Goal: Information Seeking & Learning: Learn about a topic

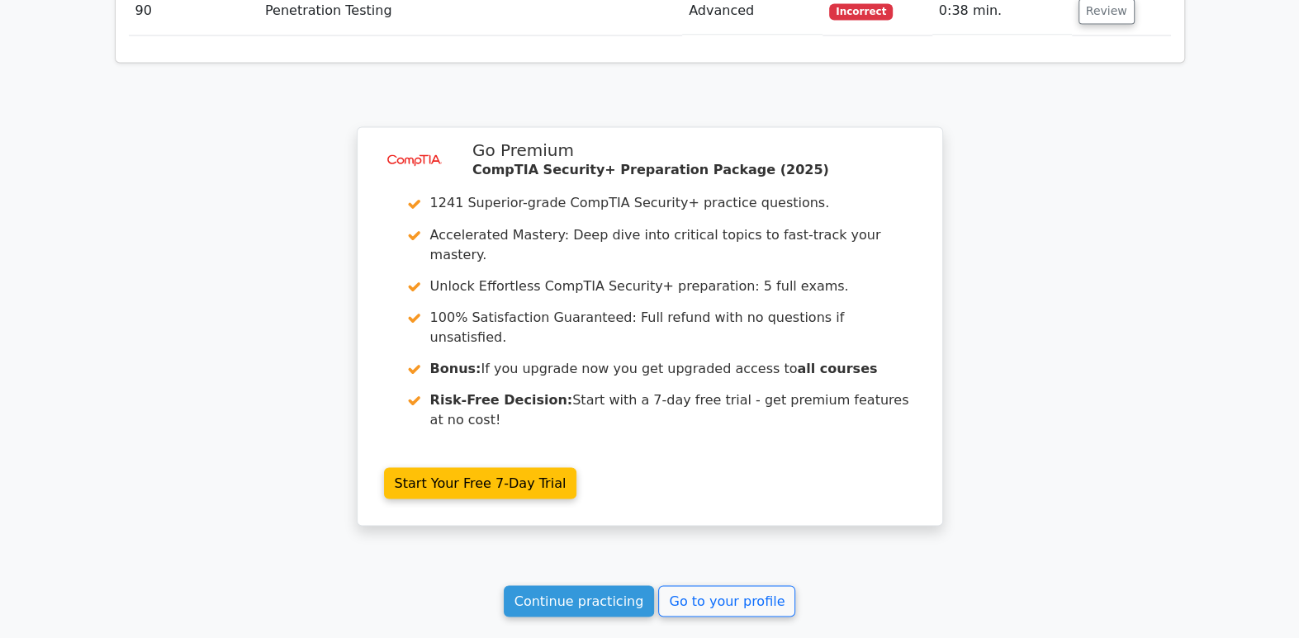
scroll to position [6992, 0]
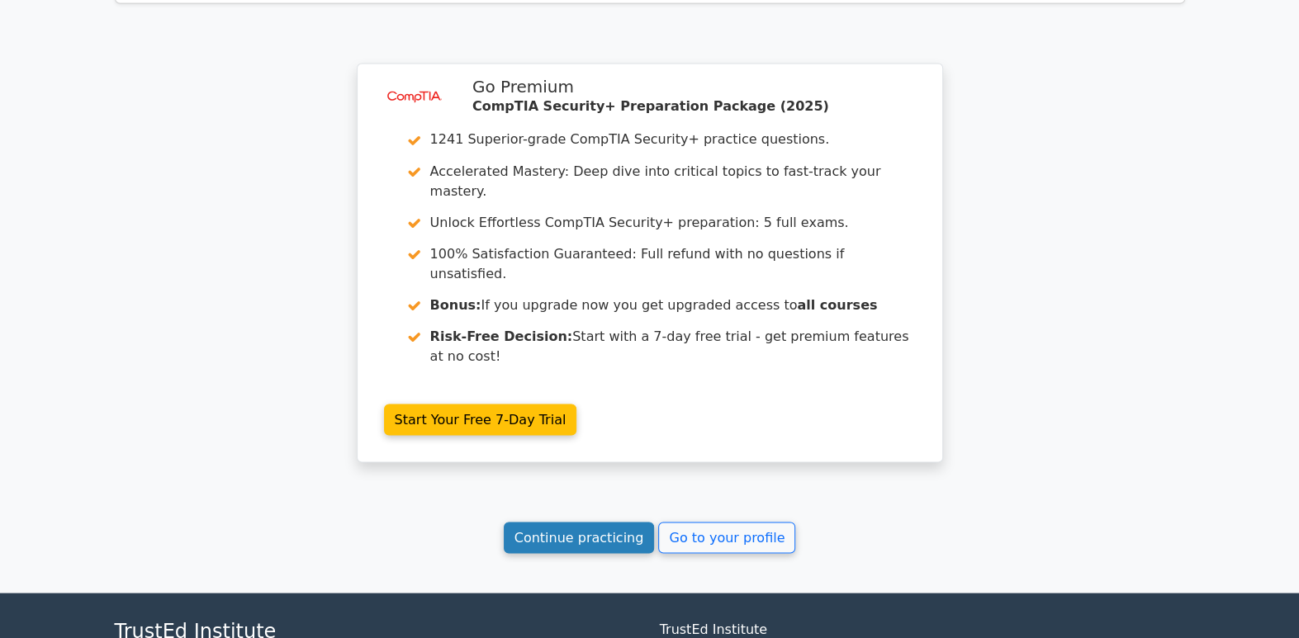
click at [621, 522] on link "Continue practicing" at bounding box center [579, 537] width 151 height 31
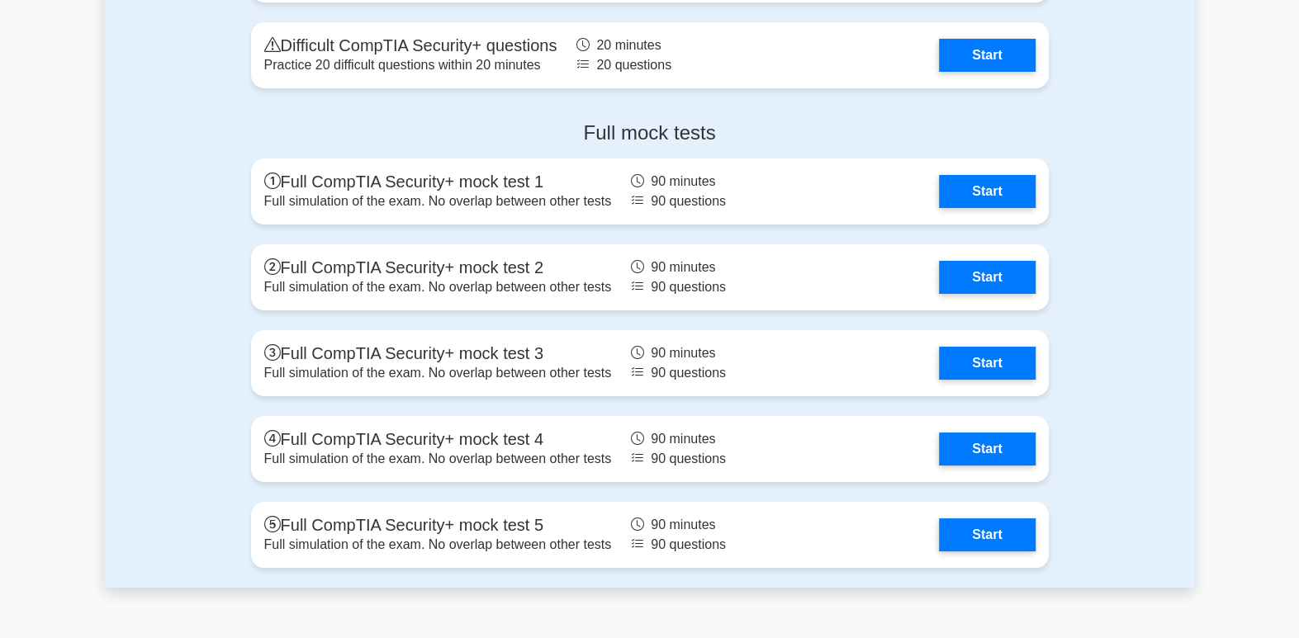
scroll to position [4499, 0]
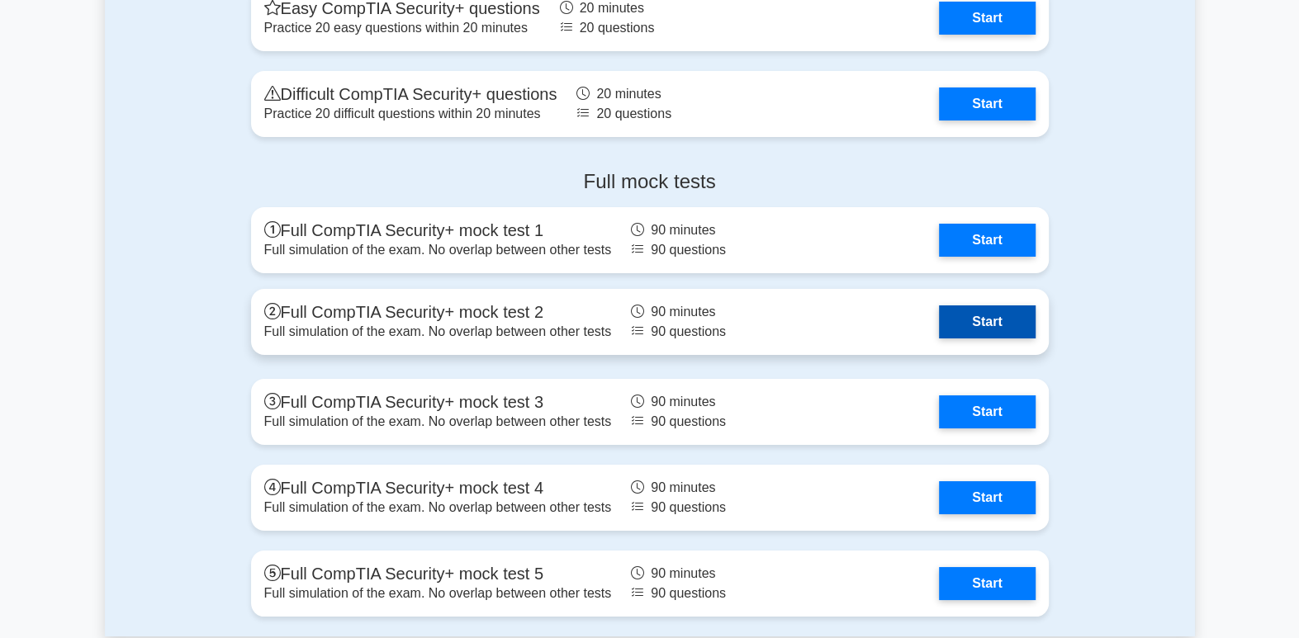
click at [990, 323] on link "Start" at bounding box center [987, 321] width 96 height 33
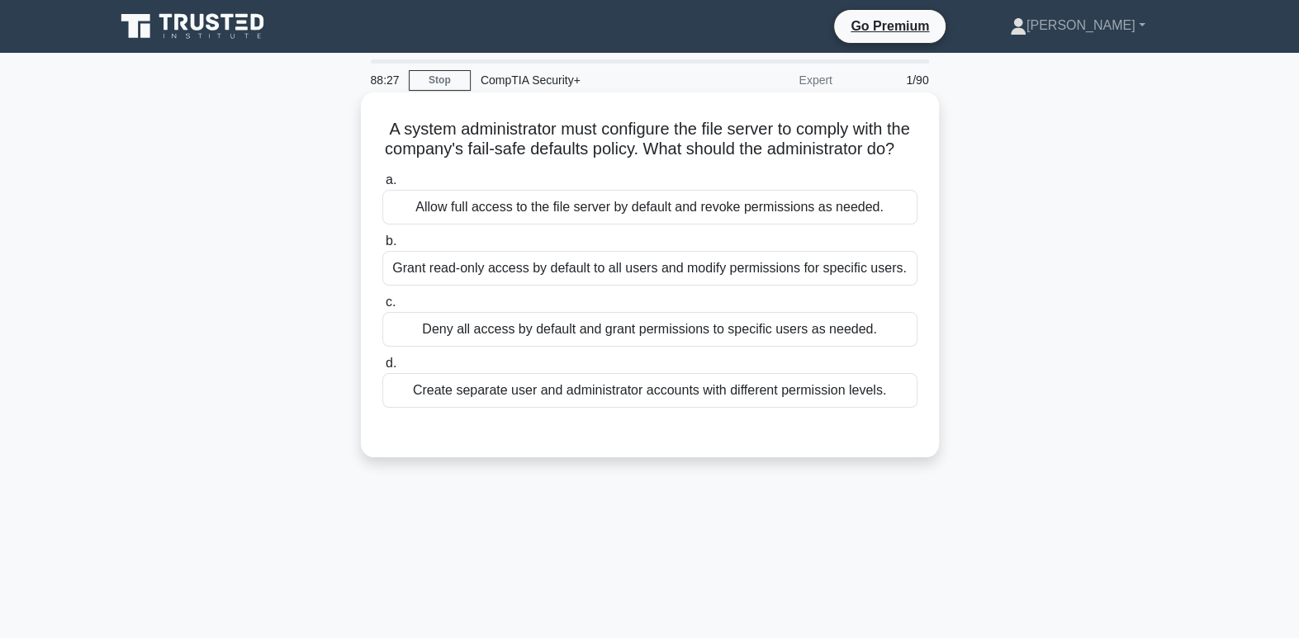
click at [723, 286] on div "Grant read-only access by default to all users and modify permissions for speci…" at bounding box center [649, 268] width 535 height 35
click at [382, 247] on input "[PERSON_NAME] read-only access by default to all users and modify permissions f…" at bounding box center [382, 241] width 0 height 11
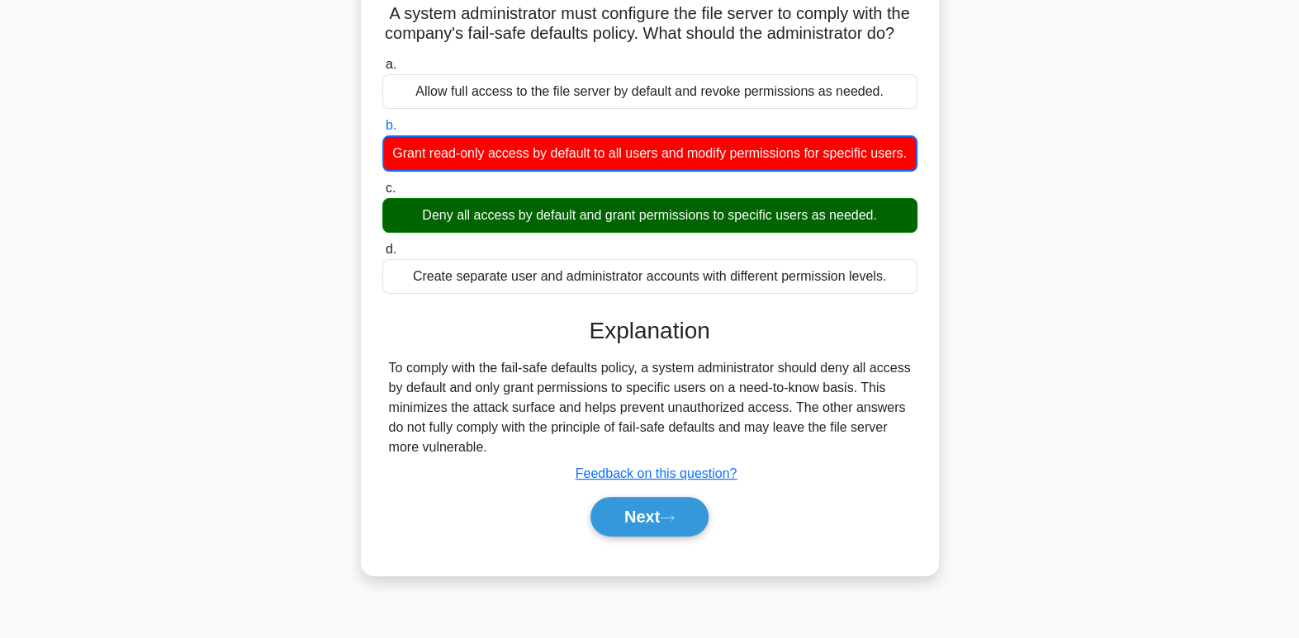
scroll to position [145, 0]
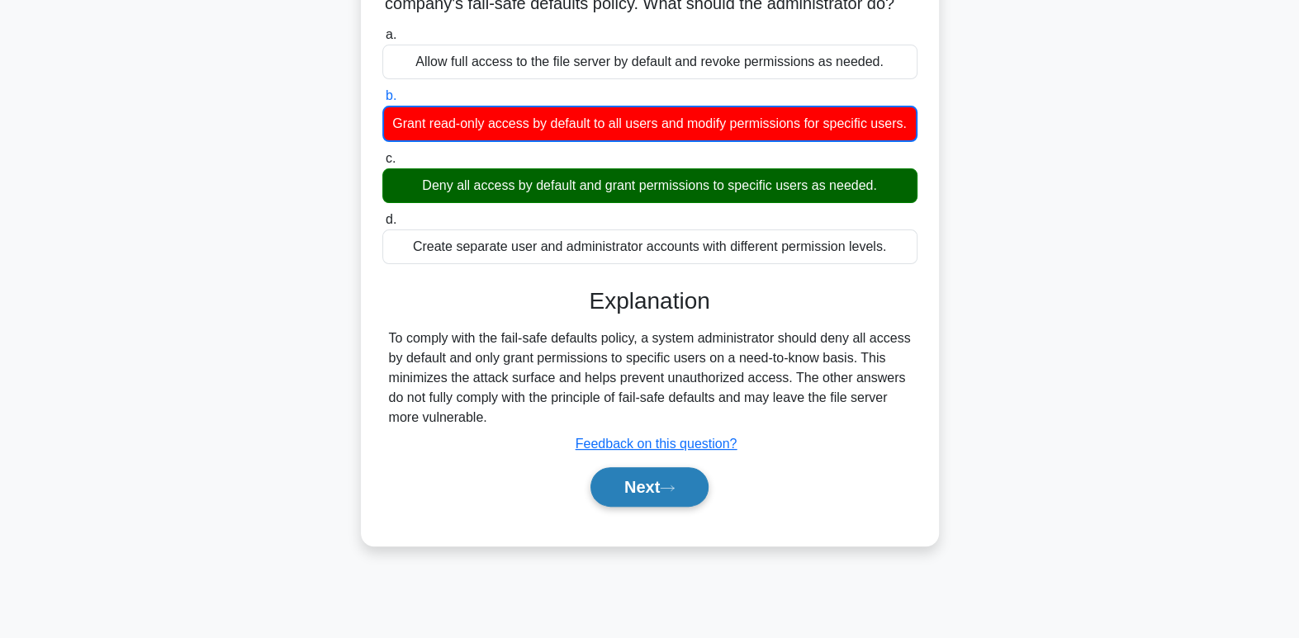
click at [672, 507] on button "Next" at bounding box center [649, 487] width 118 height 40
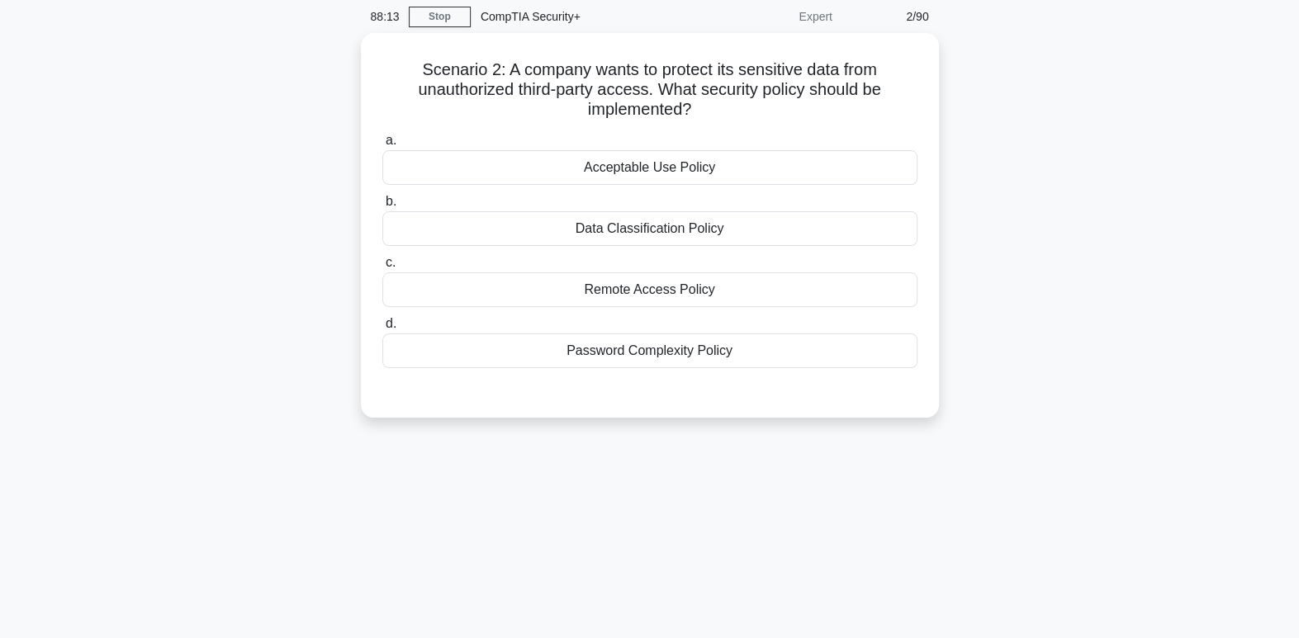
scroll to position [0, 0]
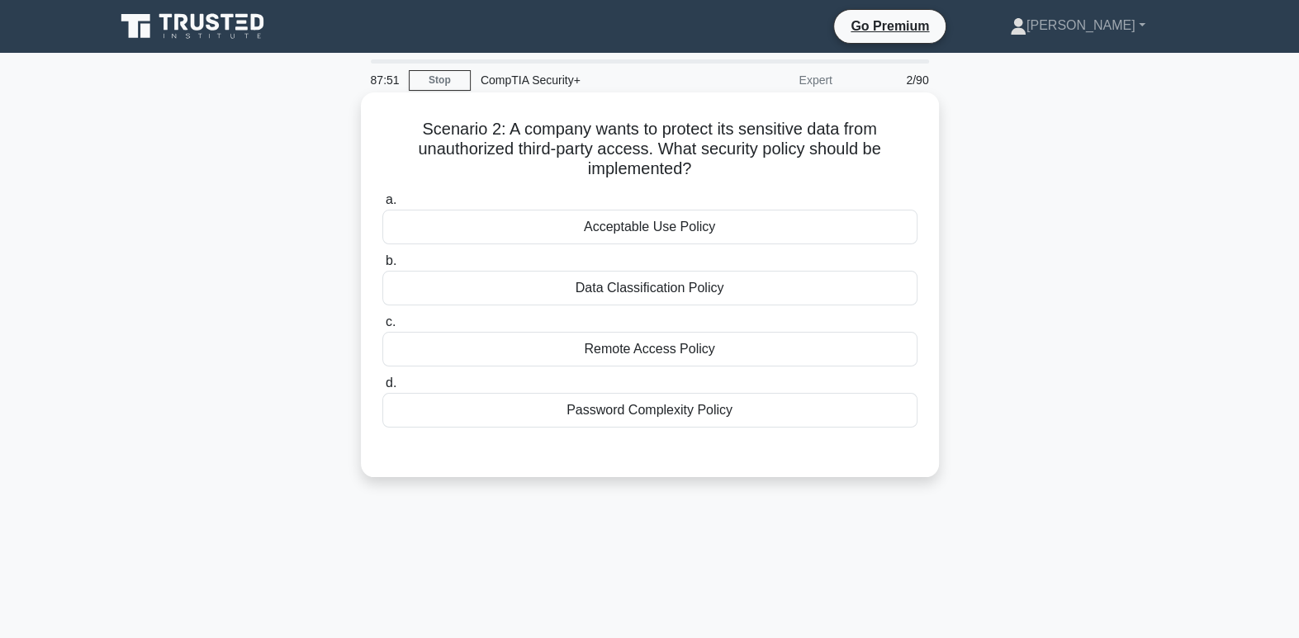
click at [893, 237] on div "Acceptable Use Policy" at bounding box center [649, 227] width 535 height 35
click at [382, 206] on input "a. Acceptable Use Policy" at bounding box center [382, 200] width 0 height 11
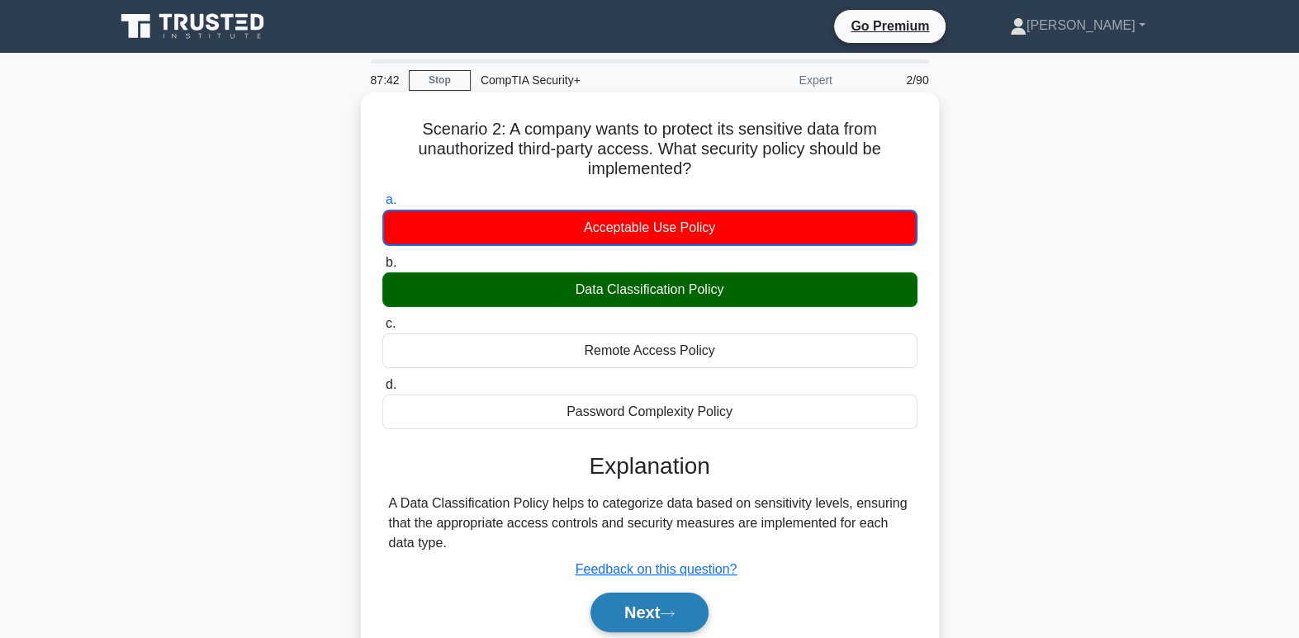
click at [614, 623] on button "Next" at bounding box center [649, 613] width 118 height 40
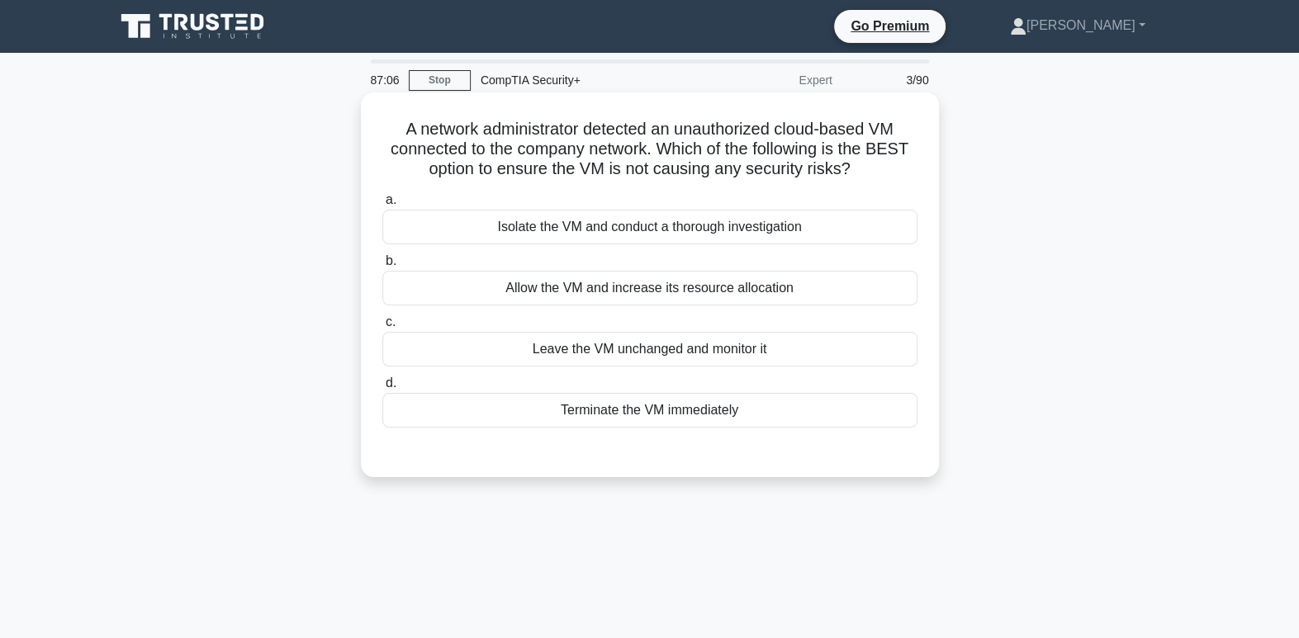
click at [733, 230] on div "Isolate the VM and conduct a thorough investigation" at bounding box center [649, 227] width 535 height 35
click at [382, 206] on input "a. Isolate the VM and conduct a thorough investigation" at bounding box center [382, 200] width 0 height 11
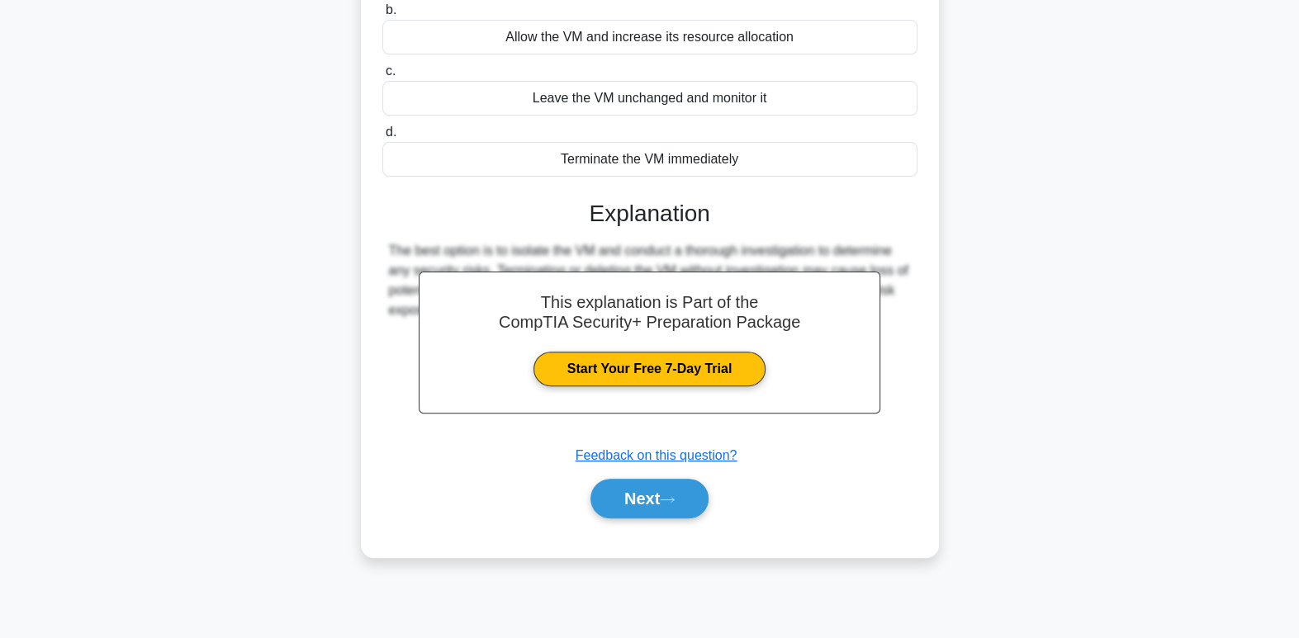
scroll to position [253, 0]
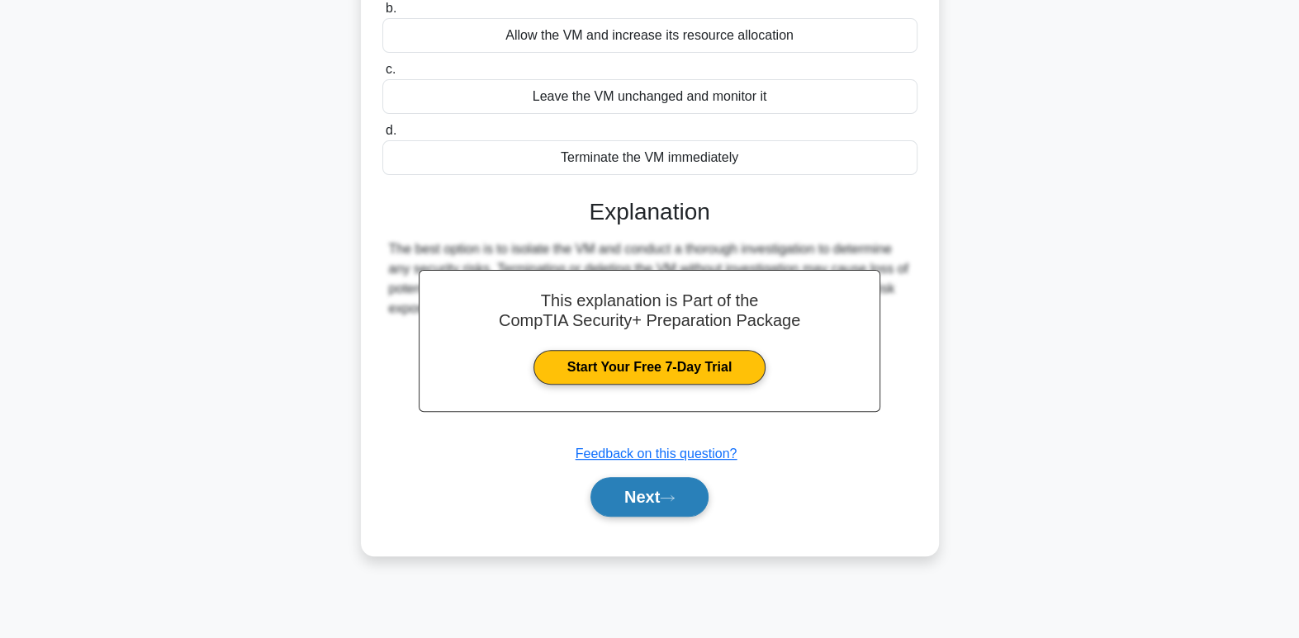
click at [667, 497] on icon at bounding box center [667, 498] width 15 height 9
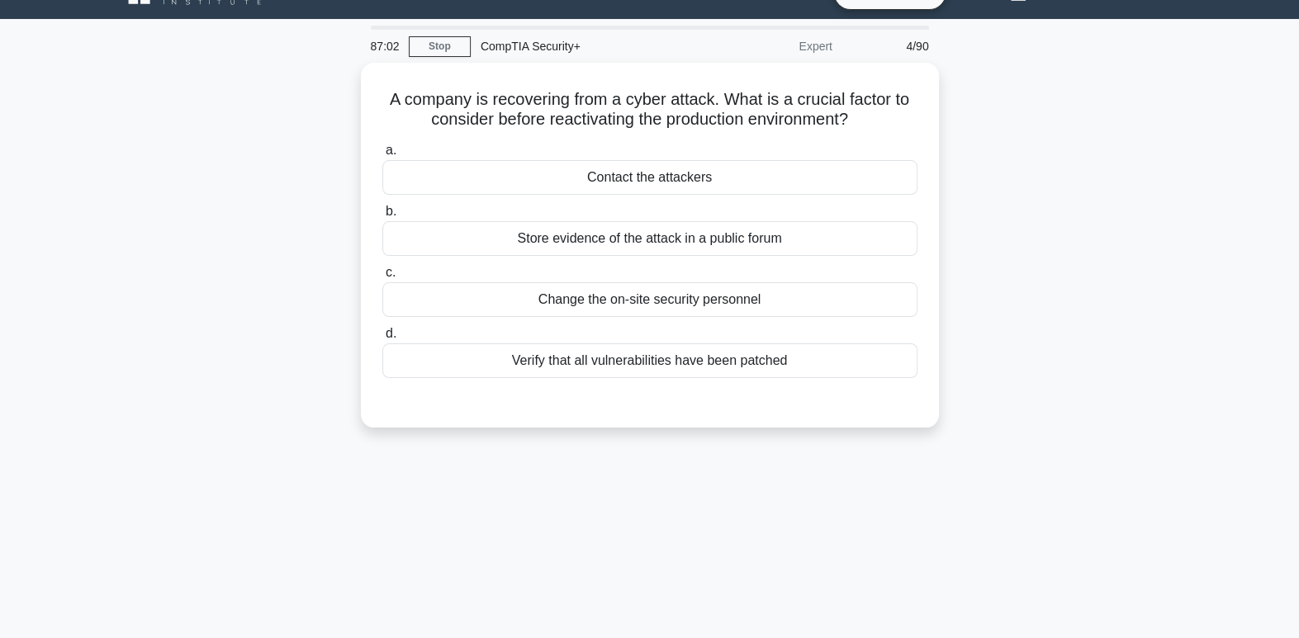
scroll to position [0, 0]
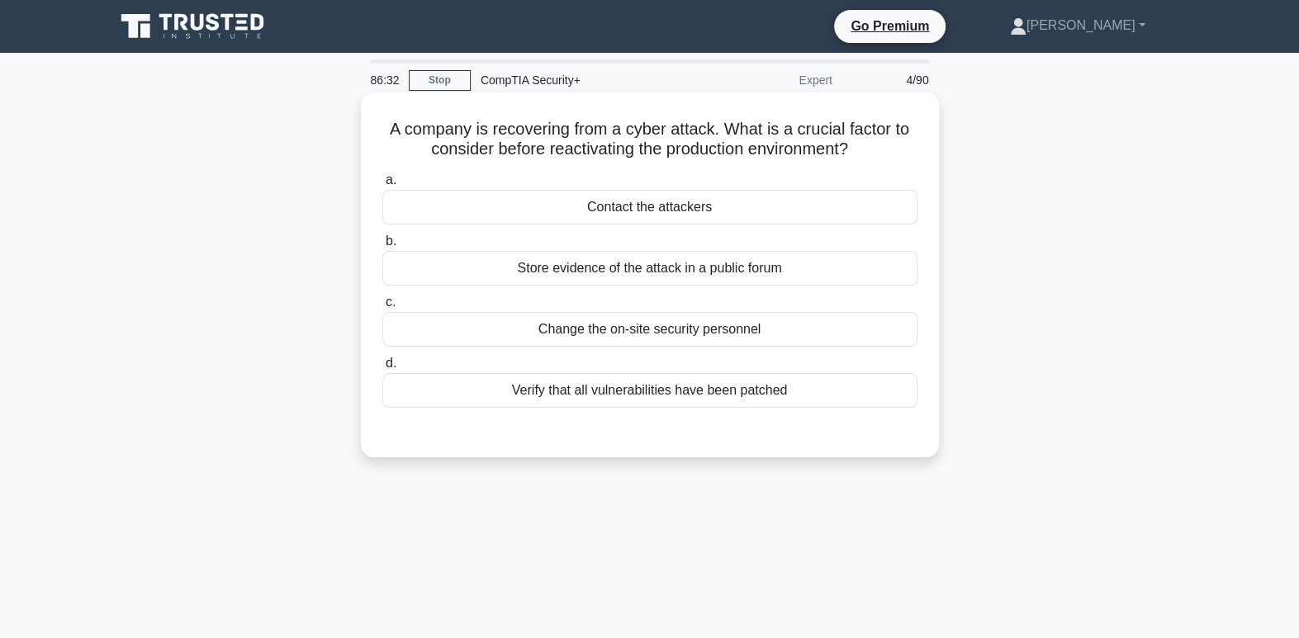
click at [831, 389] on div "Verify that all vulnerabilities have been patched" at bounding box center [649, 390] width 535 height 35
click at [382, 369] on input "d. Verify that all vulnerabilities have been patched" at bounding box center [382, 363] width 0 height 11
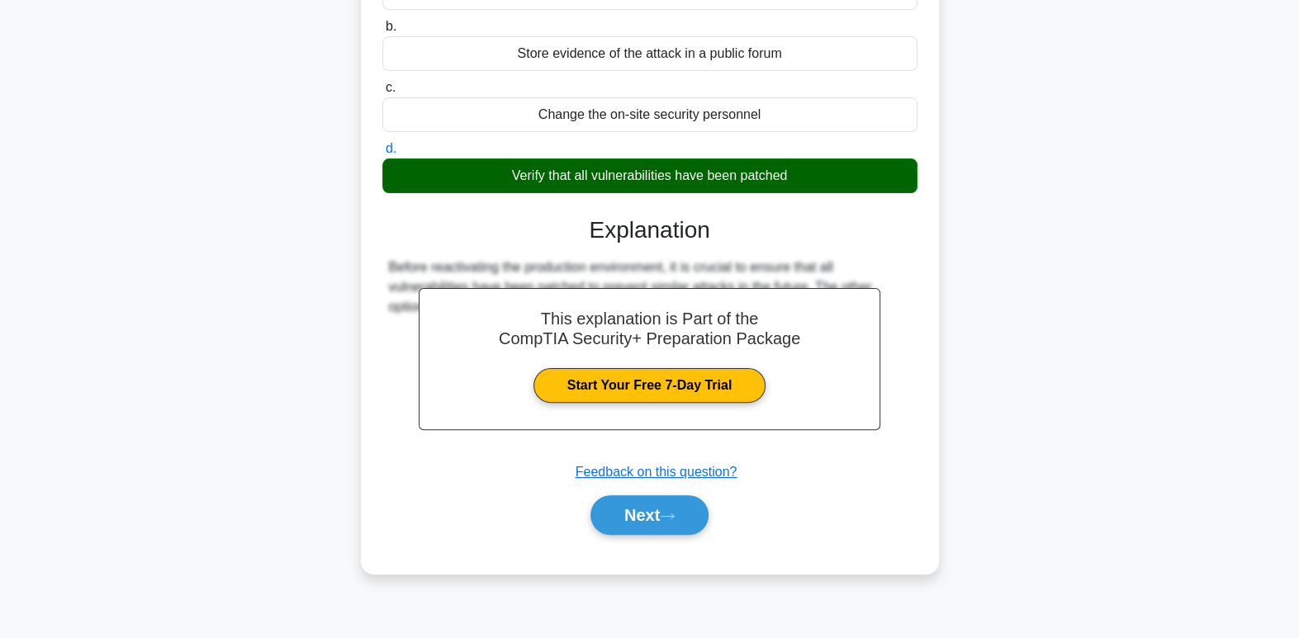
scroll to position [253, 0]
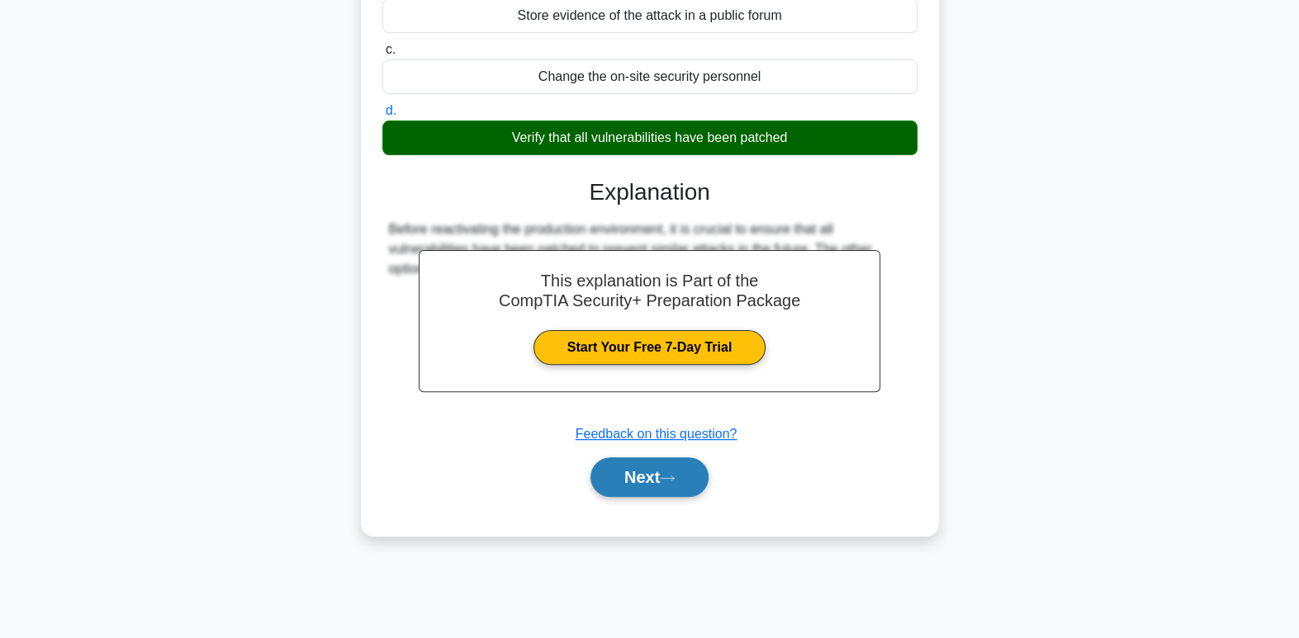
click at [685, 472] on button "Next" at bounding box center [649, 477] width 118 height 40
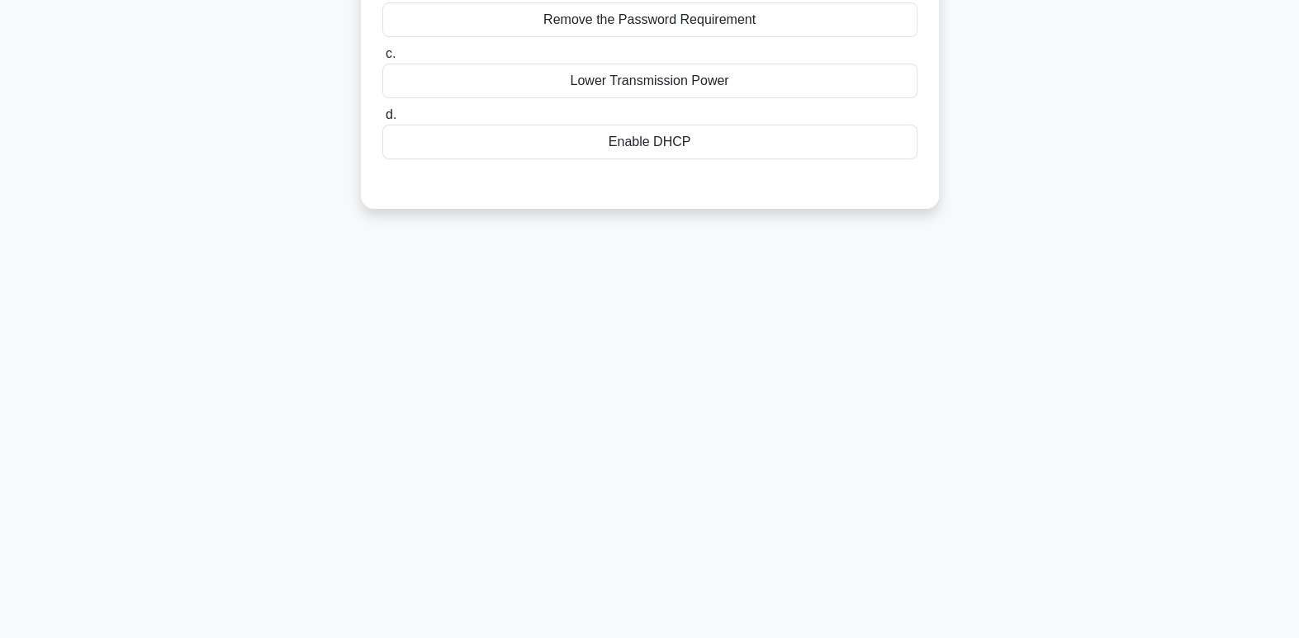
scroll to position [0, 0]
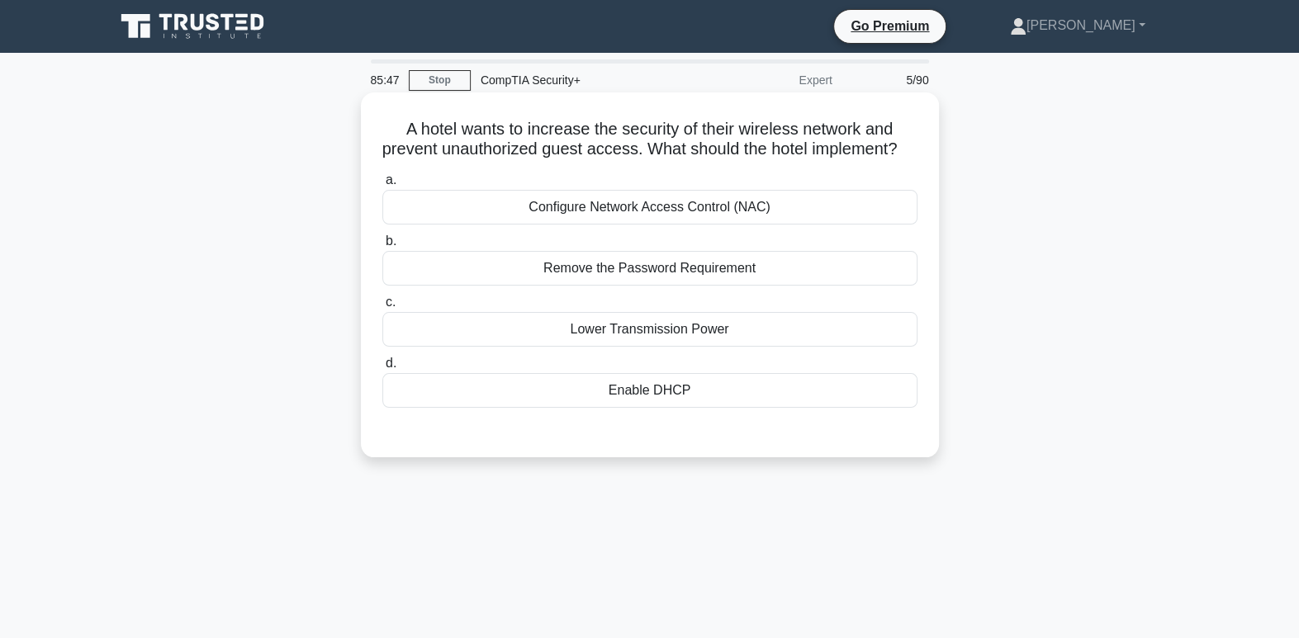
click at [809, 224] on div "Configure Network Access Control (NAC)" at bounding box center [649, 207] width 535 height 35
click at [382, 186] on input "a. Configure Network Access Control (NAC)" at bounding box center [382, 180] width 0 height 11
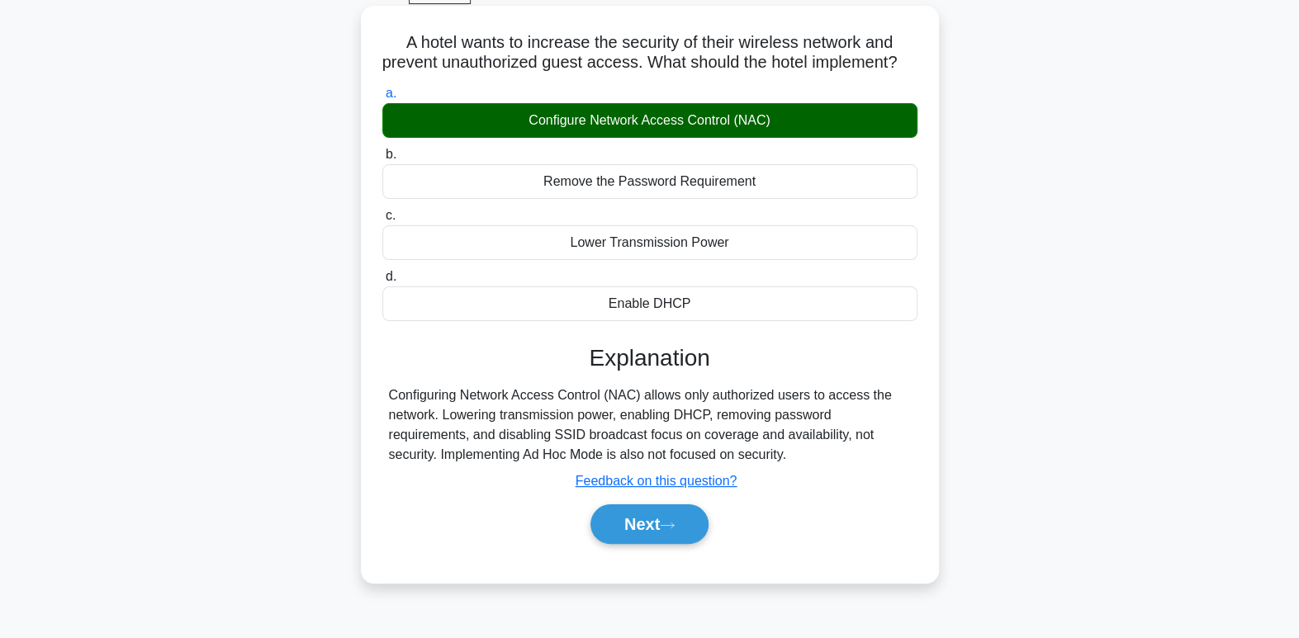
scroll to position [95, 0]
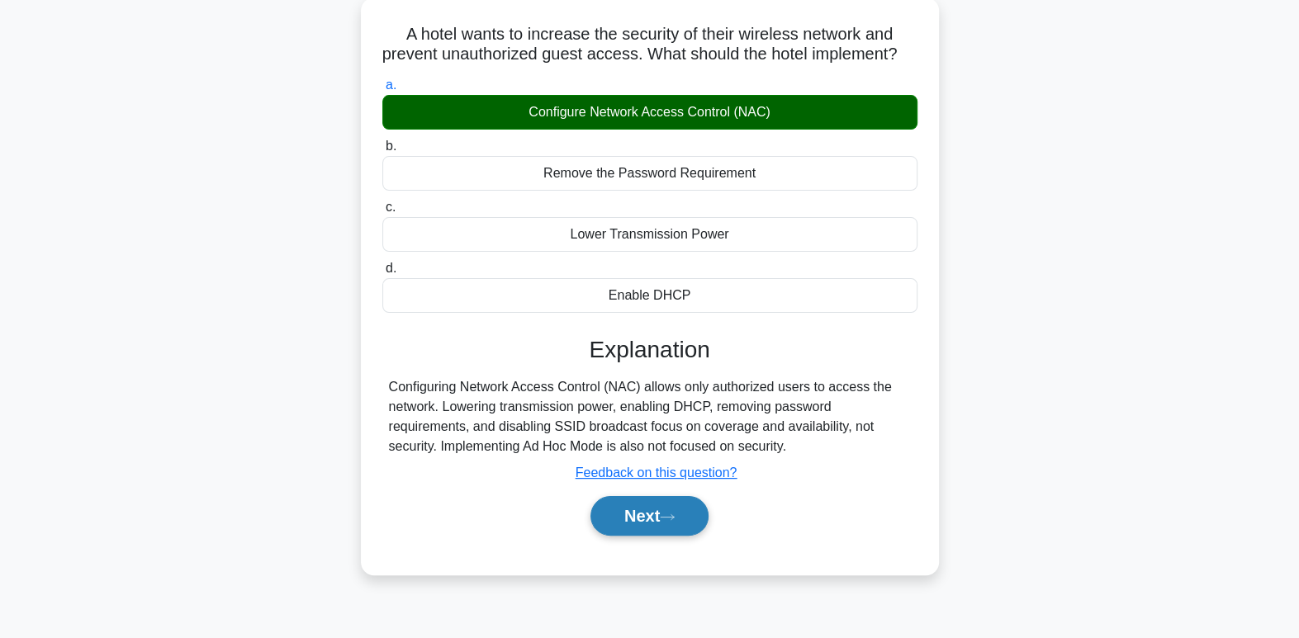
click at [622, 536] on button "Next" at bounding box center [649, 516] width 118 height 40
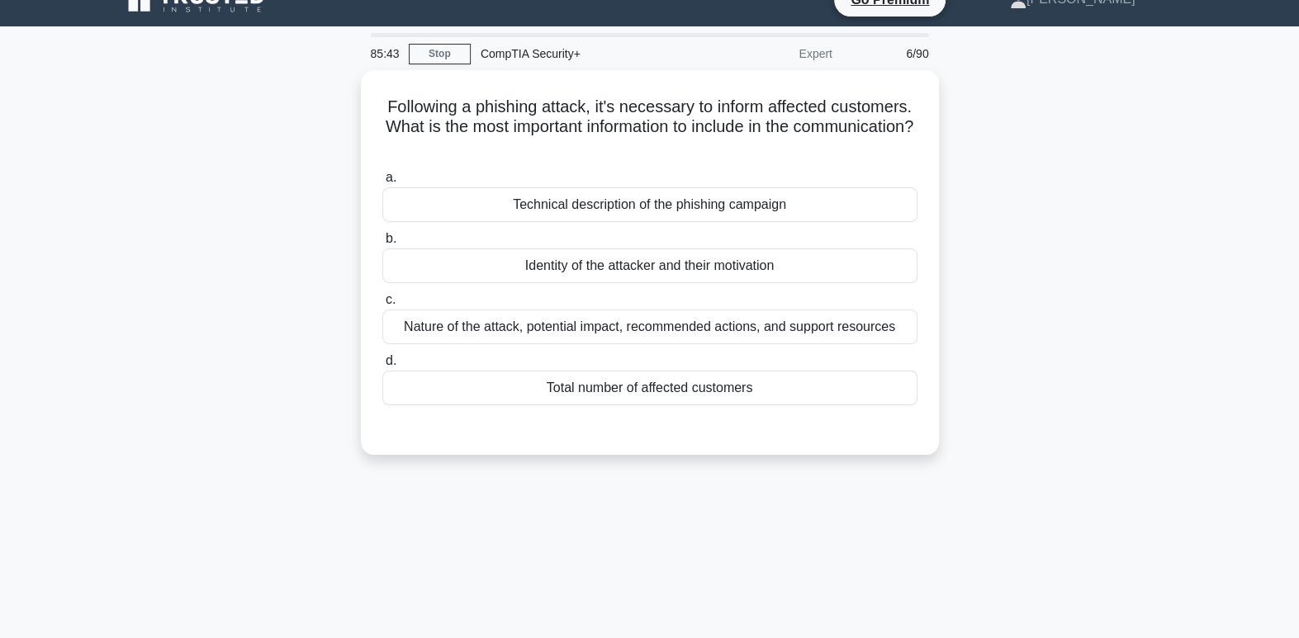
scroll to position [0, 0]
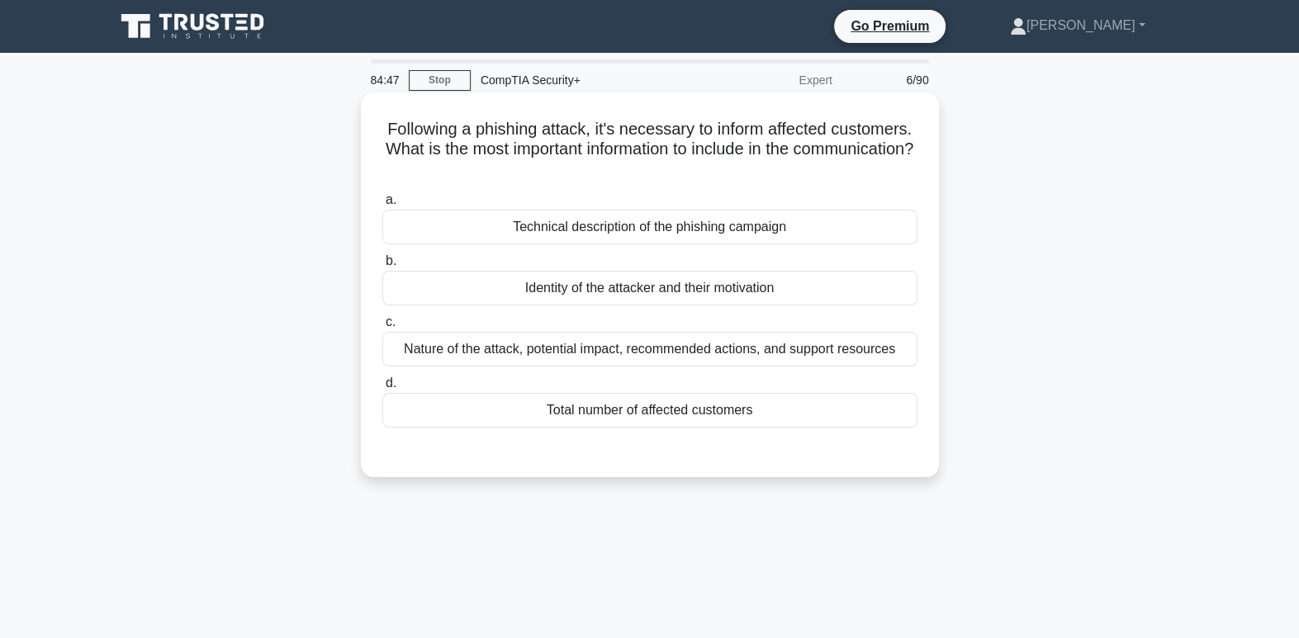
click at [861, 360] on div "Nature of the attack, potential impact, recommended actions, and support resour…" at bounding box center [649, 349] width 535 height 35
click at [382, 328] on input "c. Nature of the attack, potential impact, recommended actions, and support res…" at bounding box center [382, 322] width 0 height 11
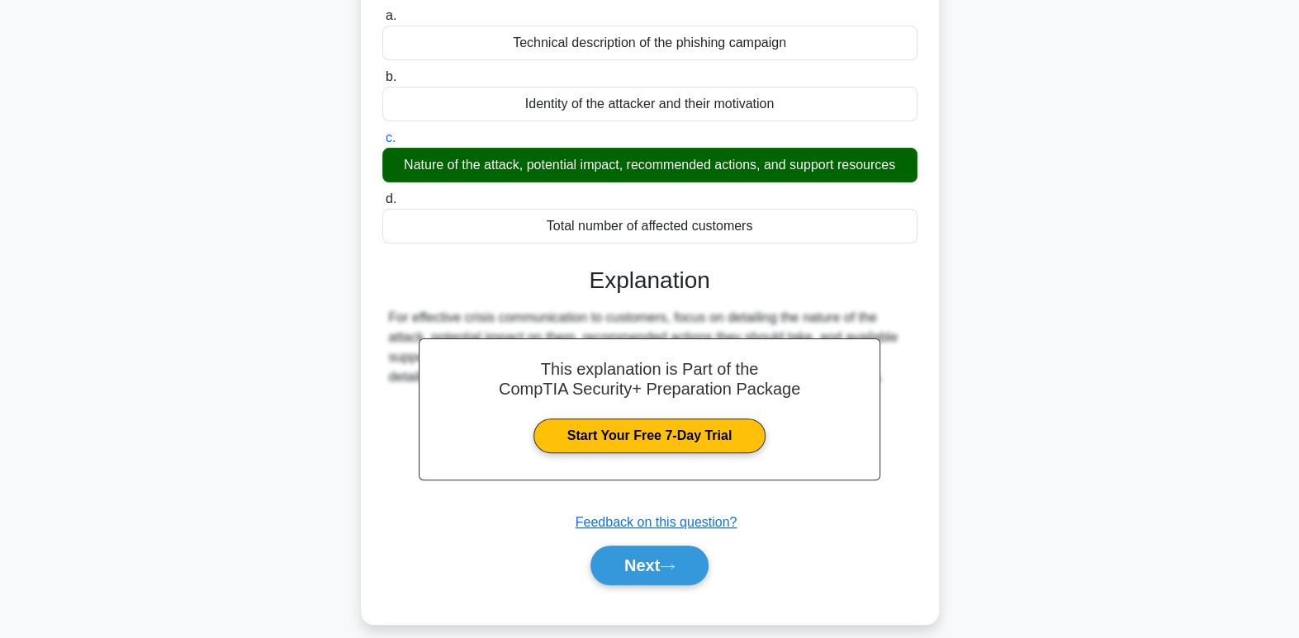
scroll to position [196, 0]
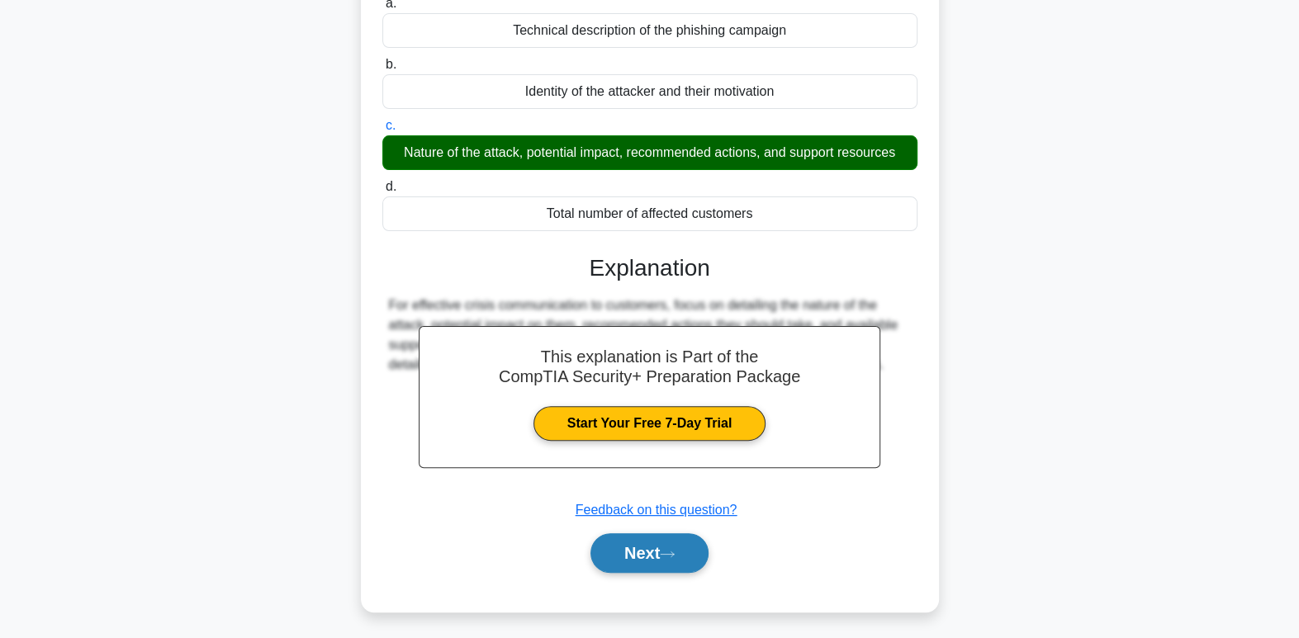
click at [692, 557] on button "Next" at bounding box center [649, 553] width 118 height 40
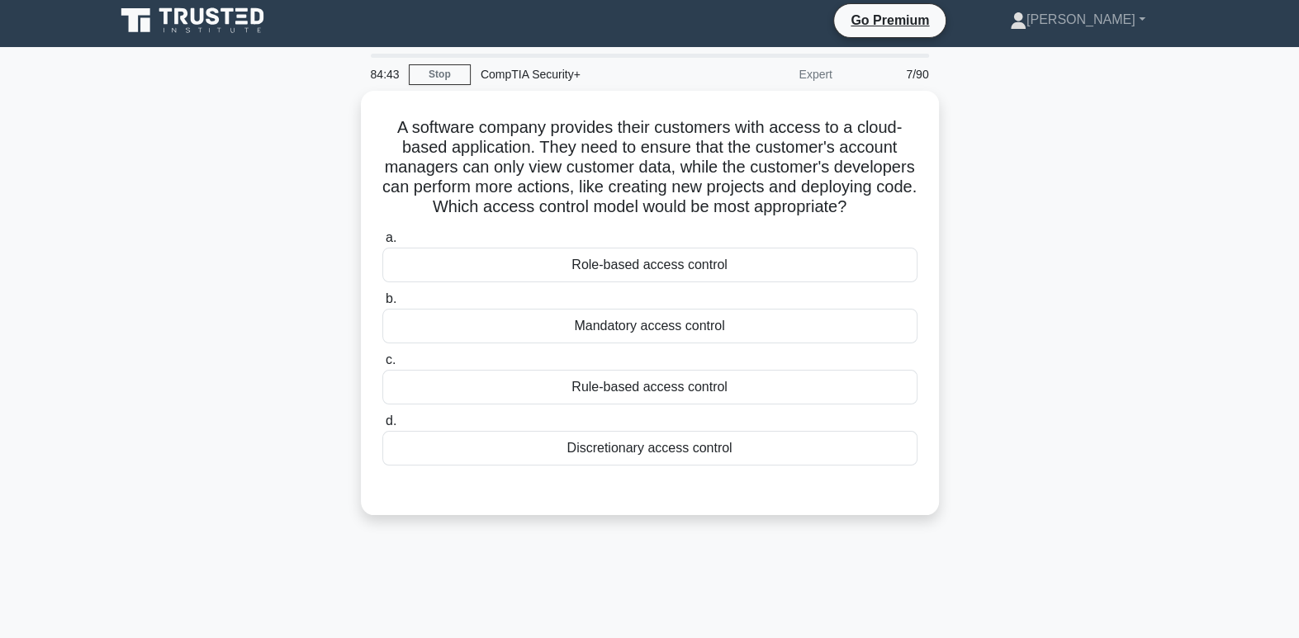
scroll to position [0, 0]
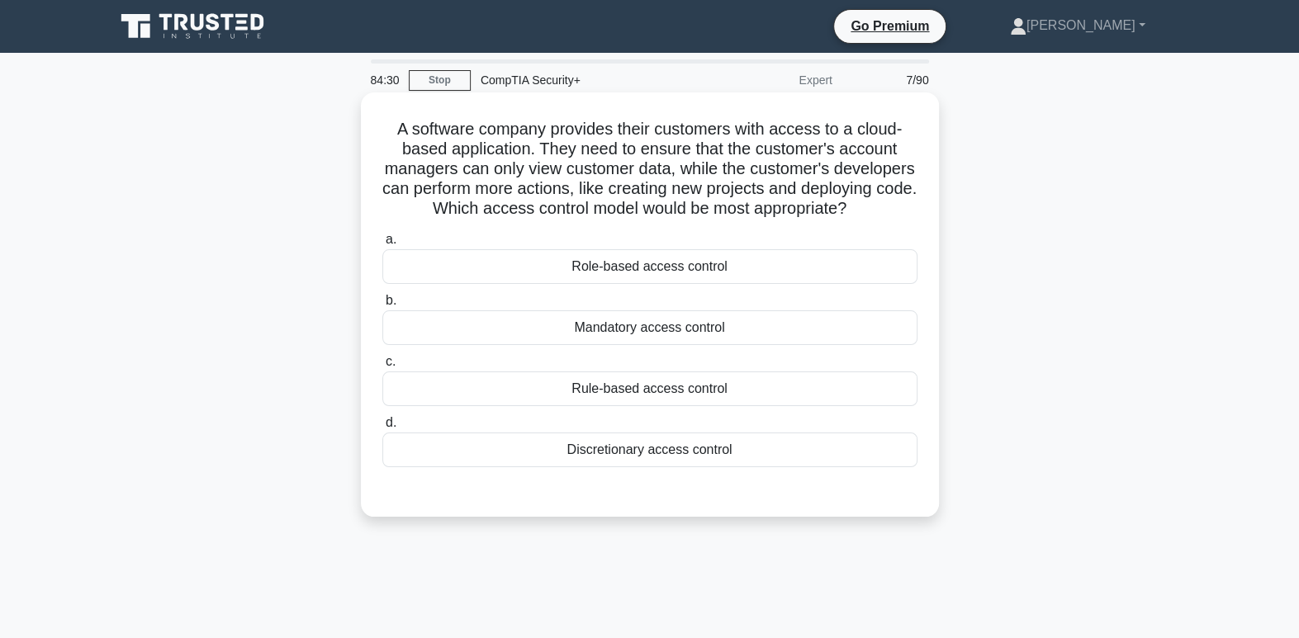
drag, startPoint x: 636, startPoint y: 207, endPoint x: 650, endPoint y: 207, distance: 13.2
click at [650, 207] on h5 "A software company provides their customers with access to a cloud-based applic…" at bounding box center [650, 169] width 538 height 101
click at [807, 467] on div "Discretionary access control" at bounding box center [649, 450] width 535 height 35
click at [382, 428] on input "d. Discretionary access control" at bounding box center [382, 423] width 0 height 11
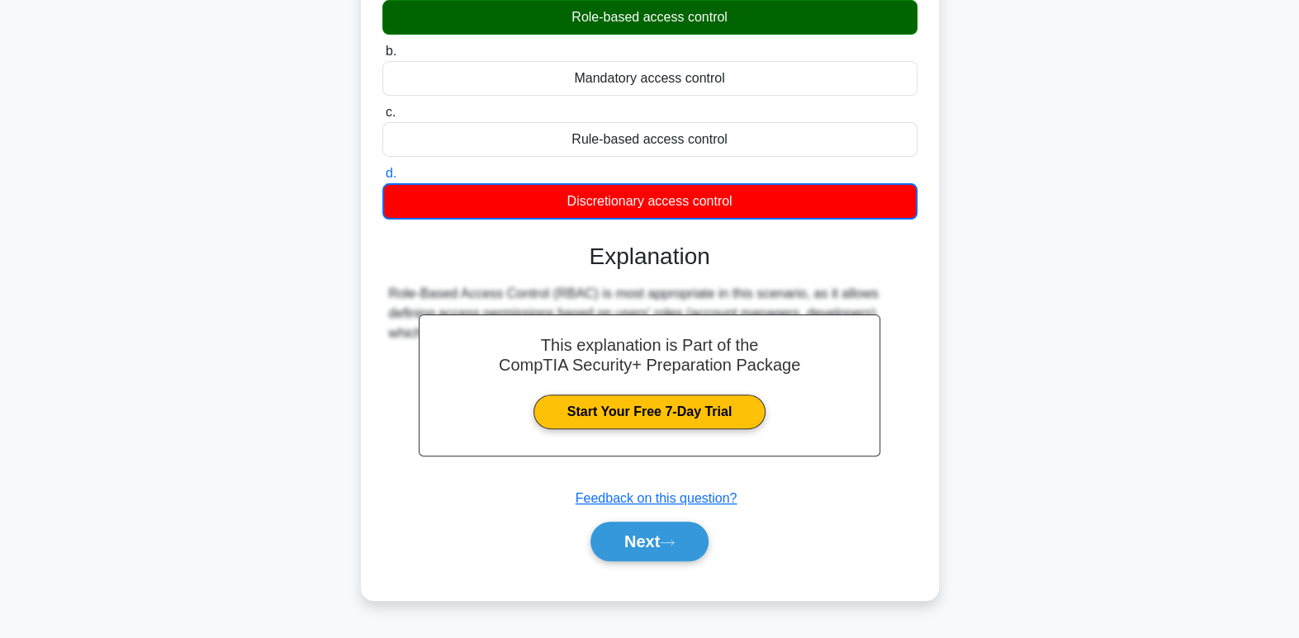
scroll to position [260, 0]
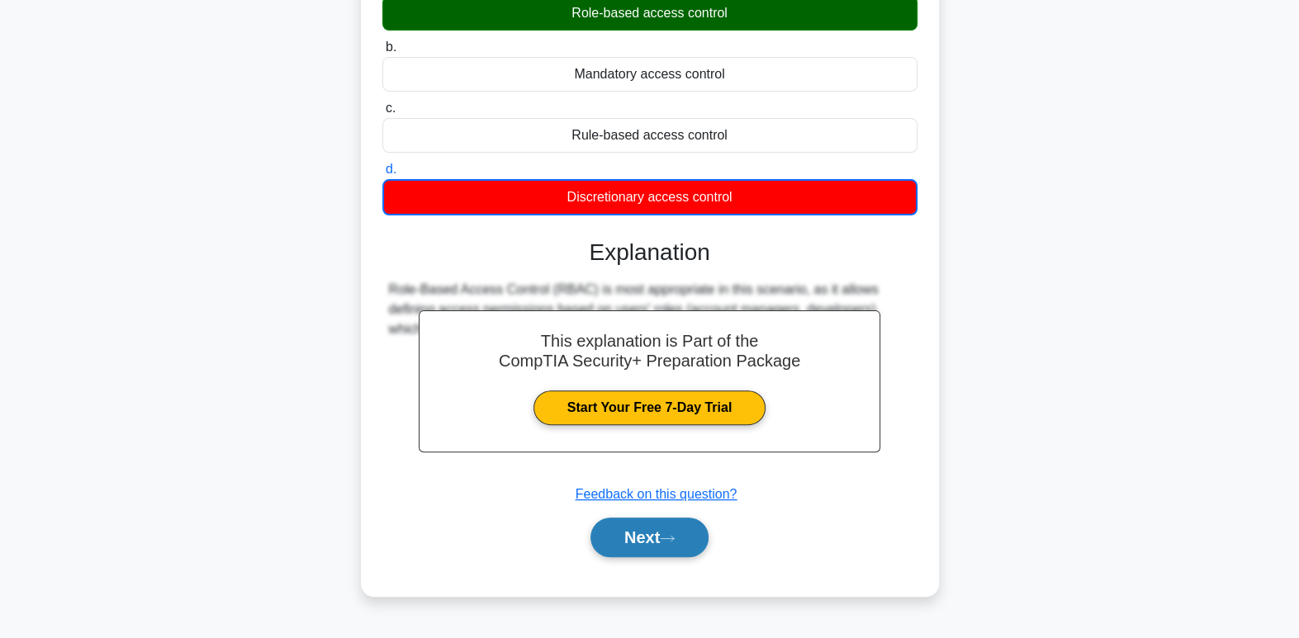
click at [692, 543] on button "Next" at bounding box center [649, 538] width 118 height 40
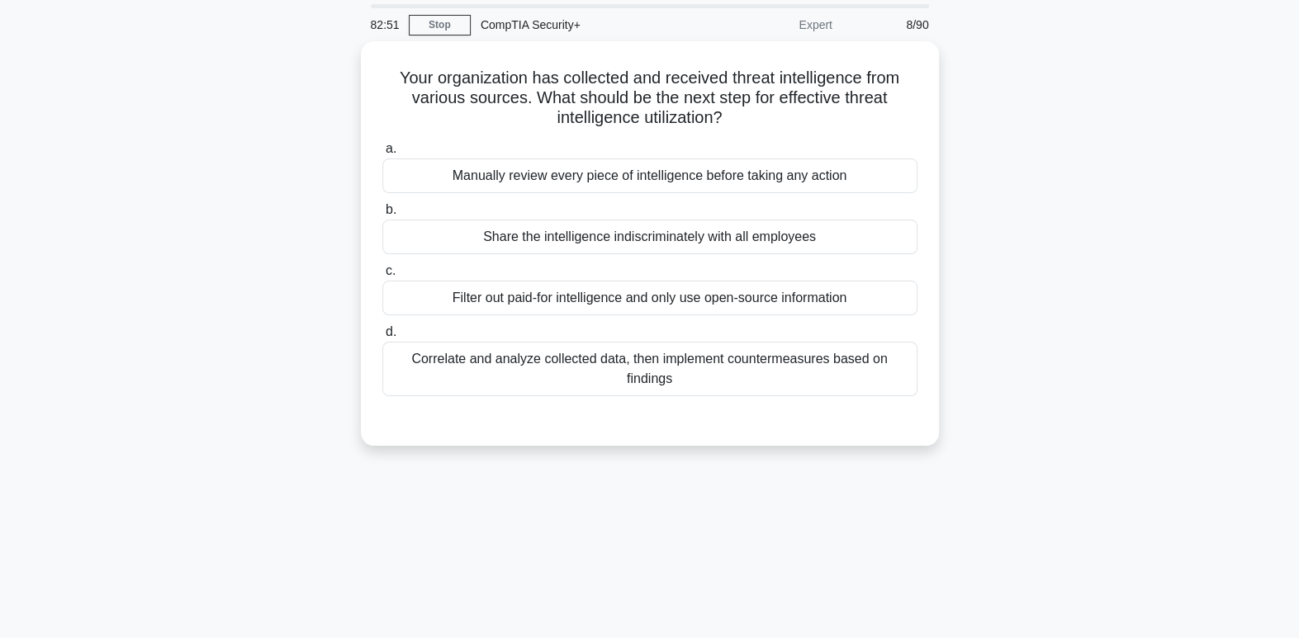
scroll to position [0, 0]
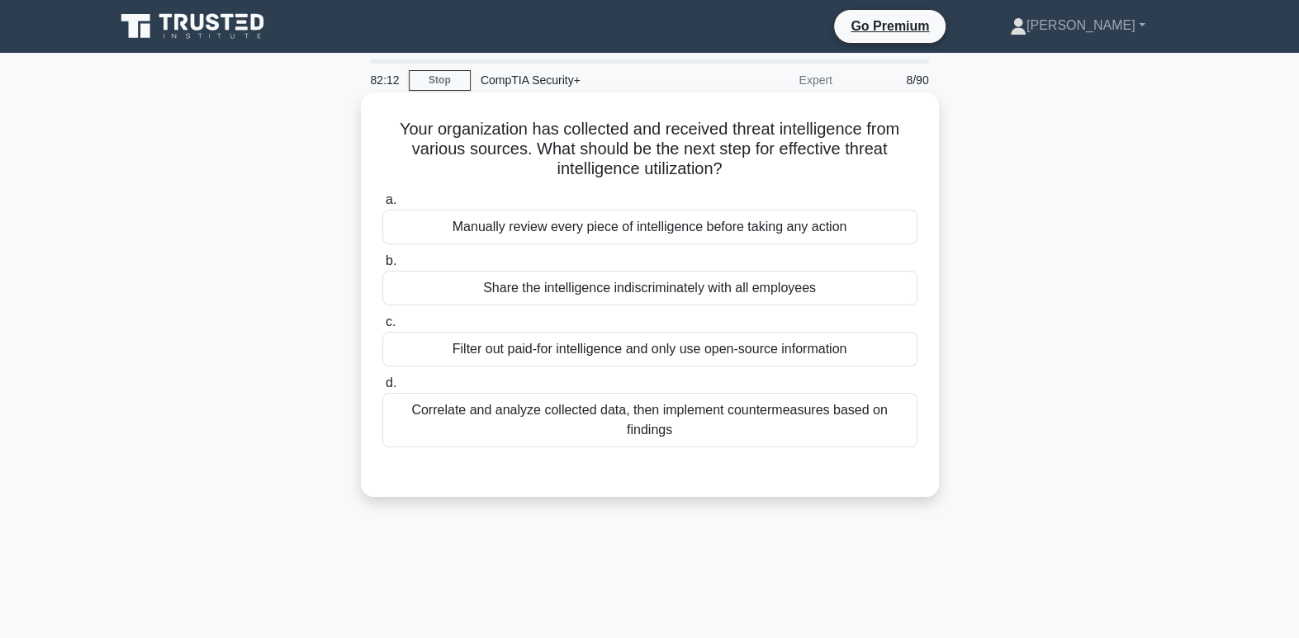
click at [862, 434] on div "Correlate and analyze collected data, then implement countermeasures based on f…" at bounding box center [649, 420] width 535 height 54
click at [382, 389] on input "d. Correlate and analyze collected data, then implement countermeasures based o…" at bounding box center [382, 383] width 0 height 11
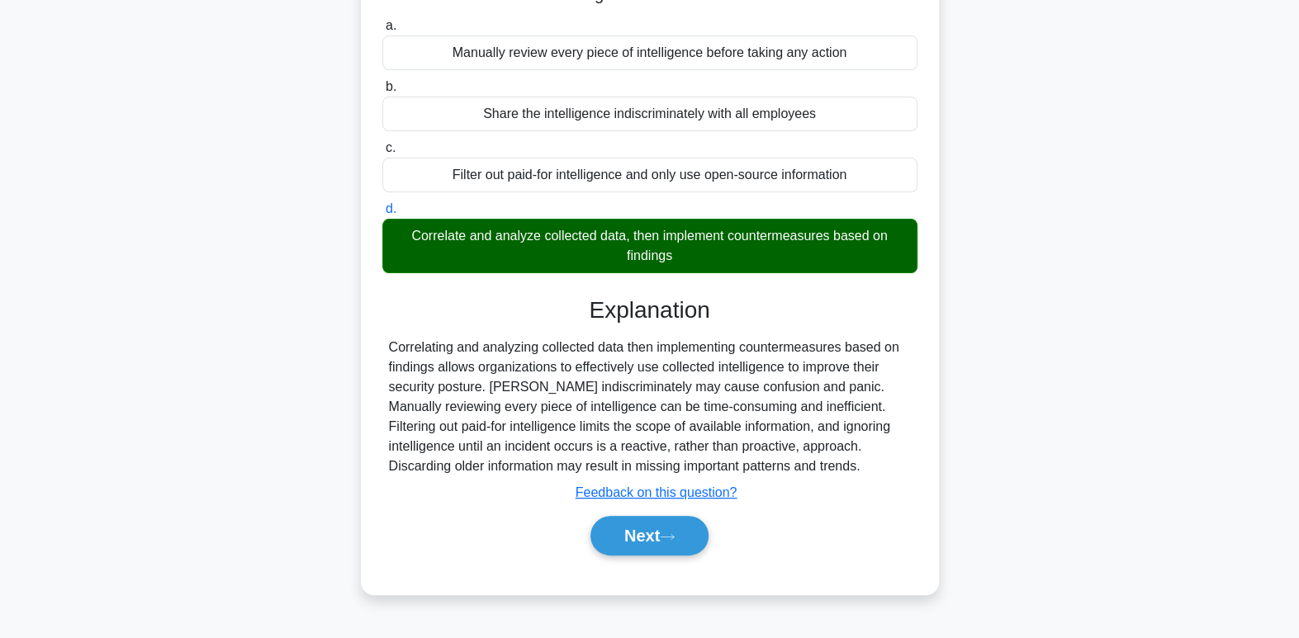
scroll to position [253, 0]
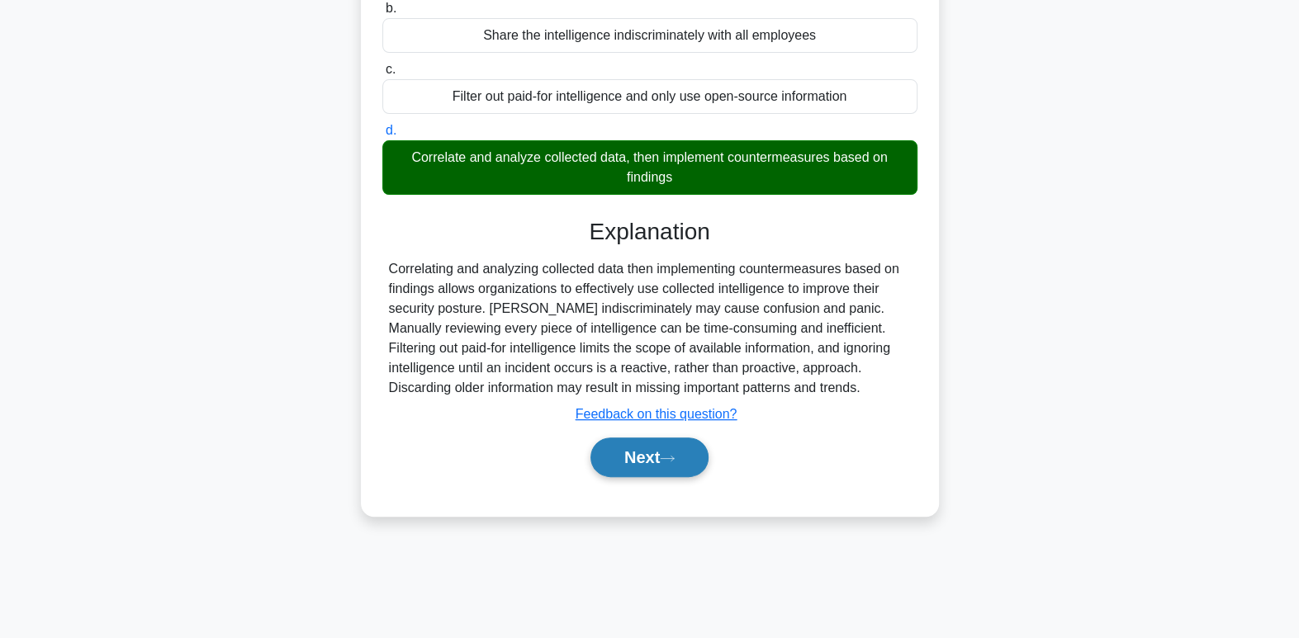
click at [663, 465] on button "Next" at bounding box center [649, 458] width 118 height 40
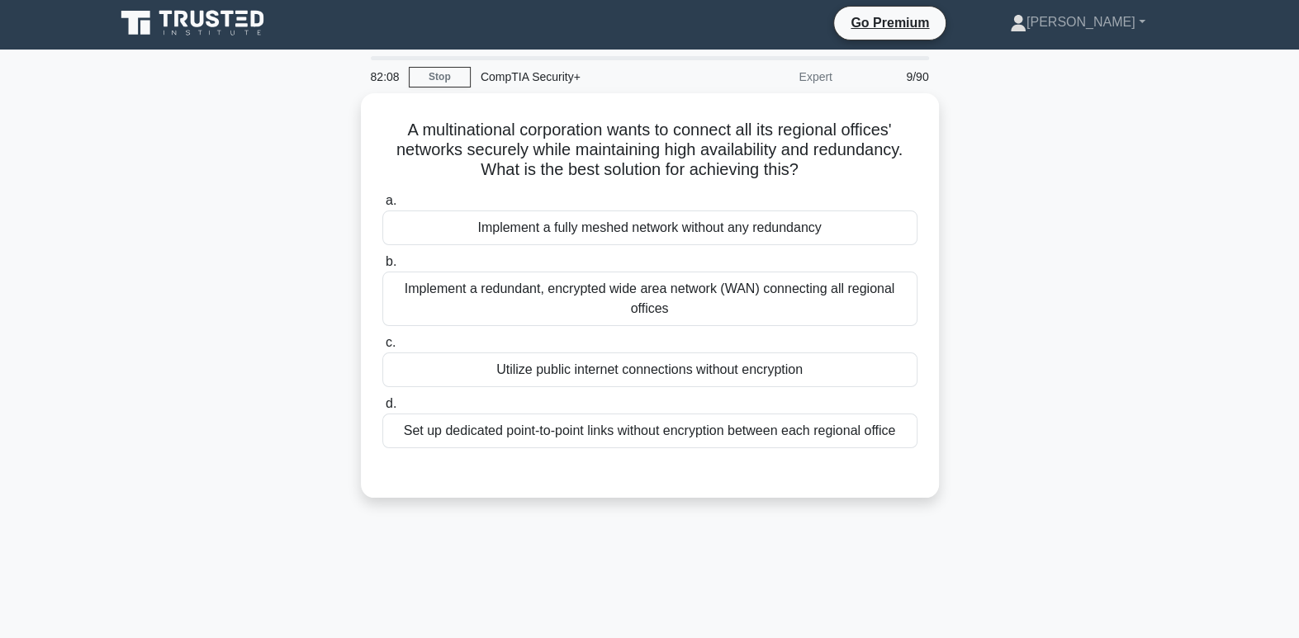
scroll to position [0, 0]
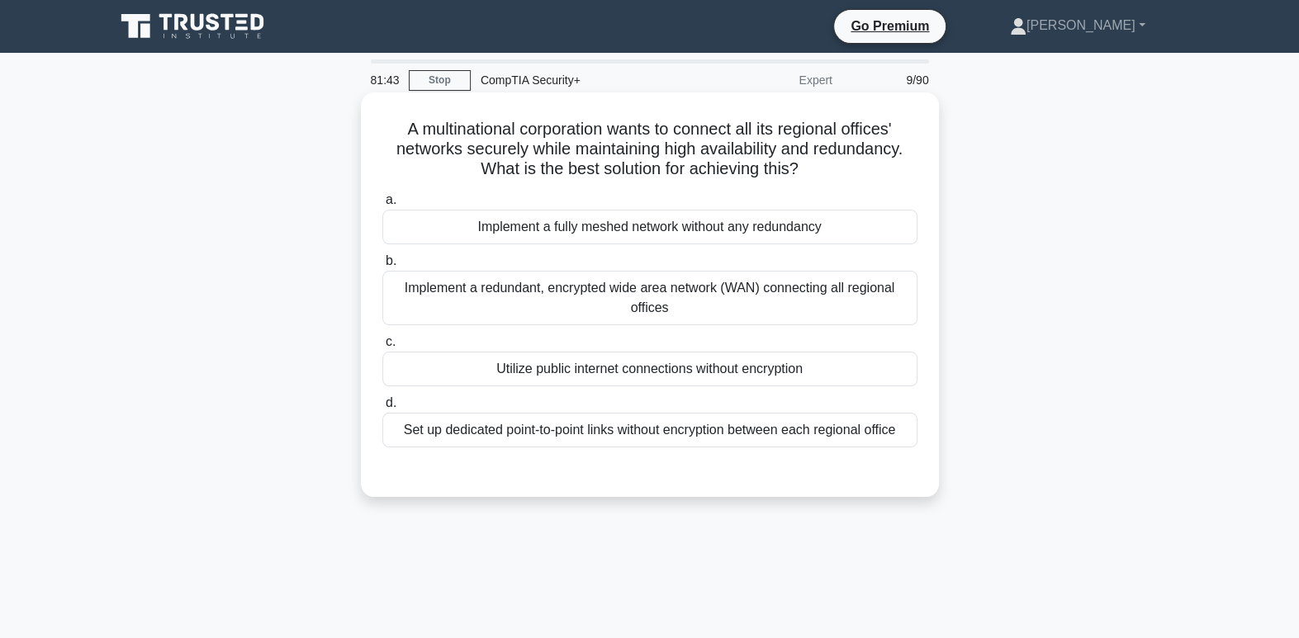
click at [882, 303] on div "Implement a redundant, encrypted wide area network (WAN) connecting all regiona…" at bounding box center [649, 298] width 535 height 54
click at [382, 267] on input "b. Implement a redundant, encrypted wide area network (WAN) connecting all regi…" at bounding box center [382, 261] width 0 height 11
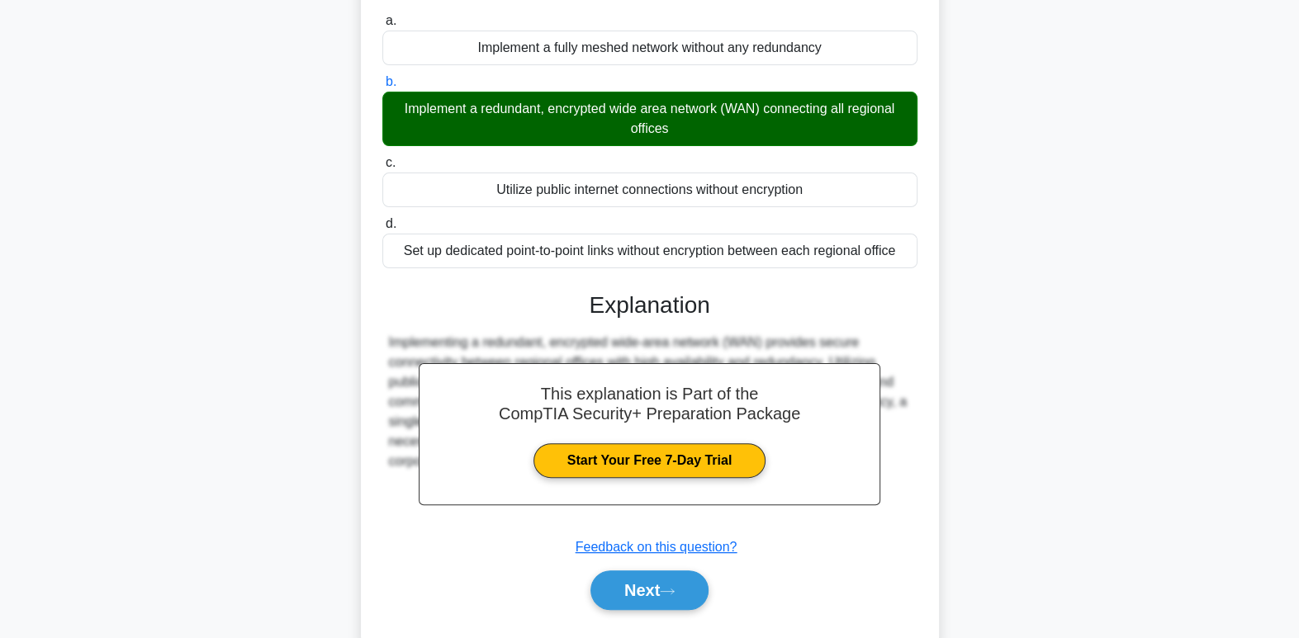
scroll to position [253, 0]
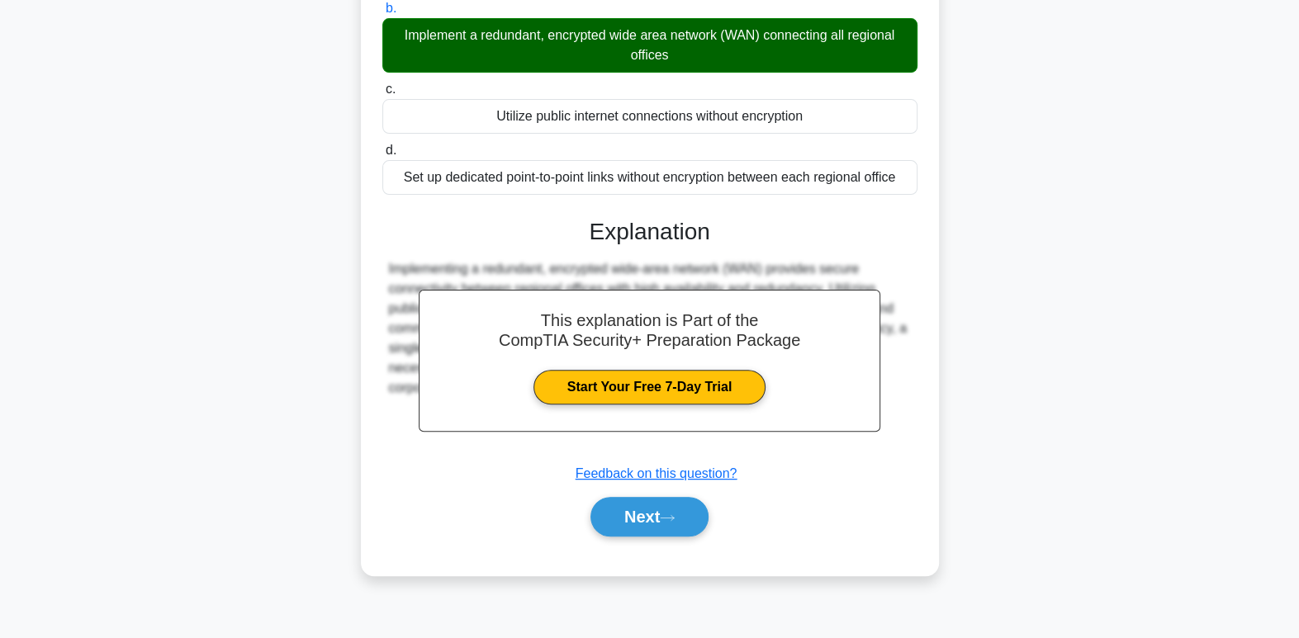
click at [687, 547] on div "a. Implement a fully meshed network without any redundancy b. Implement a redun…" at bounding box center [650, 245] width 538 height 622
click at [688, 548] on div "a. Implement a fully meshed network without any redundancy b. Implement a redun…" at bounding box center [650, 245] width 538 height 622
click at [670, 513] on icon at bounding box center [667, 517] width 15 height 9
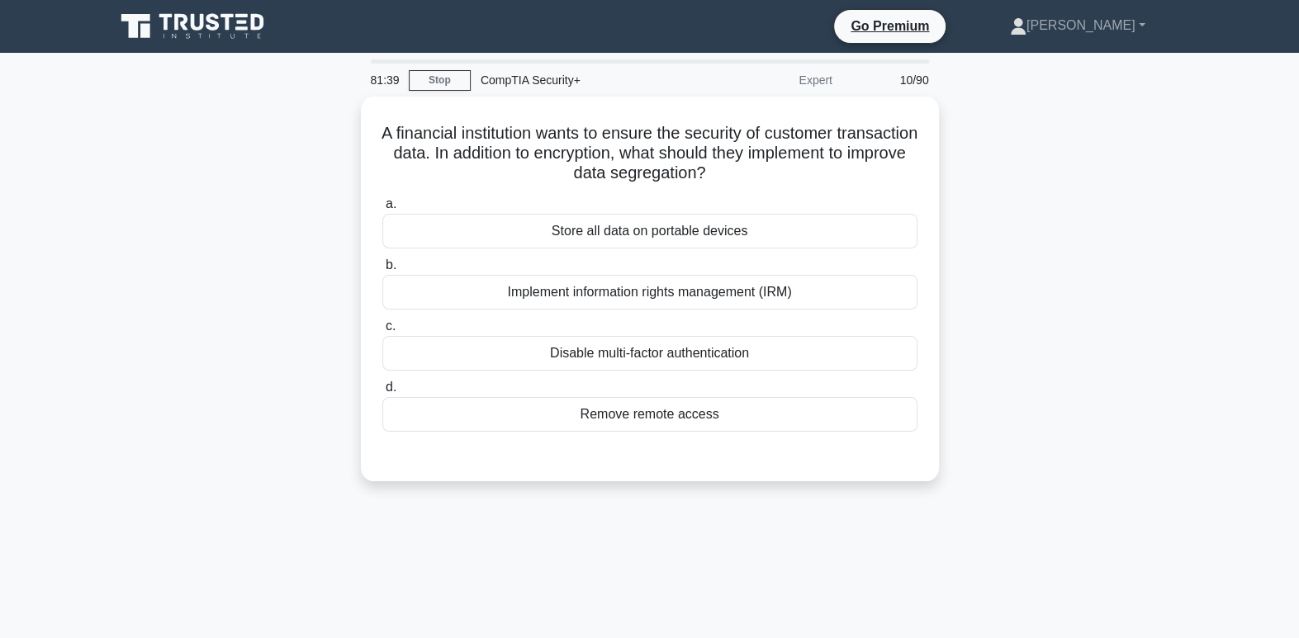
scroll to position [2, 0]
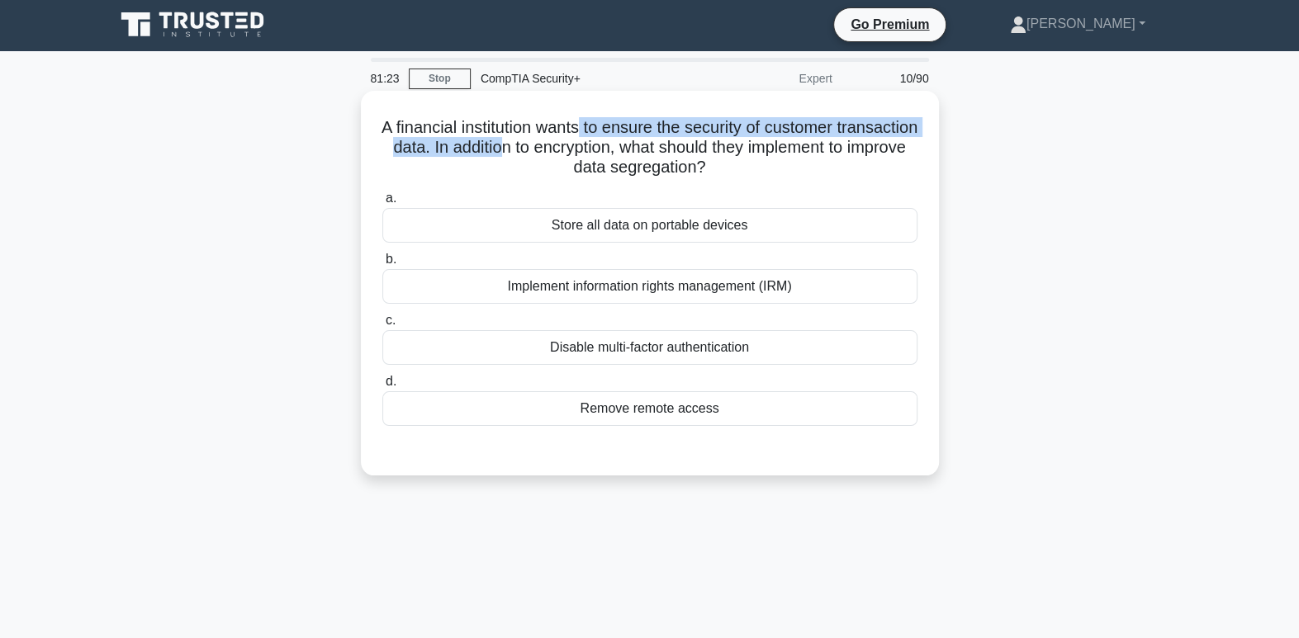
drag, startPoint x: 621, startPoint y: 134, endPoint x: 632, endPoint y: 155, distance: 24.0
click at [632, 155] on h5 "A financial institution wants to ensure the security of customer transaction da…" at bounding box center [650, 147] width 538 height 61
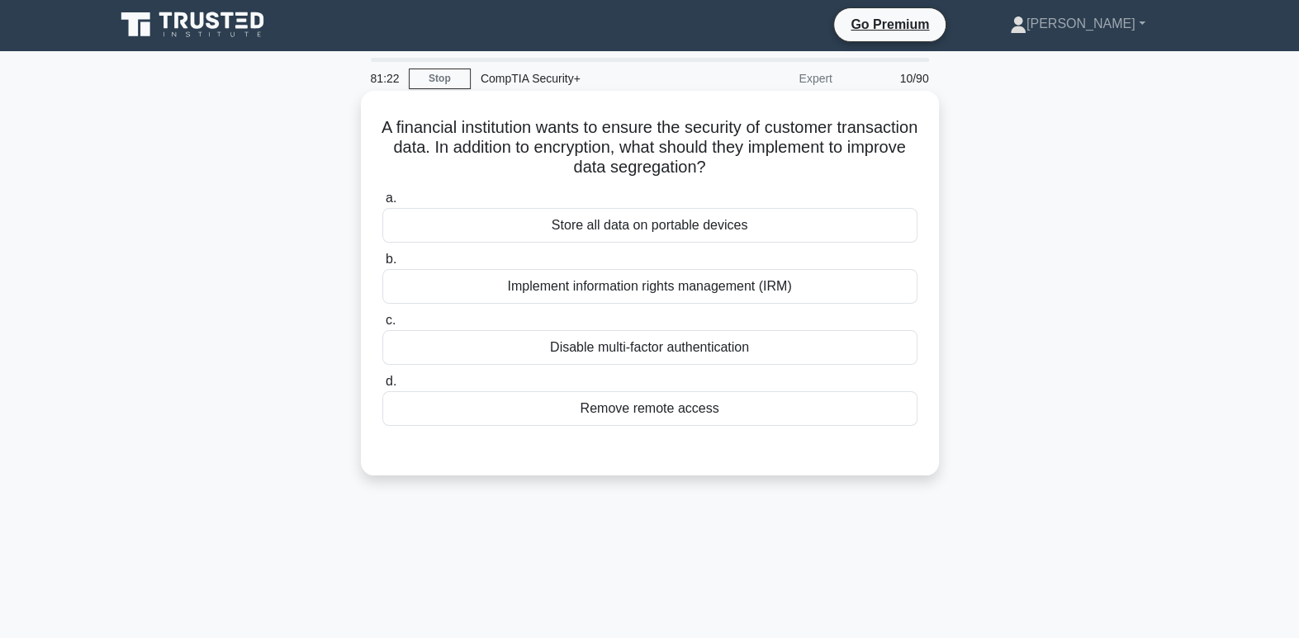
click at [751, 178] on h5 "A financial institution wants to ensure the security of customer transaction da…" at bounding box center [650, 147] width 538 height 61
click at [863, 285] on div "Implement information rights management (IRM)" at bounding box center [649, 286] width 535 height 35
click at [382, 265] on input "b. Implement information rights management (IRM)" at bounding box center [382, 259] width 0 height 11
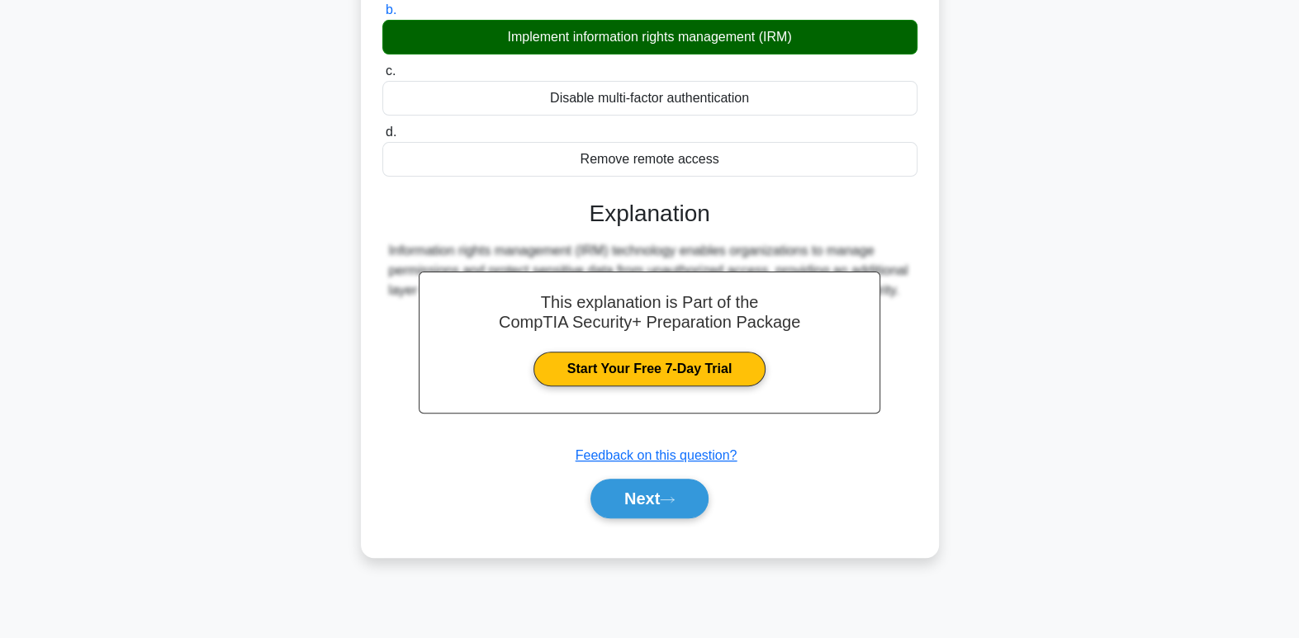
scroll to position [253, 0]
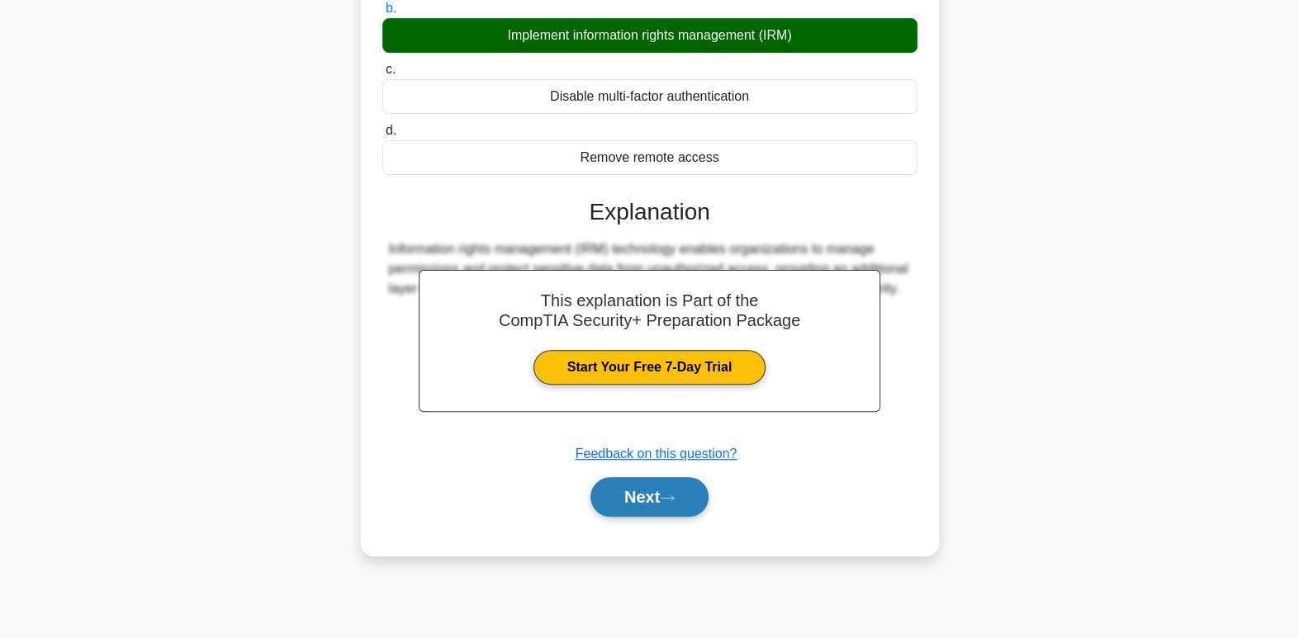
click at [688, 513] on button "Next" at bounding box center [649, 497] width 118 height 40
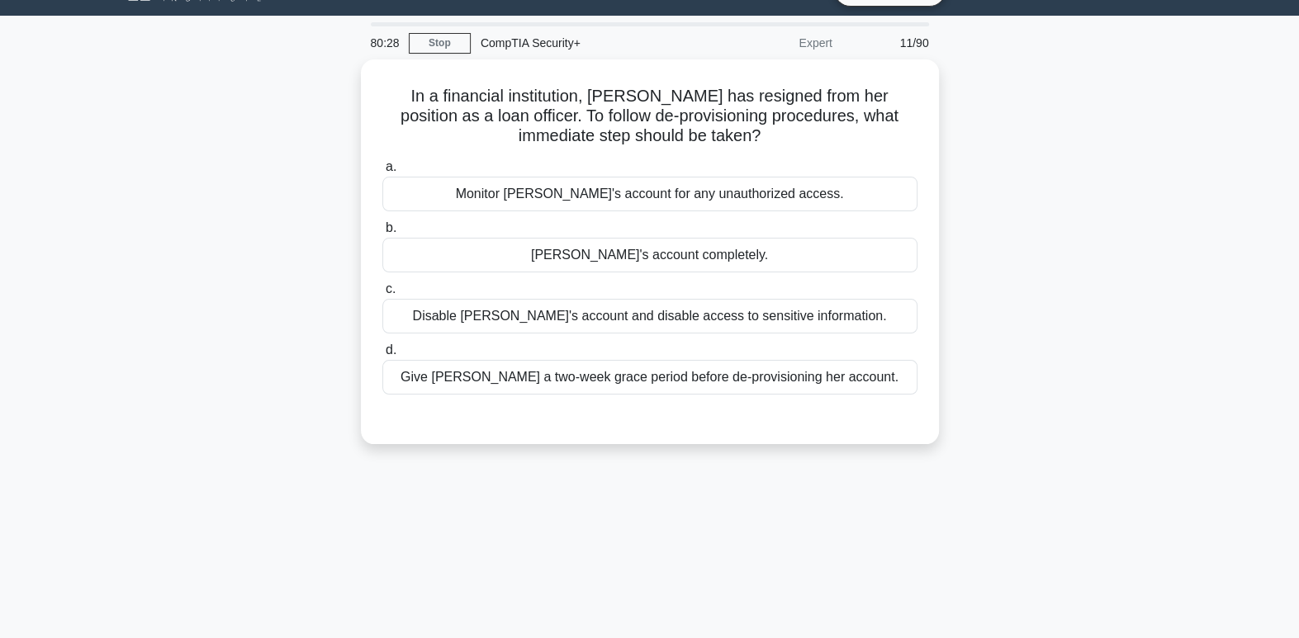
scroll to position [0, 0]
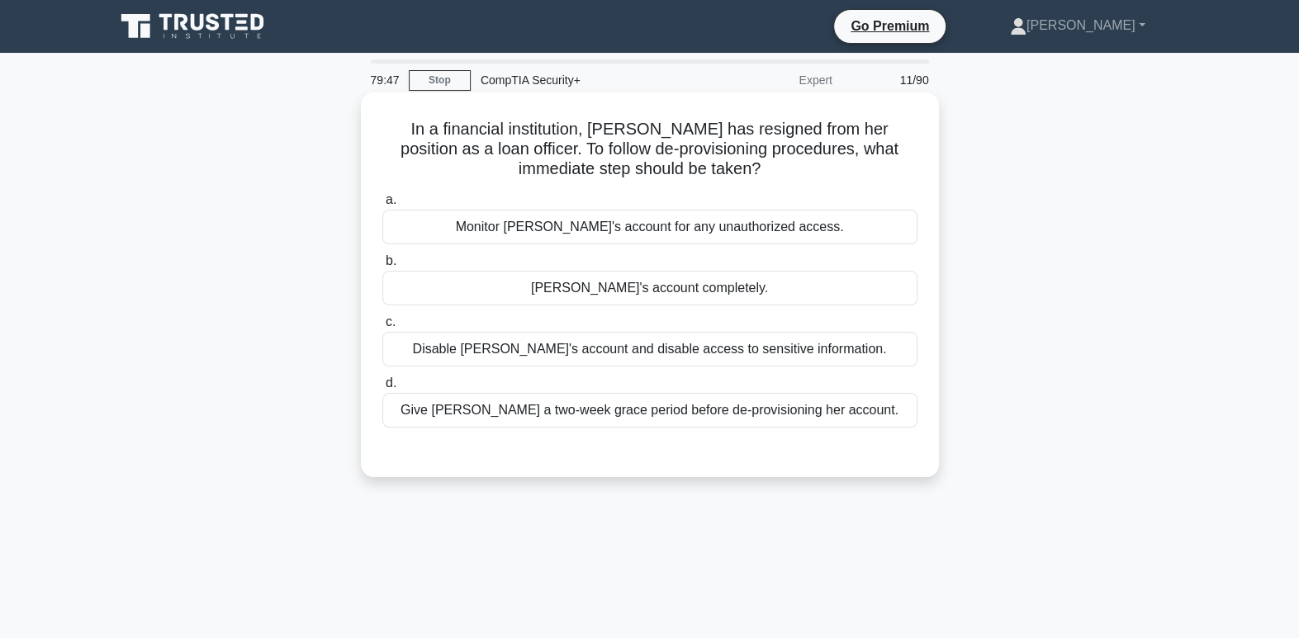
click at [827, 226] on div "Monitor [PERSON_NAME]'s account for any unauthorized access." at bounding box center [649, 227] width 535 height 35
click at [382, 206] on input "a. Monitor [PERSON_NAME]'s account for any unauthorized access." at bounding box center [382, 200] width 0 height 11
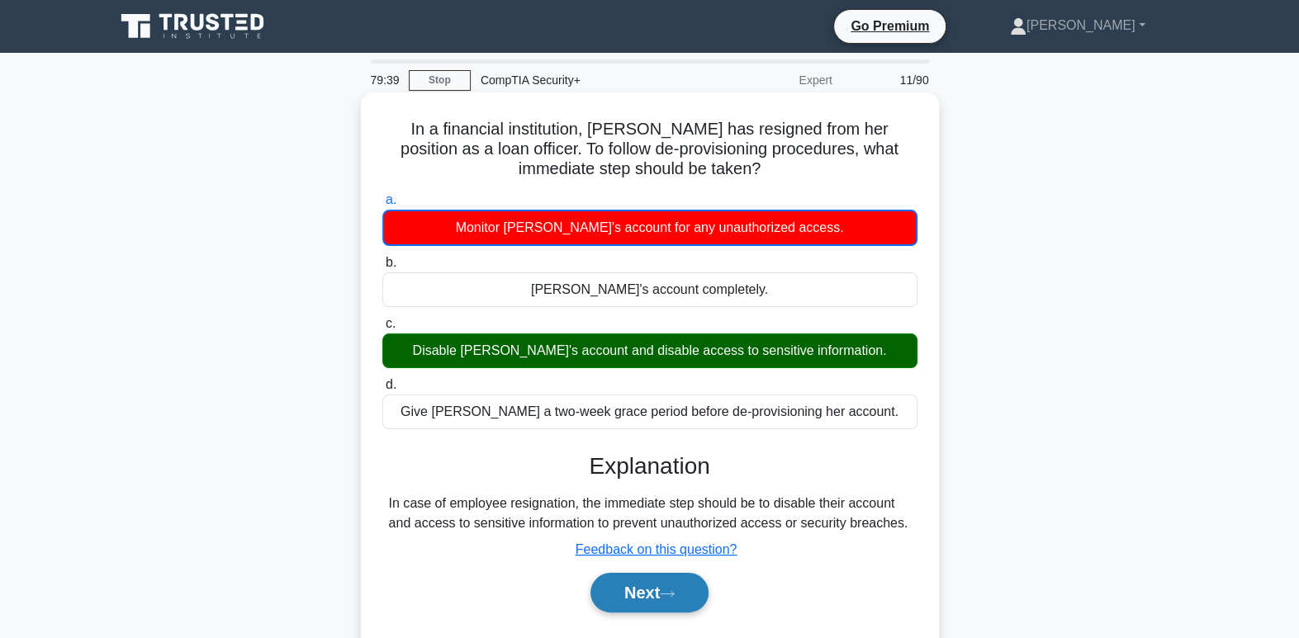
click at [674, 593] on icon at bounding box center [667, 593] width 15 height 9
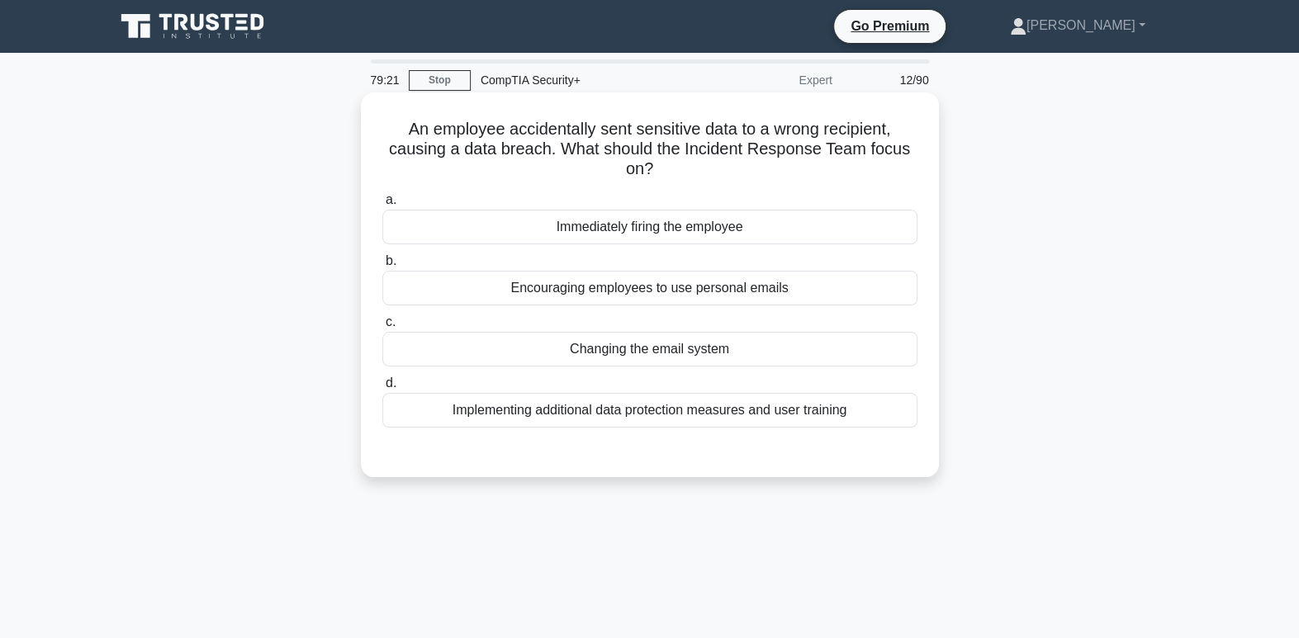
click at [893, 413] on div "Implementing additional data protection measures and user training" at bounding box center [649, 410] width 535 height 35
click at [382, 389] on input "d. Implementing additional data protection measures and user training" at bounding box center [382, 383] width 0 height 11
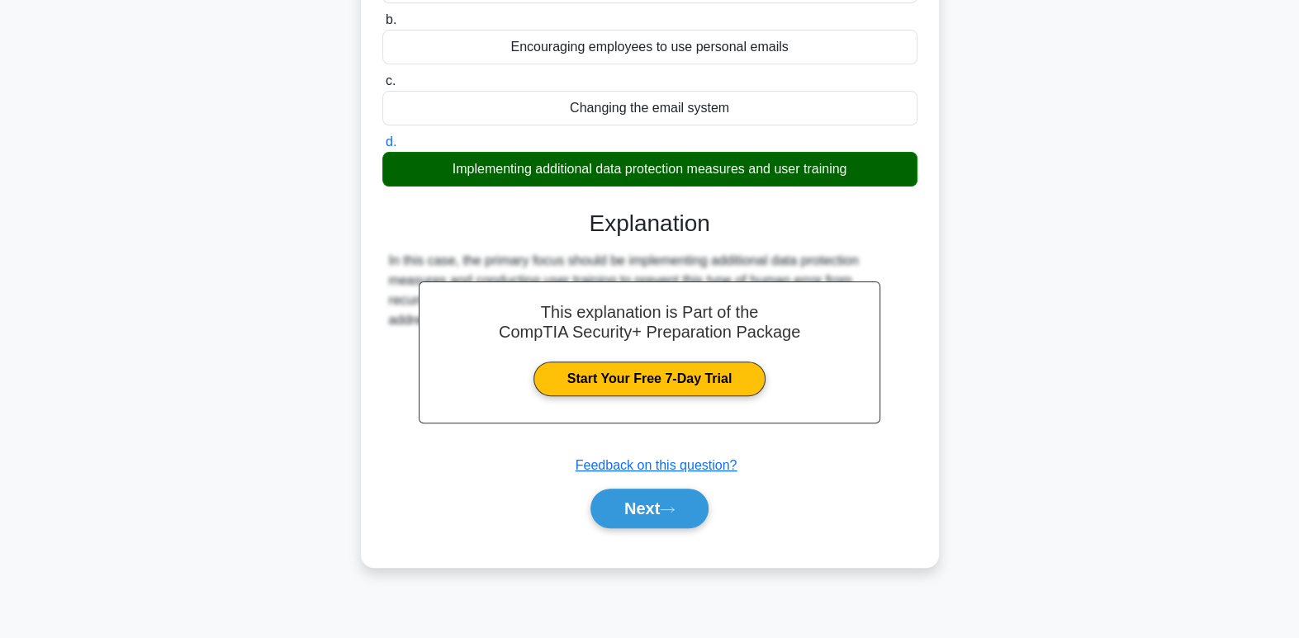
scroll to position [253, 0]
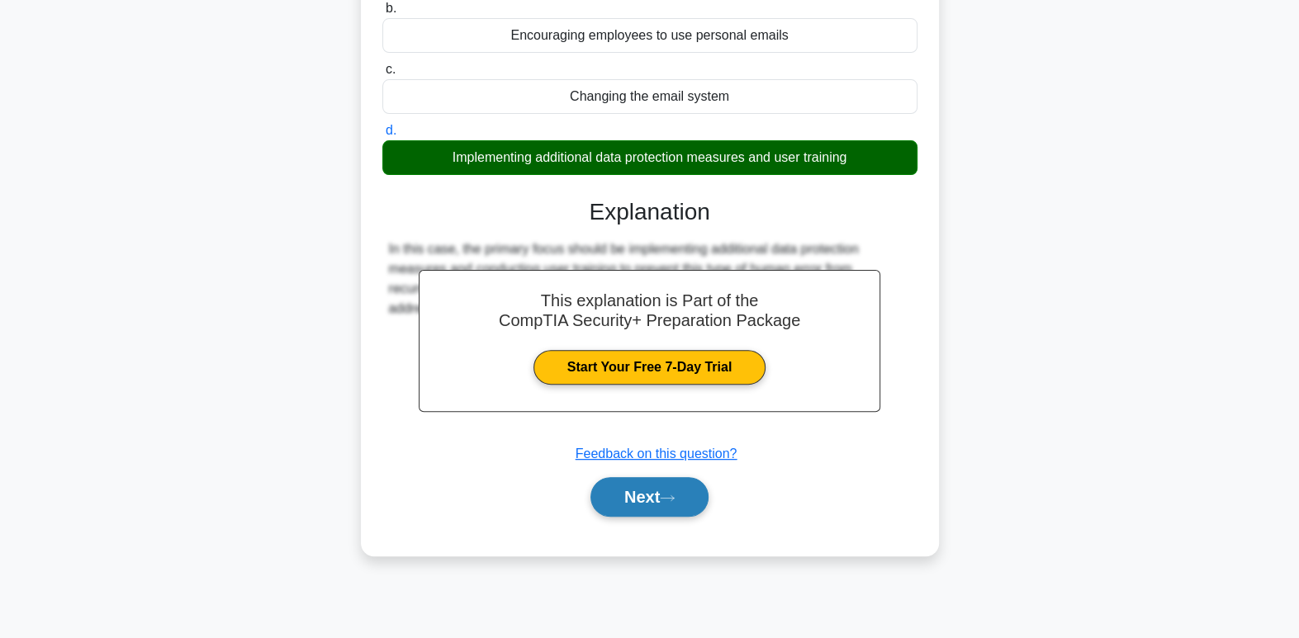
click at [604, 514] on button "Next" at bounding box center [649, 497] width 118 height 40
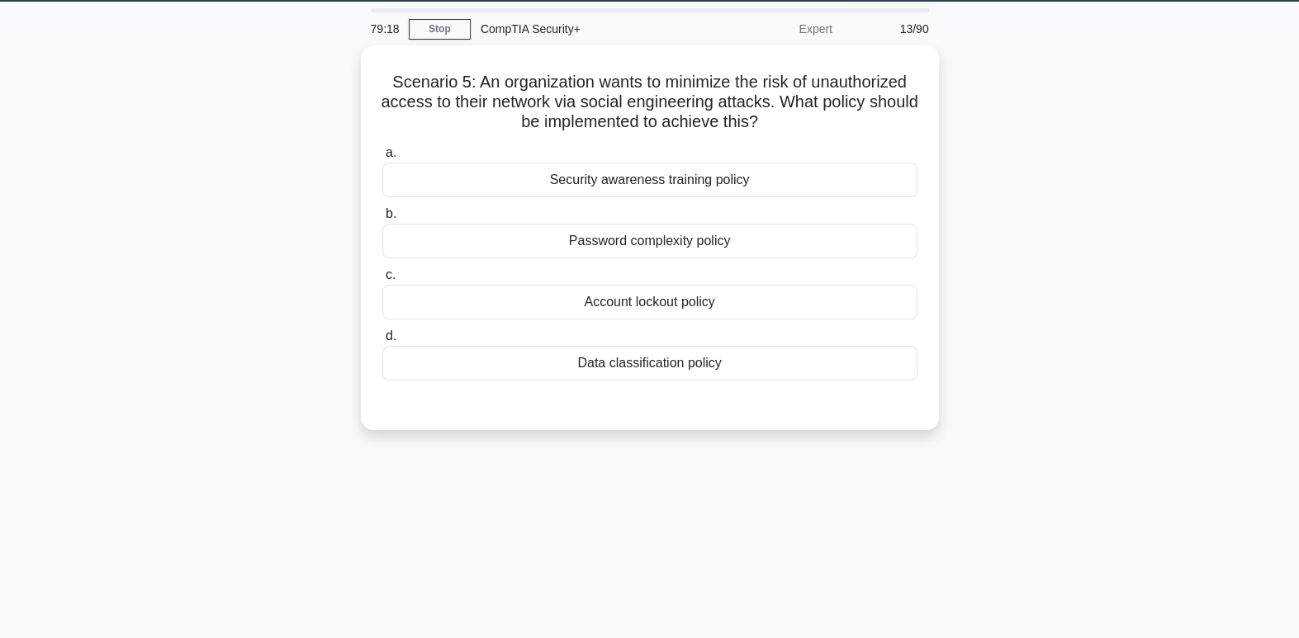
scroll to position [0, 0]
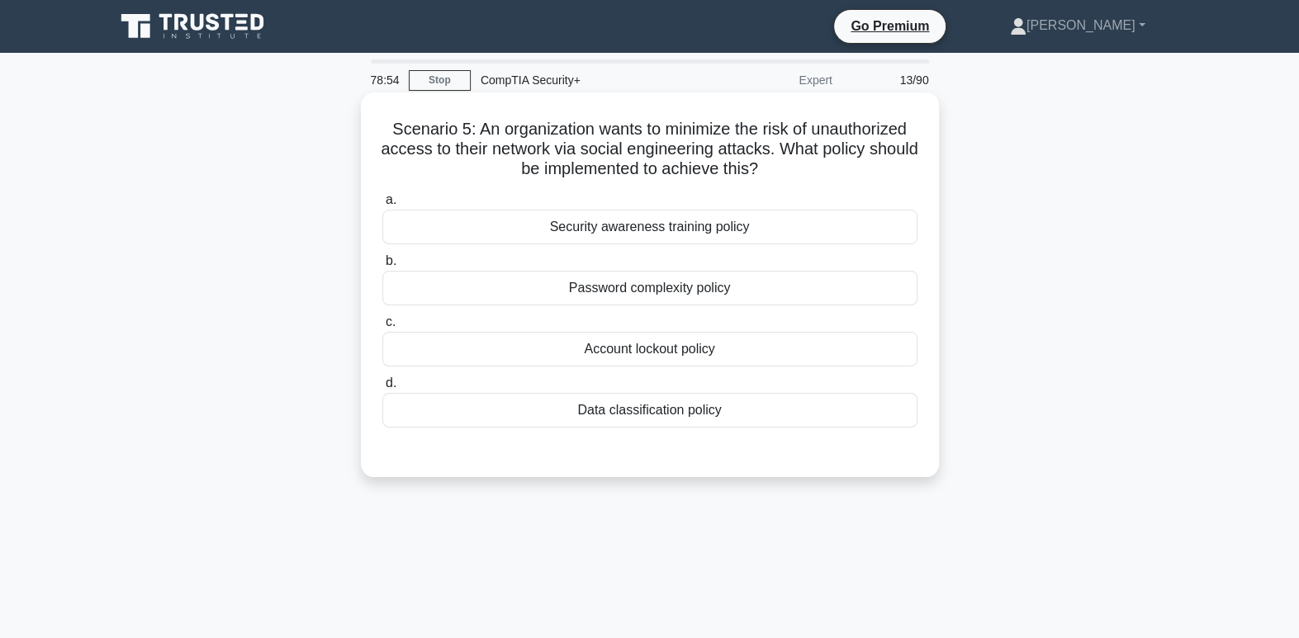
click at [840, 237] on div "Security awareness training policy" at bounding box center [649, 227] width 535 height 35
click at [382, 206] on input "a. Security awareness training policy" at bounding box center [382, 200] width 0 height 11
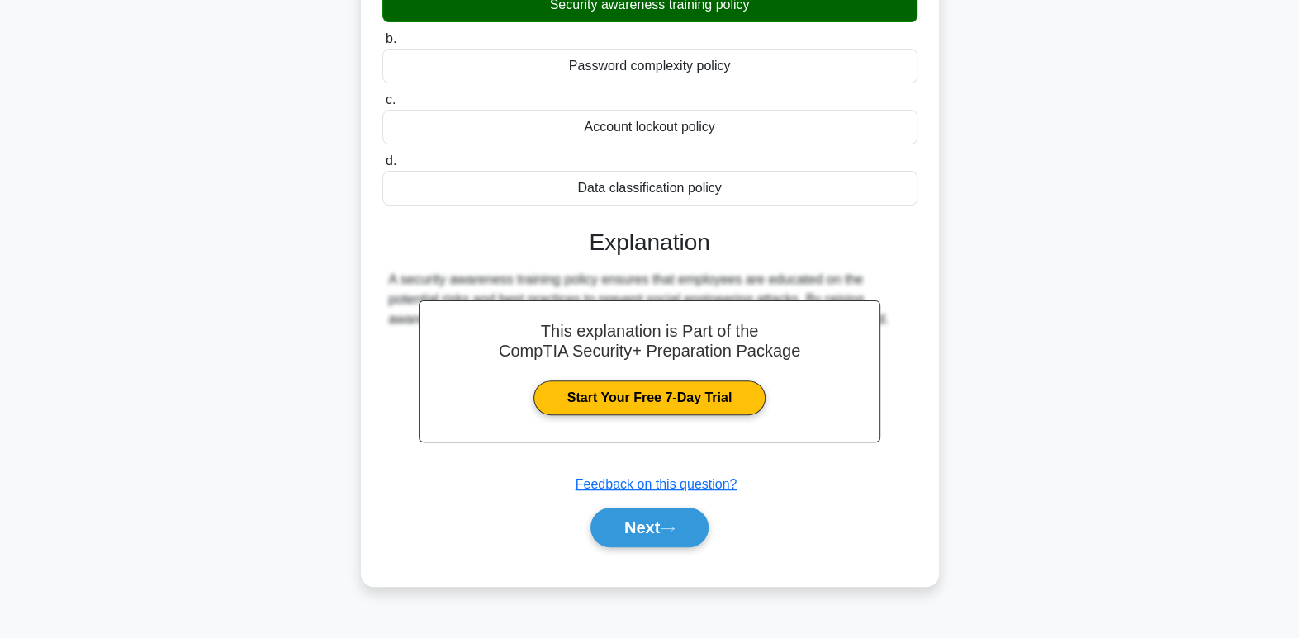
scroll to position [253, 0]
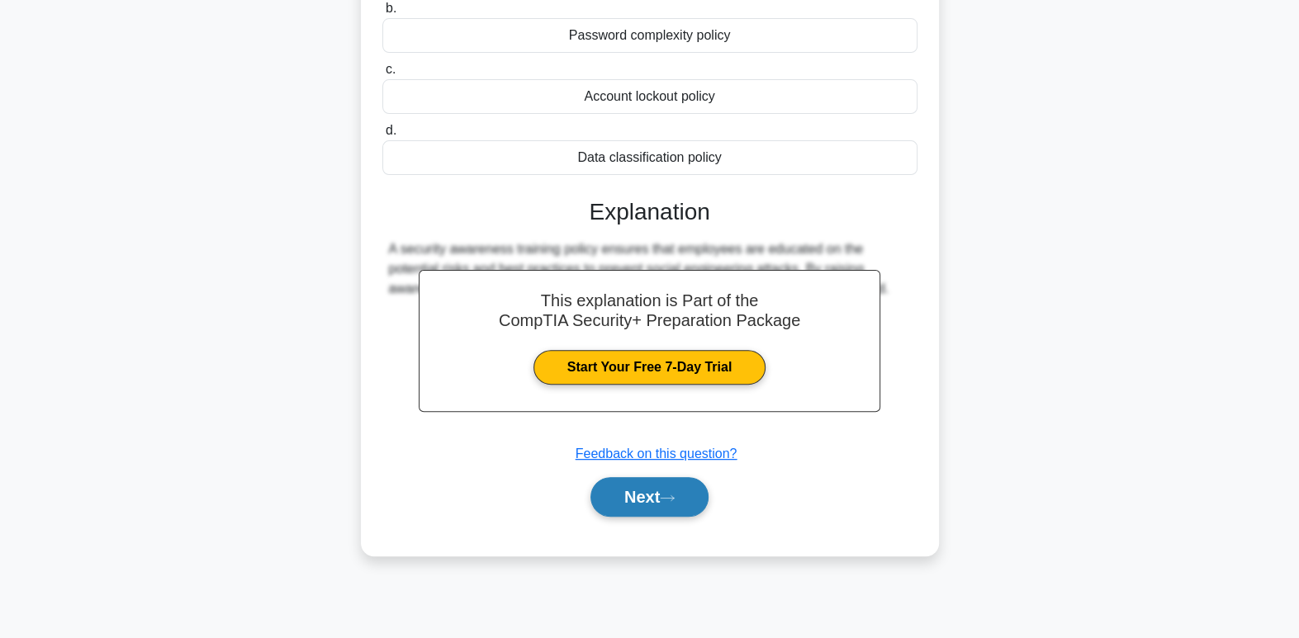
click at [672, 503] on button "Next" at bounding box center [649, 497] width 118 height 40
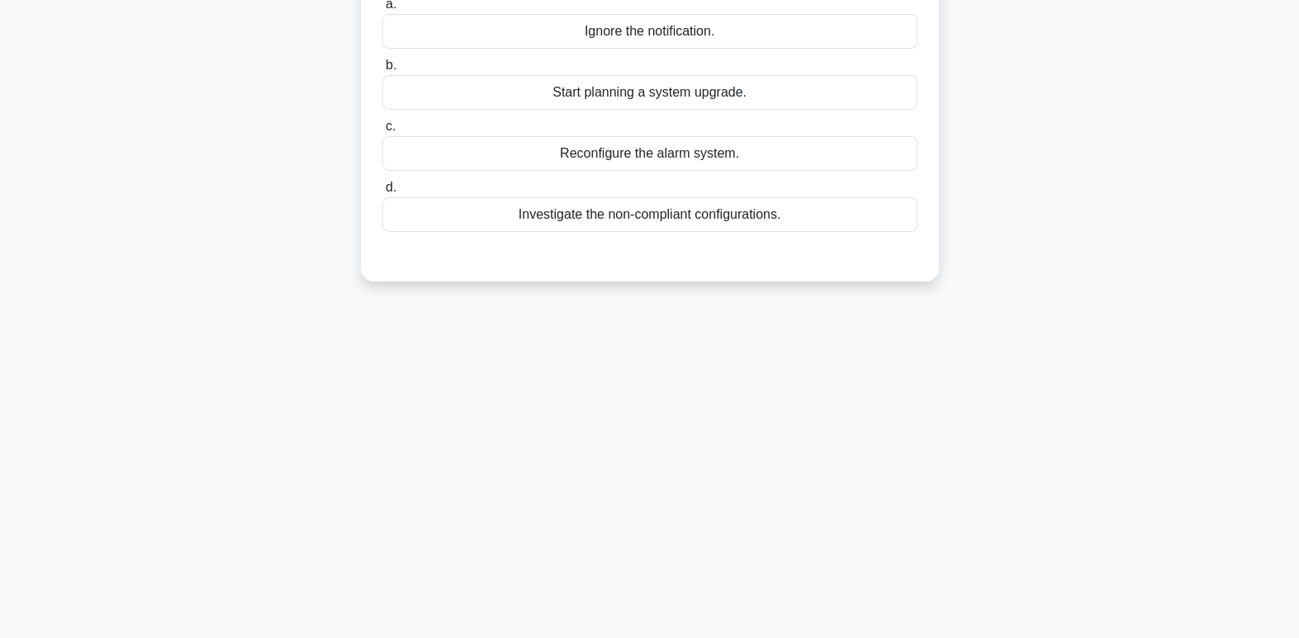
scroll to position [0, 0]
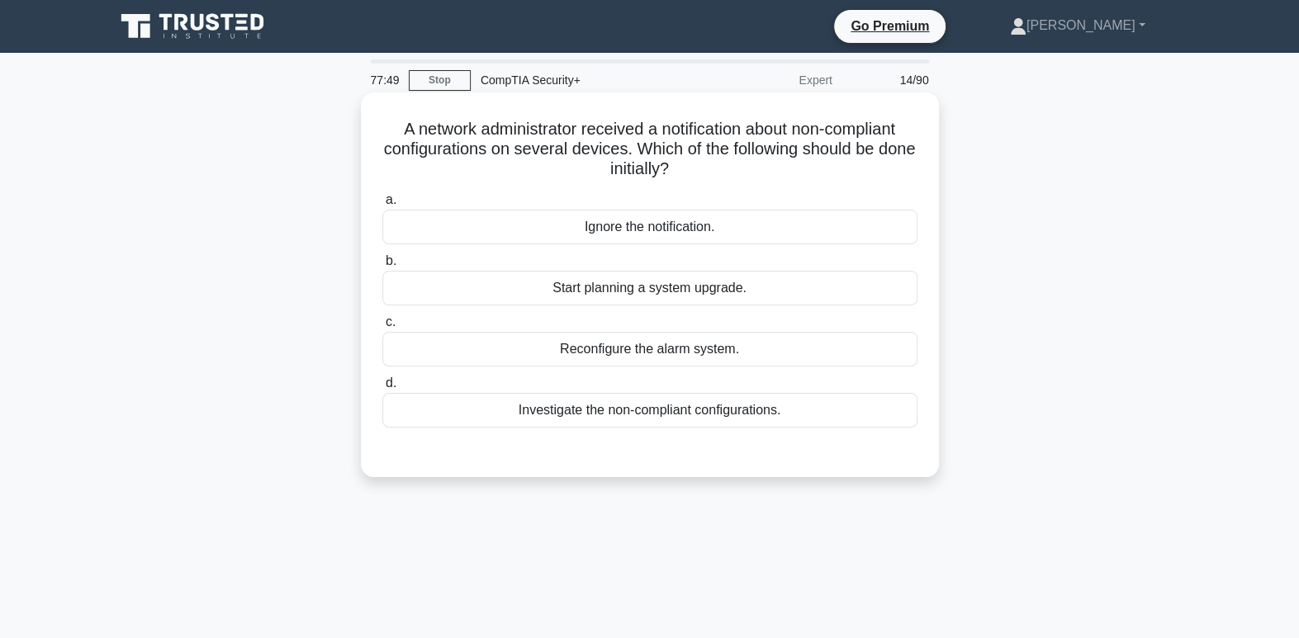
click at [728, 422] on div "Investigate the non-compliant configurations." at bounding box center [649, 410] width 535 height 35
click at [382, 389] on input "d. Investigate the non-compliant configurations." at bounding box center [382, 383] width 0 height 11
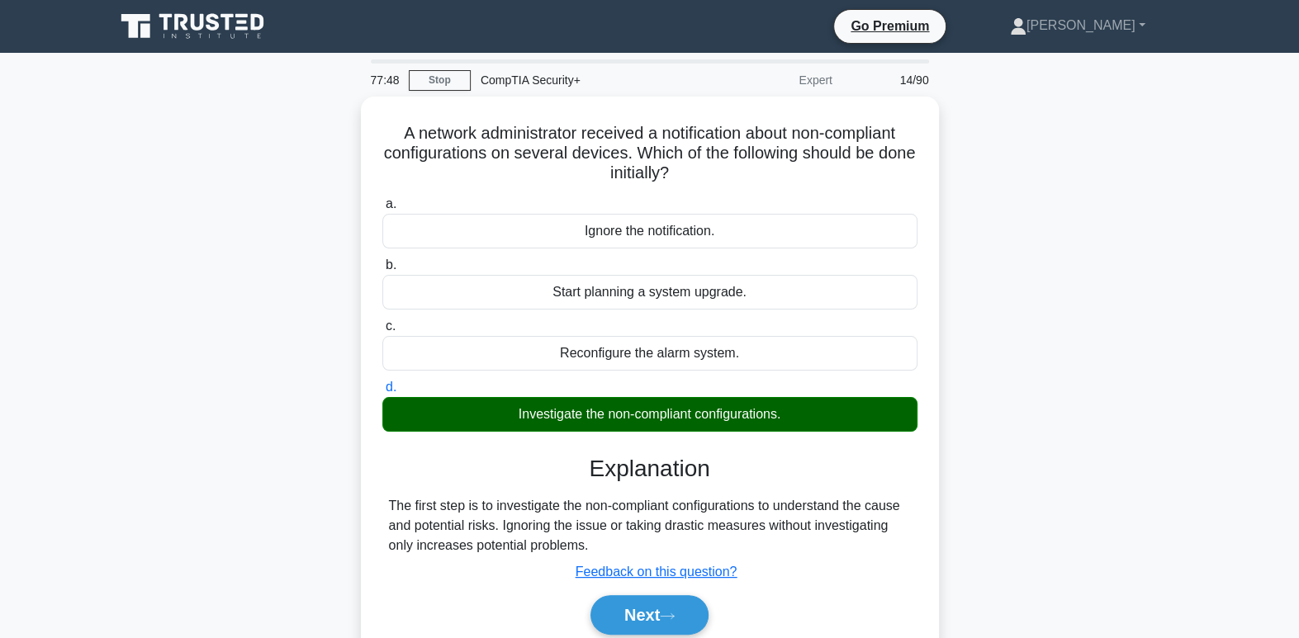
scroll to position [253, 0]
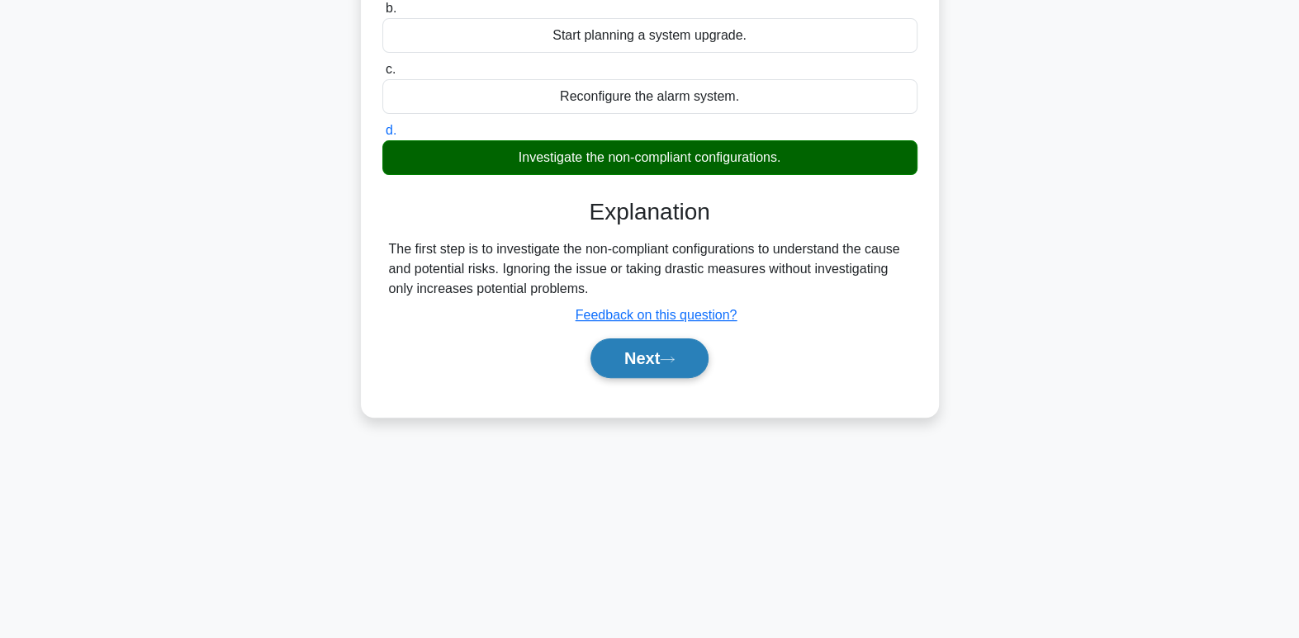
click at [679, 371] on button "Next" at bounding box center [649, 358] width 118 height 40
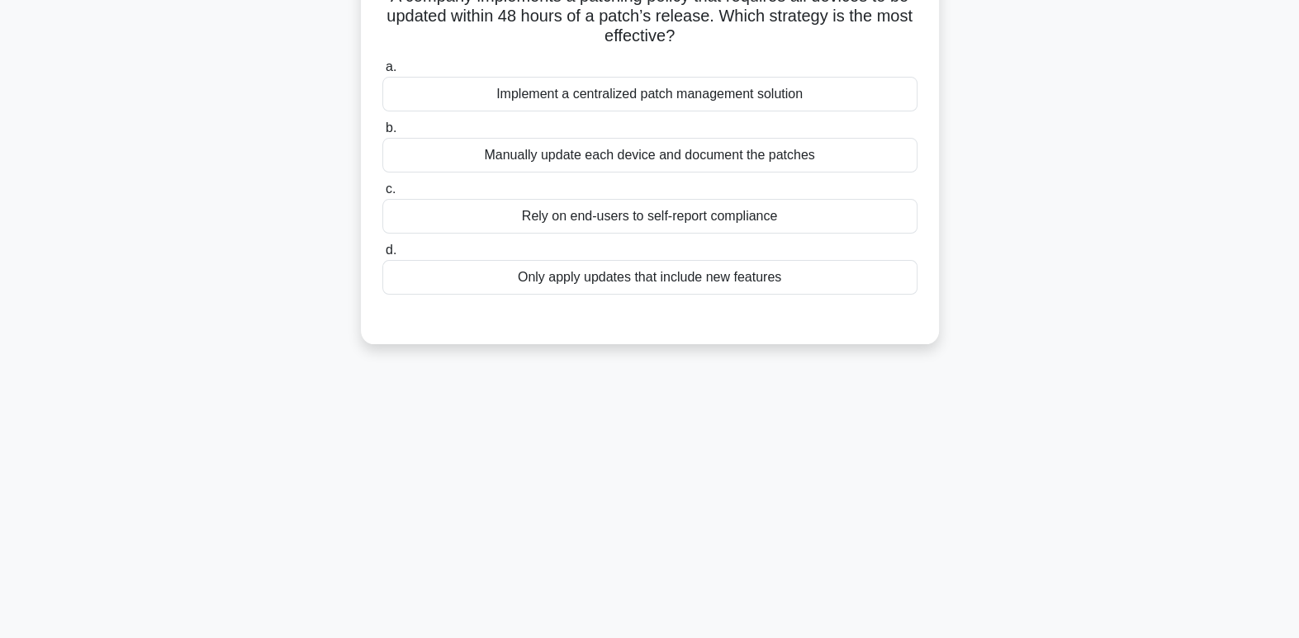
scroll to position [0, 0]
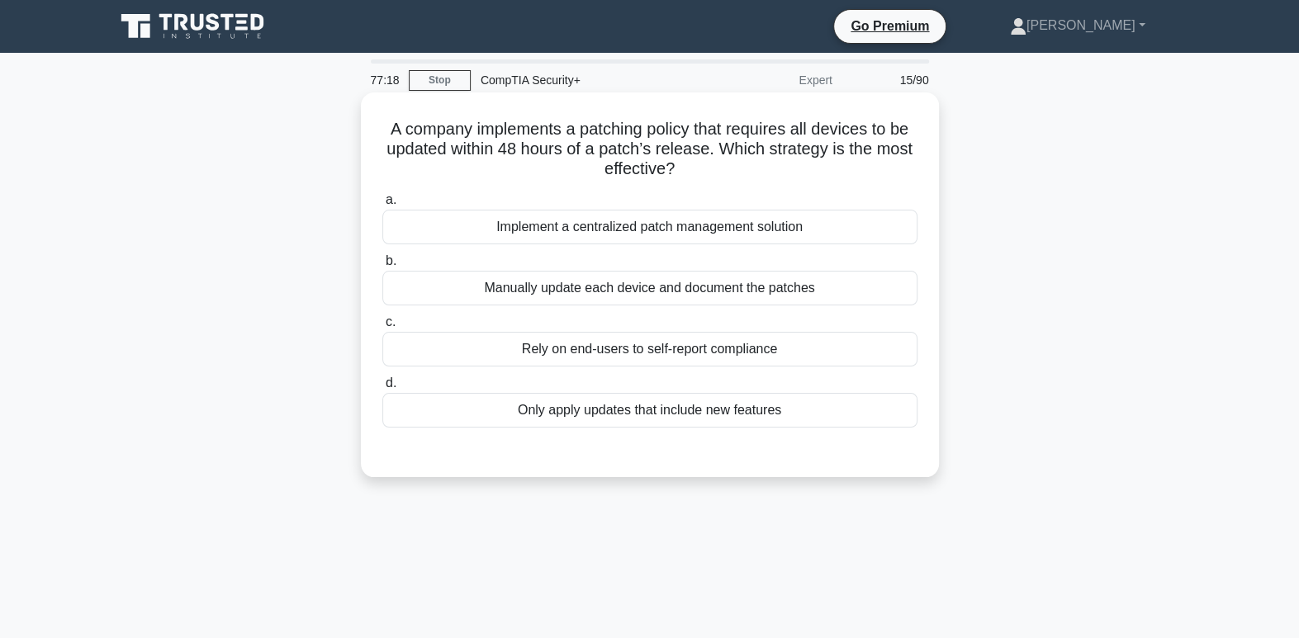
click at [641, 224] on div "Implement a centralized patch management solution" at bounding box center [649, 227] width 535 height 35
click at [382, 206] on input "a. Implement a centralized patch management solution" at bounding box center [382, 200] width 0 height 11
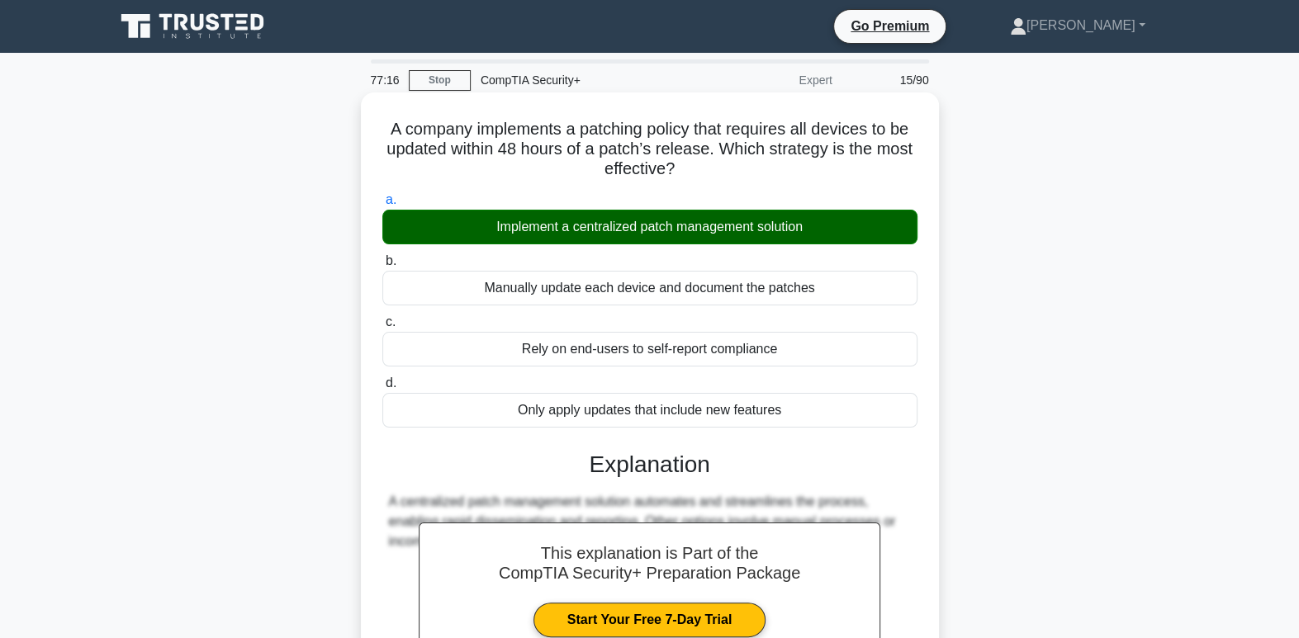
scroll to position [253, 0]
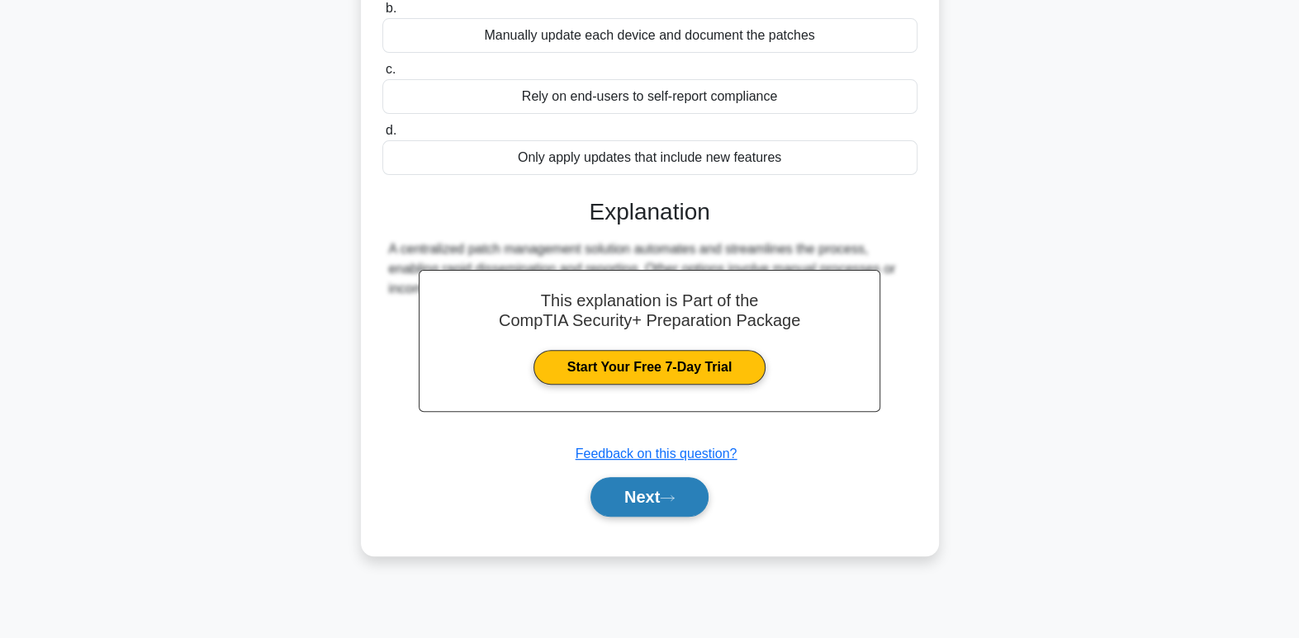
click at [634, 490] on button "Next" at bounding box center [649, 497] width 118 height 40
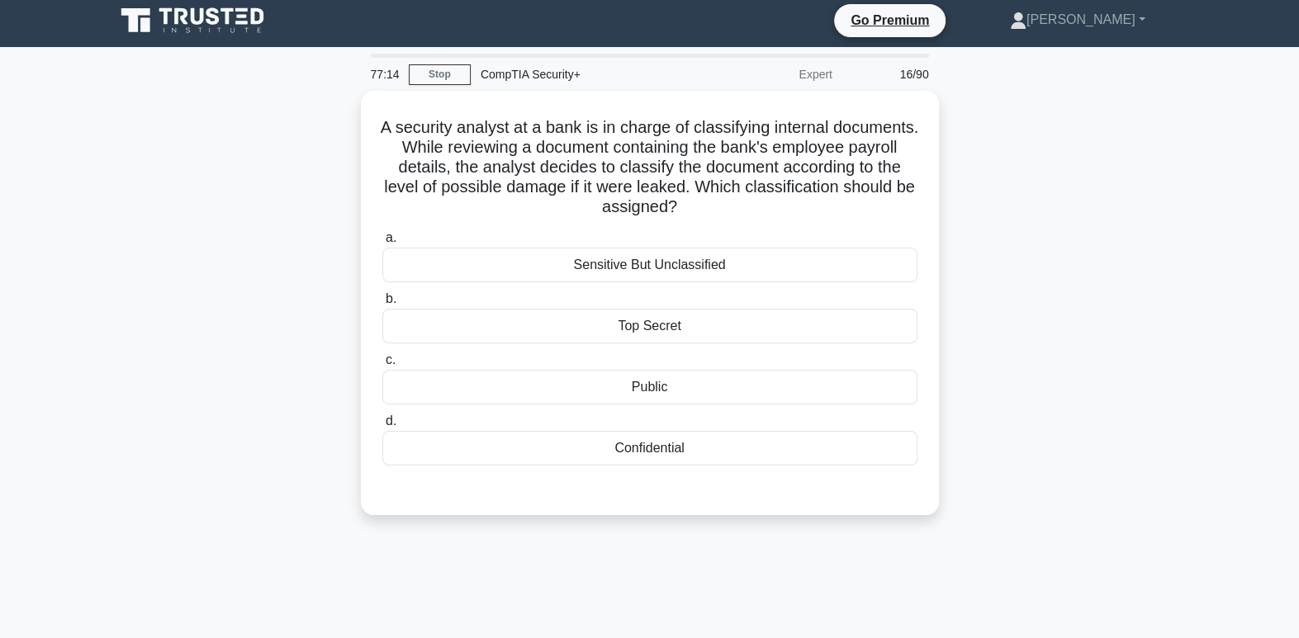
scroll to position [0, 0]
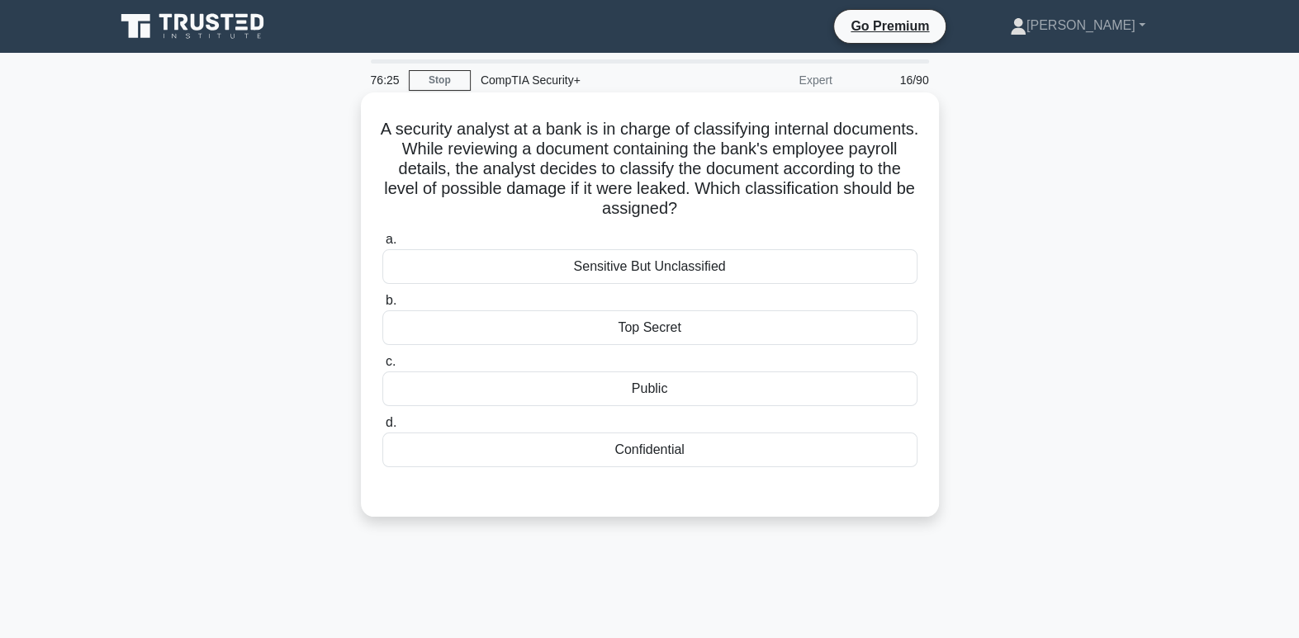
click at [666, 450] on div "Confidential" at bounding box center [649, 450] width 535 height 35
click at [382, 428] on input "d. Confidential" at bounding box center [382, 423] width 0 height 11
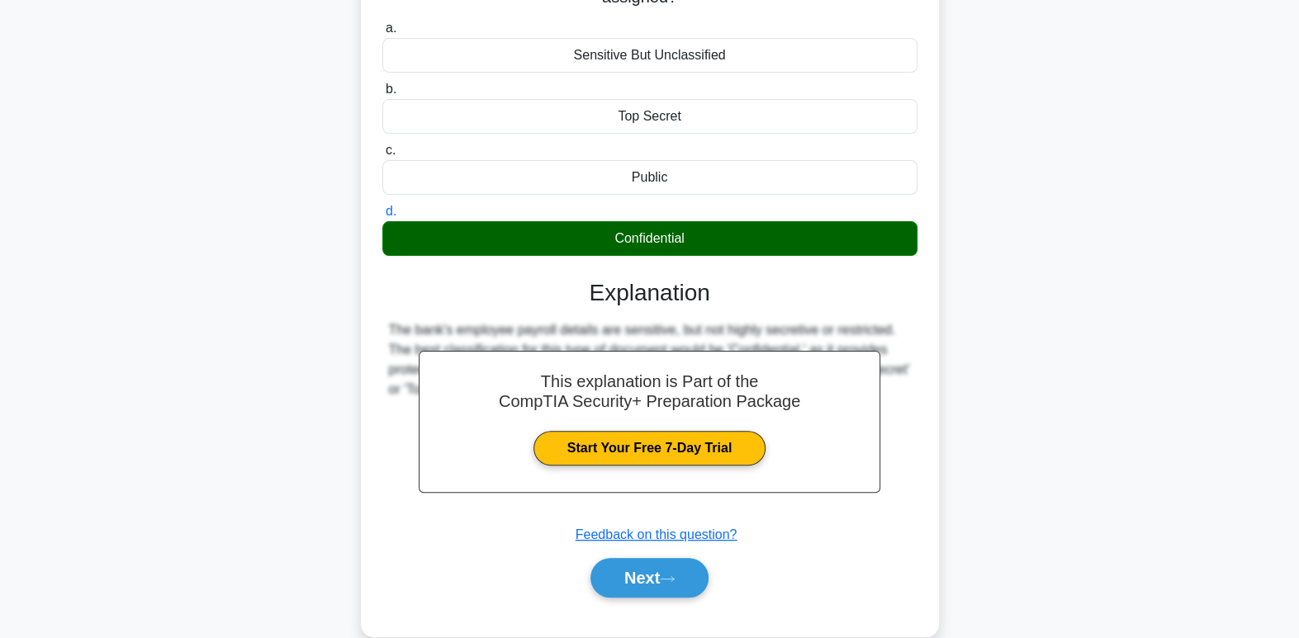
scroll to position [253, 0]
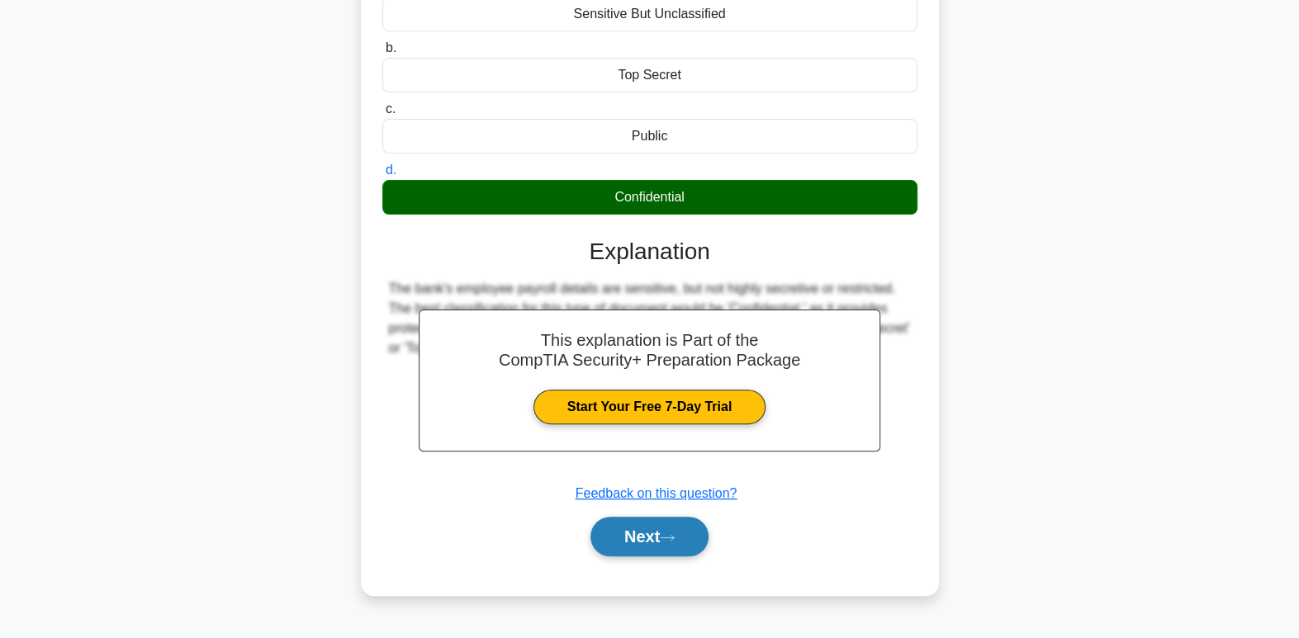
click at [687, 554] on button "Next" at bounding box center [649, 537] width 118 height 40
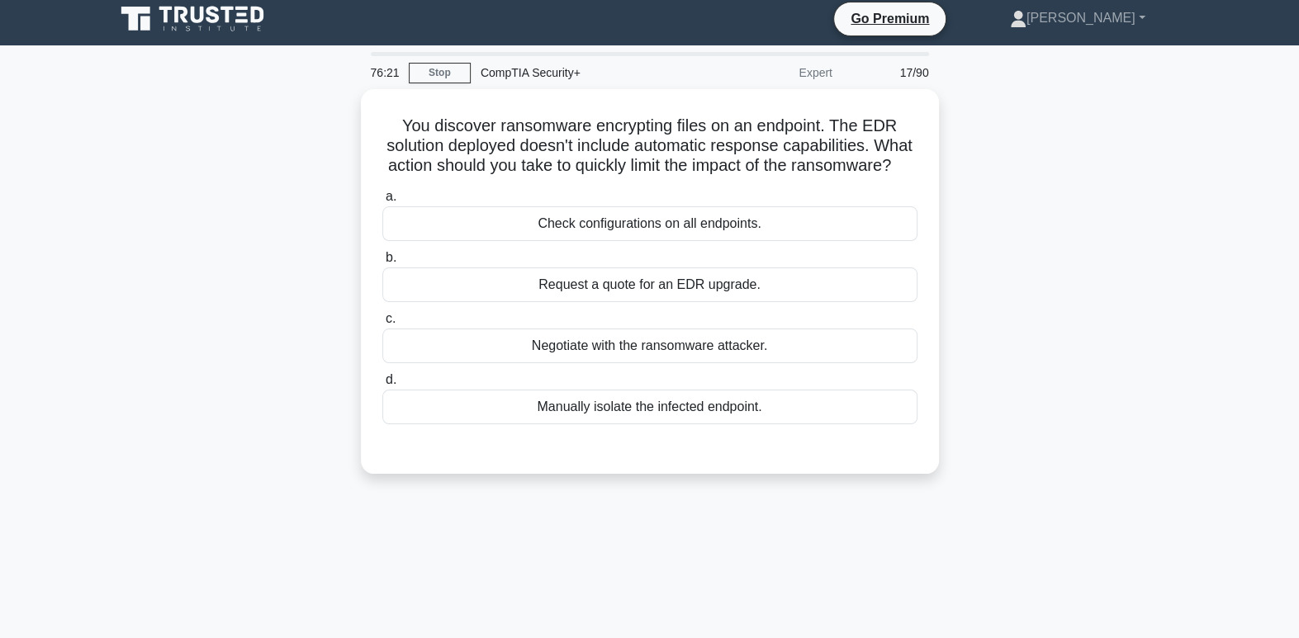
scroll to position [0, 0]
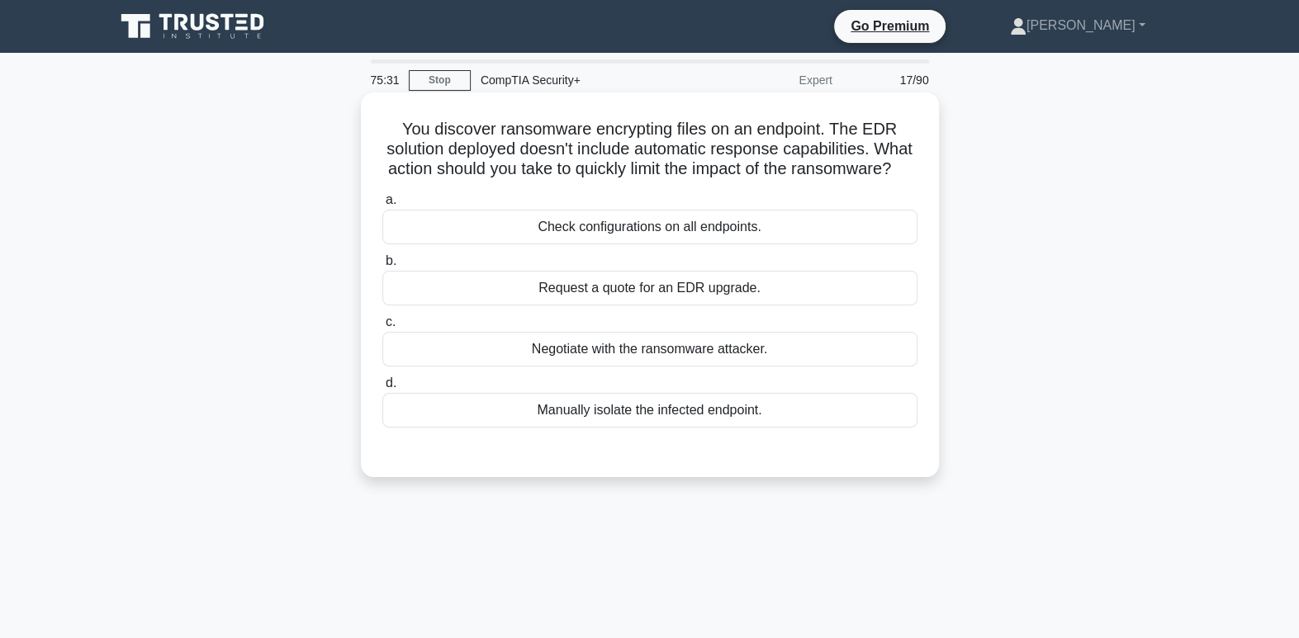
click at [823, 423] on div "Manually isolate the infected endpoint." at bounding box center [649, 410] width 535 height 35
click at [382, 389] on input "d. Manually isolate the infected endpoint." at bounding box center [382, 383] width 0 height 11
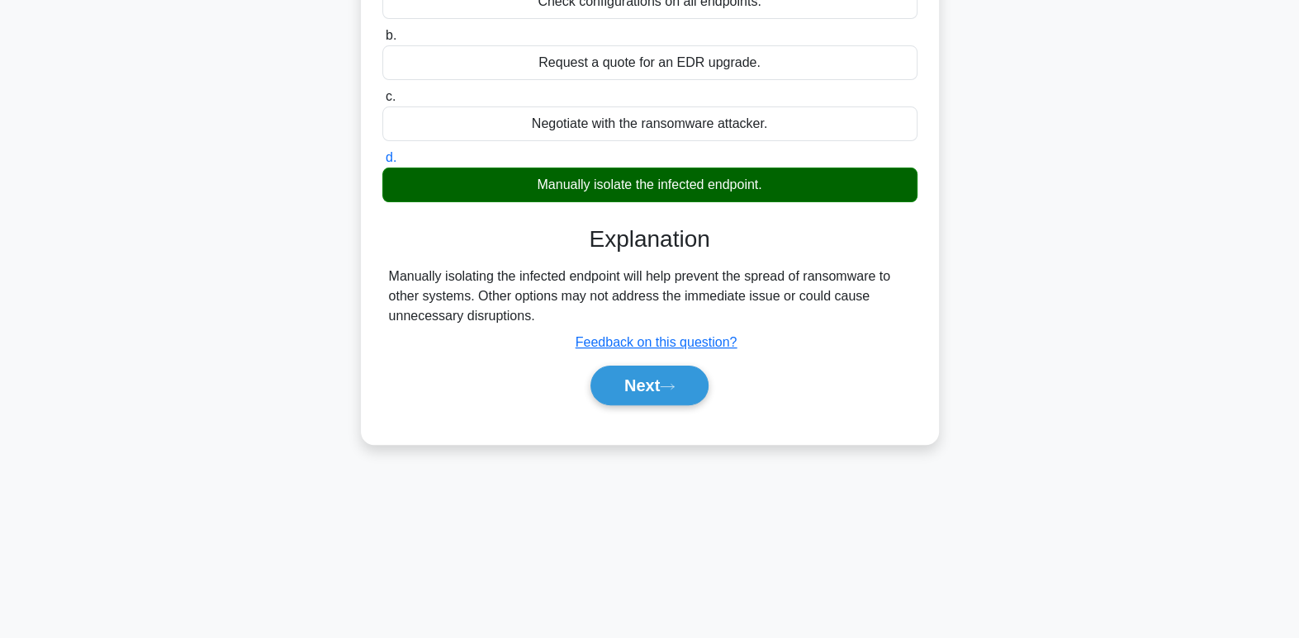
scroll to position [253, 0]
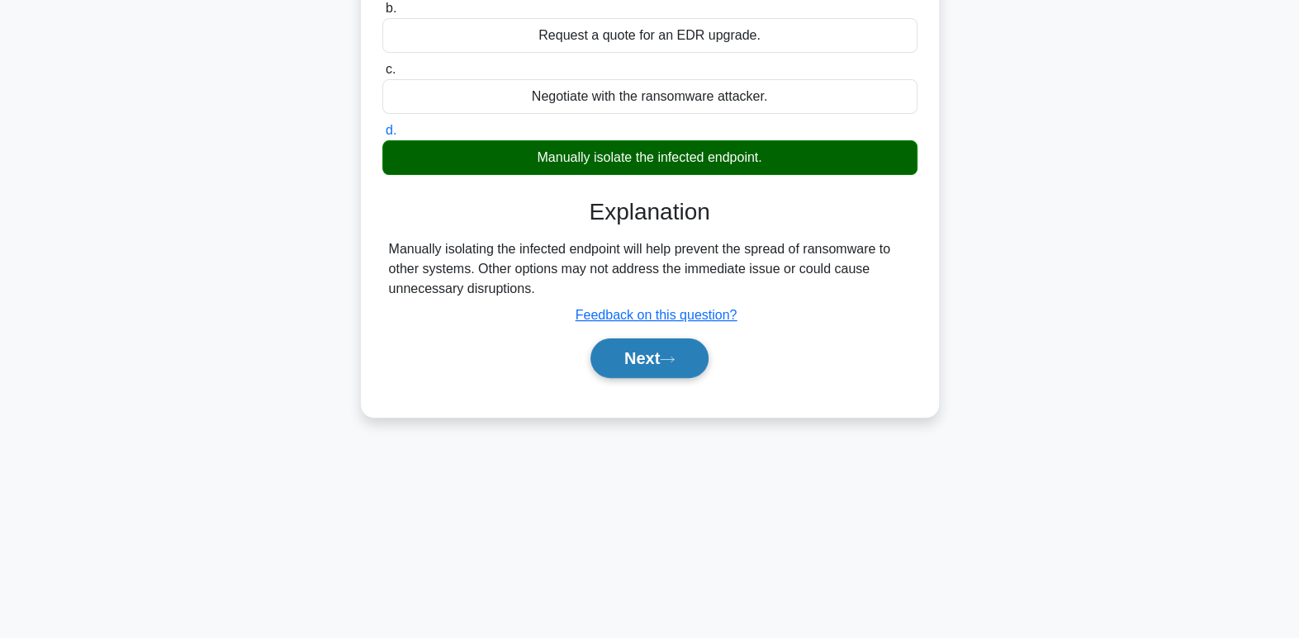
click at [664, 378] on button "Next" at bounding box center [649, 358] width 118 height 40
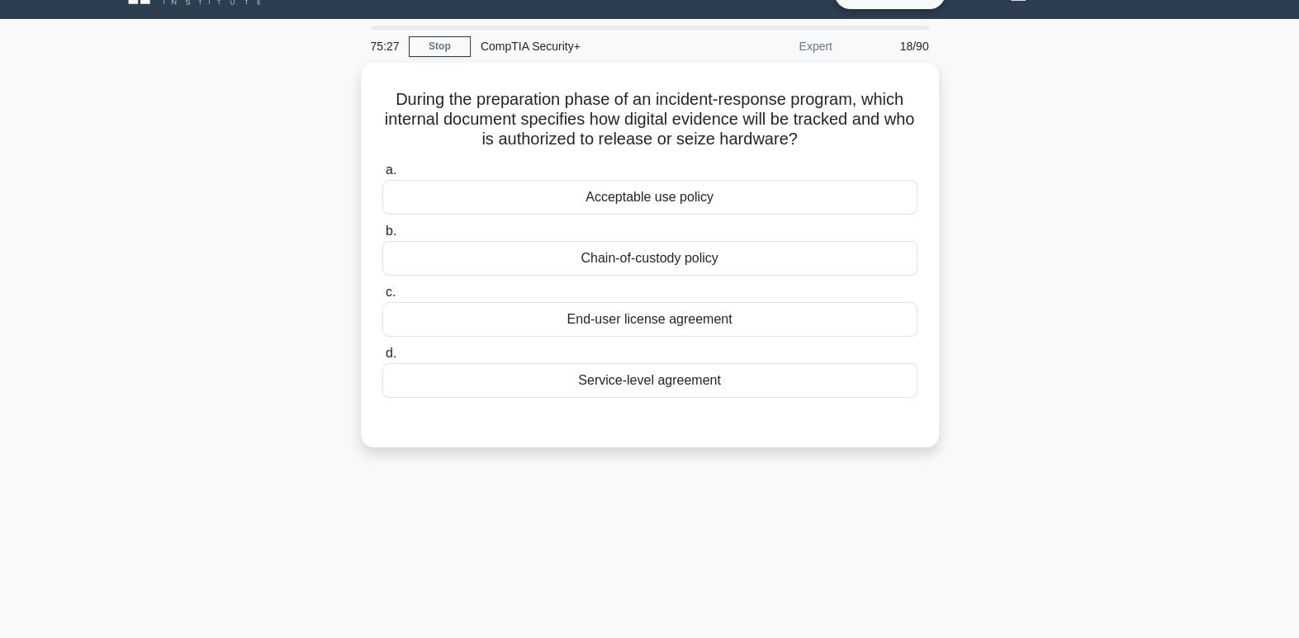
scroll to position [0, 0]
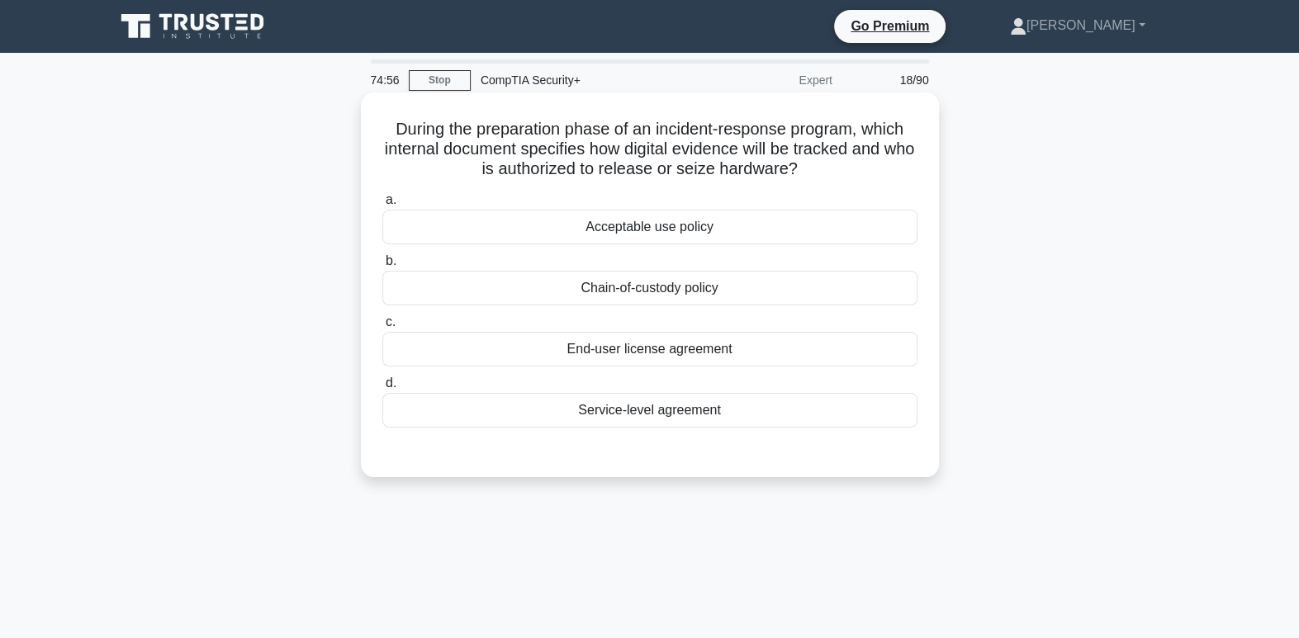
click at [684, 287] on div "Chain-of-custody policy" at bounding box center [649, 288] width 535 height 35
click at [382, 267] on input "b. Chain-of-custody policy" at bounding box center [382, 261] width 0 height 11
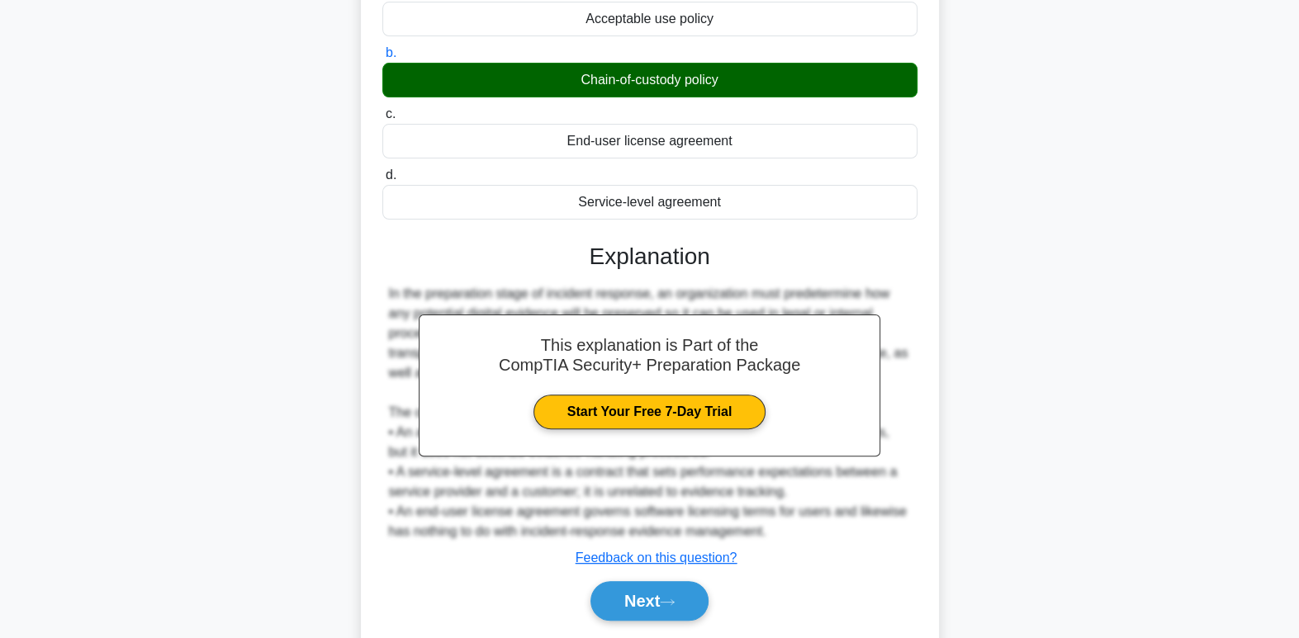
scroll to position [259, 0]
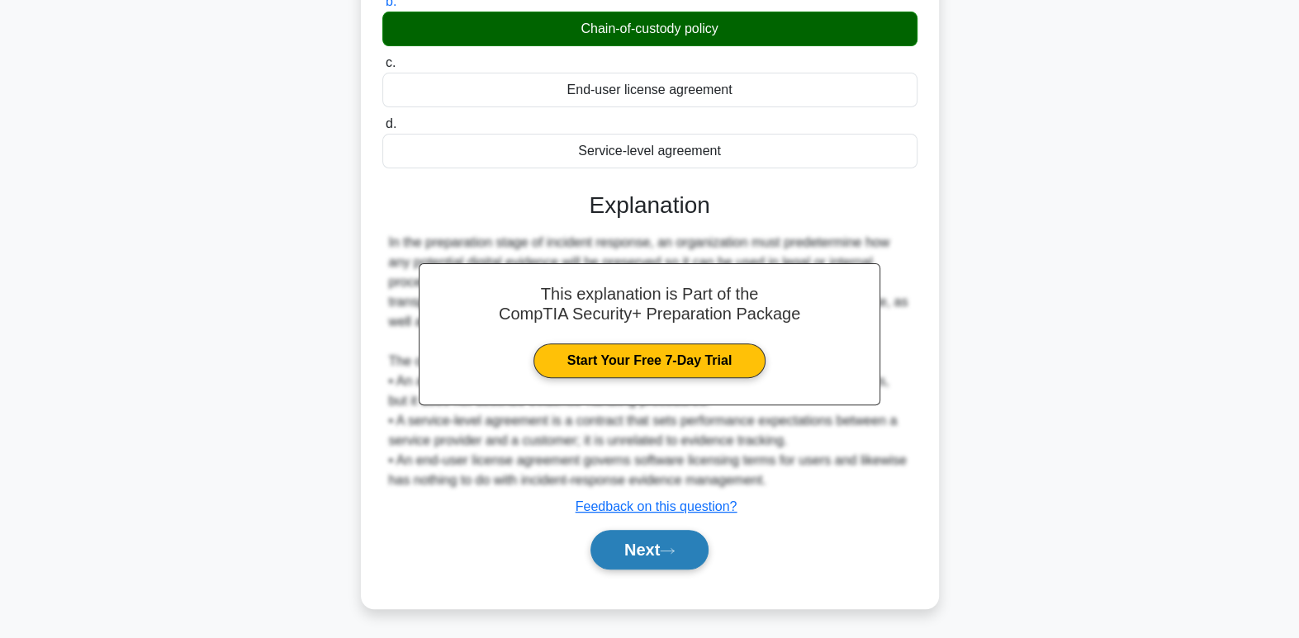
click at [674, 547] on icon at bounding box center [667, 550] width 15 height 9
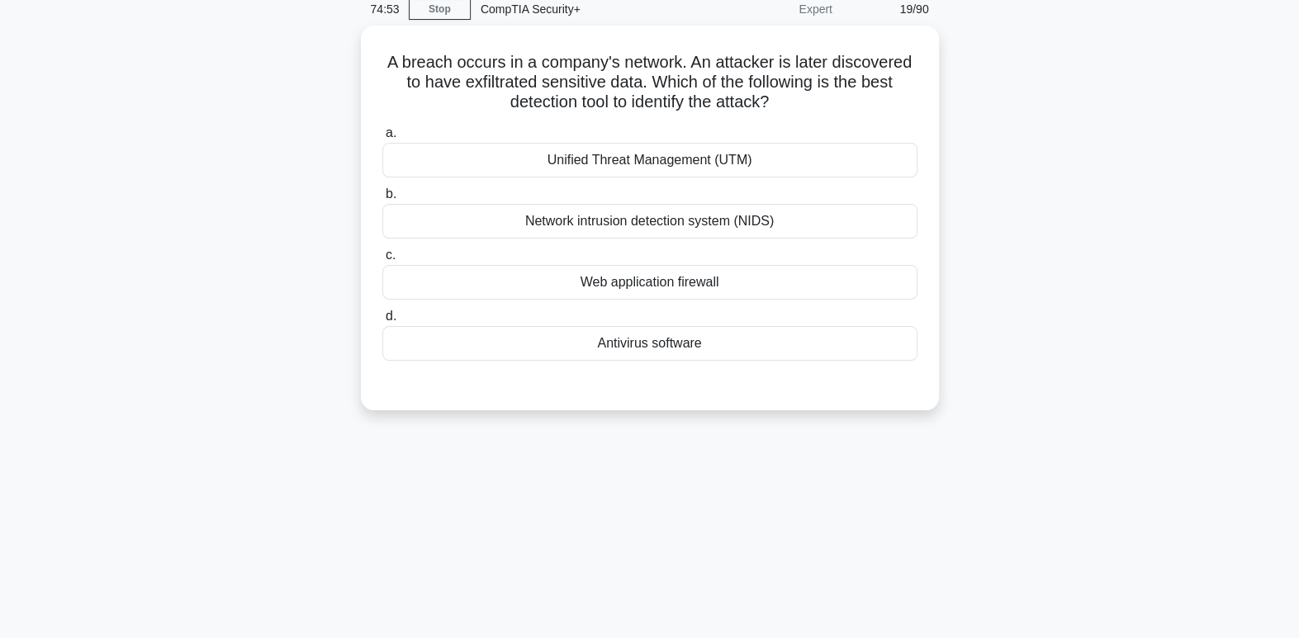
scroll to position [0, 0]
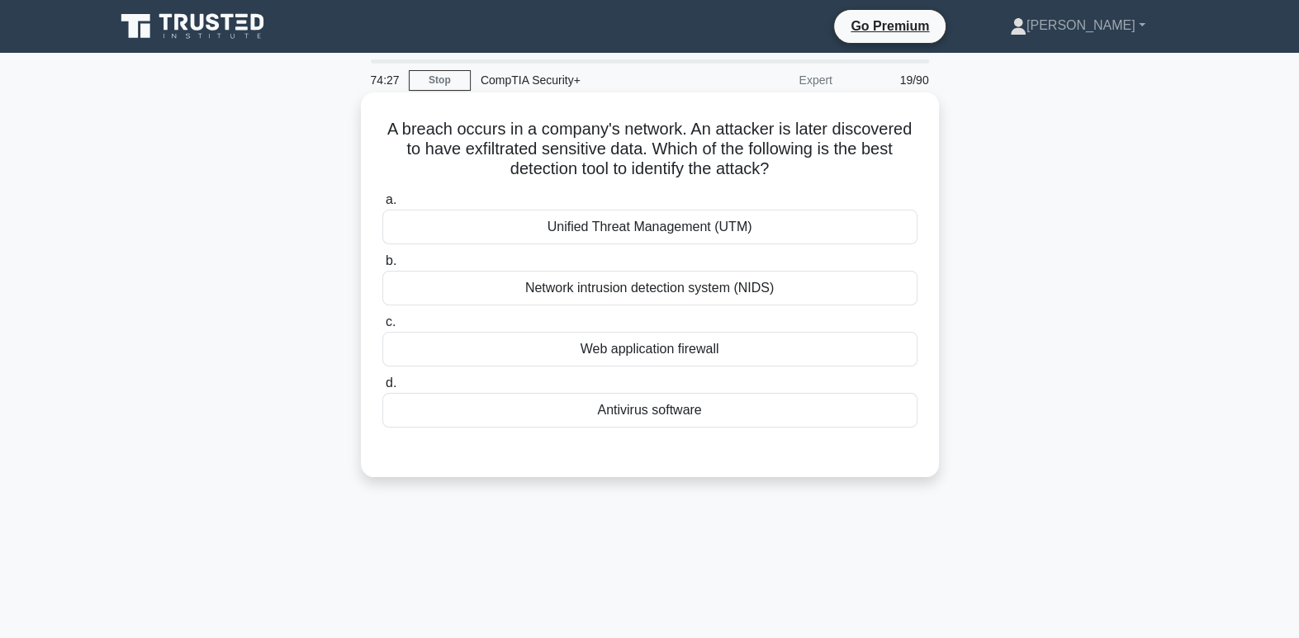
click at [799, 232] on div "Unified Threat Management (UTM)" at bounding box center [649, 227] width 535 height 35
click at [382, 206] on input "a. Unified Threat Management (UTM)" at bounding box center [382, 200] width 0 height 11
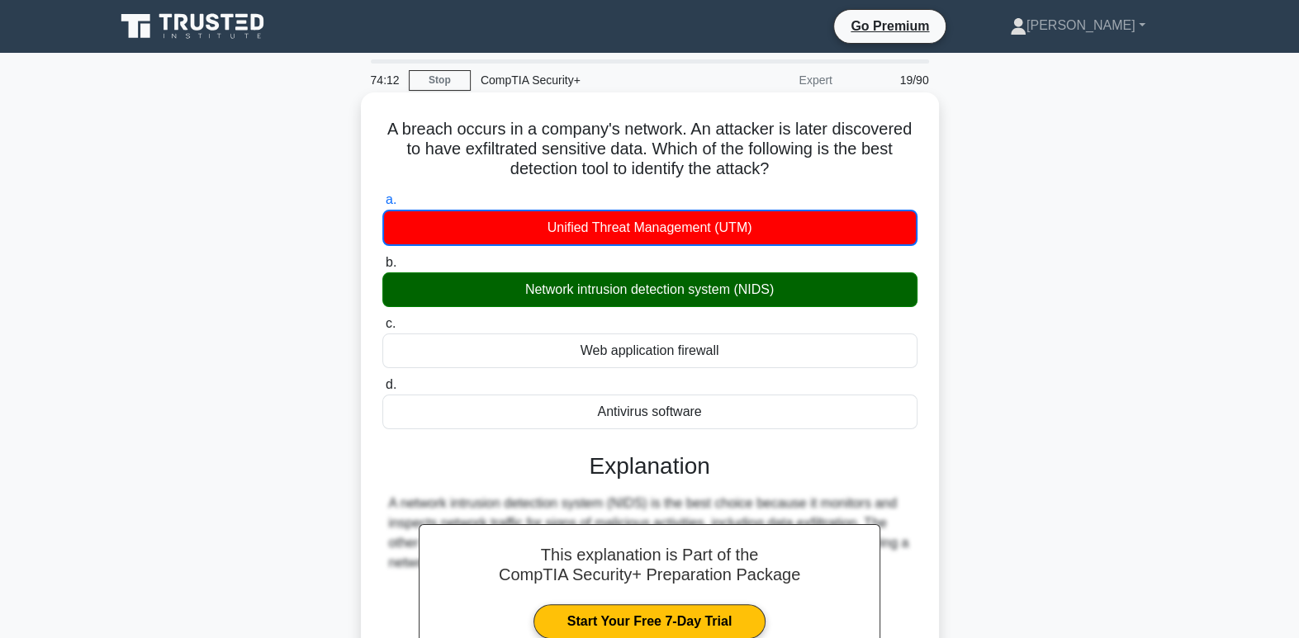
scroll to position [253, 0]
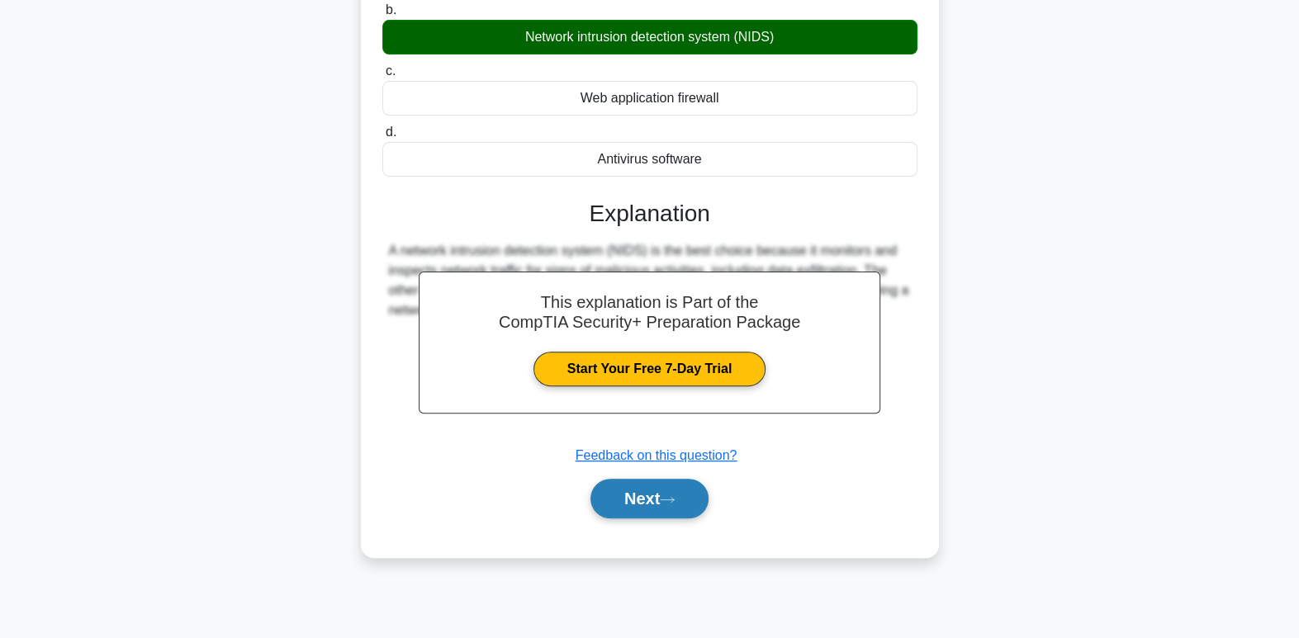
click at [681, 512] on button "Next" at bounding box center [649, 499] width 118 height 40
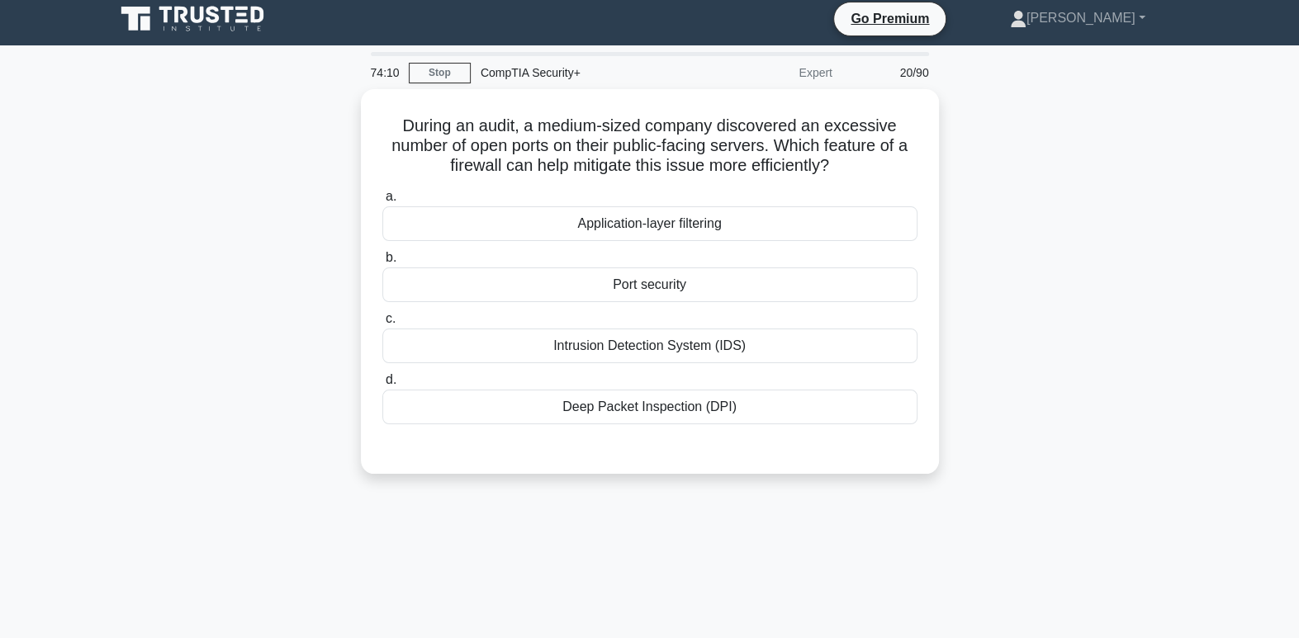
scroll to position [0, 0]
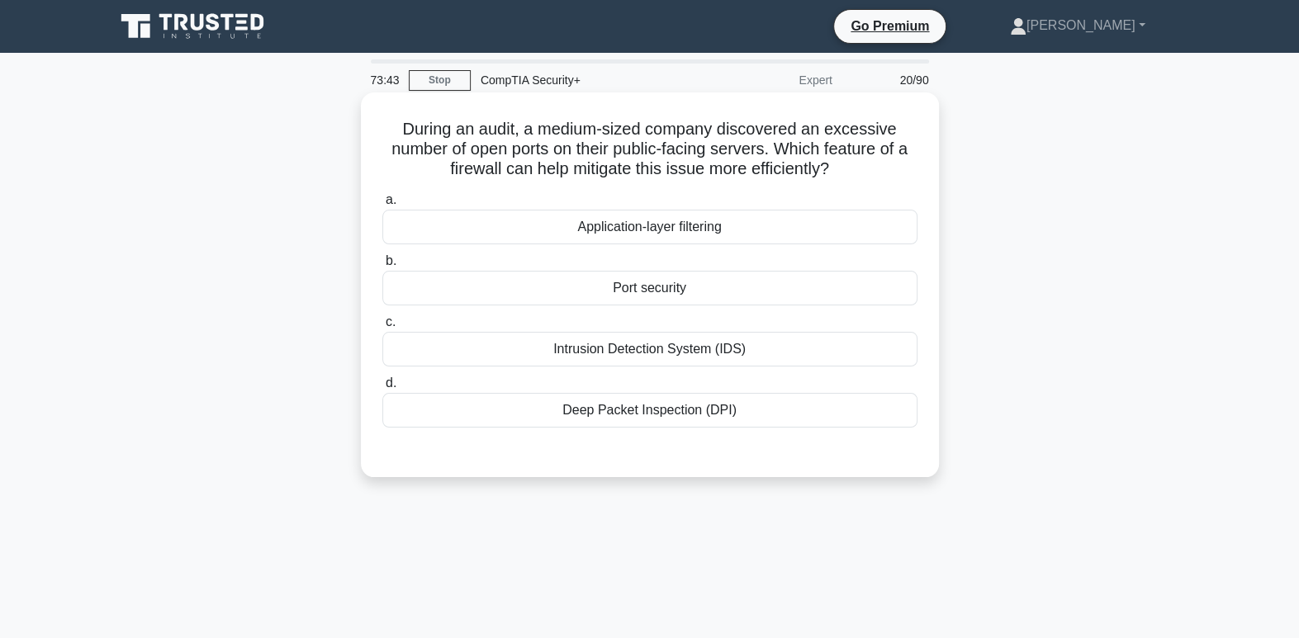
click at [693, 293] on div "Port security" at bounding box center [649, 288] width 535 height 35
click at [382, 267] on input "b. Port security" at bounding box center [382, 261] width 0 height 11
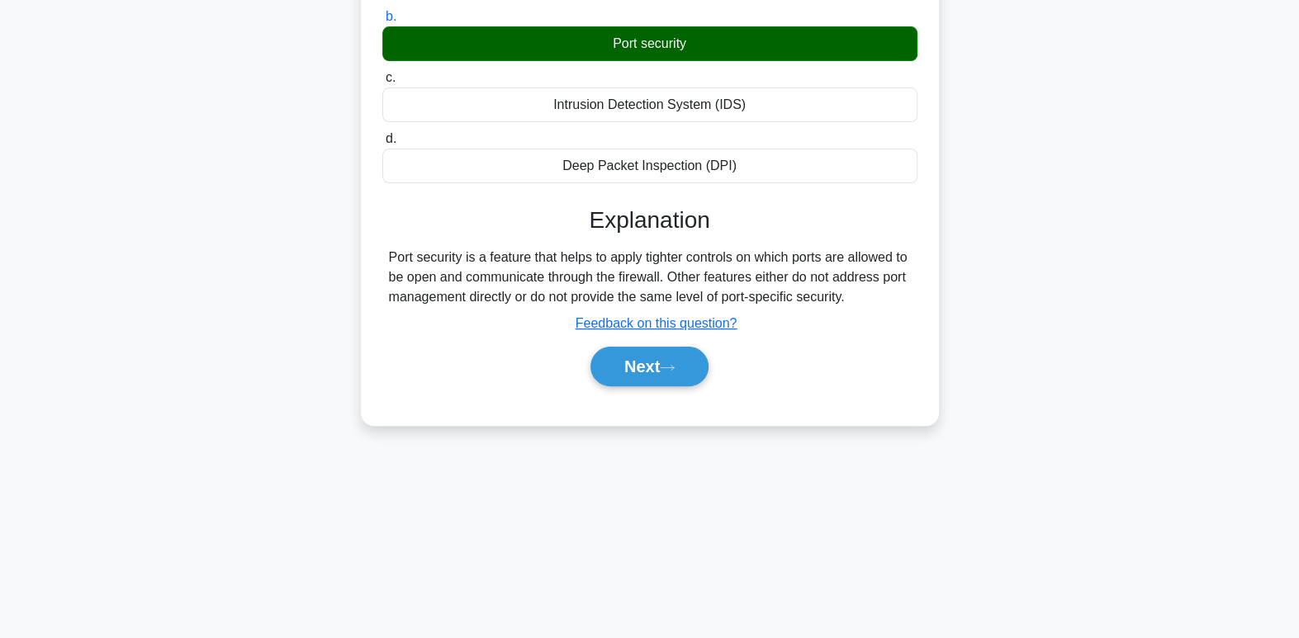
scroll to position [253, 0]
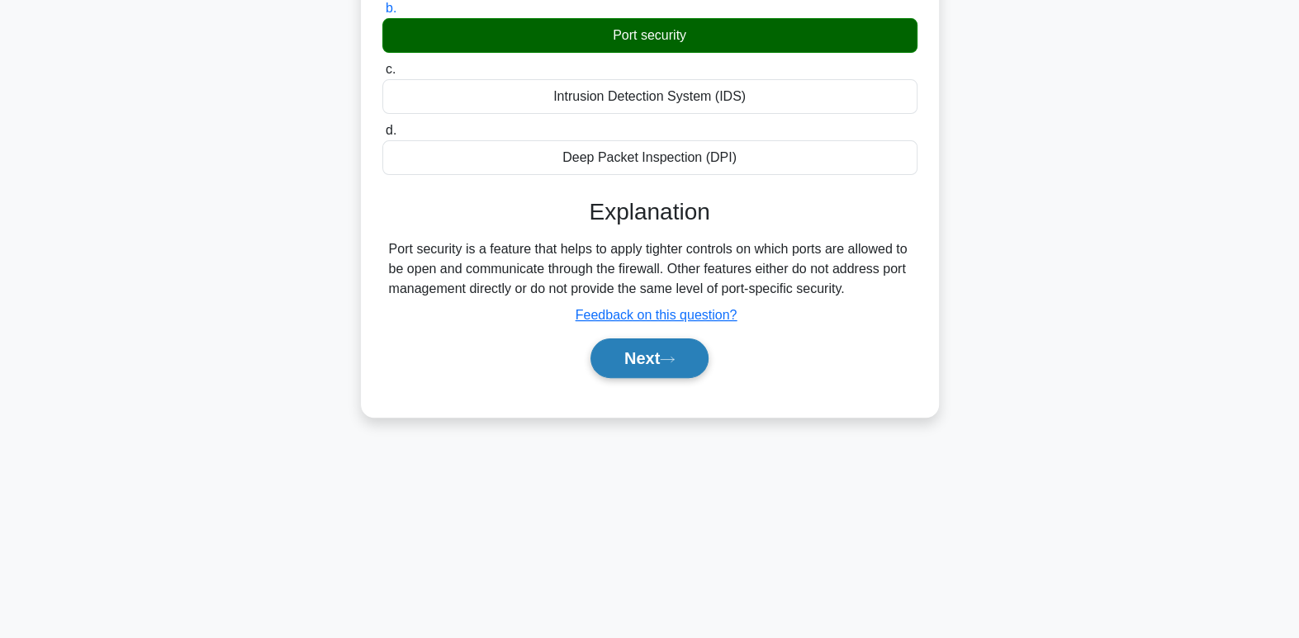
click at [613, 359] on button "Next" at bounding box center [649, 358] width 118 height 40
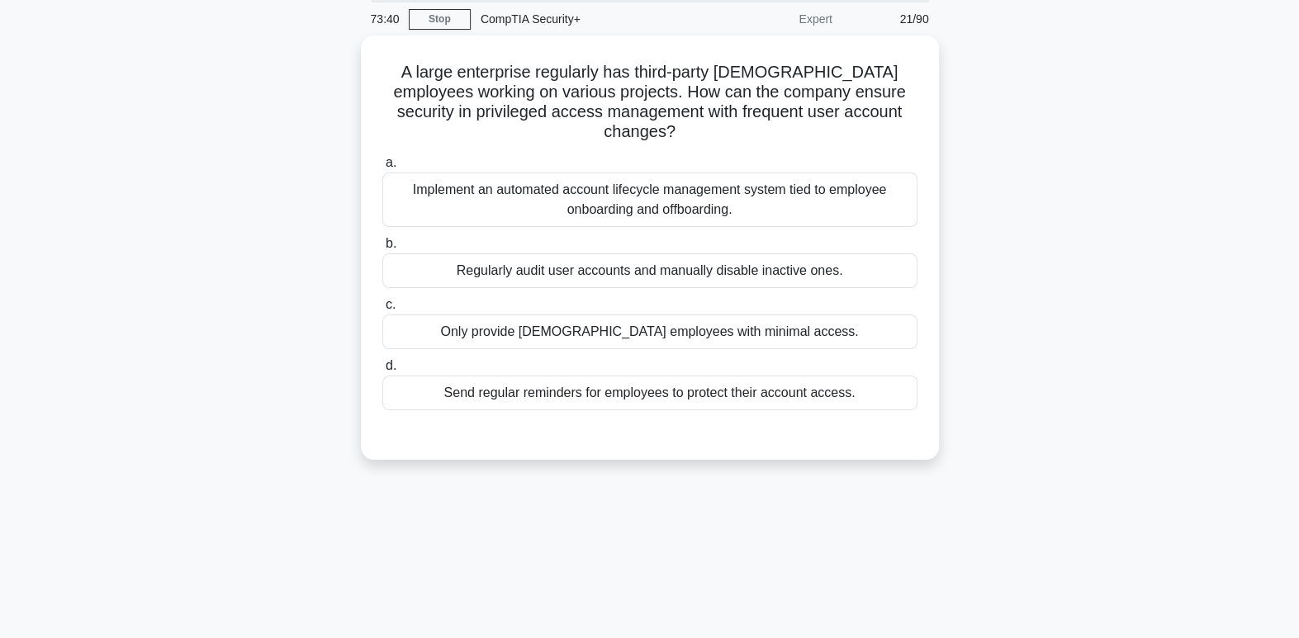
scroll to position [0, 0]
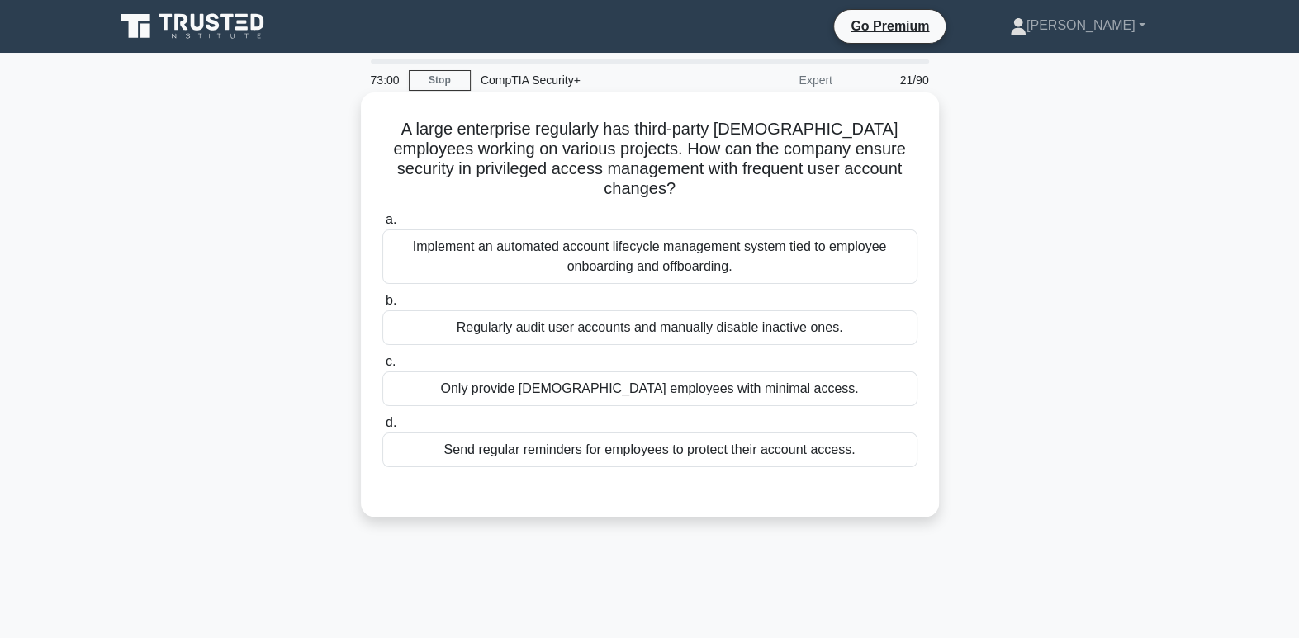
click at [738, 229] on div "Implement an automated account lifecycle management system tied to employee onb…" at bounding box center [649, 256] width 535 height 54
click at [382, 225] on input "a. Implement an automated account lifecycle management system tied to employee …" at bounding box center [382, 220] width 0 height 11
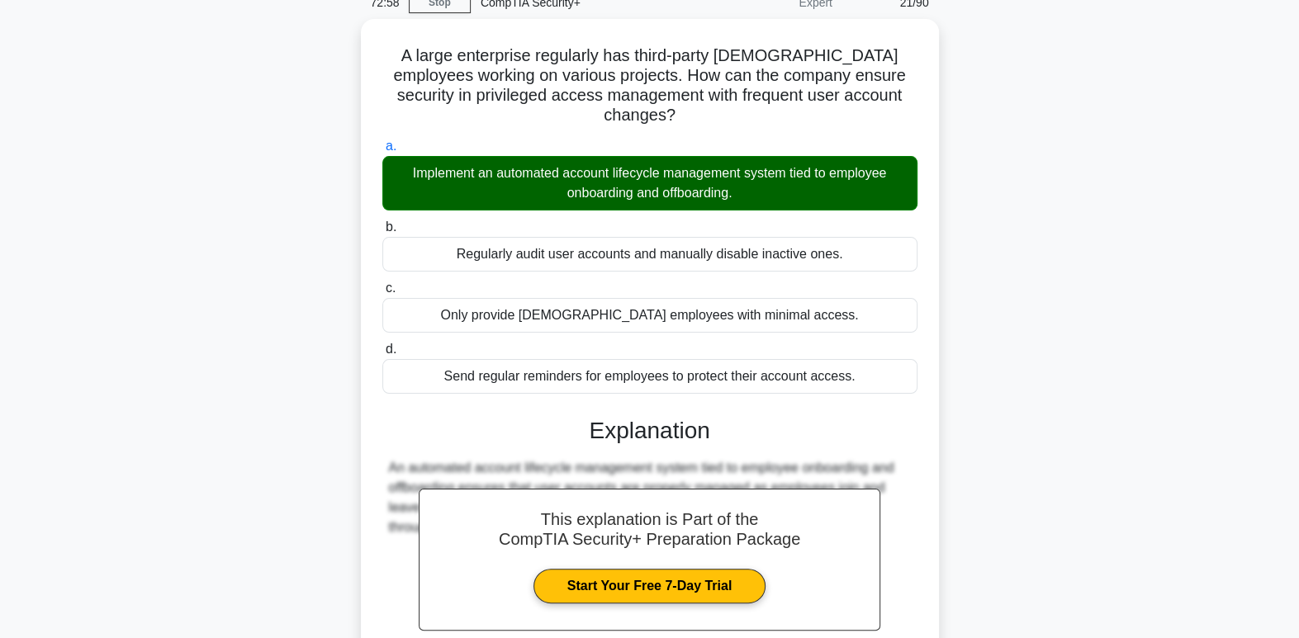
scroll to position [253, 0]
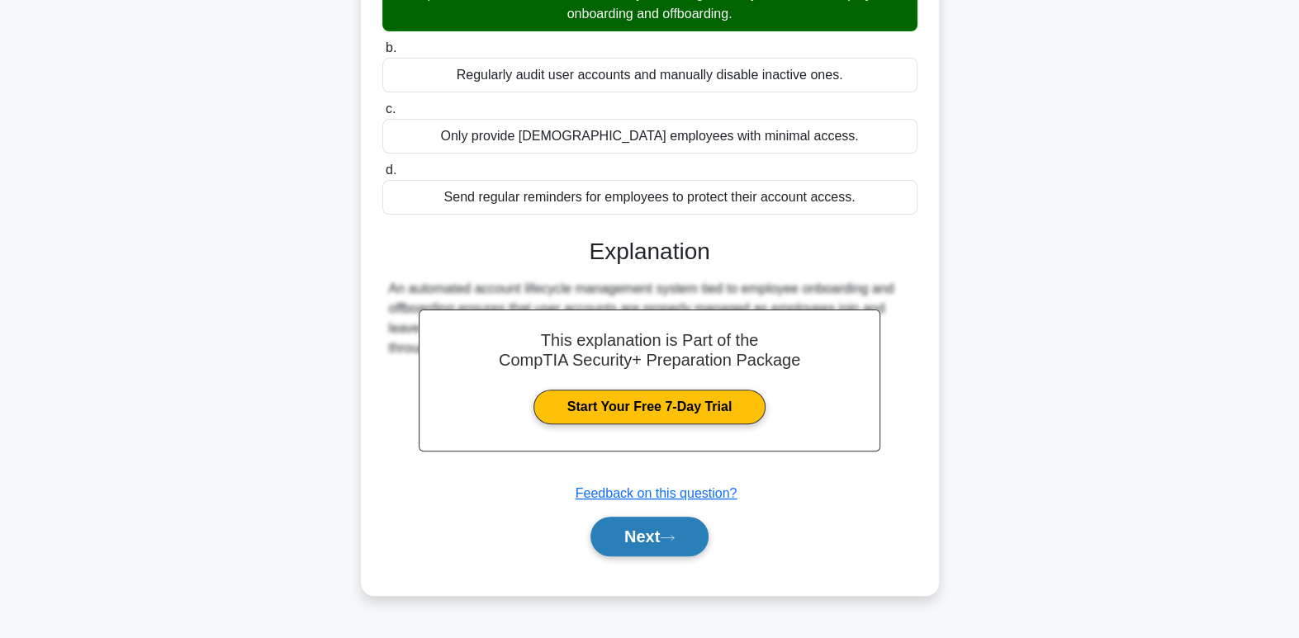
click at [650, 518] on button "Next" at bounding box center [649, 537] width 118 height 40
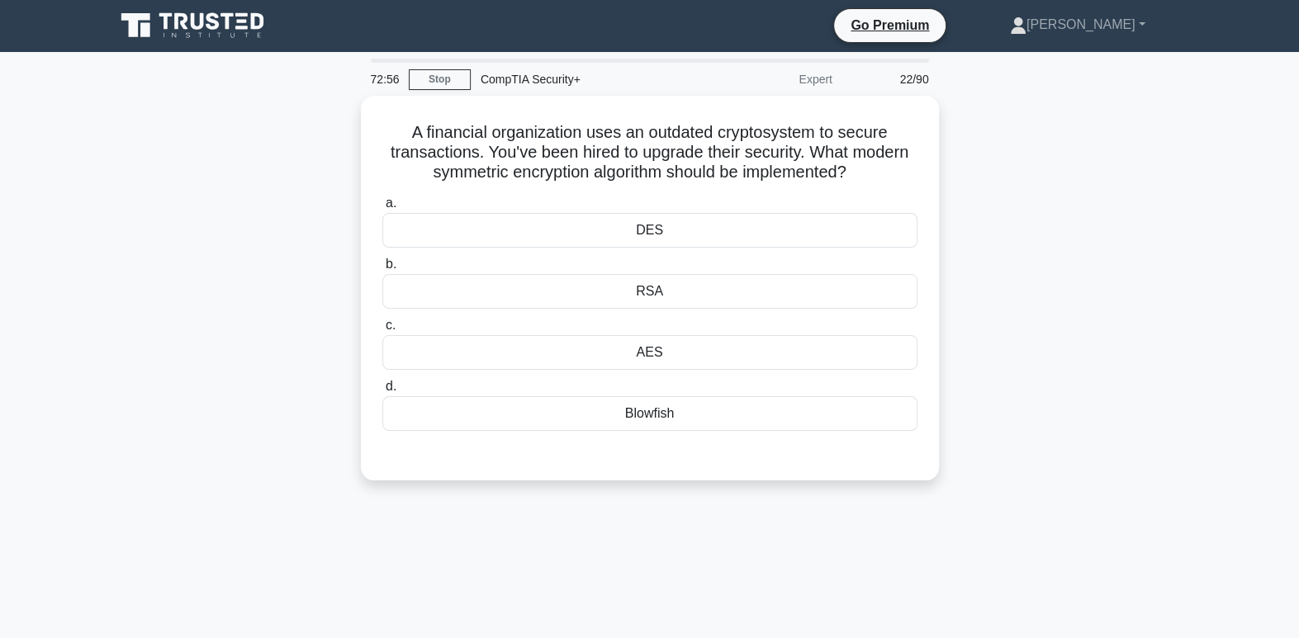
scroll to position [0, 0]
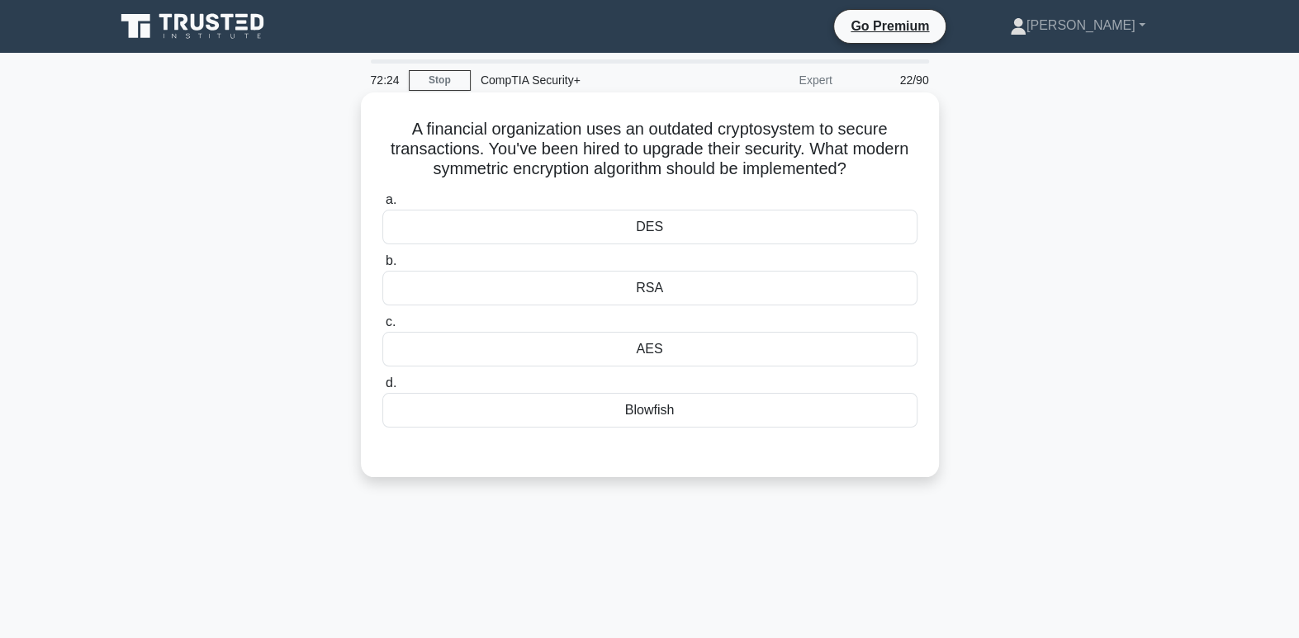
click at [719, 415] on div "Blowfish" at bounding box center [649, 410] width 535 height 35
click at [382, 389] on input "d. Blowfish" at bounding box center [382, 383] width 0 height 11
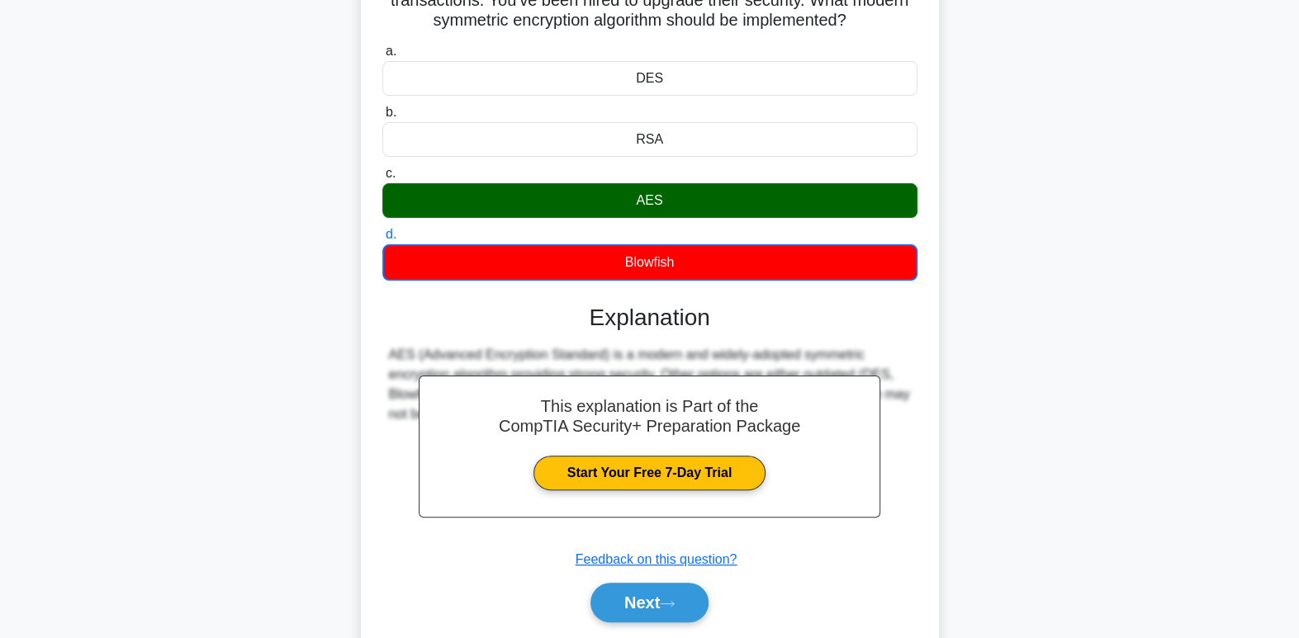
scroll to position [253, 0]
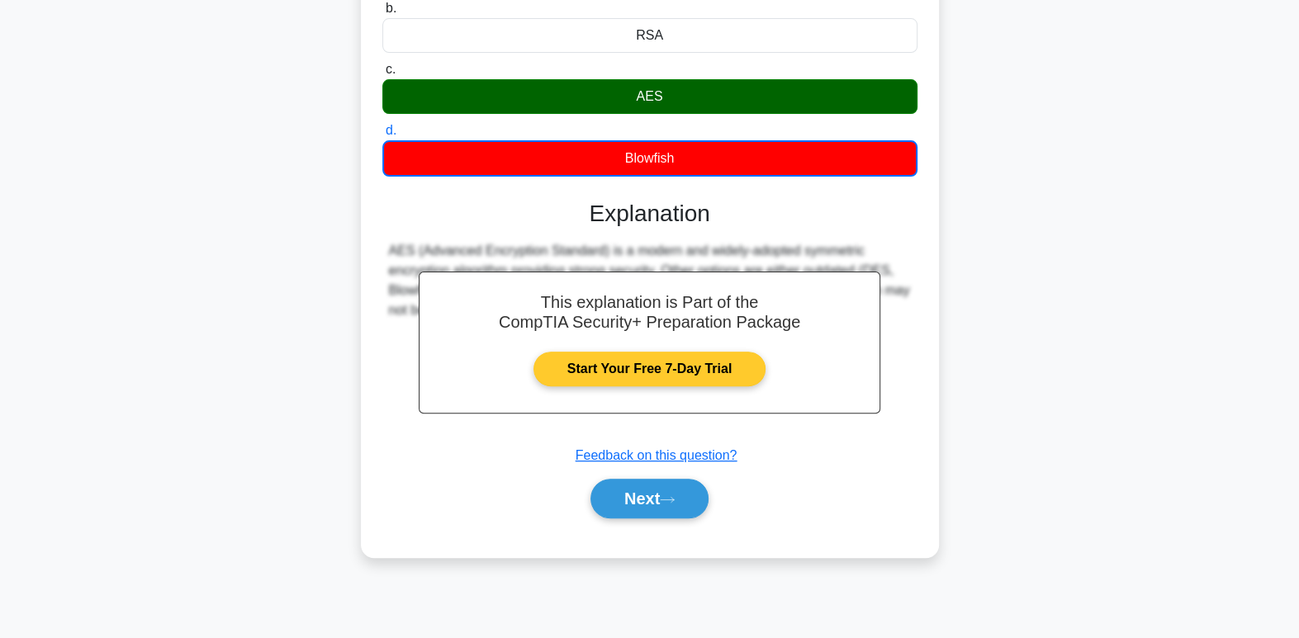
drag, startPoint x: 1012, startPoint y: 447, endPoint x: 809, endPoint y: 347, distance: 226.7
click at [927, 388] on div "A financial organization uses an outdated cryptosystem to secure transactions. …" at bounding box center [650, 212] width 1090 height 737
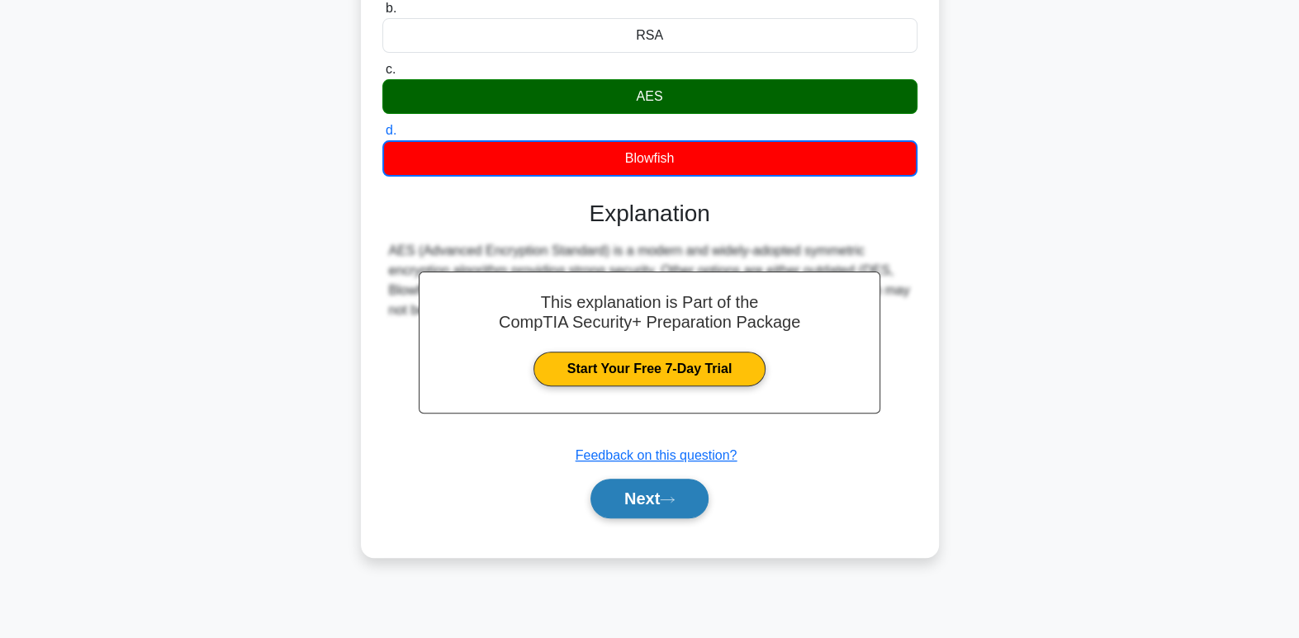
click at [642, 514] on button "Next" at bounding box center [649, 499] width 118 height 40
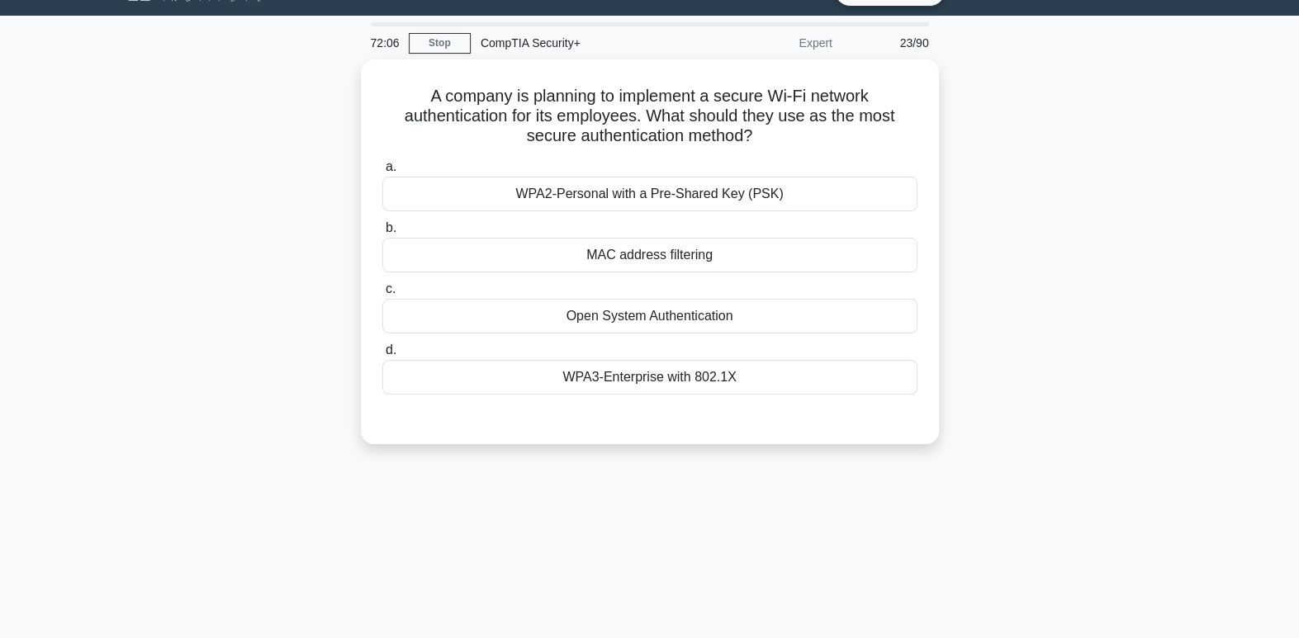
scroll to position [11, 0]
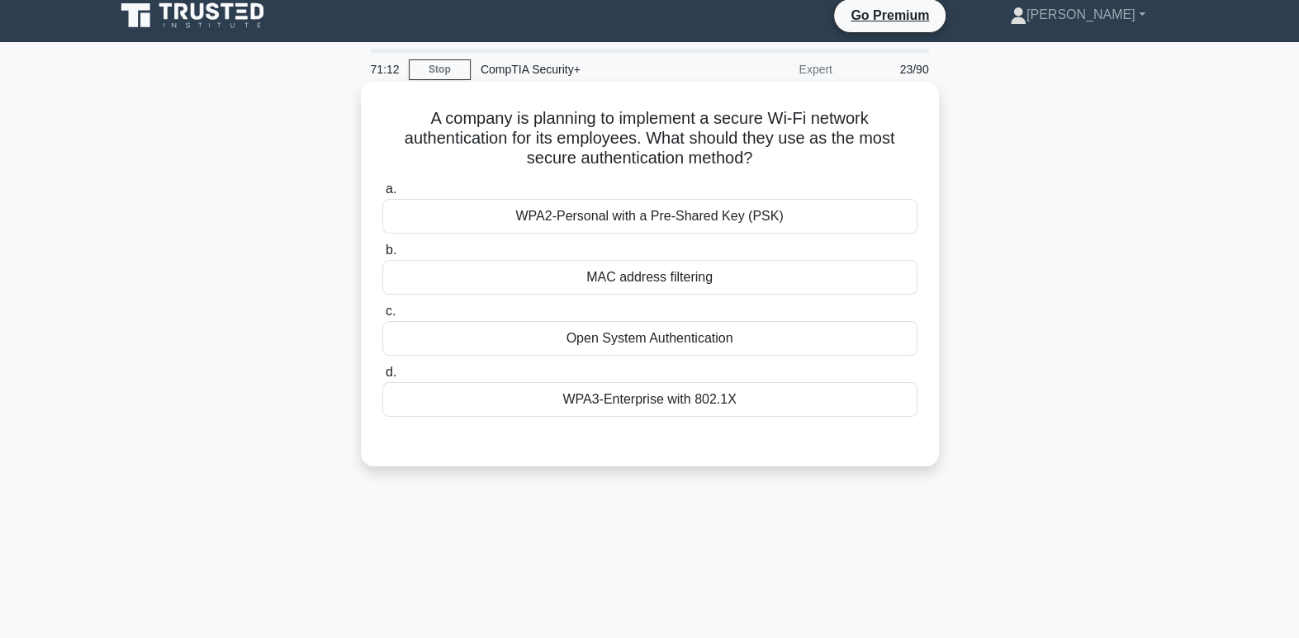
click at [723, 414] on div "WPA3-Enterprise with 802.1X" at bounding box center [649, 399] width 535 height 35
click at [382, 378] on input "d. WPA3-Enterprise with 802.1X" at bounding box center [382, 372] width 0 height 11
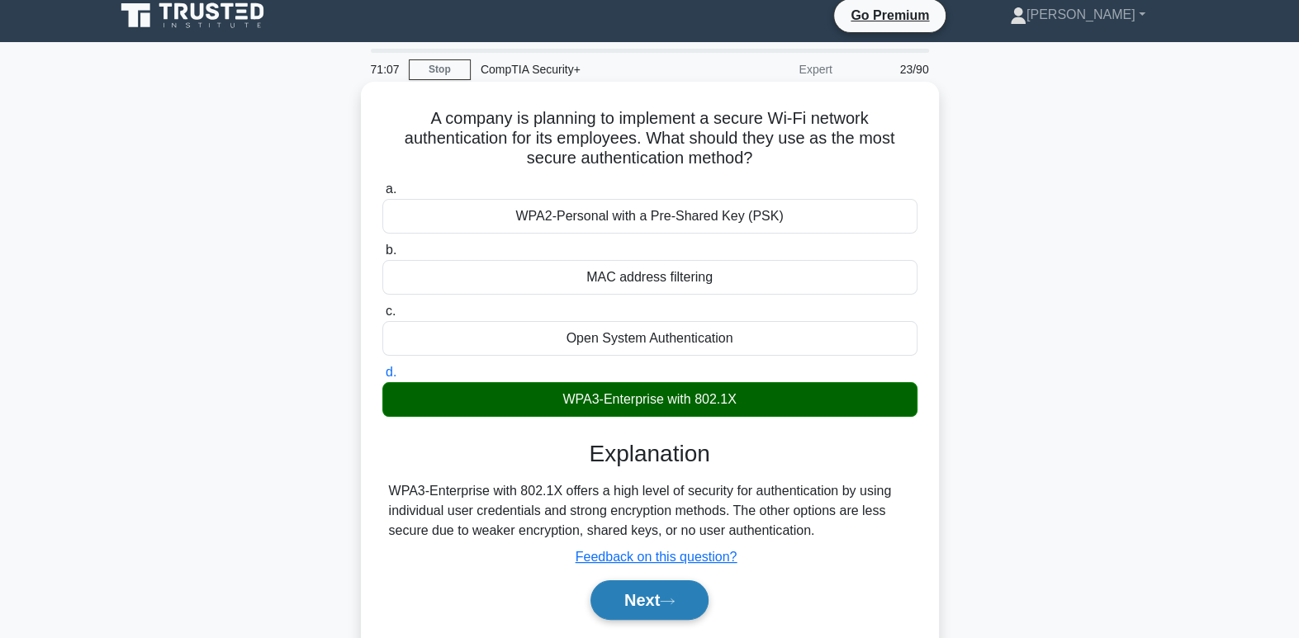
click at [653, 608] on button "Next" at bounding box center [649, 600] width 118 height 40
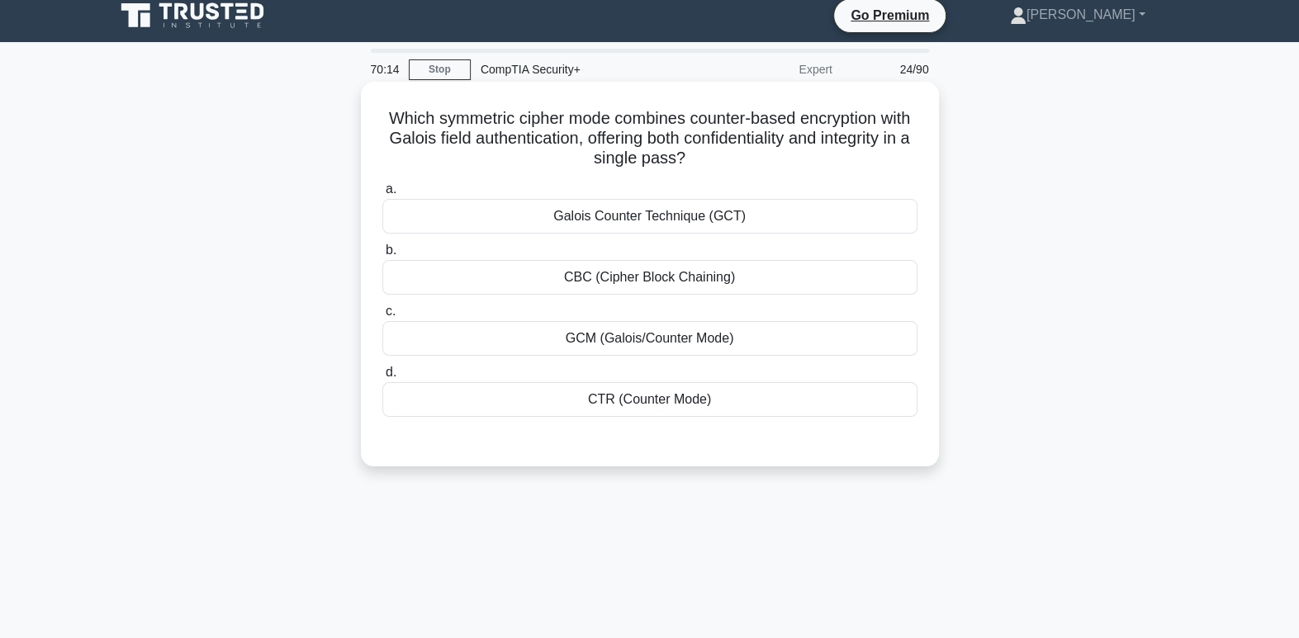
click at [749, 338] on div "GCM (Galois/Counter Mode)" at bounding box center [649, 338] width 535 height 35
click at [382, 317] on input "c. GCM (Galois/Counter Mode)" at bounding box center [382, 311] width 0 height 11
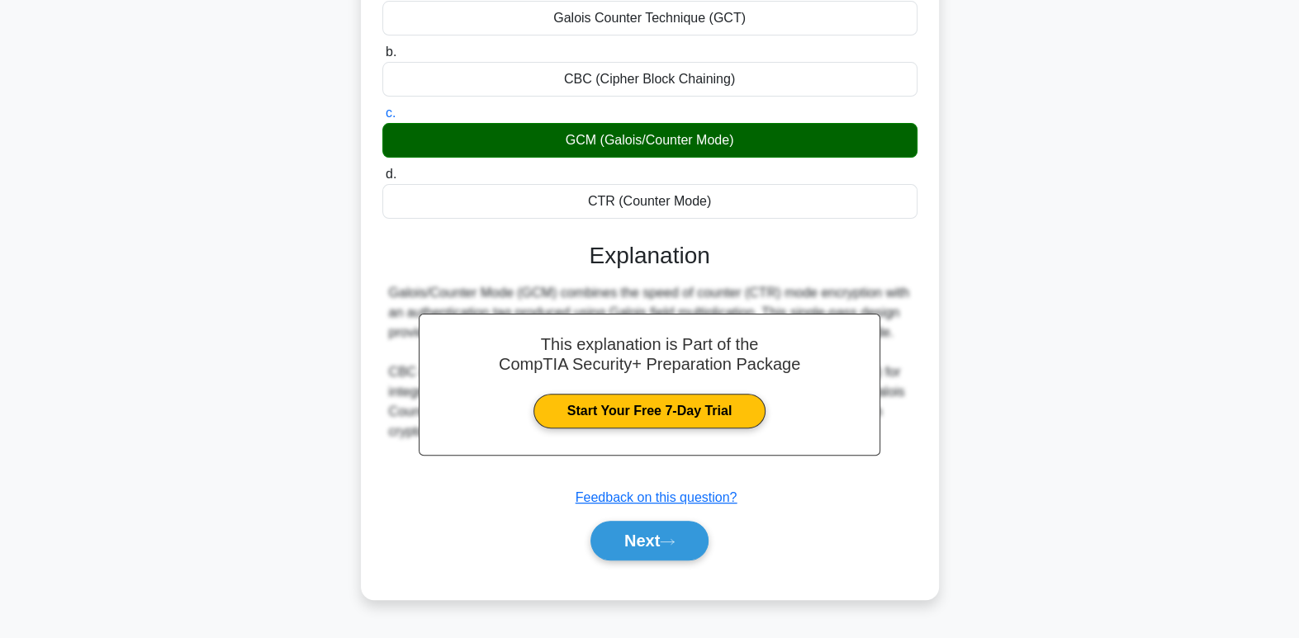
scroll to position [253, 0]
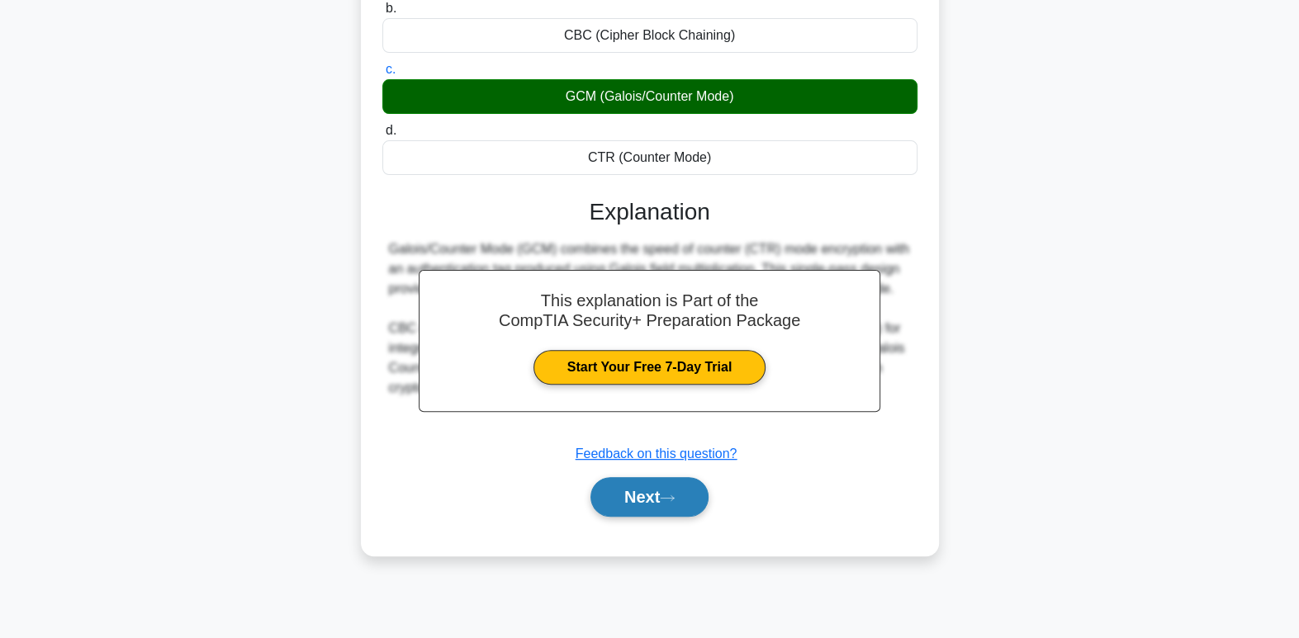
click at [684, 490] on button "Next" at bounding box center [649, 497] width 118 height 40
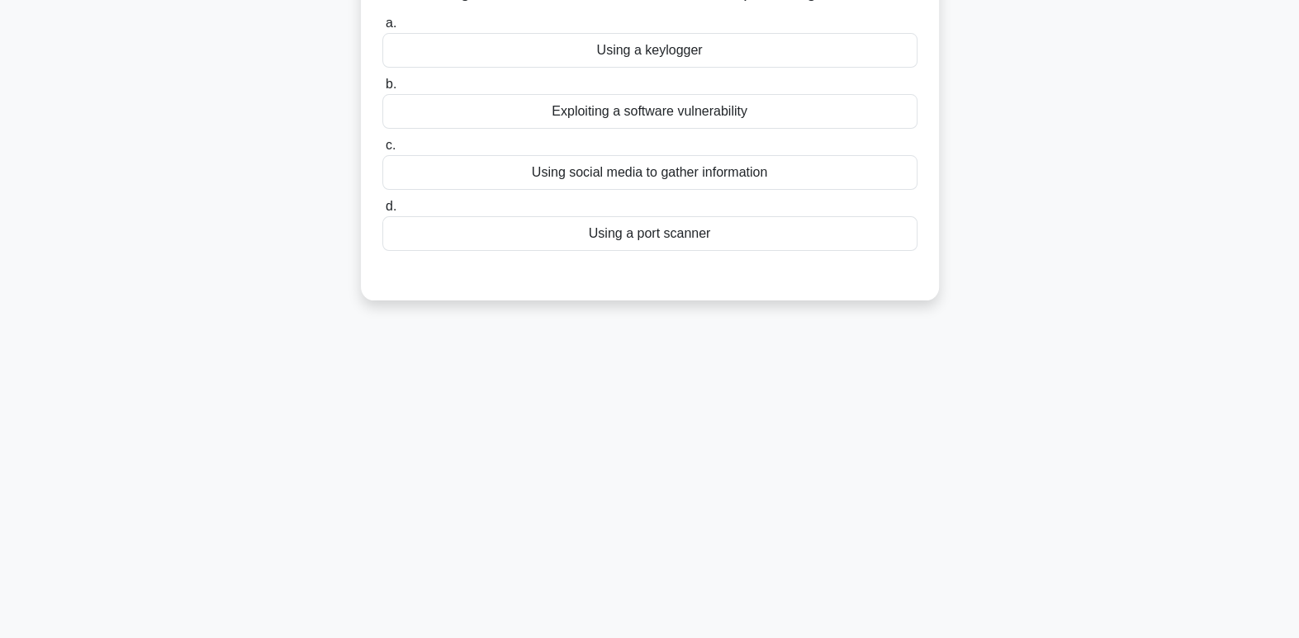
scroll to position [0, 0]
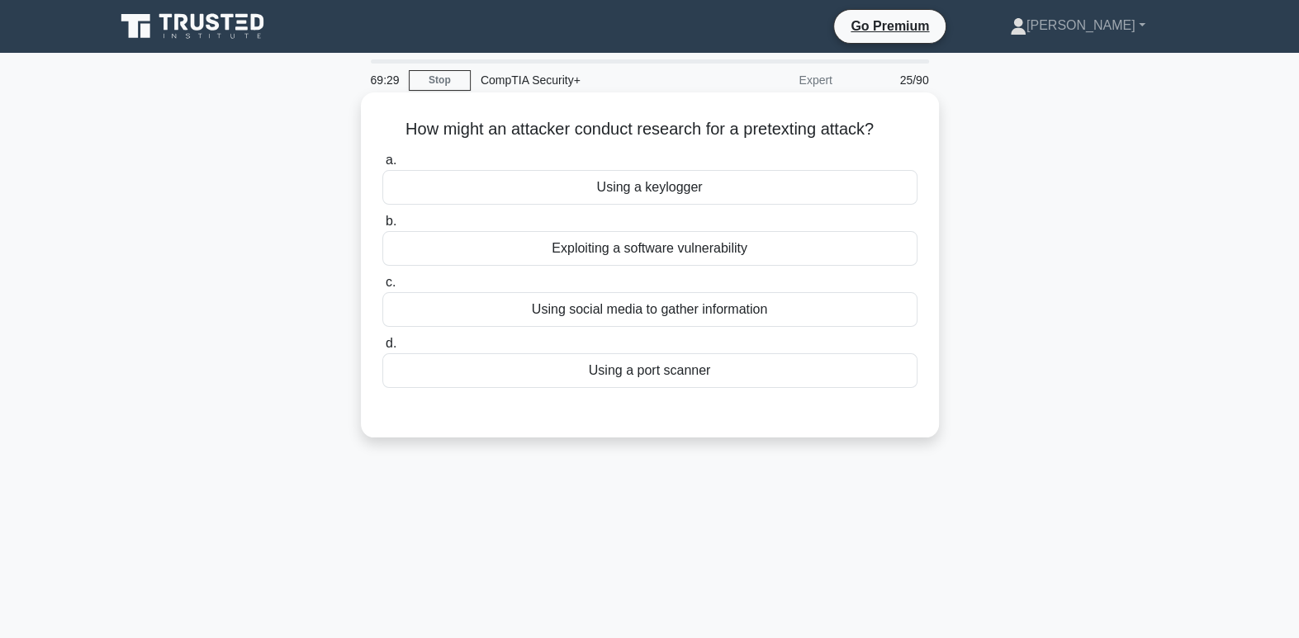
click at [685, 314] on div "Using social media to gather information" at bounding box center [649, 309] width 535 height 35
click at [382, 288] on input "c. Using social media to gather information" at bounding box center [382, 282] width 0 height 11
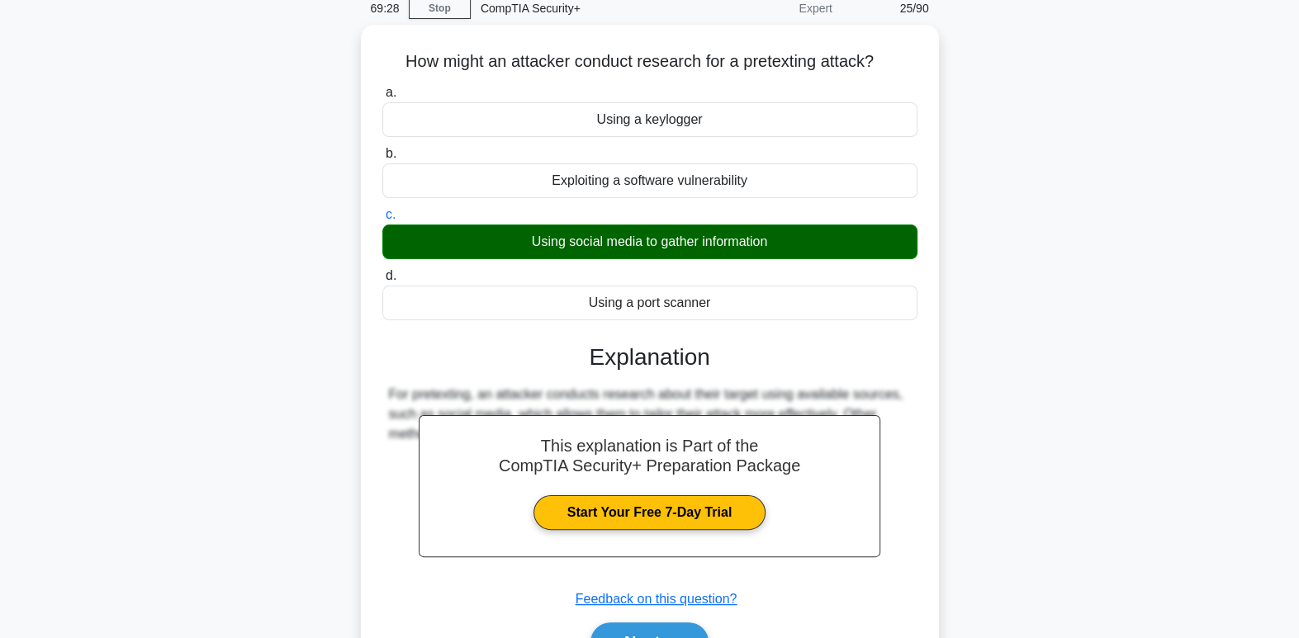
scroll to position [253, 0]
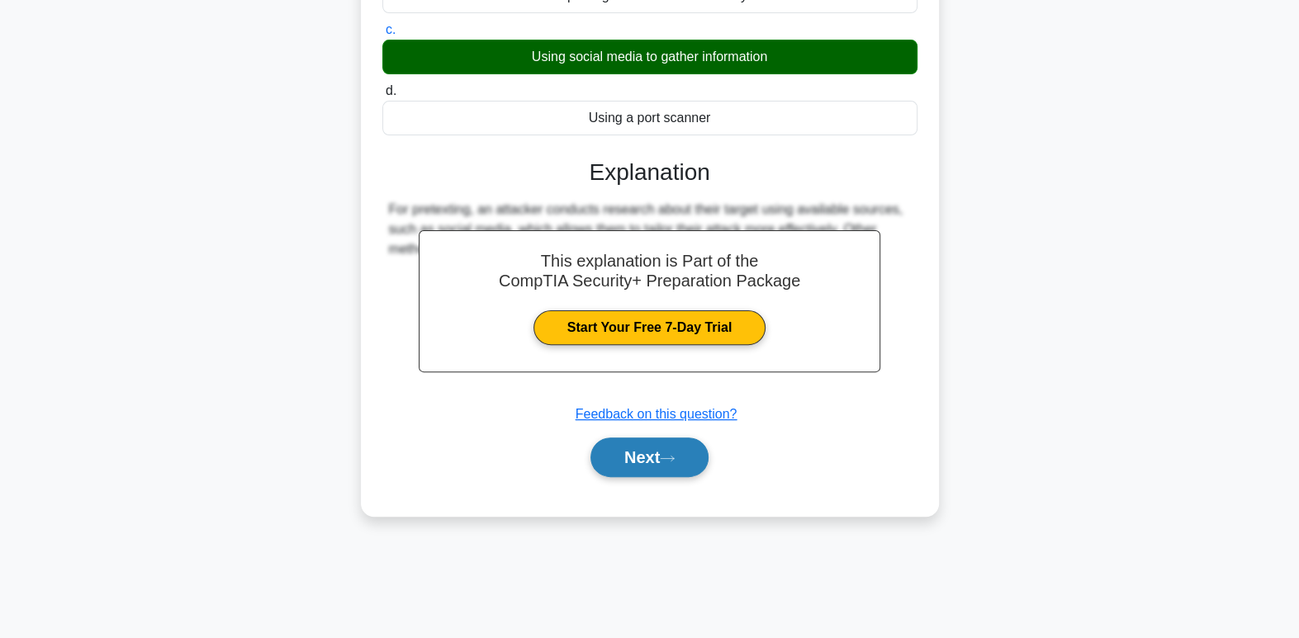
click at [606, 469] on button "Next" at bounding box center [649, 458] width 118 height 40
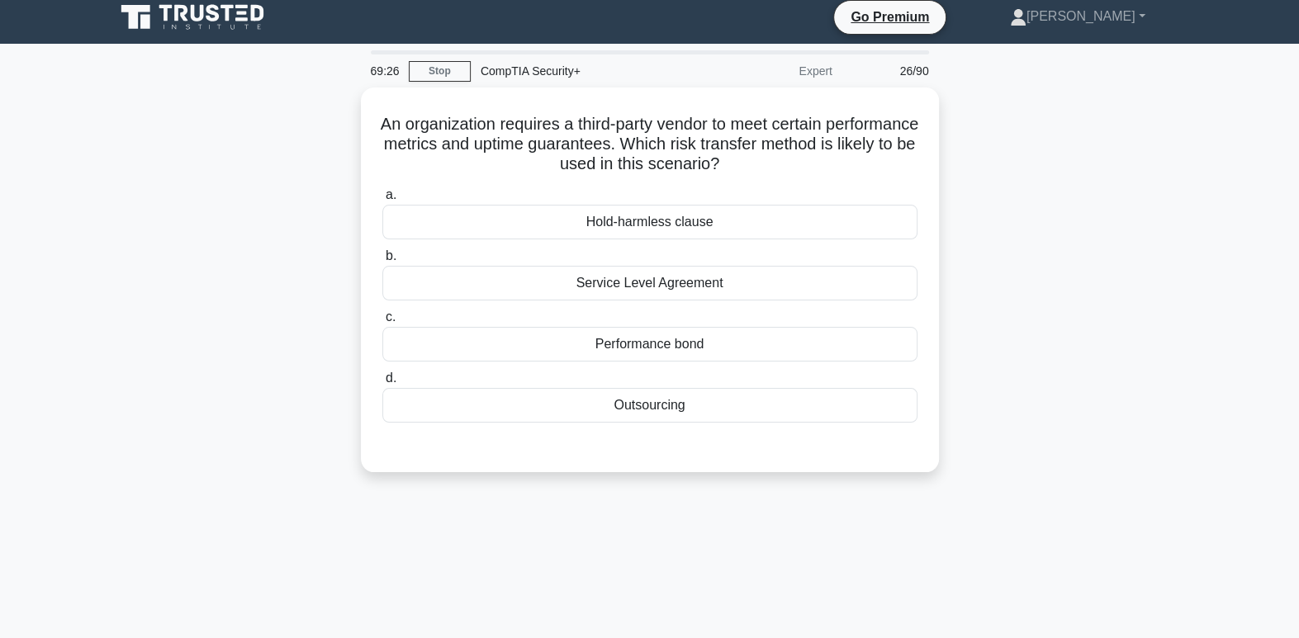
scroll to position [0, 0]
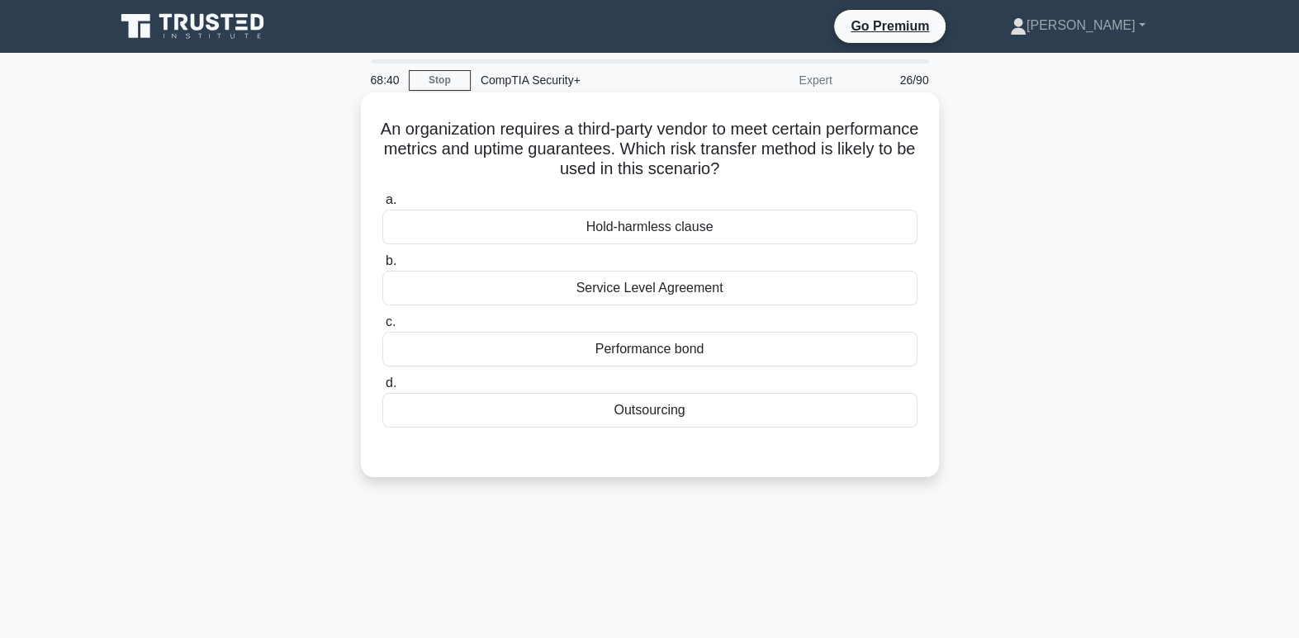
click at [712, 352] on div "Performance bond" at bounding box center [649, 349] width 535 height 35
click at [382, 328] on input "c. Performance bond" at bounding box center [382, 322] width 0 height 11
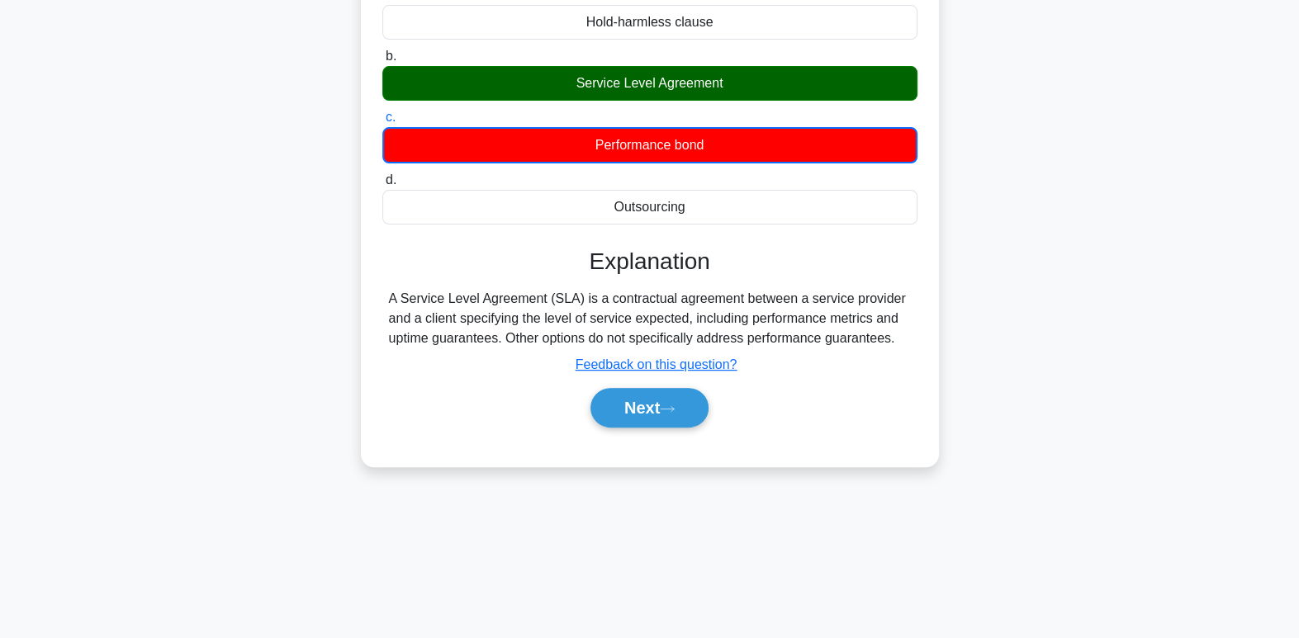
scroll to position [211, 0]
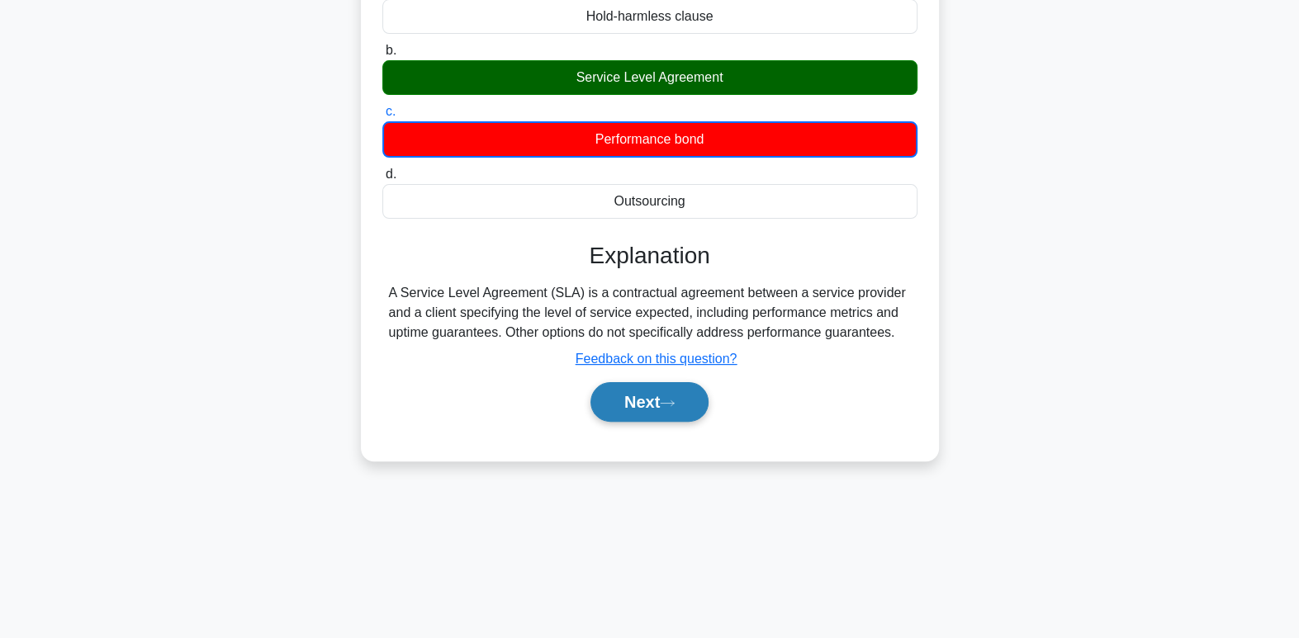
click at [688, 409] on button "Next" at bounding box center [649, 402] width 118 height 40
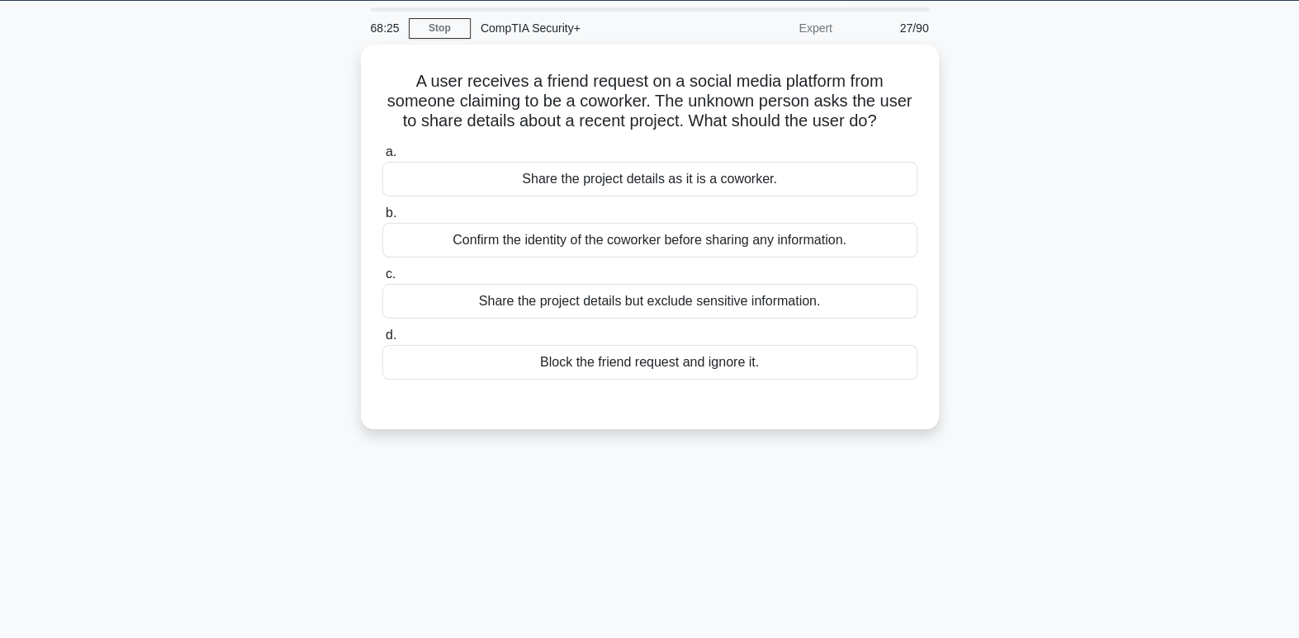
scroll to position [0, 0]
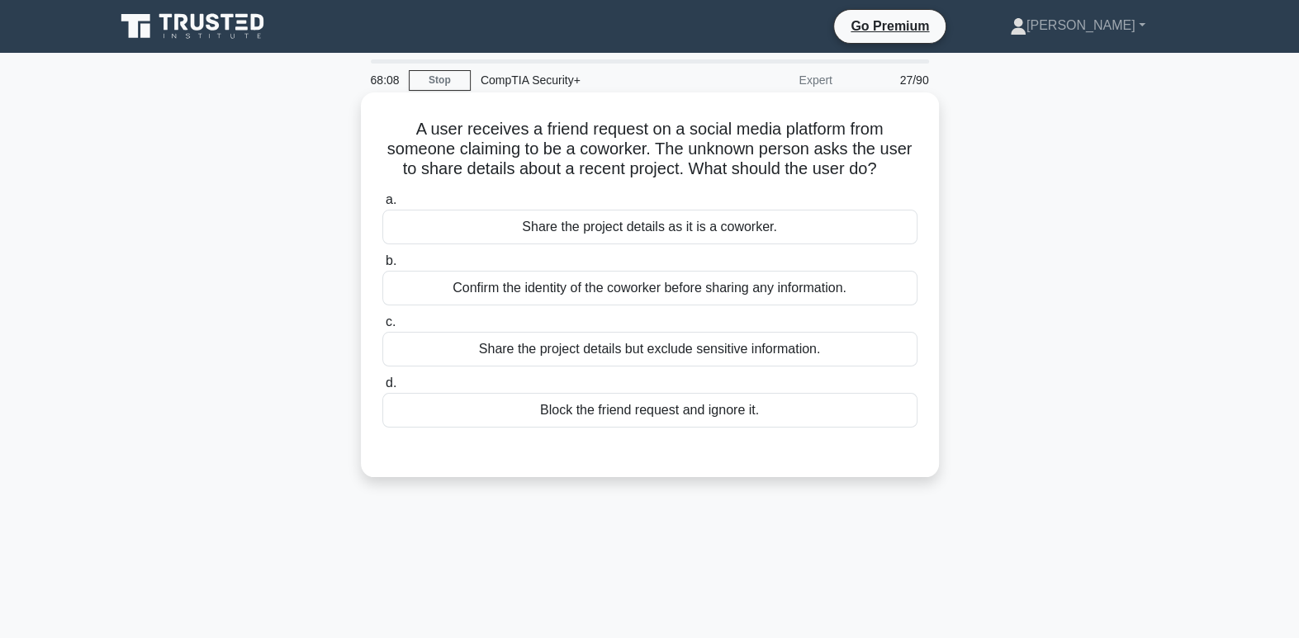
click at [679, 291] on div "Confirm the identity of the coworker before sharing any information." at bounding box center [649, 288] width 535 height 35
click at [382, 267] on input "b. Confirm the identity of the coworker before sharing any information." at bounding box center [382, 261] width 0 height 11
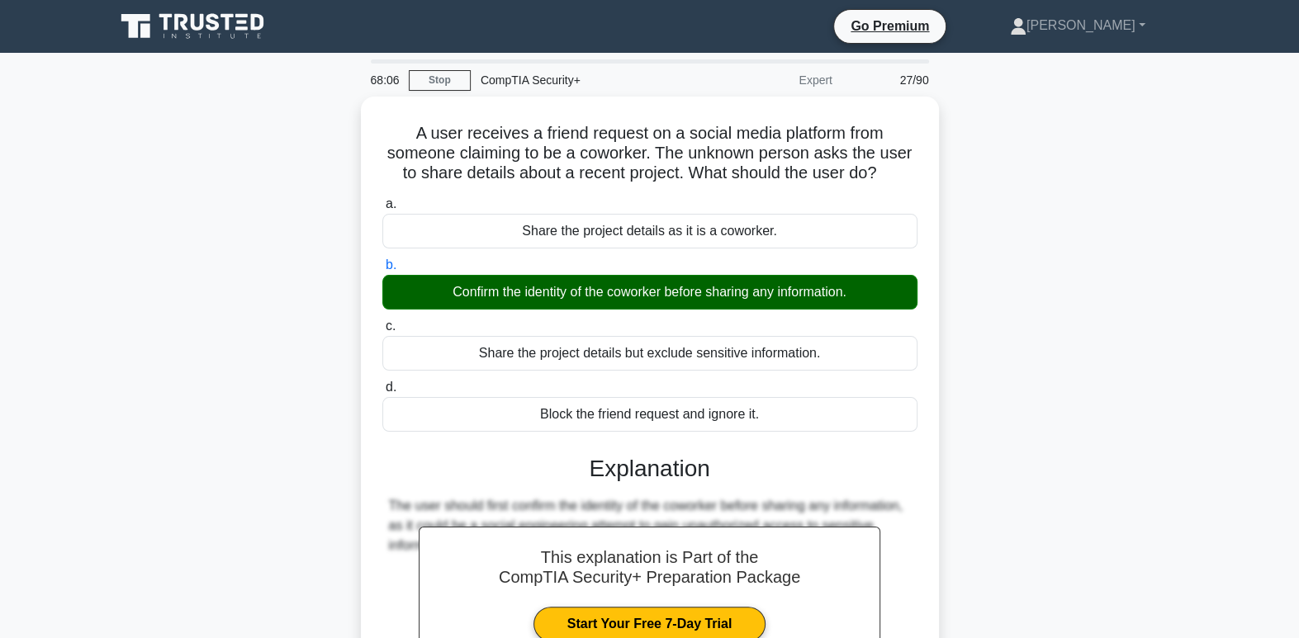
scroll to position [253, 0]
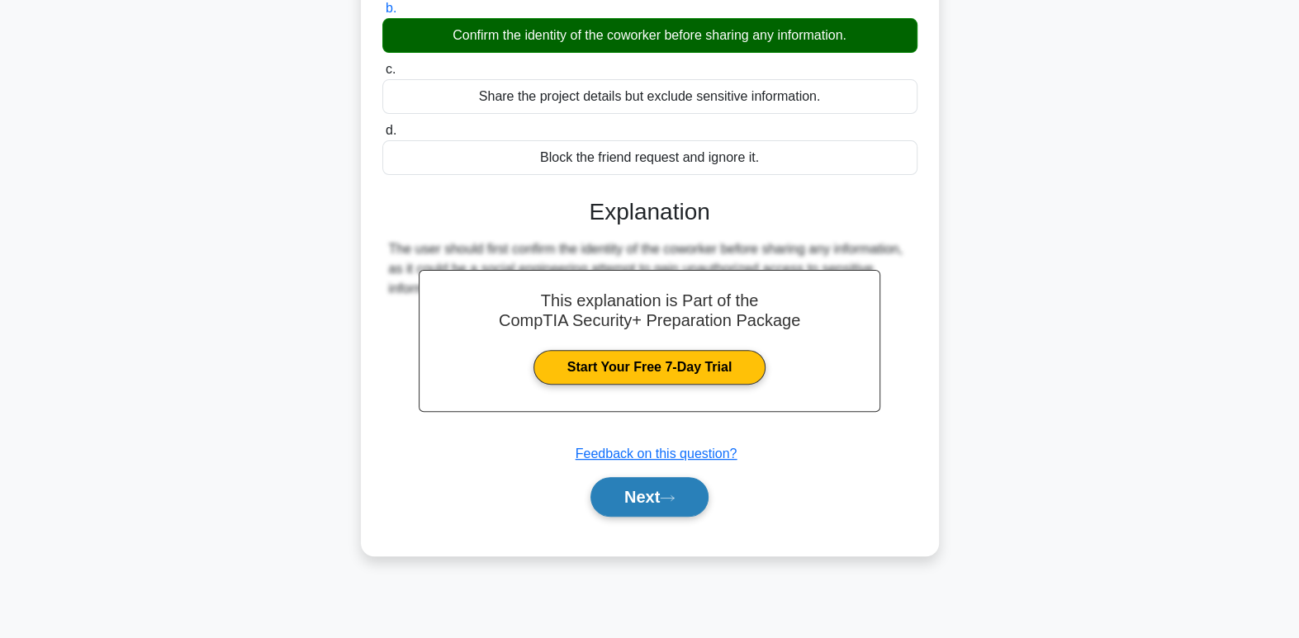
click at [681, 487] on button "Next" at bounding box center [649, 497] width 118 height 40
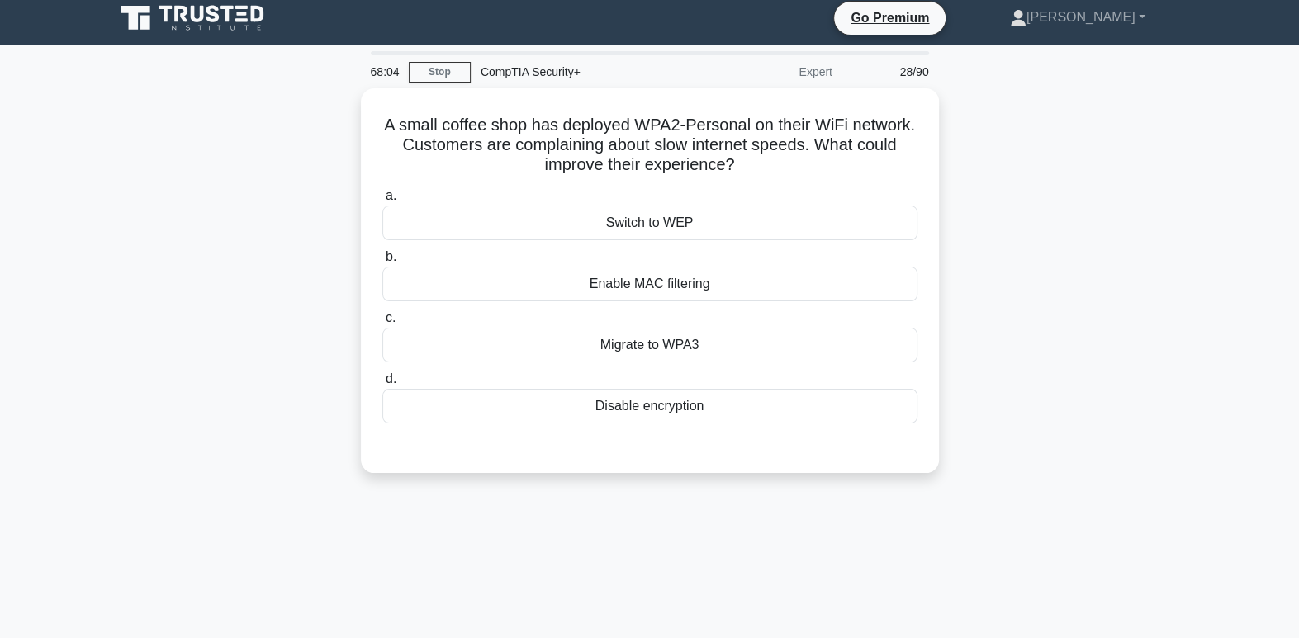
scroll to position [0, 0]
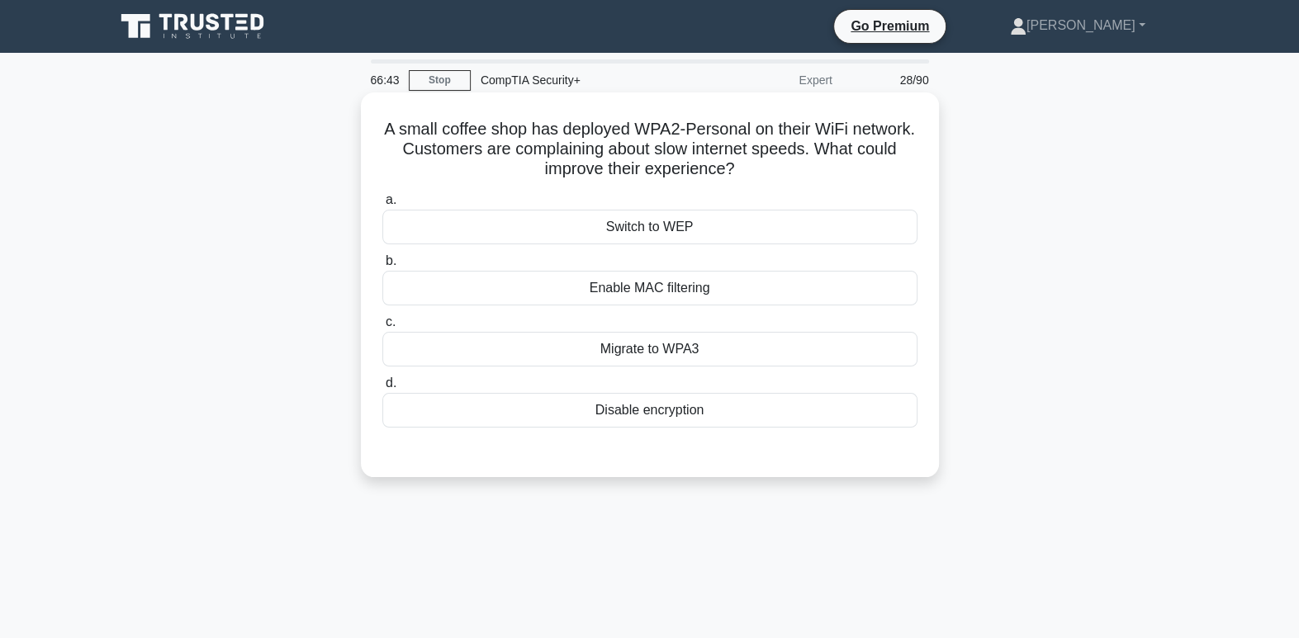
click at [684, 294] on div "Enable MAC filtering" at bounding box center [649, 288] width 535 height 35
click at [382, 267] on input "b. Enable MAC filtering" at bounding box center [382, 261] width 0 height 11
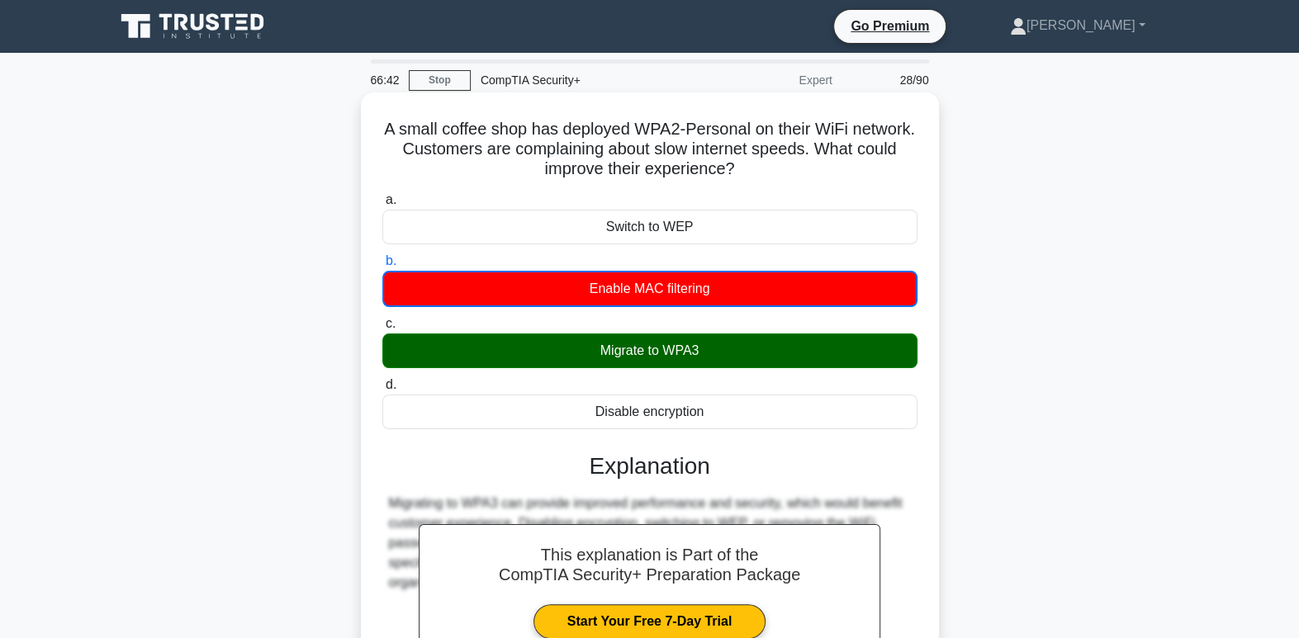
click at [684, 294] on div "Enable MAC filtering" at bounding box center [649, 289] width 535 height 36
click at [382, 267] on input "b. Enable MAC filtering" at bounding box center [382, 261] width 0 height 11
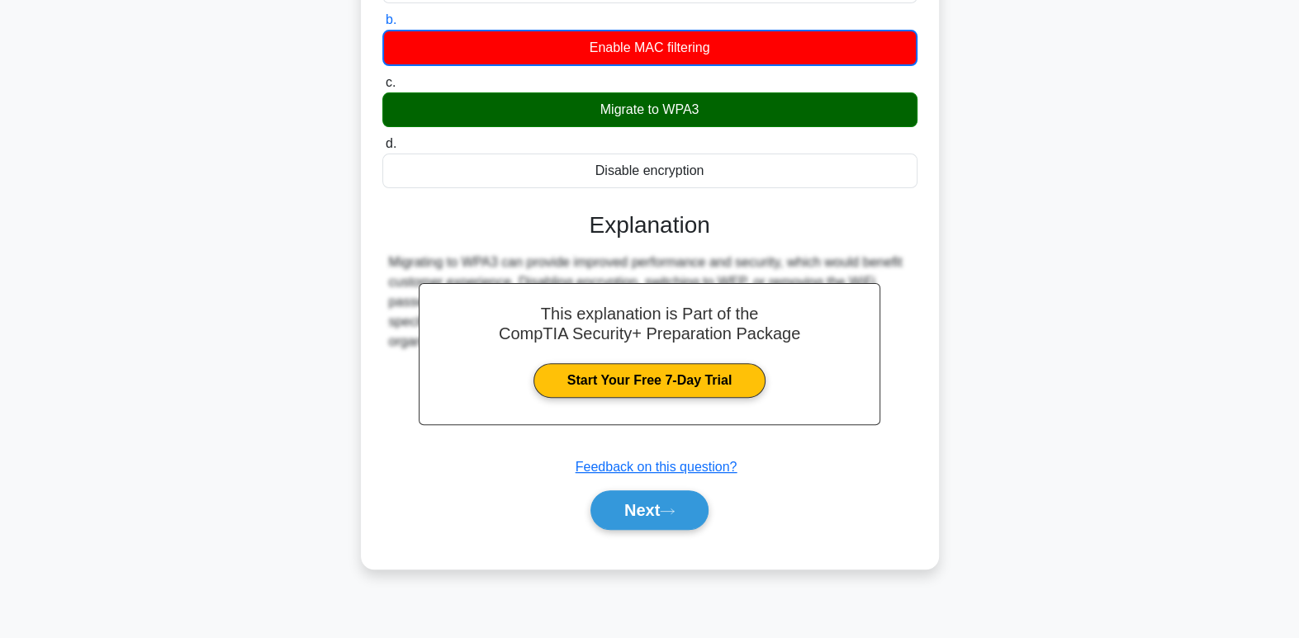
scroll to position [253, 0]
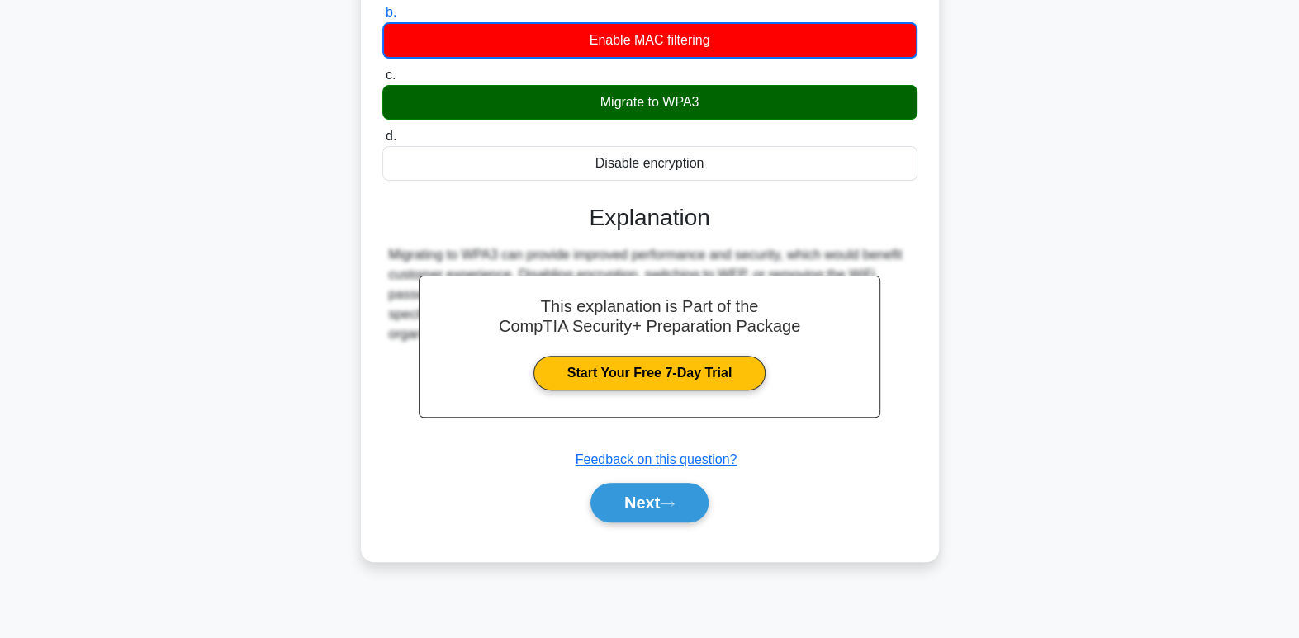
click at [998, 452] on div "A small coffee shop has deployed WPA2-Personal on their WiFi network. Customers…" at bounding box center [650, 212] width 1090 height 737
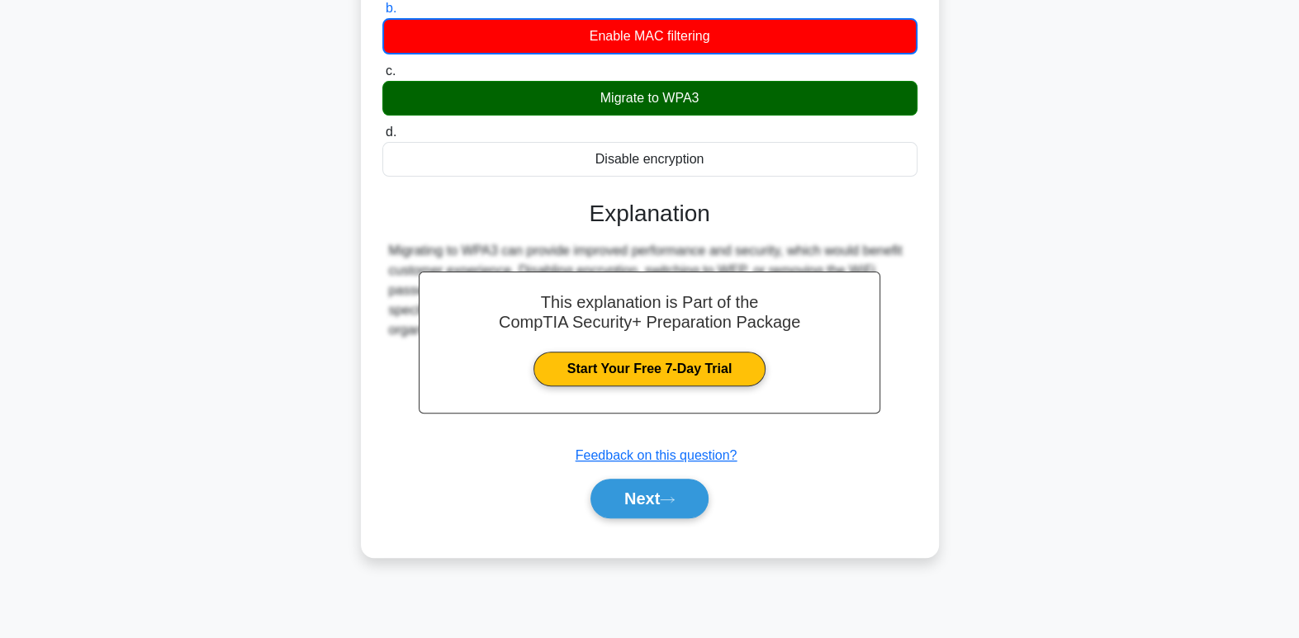
drag, startPoint x: 829, startPoint y: 451, endPoint x: 625, endPoint y: 470, distance: 204.8
click at [625, 470] on div "A small coffee shop has deployed WPA2-Personal on their WiFi network. Customers…" at bounding box center [650, 212] width 1090 height 737
click at [632, 509] on button "Next" at bounding box center [649, 499] width 118 height 40
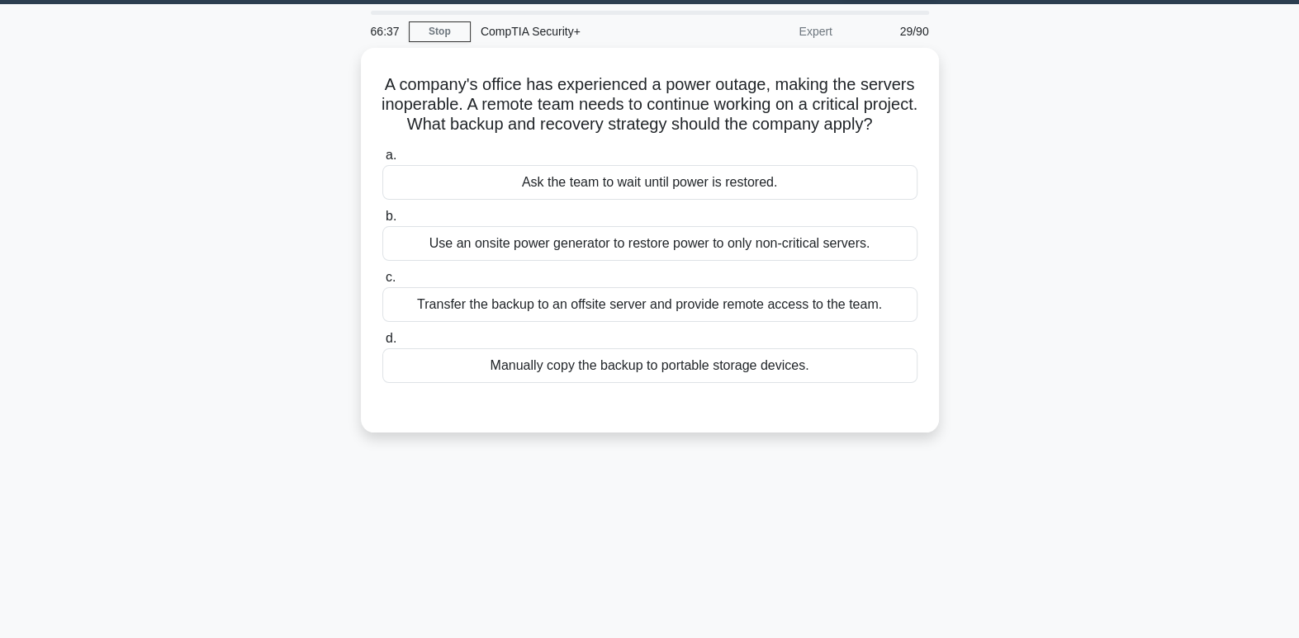
scroll to position [0, 0]
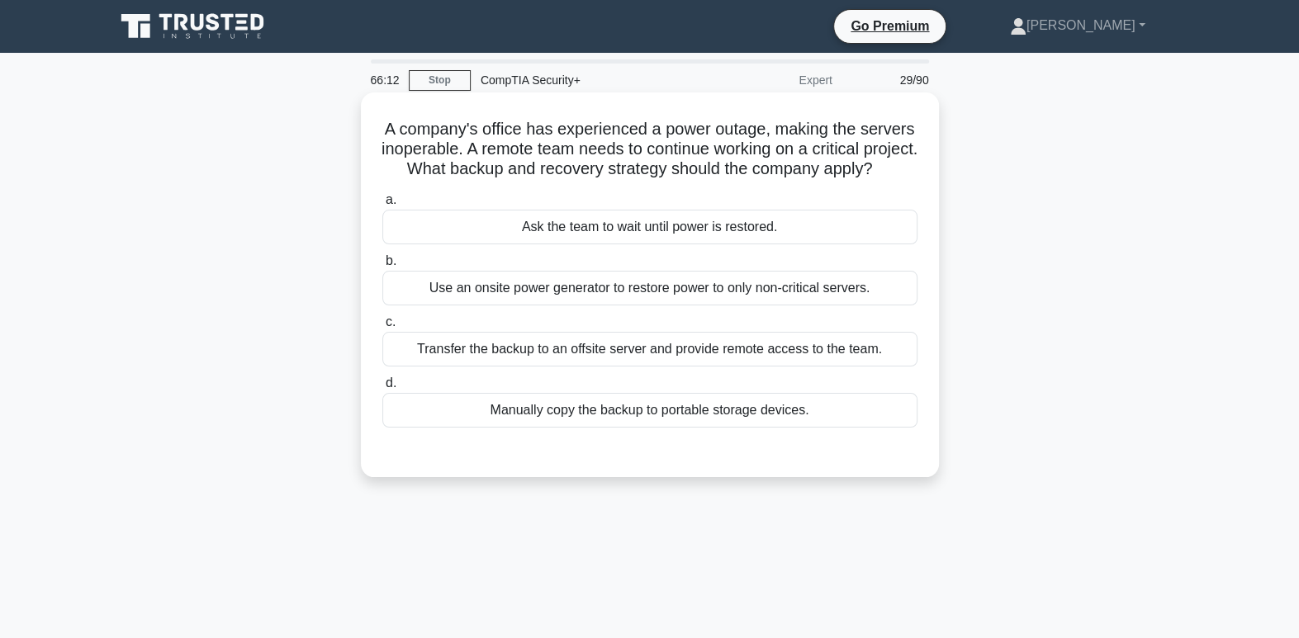
click at [782, 305] on div "Use an onsite power generator to restore power to only non-critical servers." at bounding box center [649, 288] width 535 height 35
click at [382, 267] on input "b. Use an onsite power generator to restore power to only non-critical servers." at bounding box center [382, 261] width 0 height 11
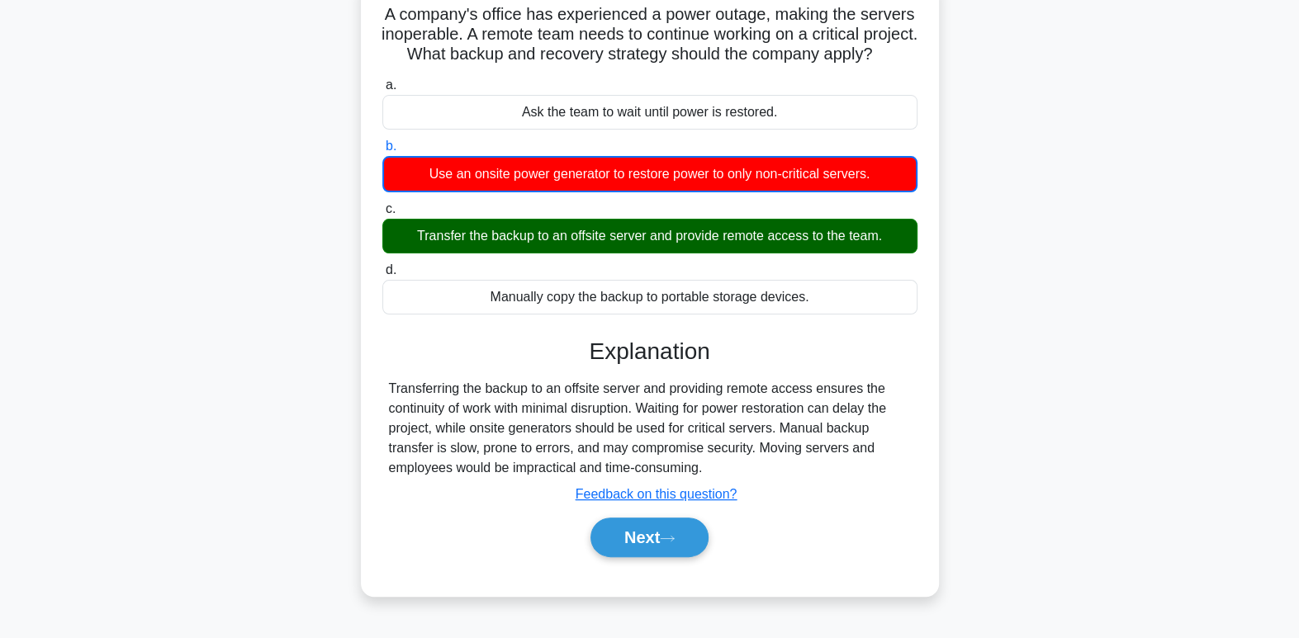
scroll to position [116, 0]
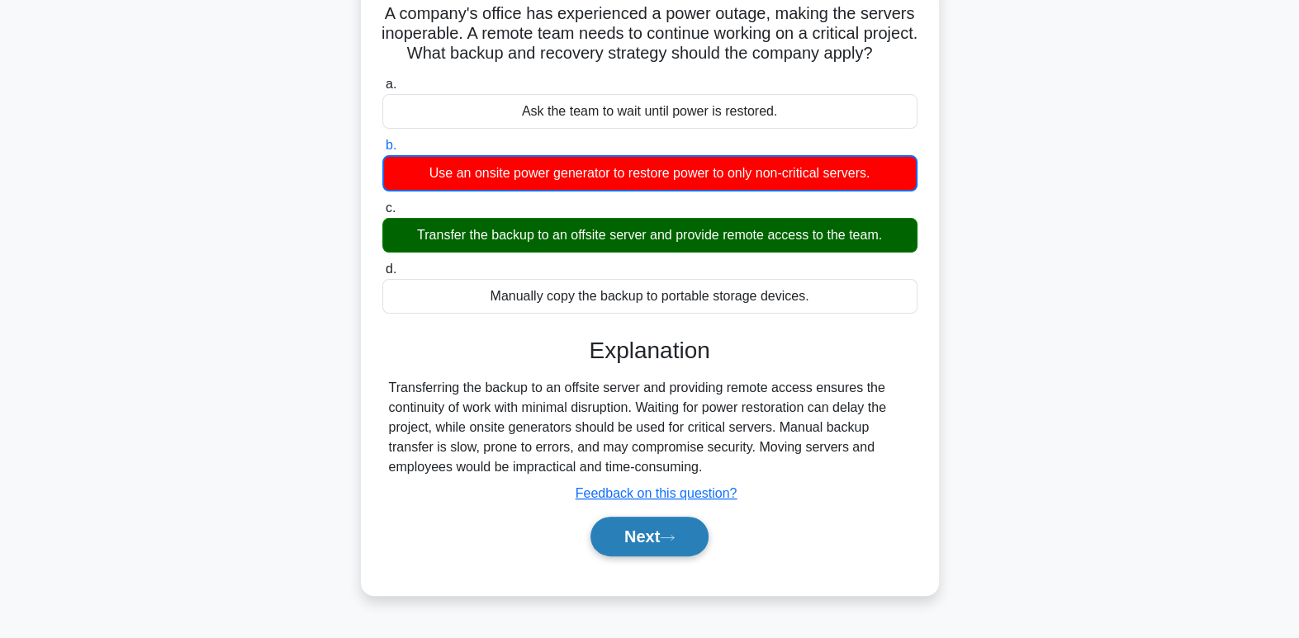
click at [651, 549] on button "Next" at bounding box center [649, 537] width 118 height 40
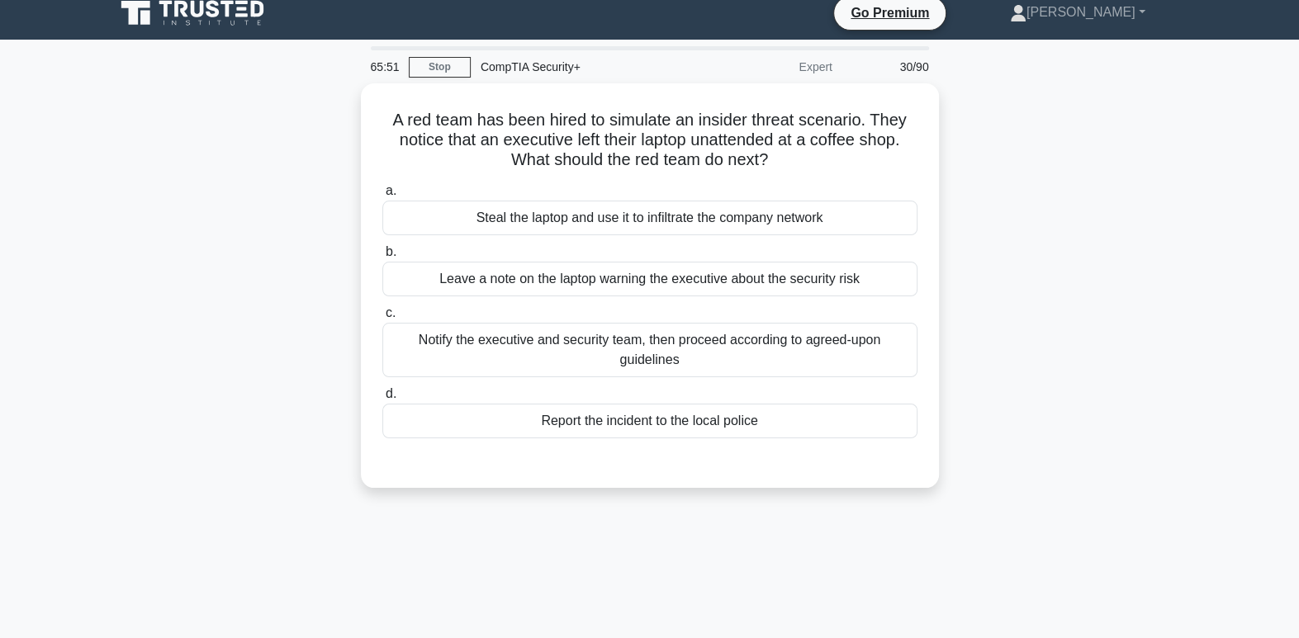
scroll to position [0, 0]
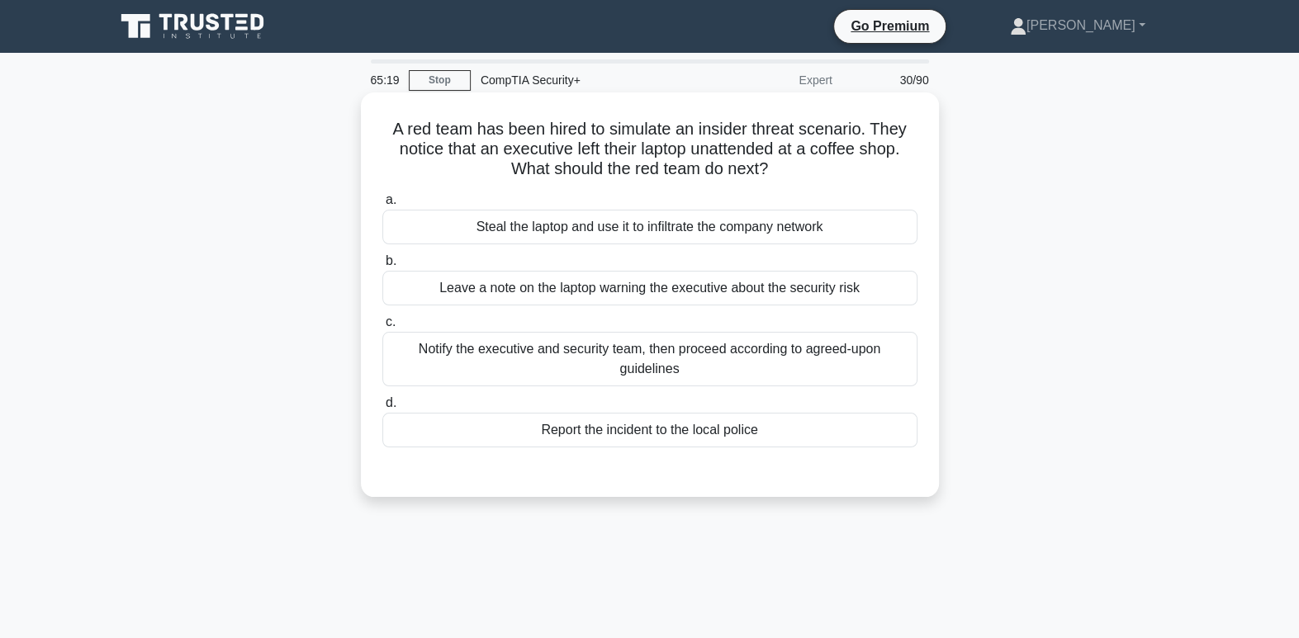
click at [700, 238] on div "Steal the laptop and use it to infiltrate the company network" at bounding box center [649, 227] width 535 height 35
click at [382, 206] on input "a. Steal the laptop and use it to infiltrate the company network" at bounding box center [382, 200] width 0 height 11
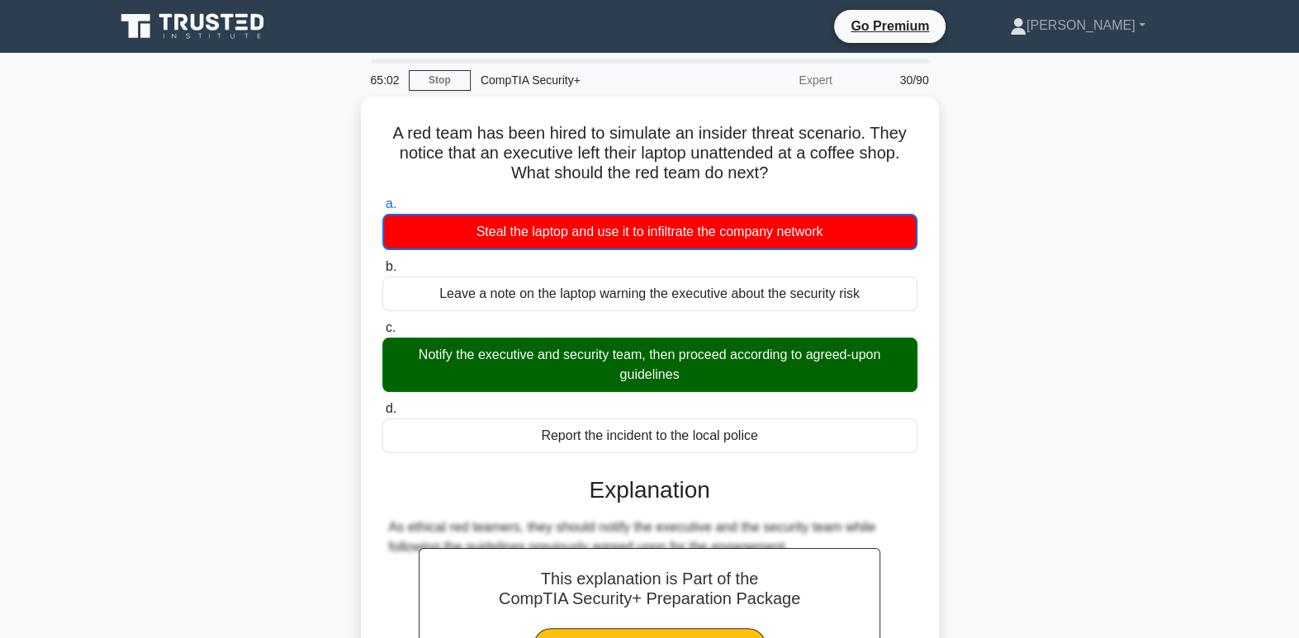
drag, startPoint x: 1290, startPoint y: 240, endPoint x: 1294, endPoint y: 262, distance: 21.7
click at [1294, 262] on main "65:02 Stop CompTIA Security+ Expert 30/90 A red team has been hired to simulate…" at bounding box center [649, 472] width 1299 height 839
click at [1256, 272] on main "64:56 Stop CompTIA Security+ Expert 30/90 A red team has been hired to simulate…" at bounding box center [649, 472] width 1299 height 839
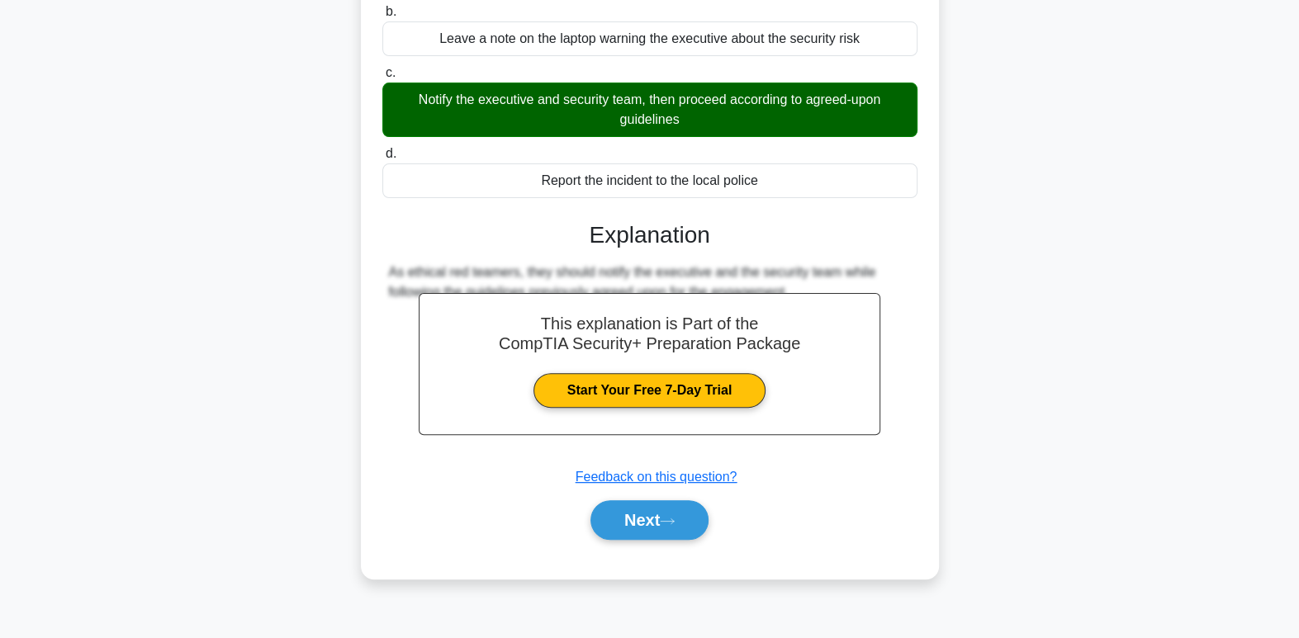
scroll to position [253, 0]
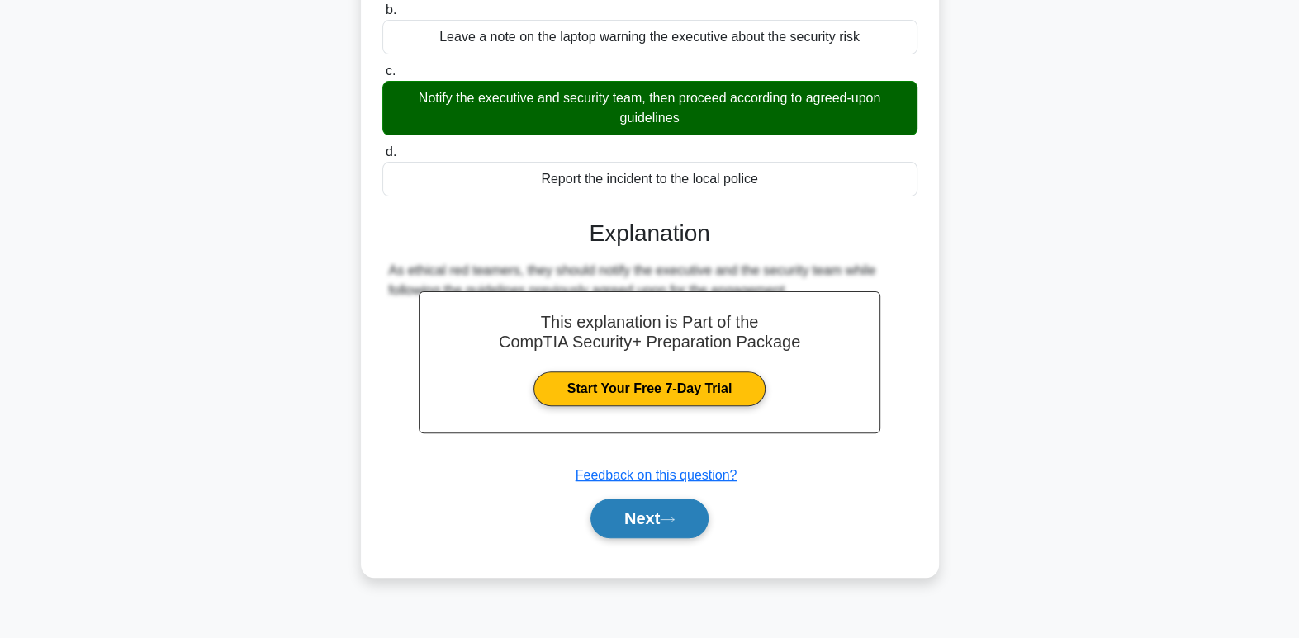
click at [676, 527] on button "Next" at bounding box center [649, 519] width 118 height 40
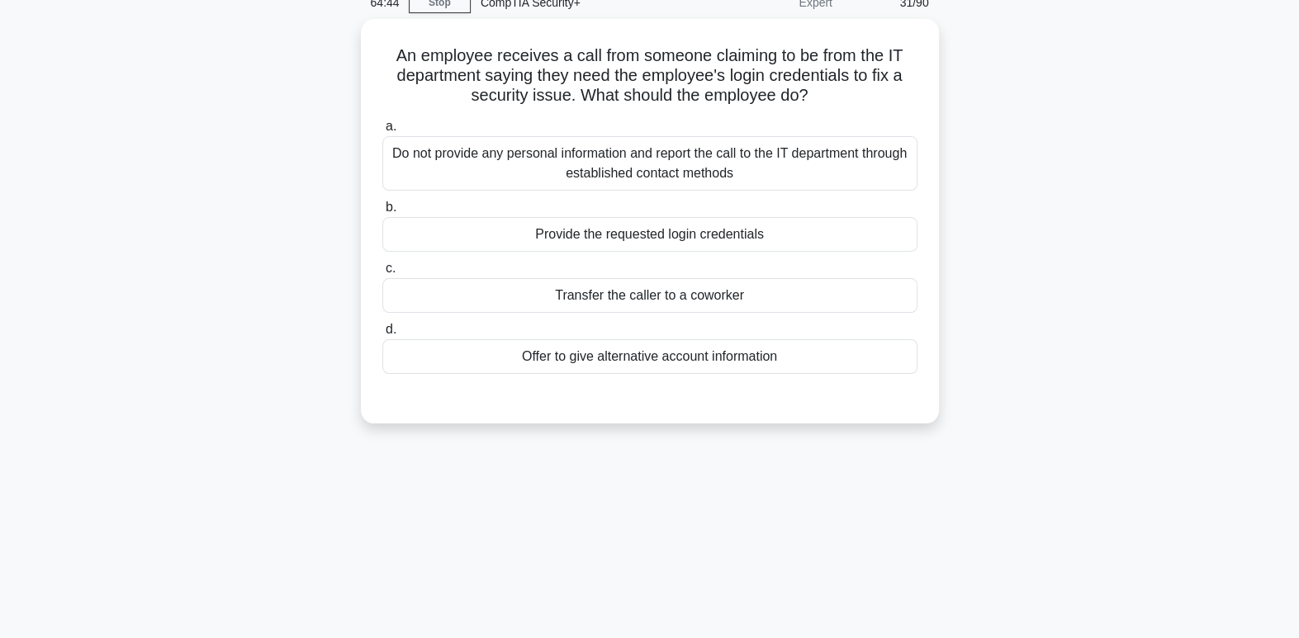
scroll to position [79, 0]
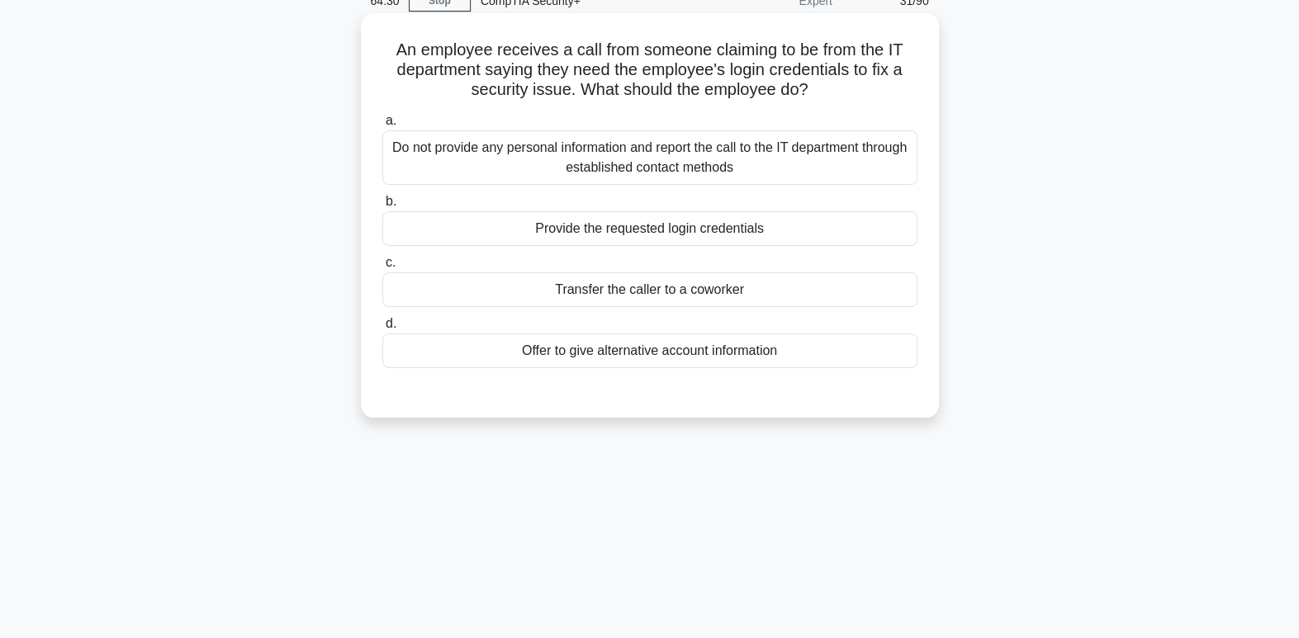
click at [764, 169] on div "Do not provide any personal information and report the call to the IT departmen…" at bounding box center [649, 157] width 535 height 54
click at [382, 126] on input "a. Do not provide any personal information and report the call to the IT depart…" at bounding box center [382, 121] width 0 height 11
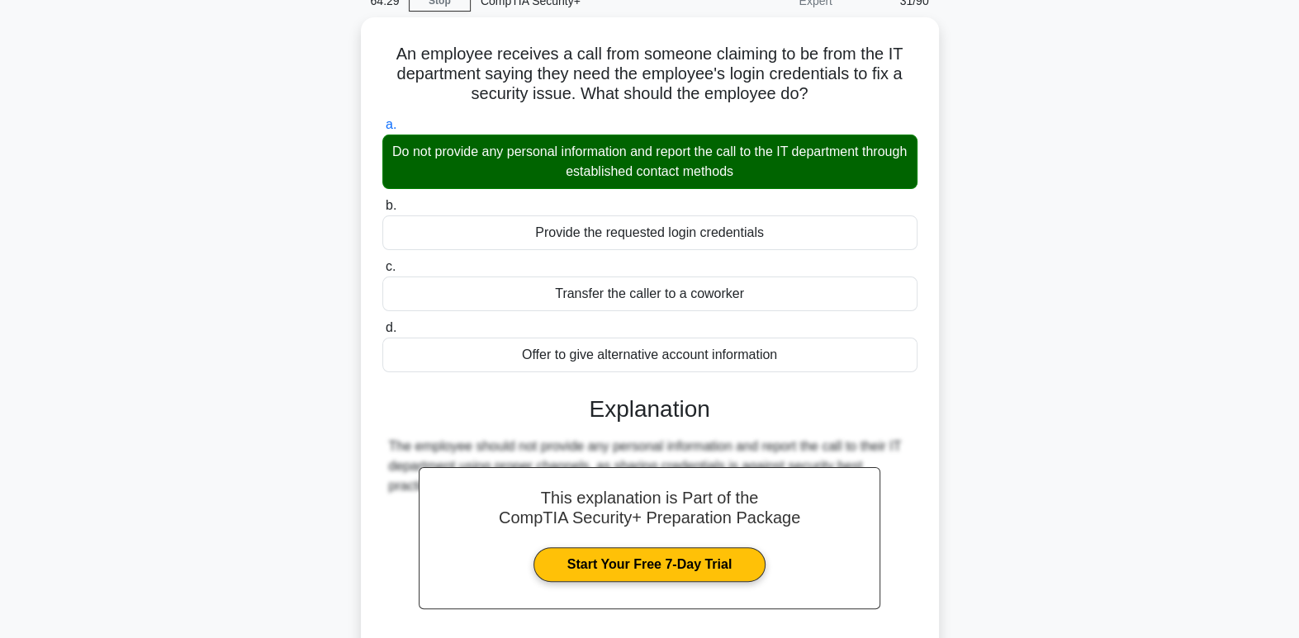
click at [940, 297] on div "An employee receives a call from someone claiming to be from the IT department …" at bounding box center [650, 394] width 1090 height 755
click at [1002, 364] on div "An employee receives a call from someone claiming to be from the IT department …" at bounding box center [650, 394] width 1090 height 755
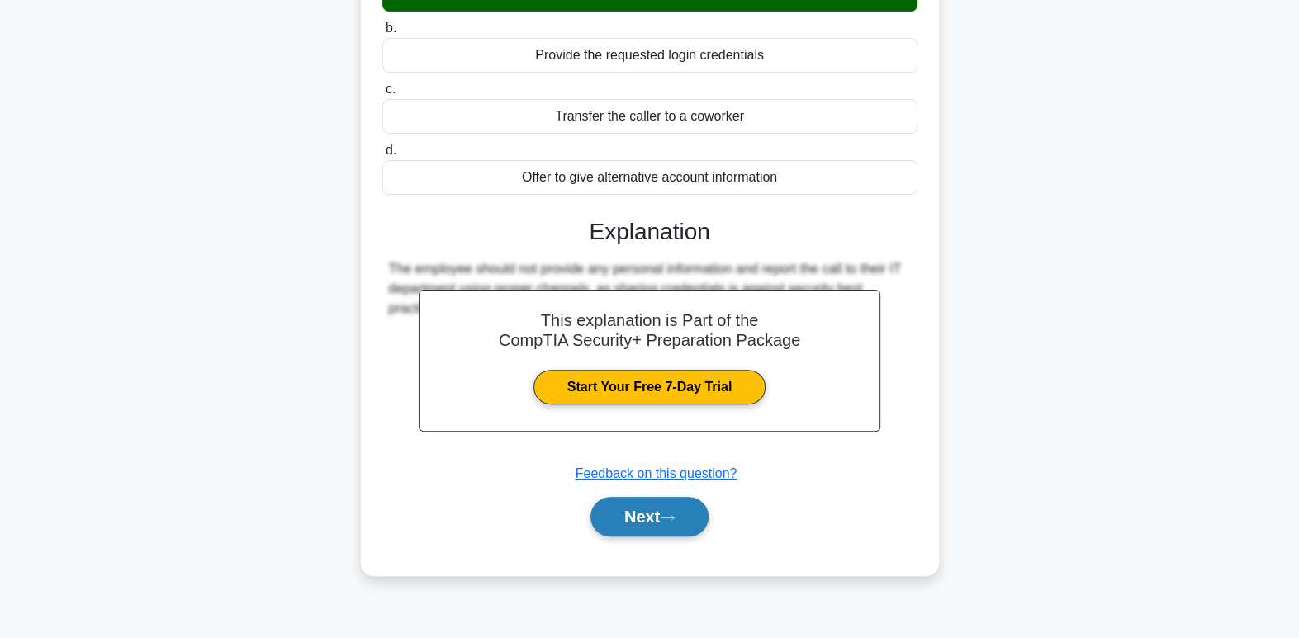
click at [643, 532] on button "Next" at bounding box center [649, 517] width 118 height 40
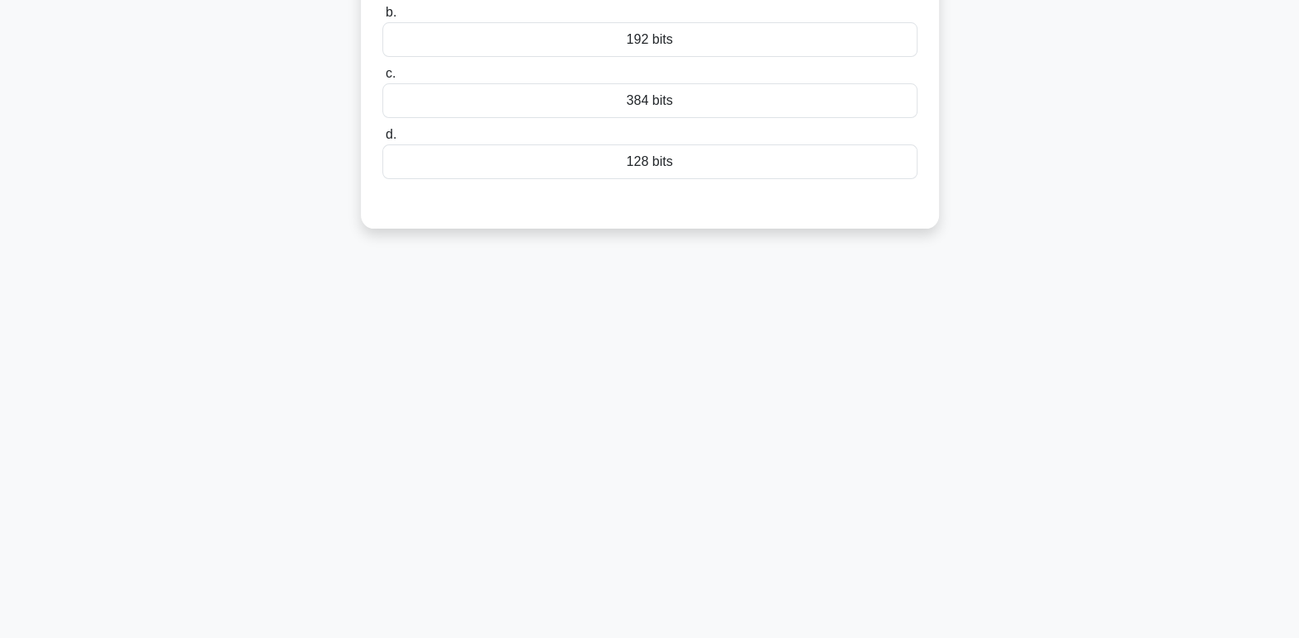
scroll to position [0, 0]
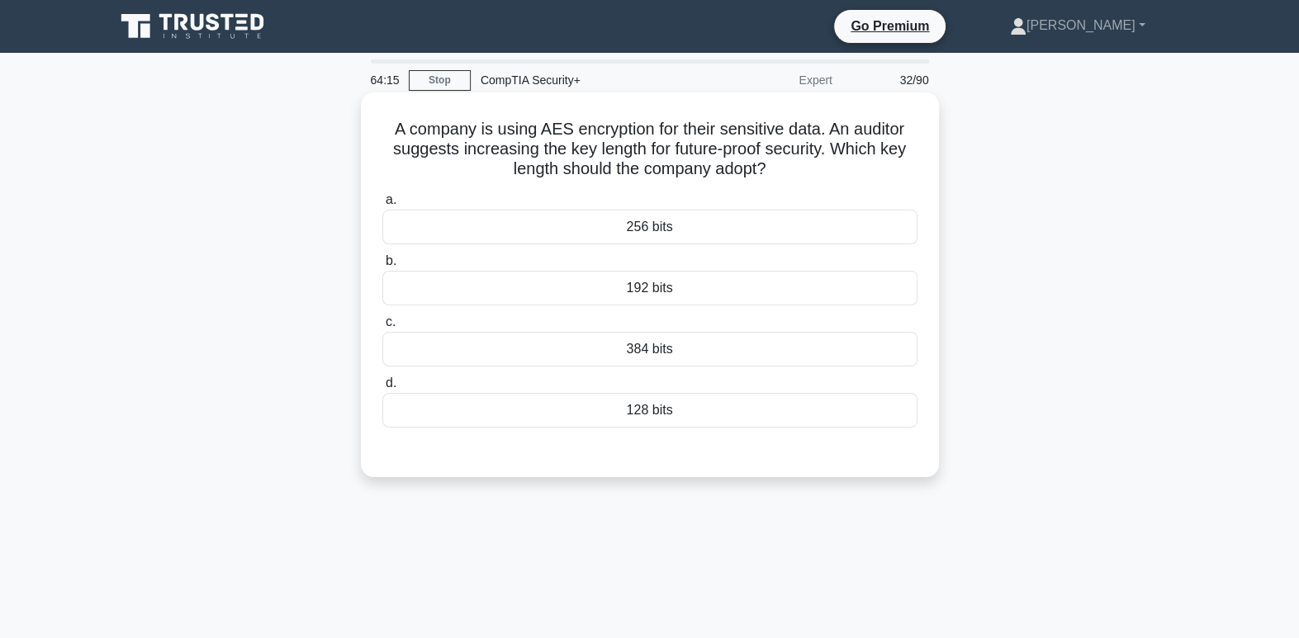
click at [707, 226] on div "256 bits" at bounding box center [649, 227] width 535 height 35
click at [382, 206] on input "a. 256 bits" at bounding box center [382, 200] width 0 height 11
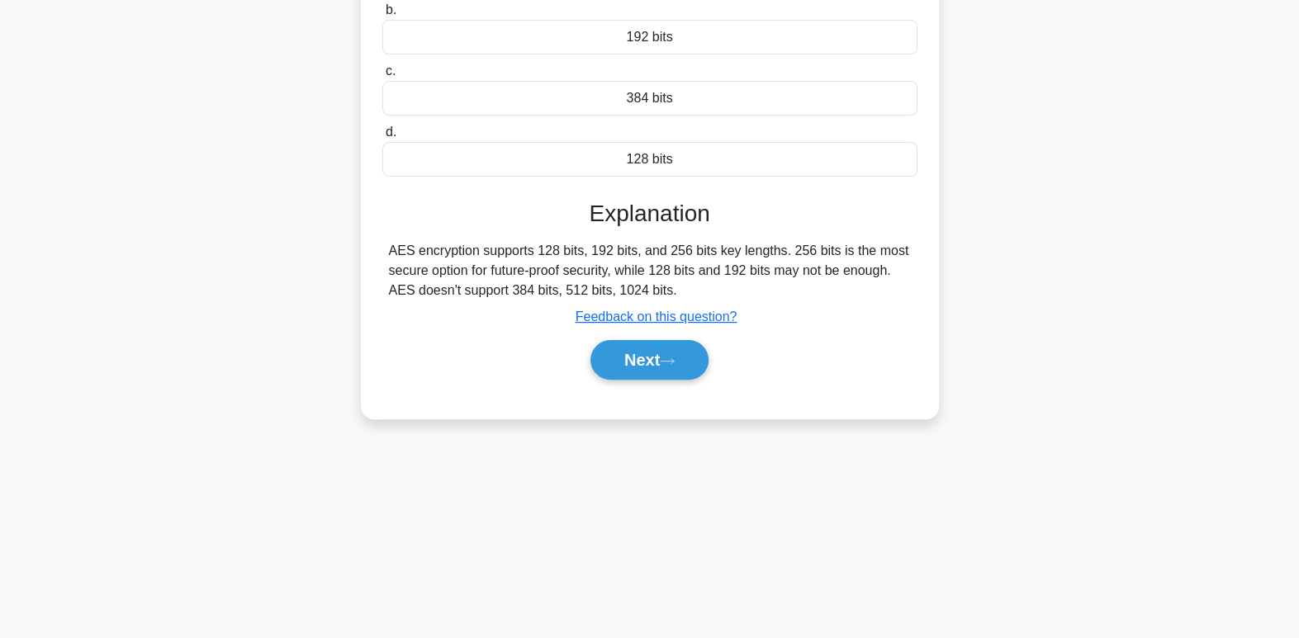
scroll to position [252, 0]
click at [658, 355] on button "Next" at bounding box center [649, 359] width 118 height 40
click at [658, 356] on button "Next" at bounding box center [649, 359] width 118 height 40
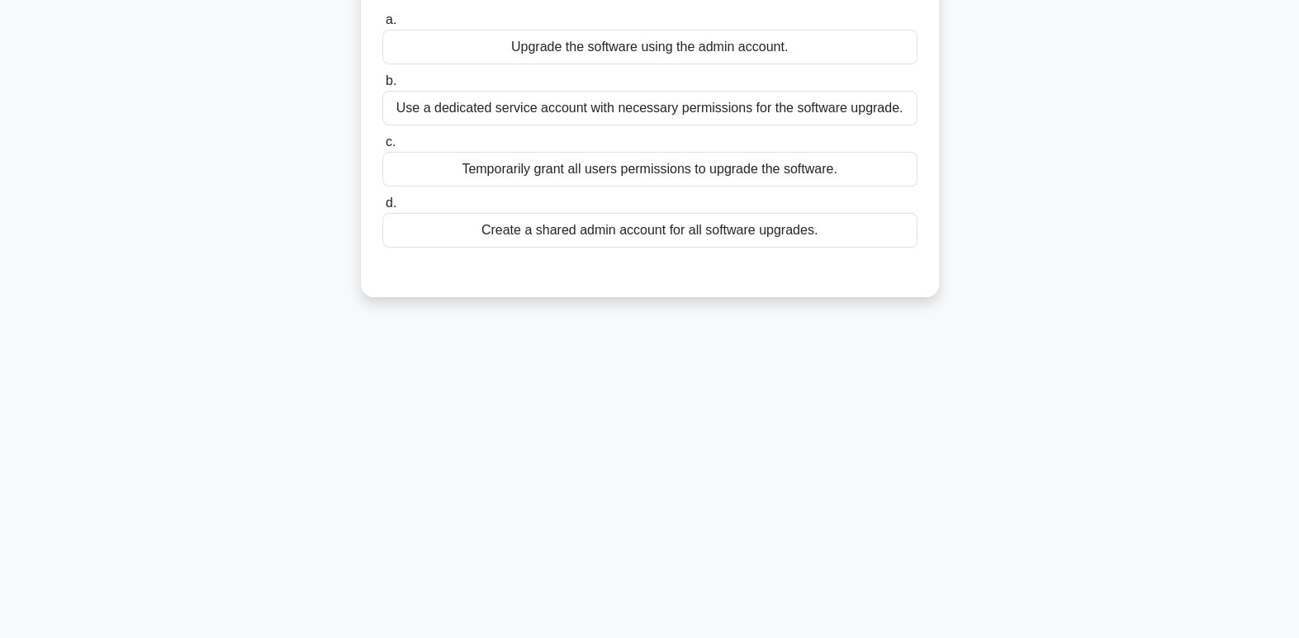
scroll to position [0, 0]
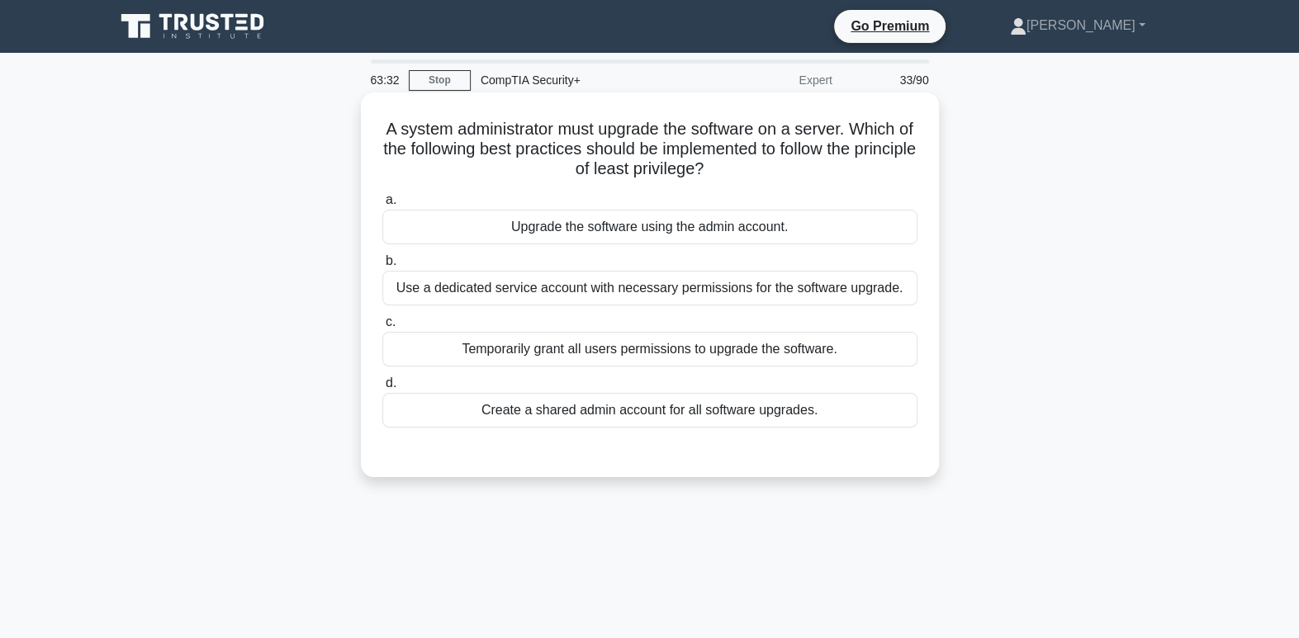
click at [676, 279] on div "Use a dedicated service account with necessary permissions for the software upg…" at bounding box center [649, 288] width 535 height 35
click at [382, 267] on input "b. Use a dedicated service account with necessary permissions for the software …" at bounding box center [382, 261] width 0 height 11
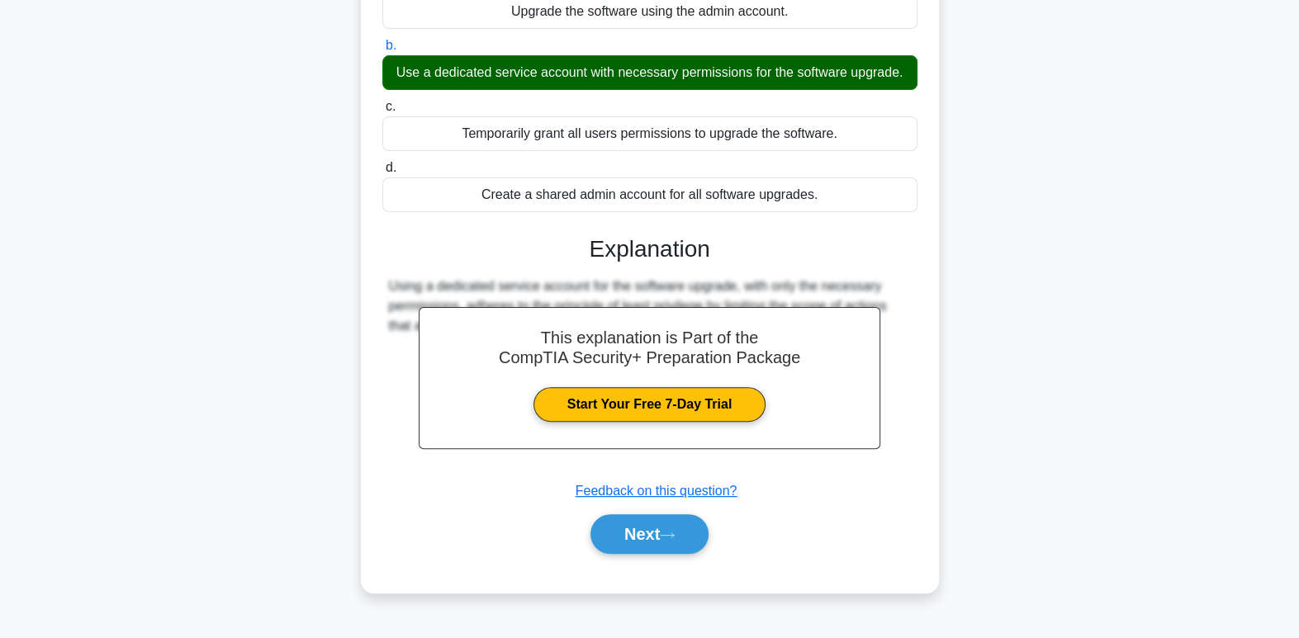
scroll to position [253, 0]
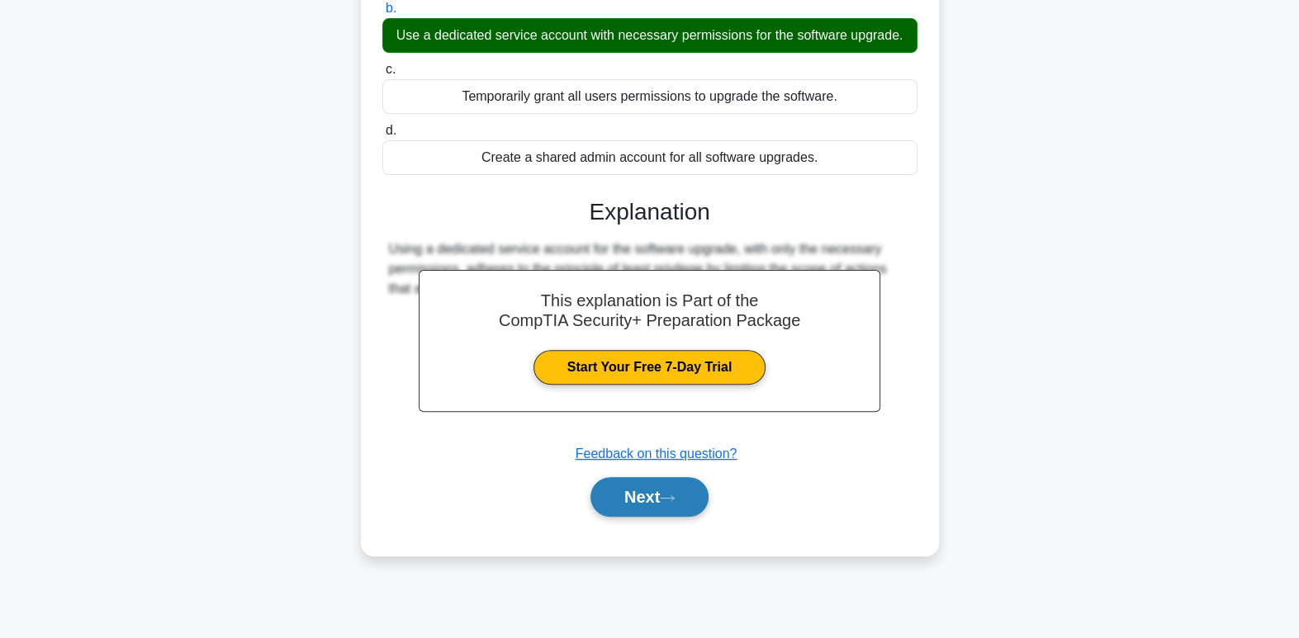
click at [695, 486] on button "Next" at bounding box center [649, 497] width 118 height 40
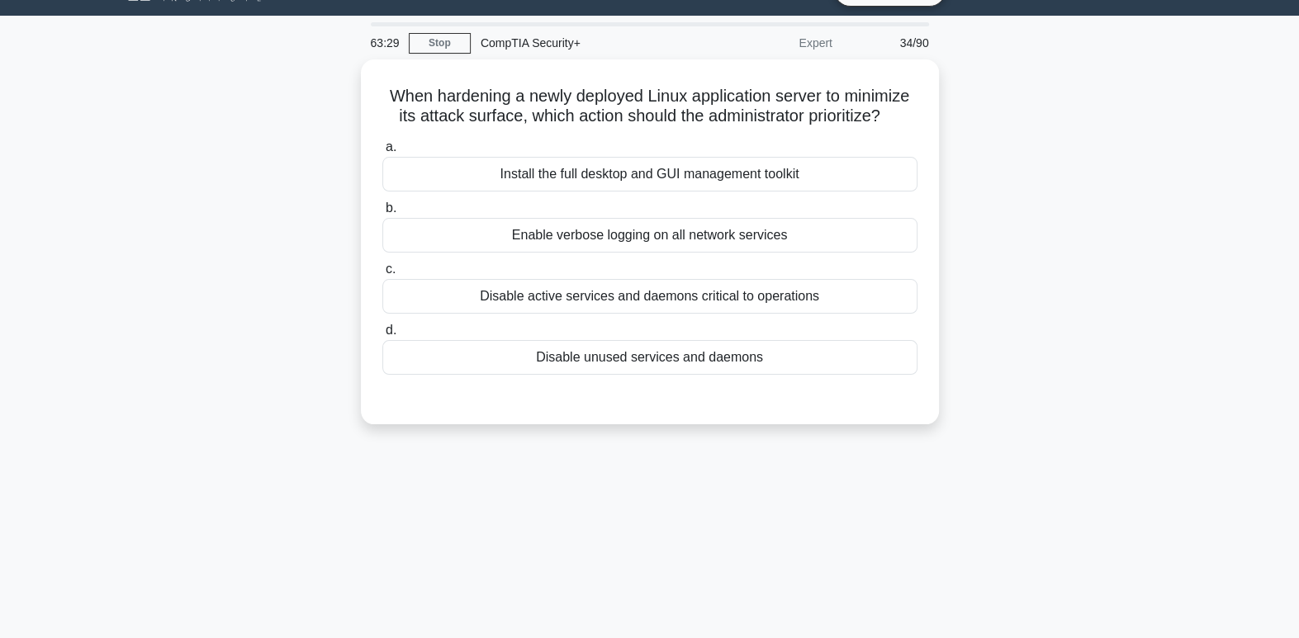
scroll to position [0, 0]
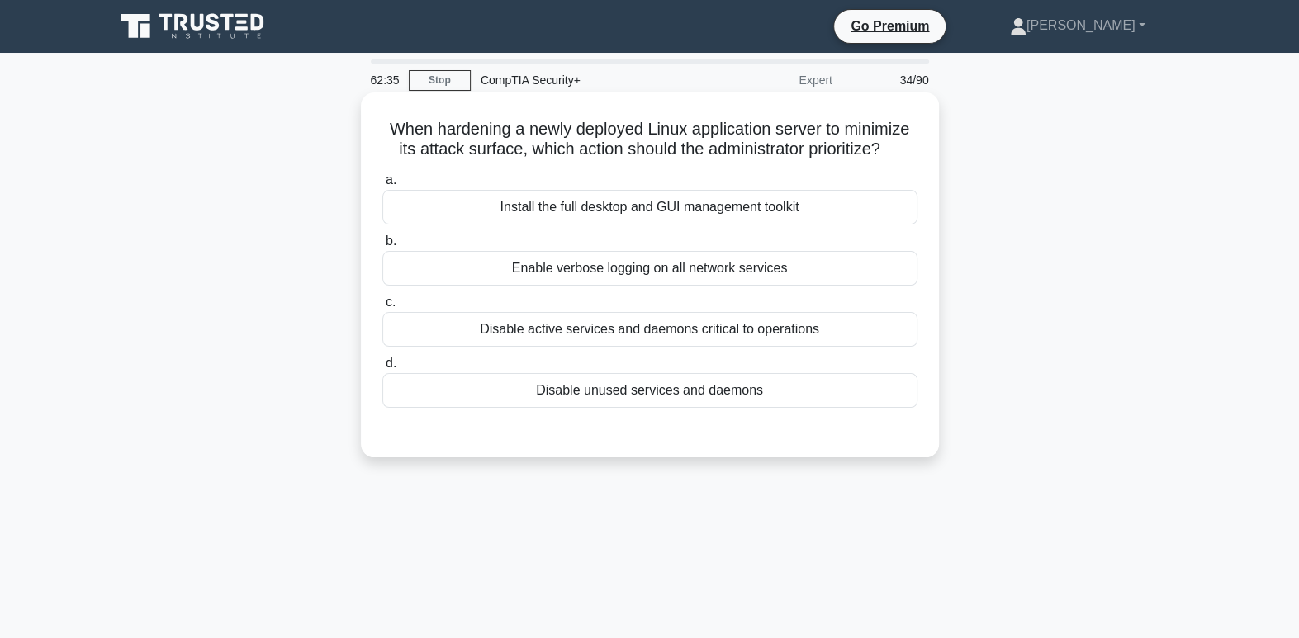
click at [720, 395] on div "Disable unused services and daemons" at bounding box center [649, 390] width 535 height 35
click at [382, 369] on input "d. Disable unused services and daemons" at bounding box center [382, 363] width 0 height 11
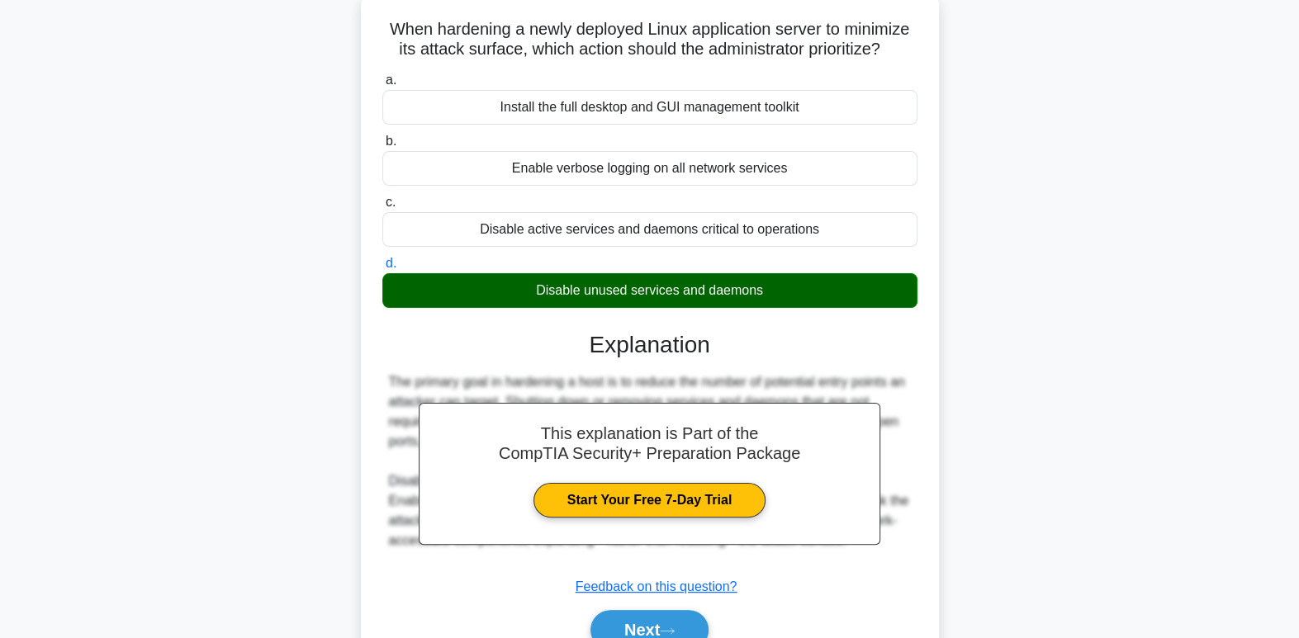
scroll to position [253, 0]
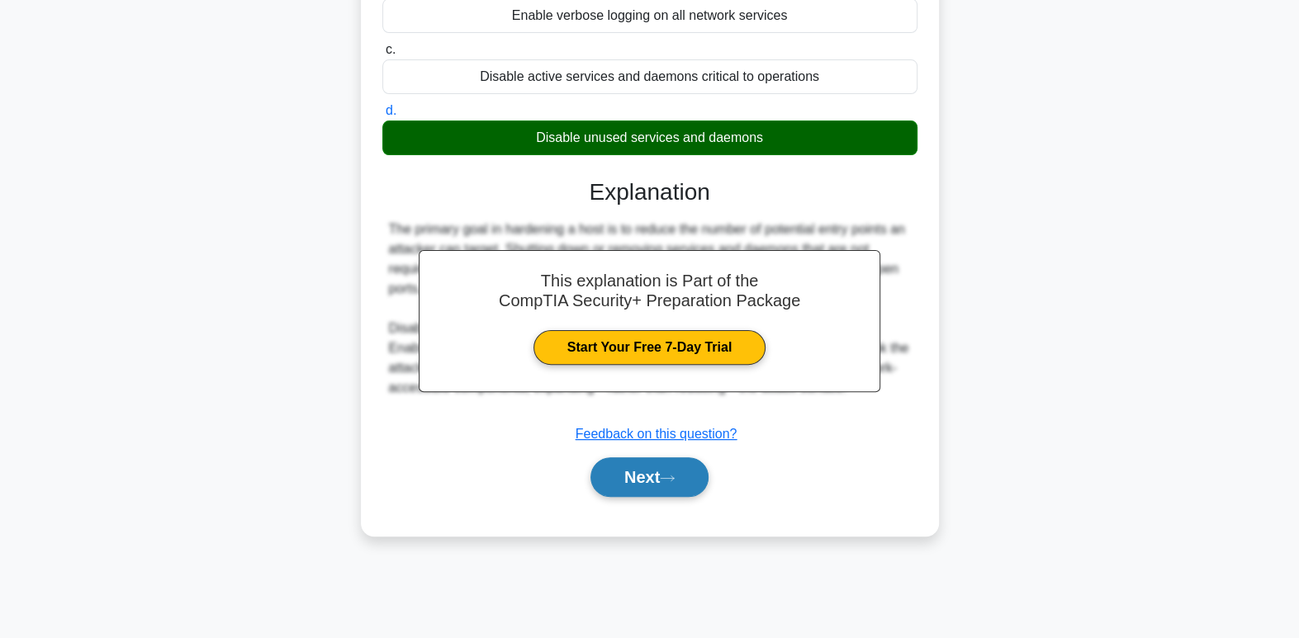
click at [628, 483] on button "Next" at bounding box center [649, 477] width 118 height 40
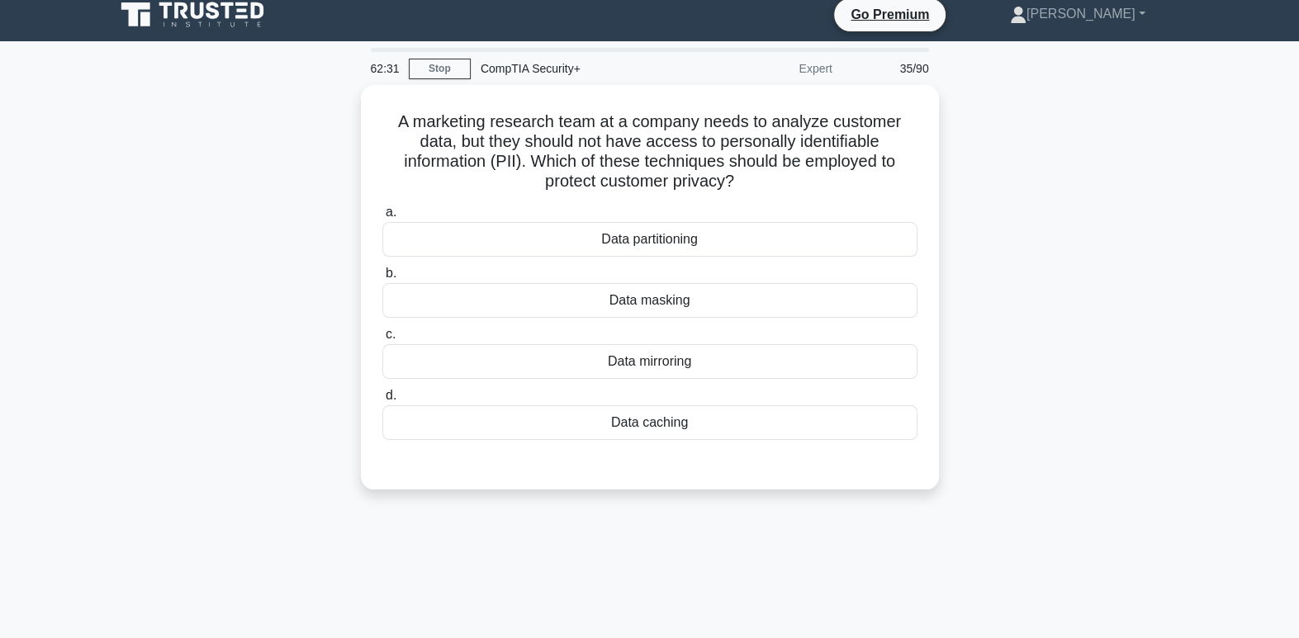
scroll to position [0, 0]
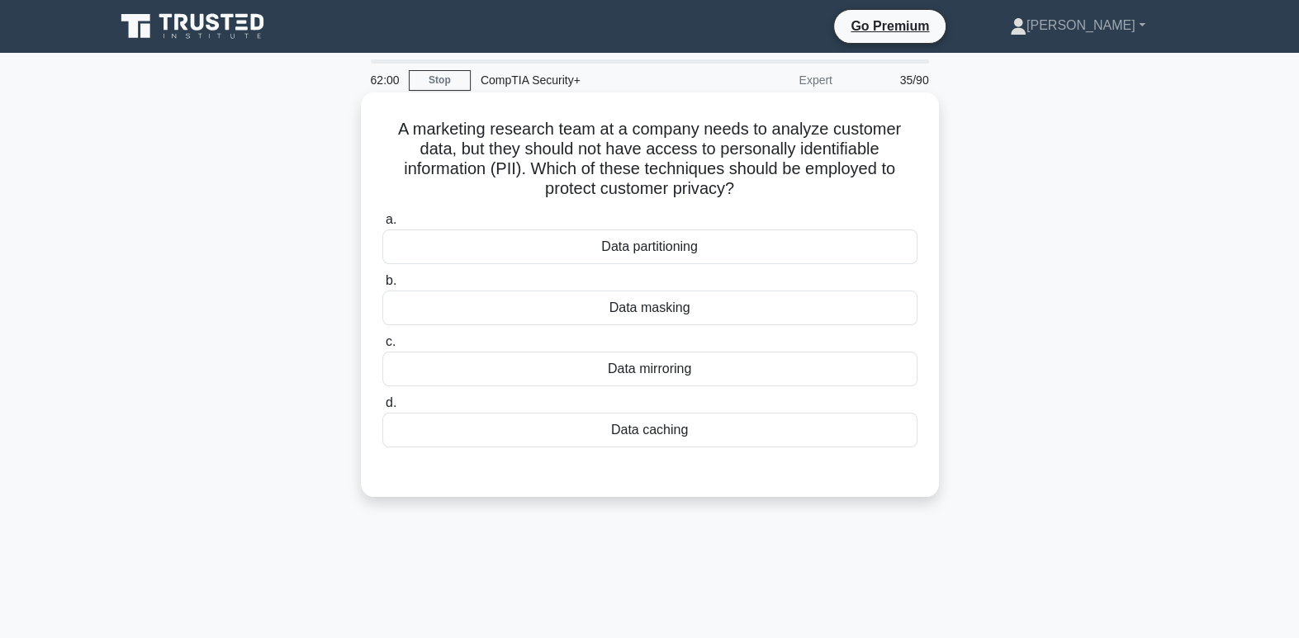
click at [658, 254] on div "Data partitioning" at bounding box center [649, 246] width 535 height 35
click at [382, 225] on input "a. Data partitioning" at bounding box center [382, 220] width 0 height 11
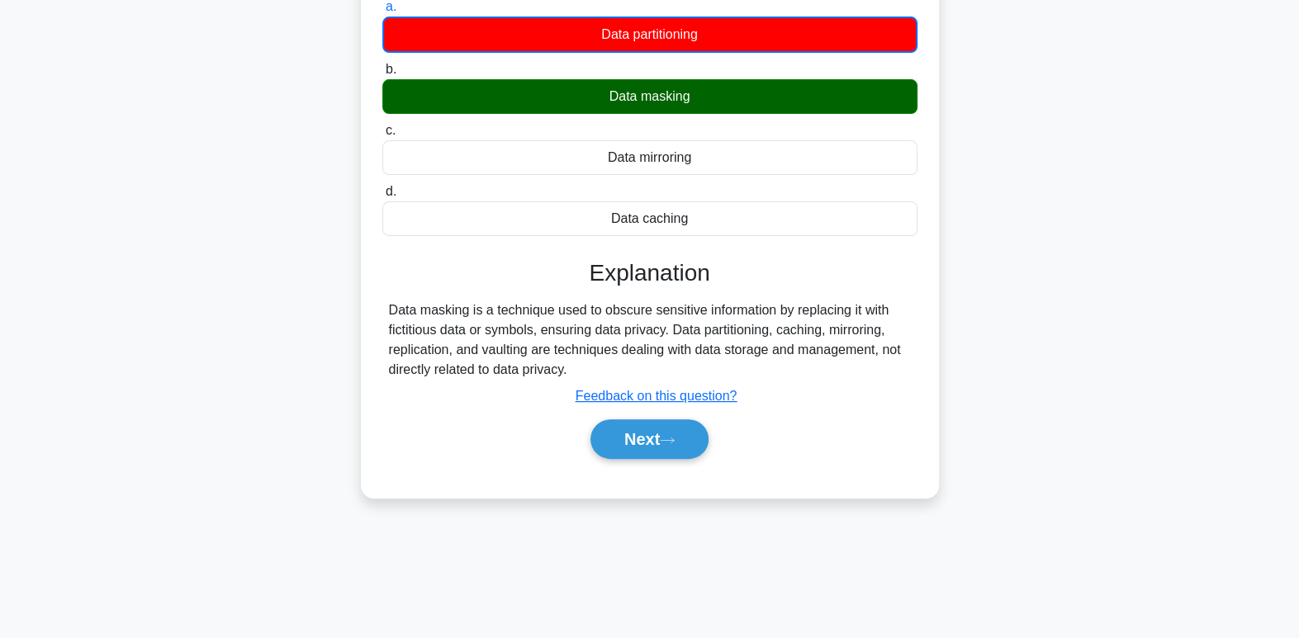
scroll to position [253, 0]
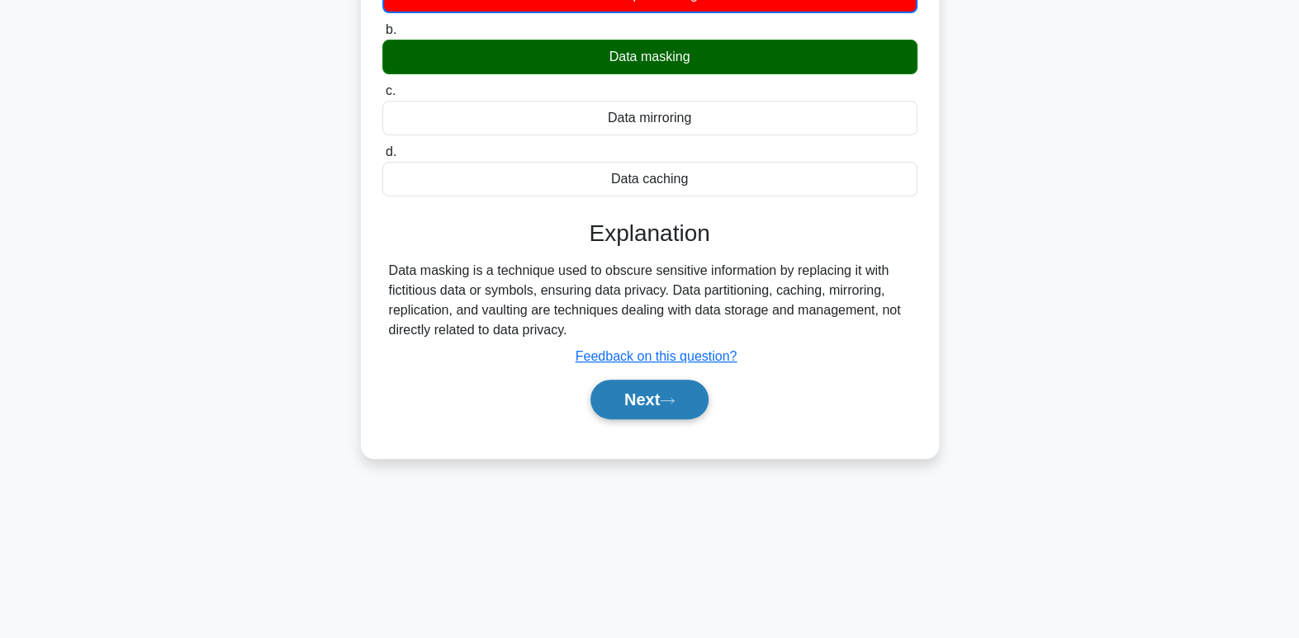
click at [665, 390] on button "Next" at bounding box center [649, 400] width 118 height 40
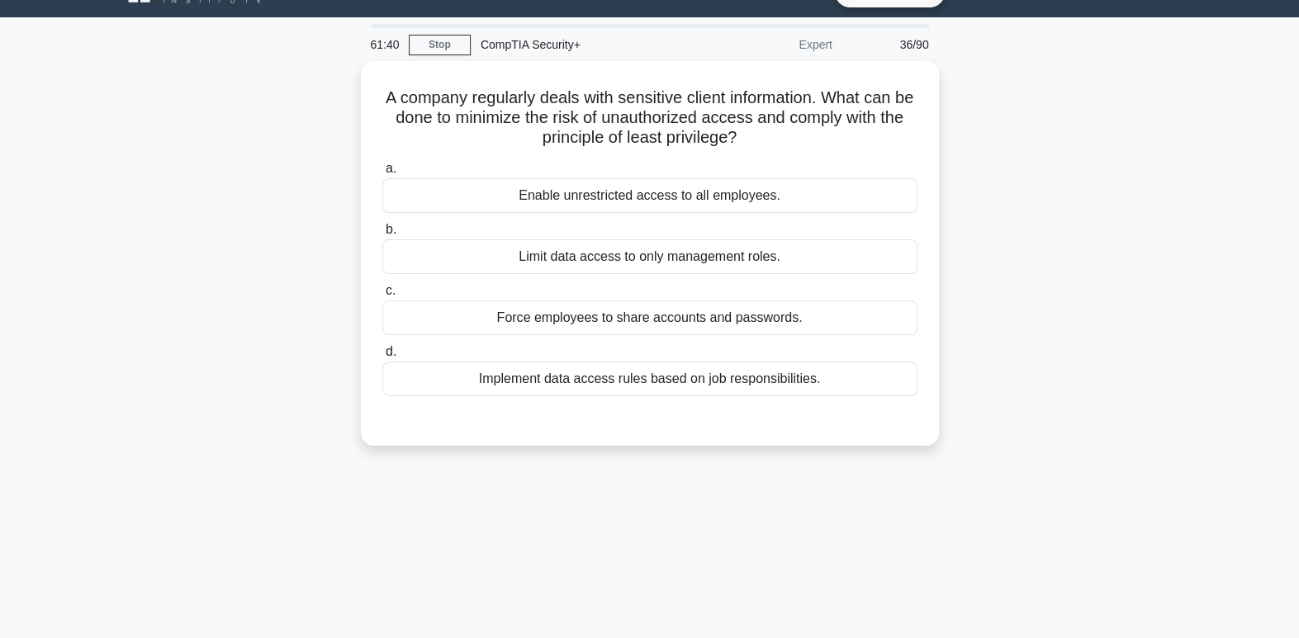
scroll to position [31, 0]
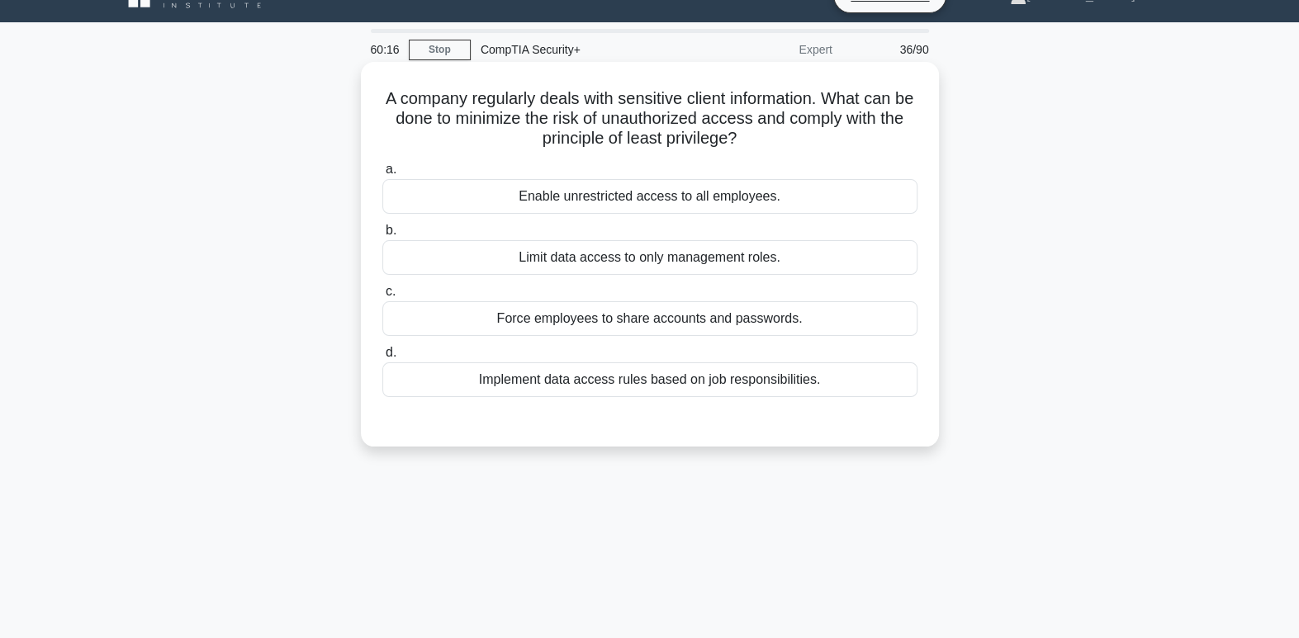
click at [583, 388] on div "Implement data access rules based on job responsibilities." at bounding box center [649, 379] width 535 height 35
click at [382, 358] on input "d. Implement data access rules based on job responsibilities." at bounding box center [382, 353] width 0 height 11
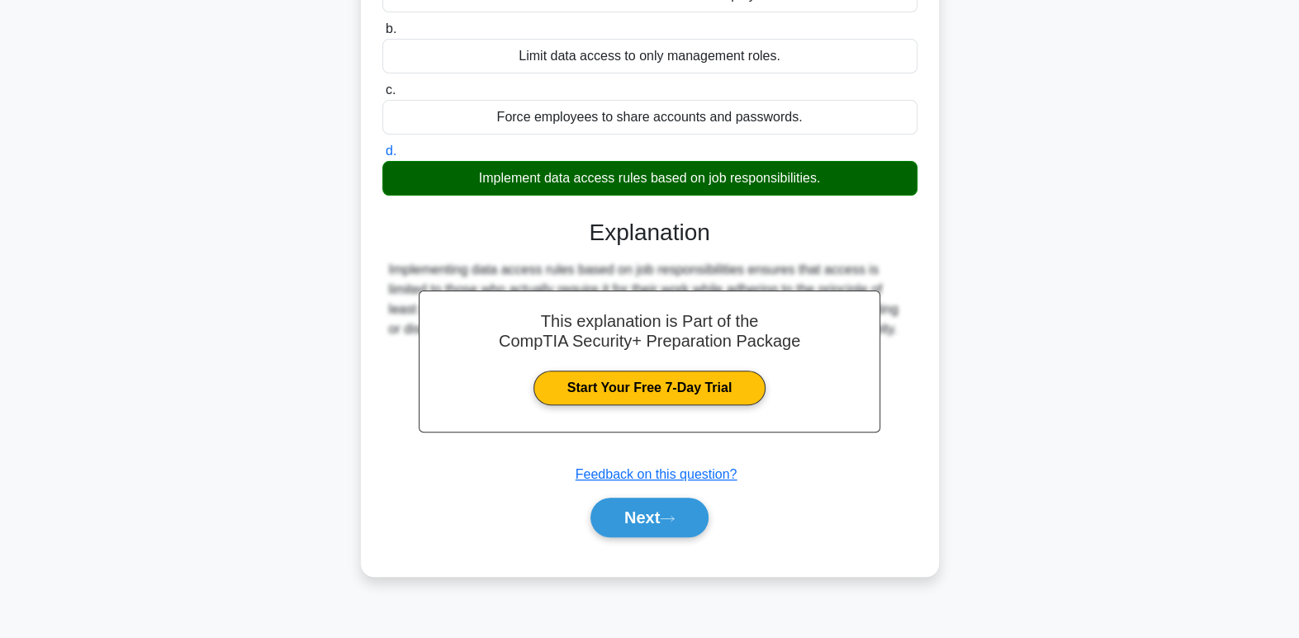
scroll to position [253, 0]
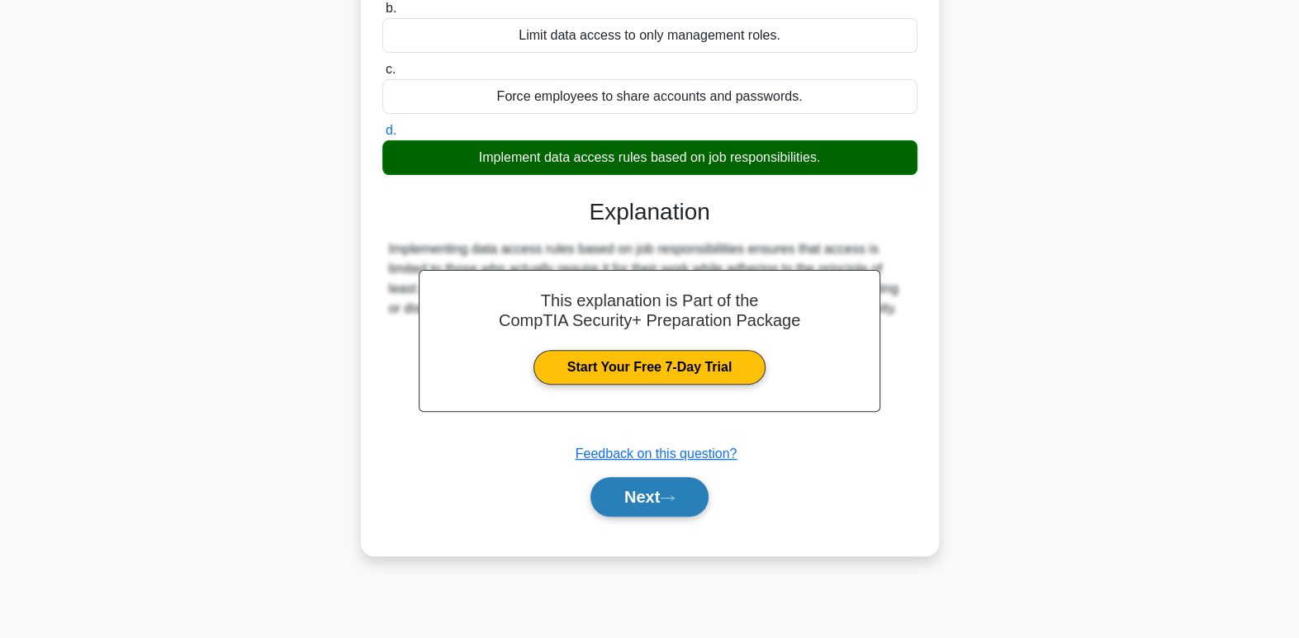
click at [673, 494] on icon at bounding box center [667, 498] width 15 height 9
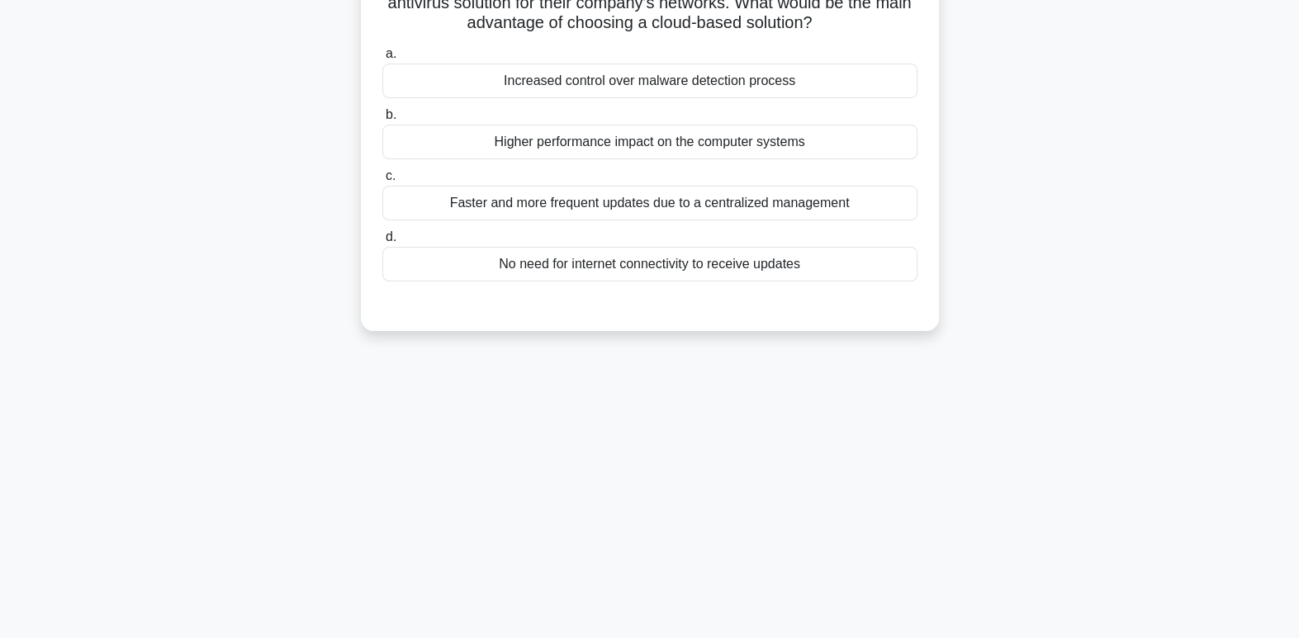
scroll to position [0, 0]
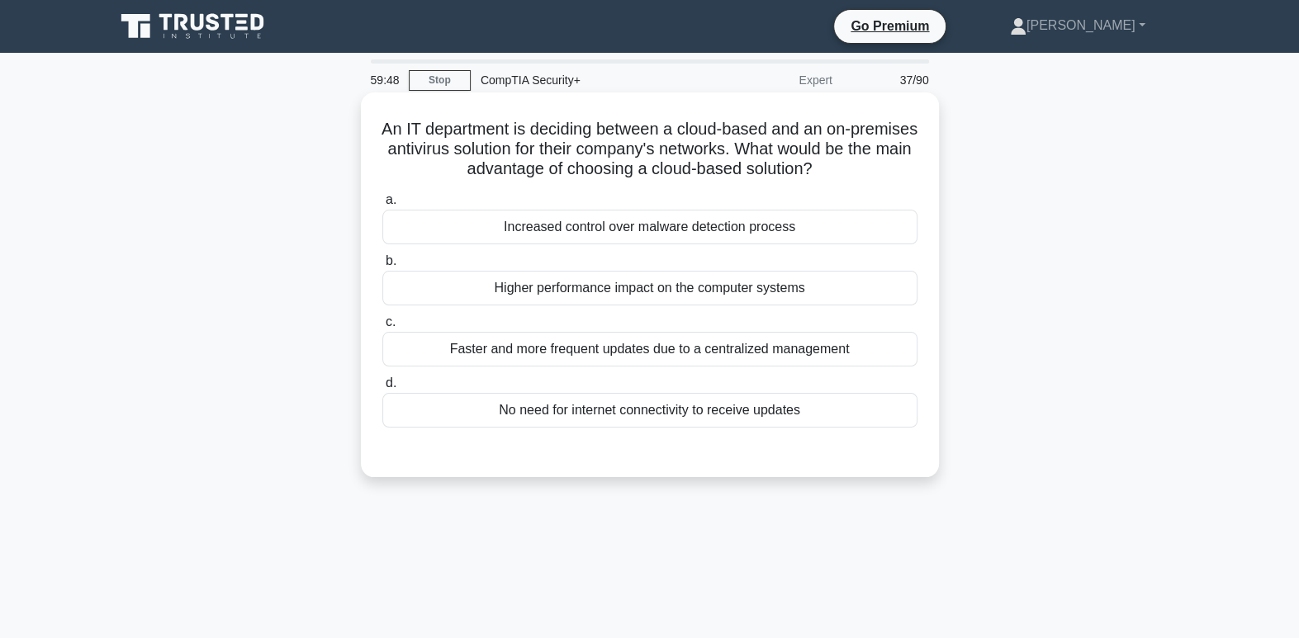
click at [856, 357] on div "Faster and more frequent updates due to a centralized management" at bounding box center [649, 349] width 535 height 35
click at [382, 328] on input "c. Faster and more frequent updates due to a centralized management" at bounding box center [382, 322] width 0 height 11
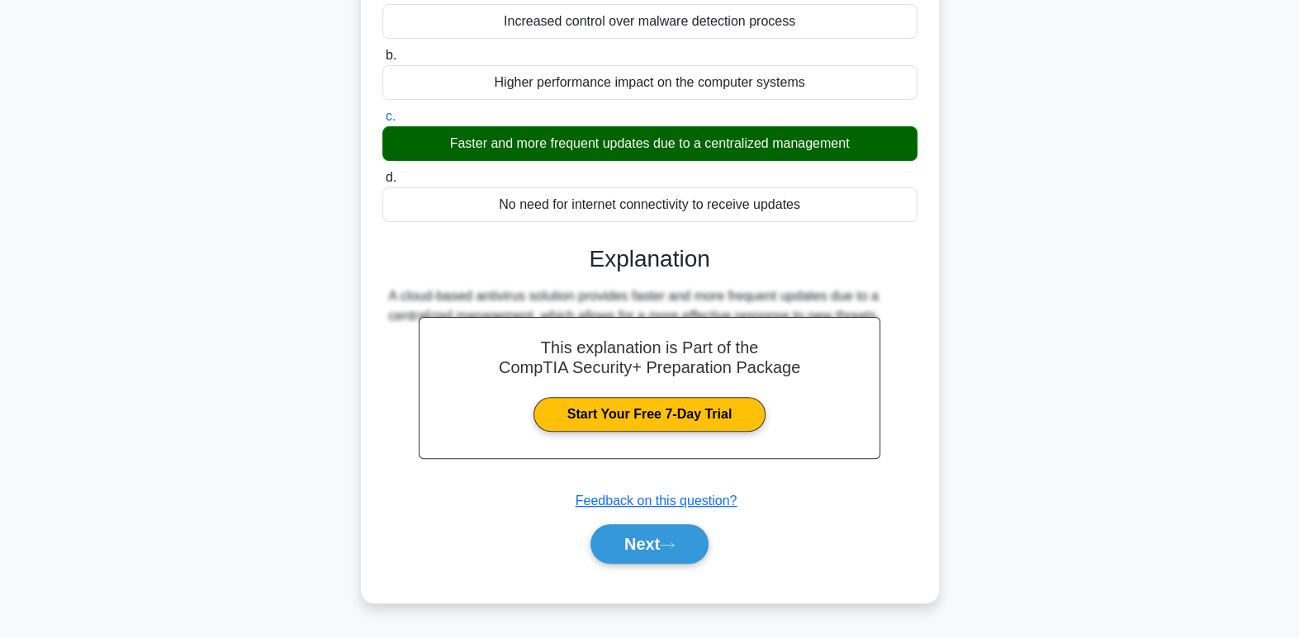
scroll to position [253, 0]
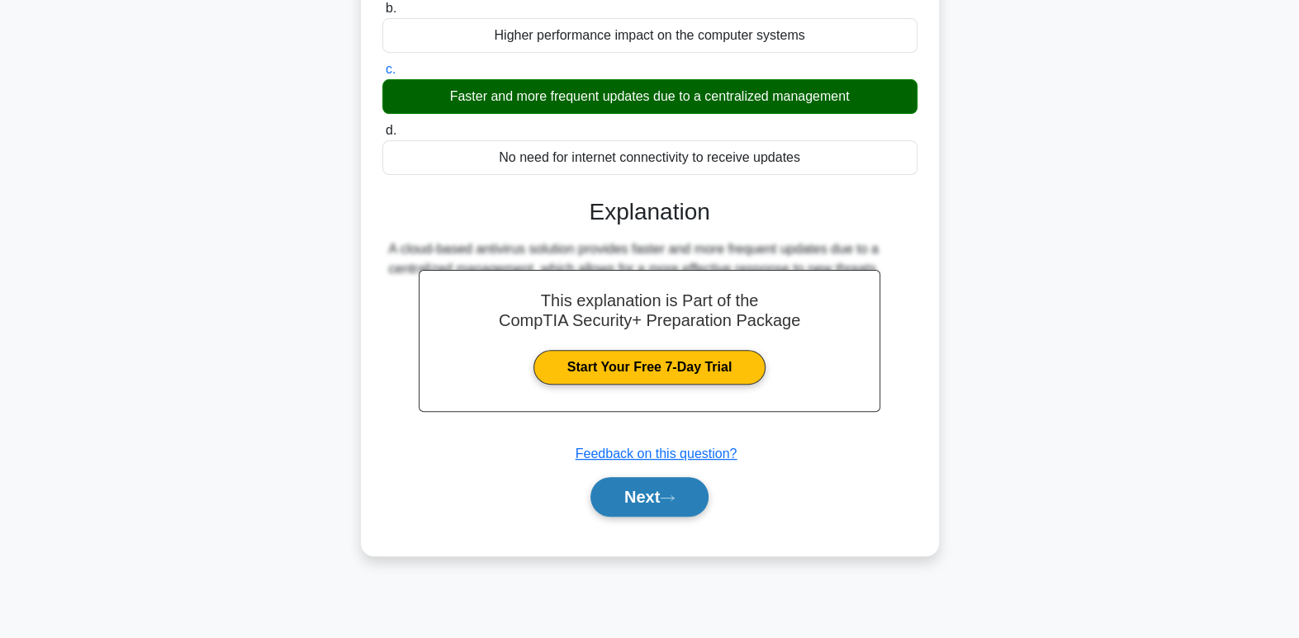
click at [665, 497] on icon at bounding box center [667, 498] width 15 height 9
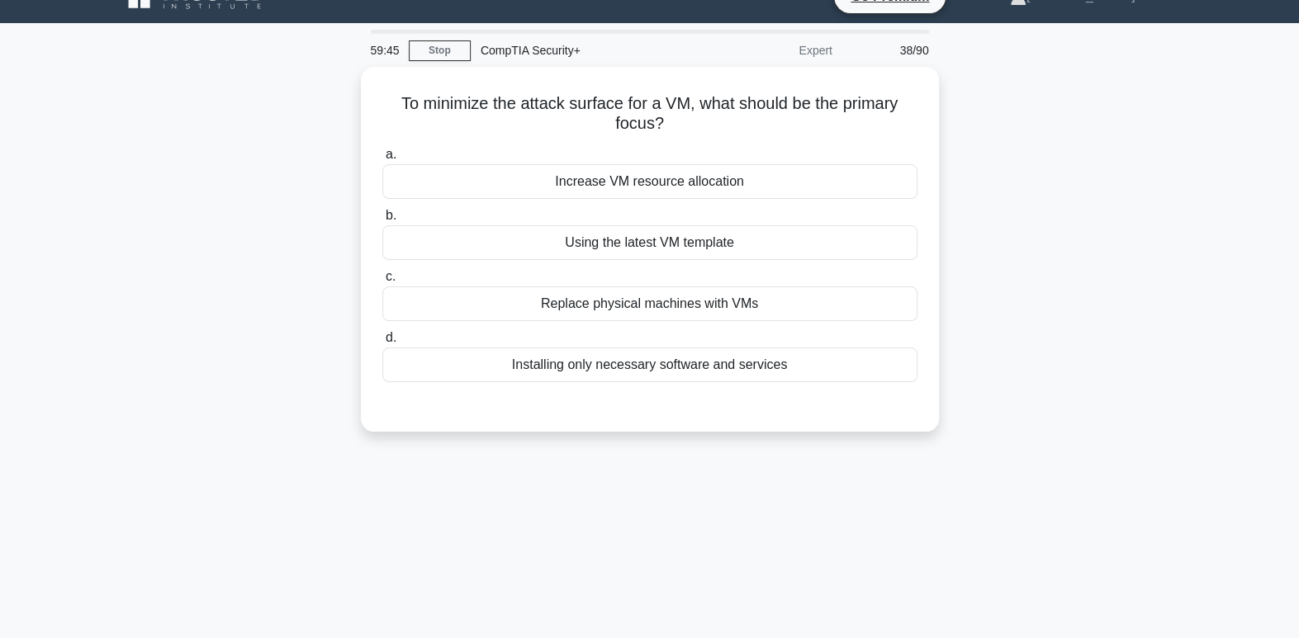
scroll to position [0, 0]
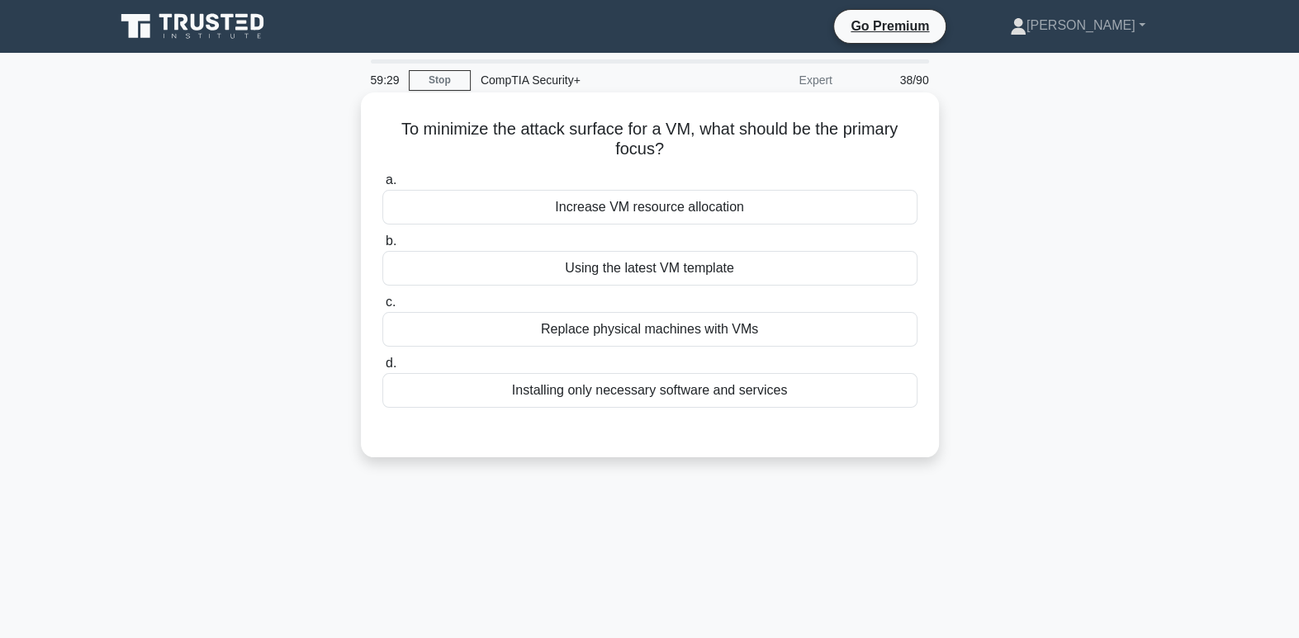
click at [841, 388] on div "Installing only necessary software and services" at bounding box center [649, 390] width 535 height 35
click at [382, 369] on input "d. Installing only necessary software and services" at bounding box center [382, 363] width 0 height 11
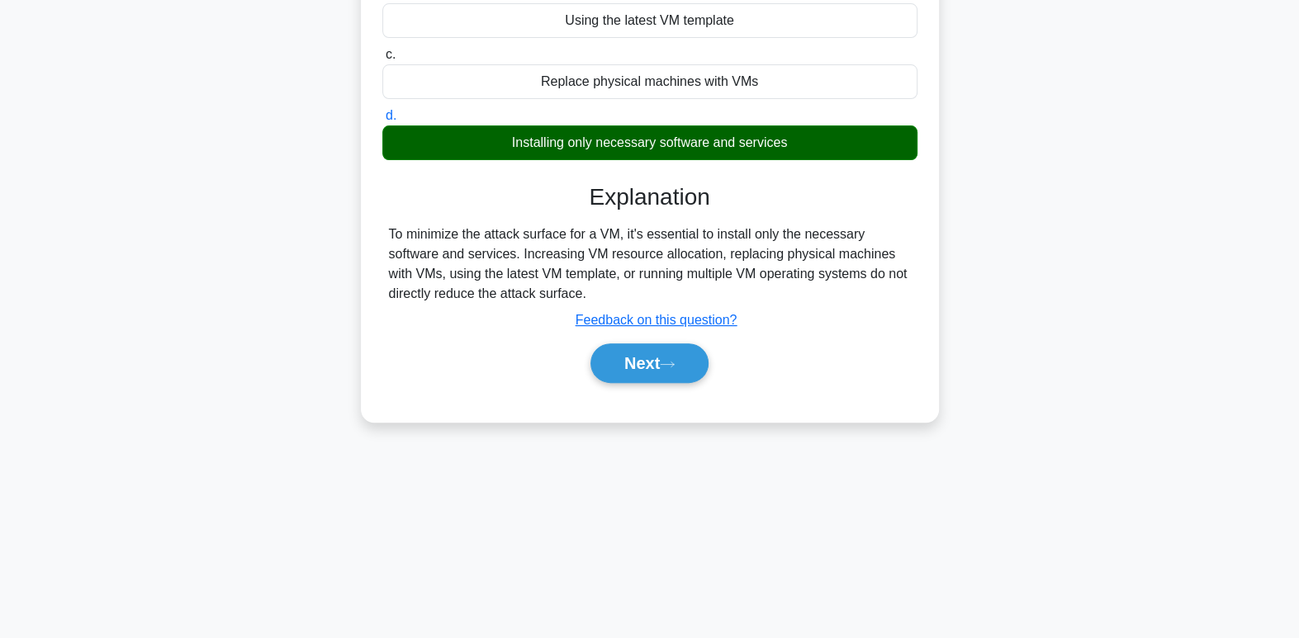
scroll to position [253, 0]
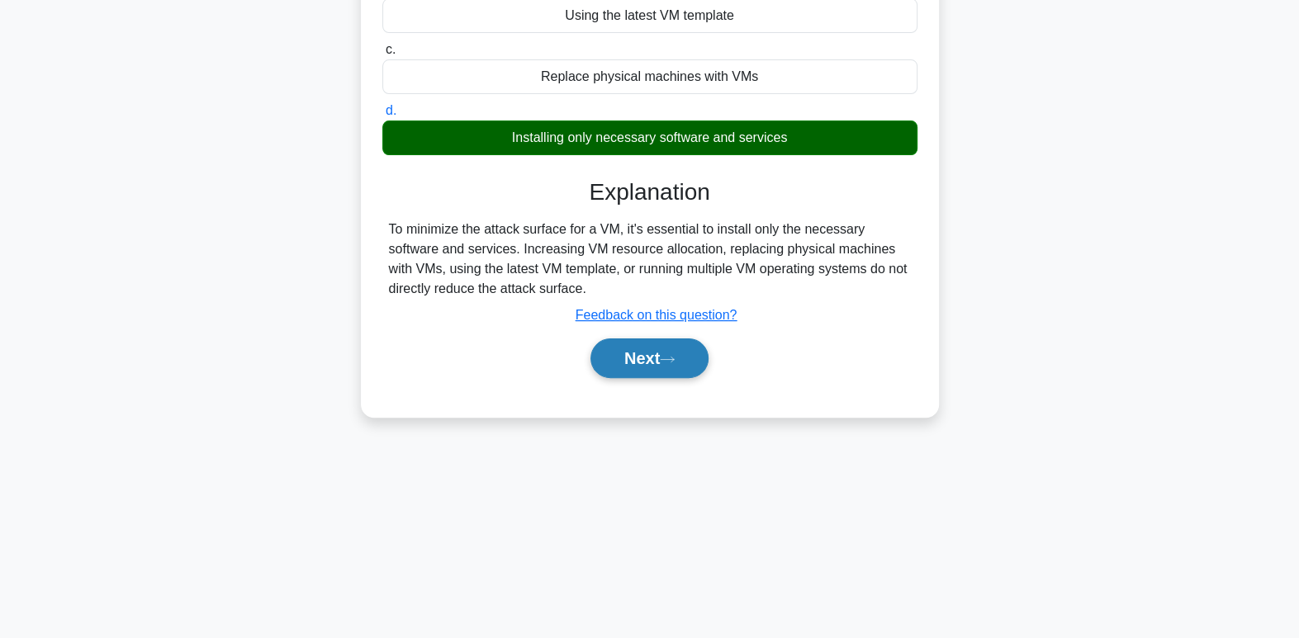
click at [655, 349] on button "Next" at bounding box center [649, 358] width 118 height 40
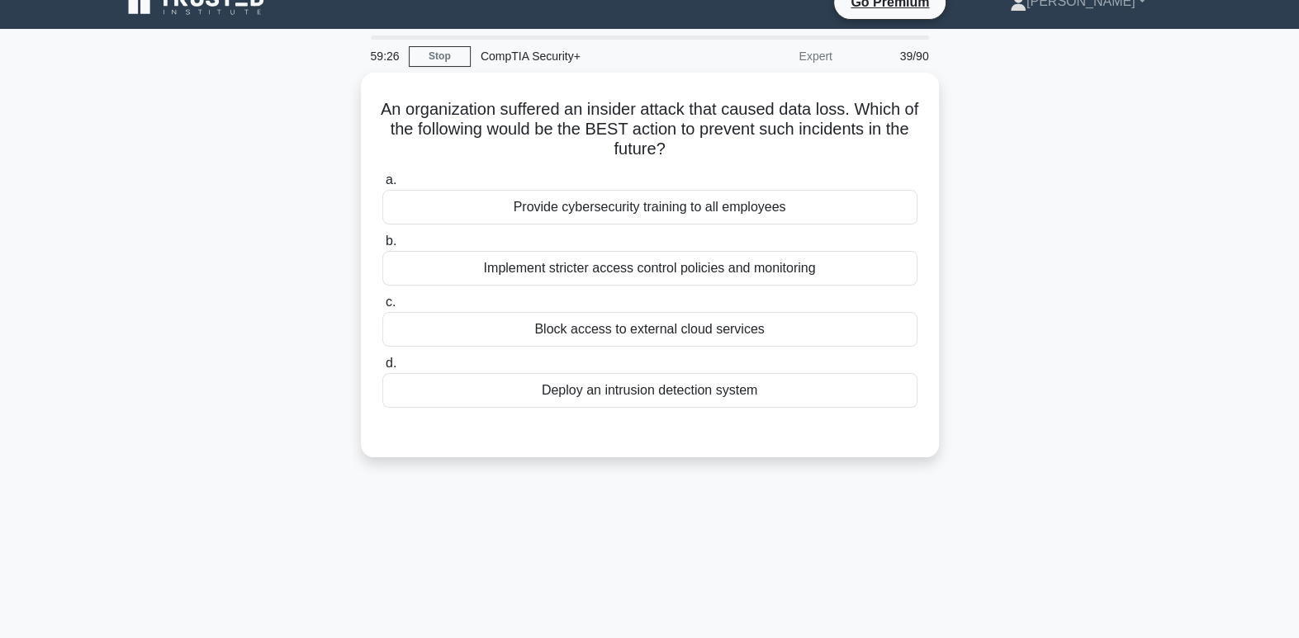
scroll to position [0, 0]
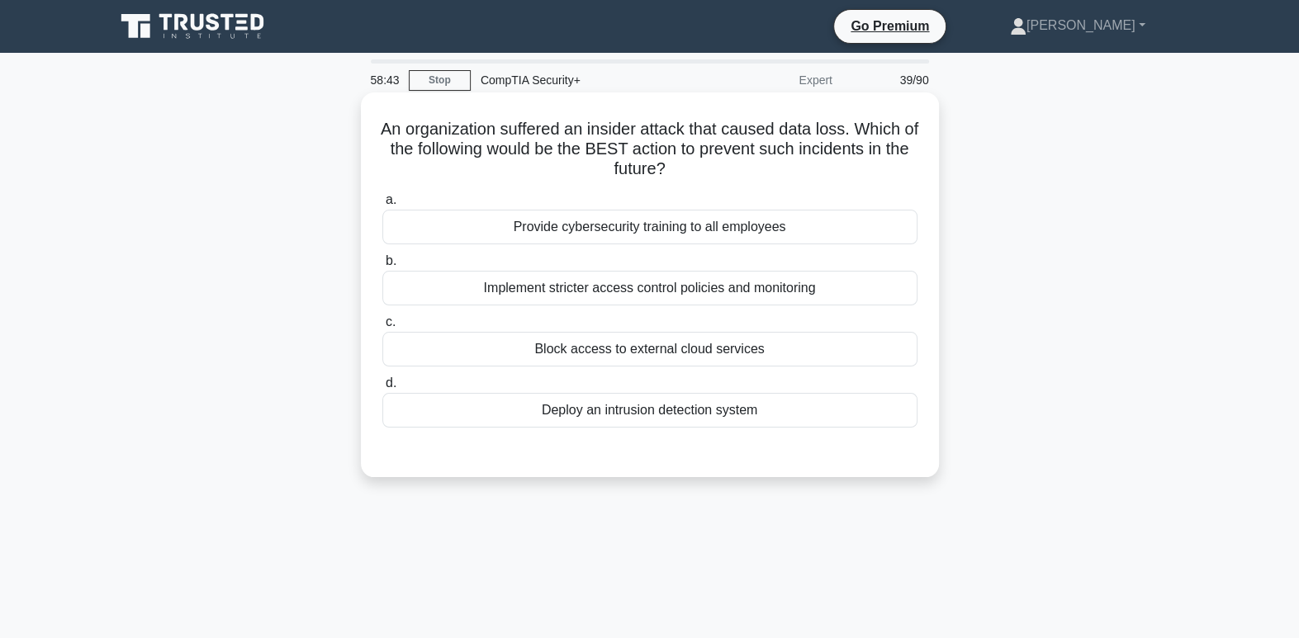
click at [705, 290] on div "Implement stricter access control policies and monitoring" at bounding box center [649, 288] width 535 height 35
click at [382, 267] on input "b. Implement stricter access control policies and monitoring" at bounding box center [382, 261] width 0 height 11
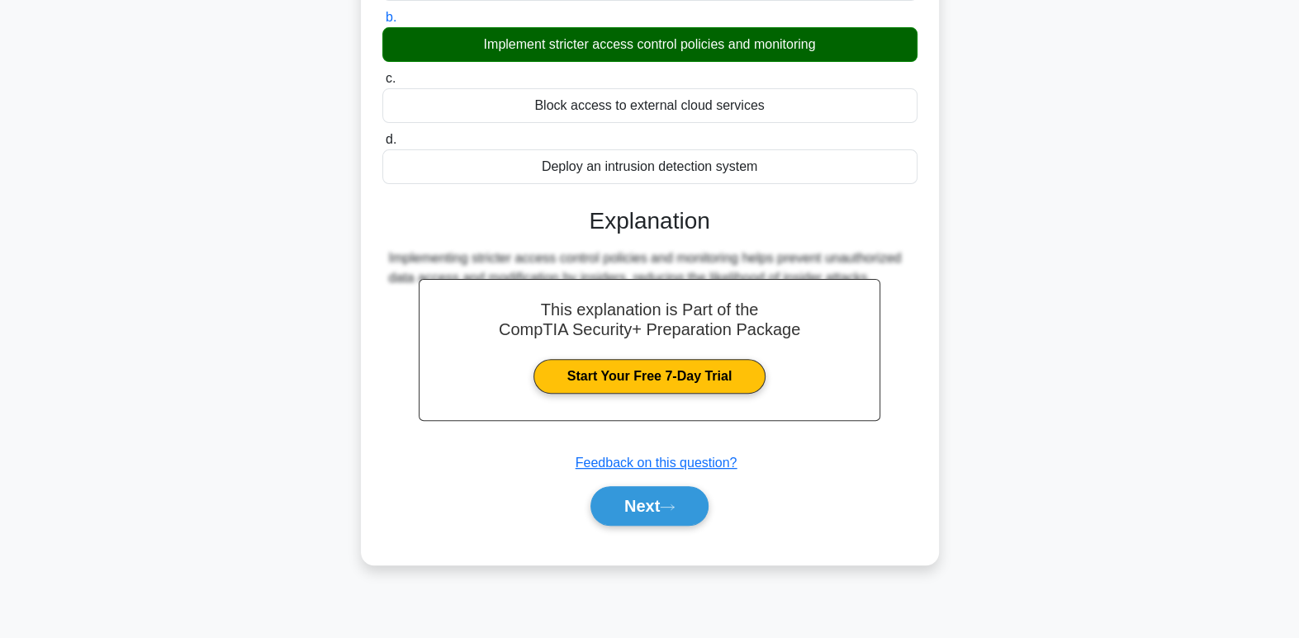
scroll to position [253, 0]
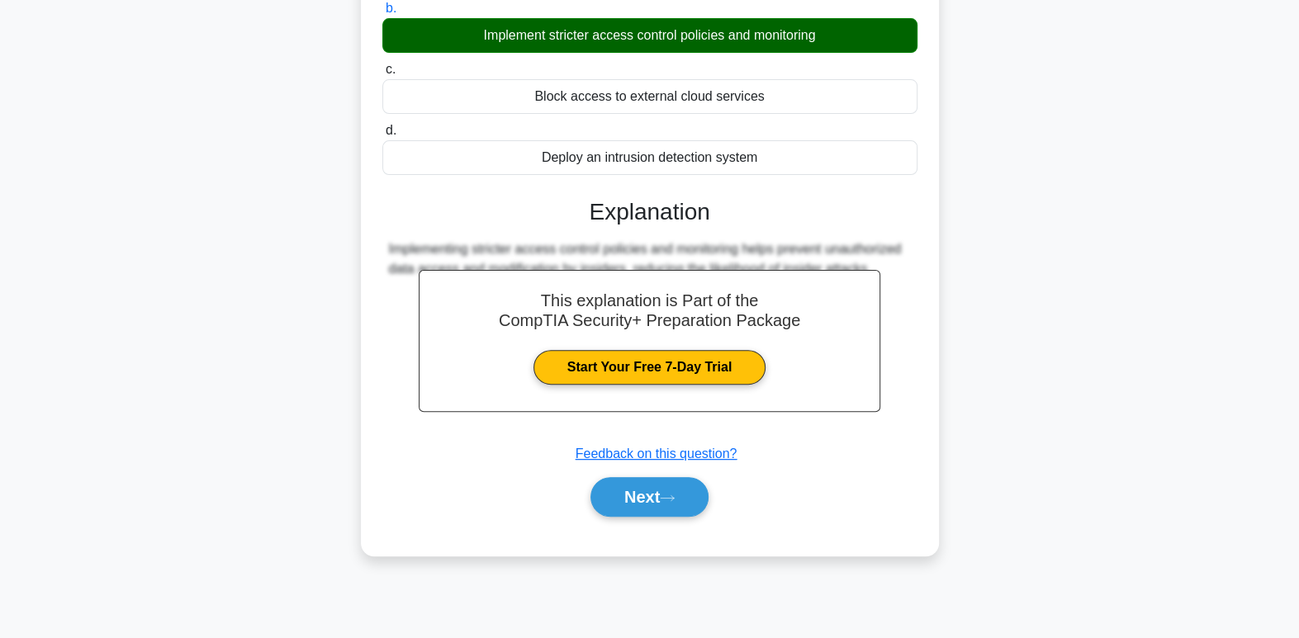
click at [648, 477] on button "Next" at bounding box center [649, 497] width 118 height 40
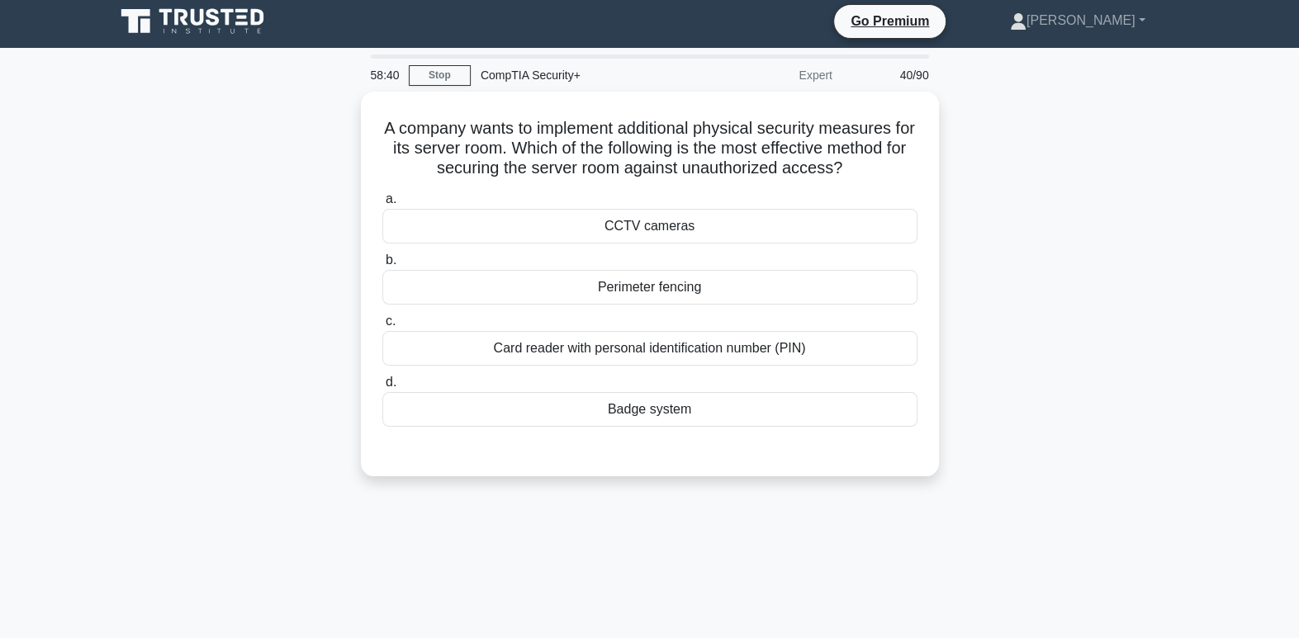
scroll to position [0, 0]
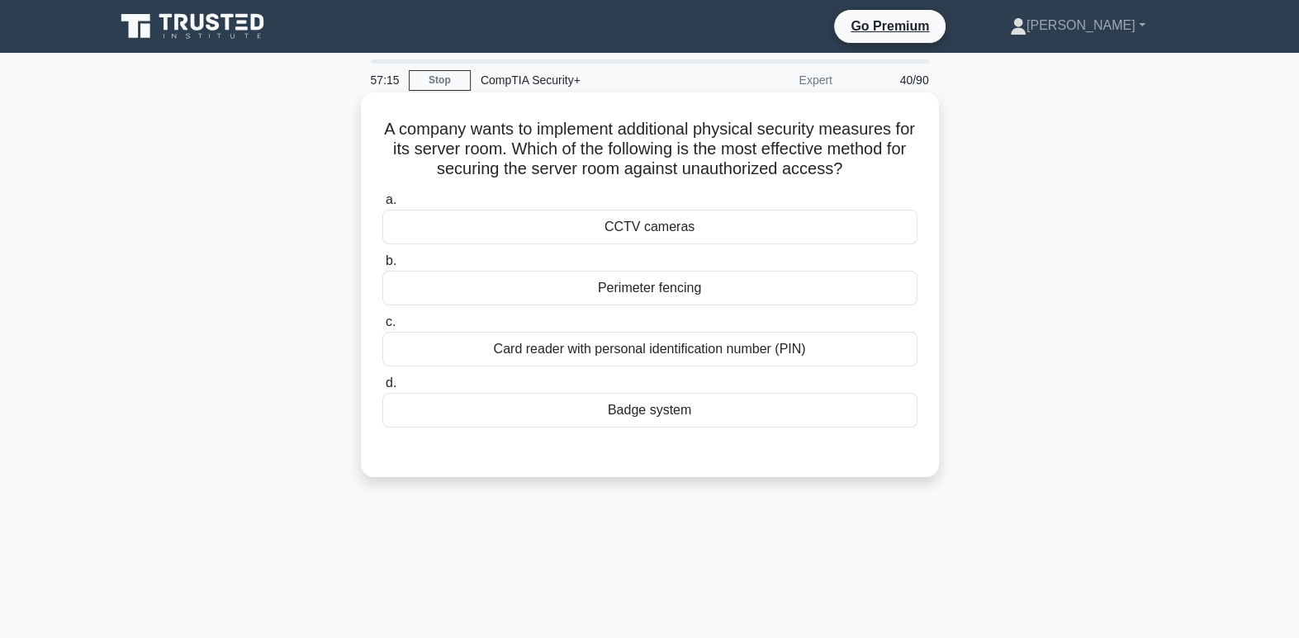
click at [568, 355] on div "Card reader with personal identification number (PIN)" at bounding box center [649, 349] width 535 height 35
click at [382, 328] on input "c. Card reader with personal identification number (PIN)" at bounding box center [382, 322] width 0 height 11
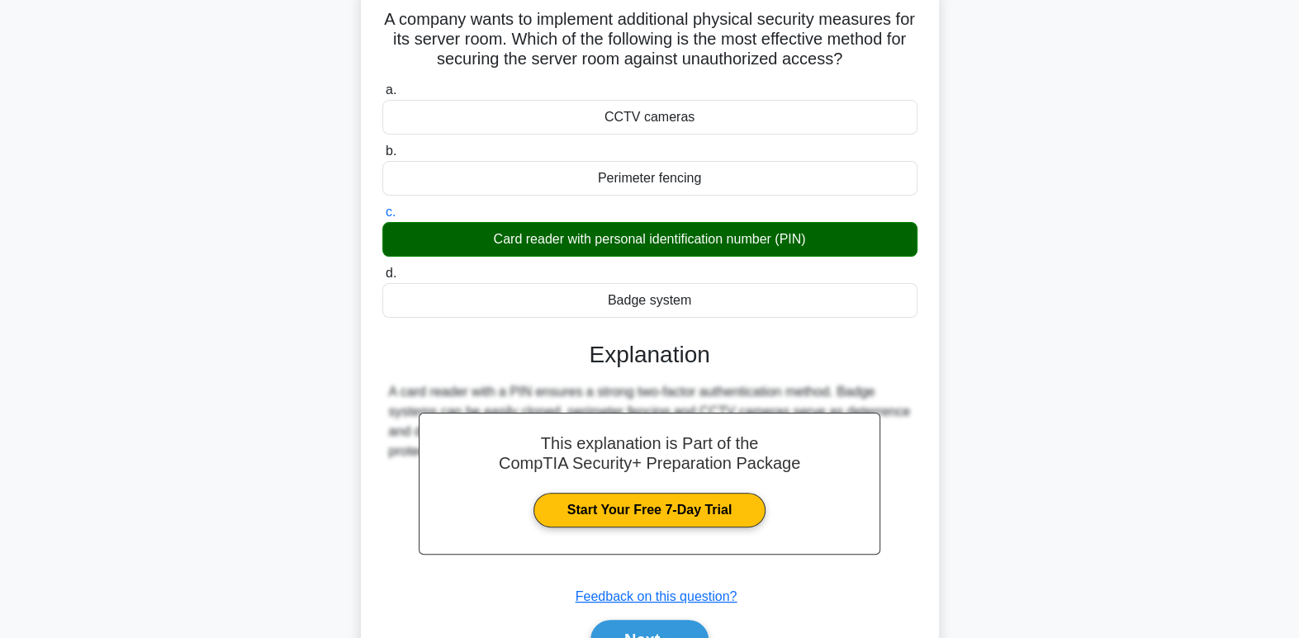
scroll to position [253, 0]
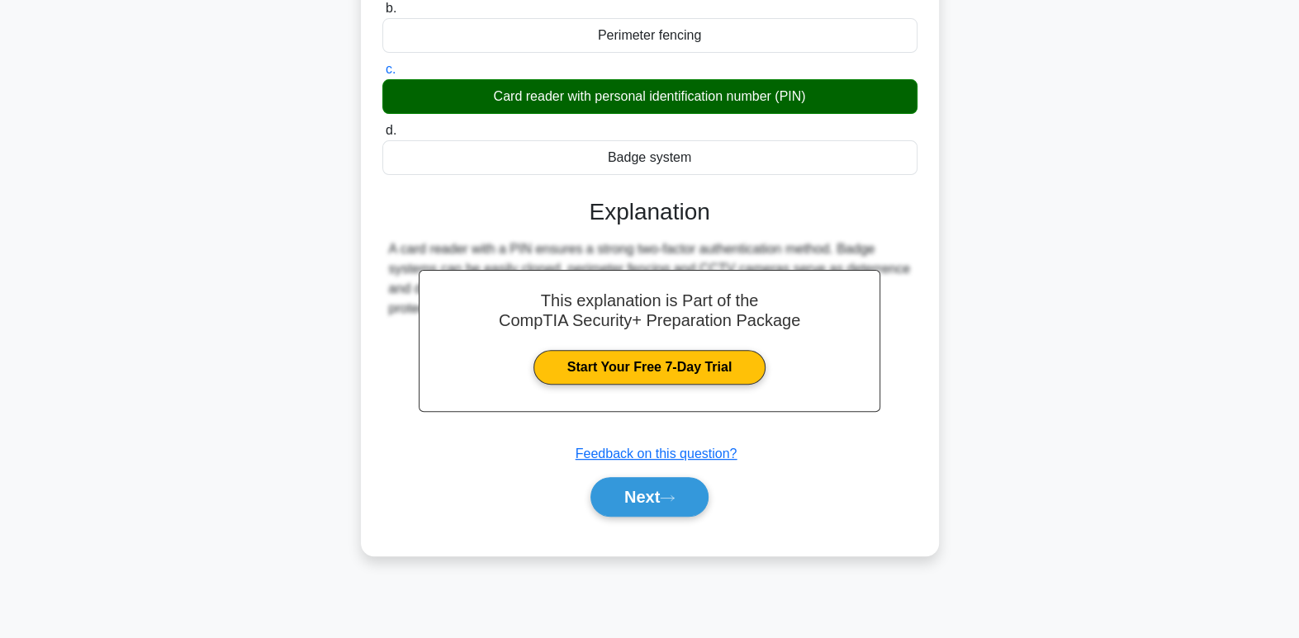
click at [656, 515] on div "Next" at bounding box center [649, 497] width 535 height 53
click at [657, 502] on button "Next" at bounding box center [649, 497] width 118 height 40
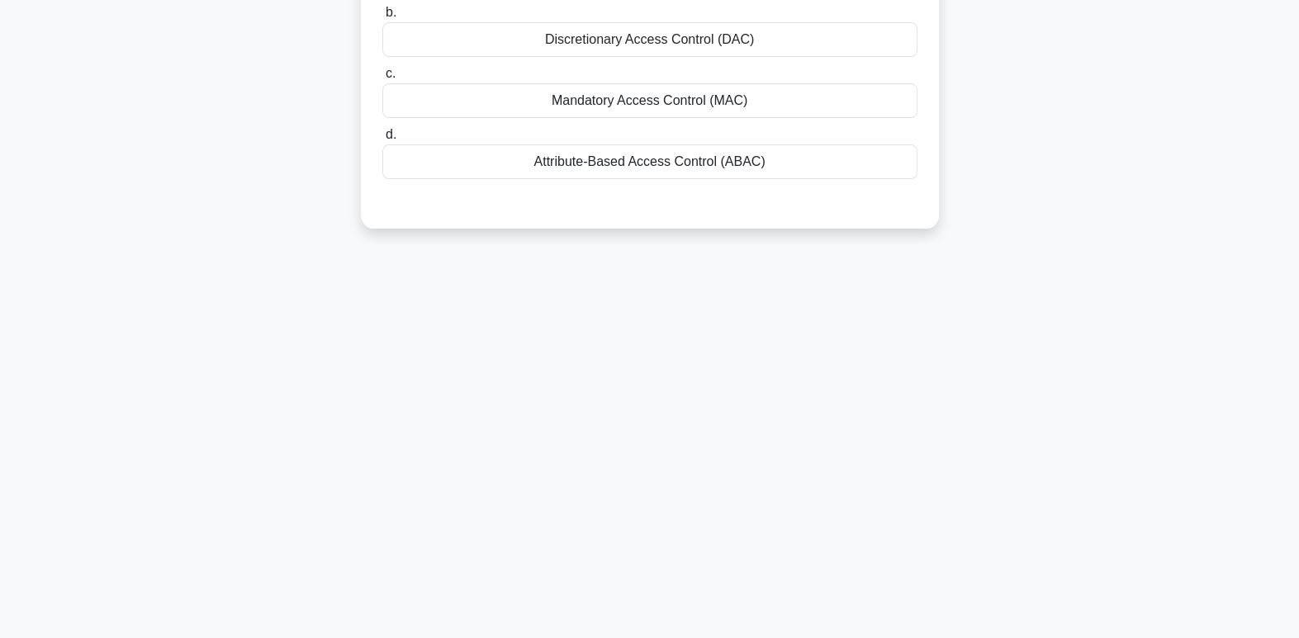
scroll to position [0, 0]
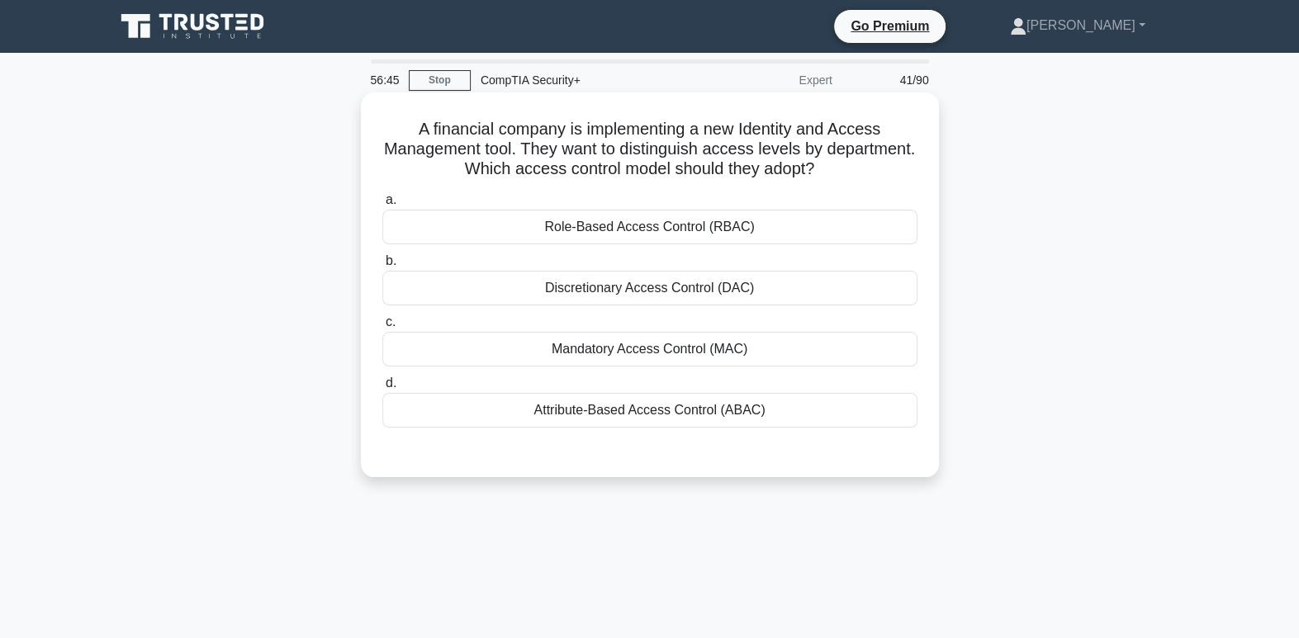
click at [799, 230] on div "Role-Based Access Control (RBAC)" at bounding box center [649, 227] width 535 height 35
click at [382, 206] on input "a. Role-Based Access Control (RBAC)" at bounding box center [382, 200] width 0 height 11
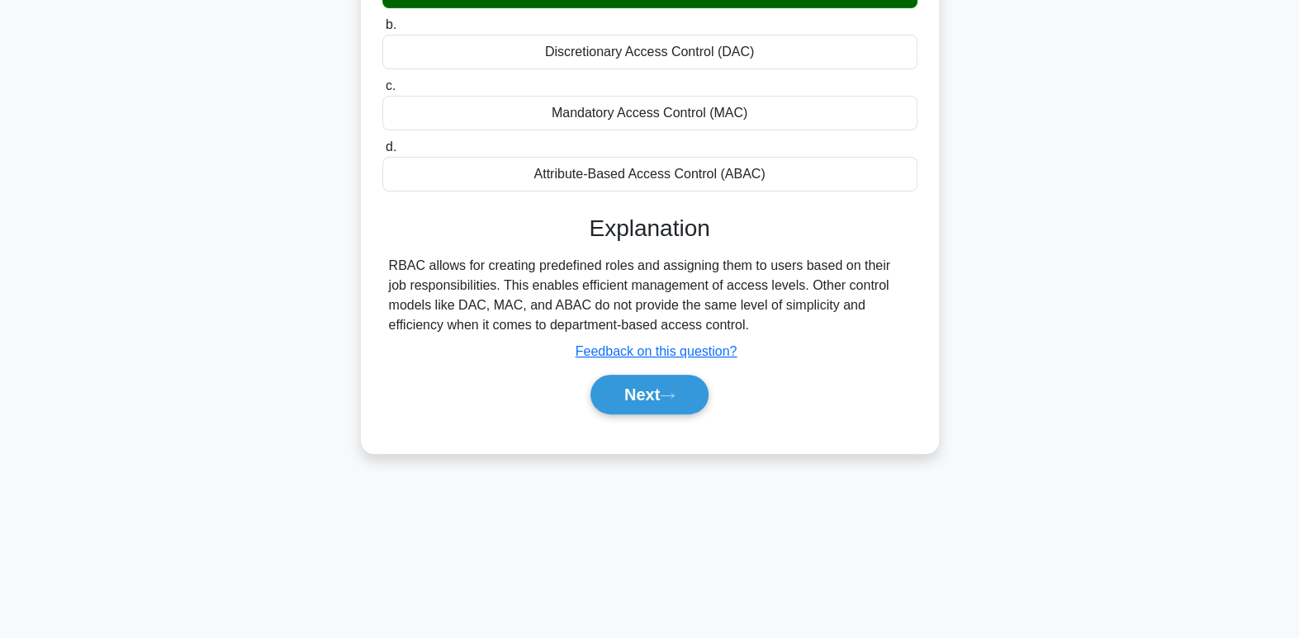
scroll to position [253, 0]
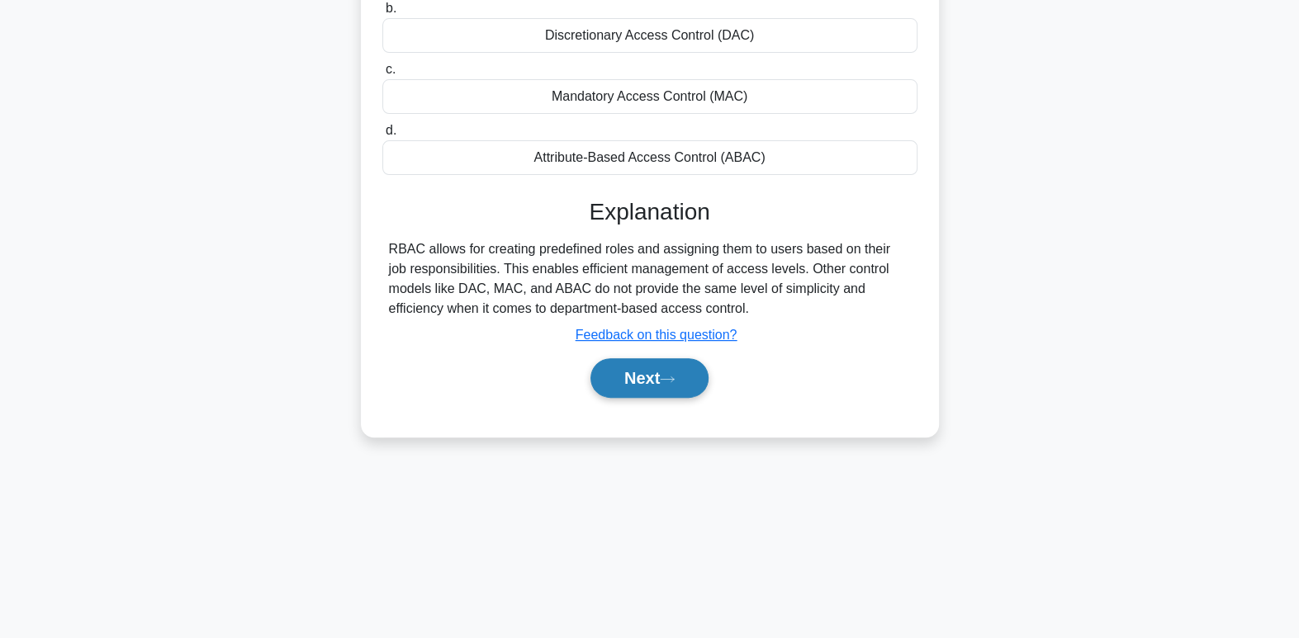
click at [605, 376] on button "Next" at bounding box center [649, 378] width 118 height 40
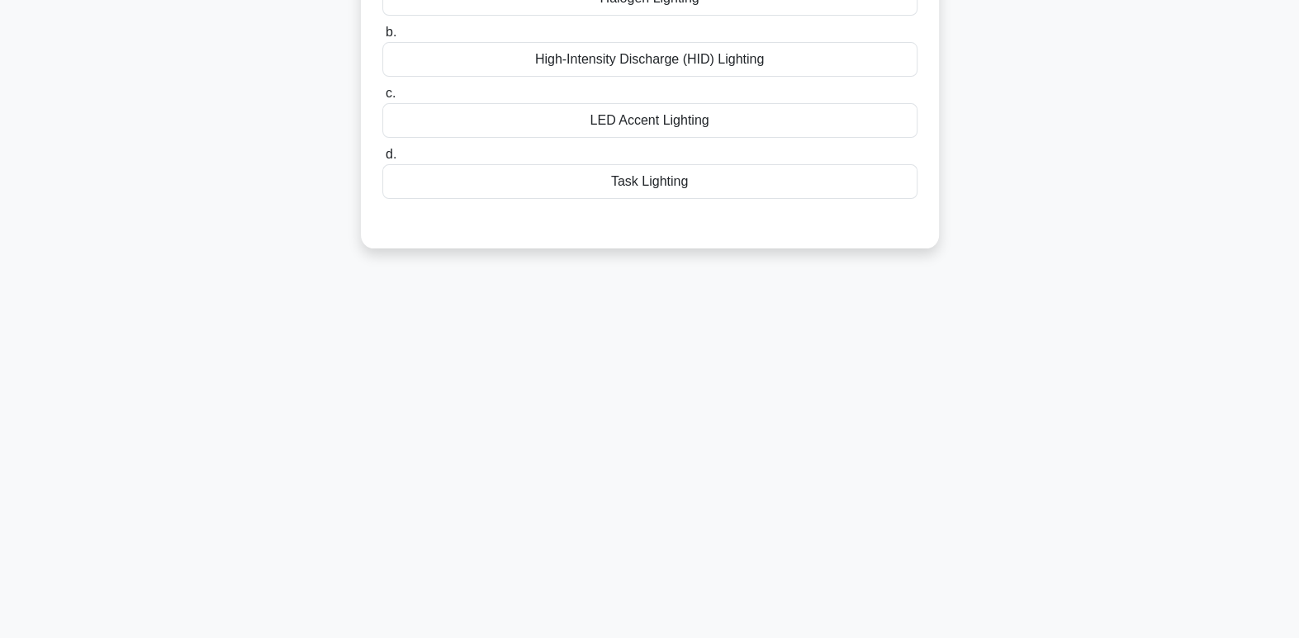
scroll to position [0, 0]
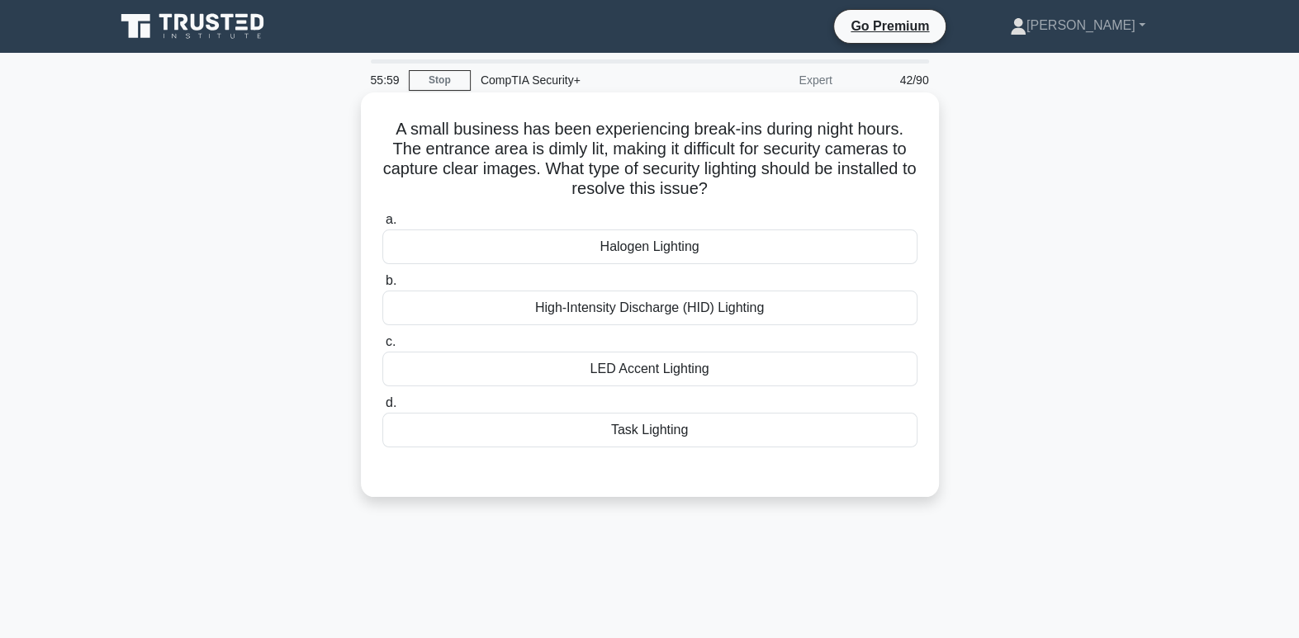
click at [688, 321] on div "High-Intensity Discharge (HID) Lighting" at bounding box center [649, 308] width 535 height 35
click at [382, 286] on input "b. High-Intensity Discharge (HID) Lighting" at bounding box center [382, 281] width 0 height 11
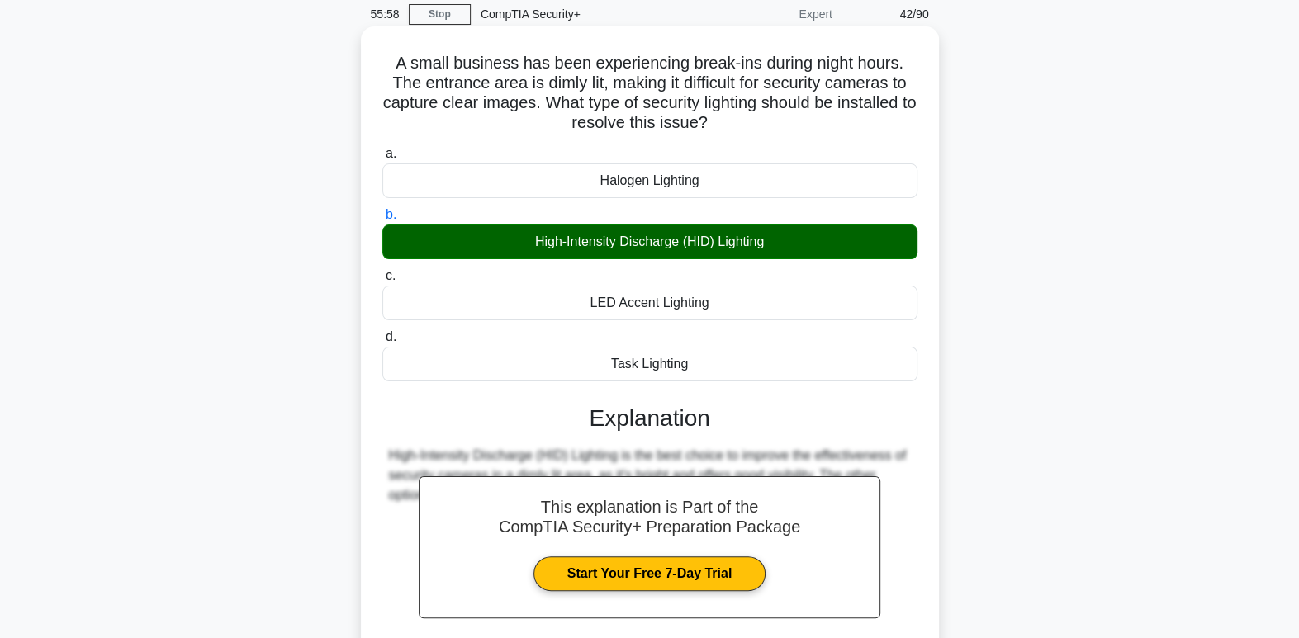
scroll to position [253, 0]
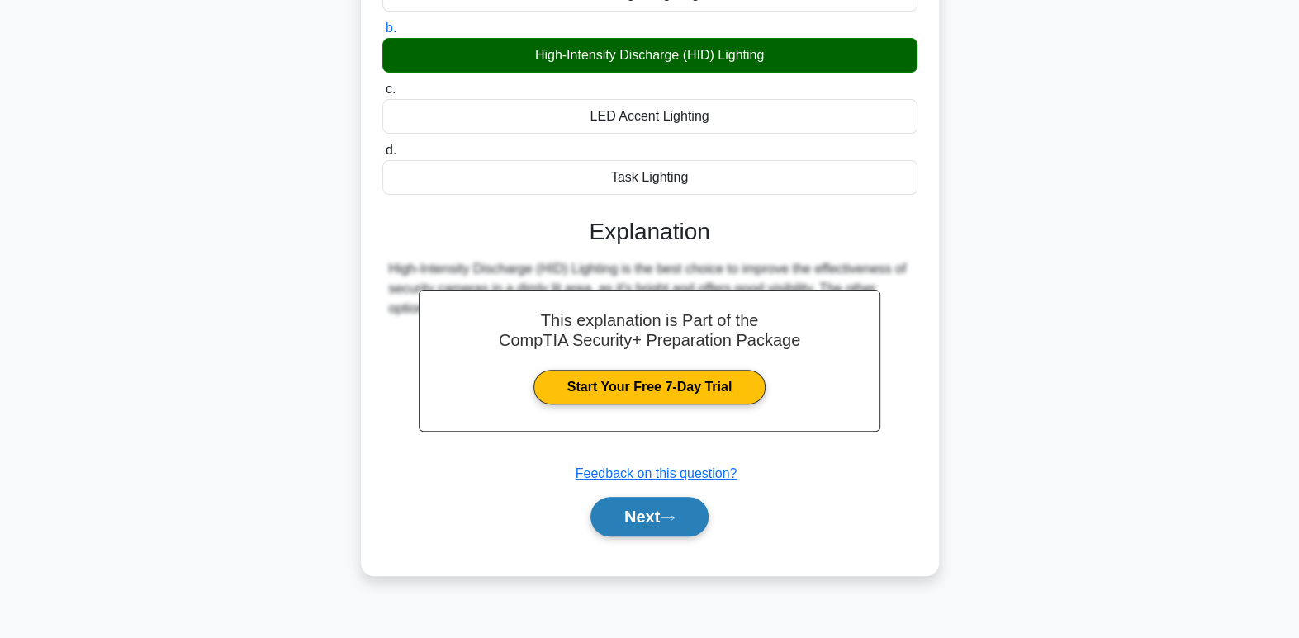
click at [660, 529] on button "Next" at bounding box center [649, 517] width 118 height 40
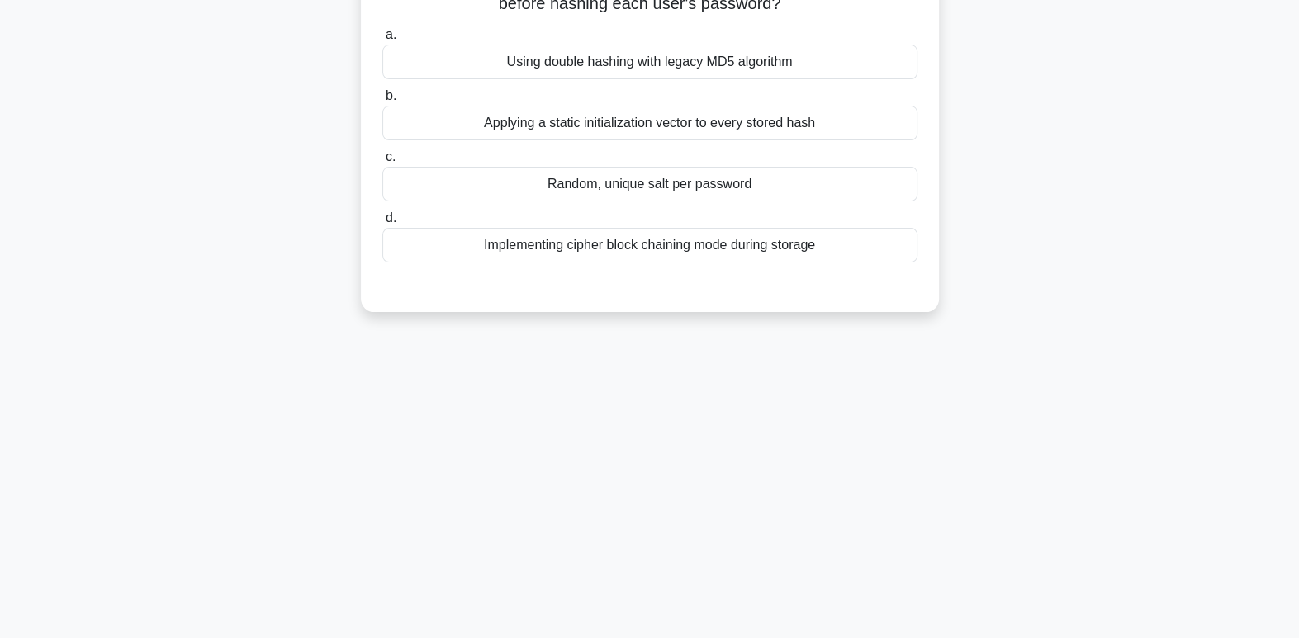
scroll to position [0, 0]
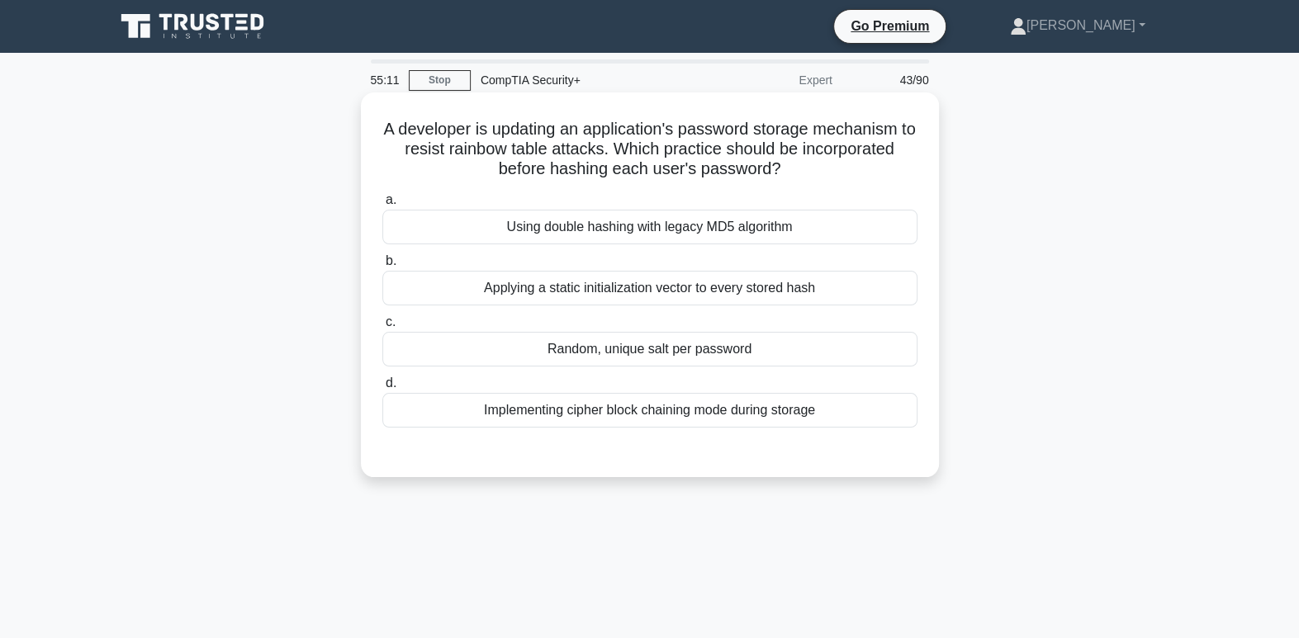
click at [841, 421] on div "Implementing cipher block chaining mode during storage" at bounding box center [649, 410] width 535 height 35
click at [382, 389] on input "d. Implementing cipher block chaining mode during storage" at bounding box center [382, 383] width 0 height 11
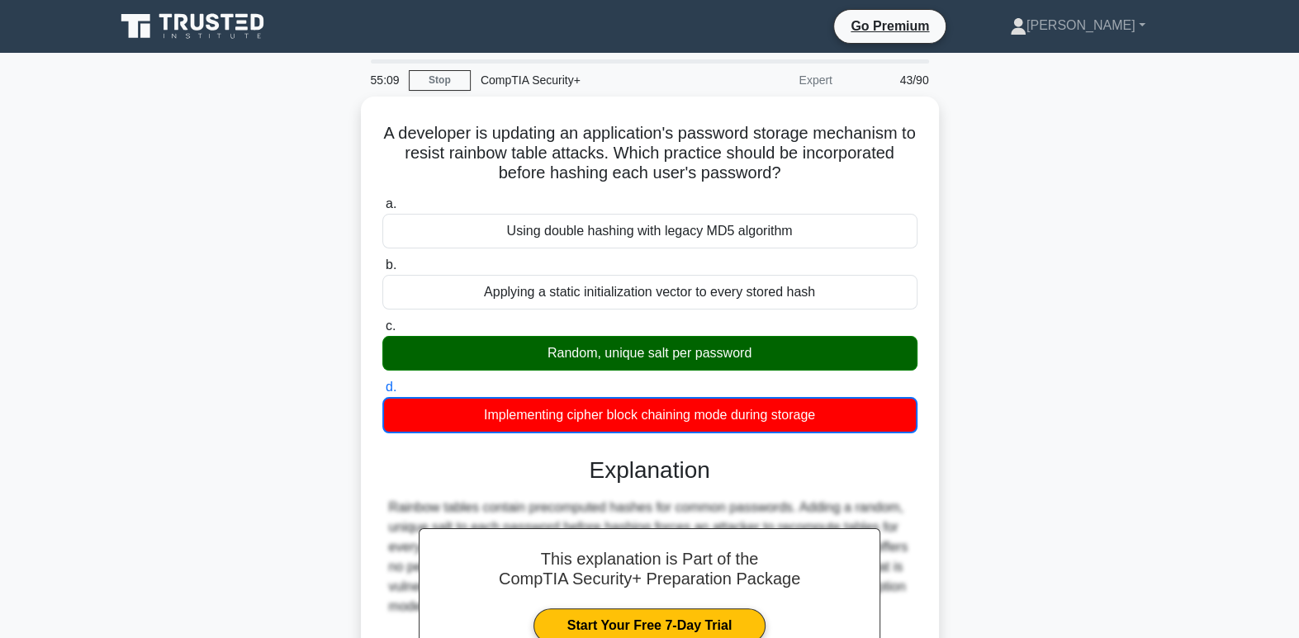
scroll to position [253, 0]
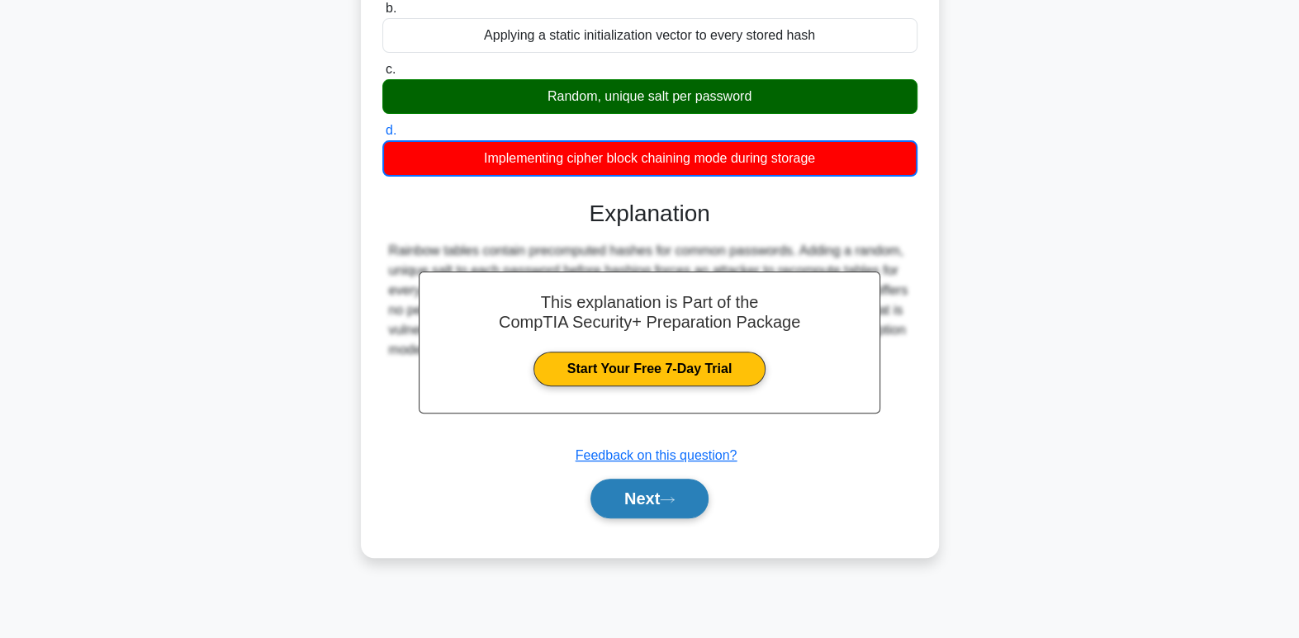
drag, startPoint x: 1032, startPoint y: 466, endPoint x: 655, endPoint y: 501, distance: 378.1
click at [655, 501] on button "Next" at bounding box center [649, 499] width 118 height 40
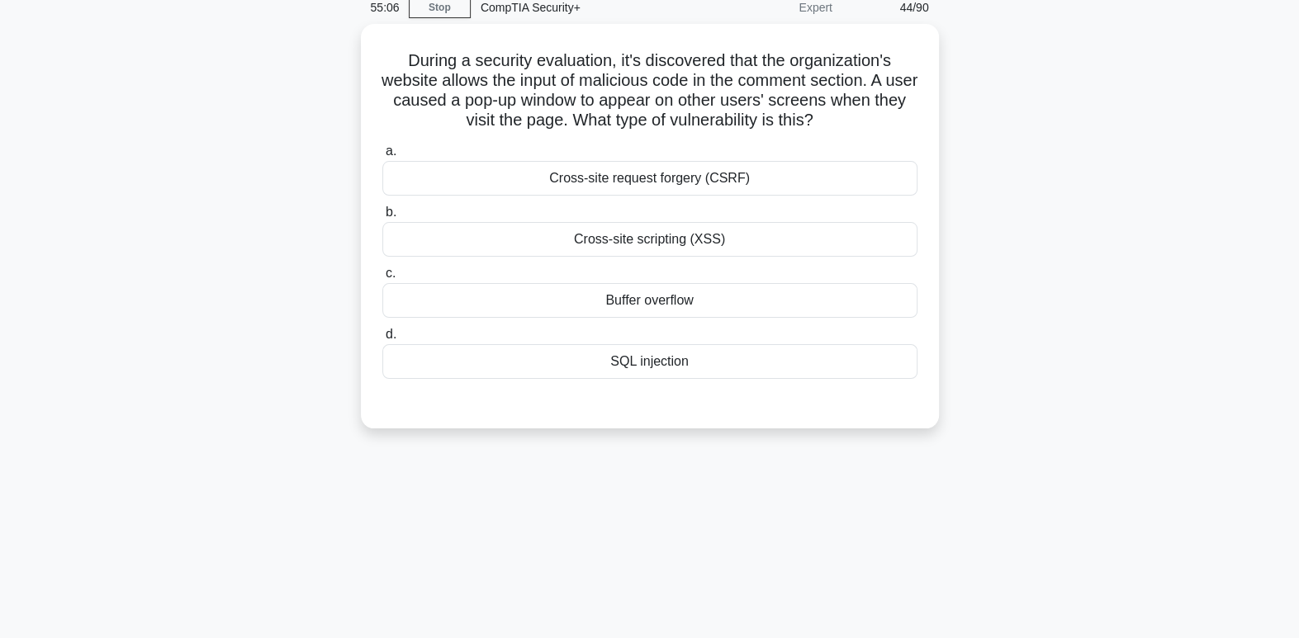
scroll to position [0, 0]
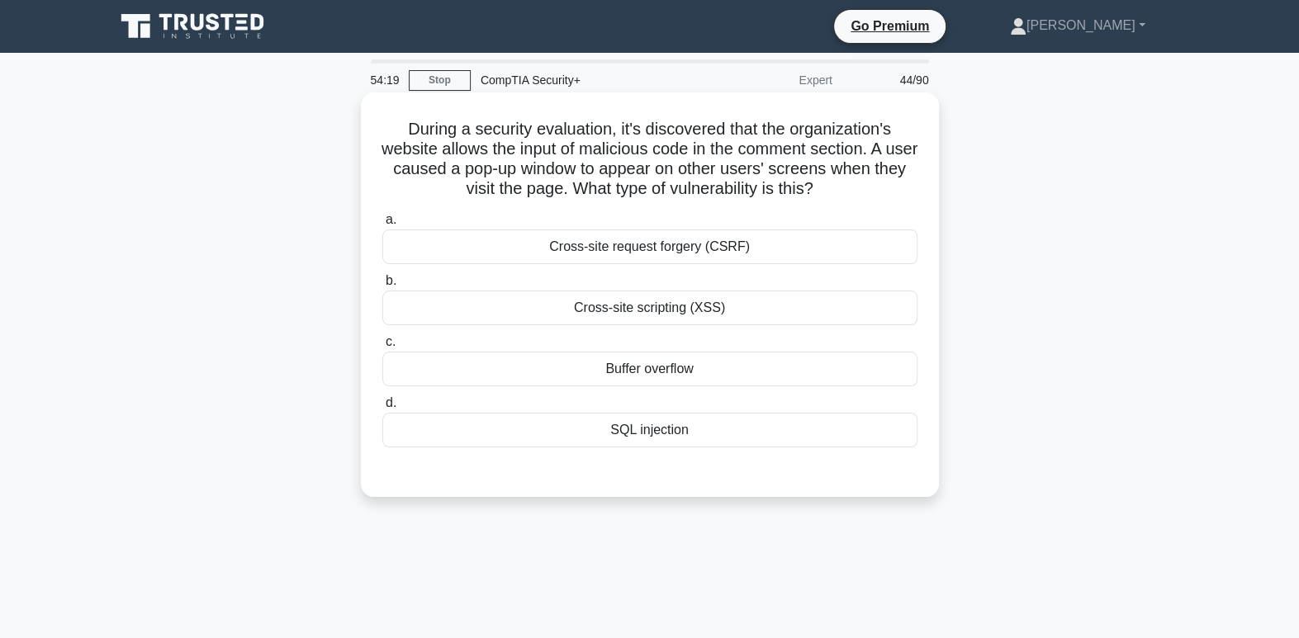
click at [660, 433] on div "SQL injection" at bounding box center [649, 430] width 535 height 35
click at [382, 409] on input "d. SQL injection" at bounding box center [382, 403] width 0 height 11
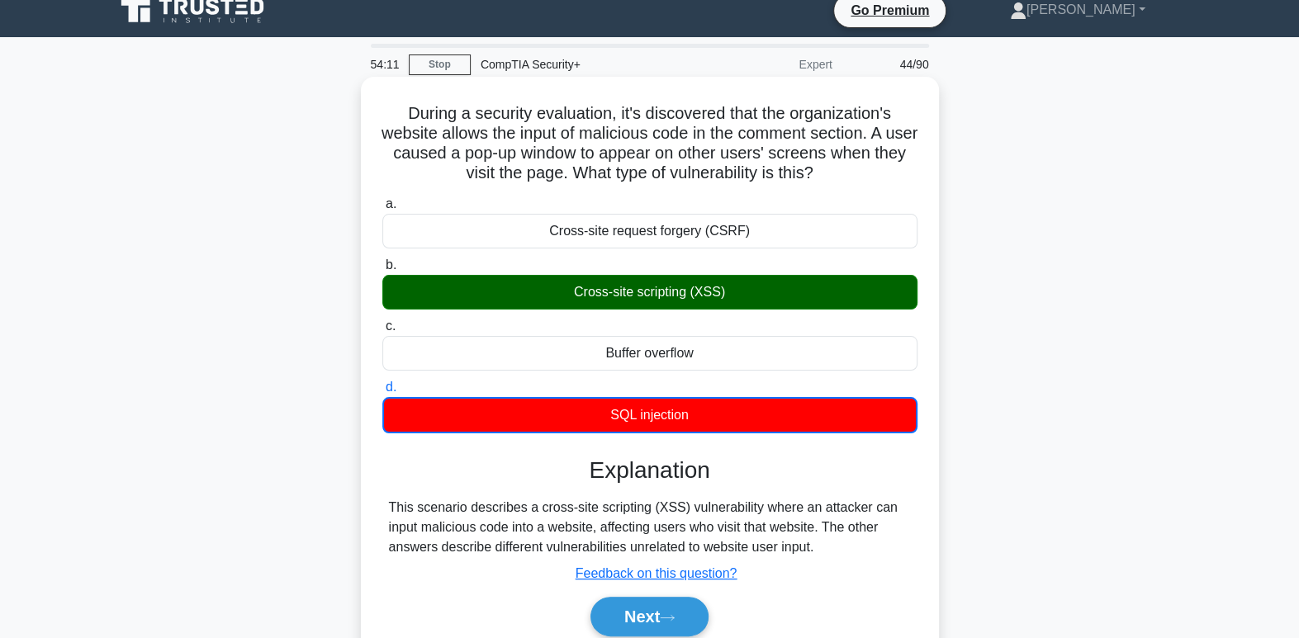
scroll to position [25, 0]
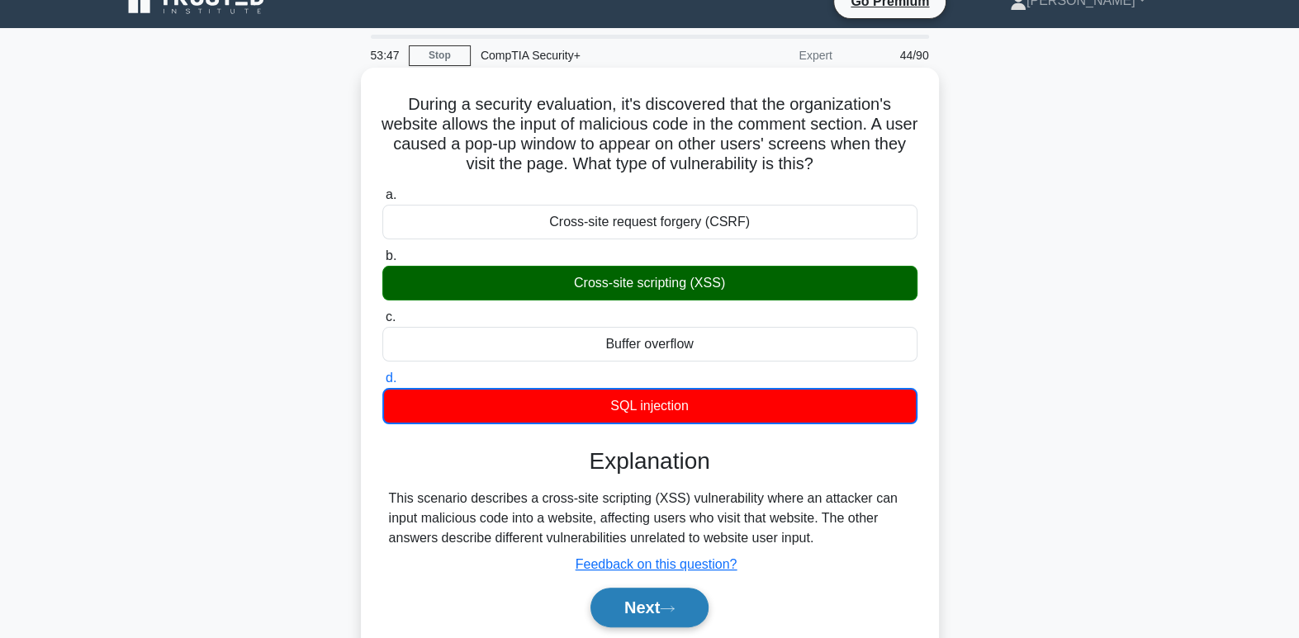
click at [617, 617] on button "Next" at bounding box center [649, 608] width 118 height 40
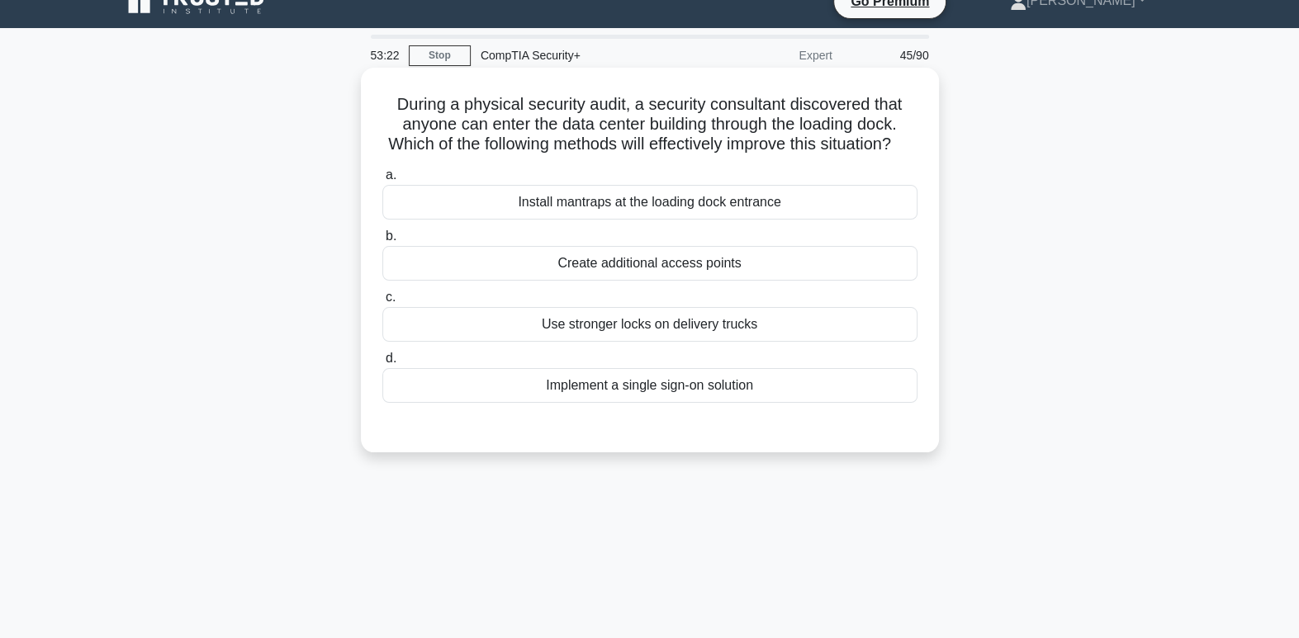
click at [712, 220] on div "Install mantraps at the loading dock entrance" at bounding box center [649, 202] width 535 height 35
click at [382, 181] on input "a. Install mantraps at the loading dock entrance" at bounding box center [382, 175] width 0 height 11
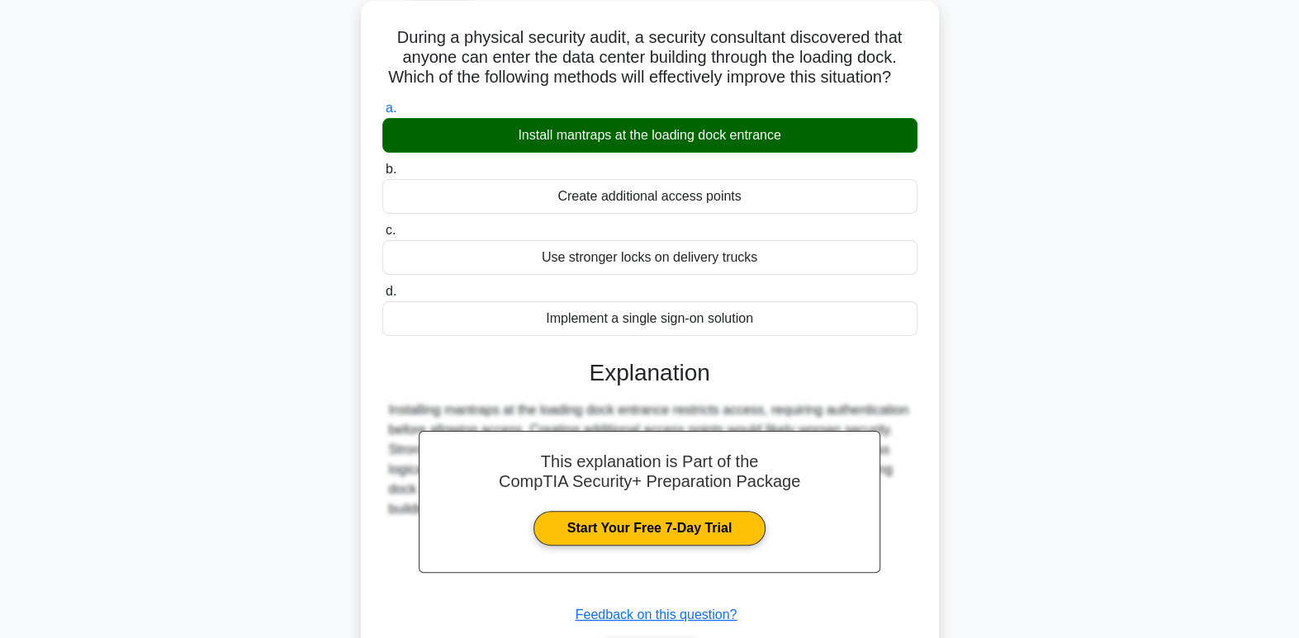
scroll to position [253, 0]
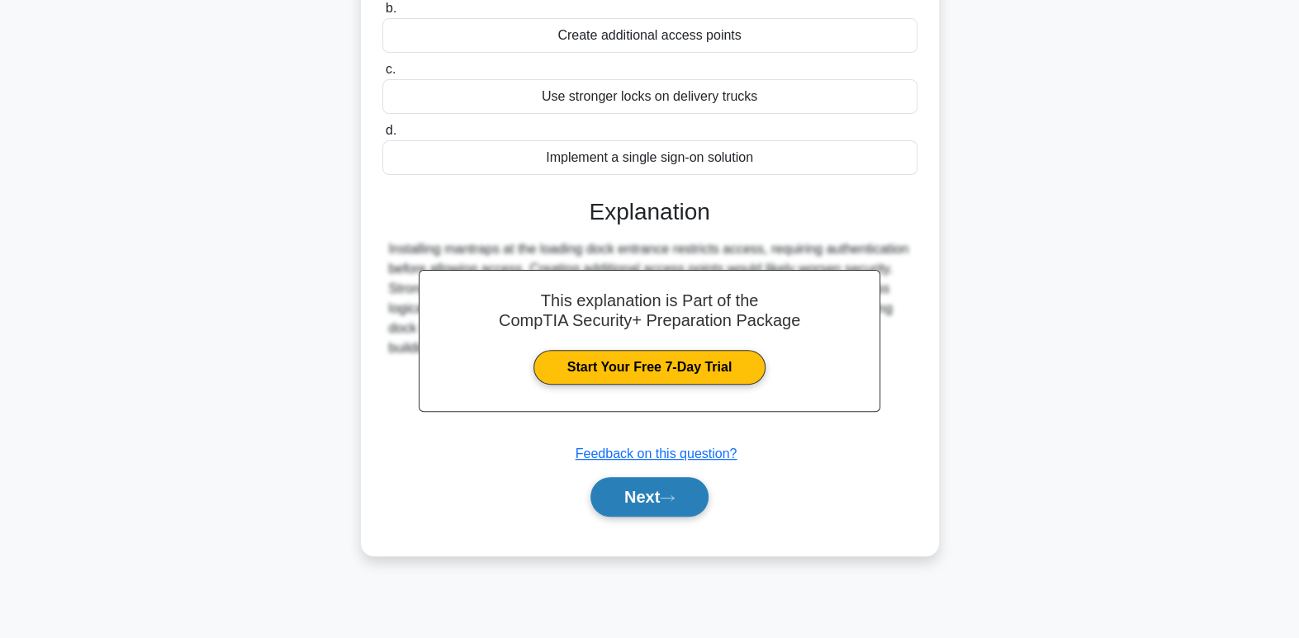
click at [651, 505] on button "Next" at bounding box center [649, 497] width 118 height 40
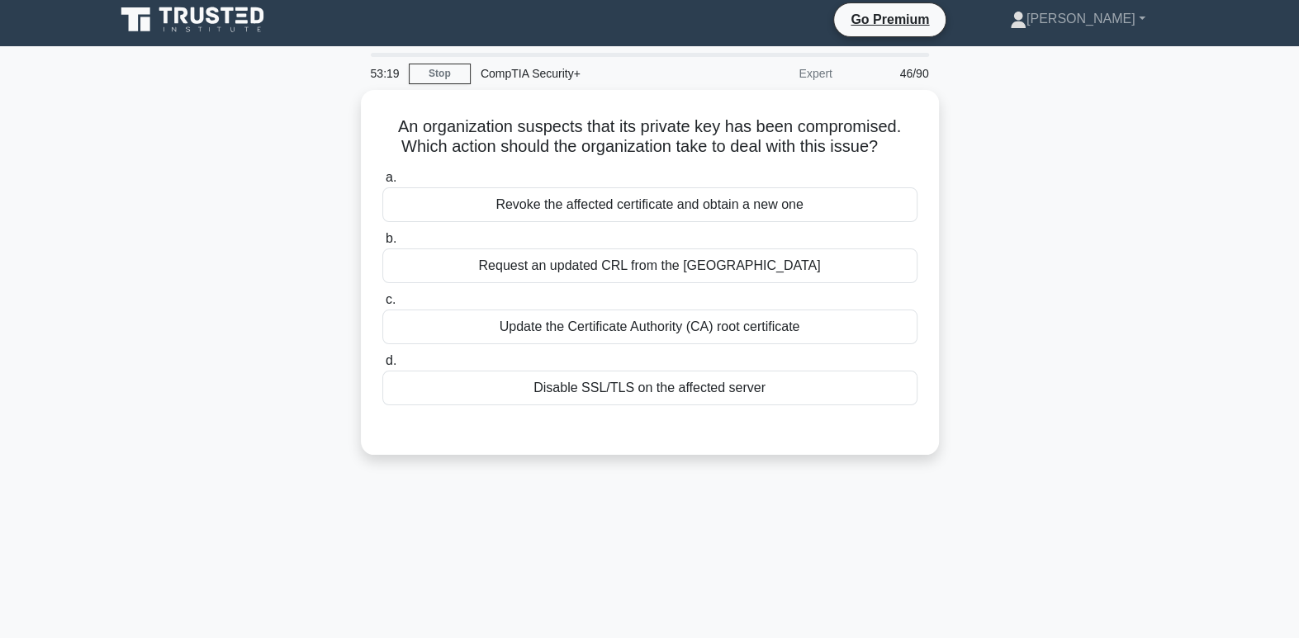
scroll to position [0, 0]
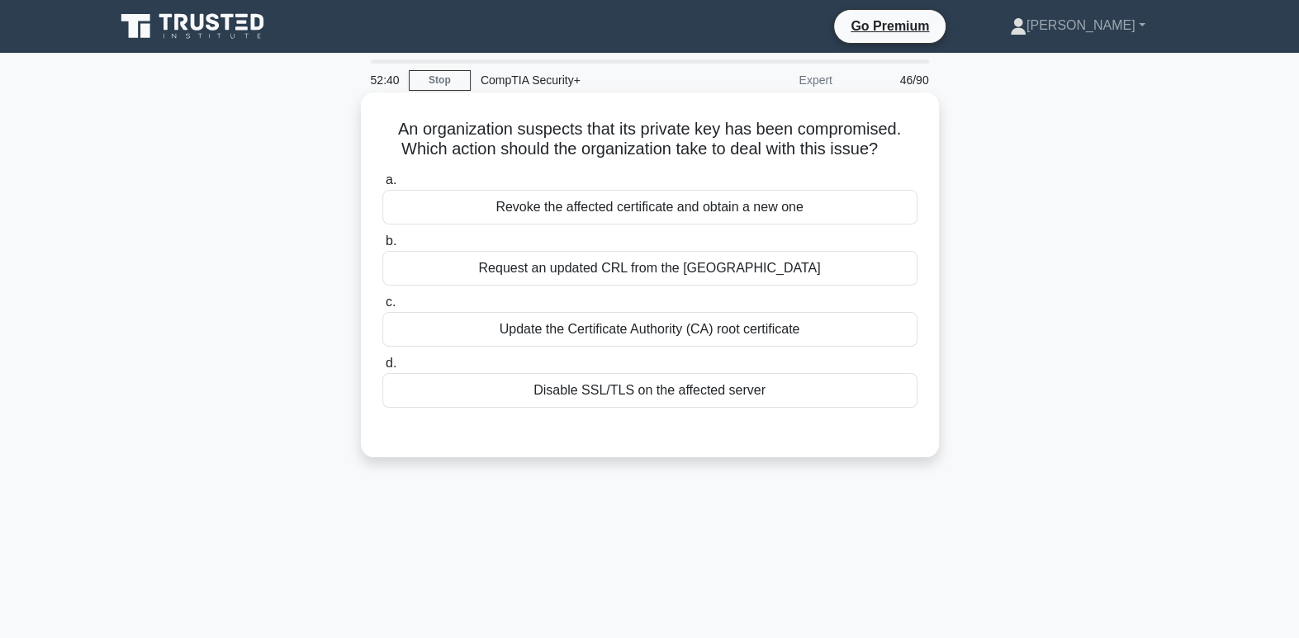
click at [770, 400] on div "Disable SSL/TLS on the affected server" at bounding box center [649, 390] width 535 height 35
click at [382, 369] on input "d. Disable SSL/TLS on the affected server" at bounding box center [382, 363] width 0 height 11
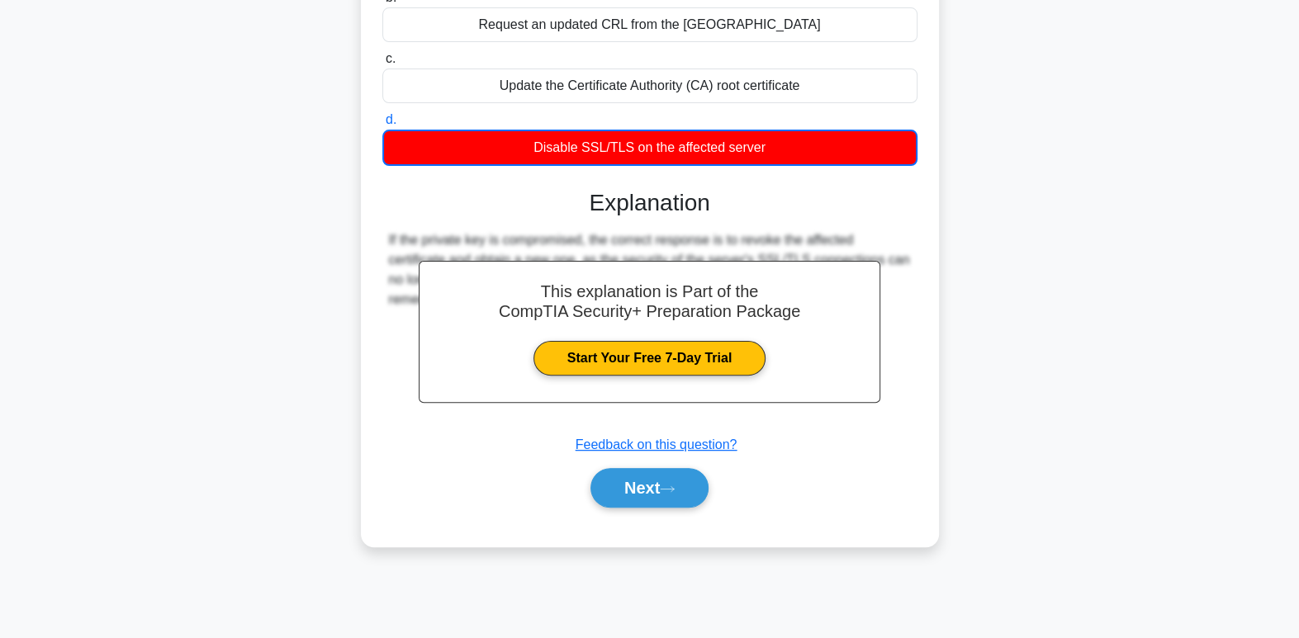
scroll to position [253, 0]
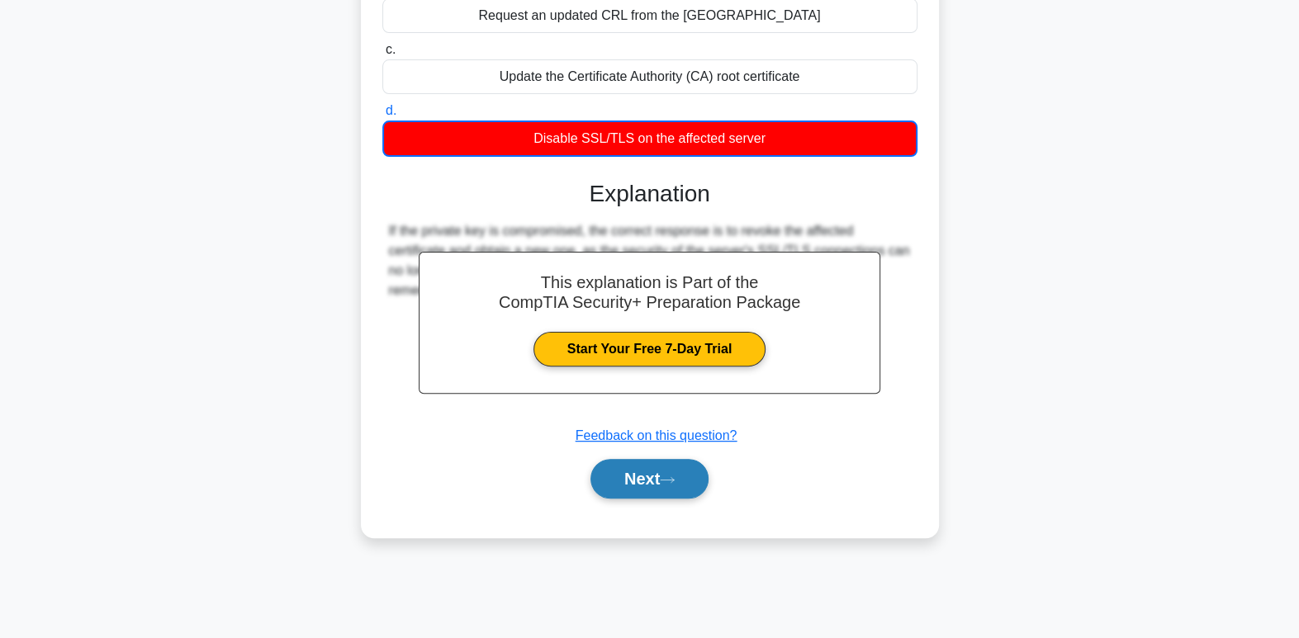
click at [663, 494] on button "Next" at bounding box center [649, 479] width 118 height 40
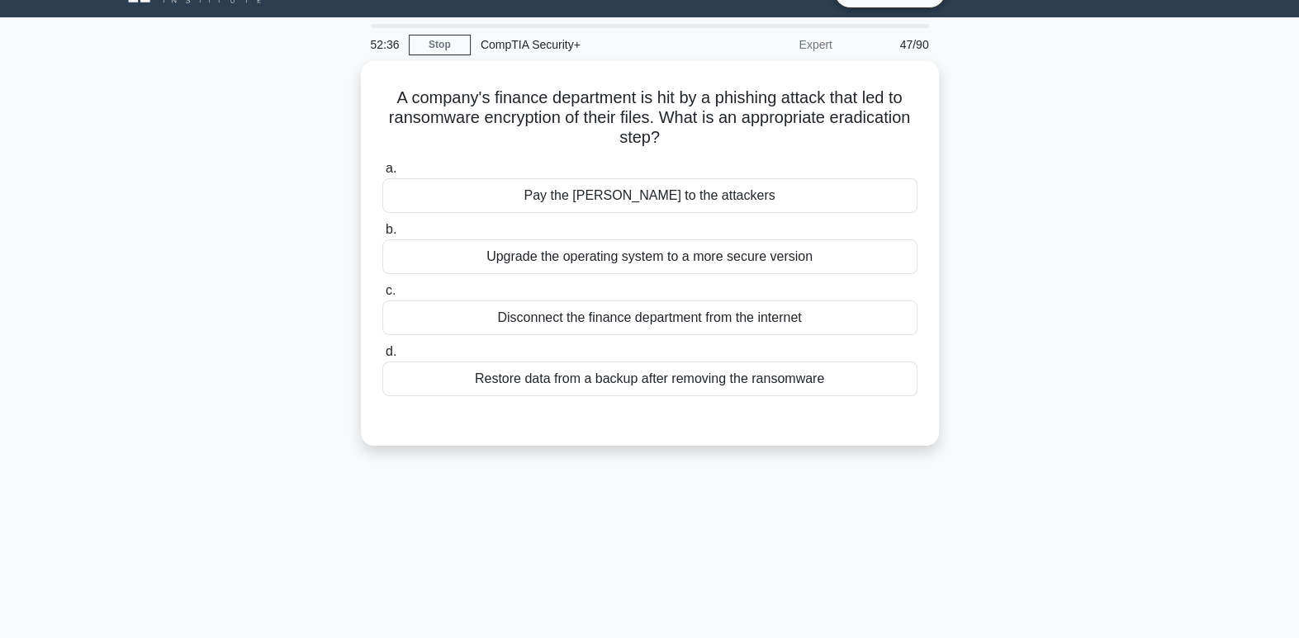
scroll to position [0, 0]
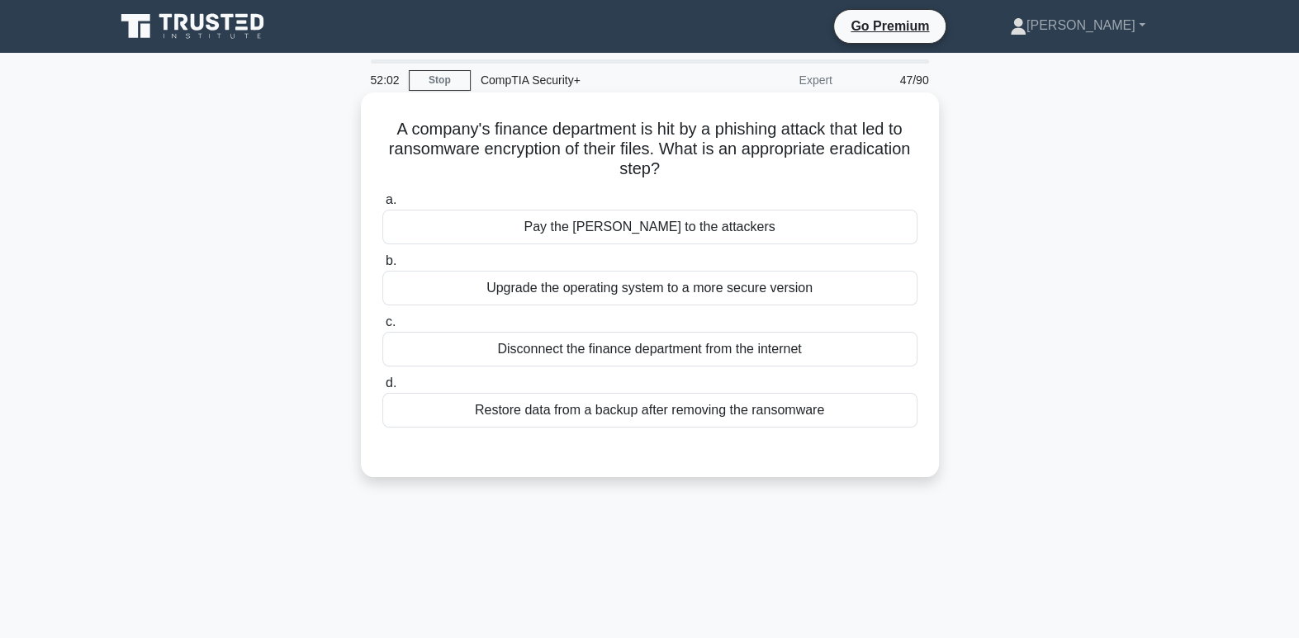
click at [697, 415] on div "Restore data from a backup after removing the ransomware" at bounding box center [649, 410] width 535 height 35
click at [382, 389] on input "d. Restore data from a backup after removing the ransomware" at bounding box center [382, 383] width 0 height 11
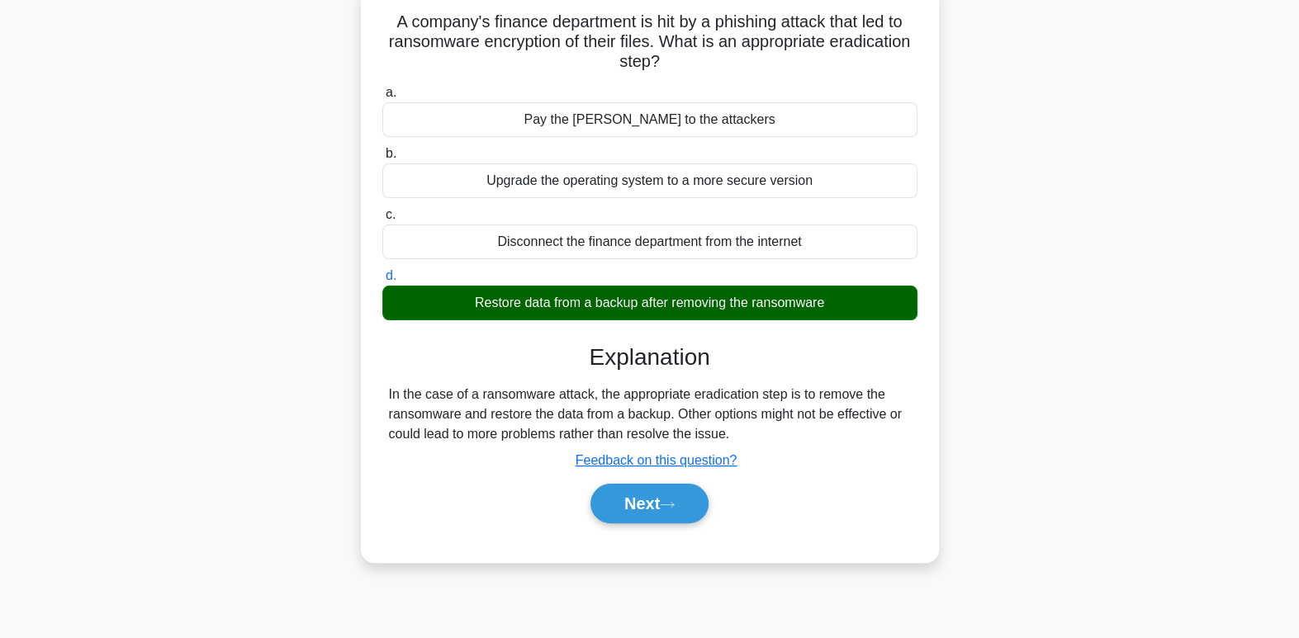
scroll to position [253, 0]
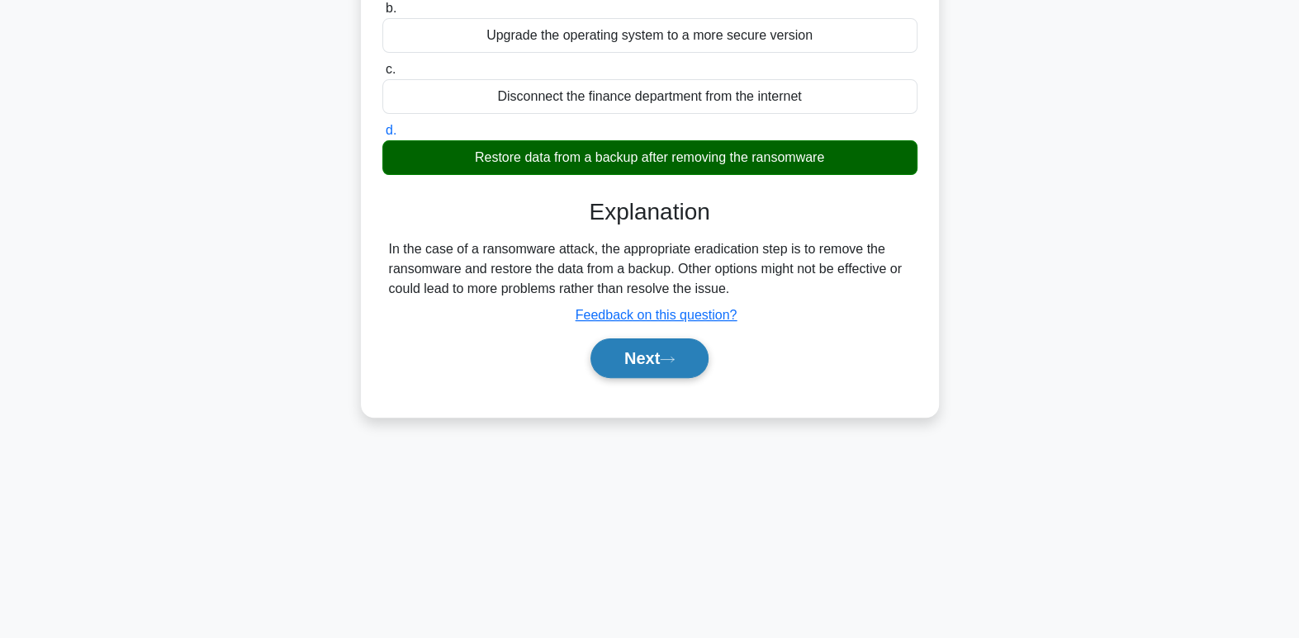
click at [668, 364] on button "Next" at bounding box center [649, 358] width 118 height 40
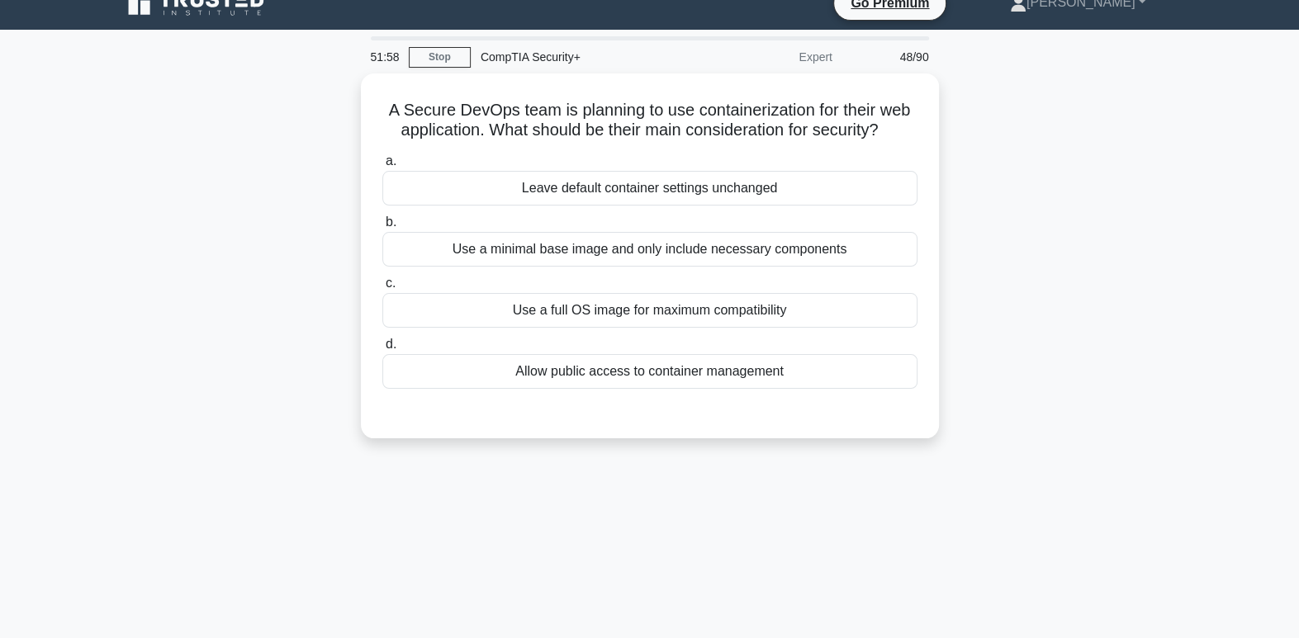
scroll to position [0, 0]
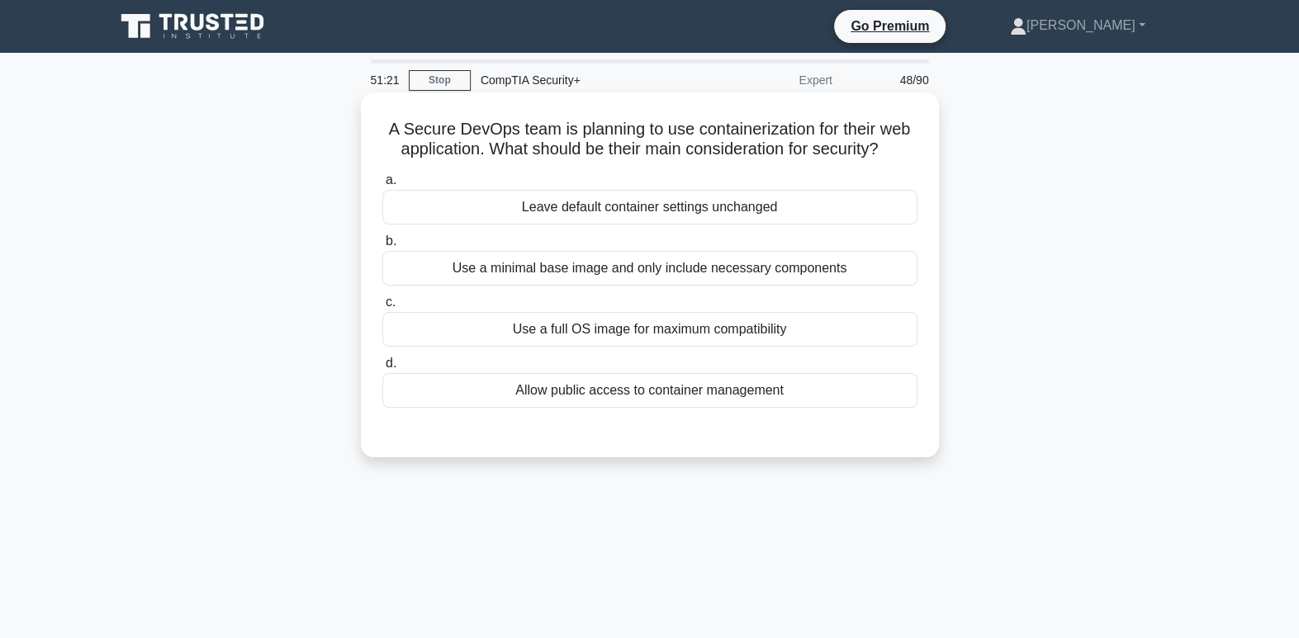
click at [688, 263] on div "Use a minimal base image and only include necessary components" at bounding box center [649, 268] width 535 height 35
click at [382, 247] on input "b. Use a minimal base image and only include necessary components" at bounding box center [382, 241] width 0 height 11
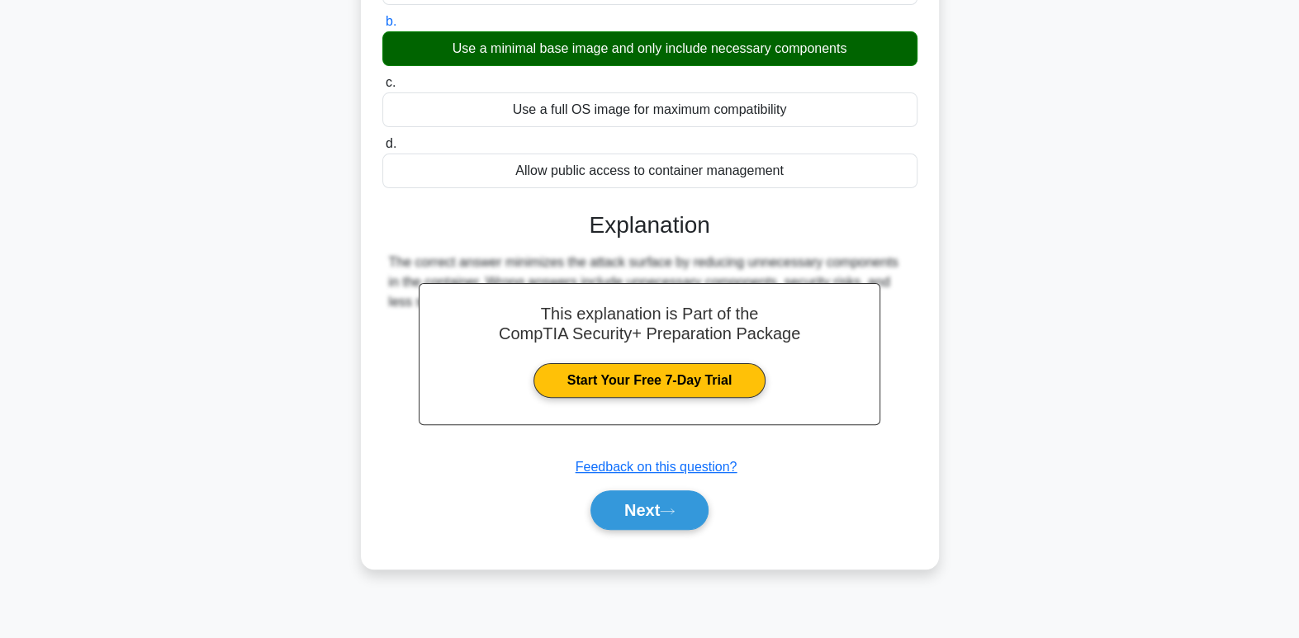
scroll to position [253, 0]
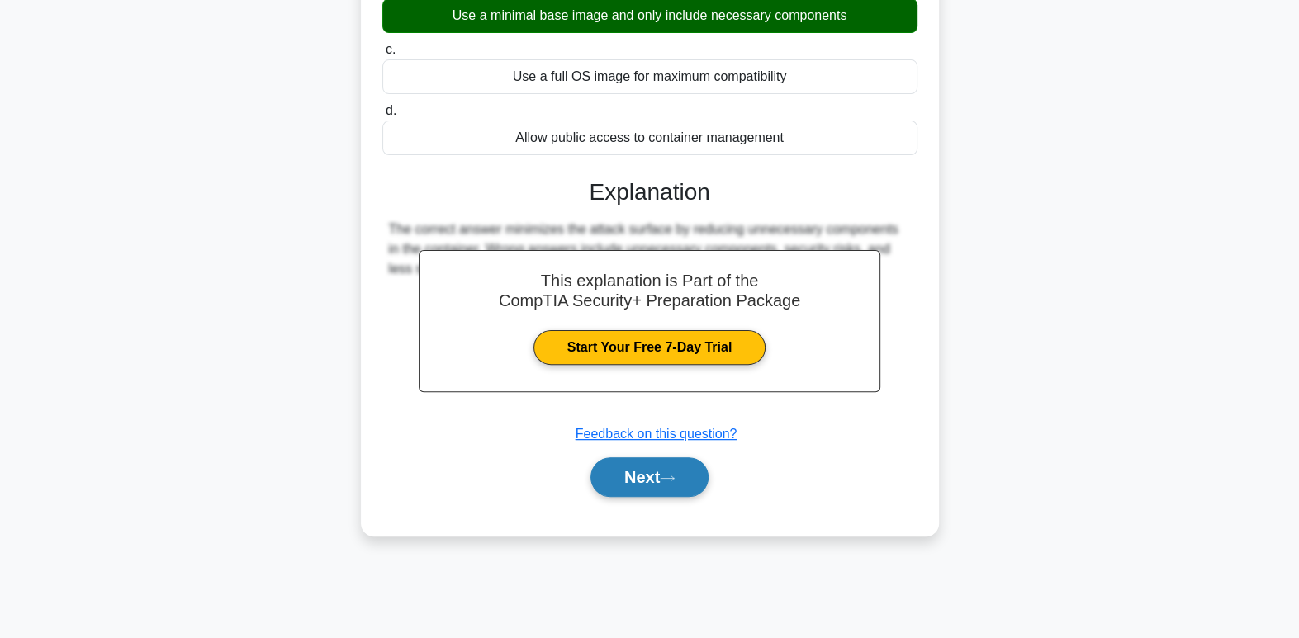
click at [674, 480] on icon at bounding box center [667, 478] width 15 height 9
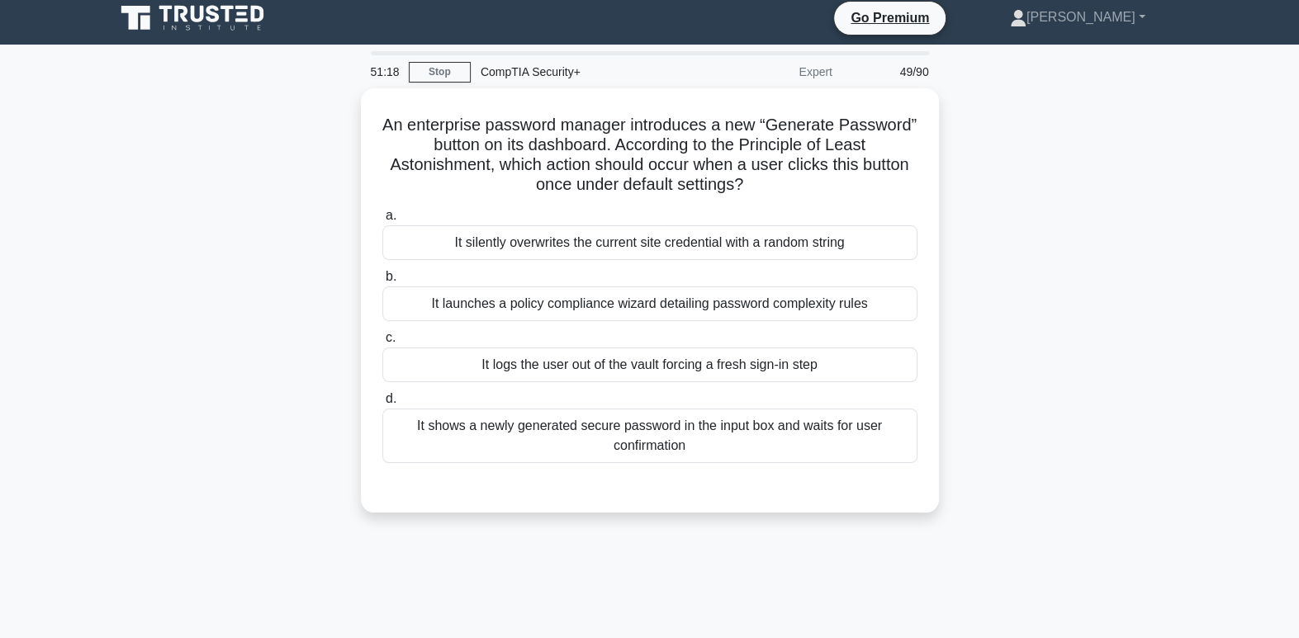
scroll to position [0, 0]
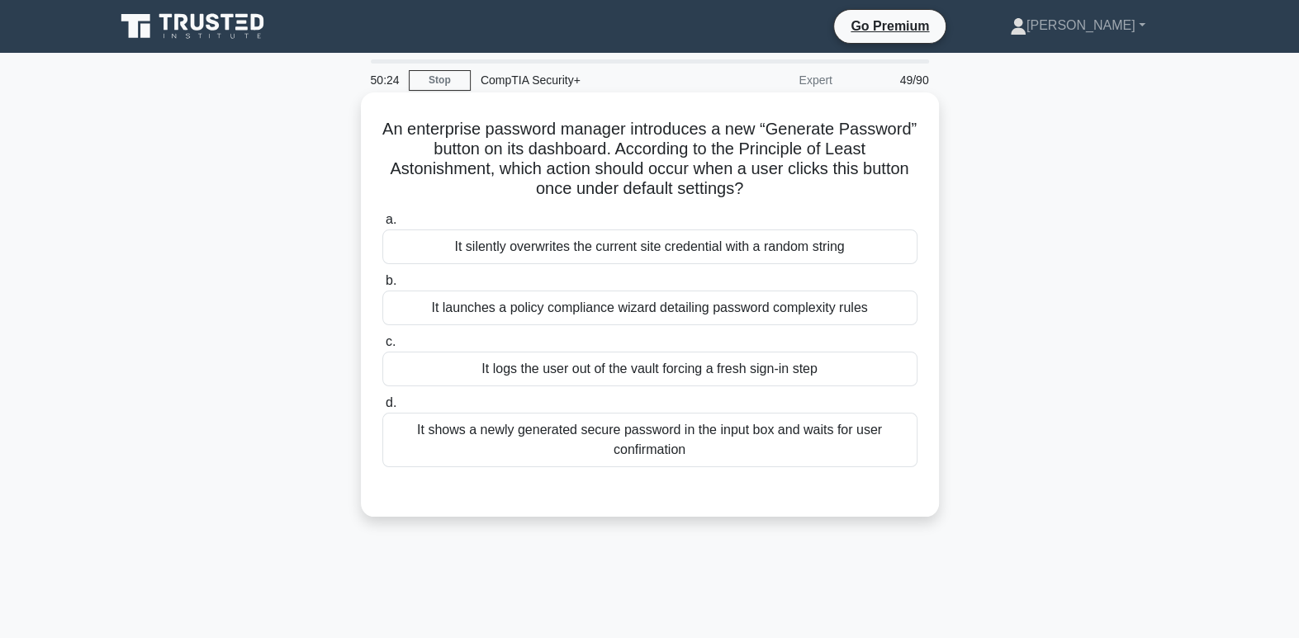
click at [676, 459] on div "It shows a newly generated secure password in the input box and waits for user …" at bounding box center [649, 440] width 535 height 54
click at [382, 409] on input "d. It shows a newly generated secure password in the input box and waits for us…" at bounding box center [382, 403] width 0 height 11
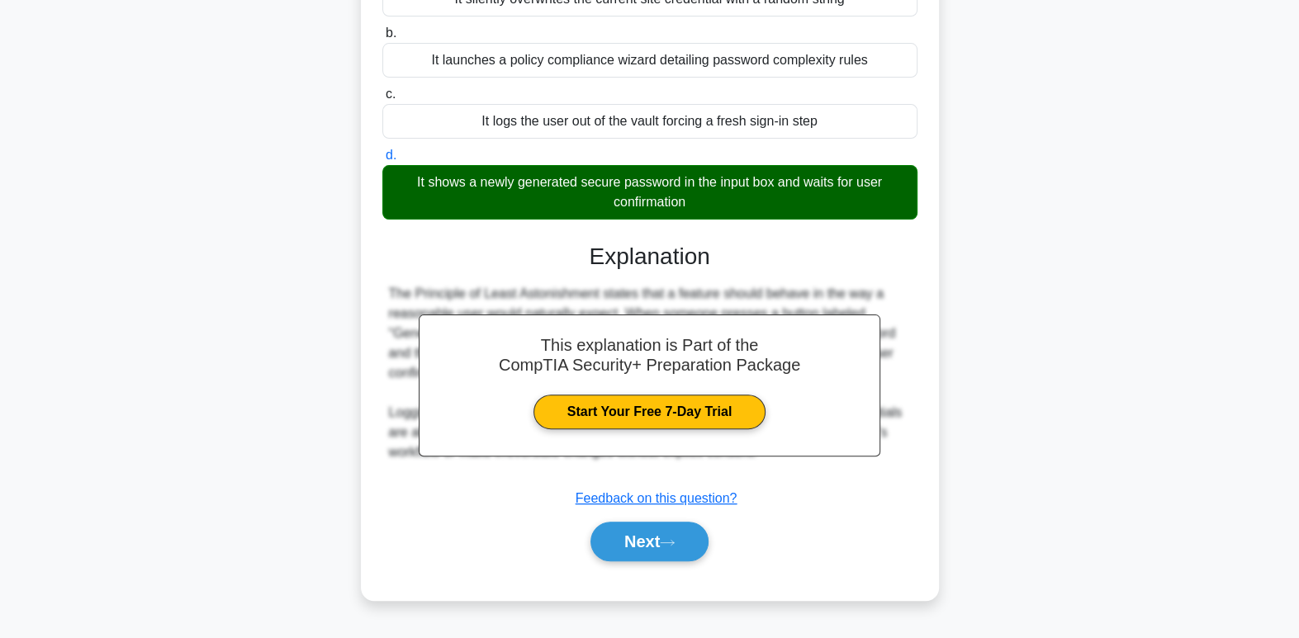
scroll to position [253, 0]
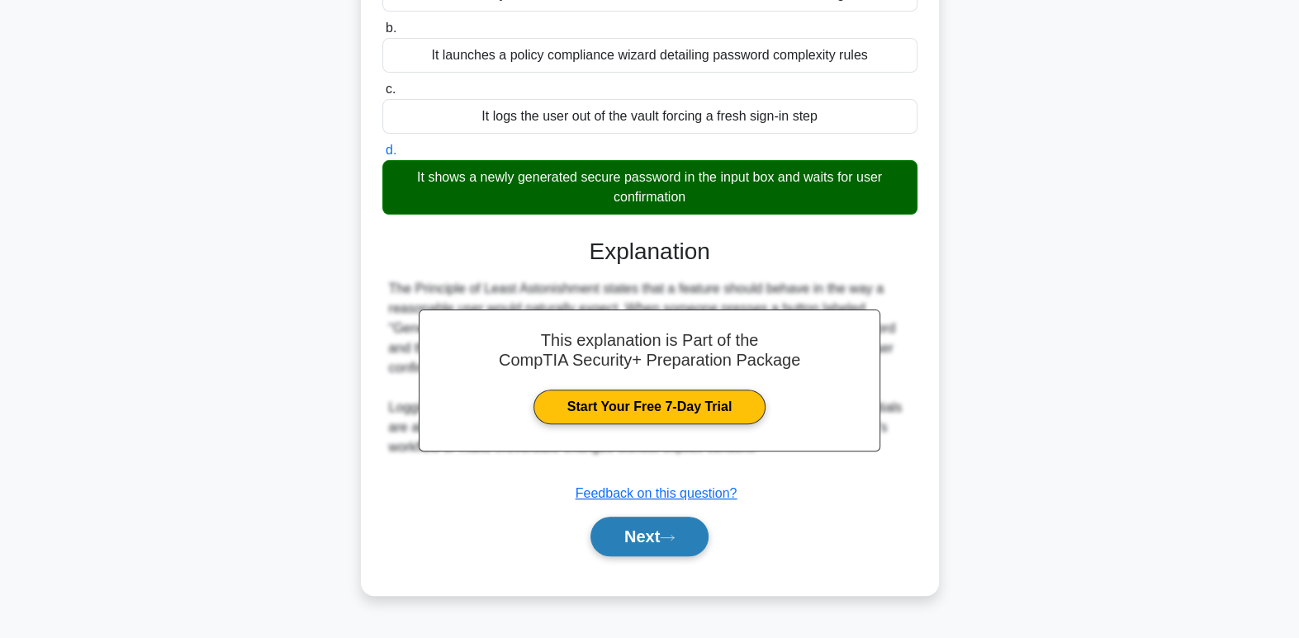
click at [692, 537] on button "Next" at bounding box center [649, 537] width 118 height 40
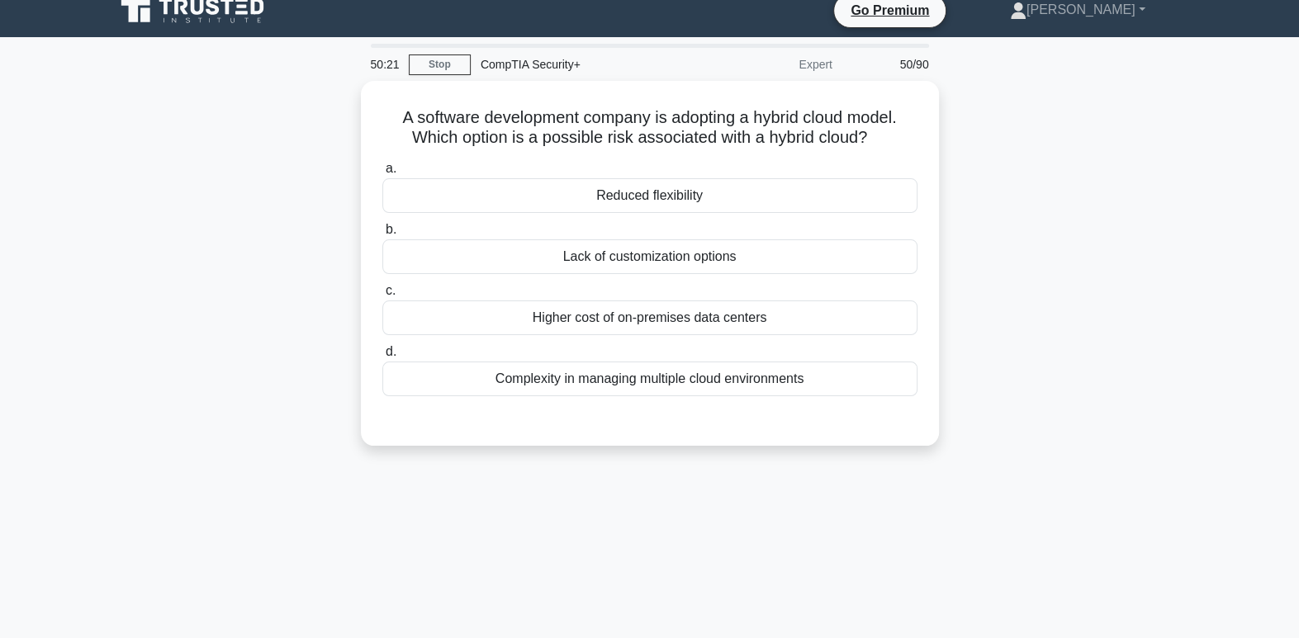
scroll to position [0, 0]
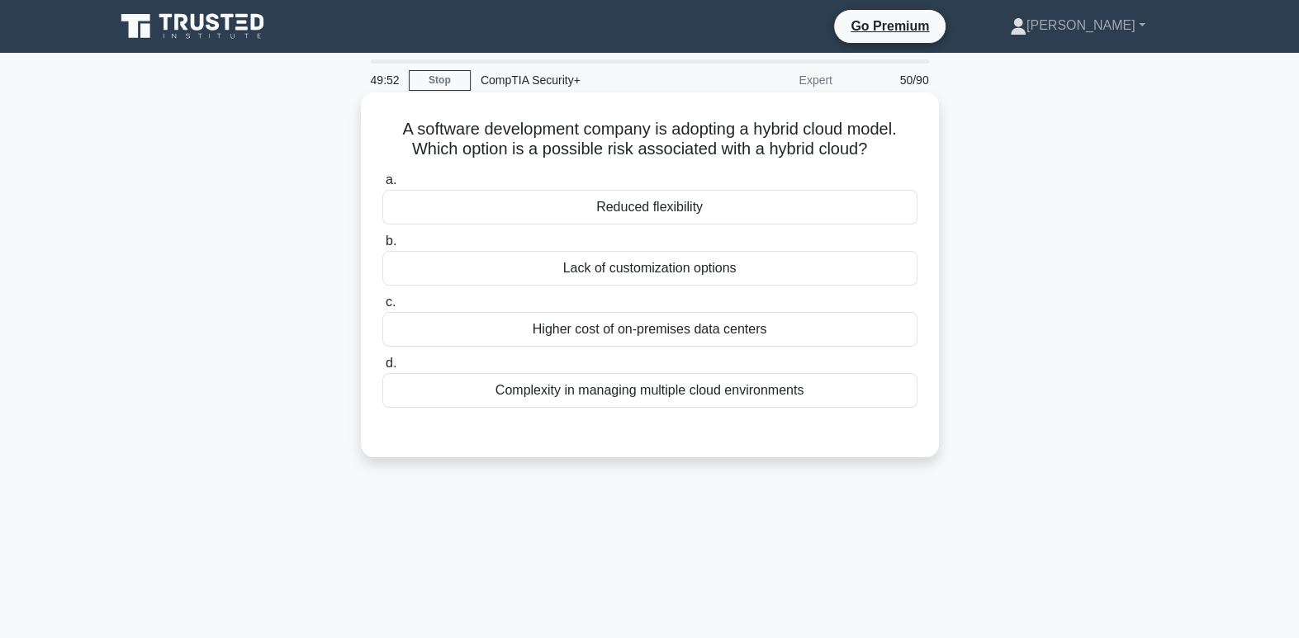
click at [790, 398] on div "Complexity in managing multiple cloud environments" at bounding box center [649, 390] width 535 height 35
click at [382, 369] on input "d. Complexity in managing multiple cloud environments" at bounding box center [382, 363] width 0 height 11
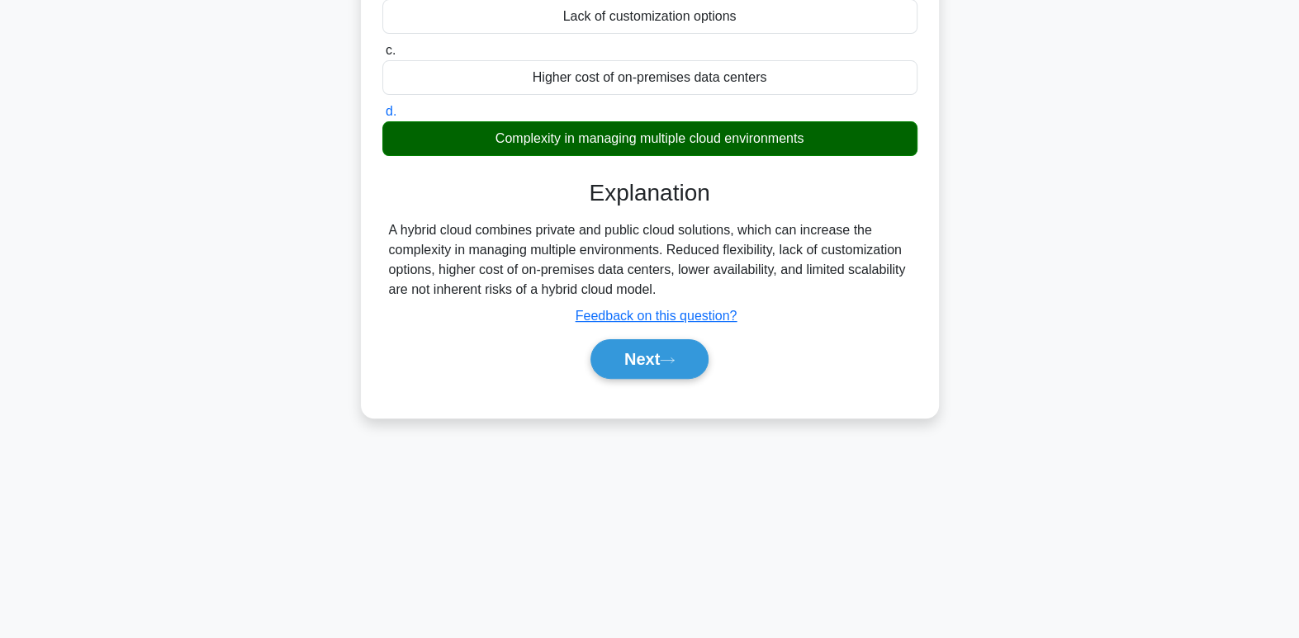
scroll to position [253, 0]
click at [625, 355] on button "Next" at bounding box center [649, 358] width 118 height 40
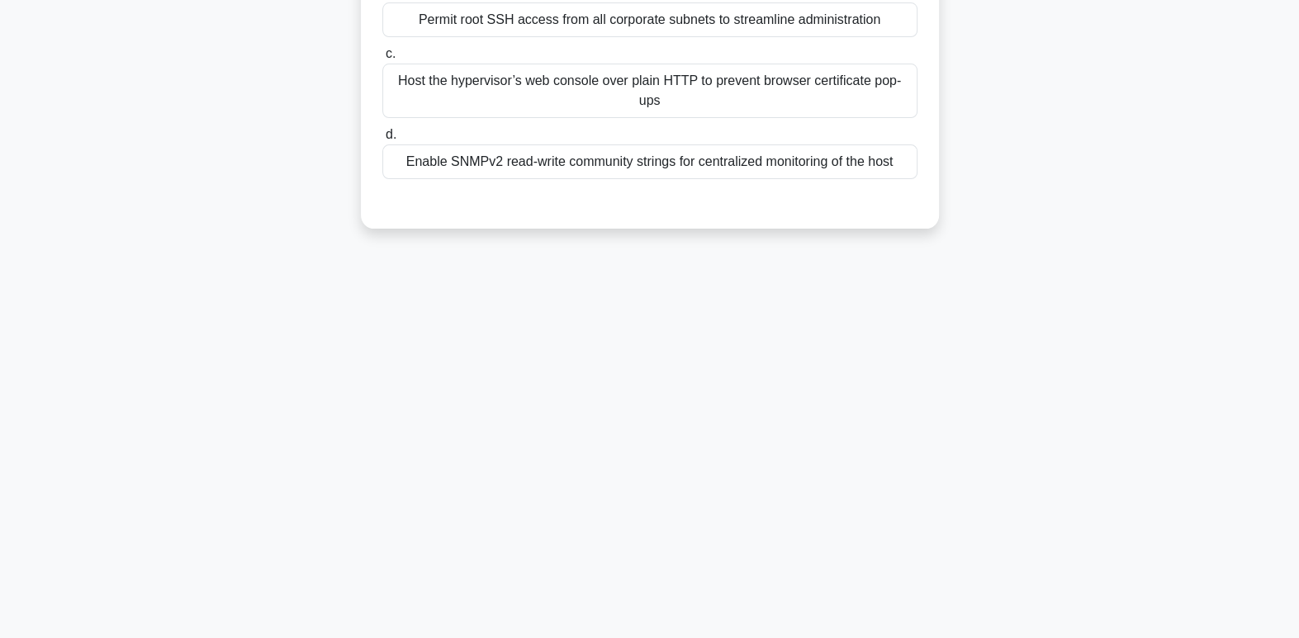
scroll to position [0, 0]
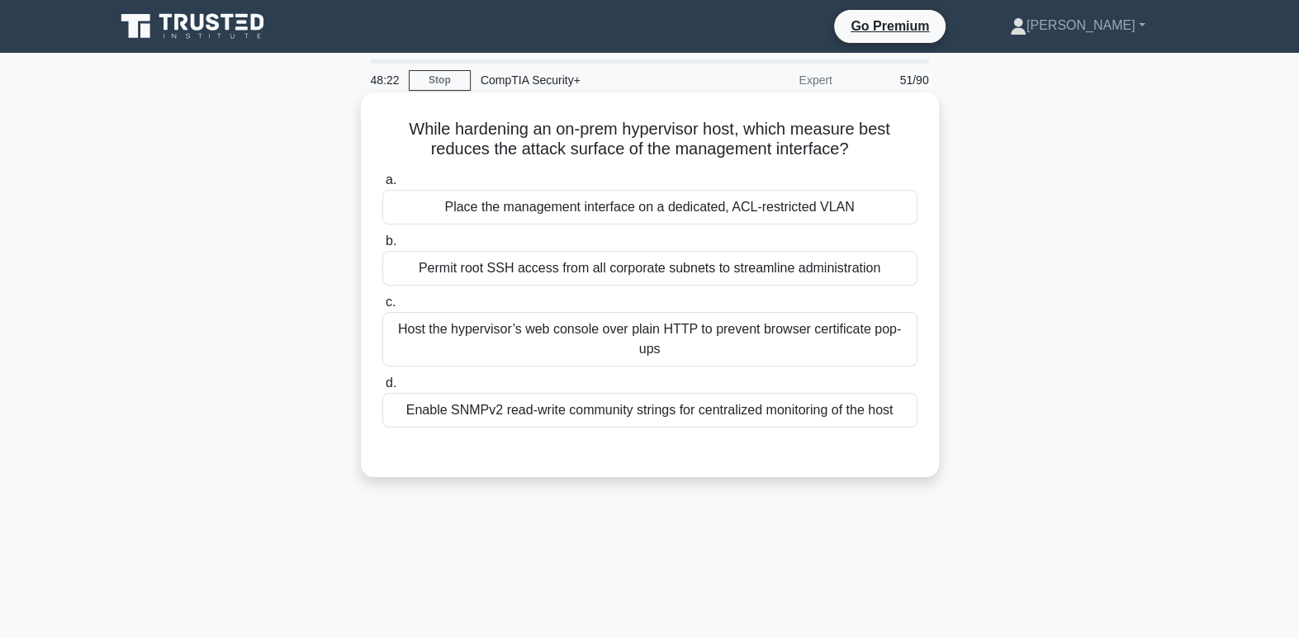
click at [829, 342] on div "Host the hypervisor’s web console over plain HTTP to prevent browser certificat…" at bounding box center [649, 339] width 535 height 54
click at [382, 308] on input "c. Host the hypervisor’s web console over plain HTTP to prevent browser certifi…" at bounding box center [382, 302] width 0 height 11
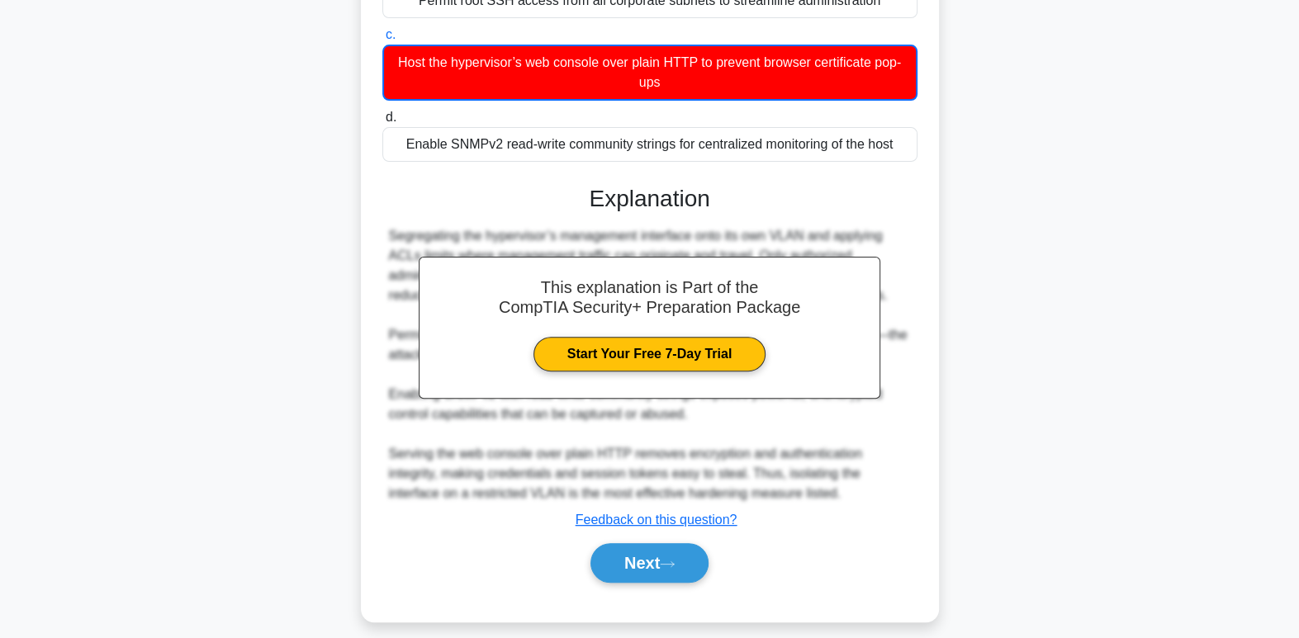
scroll to position [281, 0]
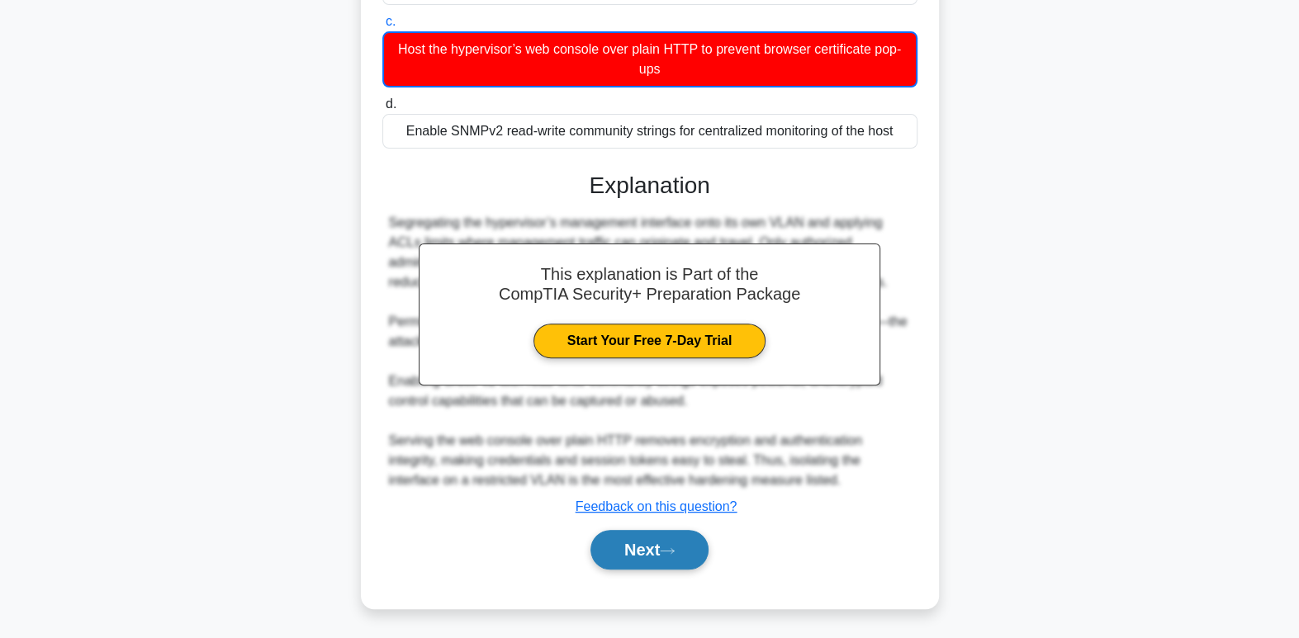
click at [674, 546] on icon at bounding box center [667, 550] width 15 height 9
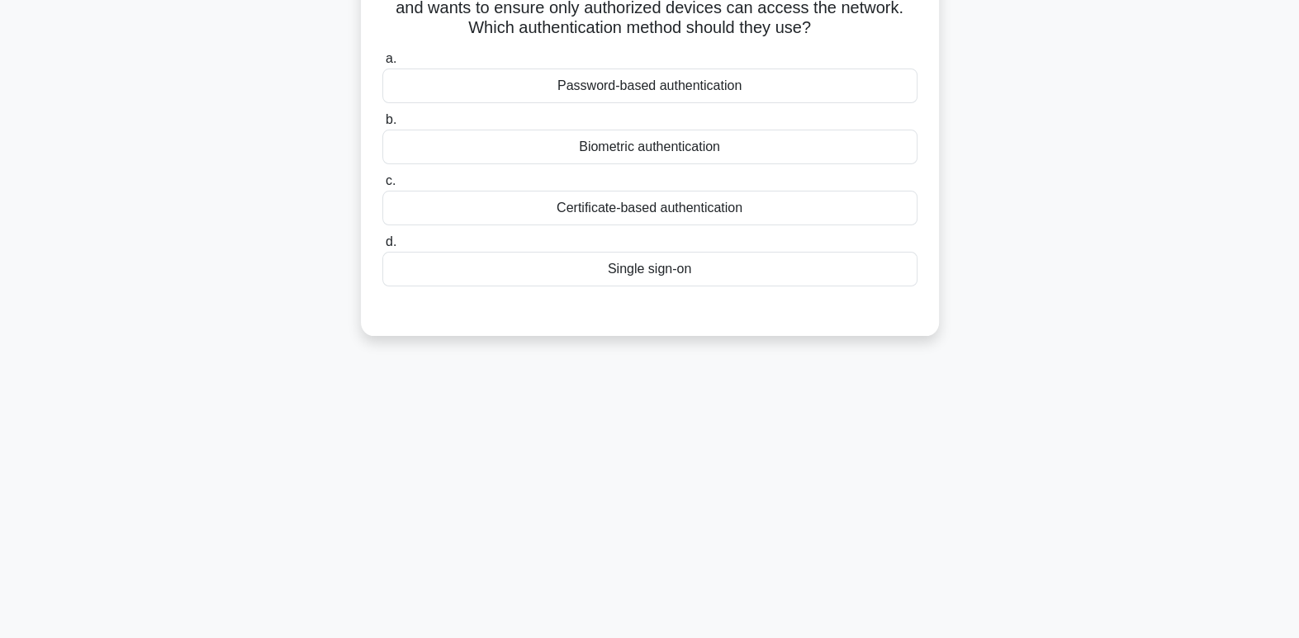
scroll to position [0, 0]
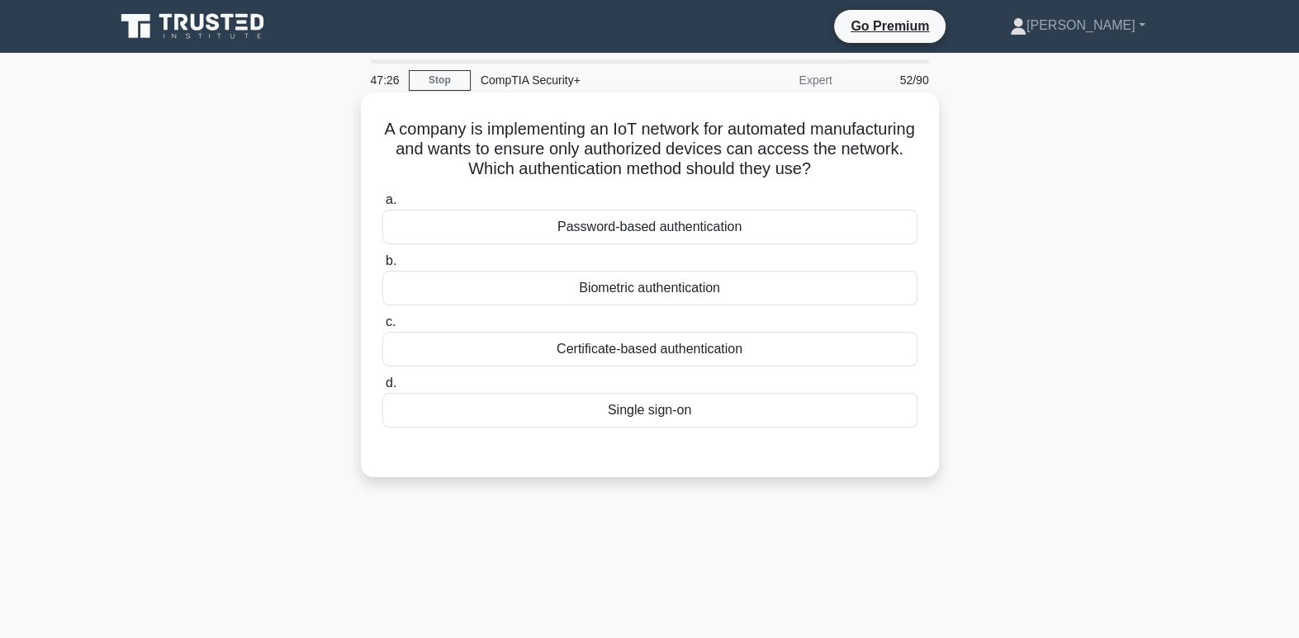
click at [690, 346] on div "Certificate-based authentication" at bounding box center [649, 349] width 535 height 35
click at [382, 328] on input "c. Certificate-based authentication" at bounding box center [382, 322] width 0 height 11
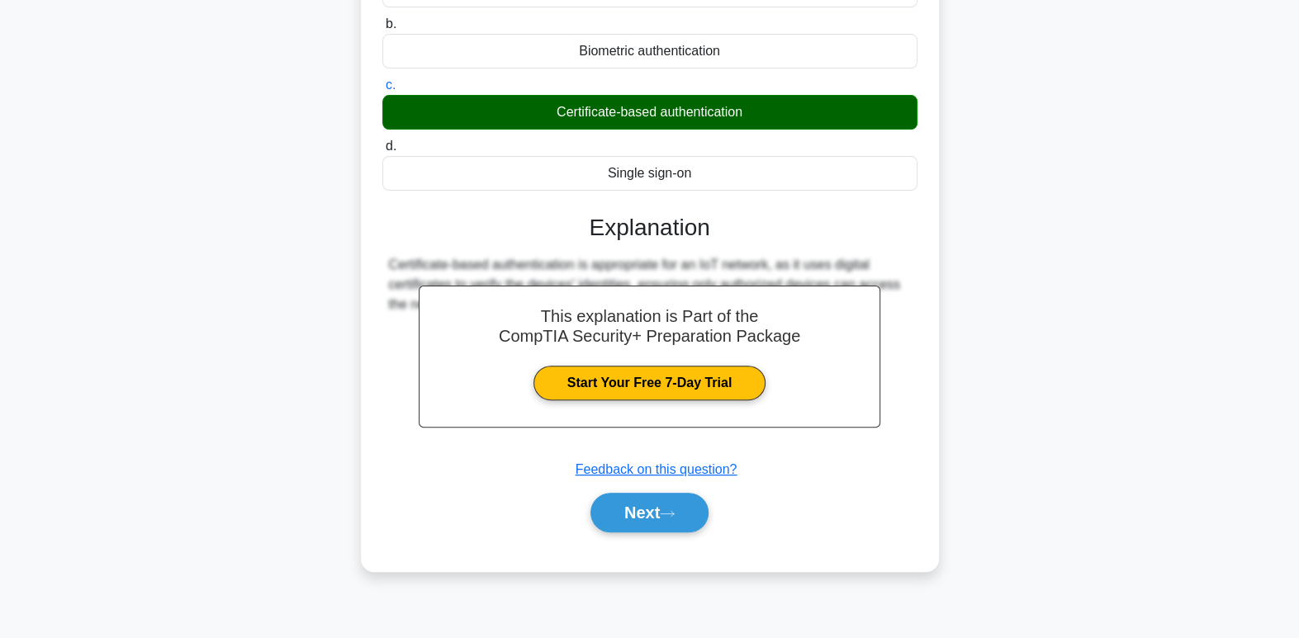
scroll to position [253, 0]
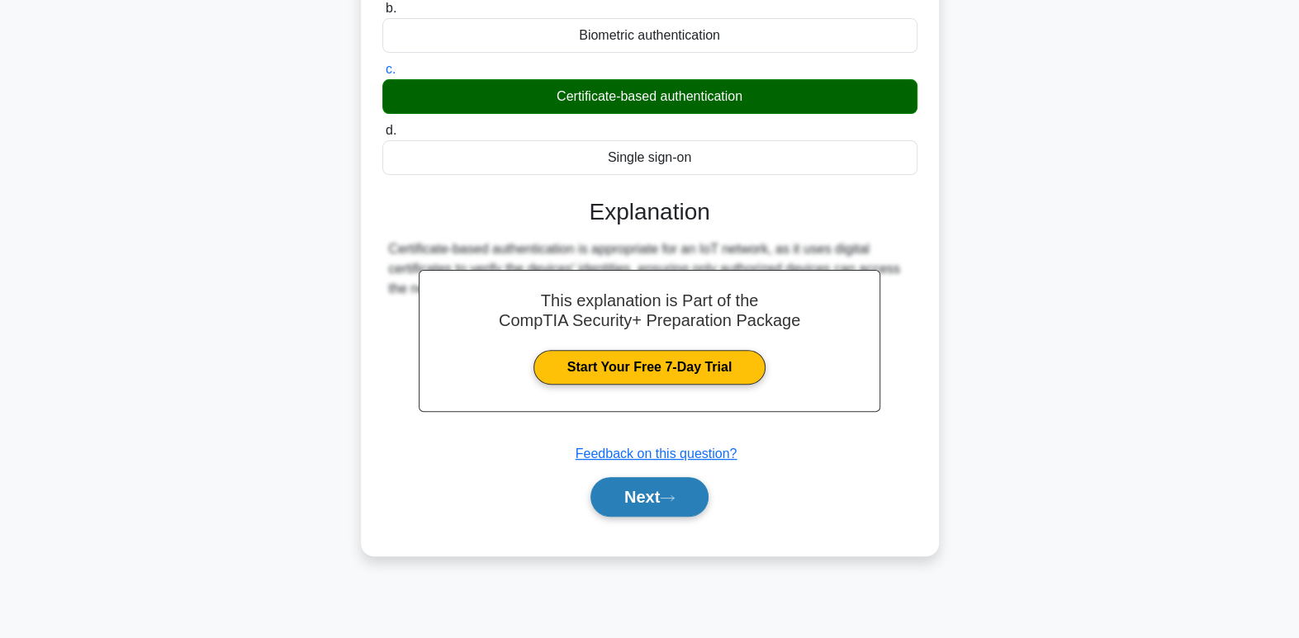
click at [671, 490] on button "Next" at bounding box center [649, 497] width 118 height 40
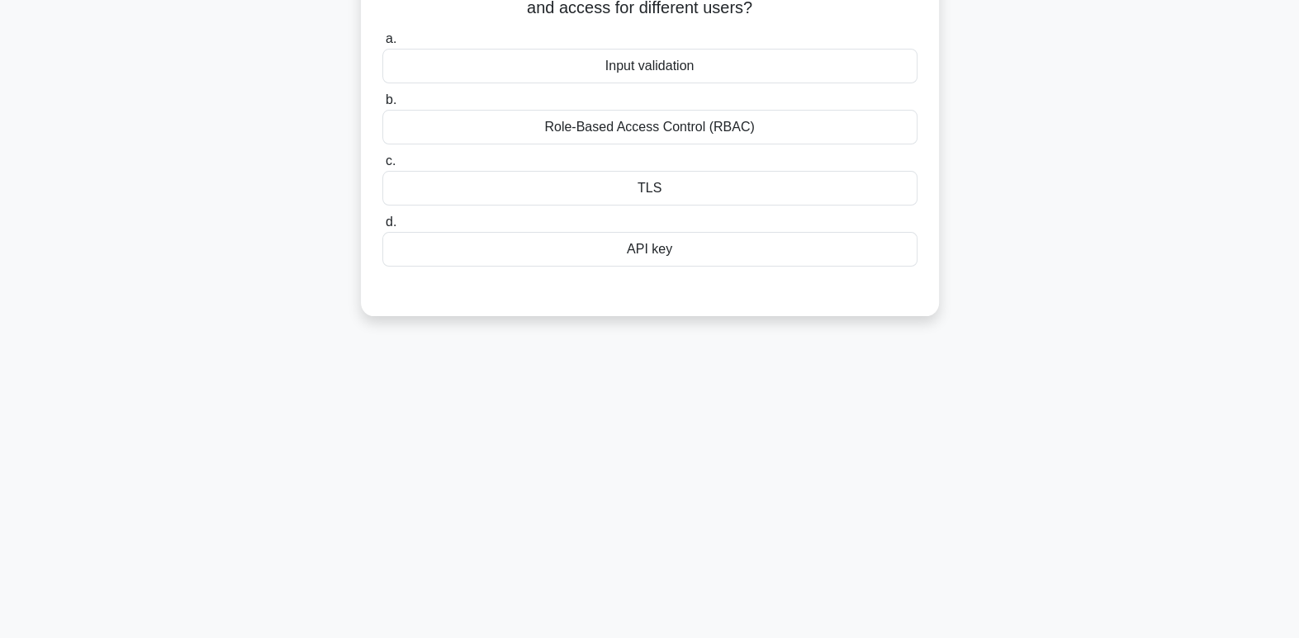
scroll to position [0, 0]
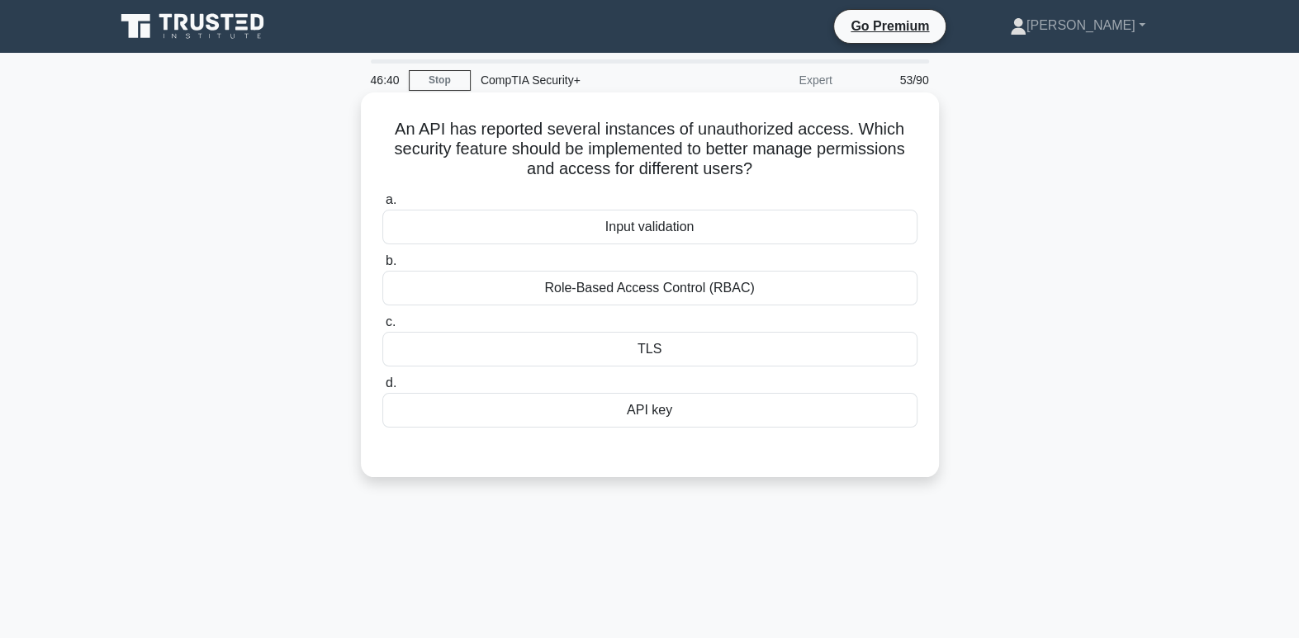
click at [689, 295] on div "Role-Based Access Control (RBAC)" at bounding box center [649, 288] width 535 height 35
click at [382, 267] on input "b. Role-Based Access Control (RBAC)" at bounding box center [382, 261] width 0 height 11
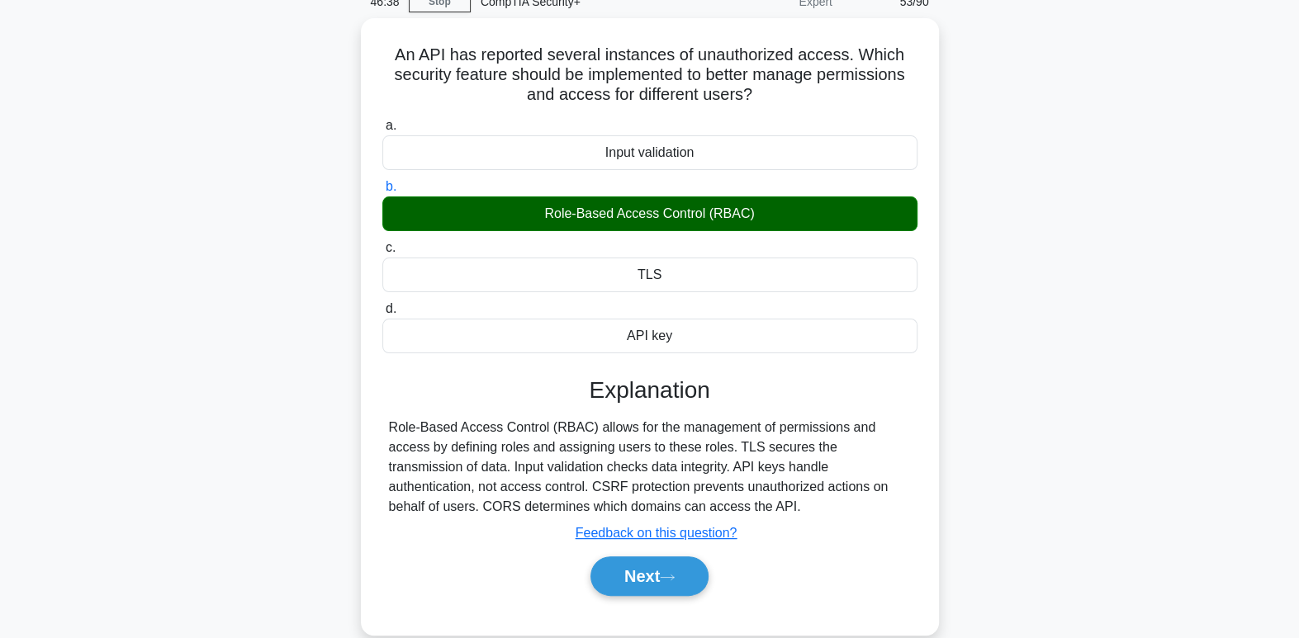
scroll to position [253, 0]
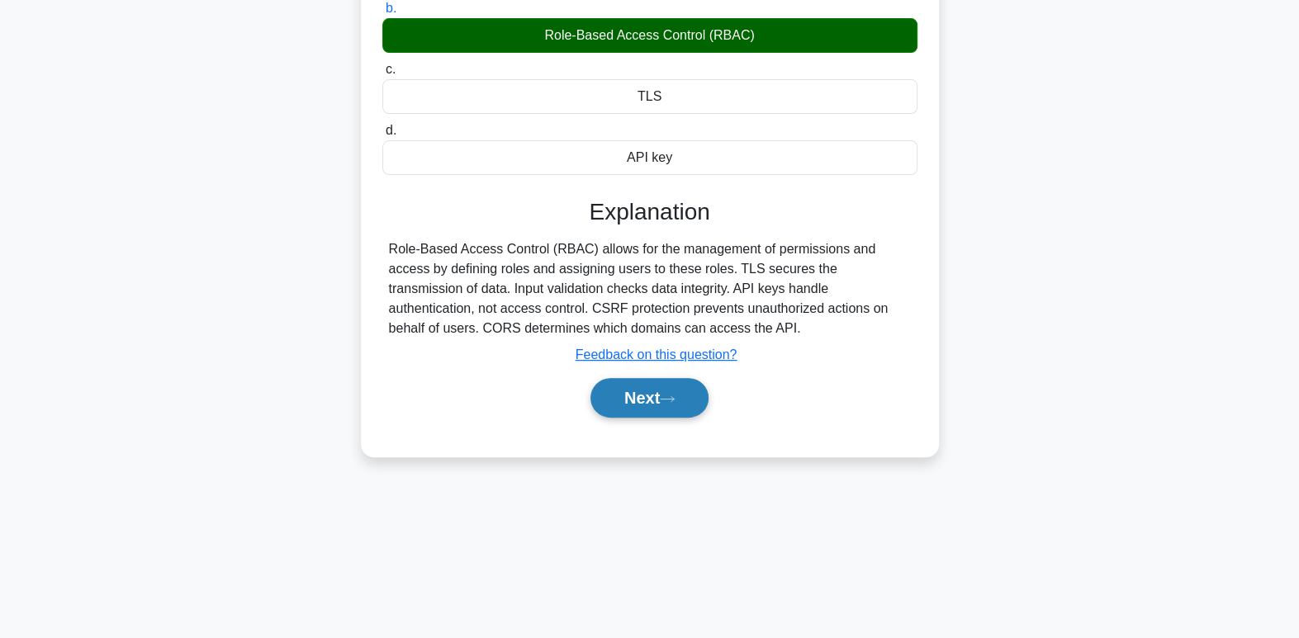
click at [646, 391] on button "Next" at bounding box center [649, 398] width 118 height 40
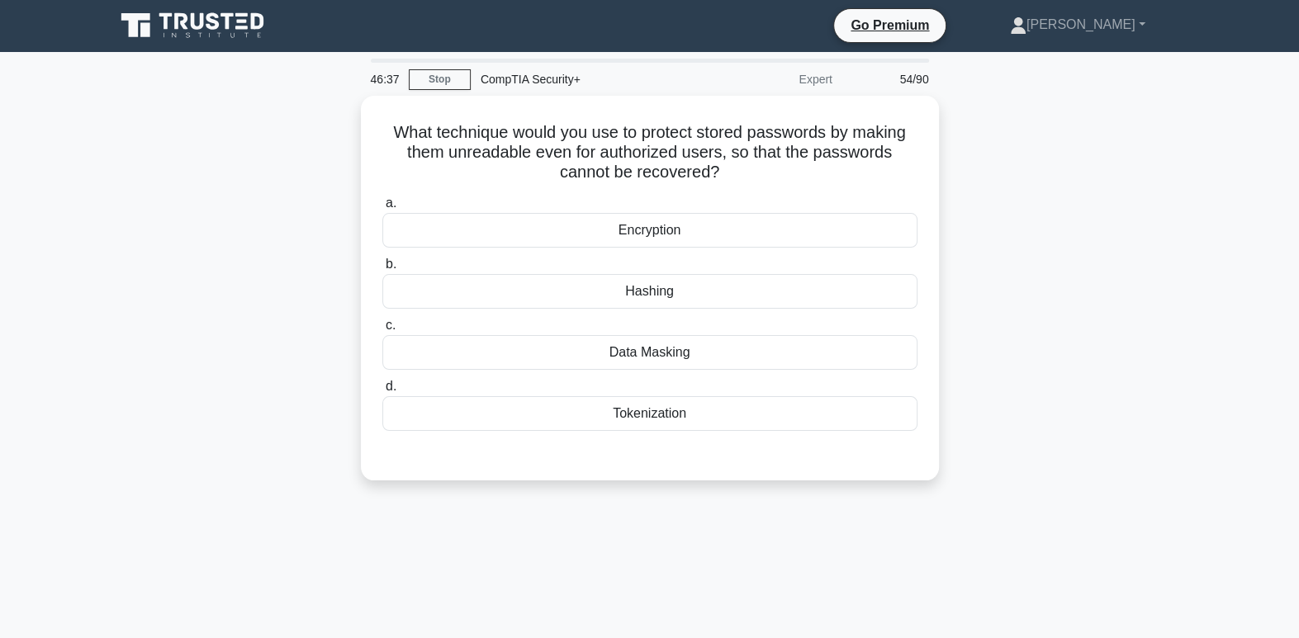
scroll to position [0, 0]
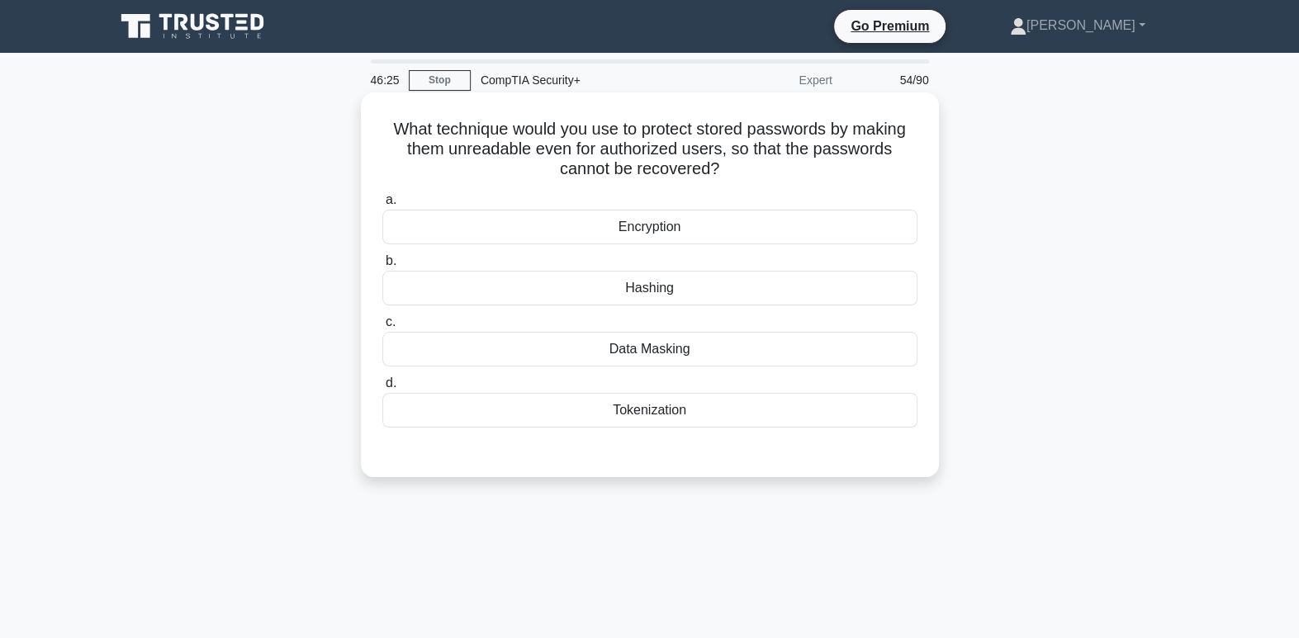
click at [725, 233] on div "Encryption" at bounding box center [649, 227] width 535 height 35
click at [382, 206] on input "a. Encryption" at bounding box center [382, 200] width 0 height 11
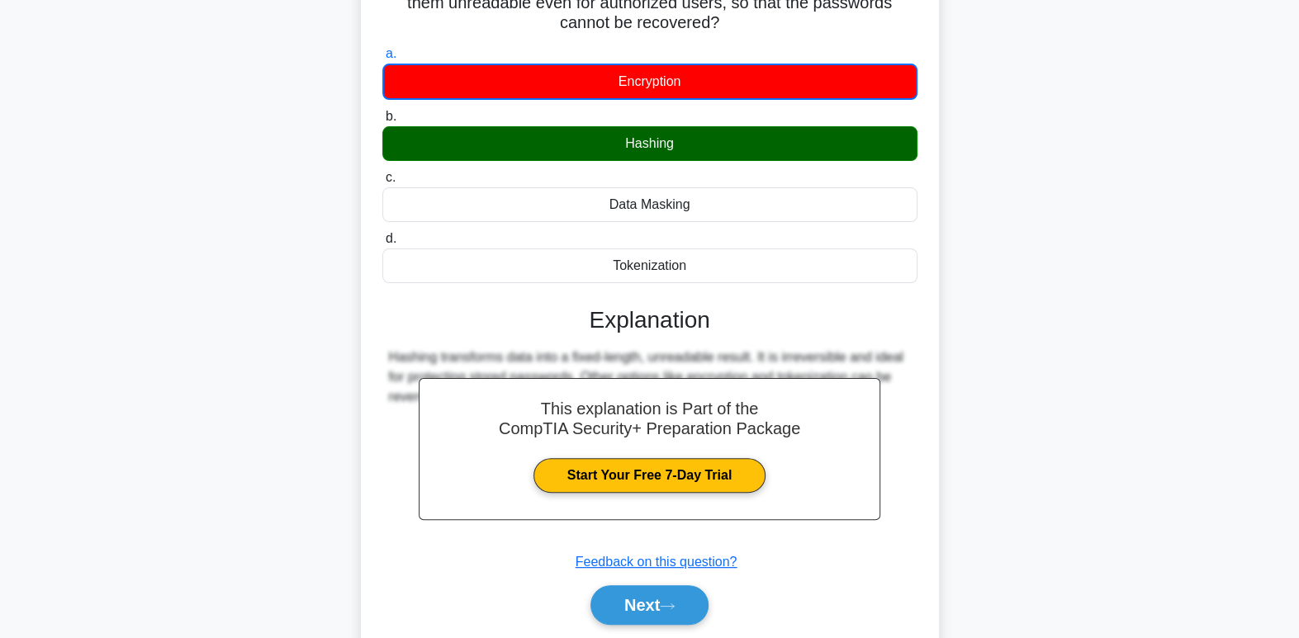
scroll to position [156, 0]
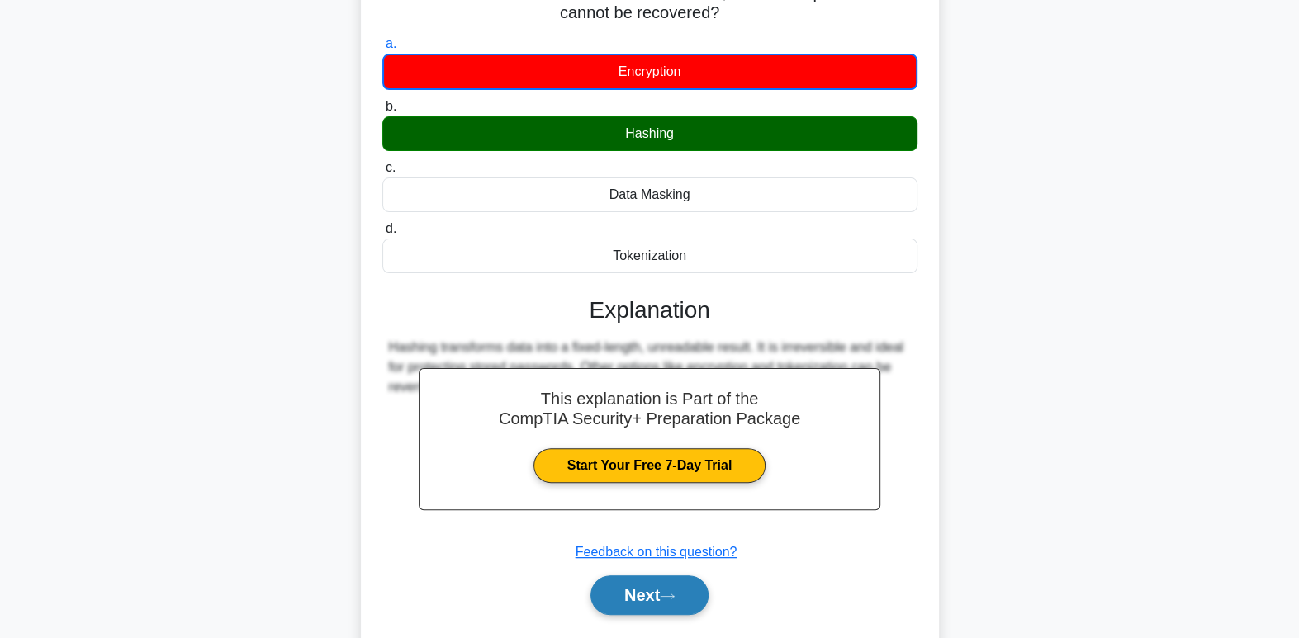
click at [648, 608] on button "Next" at bounding box center [649, 595] width 118 height 40
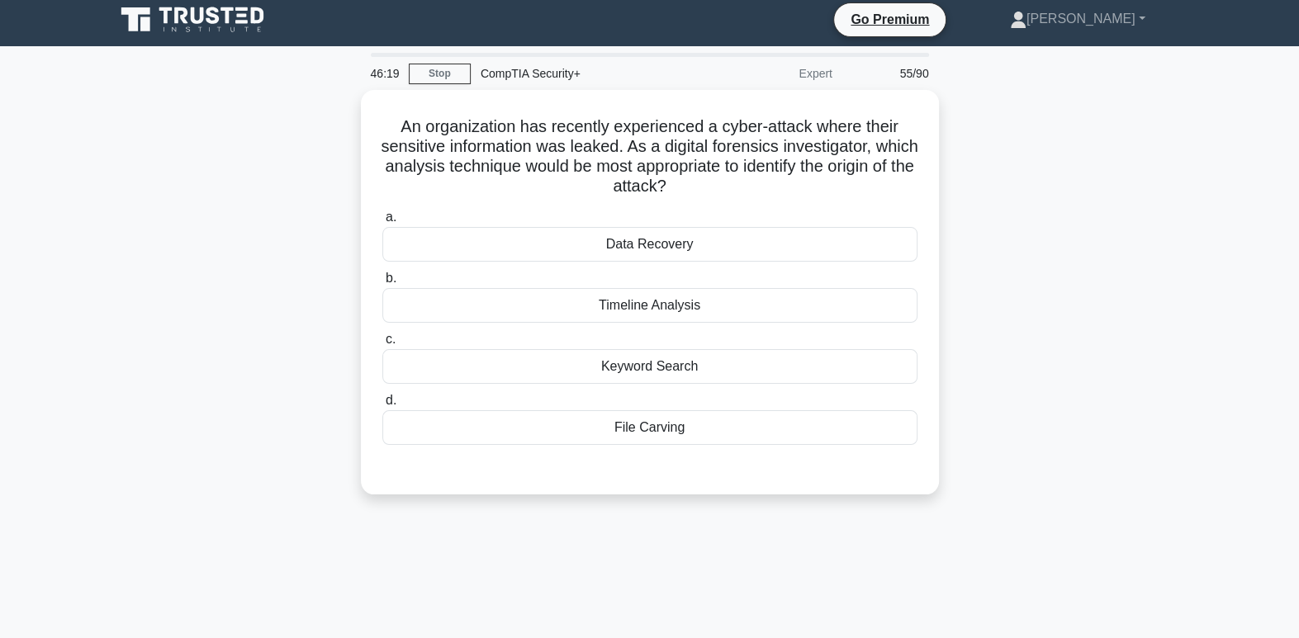
scroll to position [0, 0]
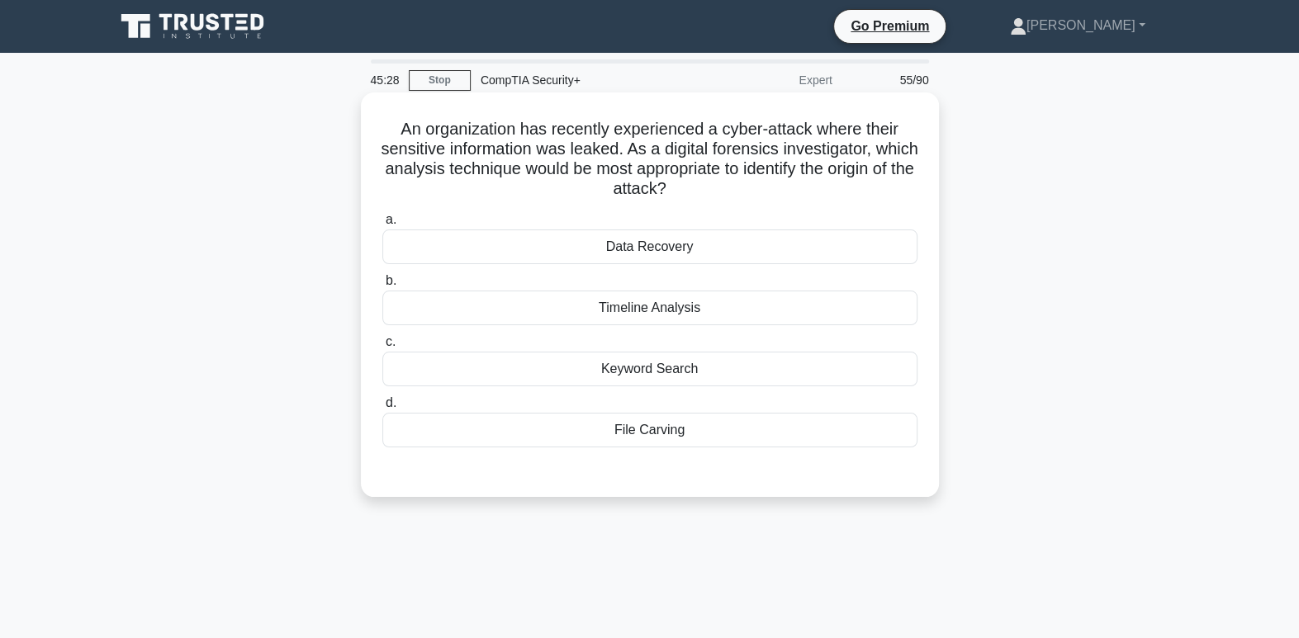
click at [677, 313] on div "Timeline Analysis" at bounding box center [649, 308] width 535 height 35
click at [382, 286] on input "b. Timeline Analysis" at bounding box center [382, 281] width 0 height 11
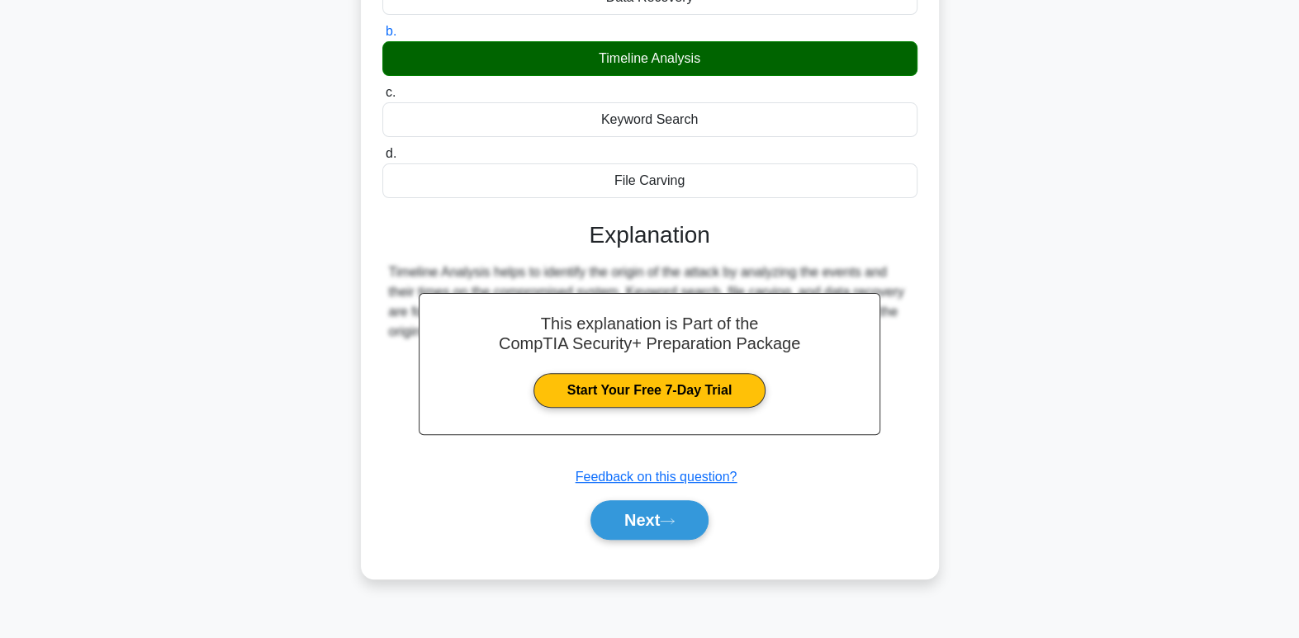
scroll to position [253, 0]
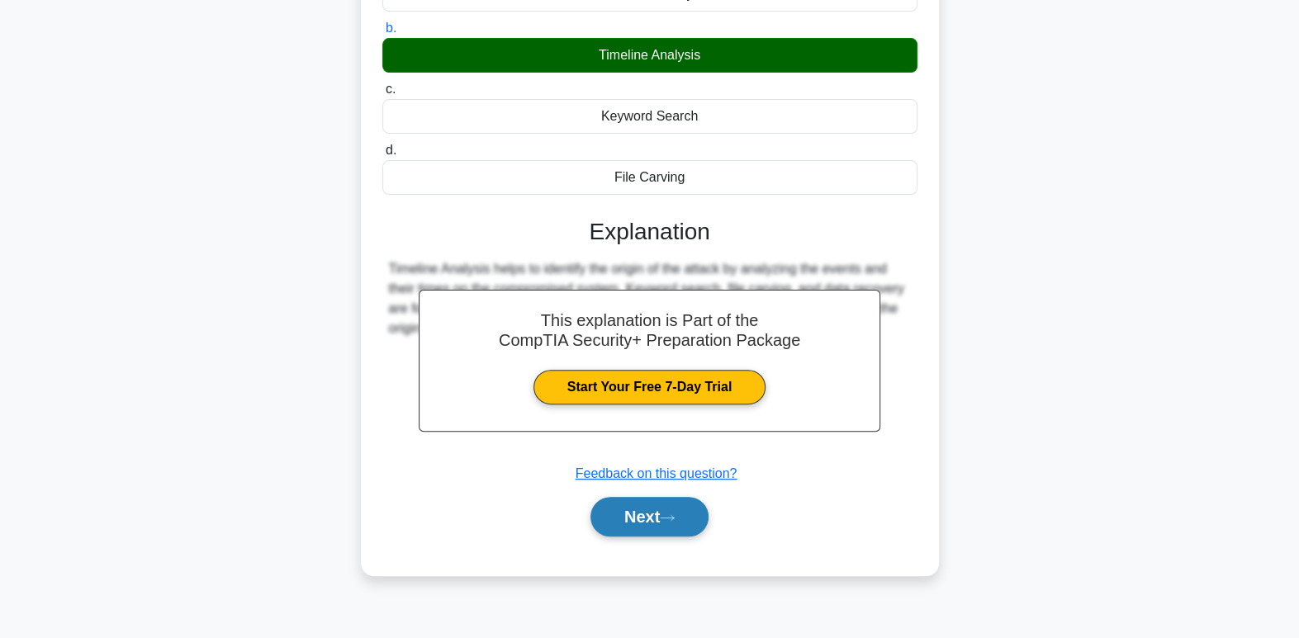
click at [620, 520] on button "Next" at bounding box center [649, 517] width 118 height 40
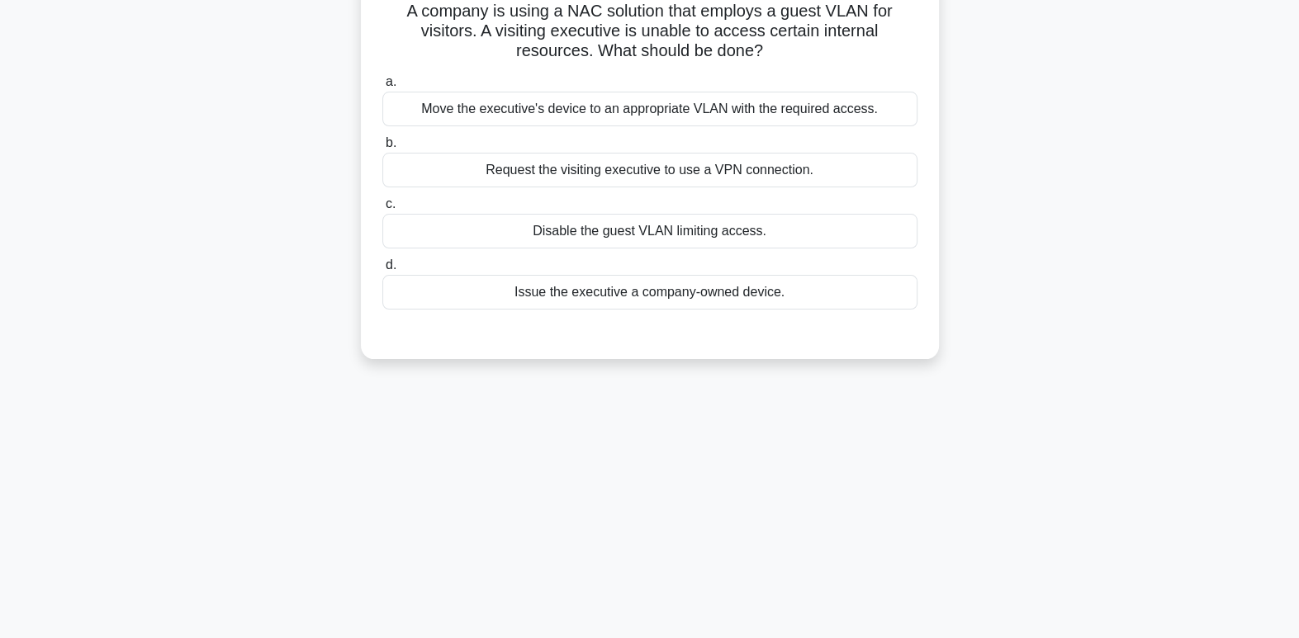
scroll to position [0, 0]
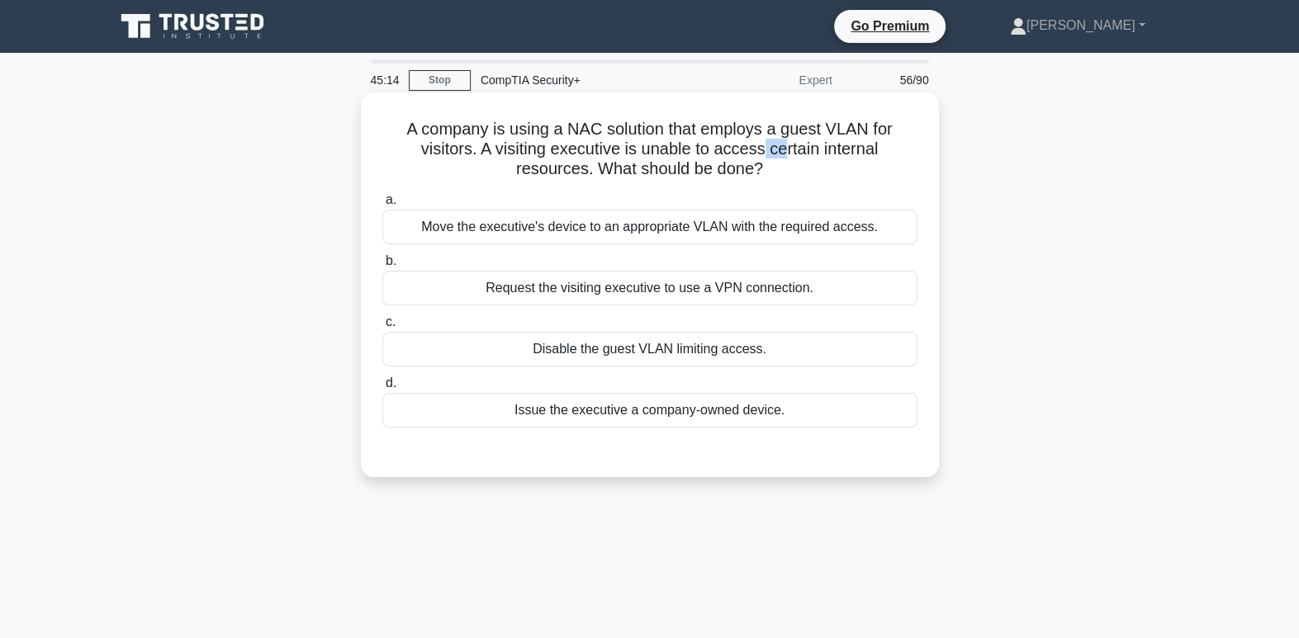
drag, startPoint x: 766, startPoint y: 157, endPoint x: 787, endPoint y: 151, distance: 21.4
click at [787, 151] on h5 "A company is using a NAC solution that employs a guest VLAN for visitors. A vis…" at bounding box center [650, 149] width 538 height 61
click at [908, 173] on h5 "A company is using a NAC solution that employs a guest VLAN for visitors. A vis…" at bounding box center [650, 149] width 538 height 61
click at [594, 235] on div "Move the executive's device to an appropriate VLAN with the required access." at bounding box center [649, 227] width 535 height 35
click at [382, 206] on input "a. Move the executive's device to an appropriate VLAN with the required access." at bounding box center [382, 200] width 0 height 11
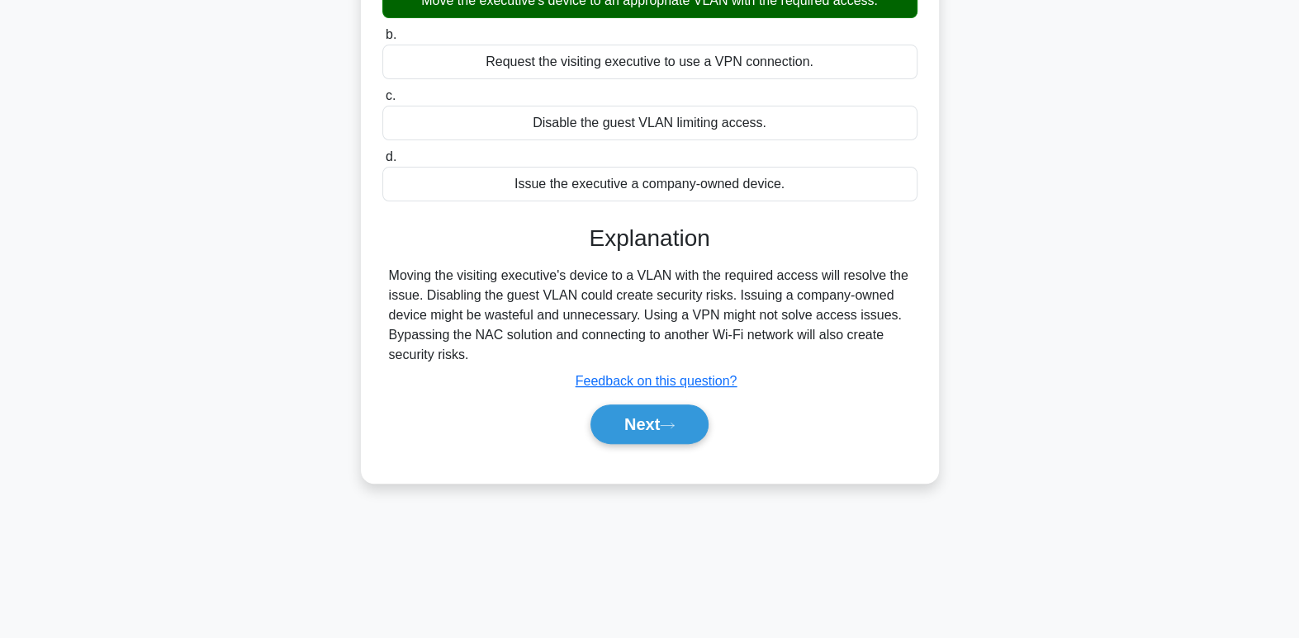
scroll to position [253, 0]
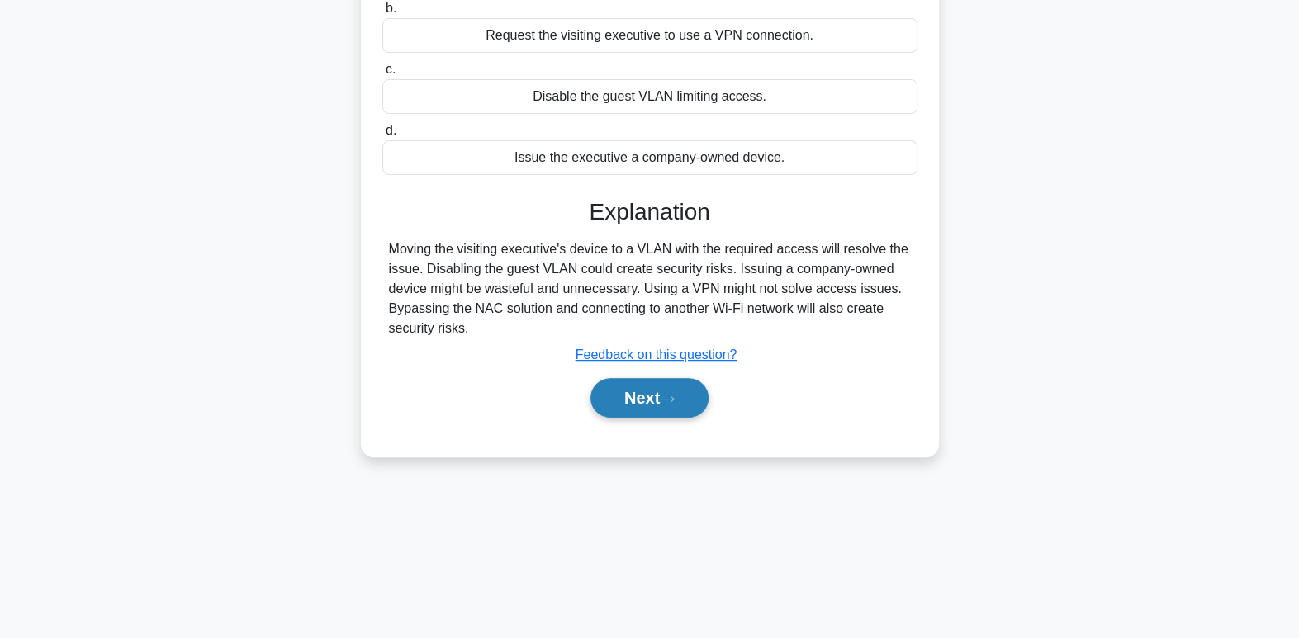
click at [671, 390] on button "Next" at bounding box center [649, 398] width 118 height 40
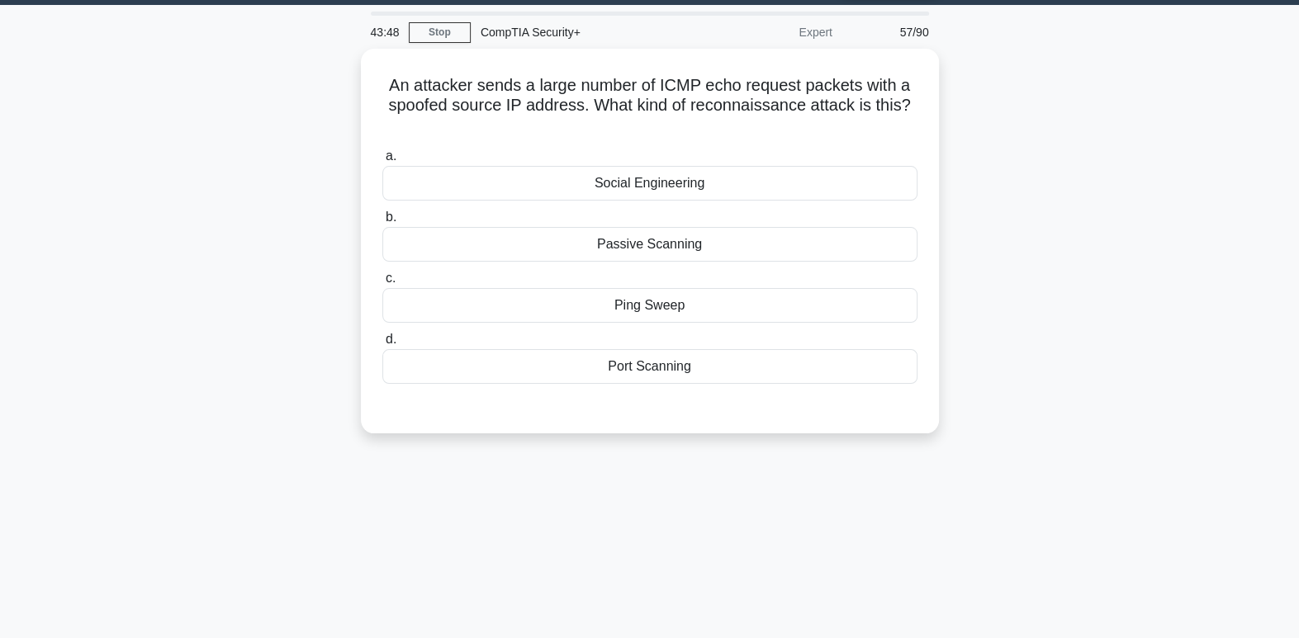
scroll to position [0, 0]
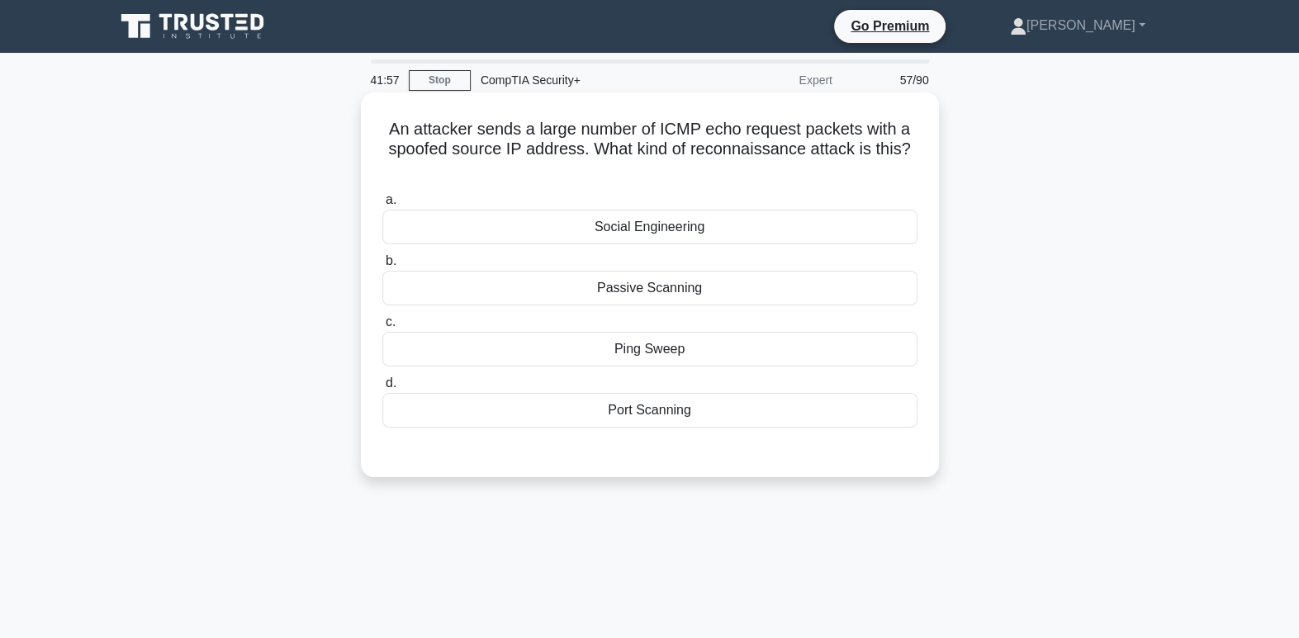
click at [681, 349] on div "Ping Sweep" at bounding box center [649, 349] width 535 height 35
click at [382, 328] on input "c. Ping Sweep" at bounding box center [382, 322] width 0 height 11
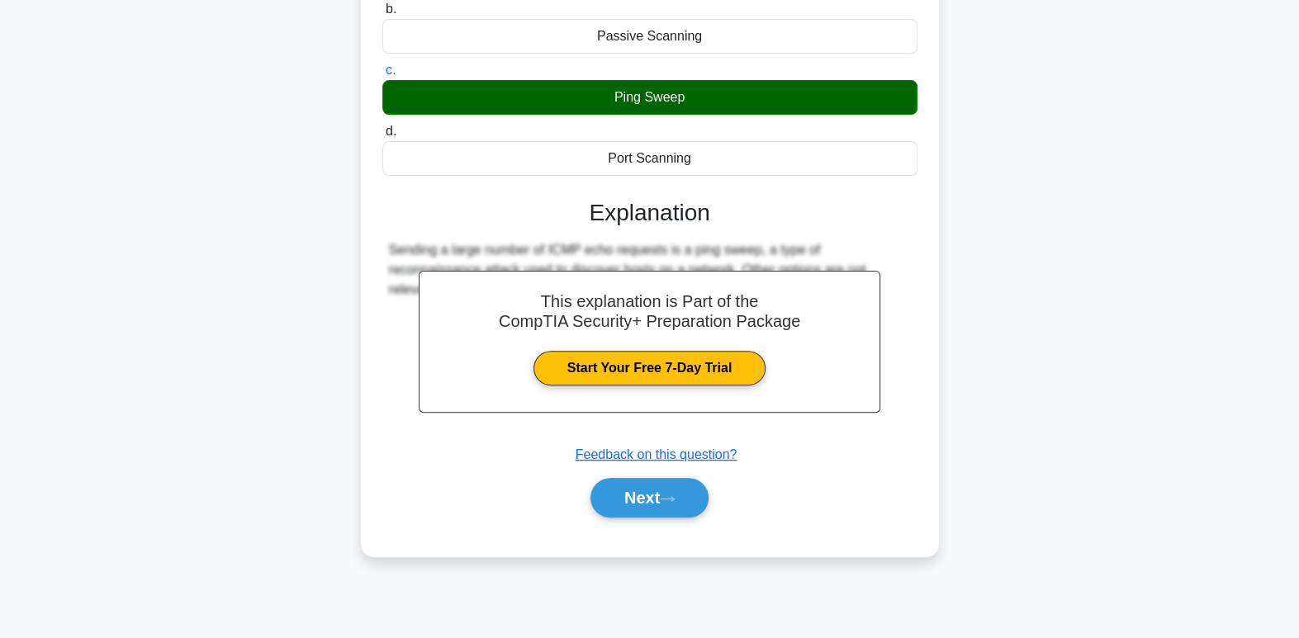
scroll to position [253, 0]
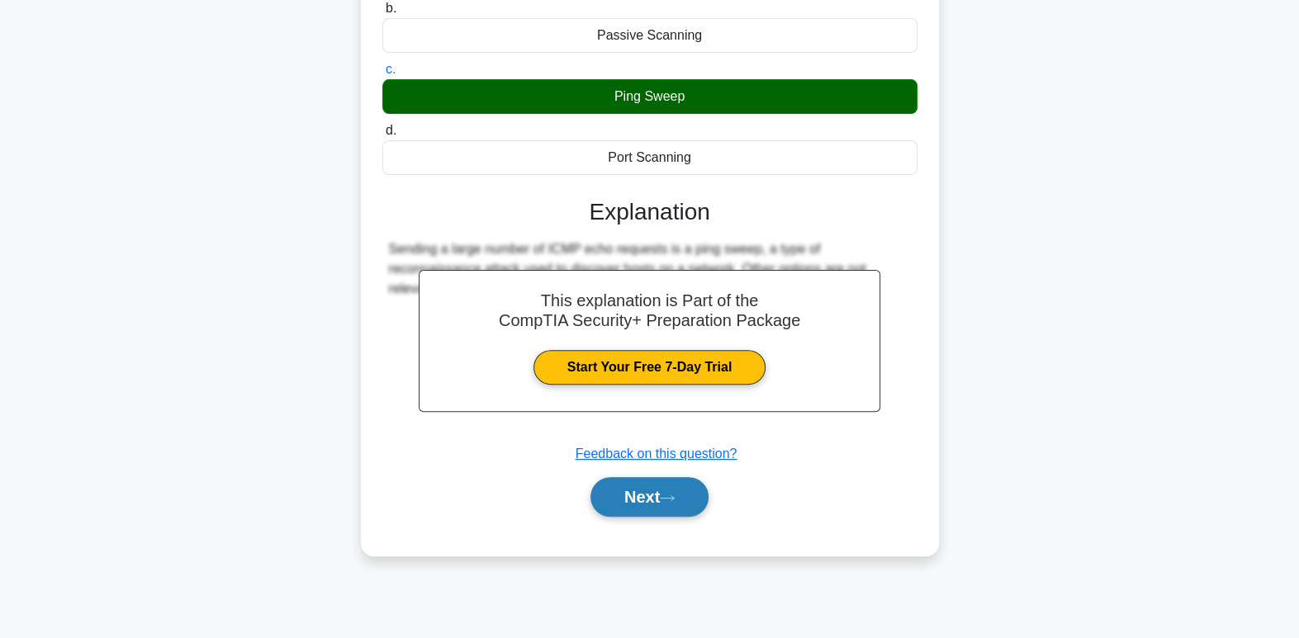
click at [668, 498] on icon at bounding box center [667, 498] width 15 height 9
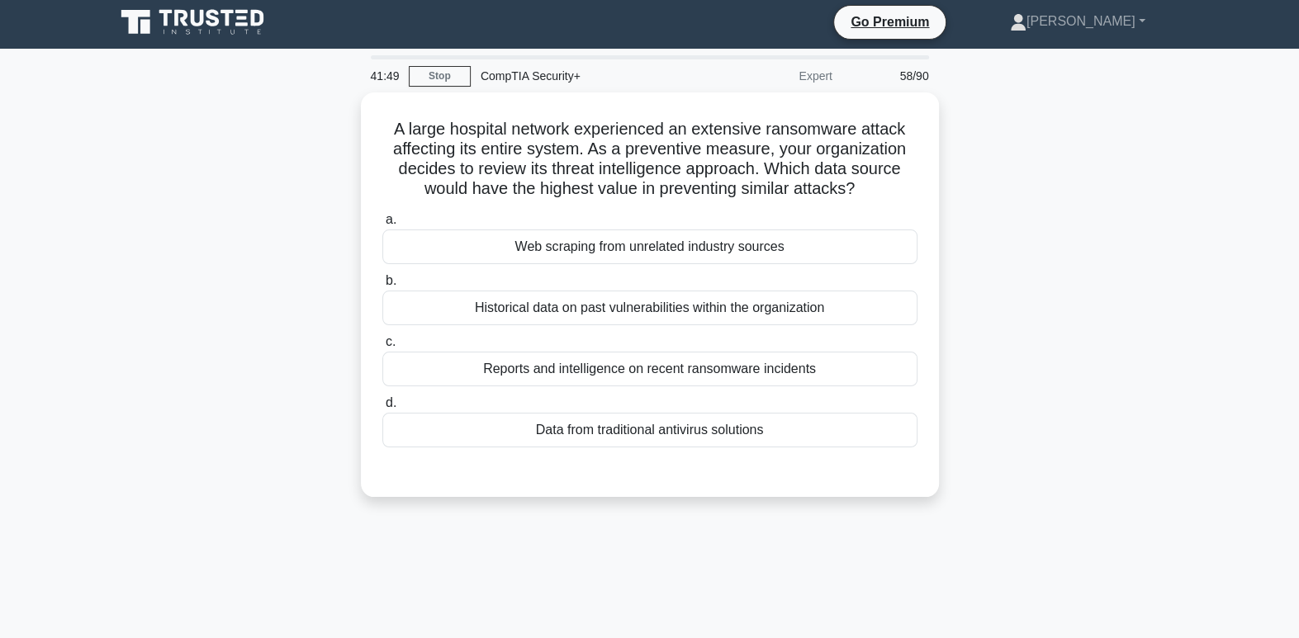
scroll to position [0, 0]
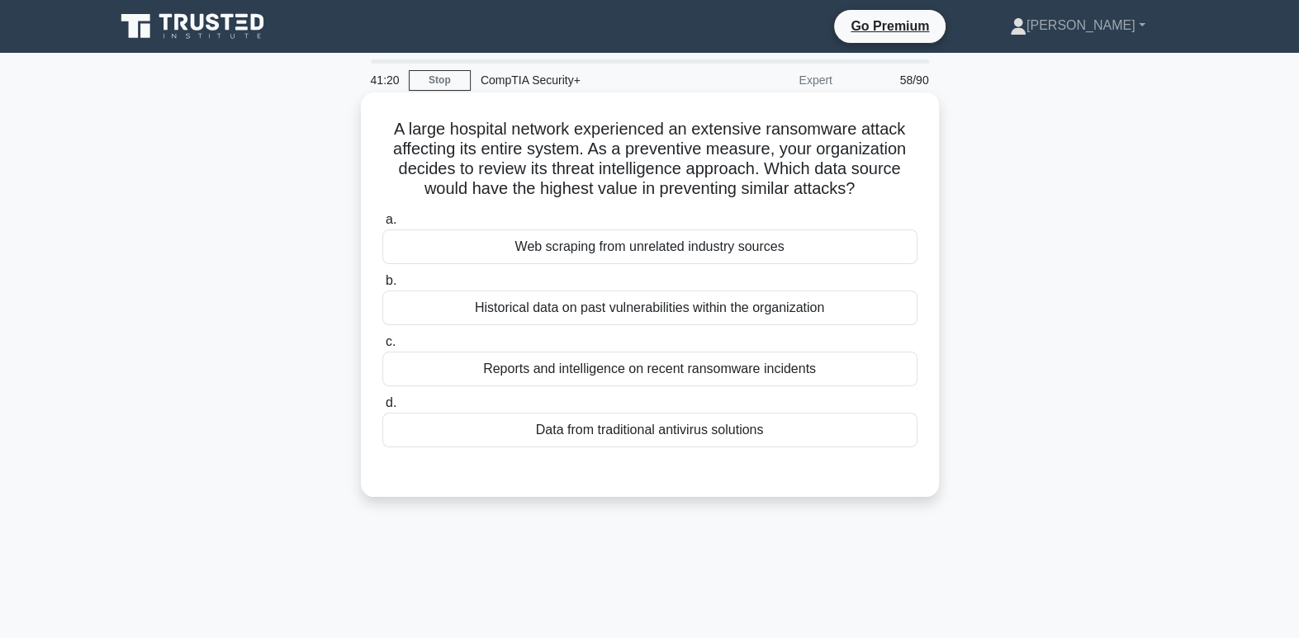
click at [782, 368] on div "Reports and intelligence on recent ransomware incidents" at bounding box center [649, 369] width 535 height 35
click at [382, 348] on input "c. Reports and intelligence on recent ransomware incidents" at bounding box center [382, 342] width 0 height 11
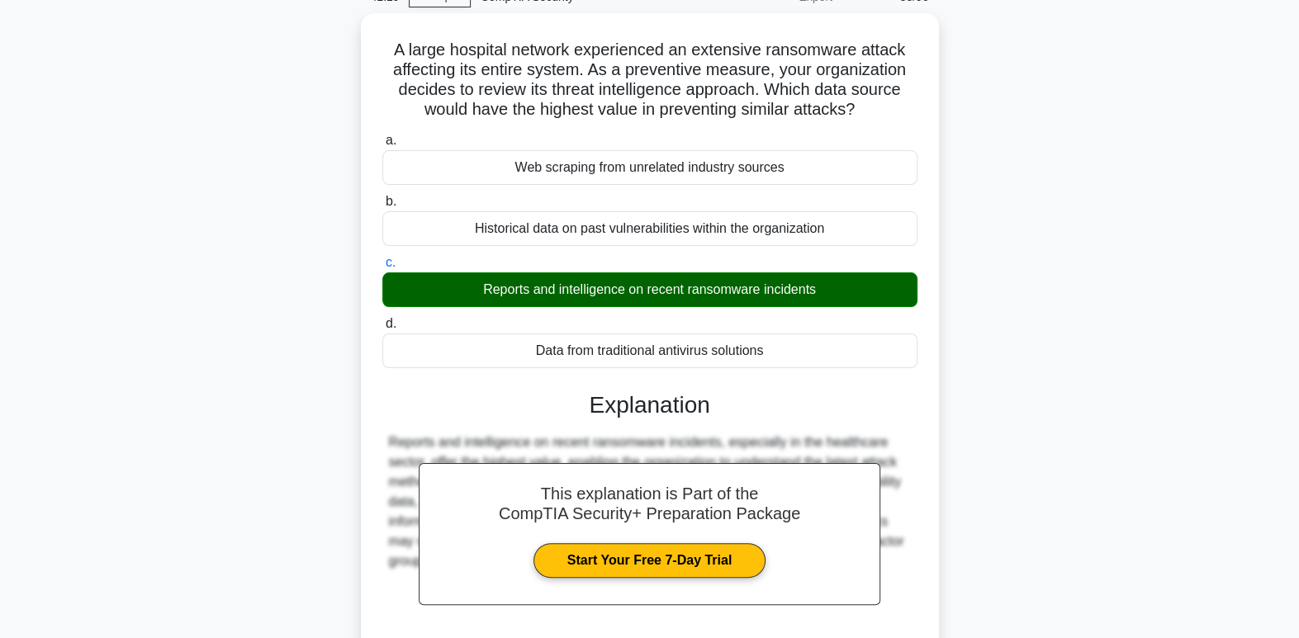
scroll to position [253, 0]
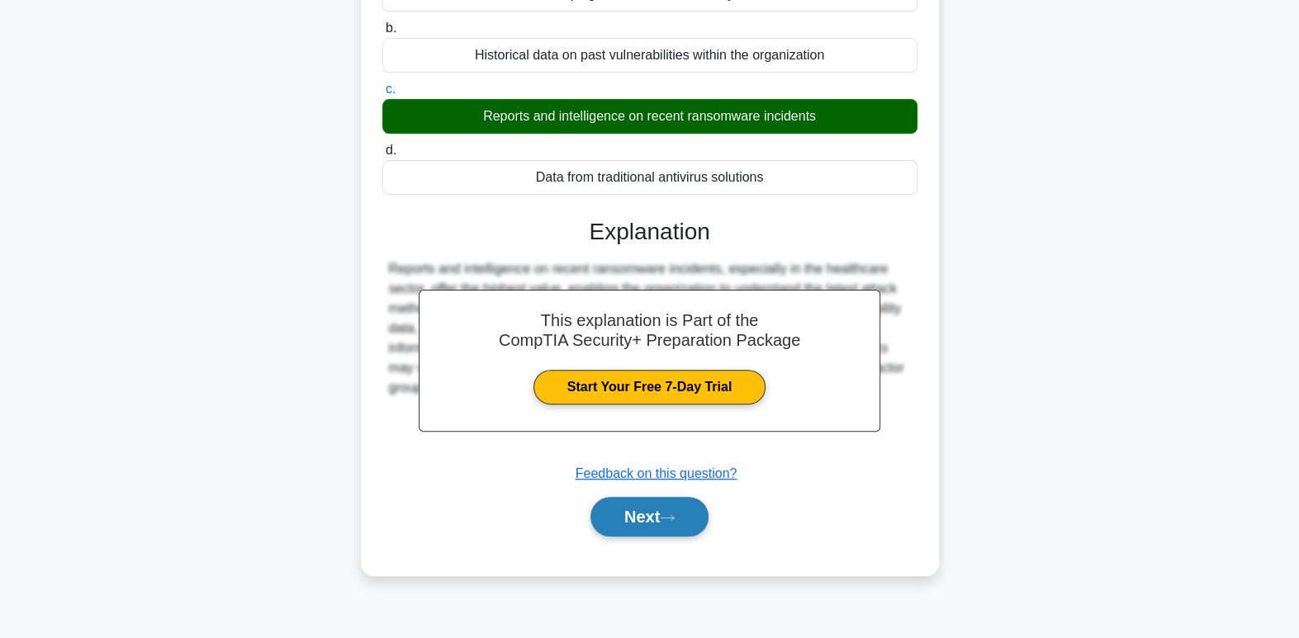
click at [653, 509] on button "Next" at bounding box center [649, 517] width 118 height 40
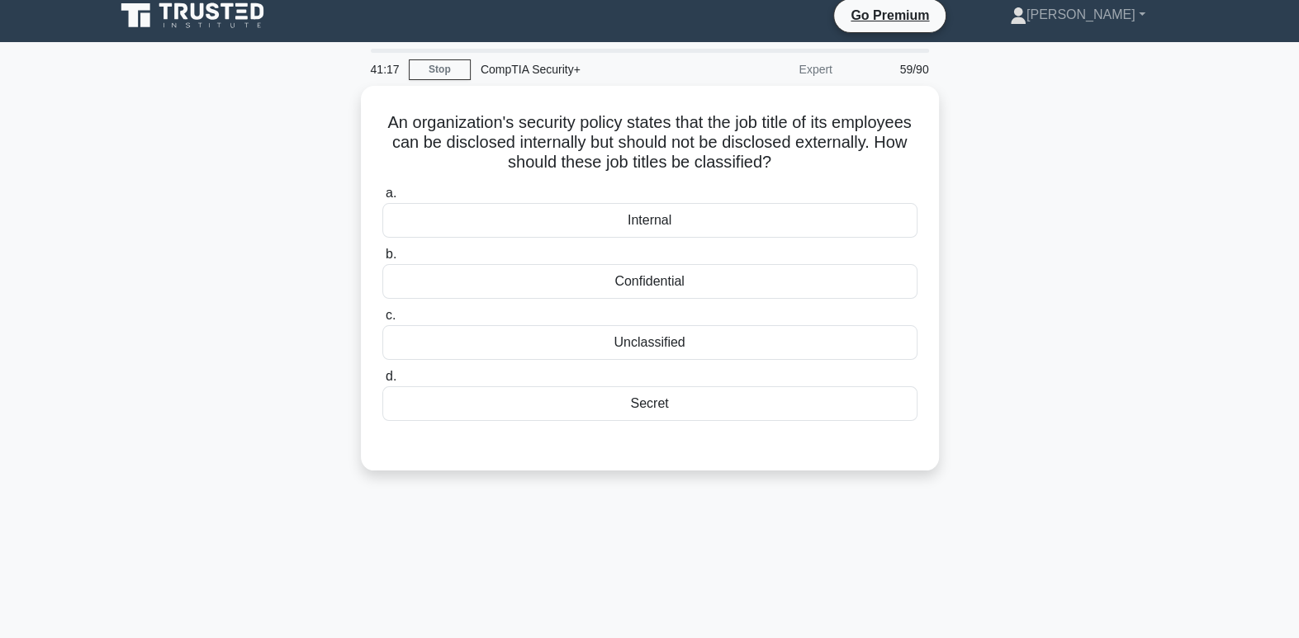
scroll to position [0, 0]
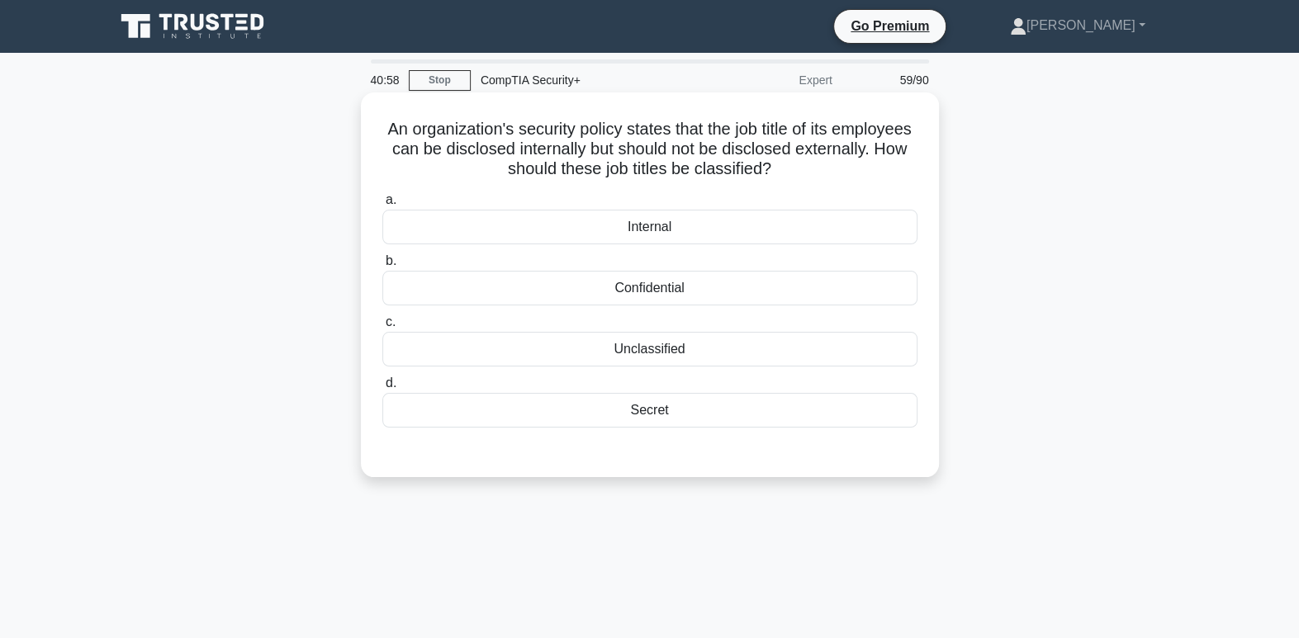
click at [752, 229] on div "Internal" at bounding box center [649, 227] width 535 height 35
click at [382, 206] on input "a. Internal" at bounding box center [382, 200] width 0 height 11
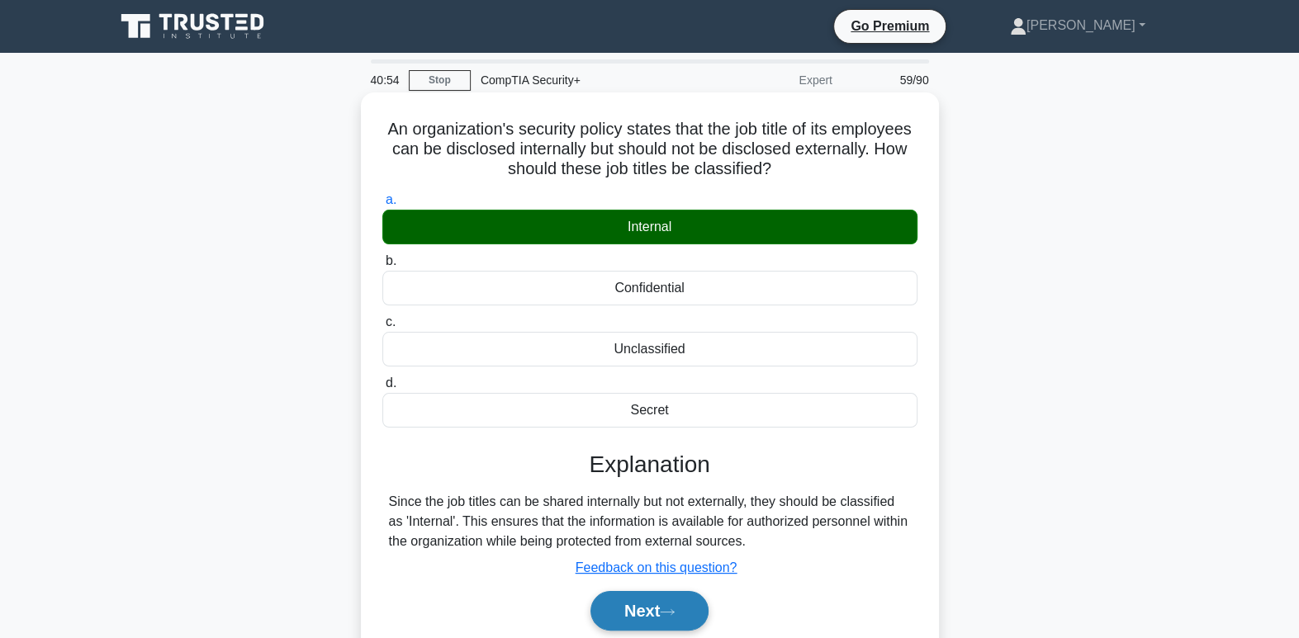
click at [698, 612] on button "Next" at bounding box center [649, 611] width 118 height 40
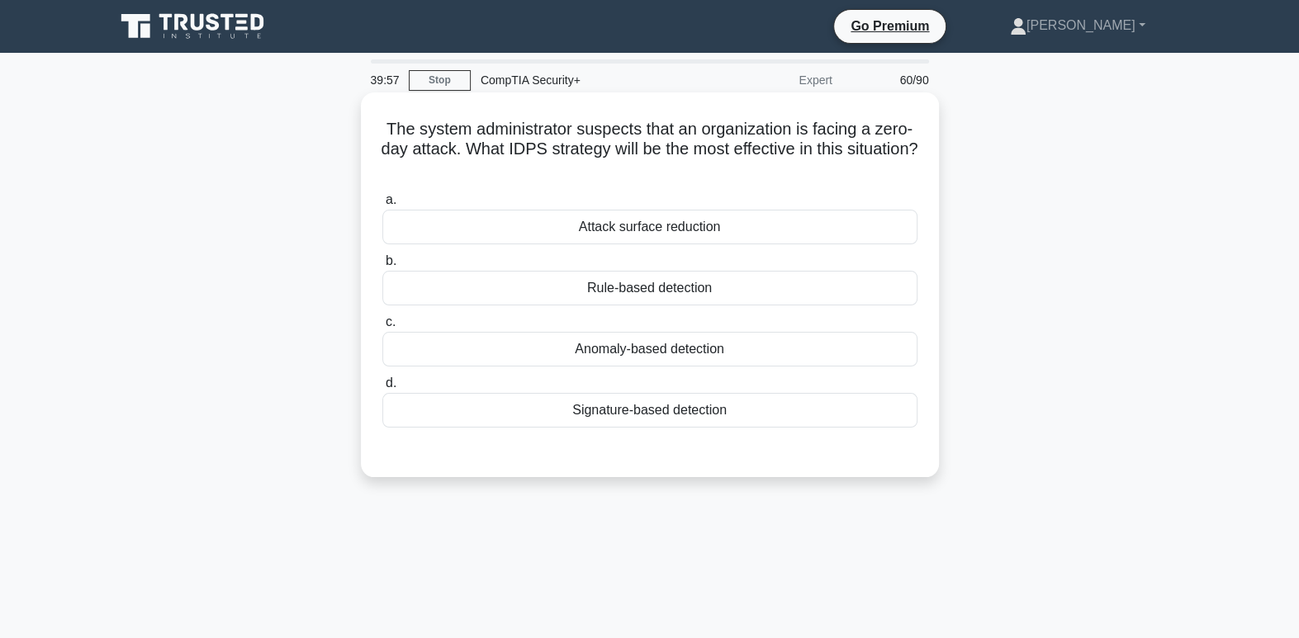
click at [676, 224] on div "Attack surface reduction" at bounding box center [649, 227] width 535 height 35
click at [382, 206] on input "a. Attack surface reduction" at bounding box center [382, 200] width 0 height 11
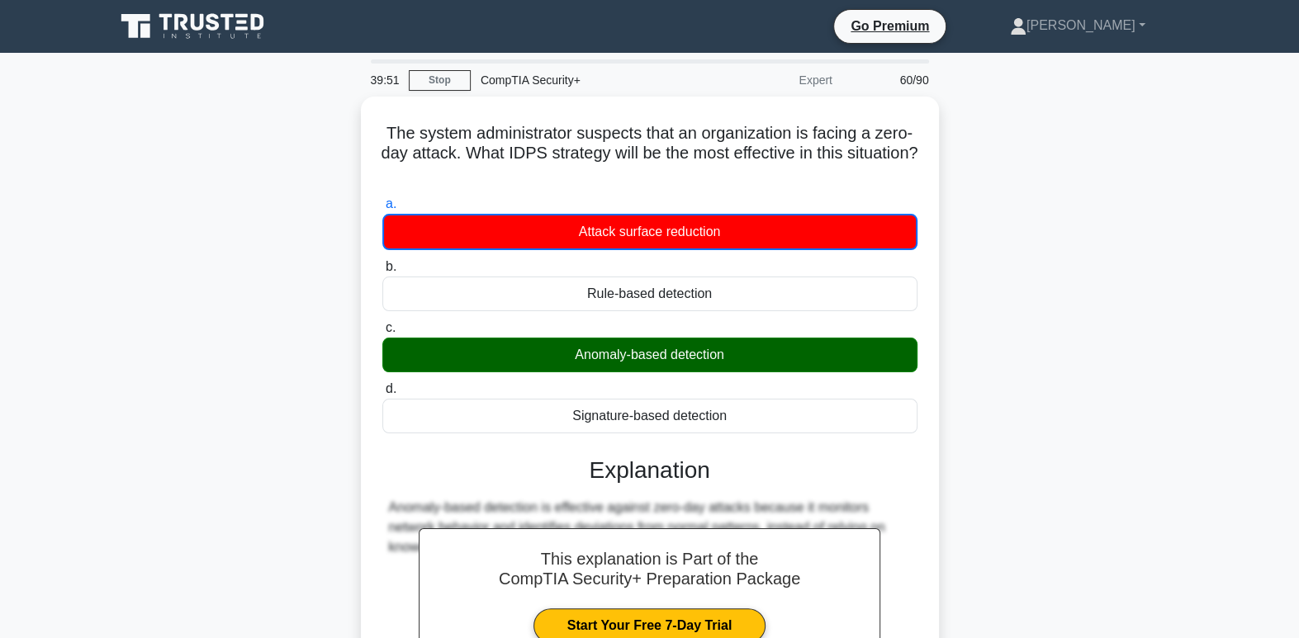
scroll to position [253, 0]
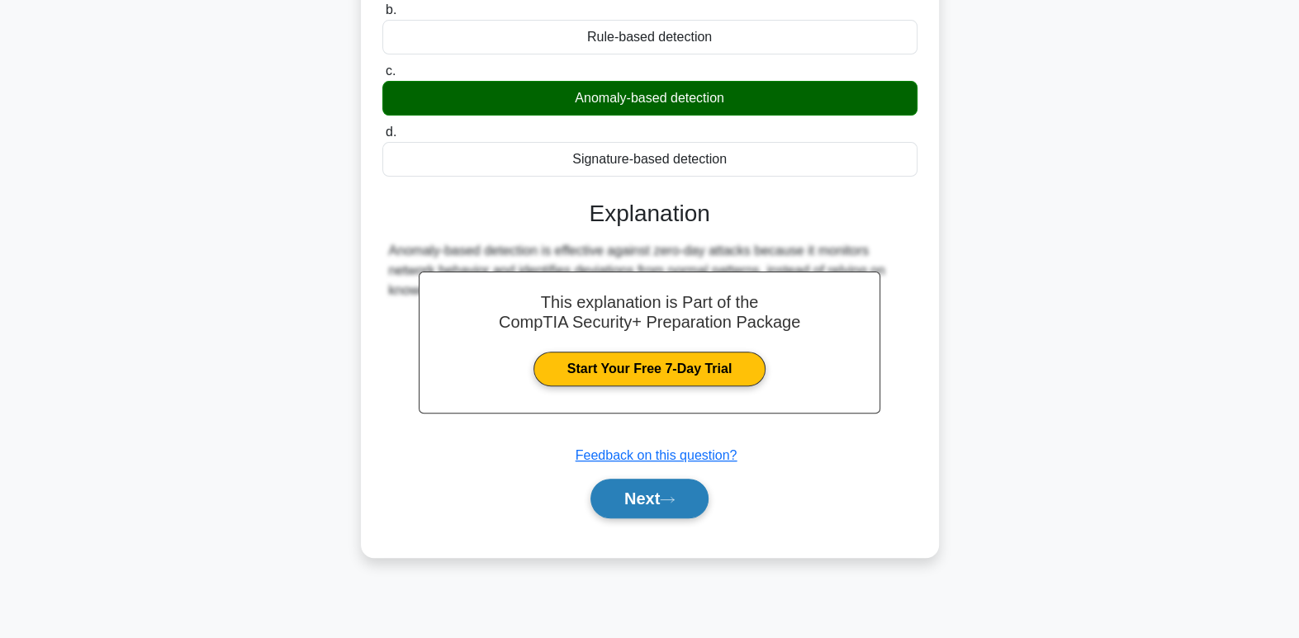
click at [655, 494] on button "Next" at bounding box center [649, 499] width 118 height 40
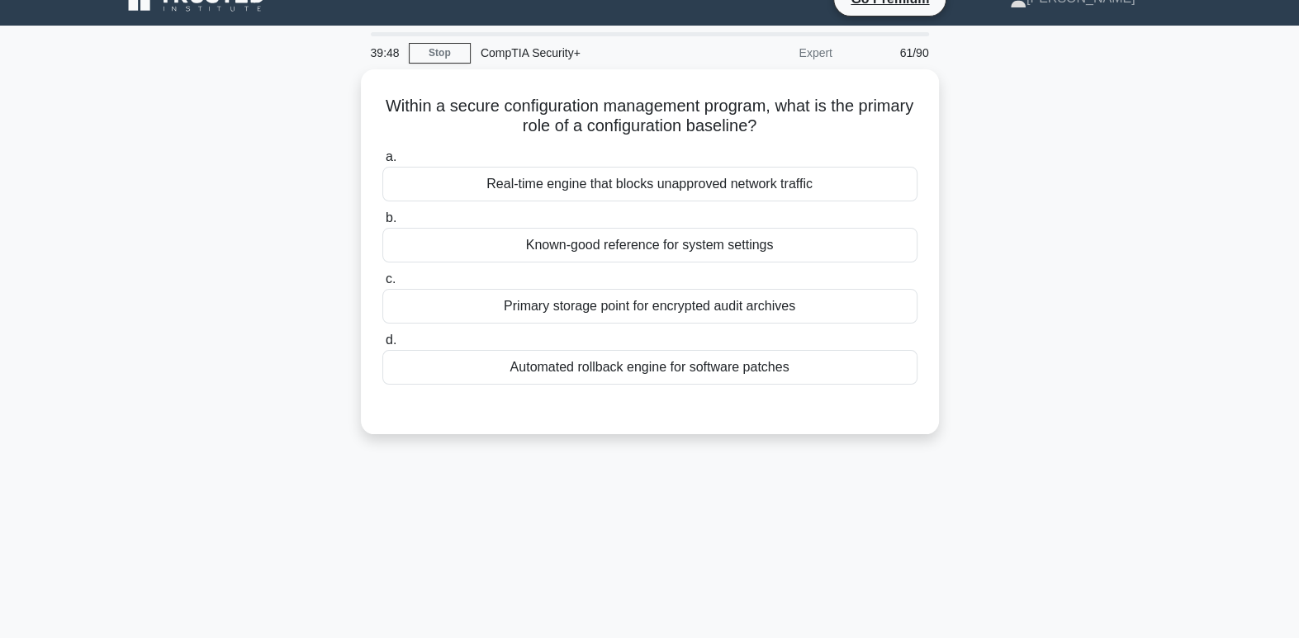
scroll to position [0, 0]
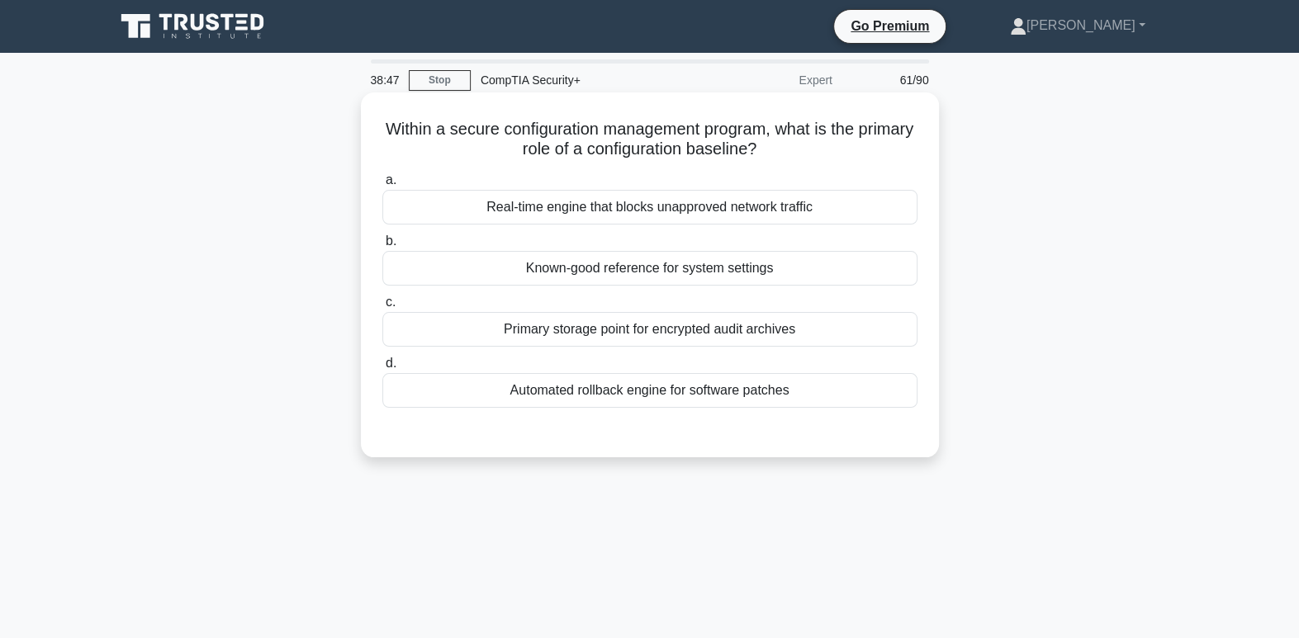
click at [731, 267] on div "Known-good reference for system settings" at bounding box center [649, 268] width 535 height 35
click at [382, 247] on input "b. Known-good reference for system settings" at bounding box center [382, 241] width 0 height 11
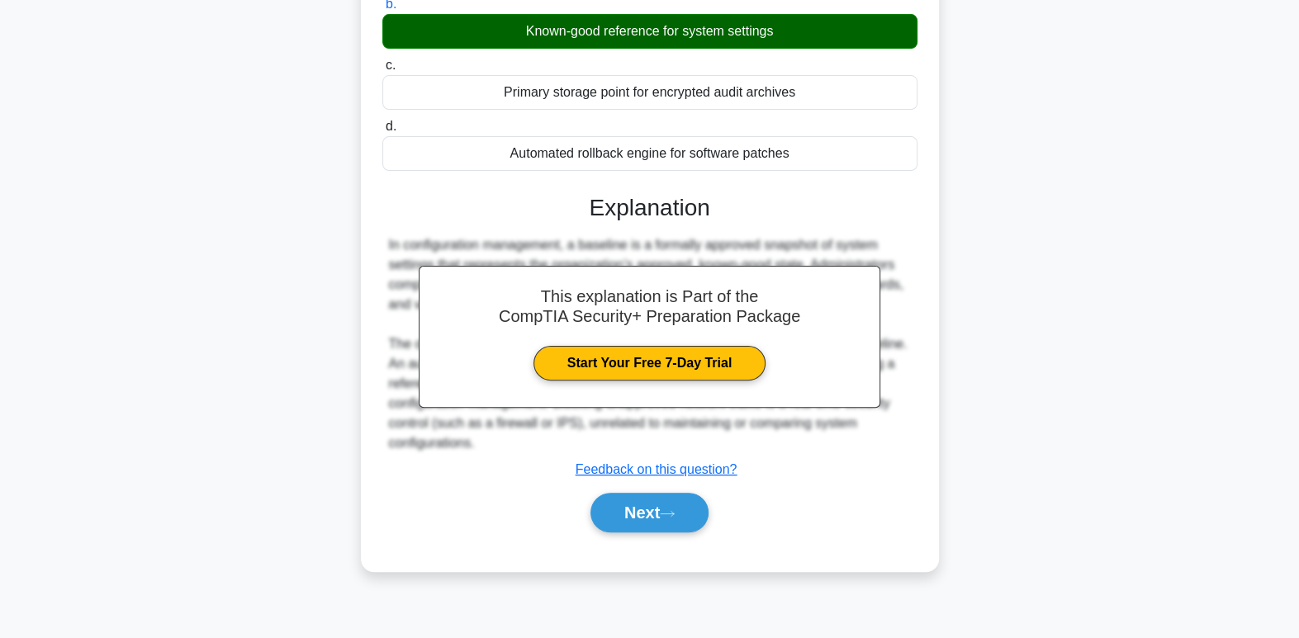
scroll to position [253, 0]
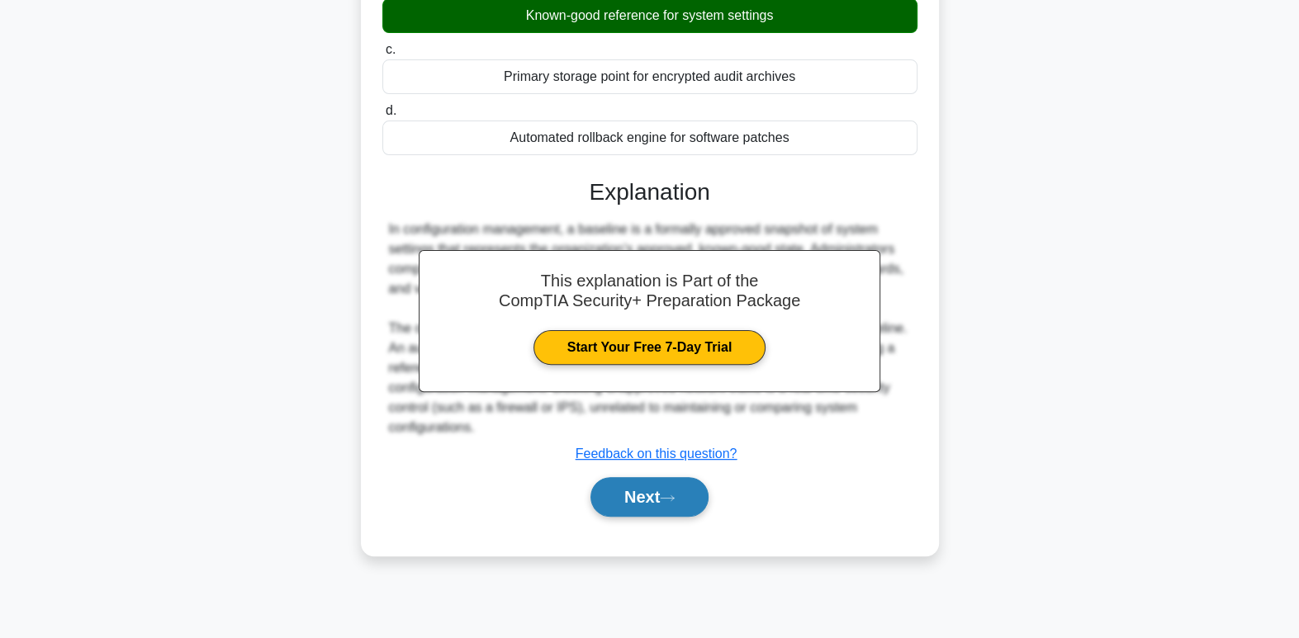
click at [674, 494] on icon at bounding box center [667, 498] width 15 height 9
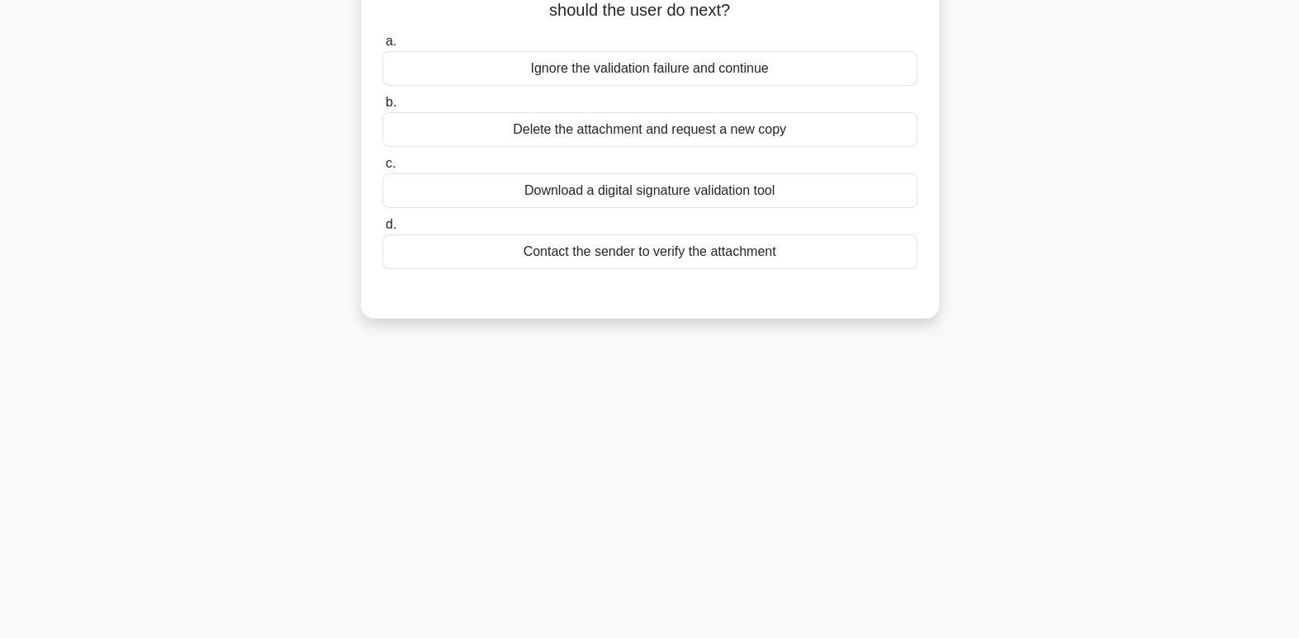
scroll to position [0, 0]
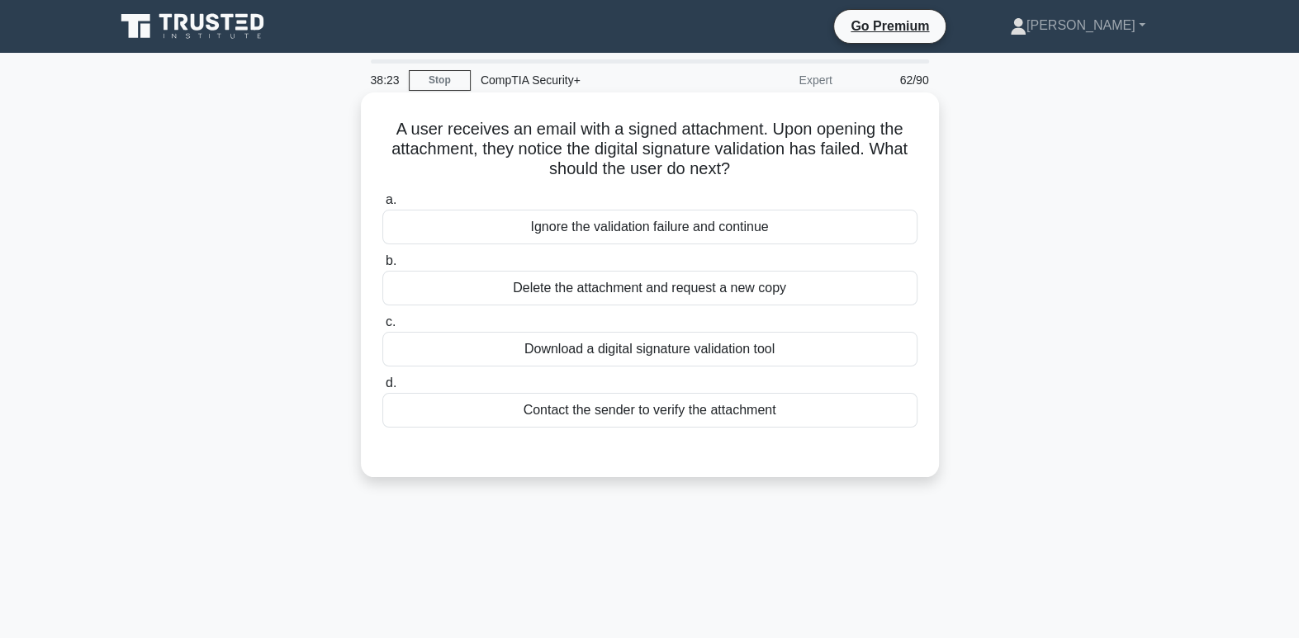
click at [600, 419] on div "Contact the sender to verify the attachment" at bounding box center [649, 410] width 535 height 35
click at [382, 389] on input "d. Contact the sender to verify the attachment" at bounding box center [382, 383] width 0 height 11
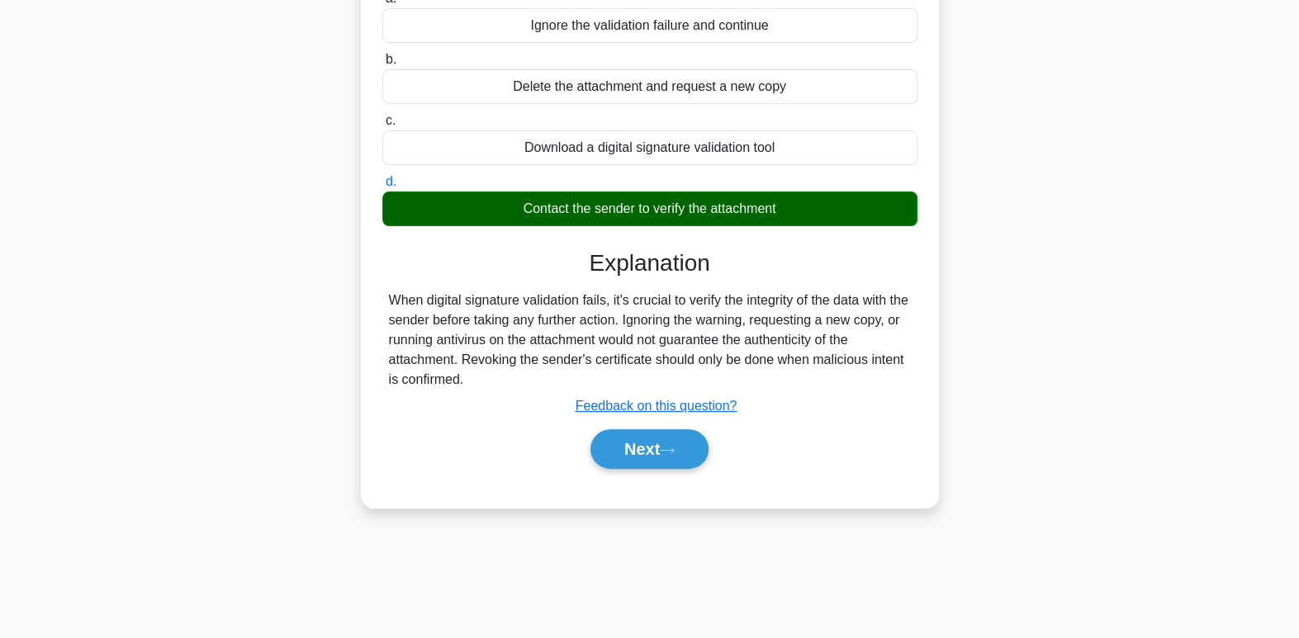
scroll to position [253, 0]
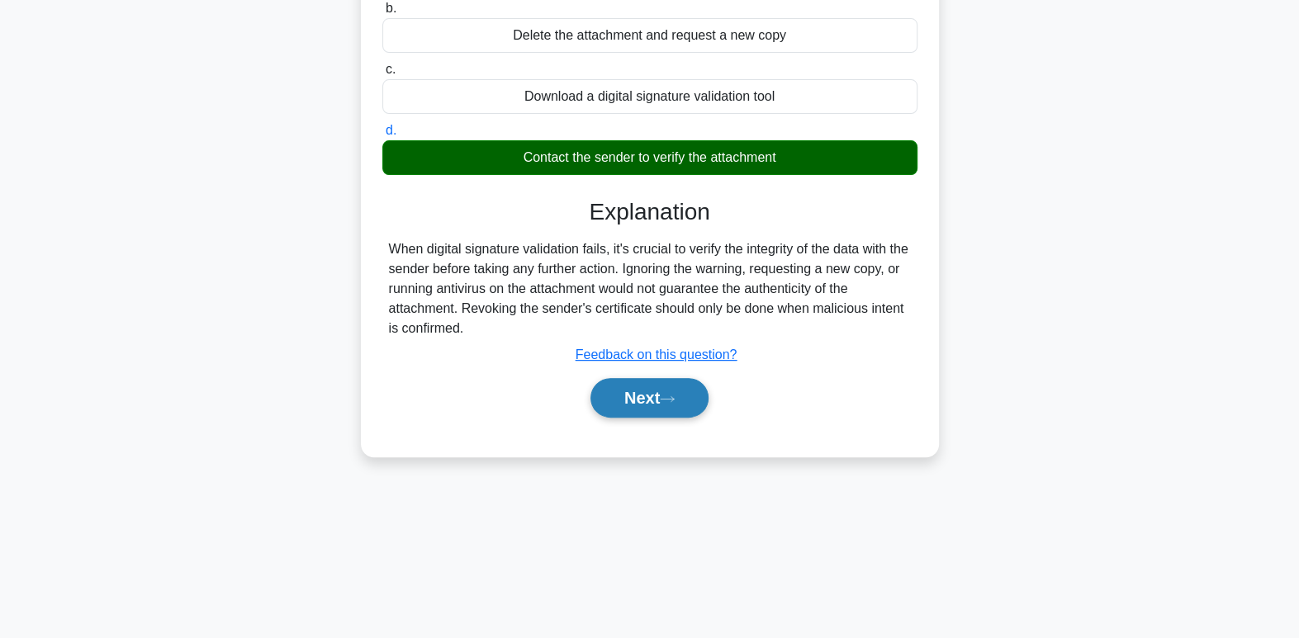
click at [677, 388] on button "Next" at bounding box center [649, 398] width 118 height 40
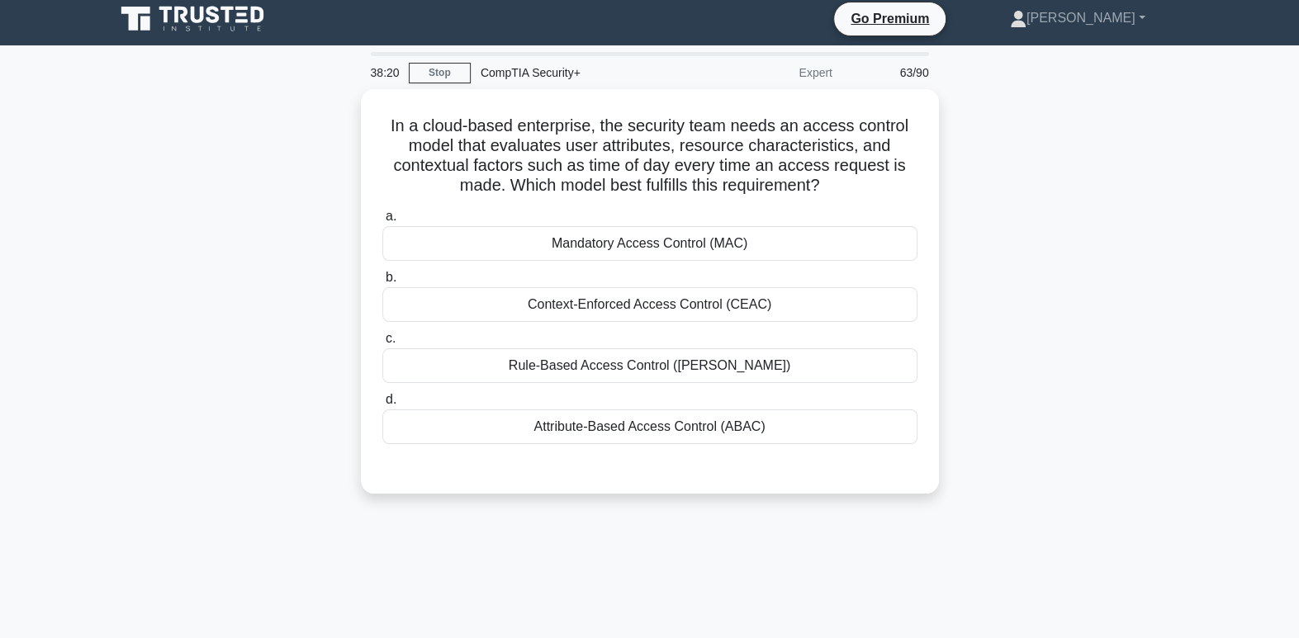
scroll to position [0, 0]
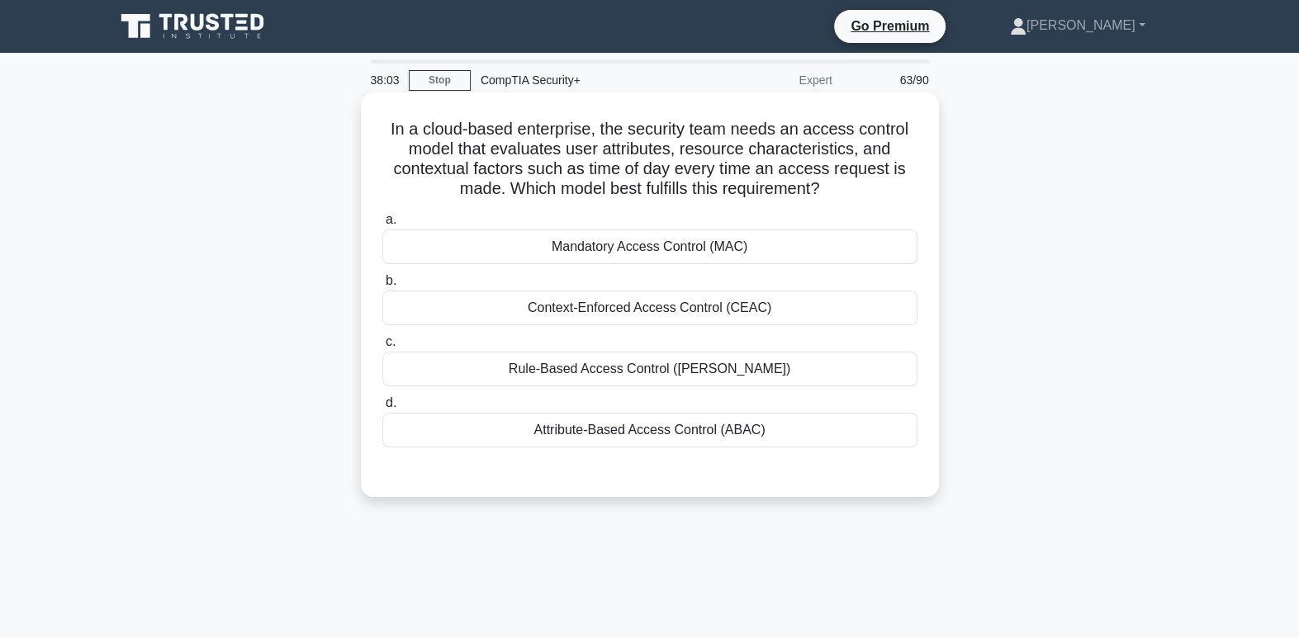
click at [713, 313] on div "Context-Enforced Access Control (CEAC)" at bounding box center [649, 308] width 535 height 35
click at [382, 286] on input "b. Context-Enforced Access Control (CEAC)" at bounding box center [382, 281] width 0 height 11
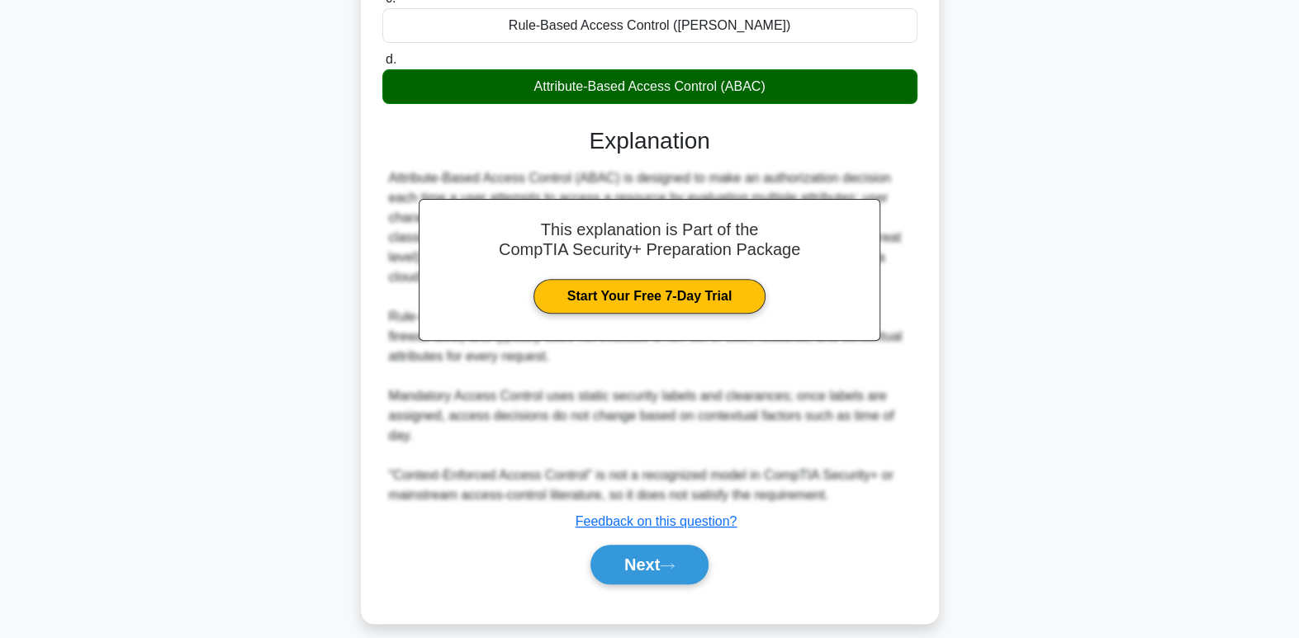
scroll to position [360, 0]
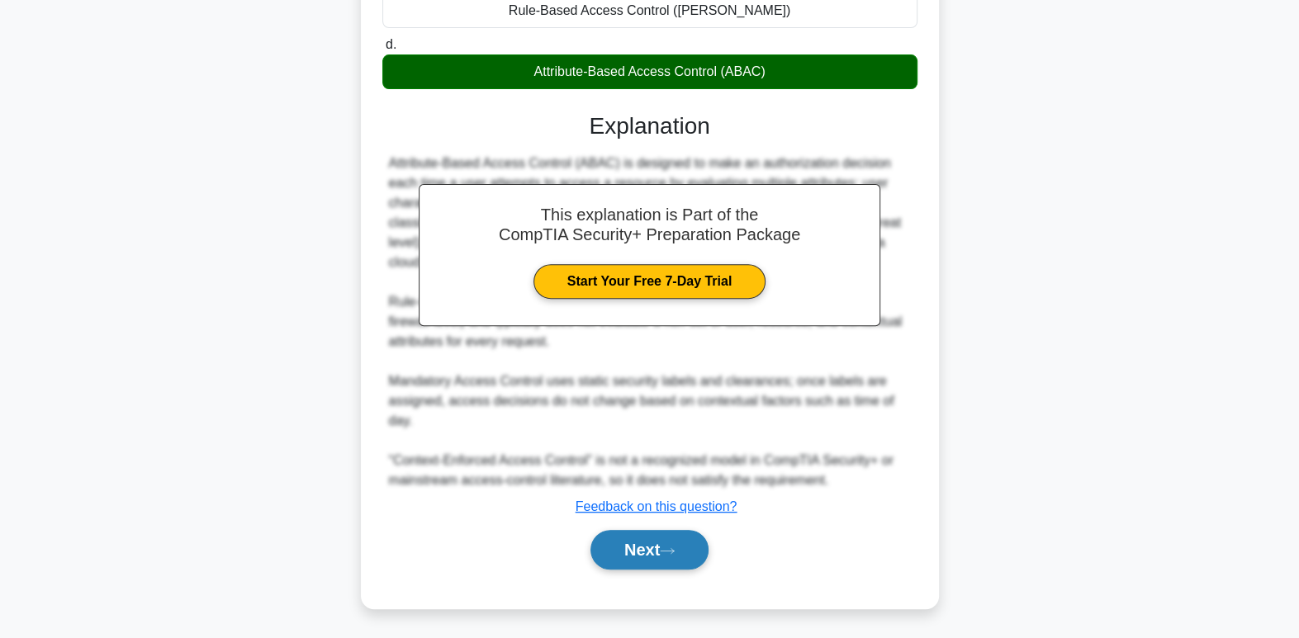
click at [666, 546] on icon at bounding box center [667, 550] width 15 height 9
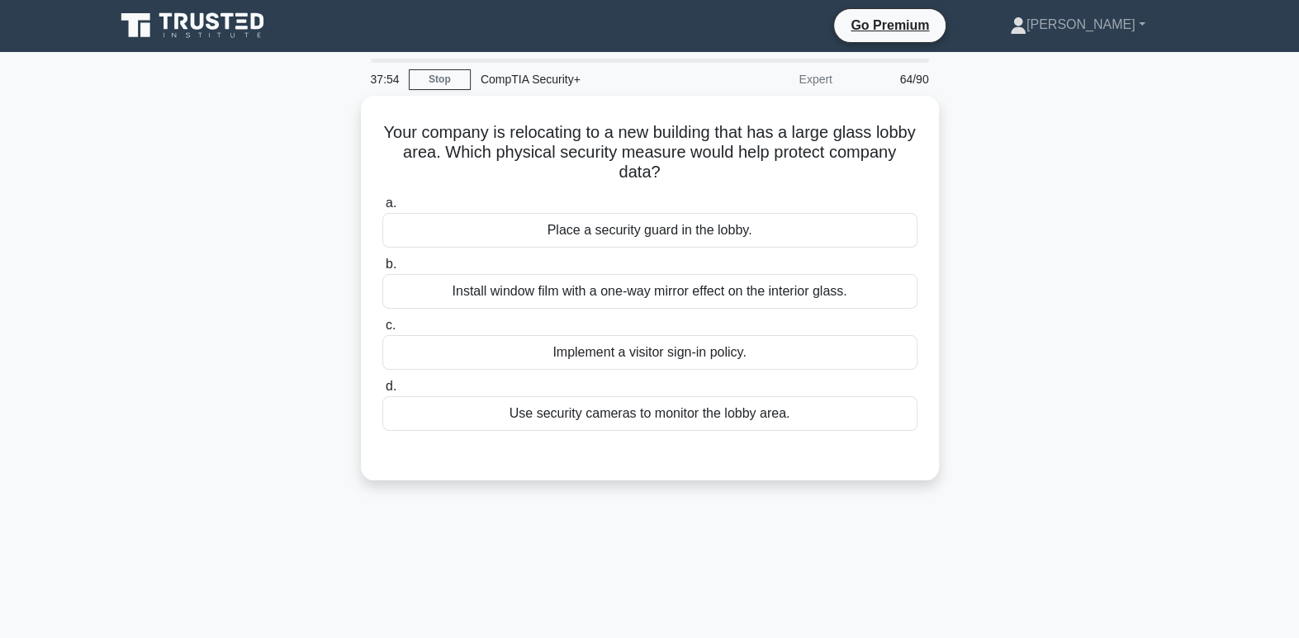
scroll to position [0, 0]
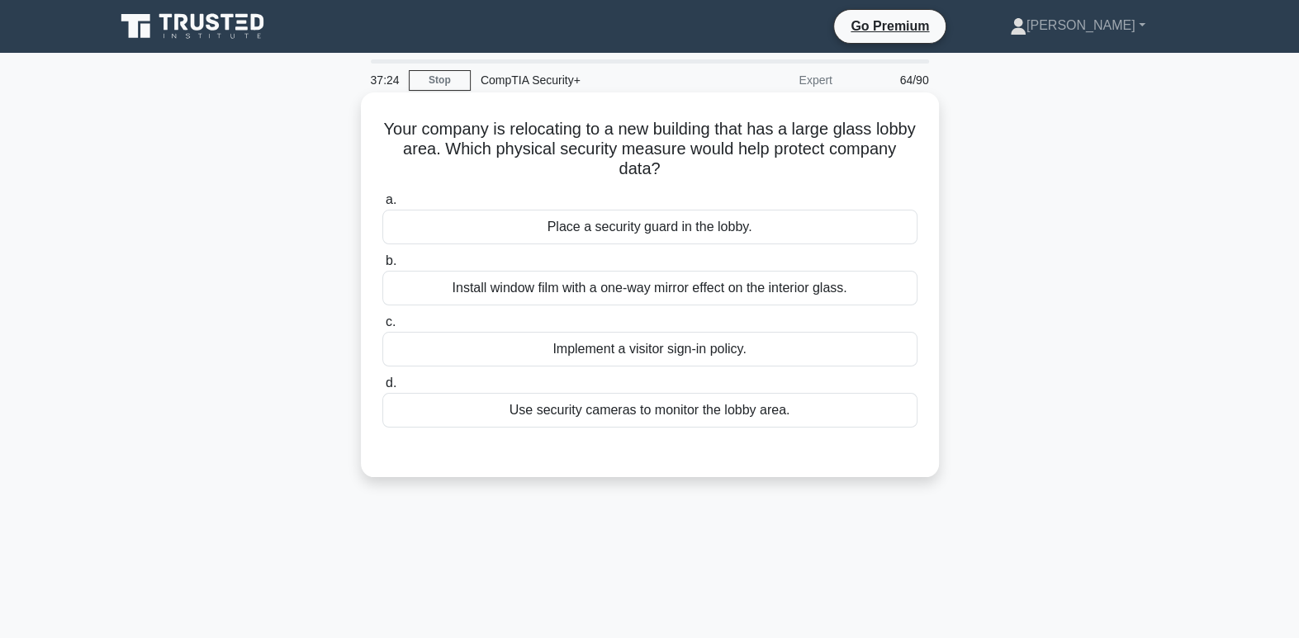
click at [668, 286] on div "Install window film with a one-way mirror effect on the interior glass." at bounding box center [649, 288] width 535 height 35
click at [382, 267] on input "b. Install window film with a one-way mirror effect on the interior glass." at bounding box center [382, 261] width 0 height 11
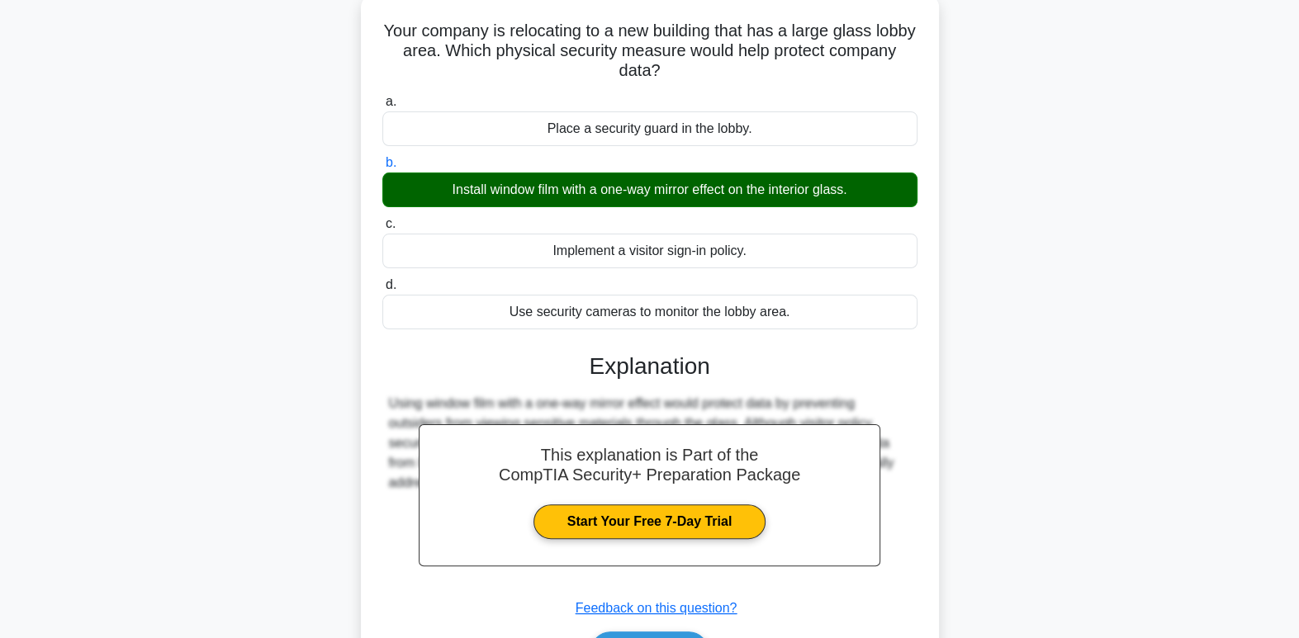
scroll to position [253, 0]
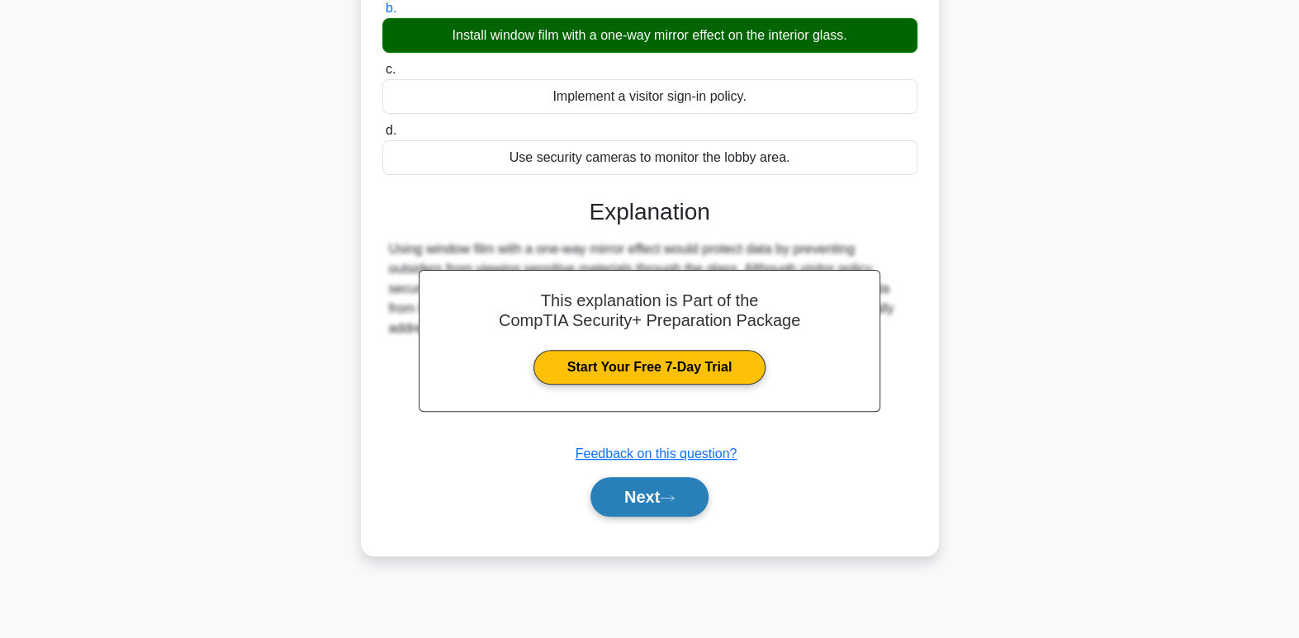
click at [698, 497] on button "Next" at bounding box center [649, 497] width 118 height 40
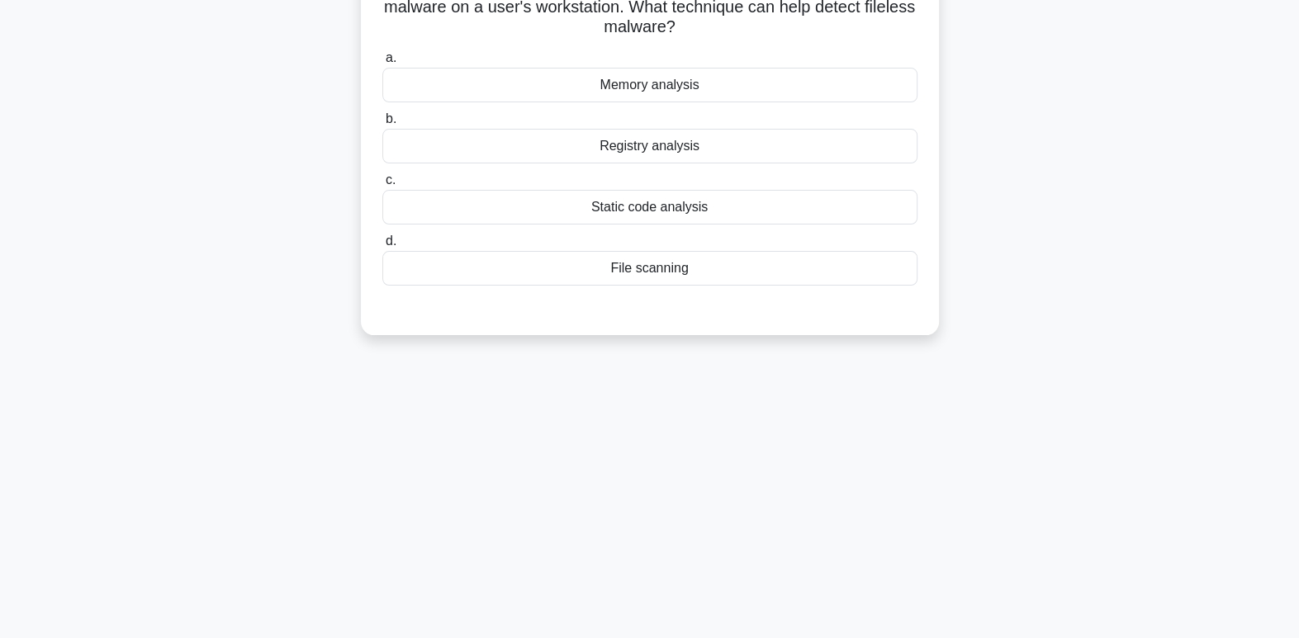
scroll to position [0, 0]
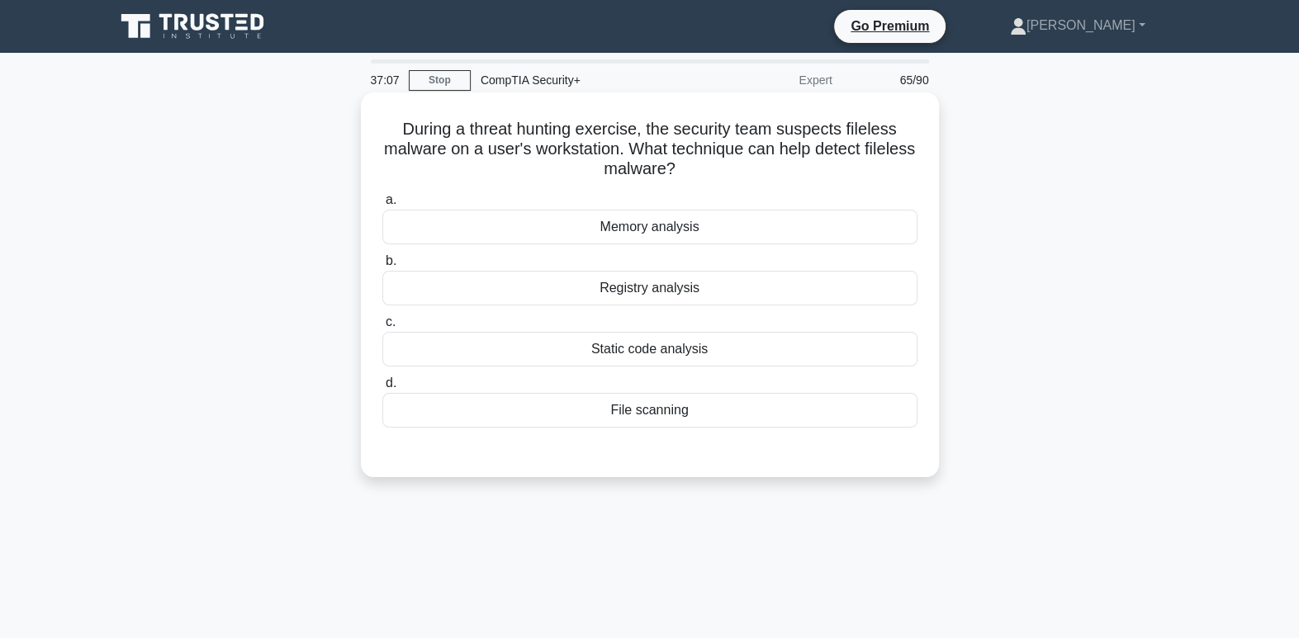
click at [687, 410] on div "File scanning" at bounding box center [649, 410] width 535 height 35
click at [382, 389] on input "d. File scanning" at bounding box center [382, 383] width 0 height 11
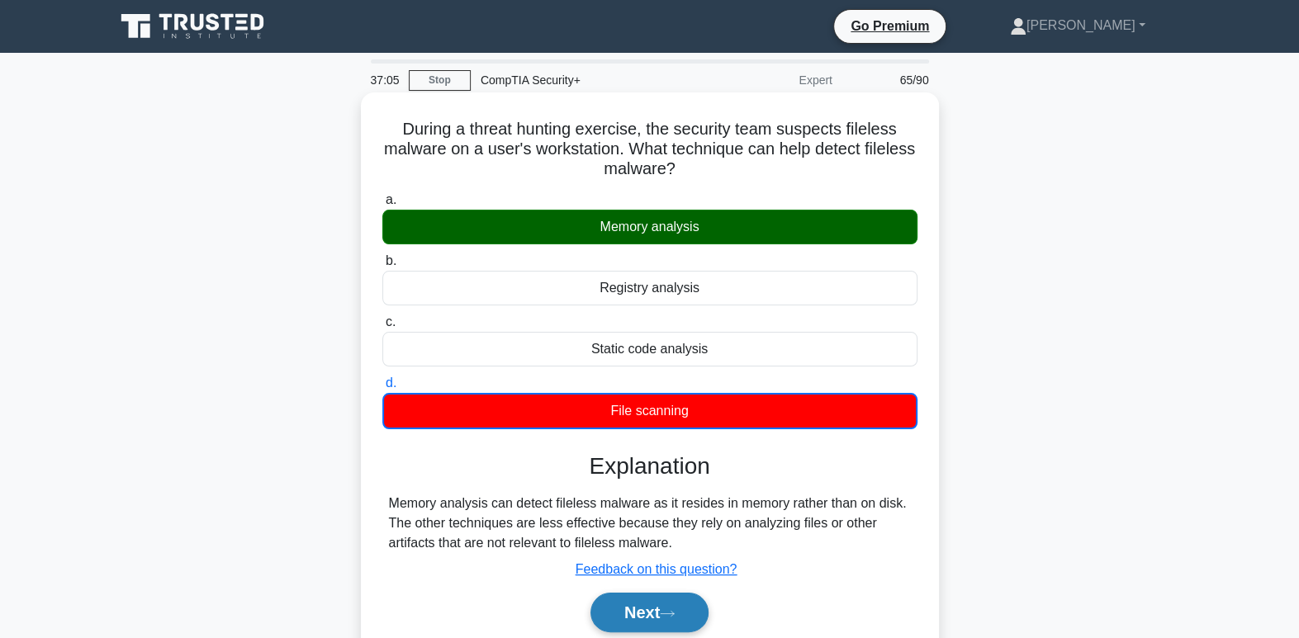
click at [627, 612] on button "Next" at bounding box center [649, 613] width 118 height 40
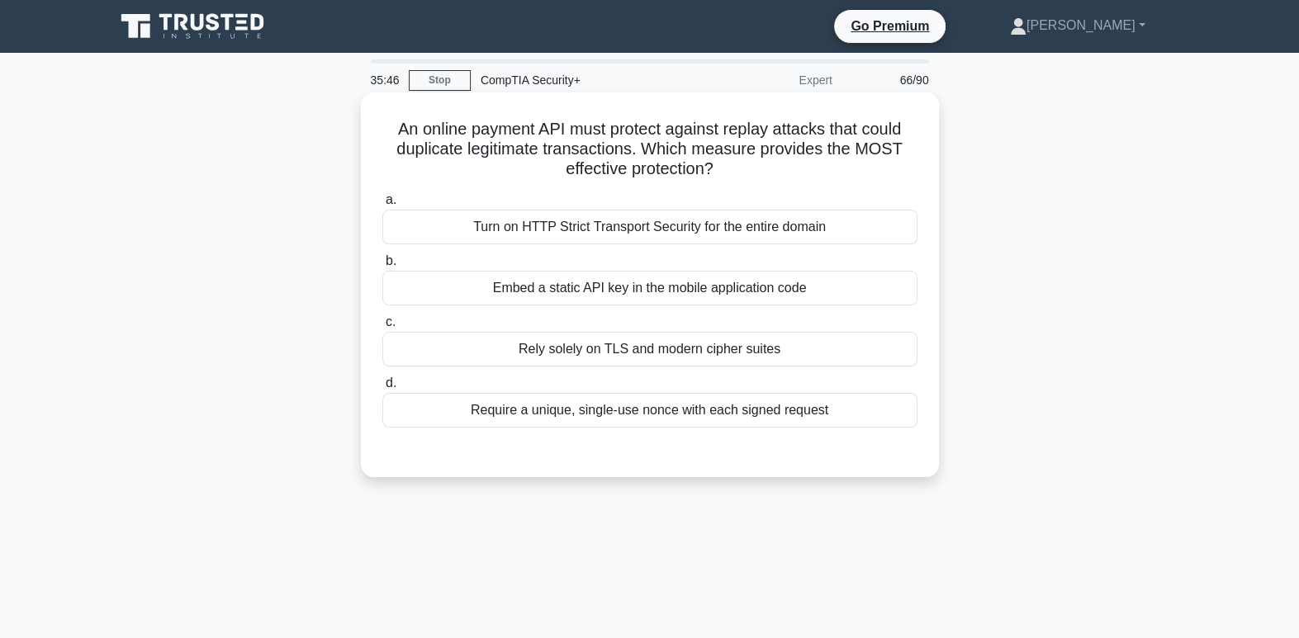
click at [858, 289] on div "Embed a static API key in the mobile application code" at bounding box center [649, 288] width 535 height 35
click at [382, 267] on input "b. Embed a static API key in the mobile application code" at bounding box center [382, 261] width 0 height 11
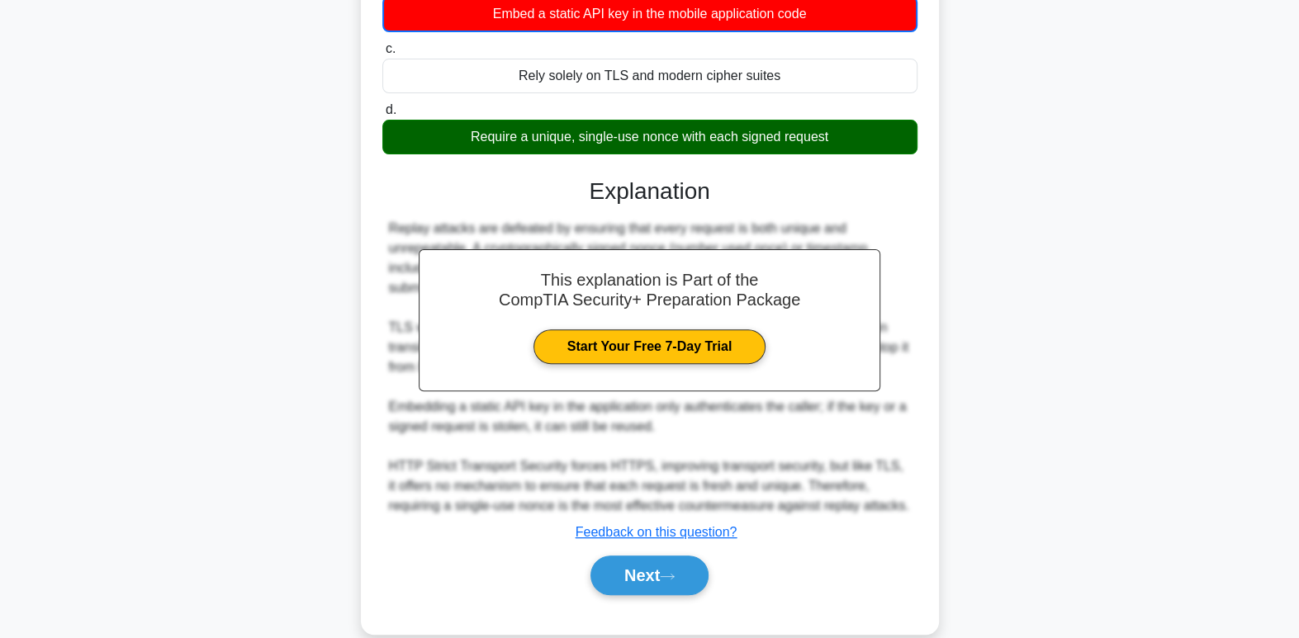
scroll to position [300, 0]
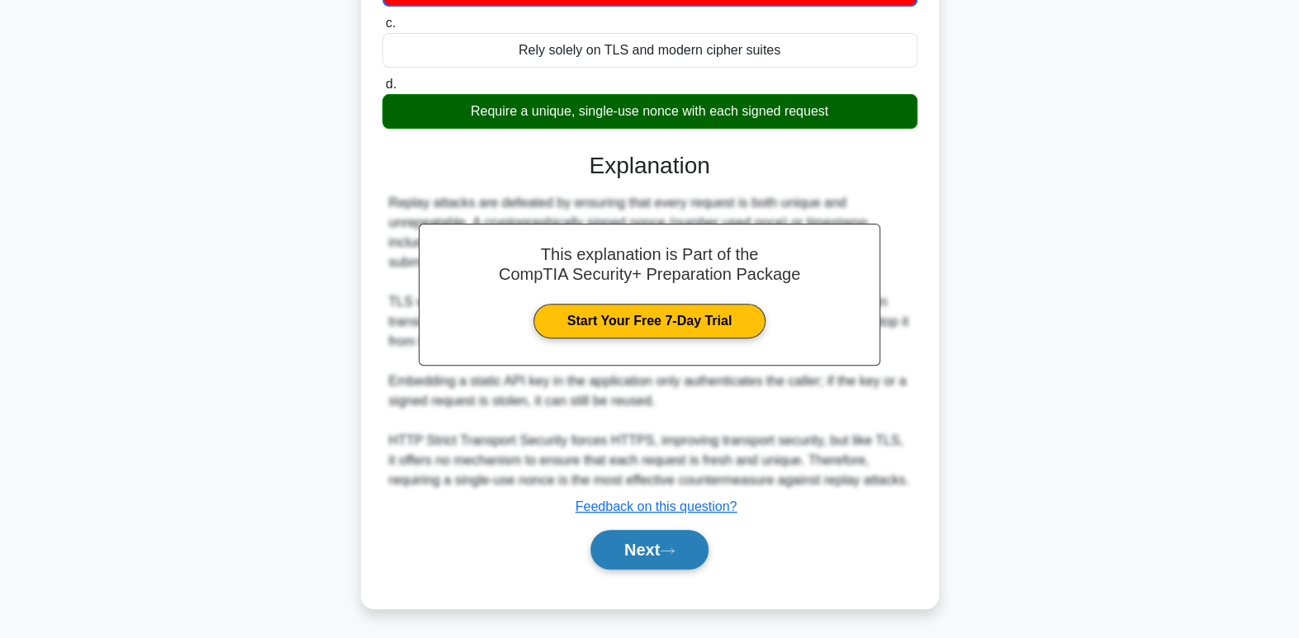
click at [674, 556] on button "Next" at bounding box center [649, 550] width 118 height 40
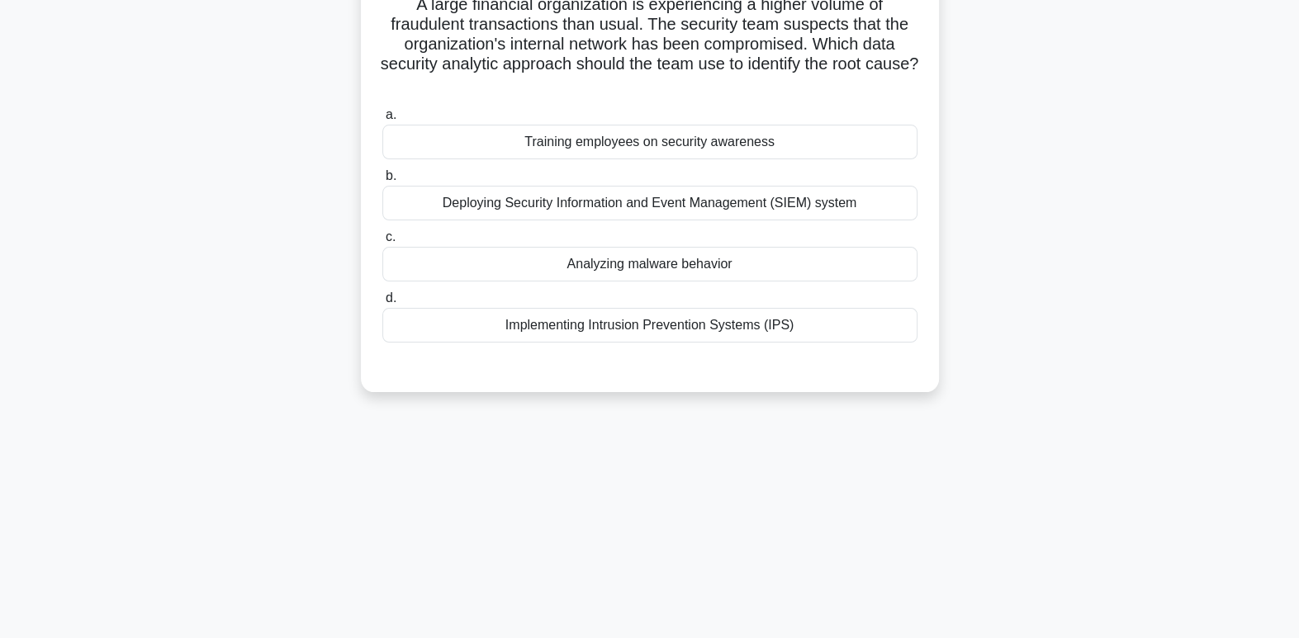
scroll to position [0, 0]
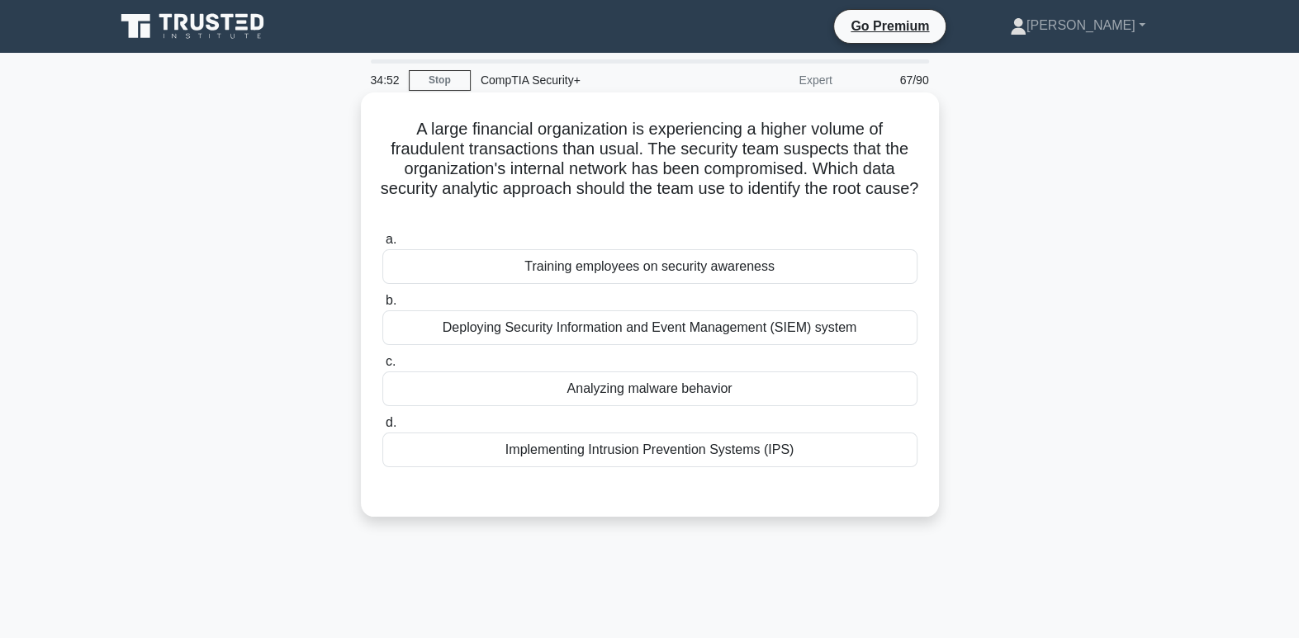
click at [761, 325] on div "Deploying Security Information and Event Management (SIEM) system" at bounding box center [649, 327] width 535 height 35
click at [382, 306] on input "b. Deploying Security Information and Event Management (SIEM) system" at bounding box center [382, 301] width 0 height 11
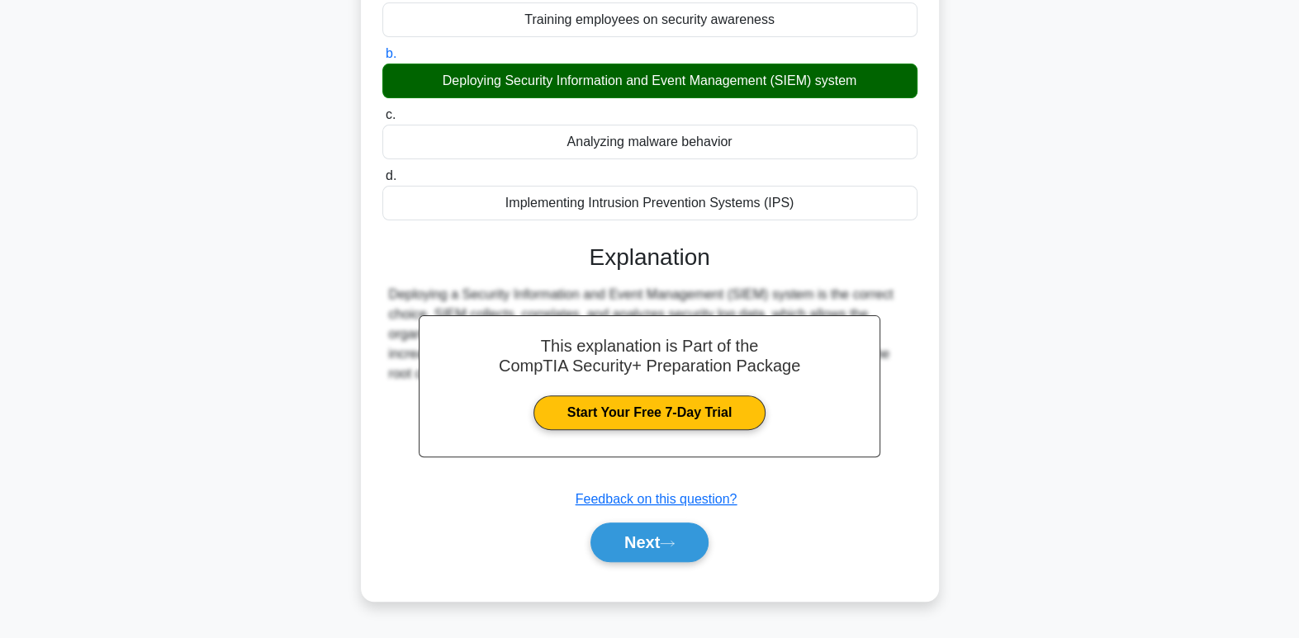
scroll to position [253, 0]
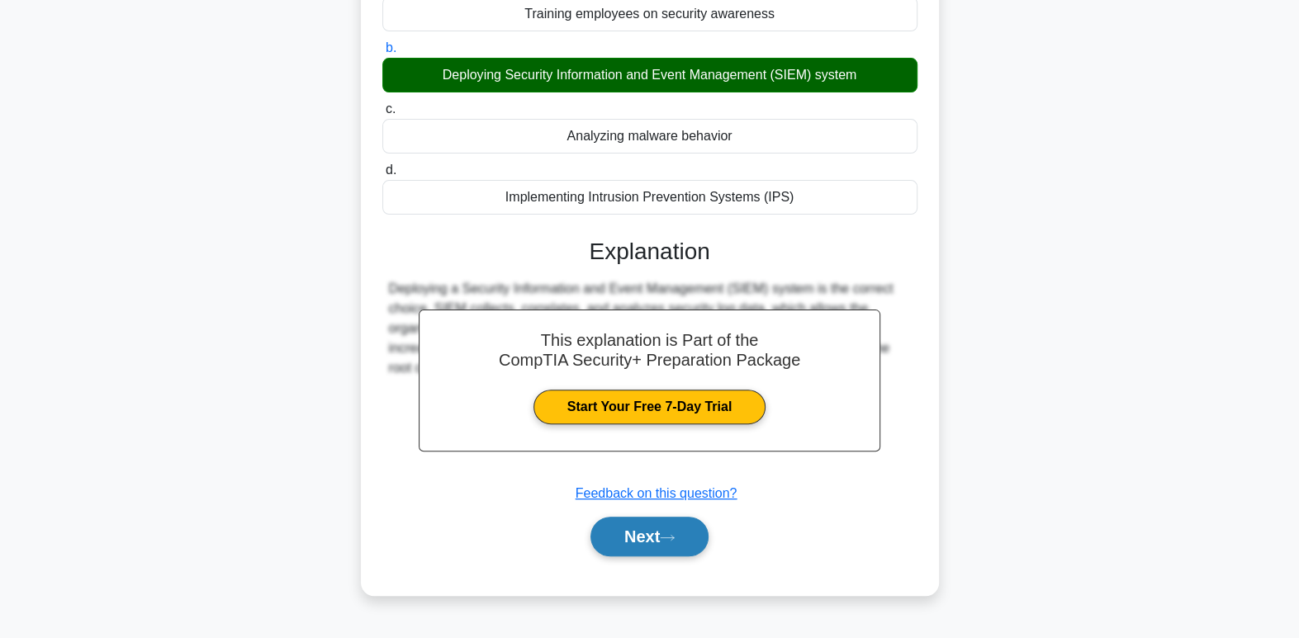
click at [699, 538] on button "Next" at bounding box center [649, 537] width 118 height 40
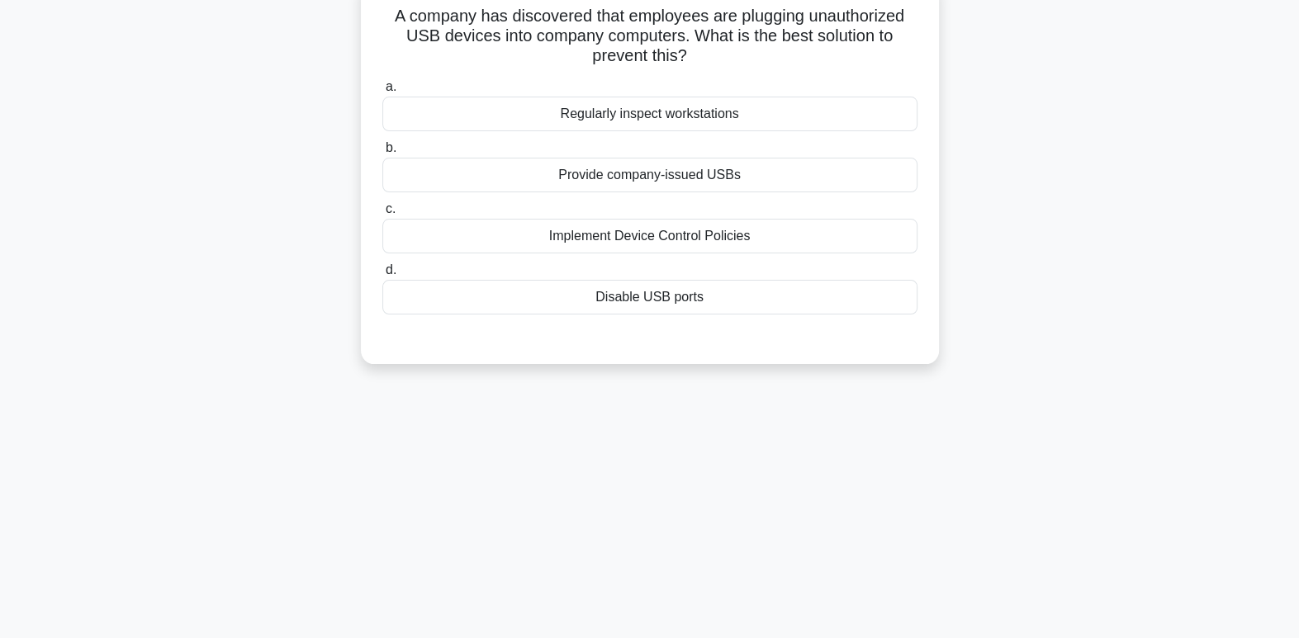
scroll to position [0, 0]
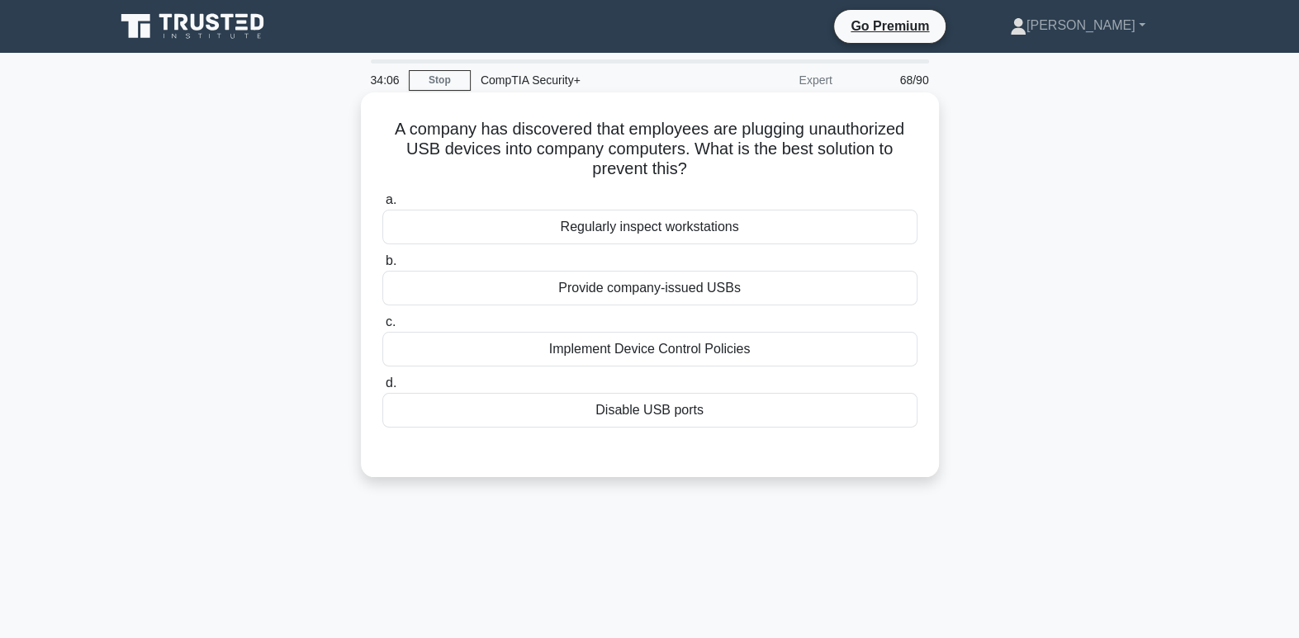
click at [830, 349] on div "Implement Device Control Policies" at bounding box center [649, 349] width 535 height 35
click at [382, 328] on input "c. Implement Device Control Policies" at bounding box center [382, 322] width 0 height 11
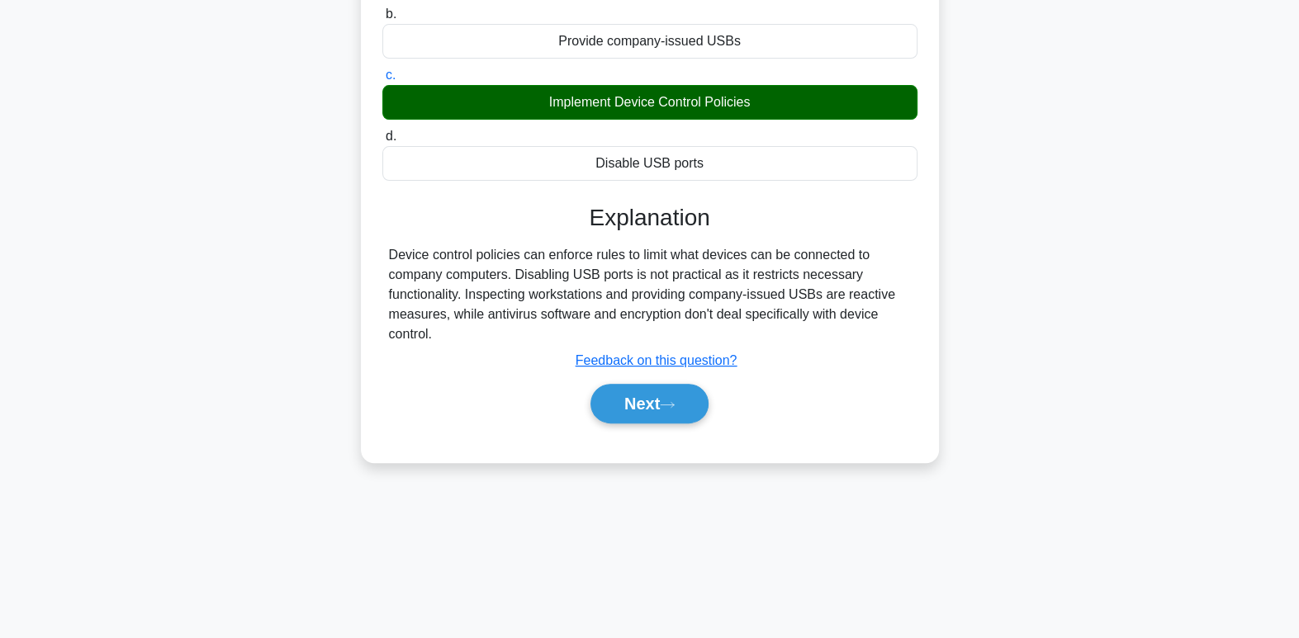
scroll to position [253, 0]
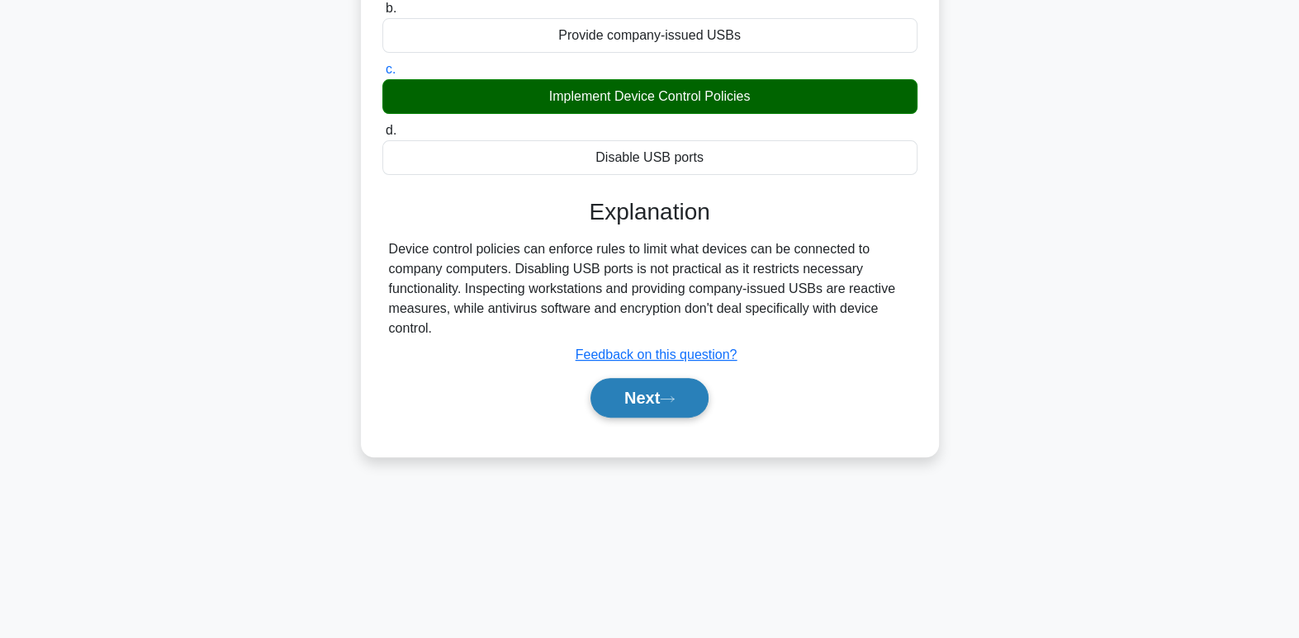
click at [652, 400] on button "Next" at bounding box center [649, 398] width 118 height 40
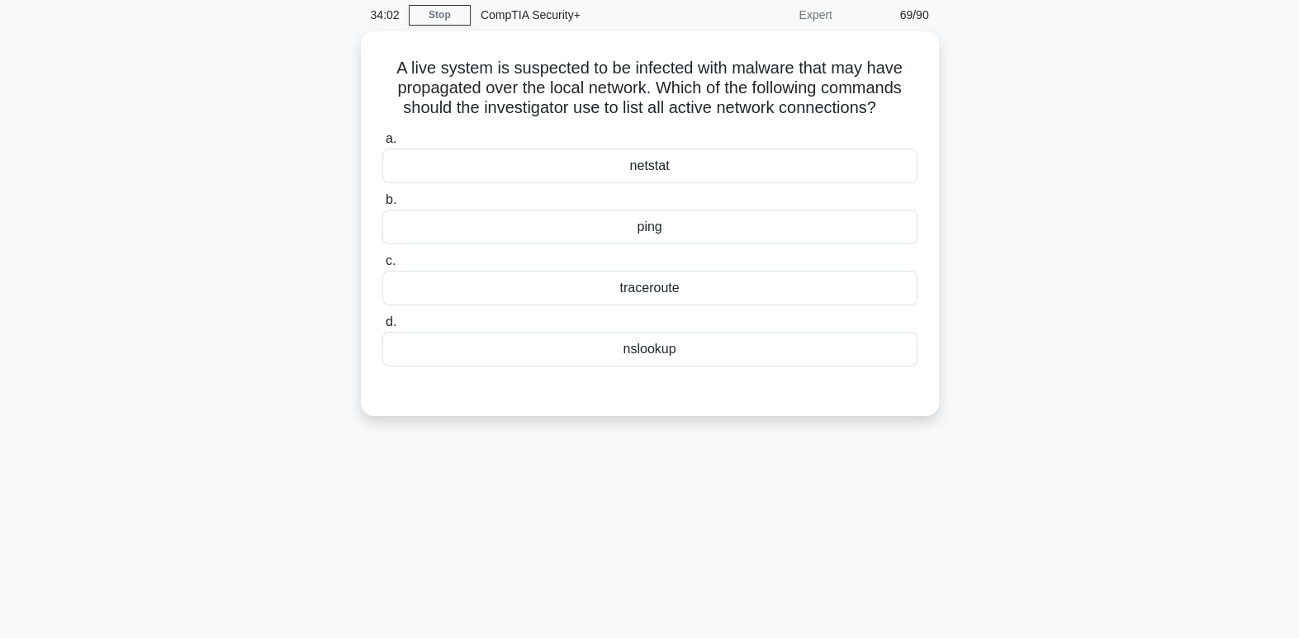
scroll to position [0, 0]
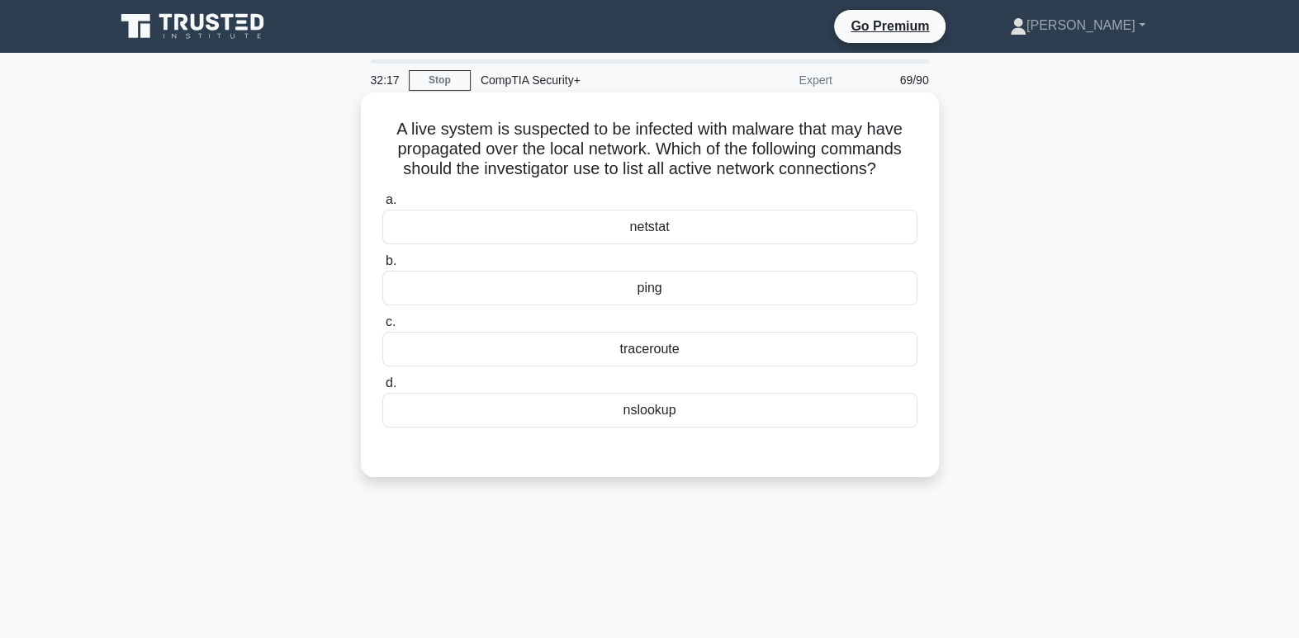
click at [739, 360] on div "traceroute" at bounding box center [649, 349] width 535 height 35
click at [382, 328] on input "c. traceroute" at bounding box center [382, 322] width 0 height 11
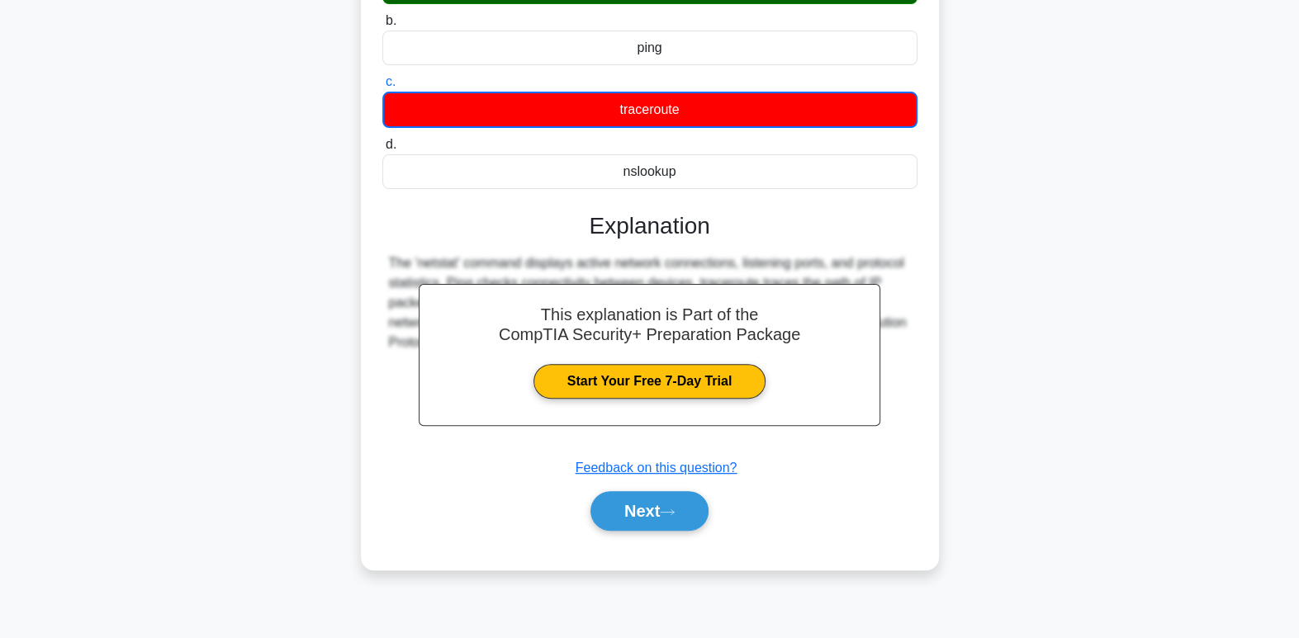
scroll to position [253, 0]
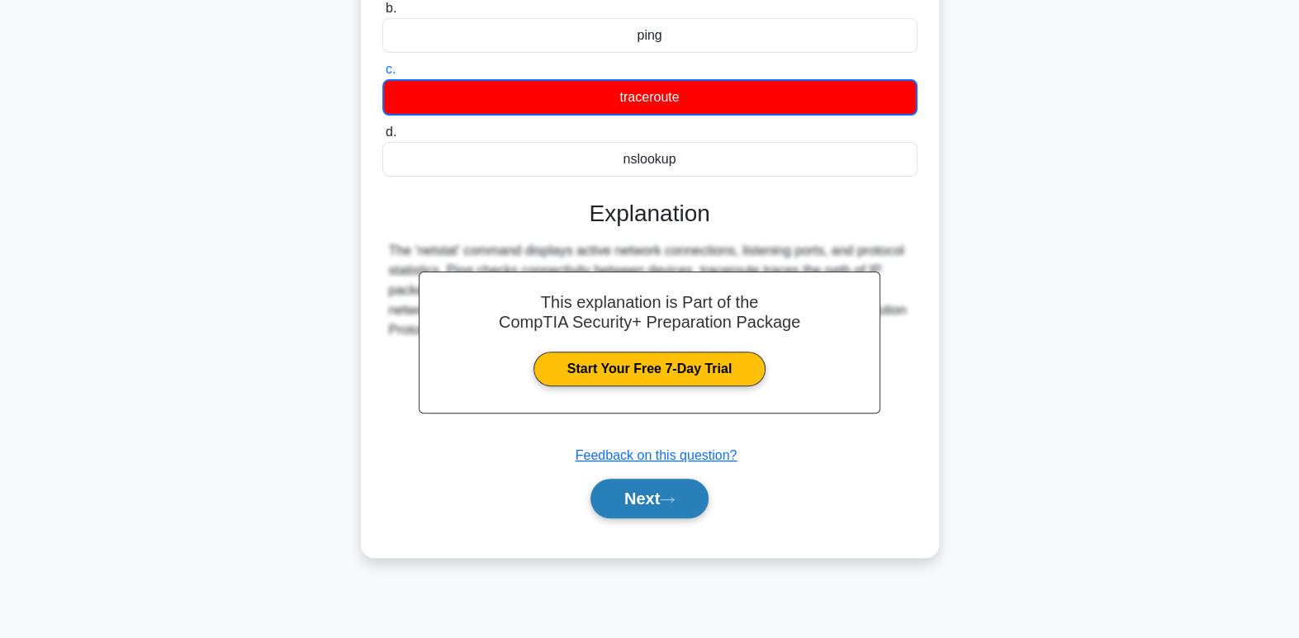
click at [688, 502] on button "Next" at bounding box center [649, 499] width 118 height 40
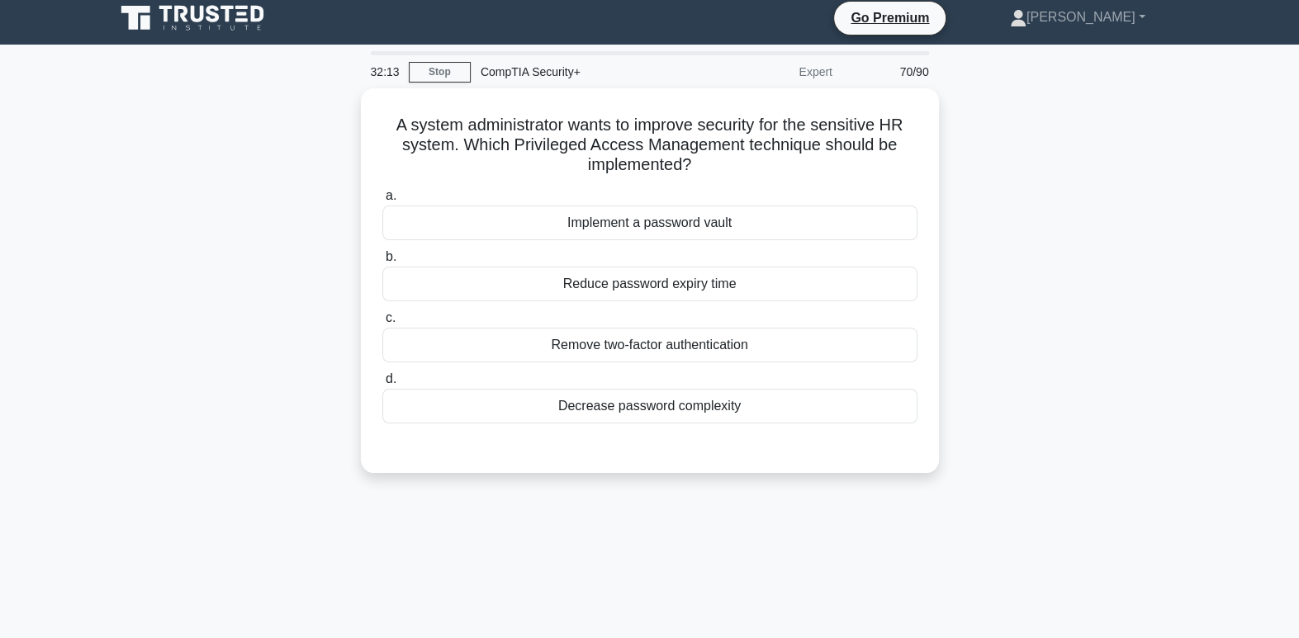
scroll to position [0, 0]
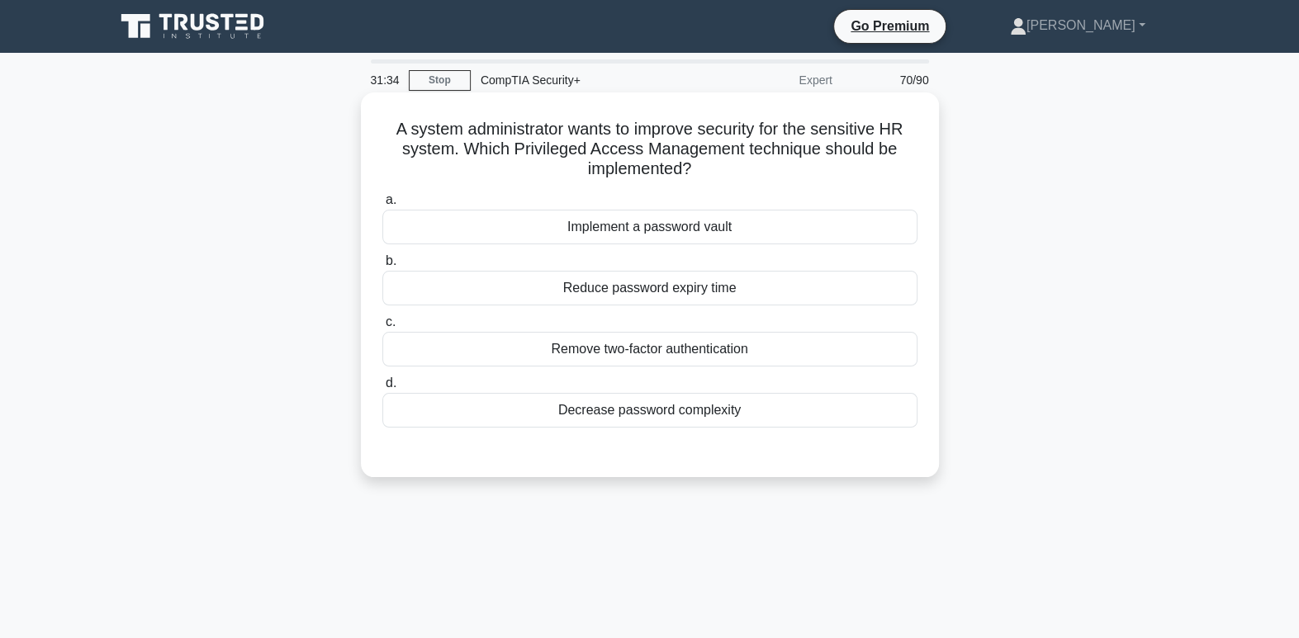
click at [748, 229] on div "Implement a password vault" at bounding box center [649, 227] width 535 height 35
click at [382, 206] on input "a. Implement a password vault" at bounding box center [382, 200] width 0 height 11
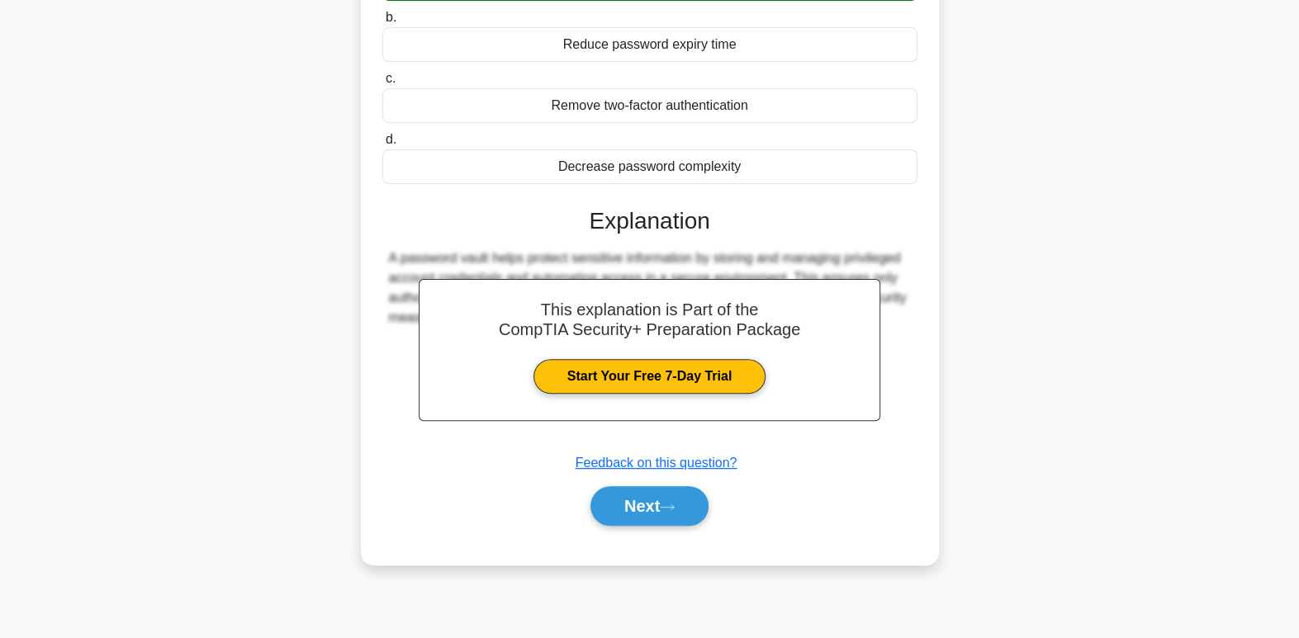
scroll to position [253, 0]
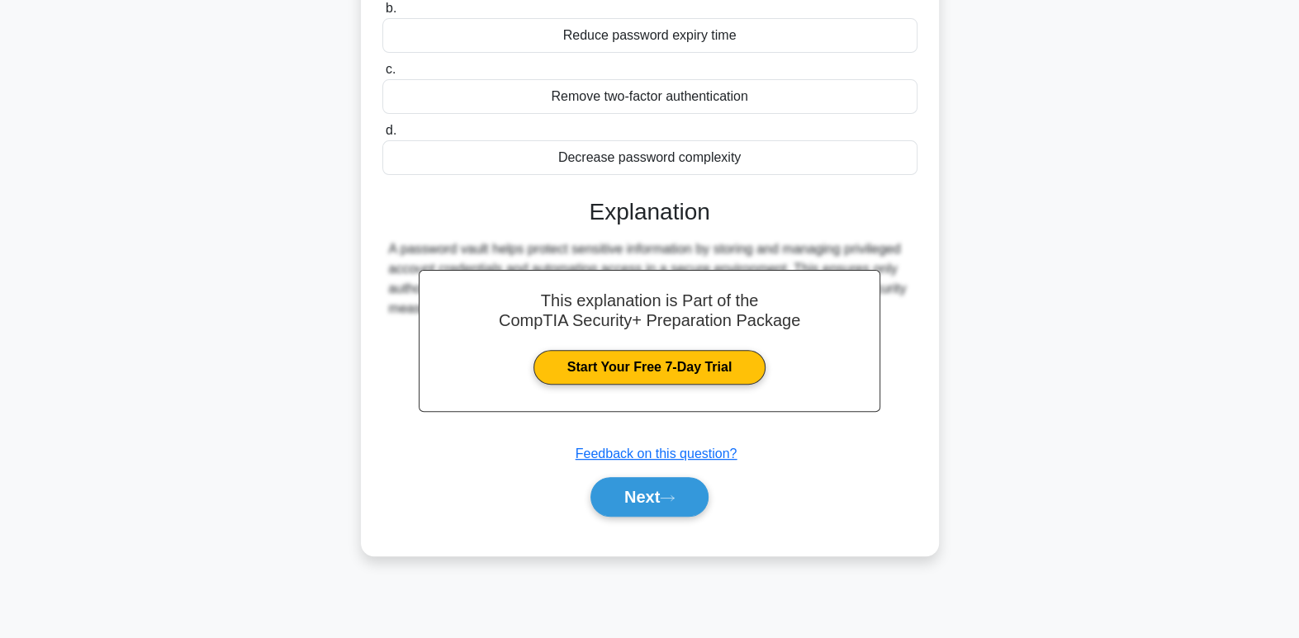
click at [637, 527] on div "a. Implement a password vault b. Reduce password expiry time" at bounding box center [650, 235] width 538 height 603
click at [638, 497] on button "Next" at bounding box center [649, 497] width 118 height 40
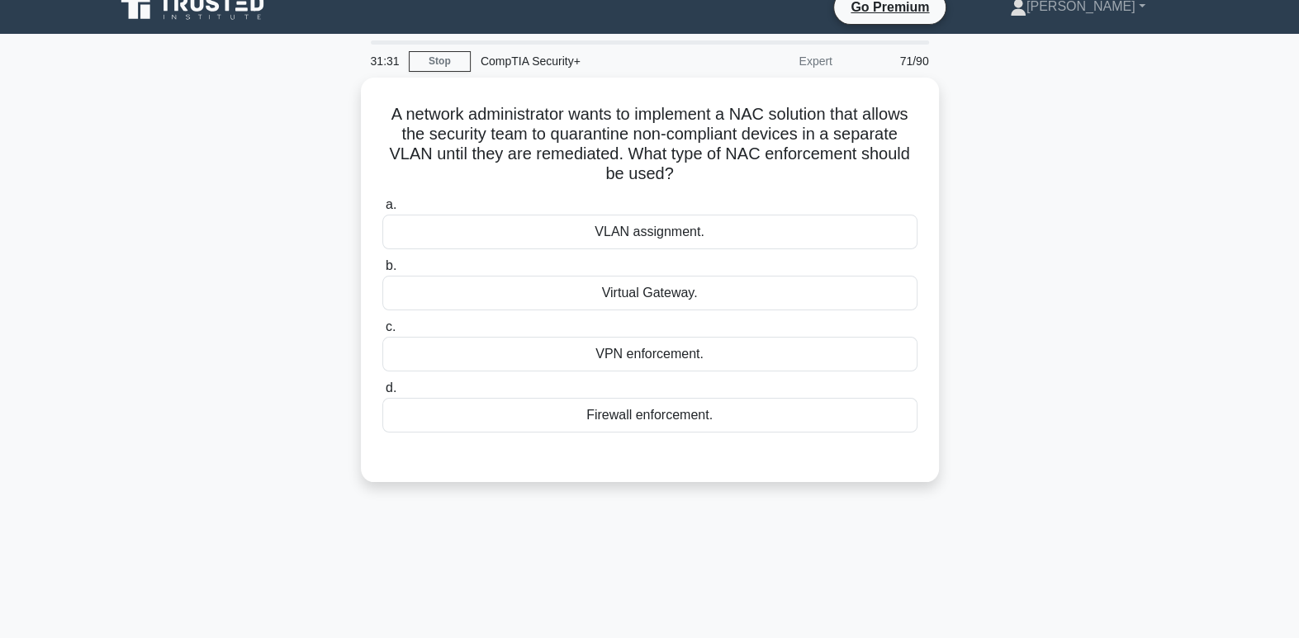
scroll to position [0, 0]
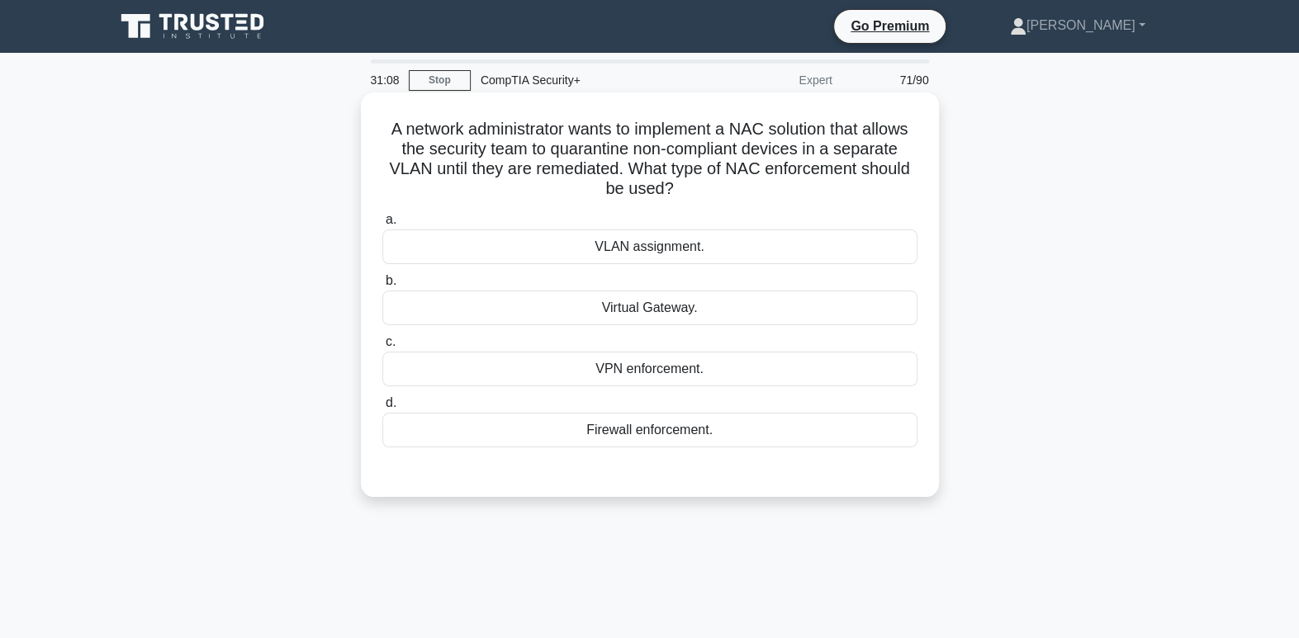
click at [679, 258] on div "VLAN assignment." at bounding box center [649, 246] width 535 height 35
click at [382, 225] on input "a. VLAN assignment." at bounding box center [382, 220] width 0 height 11
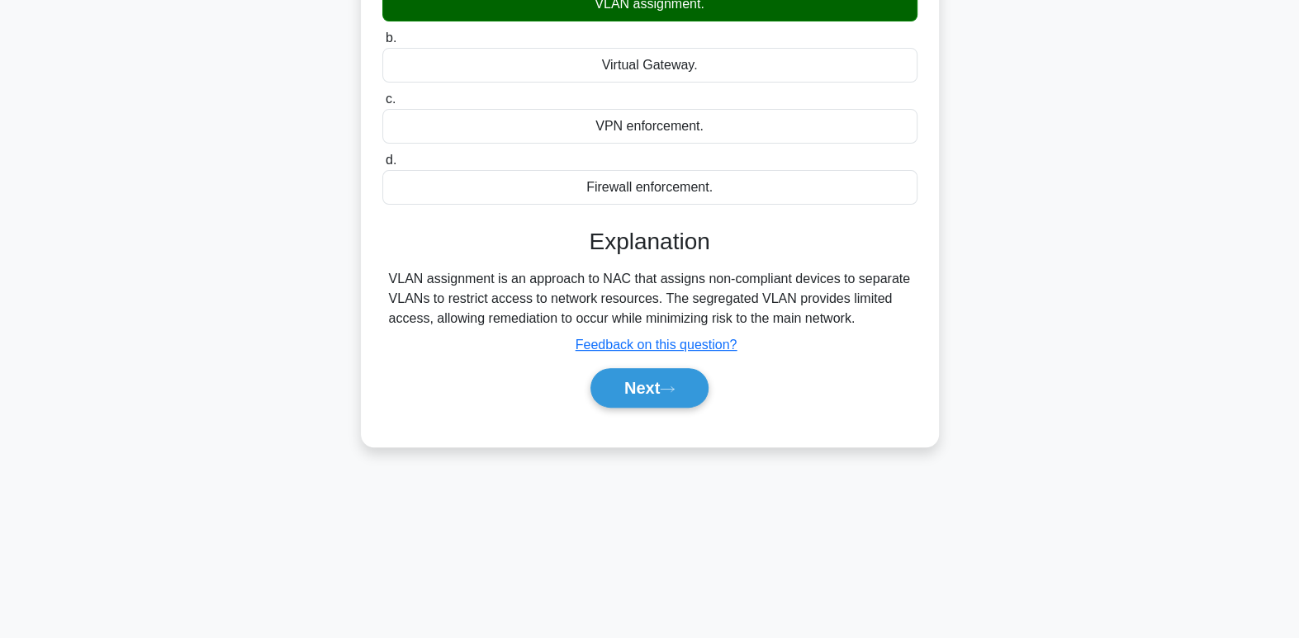
scroll to position [253, 0]
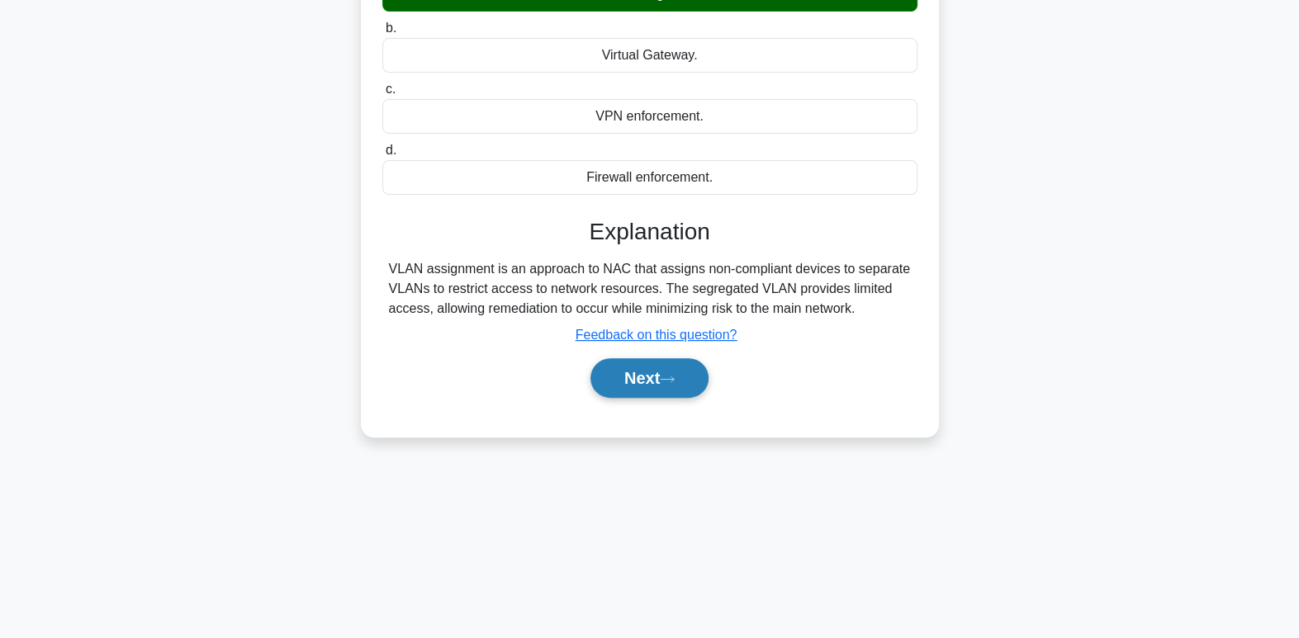
click at [684, 384] on button "Next" at bounding box center [649, 378] width 118 height 40
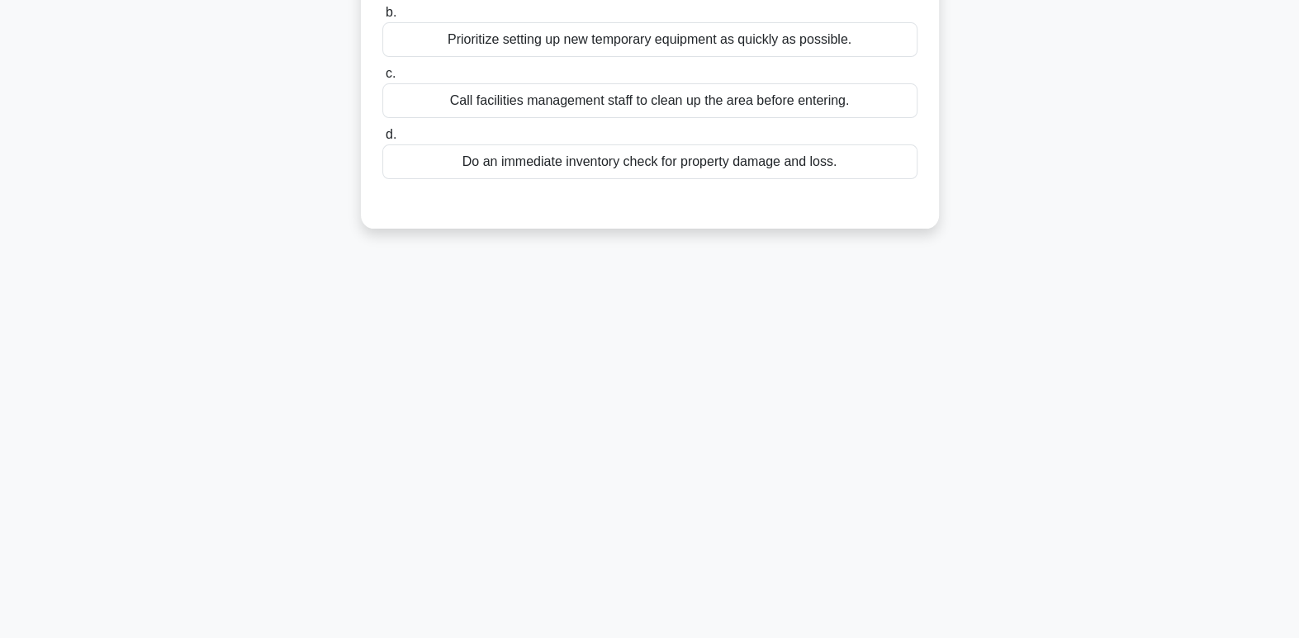
scroll to position [0, 0]
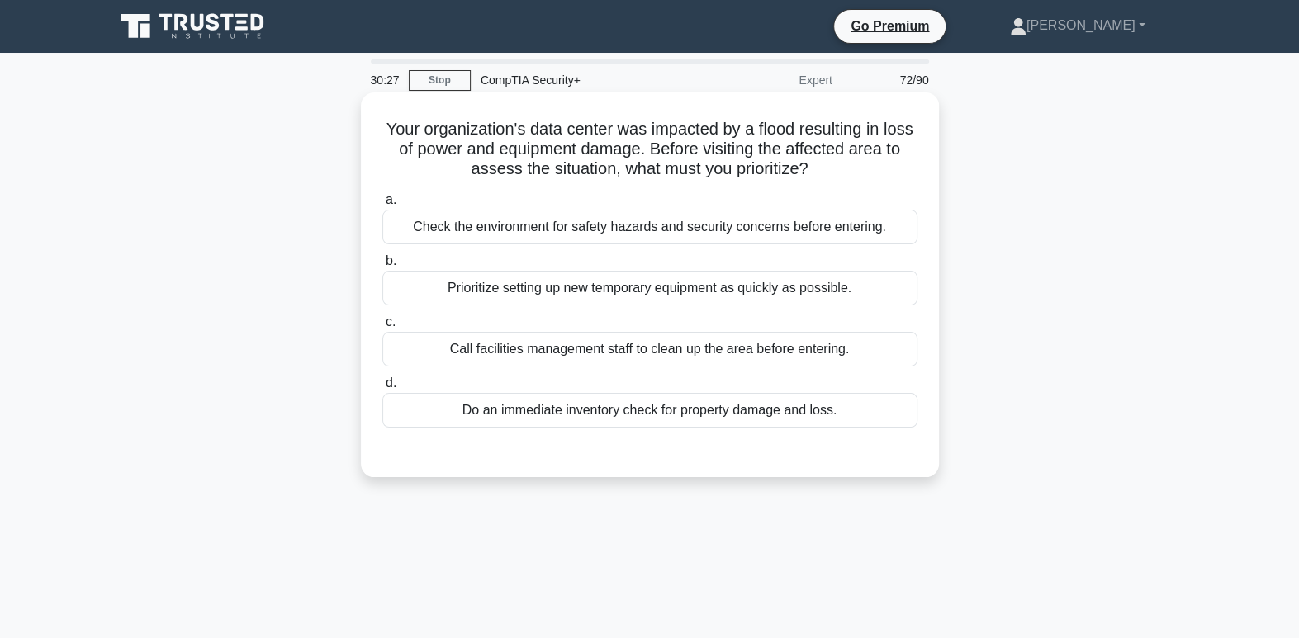
click at [876, 223] on div "Check the environment for safety hazards and security concerns before entering." at bounding box center [649, 227] width 535 height 35
click at [382, 206] on input "a. Check the environment for safety hazards and security concerns before enteri…" at bounding box center [382, 200] width 0 height 11
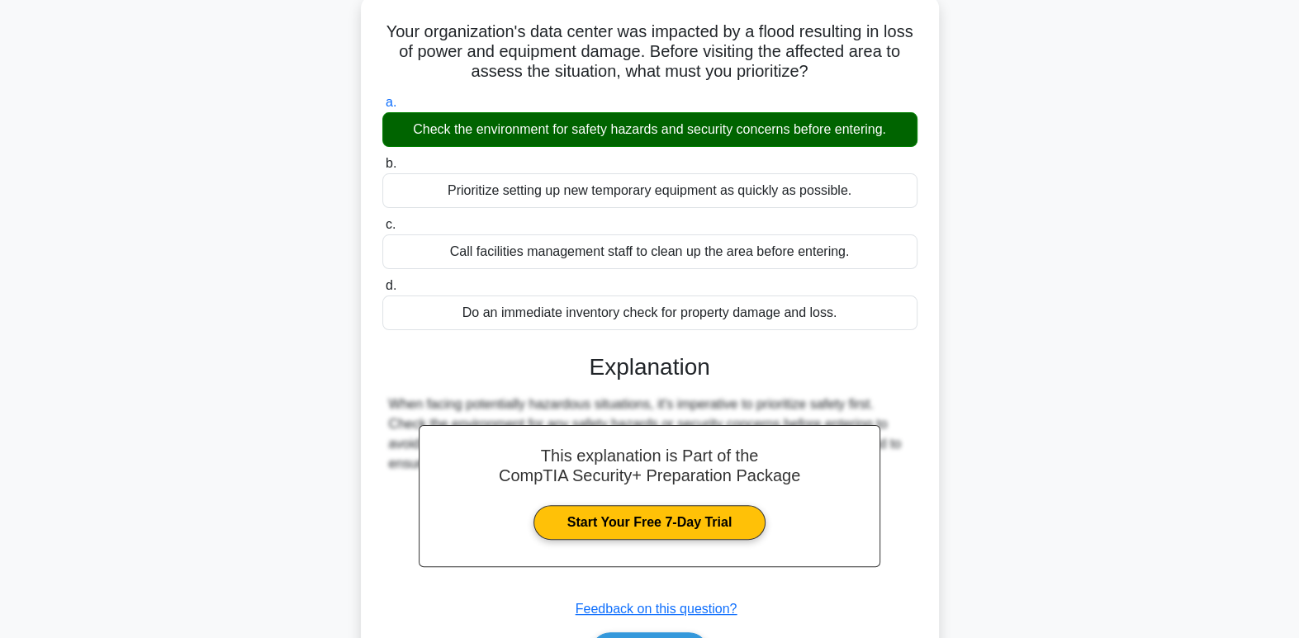
scroll to position [253, 0]
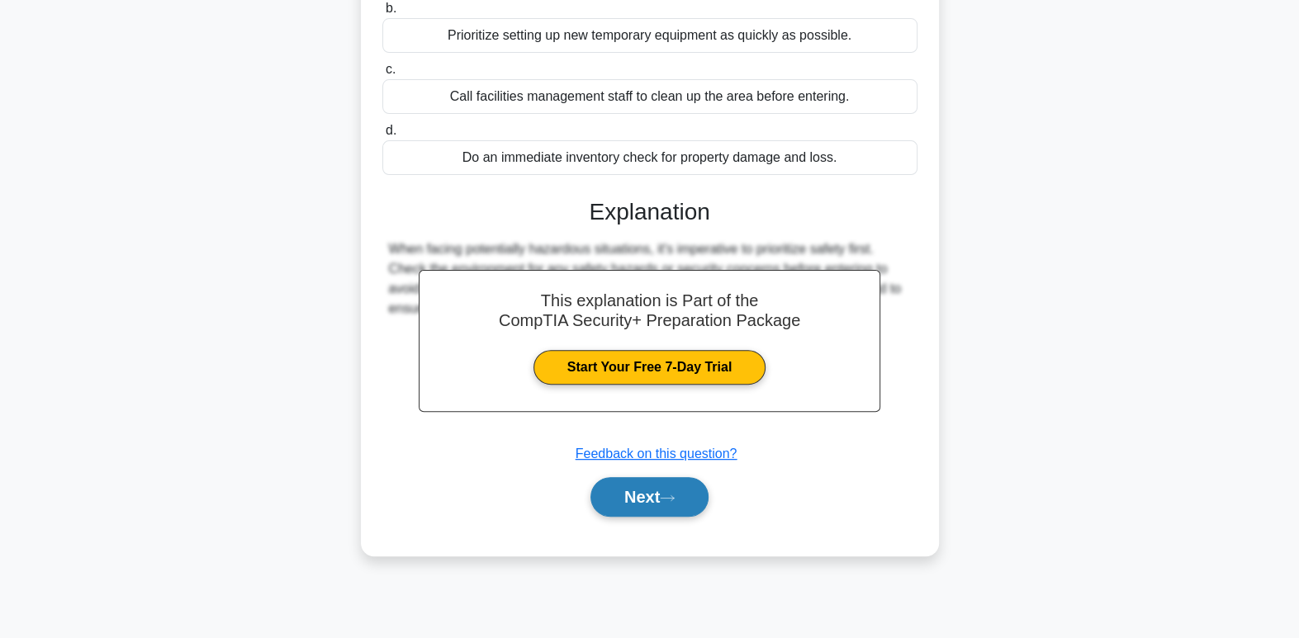
click at [665, 508] on button "Next" at bounding box center [649, 497] width 118 height 40
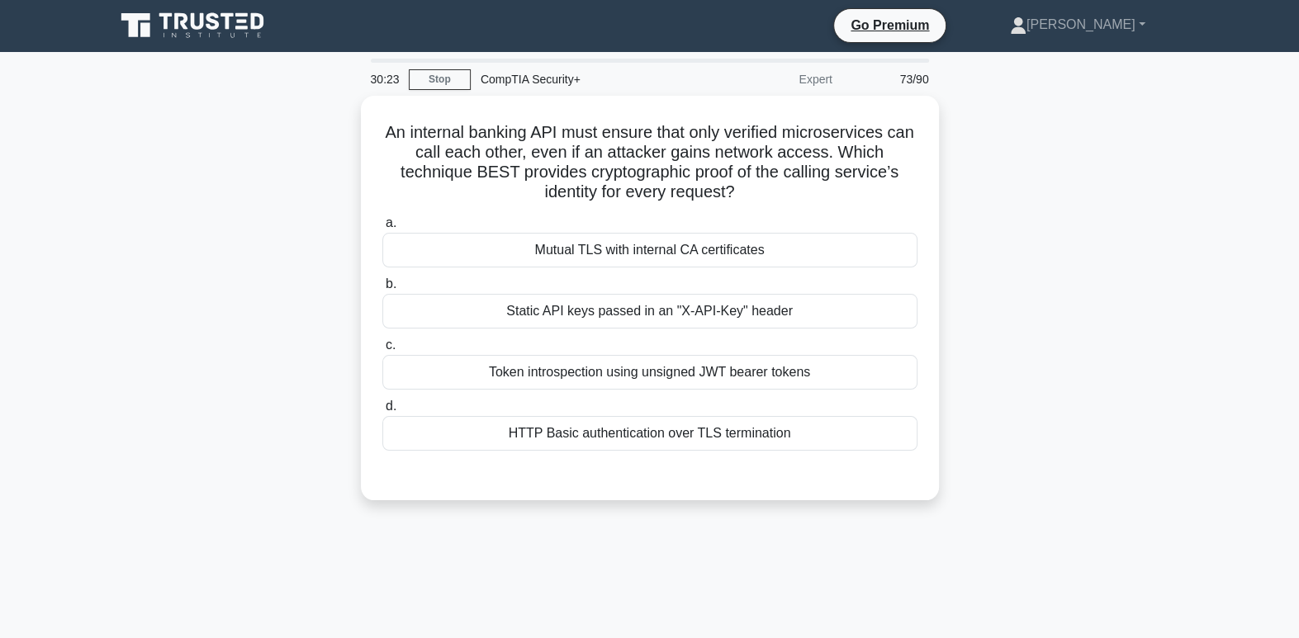
scroll to position [0, 0]
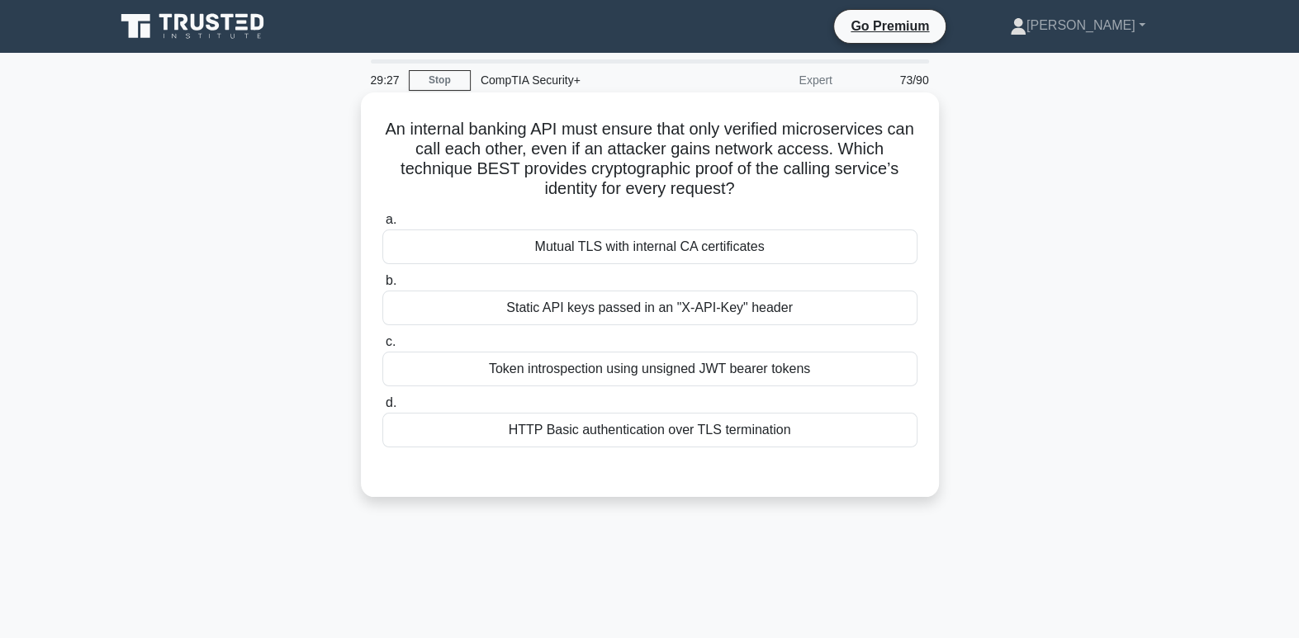
click at [679, 317] on div "Static API keys passed in an "X-API-Key" header" at bounding box center [649, 308] width 535 height 35
click at [382, 286] on input "b. Static API keys passed in an "X-API-Key" header" at bounding box center [382, 281] width 0 height 11
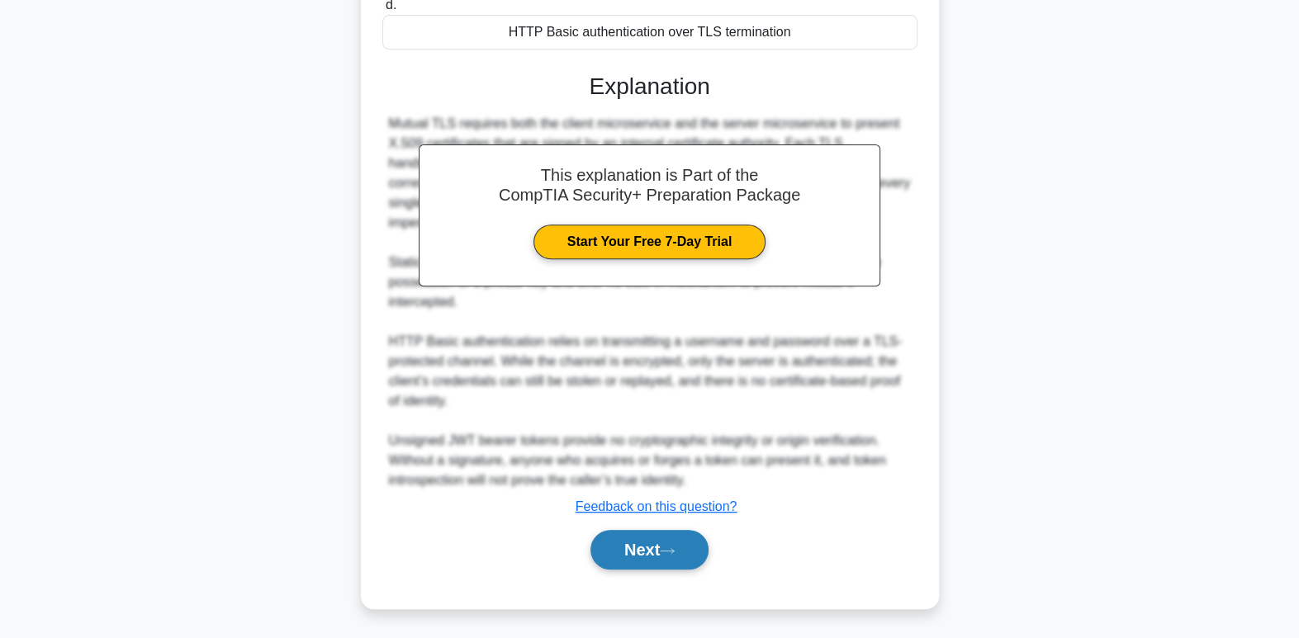
click at [670, 546] on icon at bounding box center [667, 550] width 15 height 9
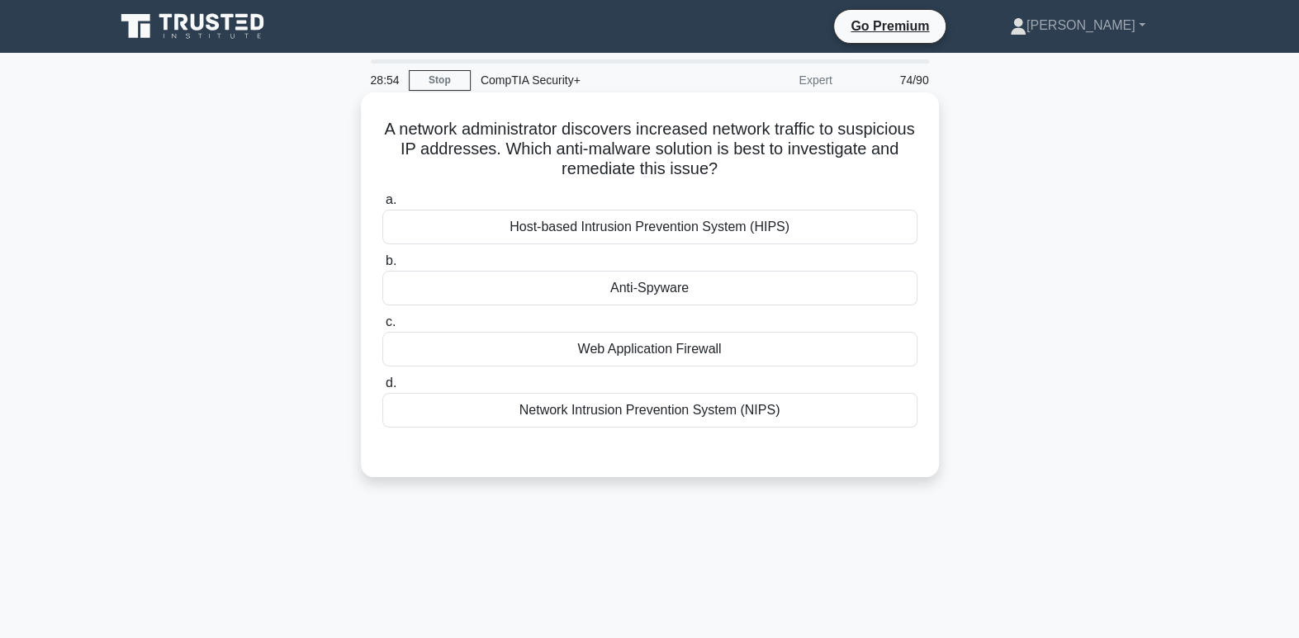
click at [819, 215] on div "Host-based Intrusion Prevention System (HIPS)" at bounding box center [649, 227] width 535 height 35
click at [382, 206] on input "a. Host-based Intrusion Prevention System (HIPS)" at bounding box center [382, 200] width 0 height 11
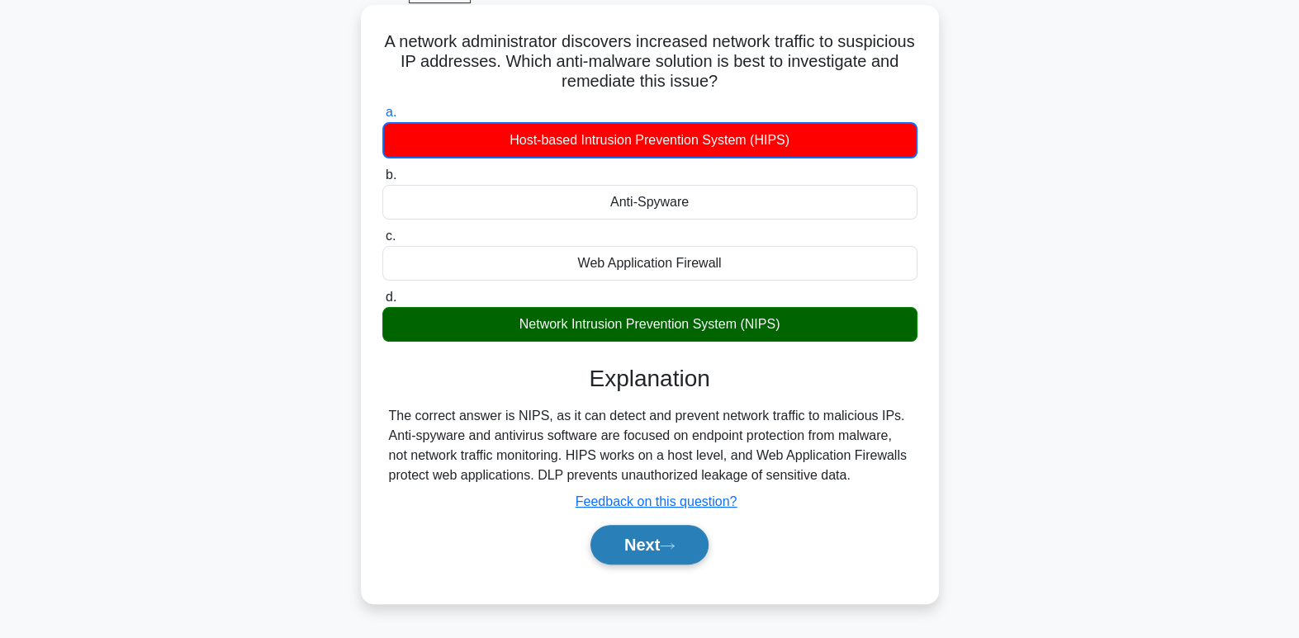
scroll to position [88, 0]
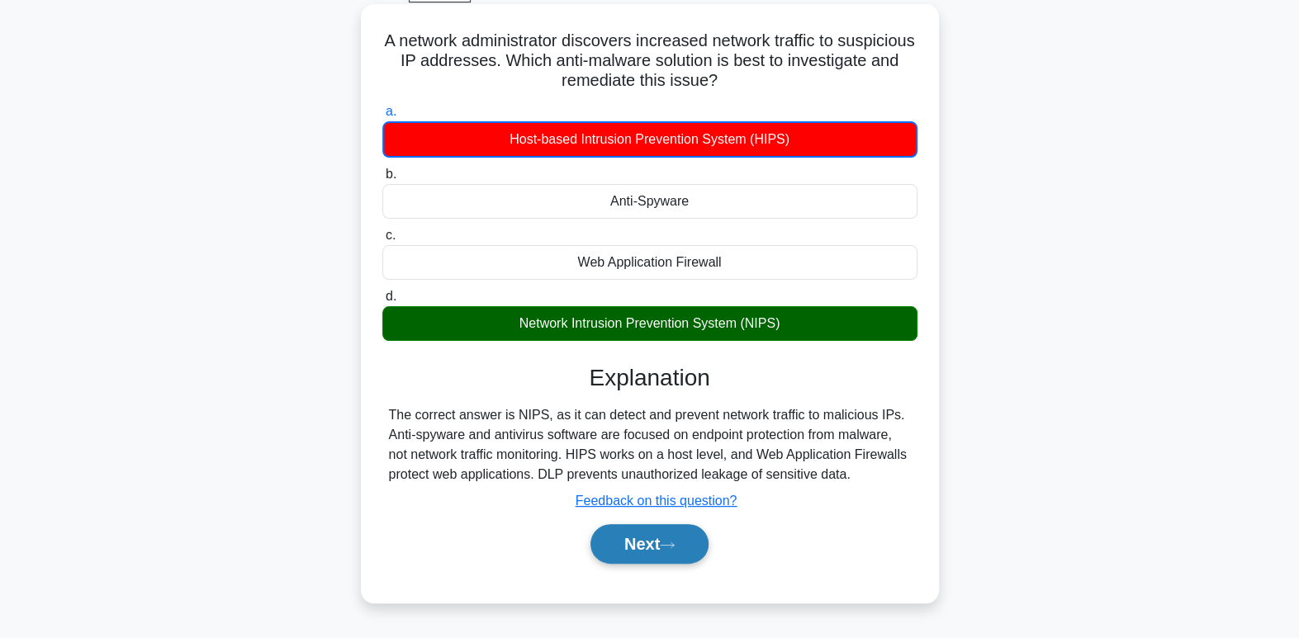
click at [677, 537] on button "Next" at bounding box center [649, 544] width 118 height 40
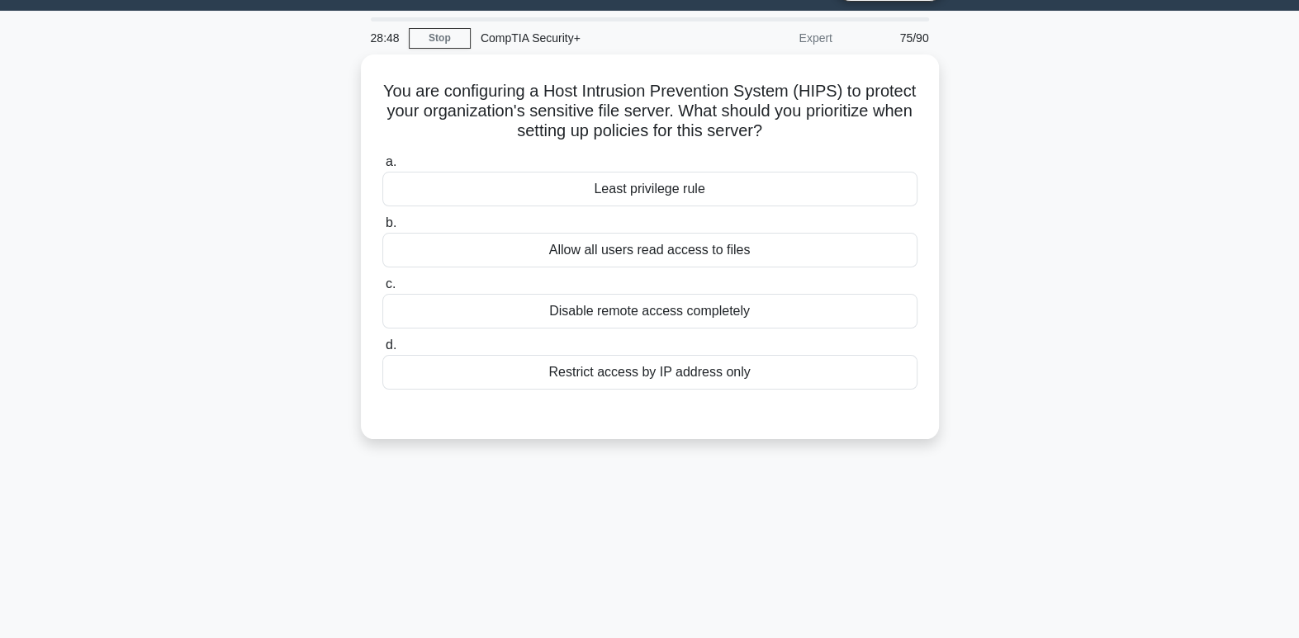
scroll to position [0, 0]
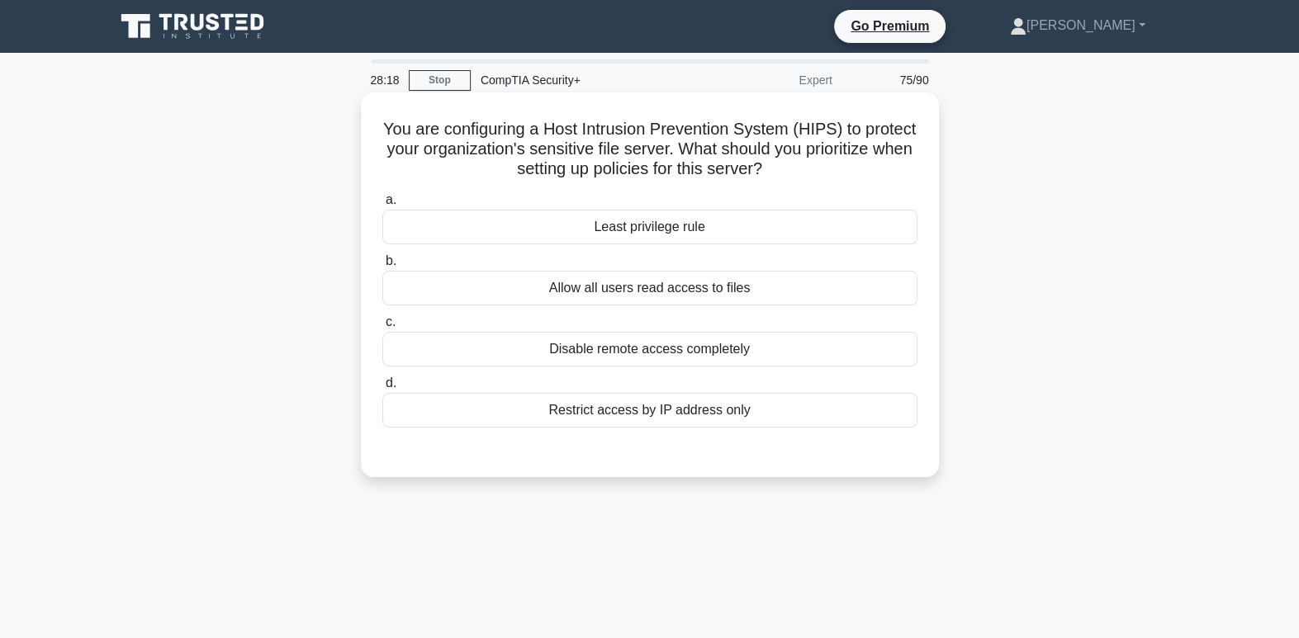
click at [668, 219] on div "Least privilege rule" at bounding box center [649, 227] width 535 height 35
click at [382, 206] on input "a. Least privilege rule" at bounding box center [382, 200] width 0 height 11
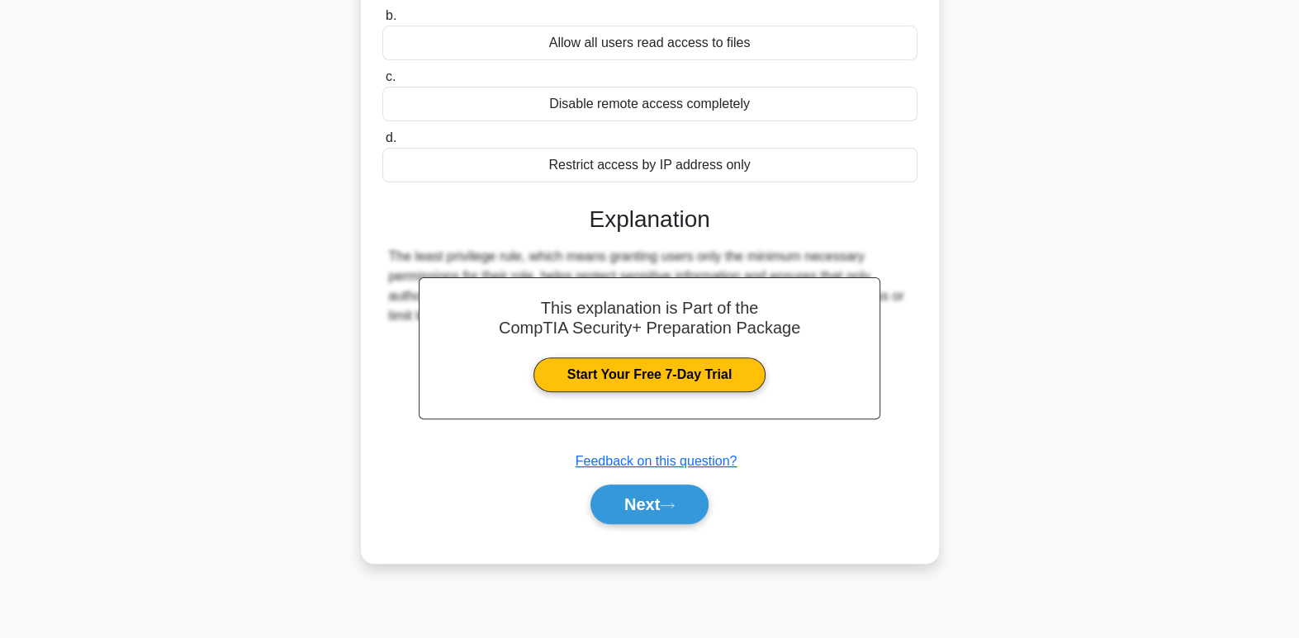
scroll to position [253, 0]
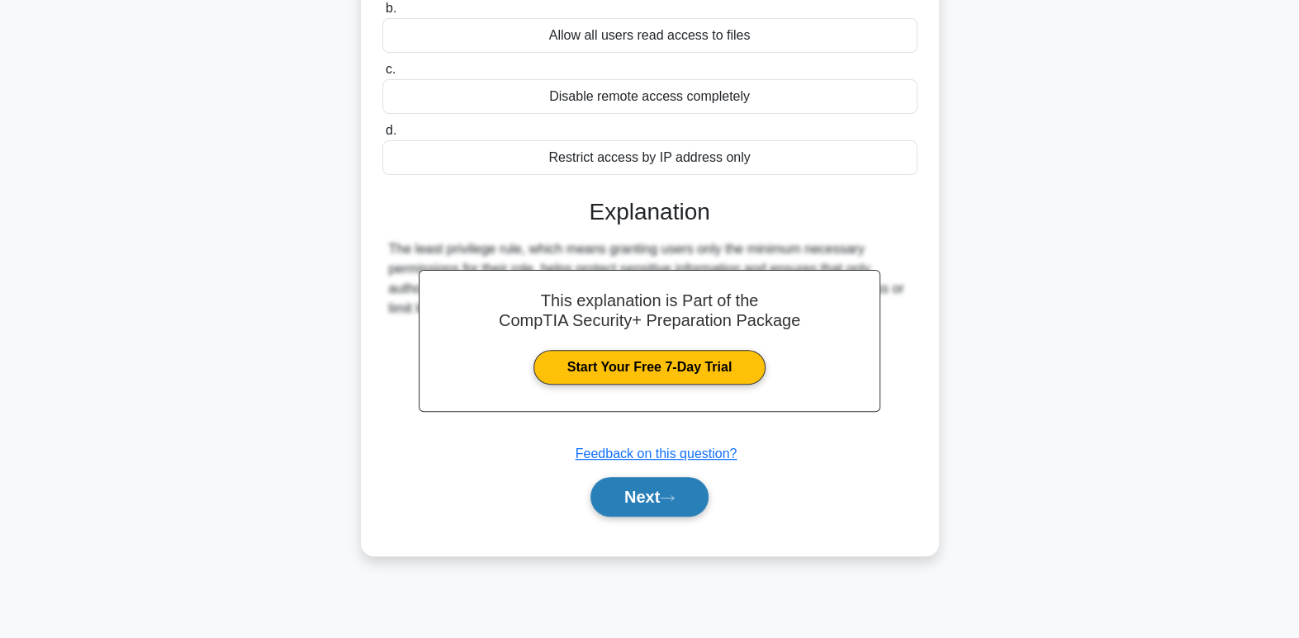
click at [669, 502] on button "Next" at bounding box center [649, 497] width 118 height 40
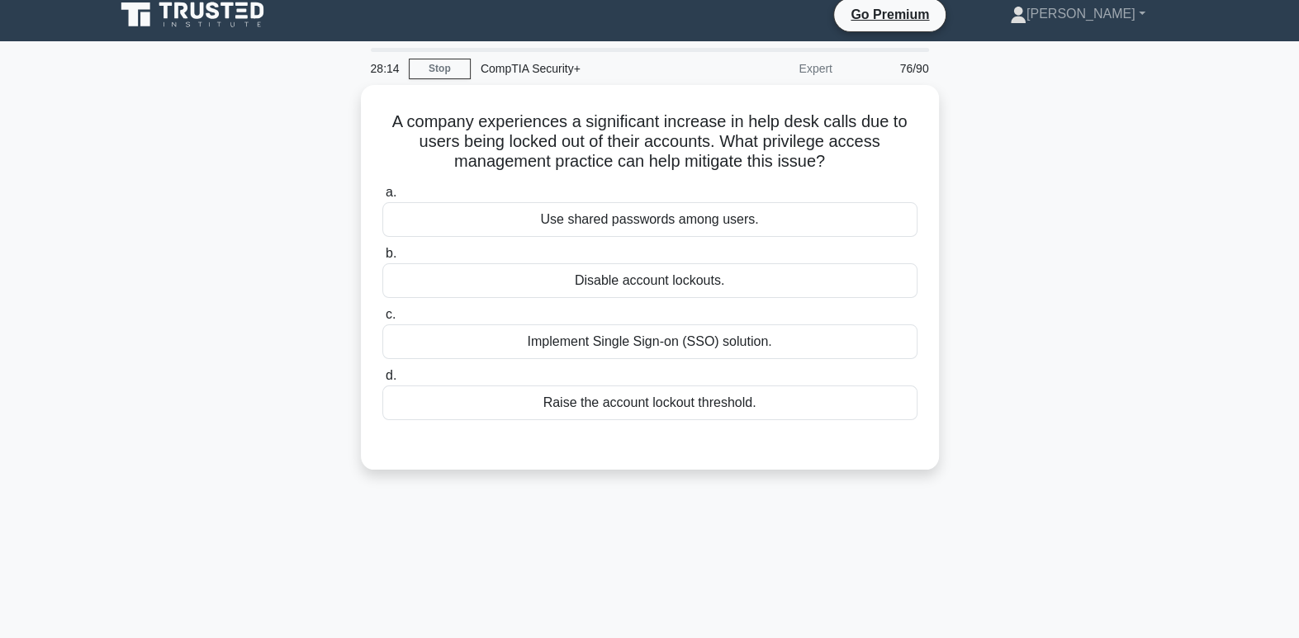
scroll to position [0, 0]
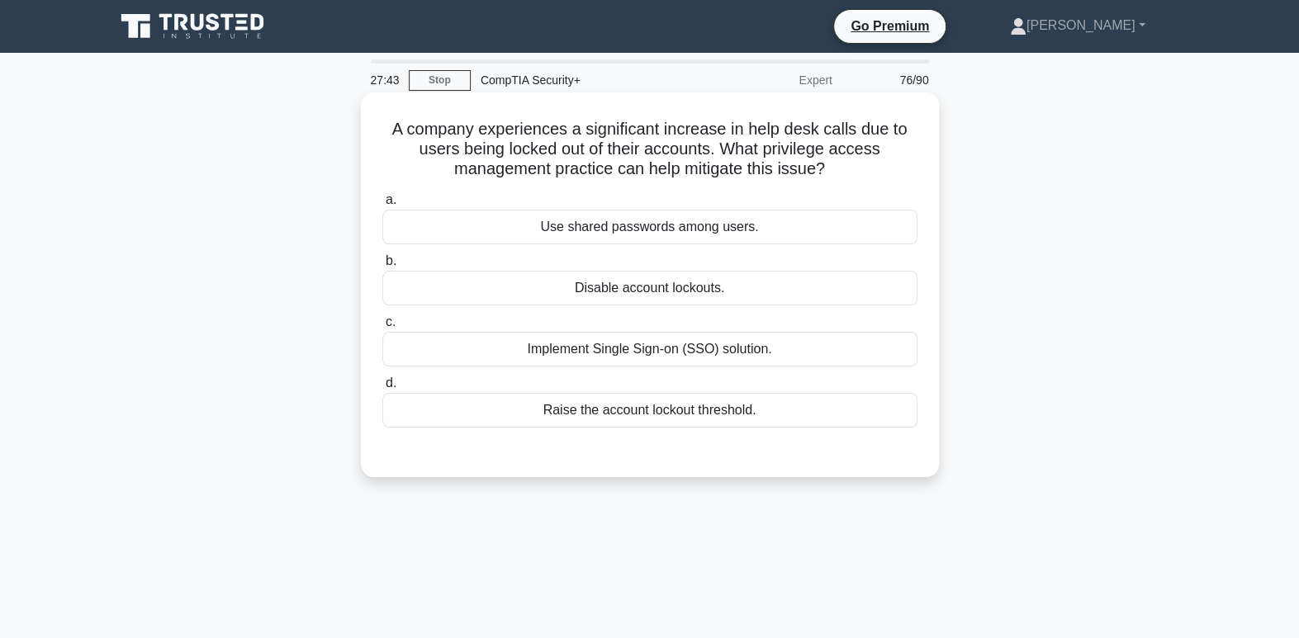
click at [813, 352] on div "Implement Single Sign-on (SSO) solution." at bounding box center [649, 349] width 535 height 35
click at [382, 328] on input "c. Implement Single Sign-on (SSO) solution." at bounding box center [382, 322] width 0 height 11
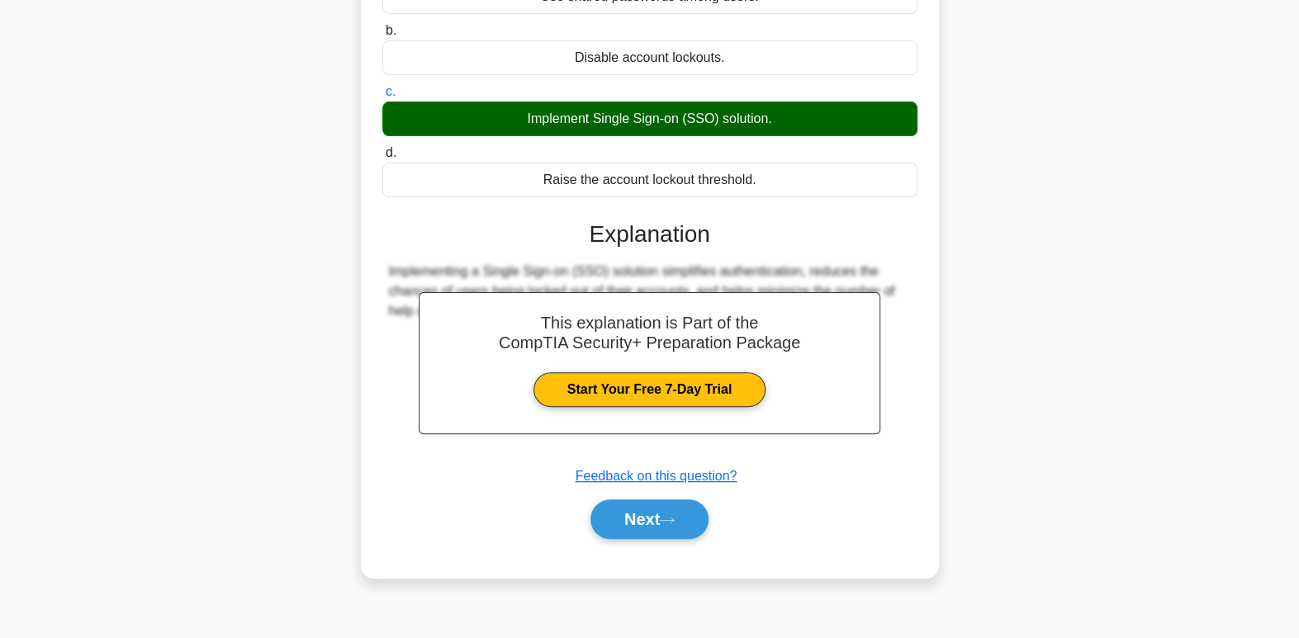
scroll to position [234, 0]
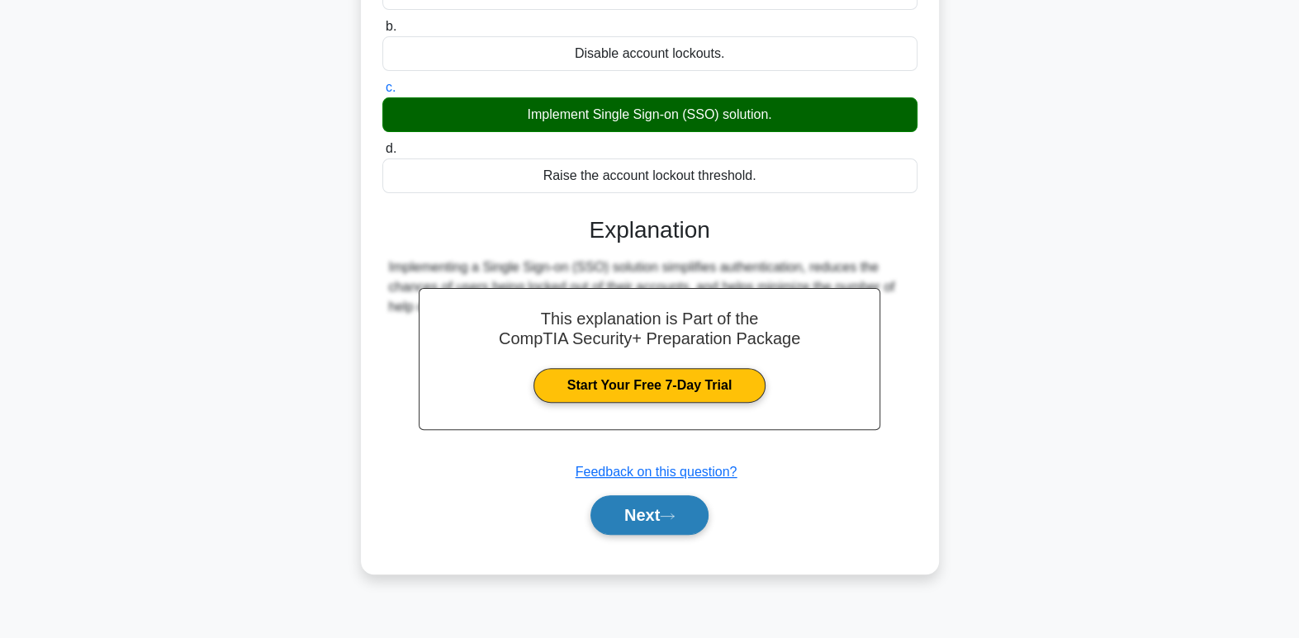
click at [696, 522] on button "Next" at bounding box center [649, 515] width 118 height 40
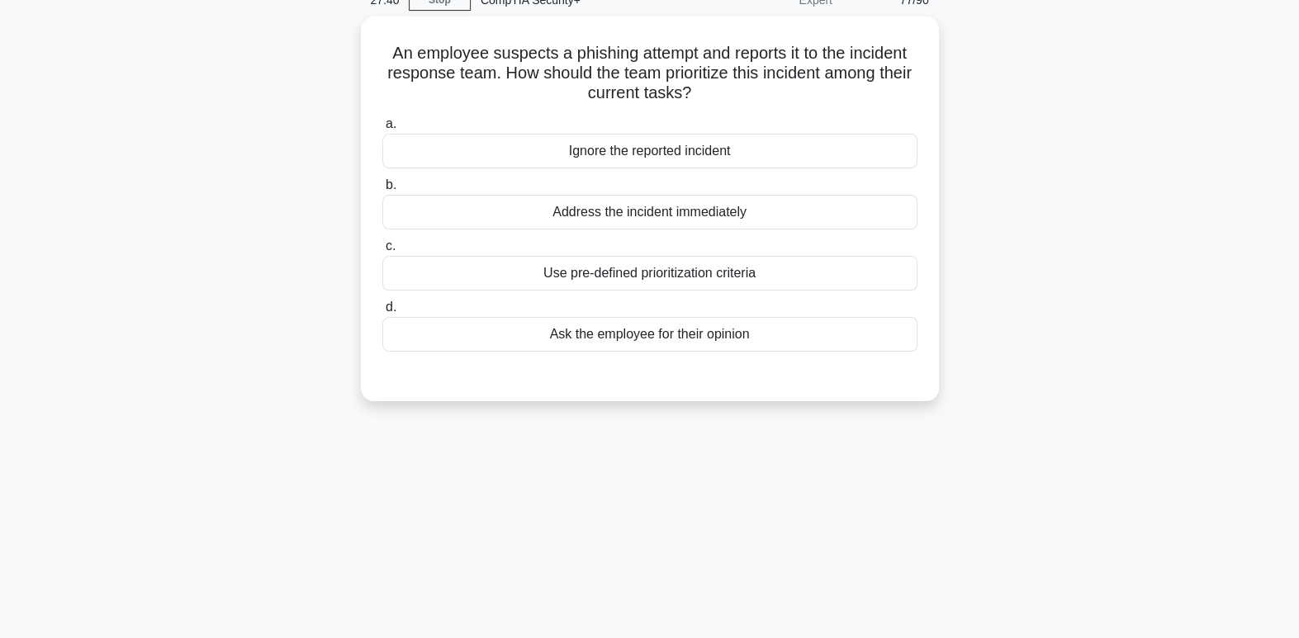
scroll to position [0, 0]
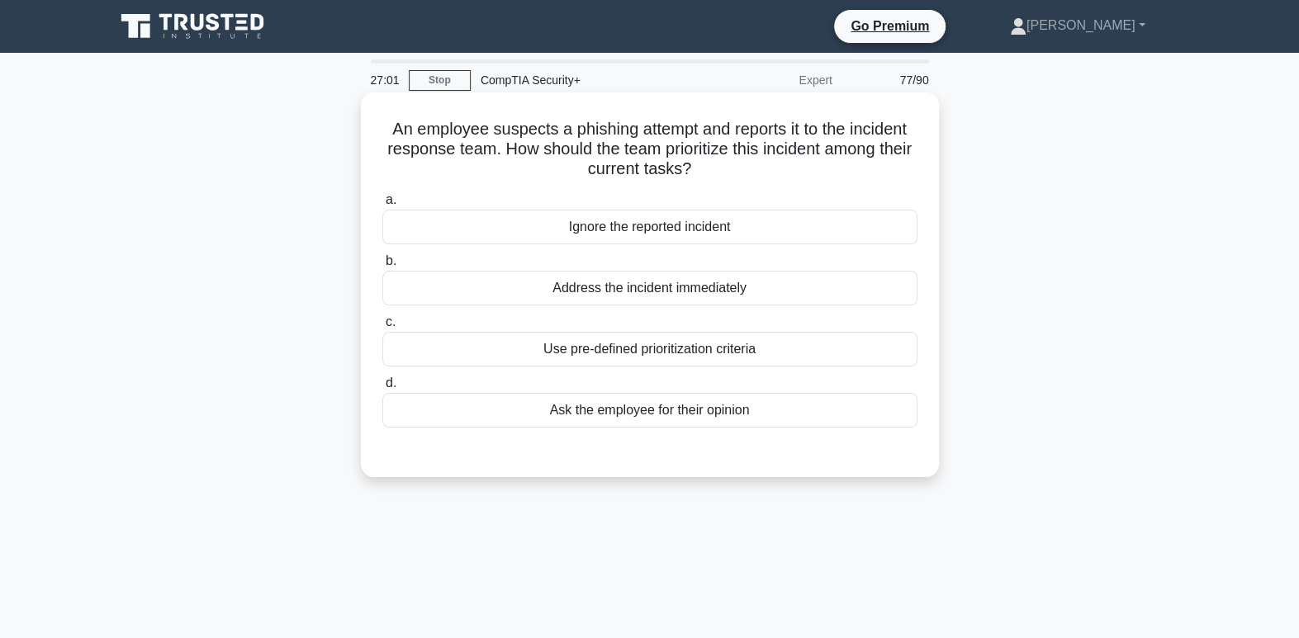
click at [833, 354] on div "Use pre-defined prioritization criteria" at bounding box center [649, 349] width 535 height 35
click at [382, 328] on input "c. Use pre-defined prioritization criteria" at bounding box center [382, 322] width 0 height 11
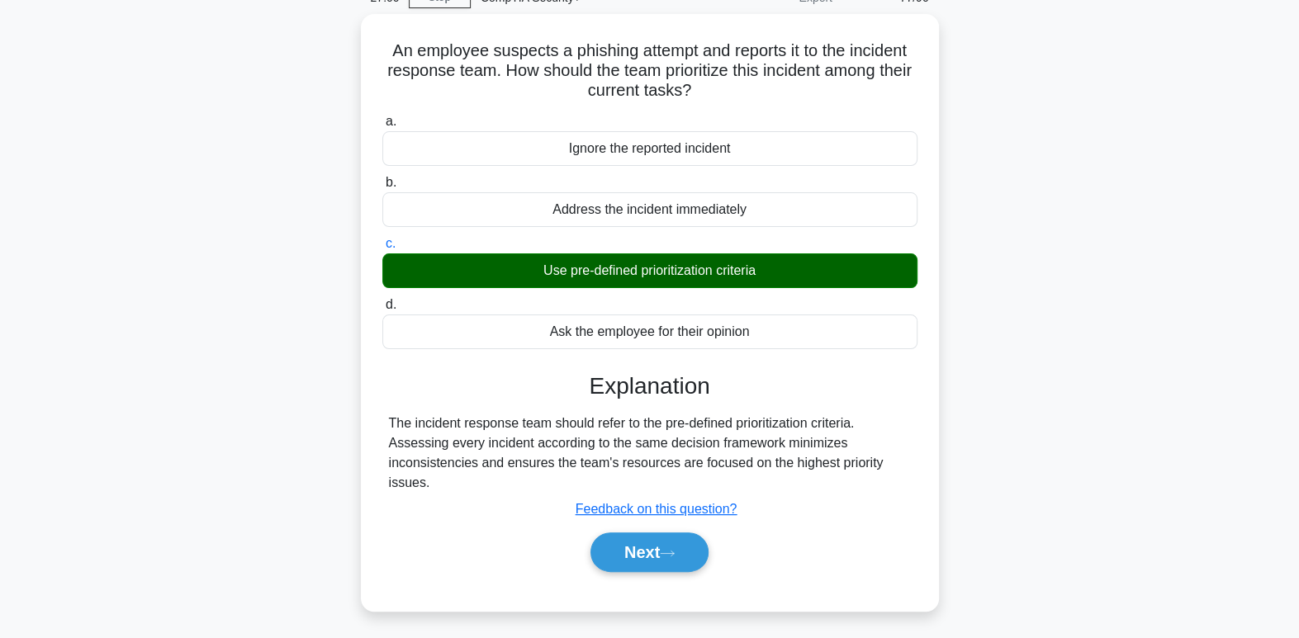
scroll to position [253, 0]
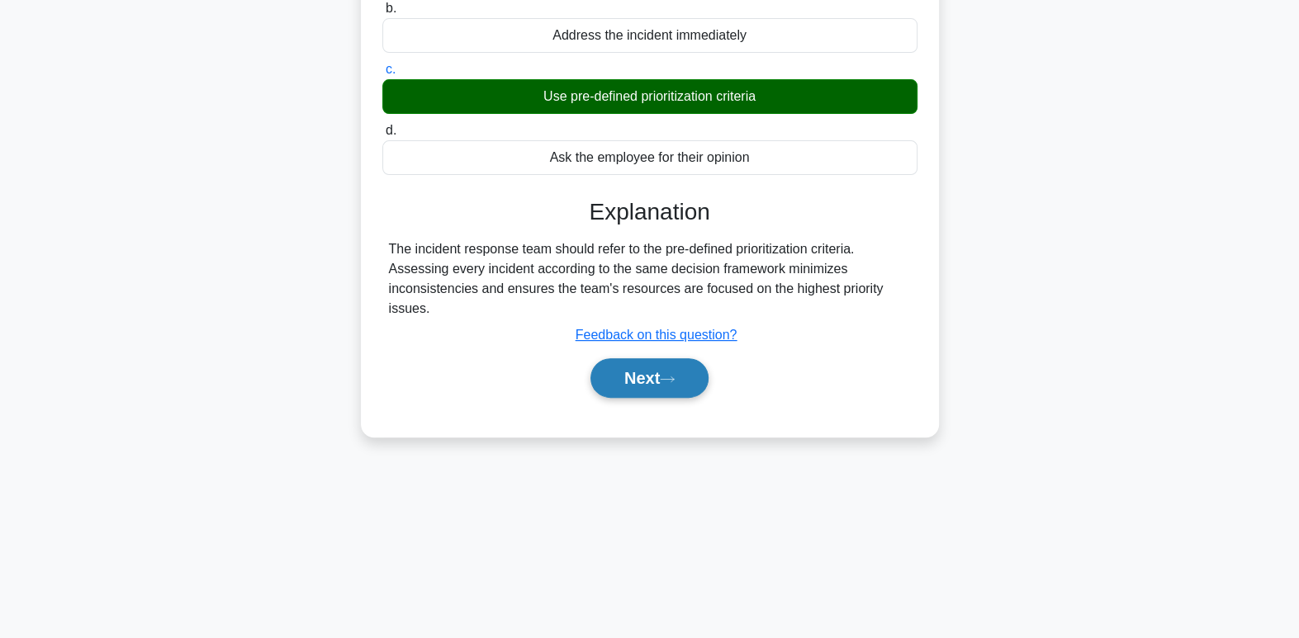
click at [646, 386] on button "Next" at bounding box center [649, 378] width 118 height 40
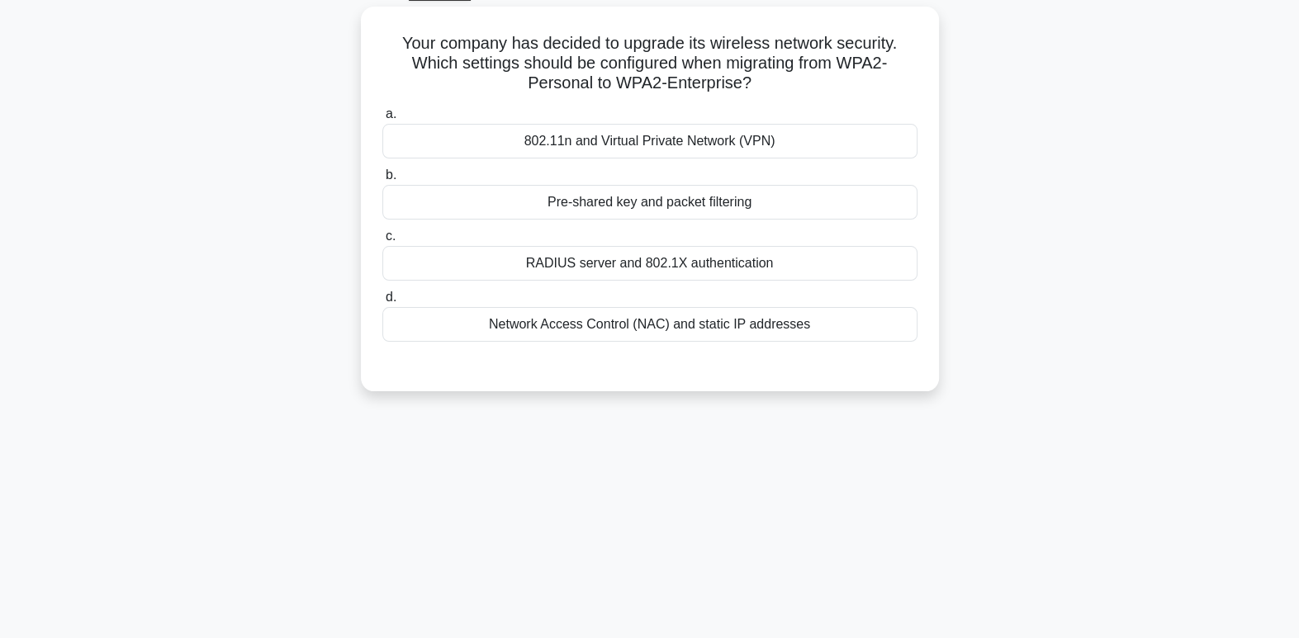
scroll to position [0, 0]
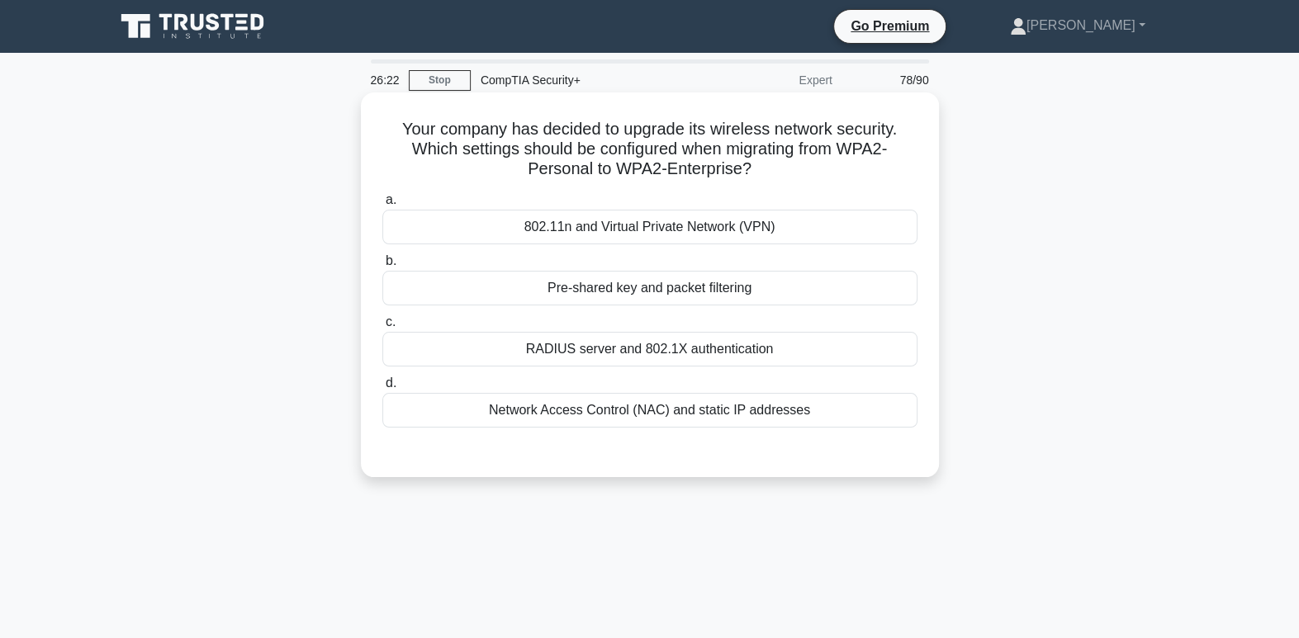
click at [651, 366] on div "RADIUS server and 802.1X authentication" at bounding box center [649, 349] width 535 height 35
click at [382, 328] on input "c. RADIUS server and 802.1X authentication" at bounding box center [382, 322] width 0 height 11
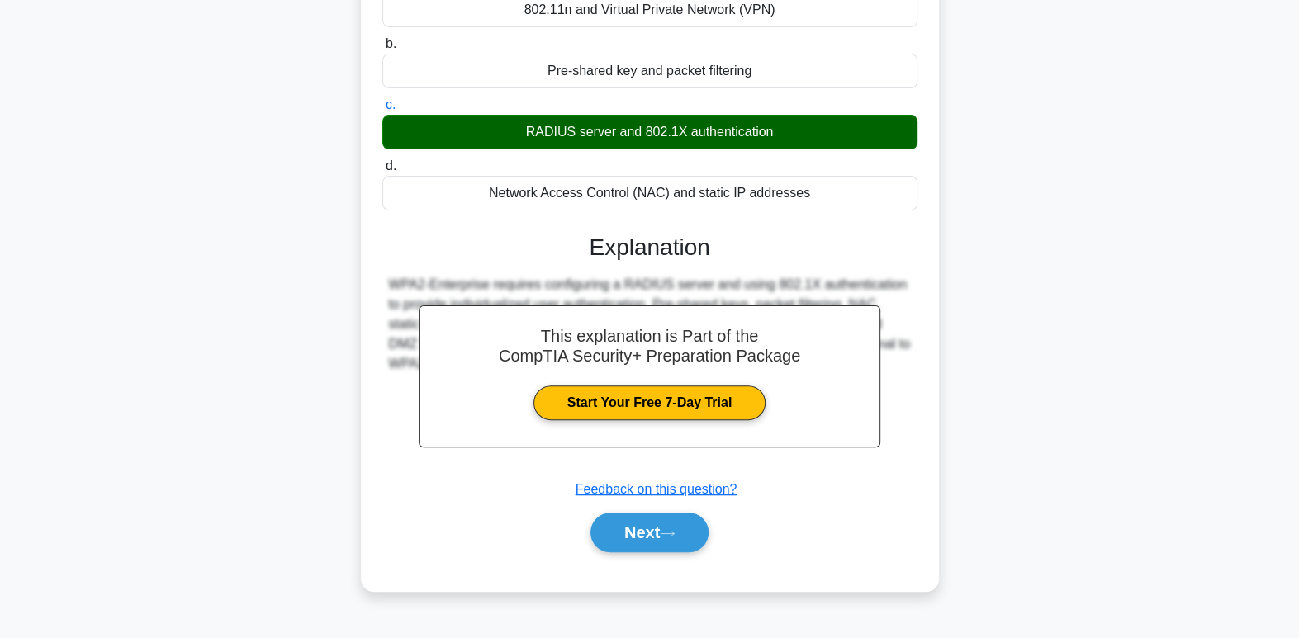
scroll to position [253, 0]
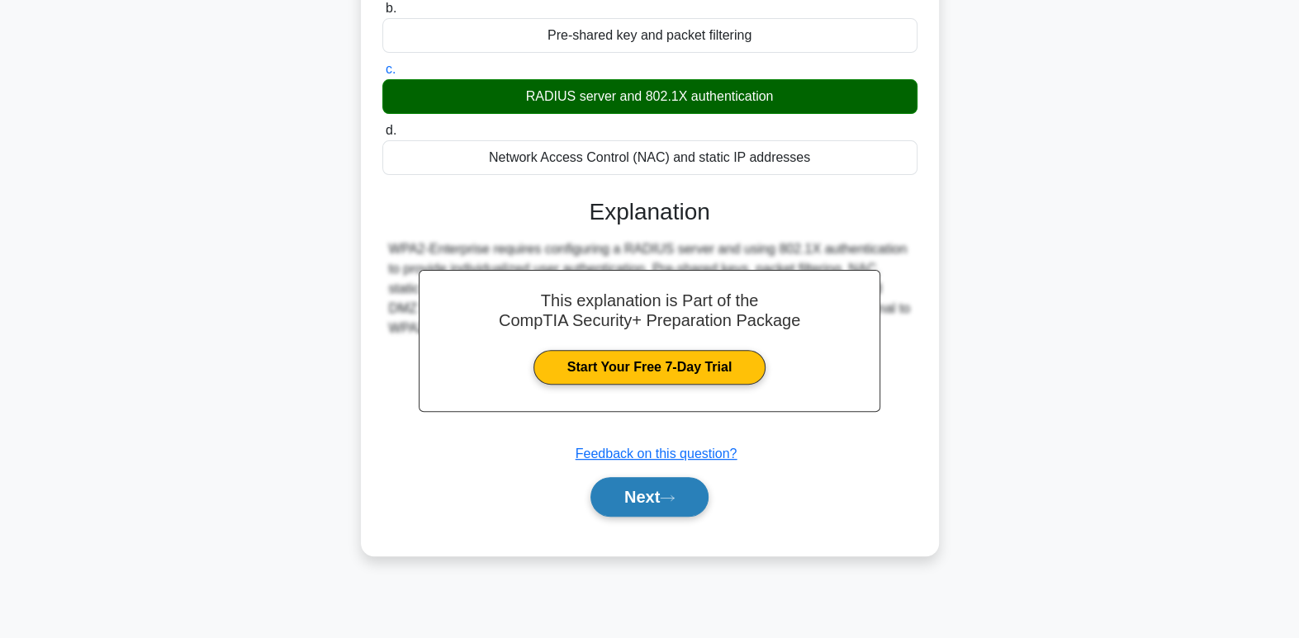
click at [638, 501] on button "Next" at bounding box center [649, 497] width 118 height 40
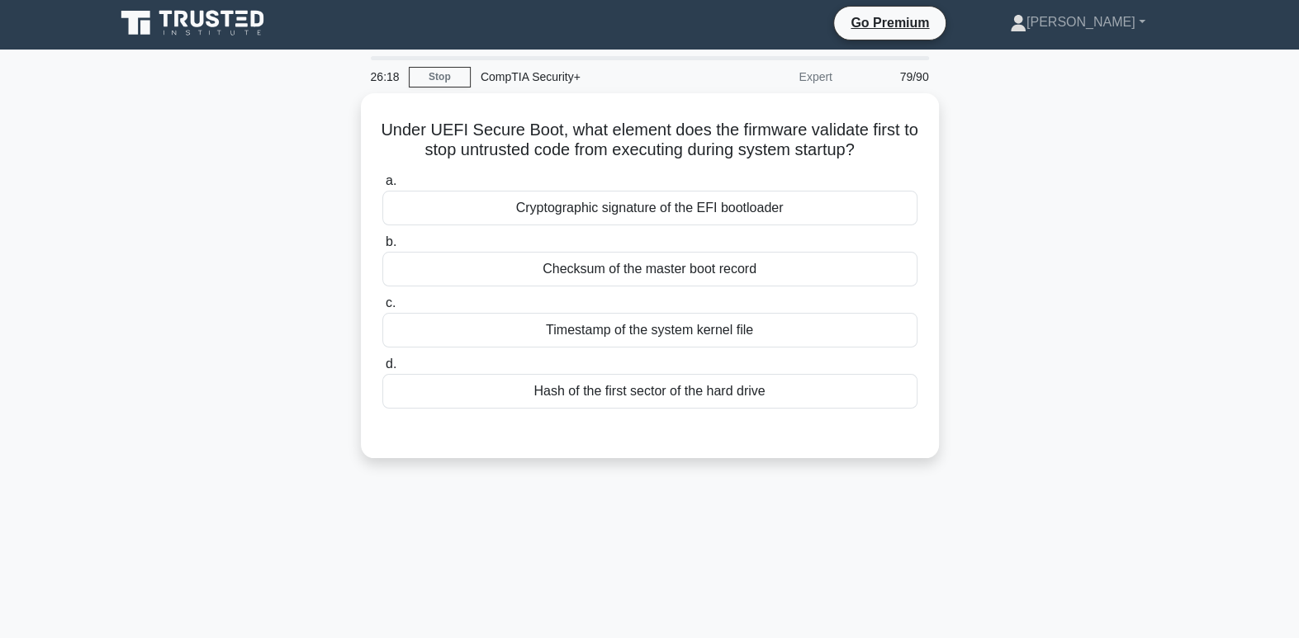
scroll to position [0, 0]
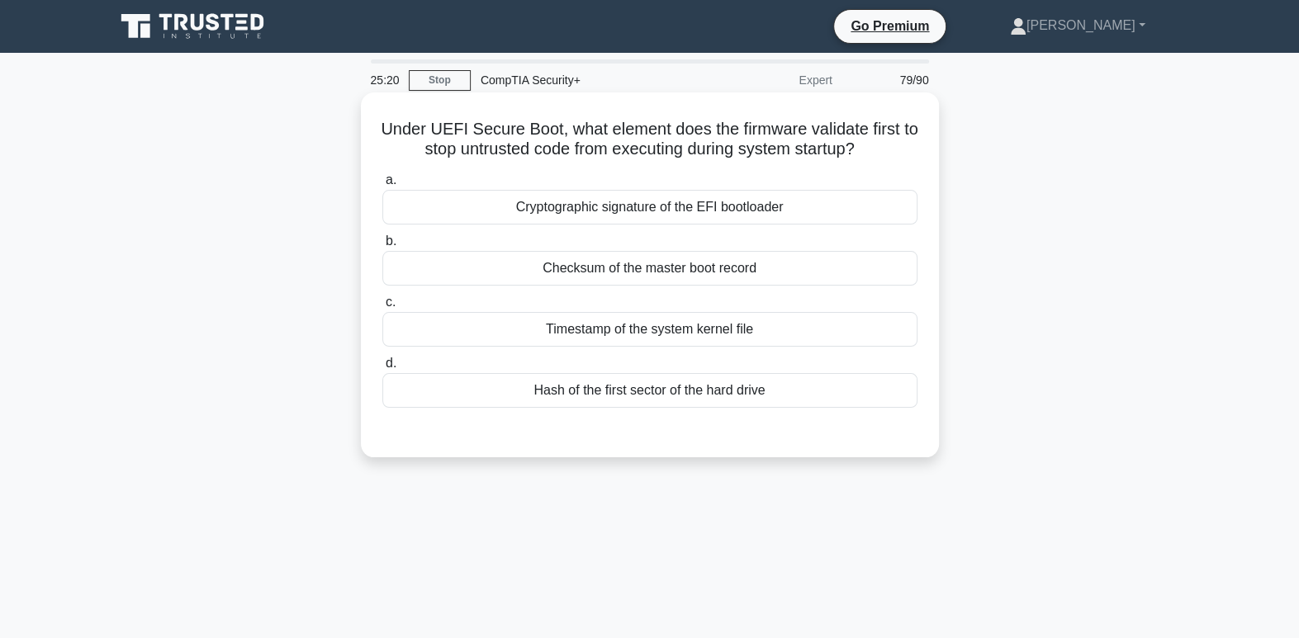
click at [797, 203] on div "Cryptographic signature of the EFI bootloader" at bounding box center [649, 207] width 535 height 35
click at [382, 186] on input "a. Cryptographic signature of the EFI bootloader" at bounding box center [382, 180] width 0 height 11
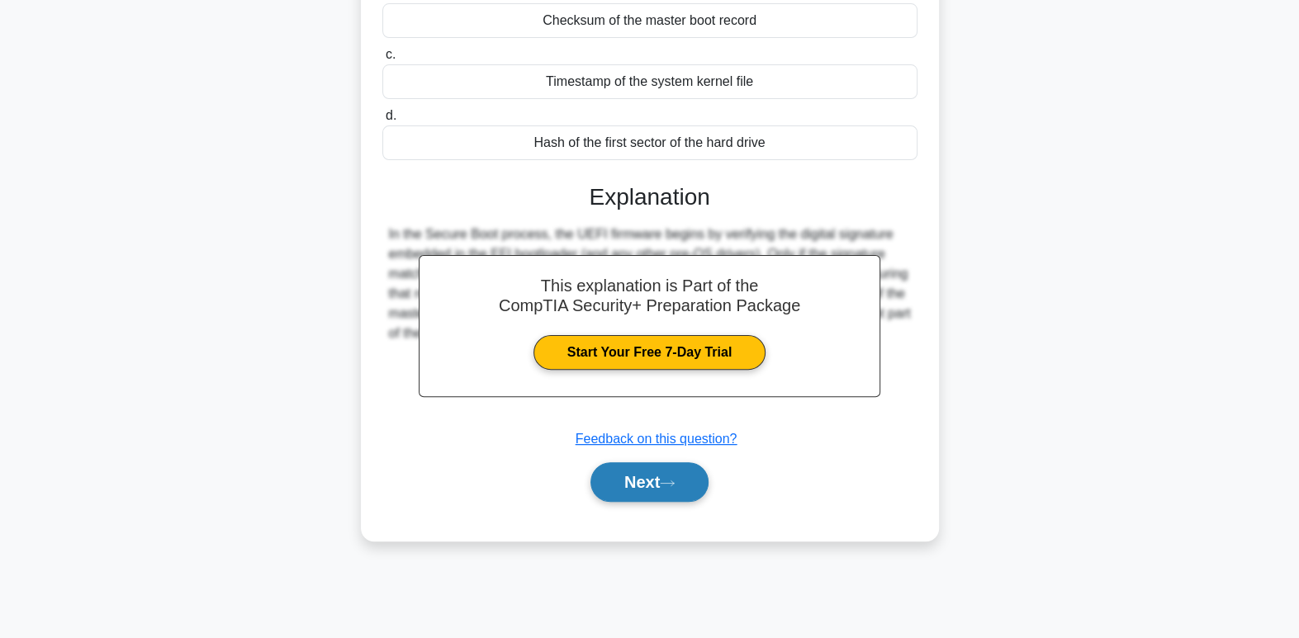
scroll to position [253, 0]
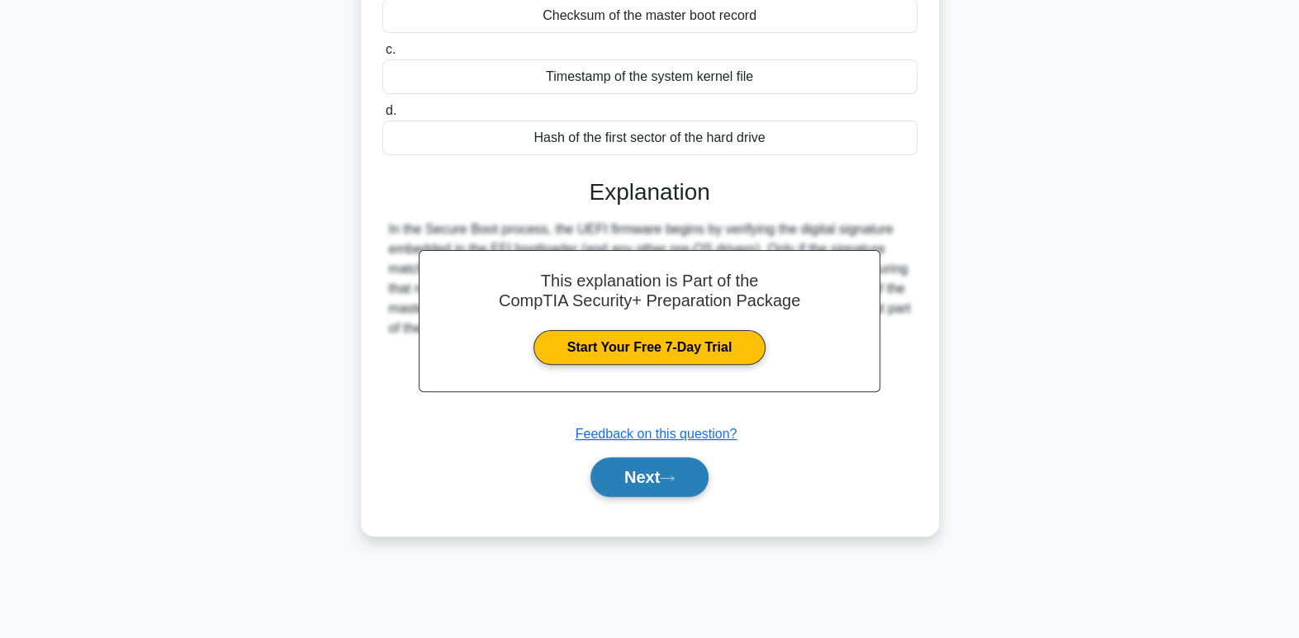
click at [614, 485] on button "Next" at bounding box center [649, 477] width 118 height 40
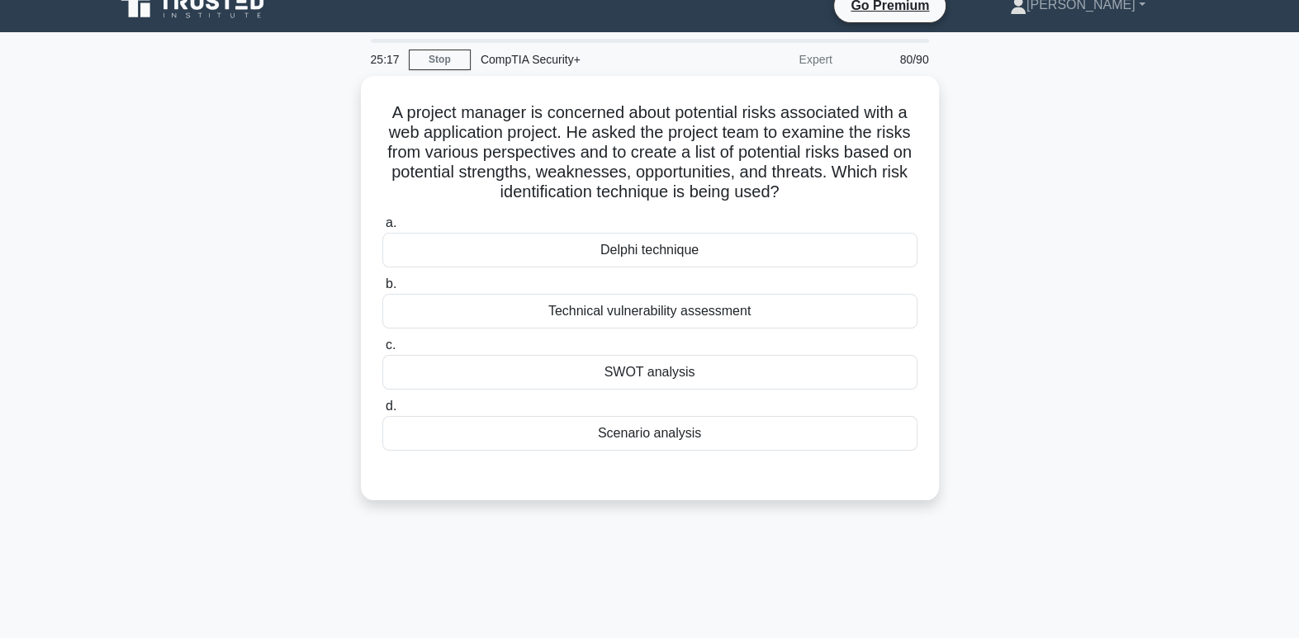
scroll to position [0, 0]
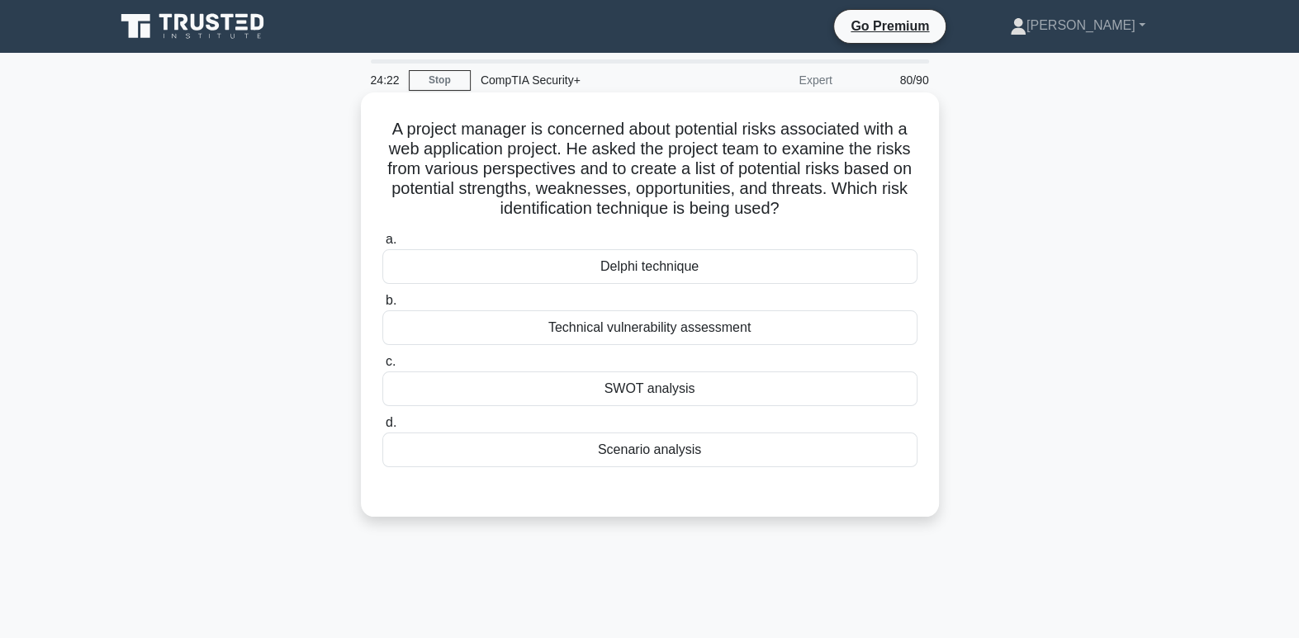
click at [698, 335] on div "Technical vulnerability assessment" at bounding box center [649, 327] width 535 height 35
click at [382, 306] on input "b. Technical vulnerability assessment" at bounding box center [382, 301] width 0 height 11
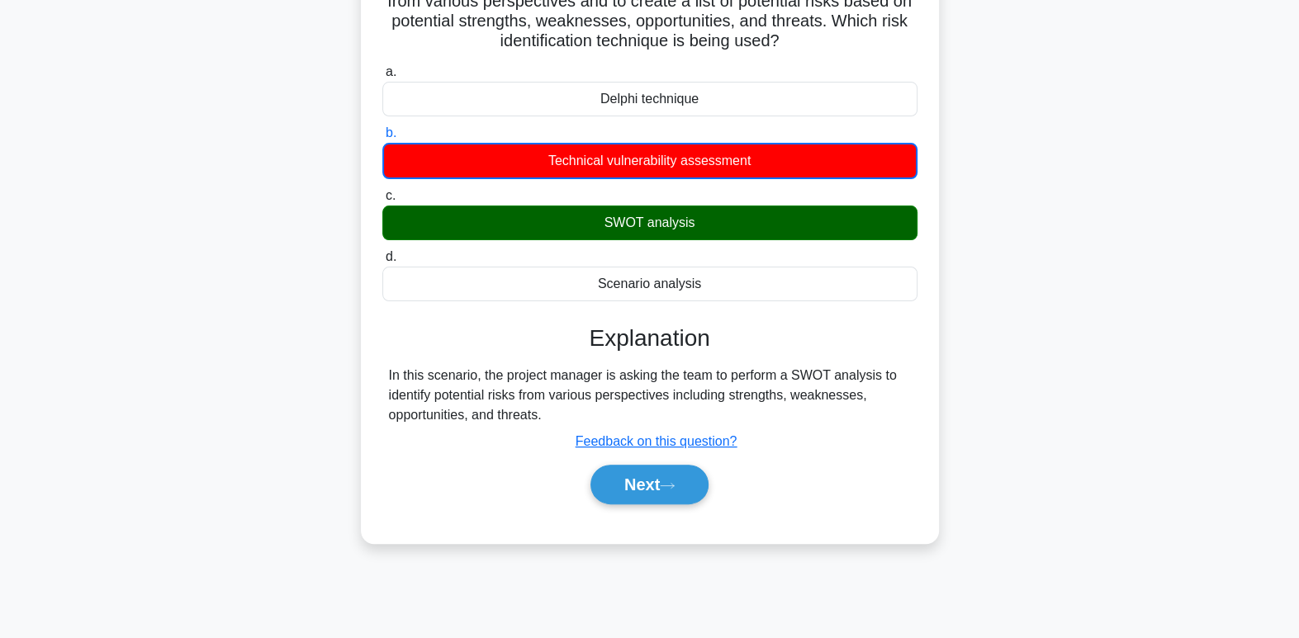
scroll to position [168, 0]
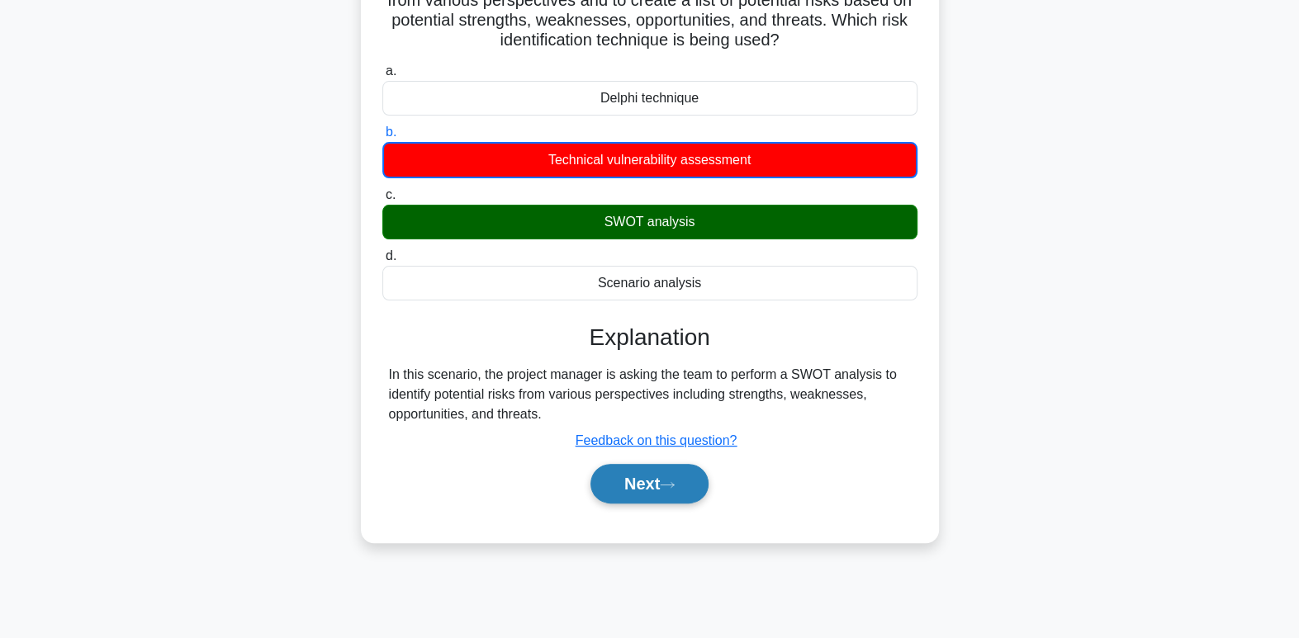
click at [695, 494] on button "Next" at bounding box center [649, 484] width 118 height 40
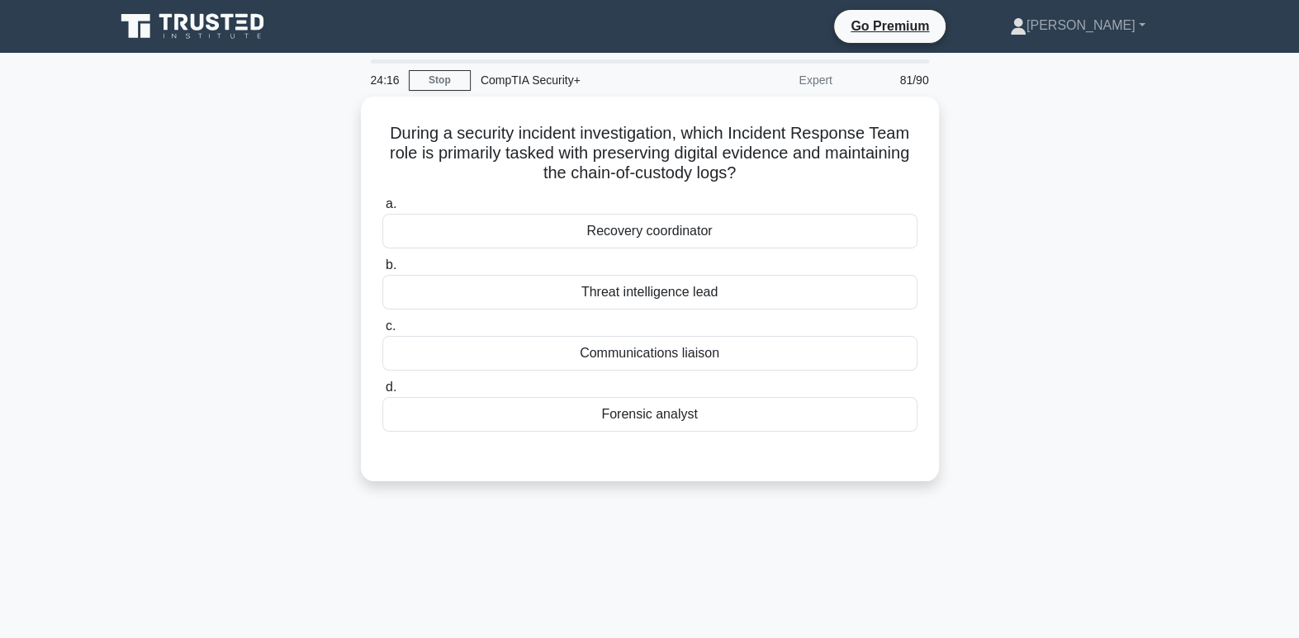
scroll to position [0, 0]
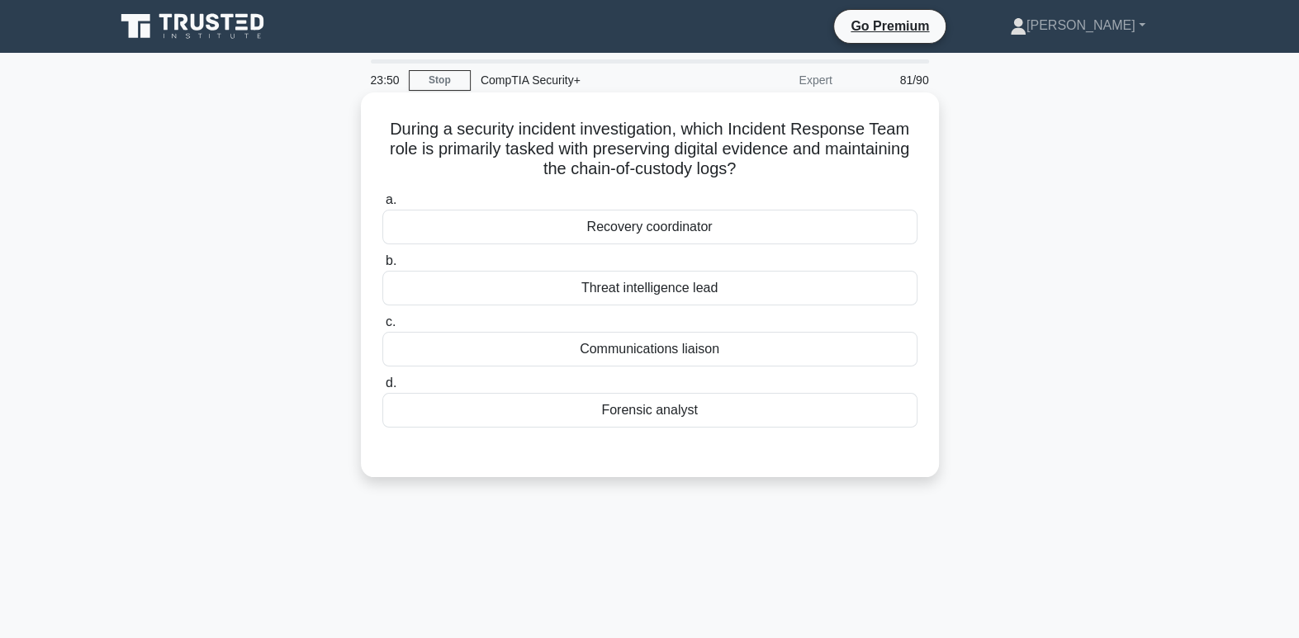
click at [803, 423] on div "Forensic analyst" at bounding box center [649, 410] width 535 height 35
click at [382, 389] on input "d. Forensic analyst" at bounding box center [382, 383] width 0 height 11
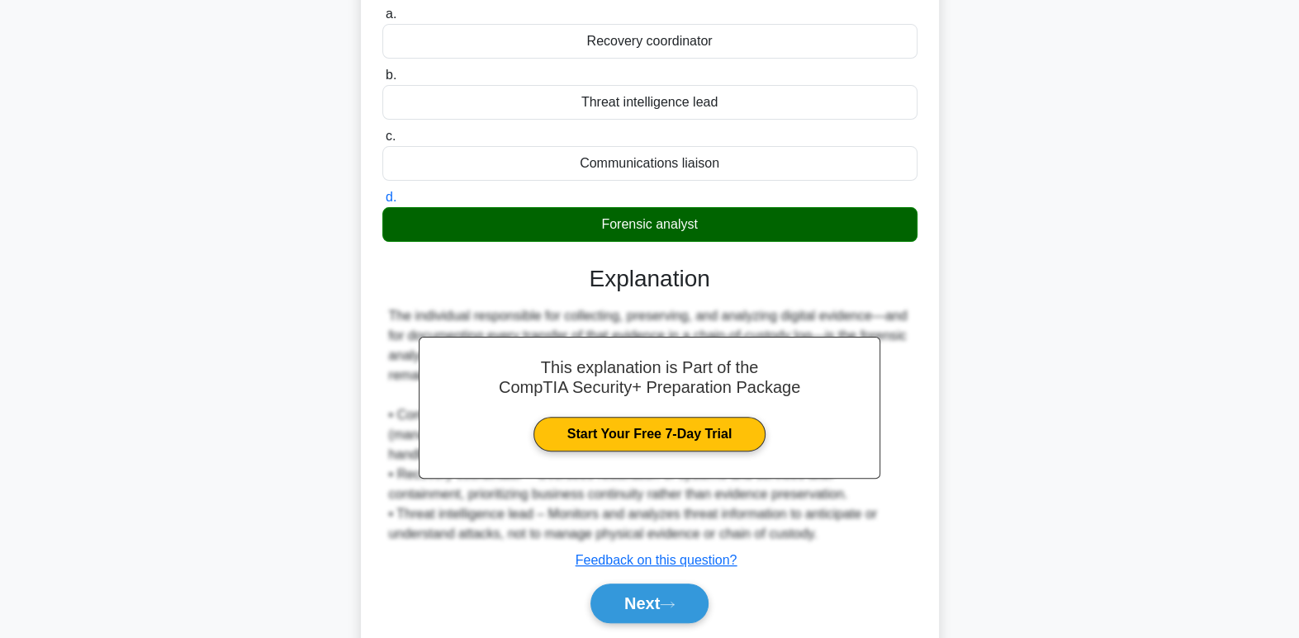
scroll to position [253, 0]
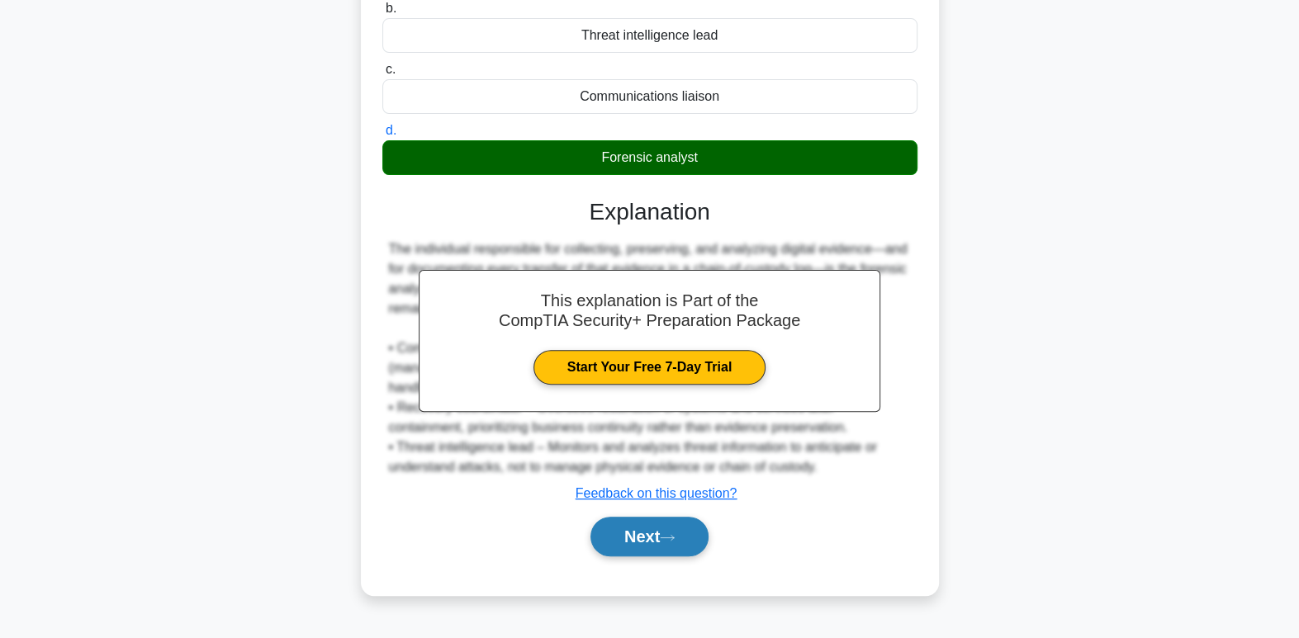
click at [684, 542] on button "Next" at bounding box center [649, 537] width 118 height 40
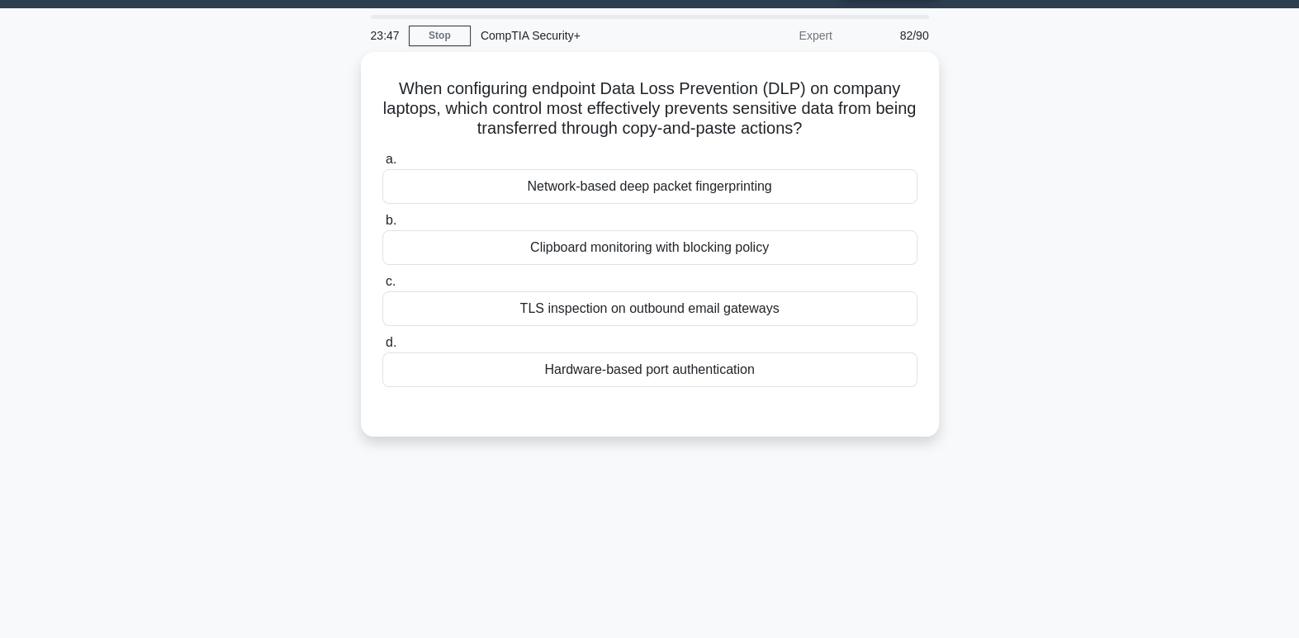
scroll to position [0, 0]
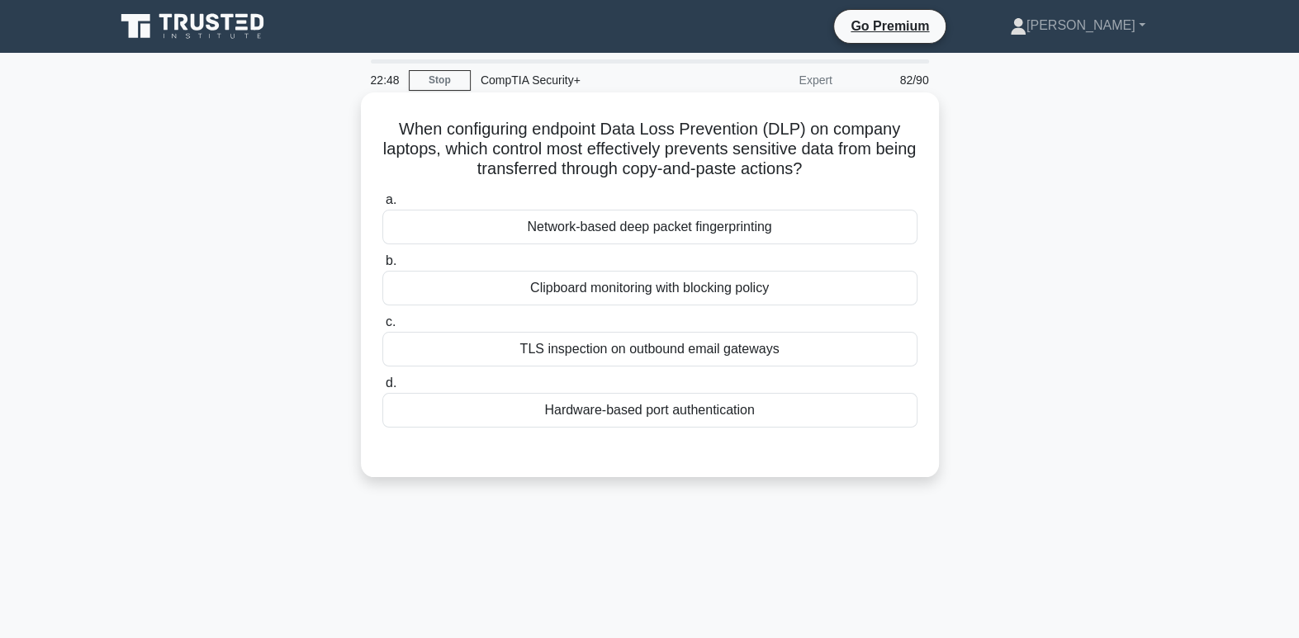
click at [736, 283] on div "Clipboard monitoring with blocking policy" at bounding box center [649, 288] width 535 height 35
click at [382, 267] on input "b. Clipboard monitoring with blocking policy" at bounding box center [382, 261] width 0 height 11
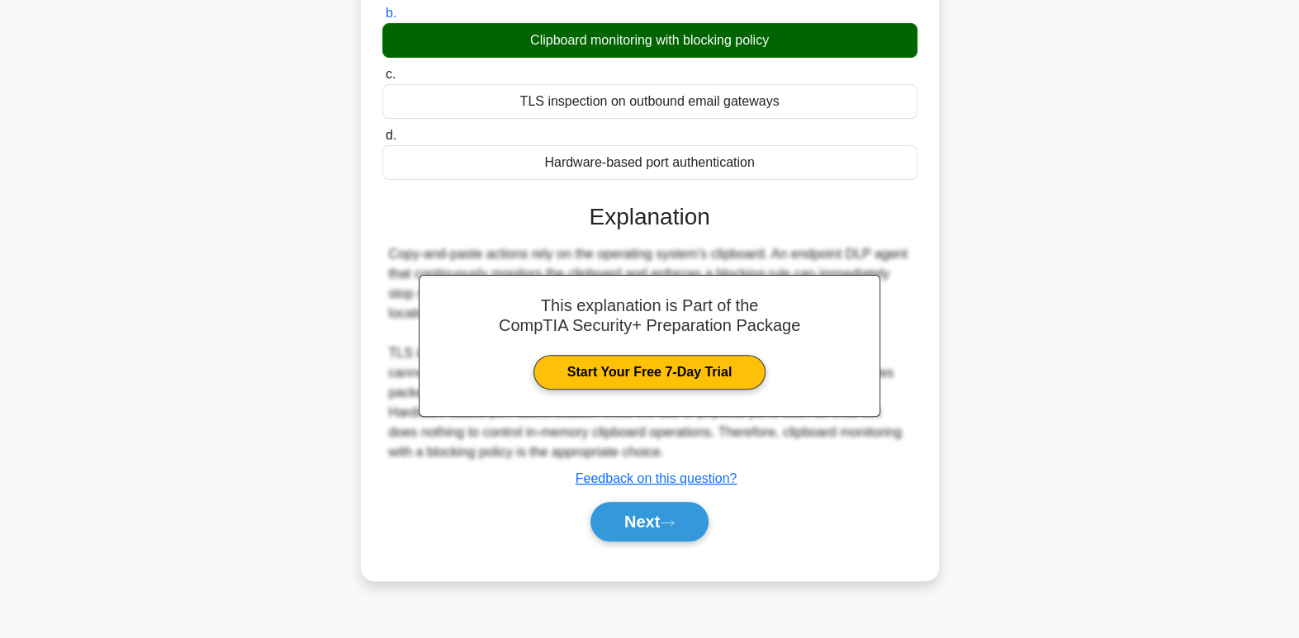
scroll to position [253, 0]
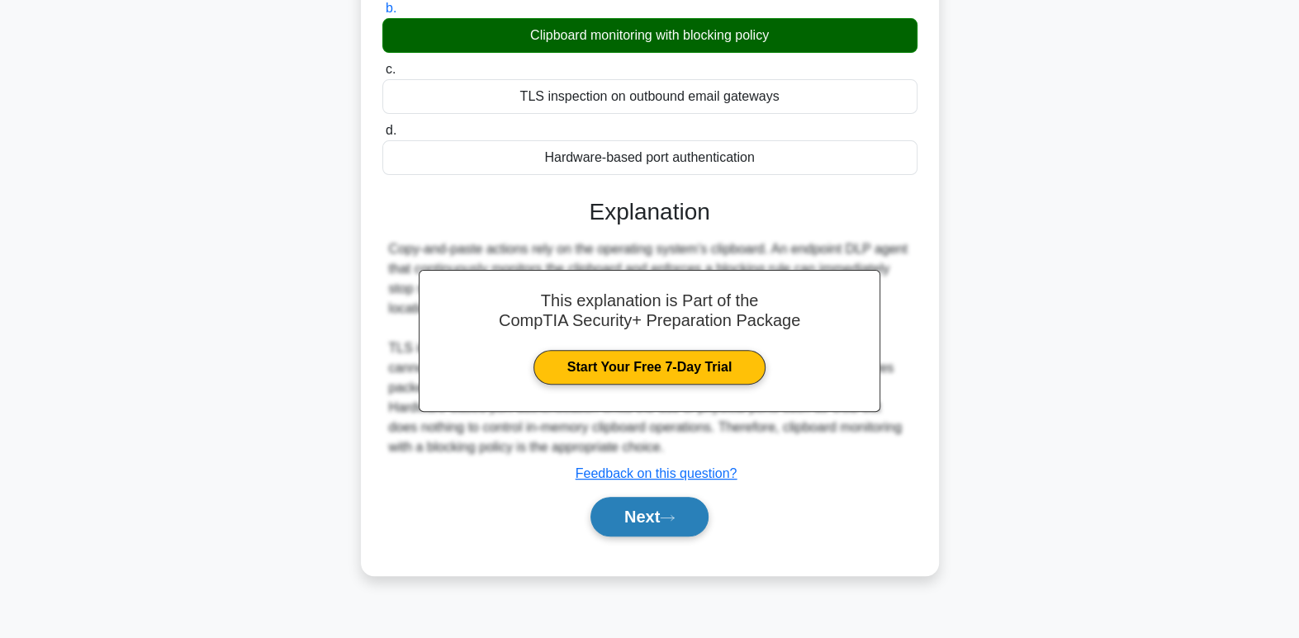
click at [652, 522] on button "Next" at bounding box center [649, 517] width 118 height 40
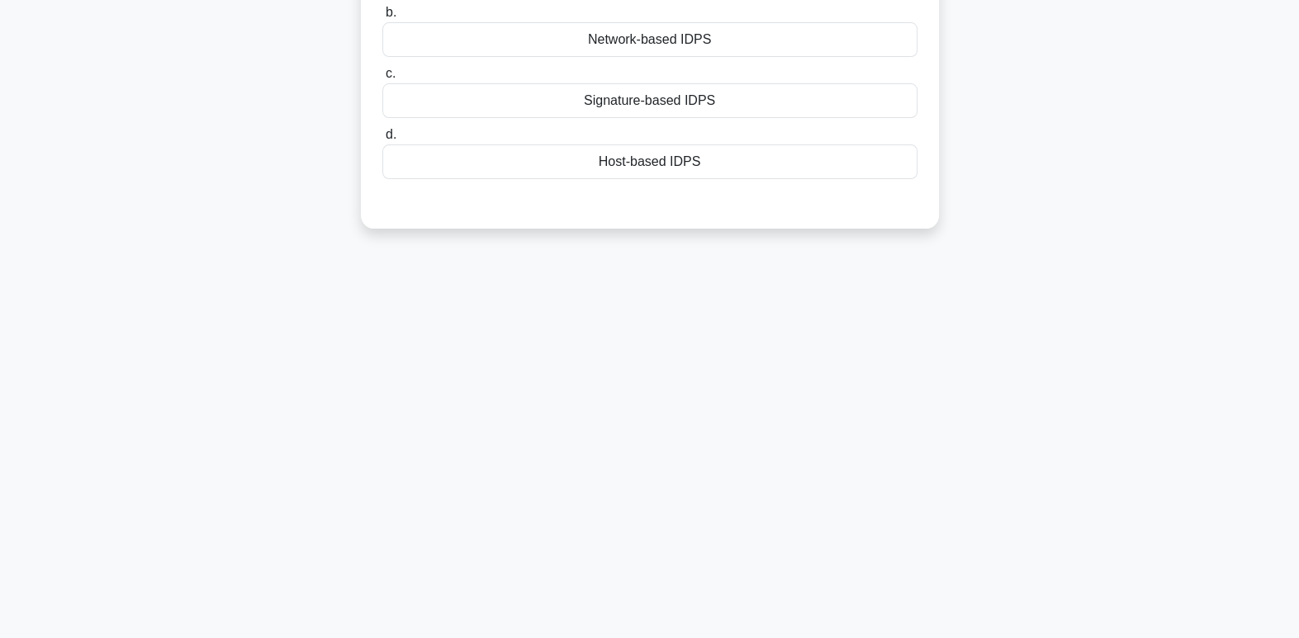
scroll to position [0, 0]
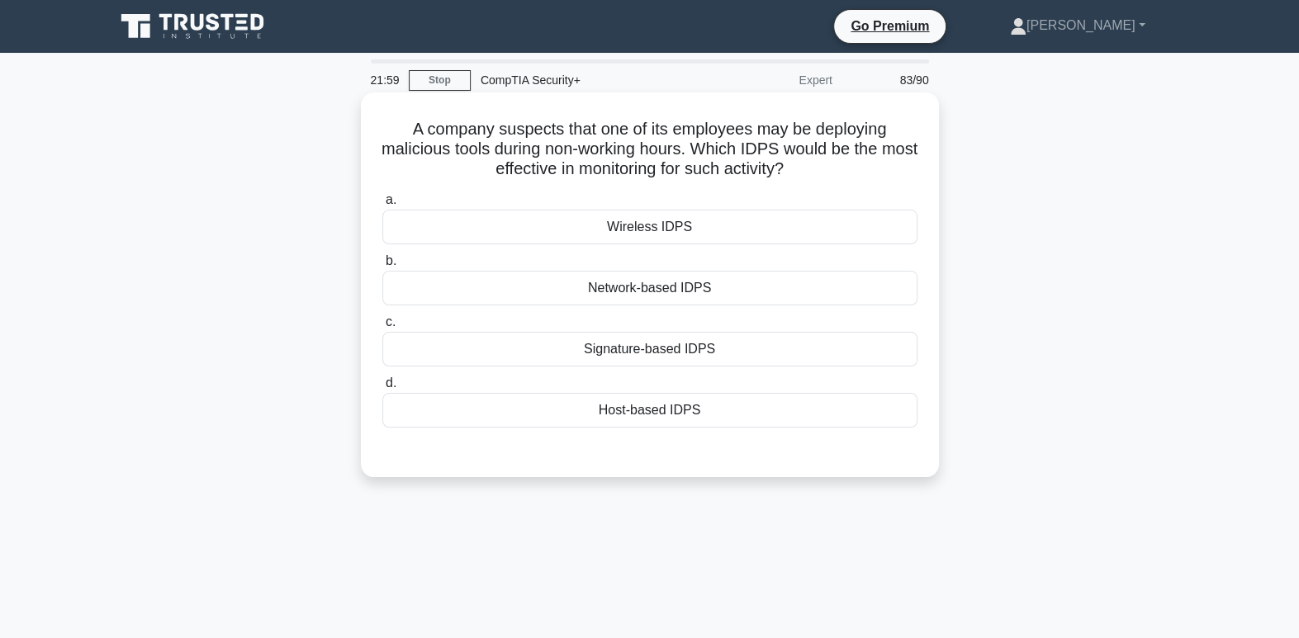
click at [637, 406] on div "Host-based IDPS" at bounding box center [649, 410] width 535 height 35
click at [382, 389] on input "d. Host-based IDPS" at bounding box center [382, 383] width 0 height 11
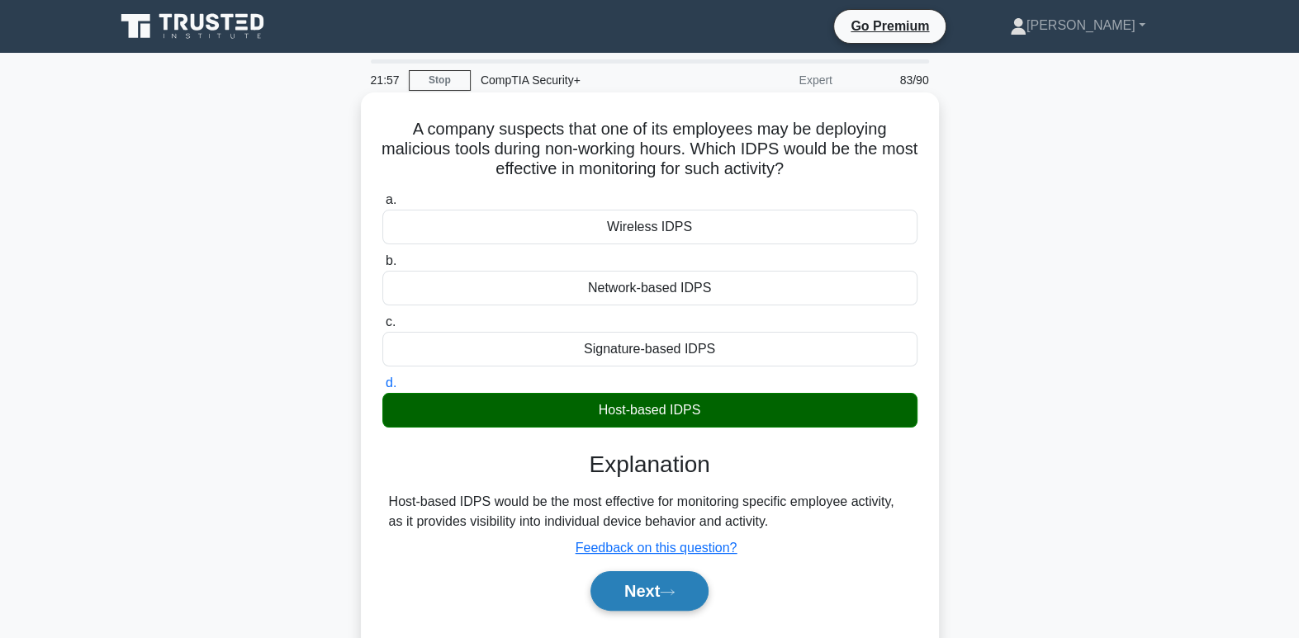
click at [654, 588] on button "Next" at bounding box center [649, 591] width 118 height 40
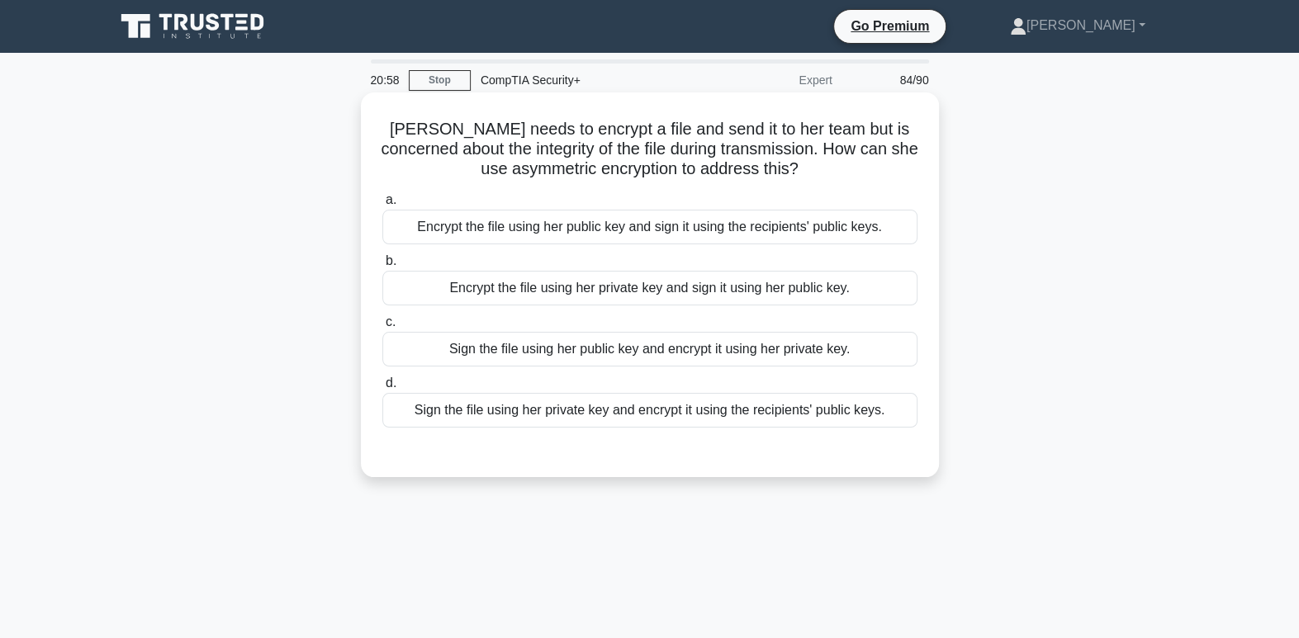
click at [786, 411] on div "Sign the file using her private key and encrypt it using the recipients' public…" at bounding box center [649, 410] width 535 height 35
click at [382, 389] on input "d. Sign the file using her private key and encrypt it using the recipients' pub…" at bounding box center [382, 383] width 0 height 11
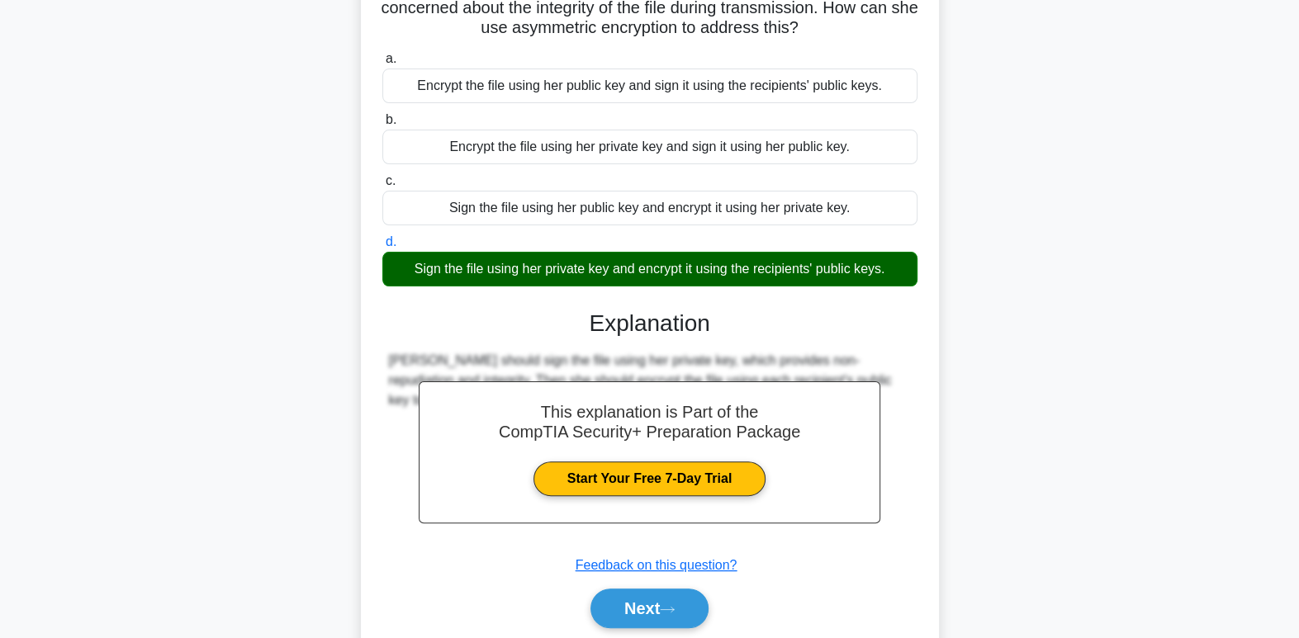
scroll to position [253, 0]
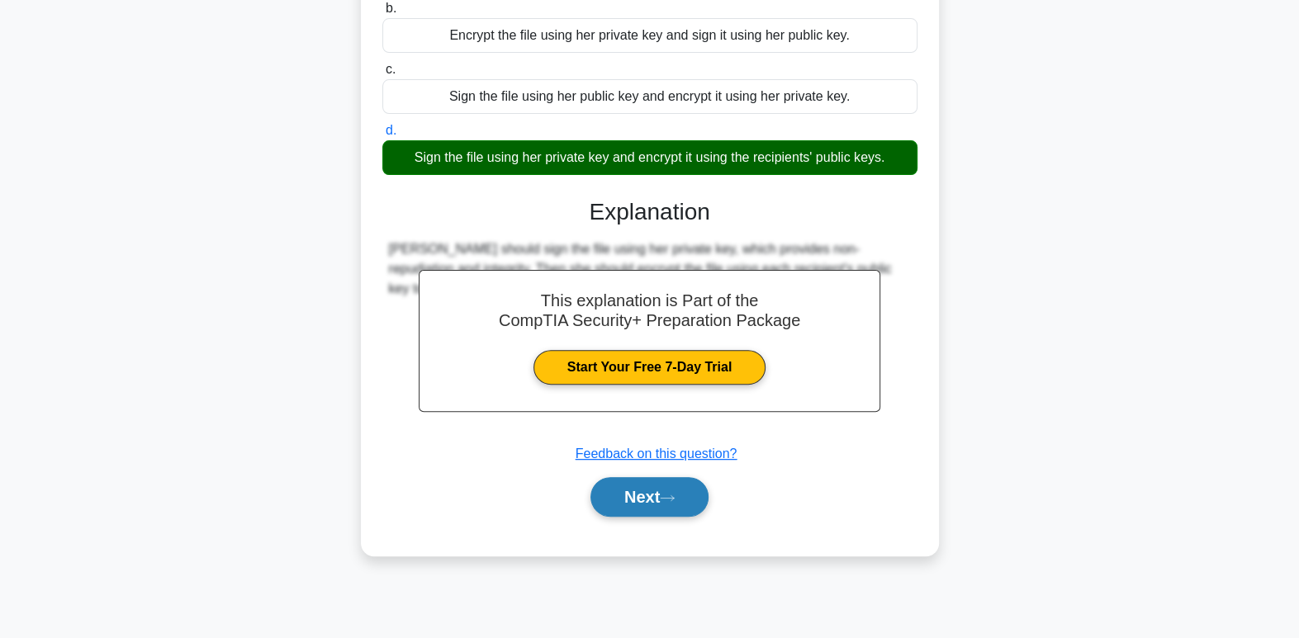
click at [645, 504] on button "Next" at bounding box center [649, 497] width 118 height 40
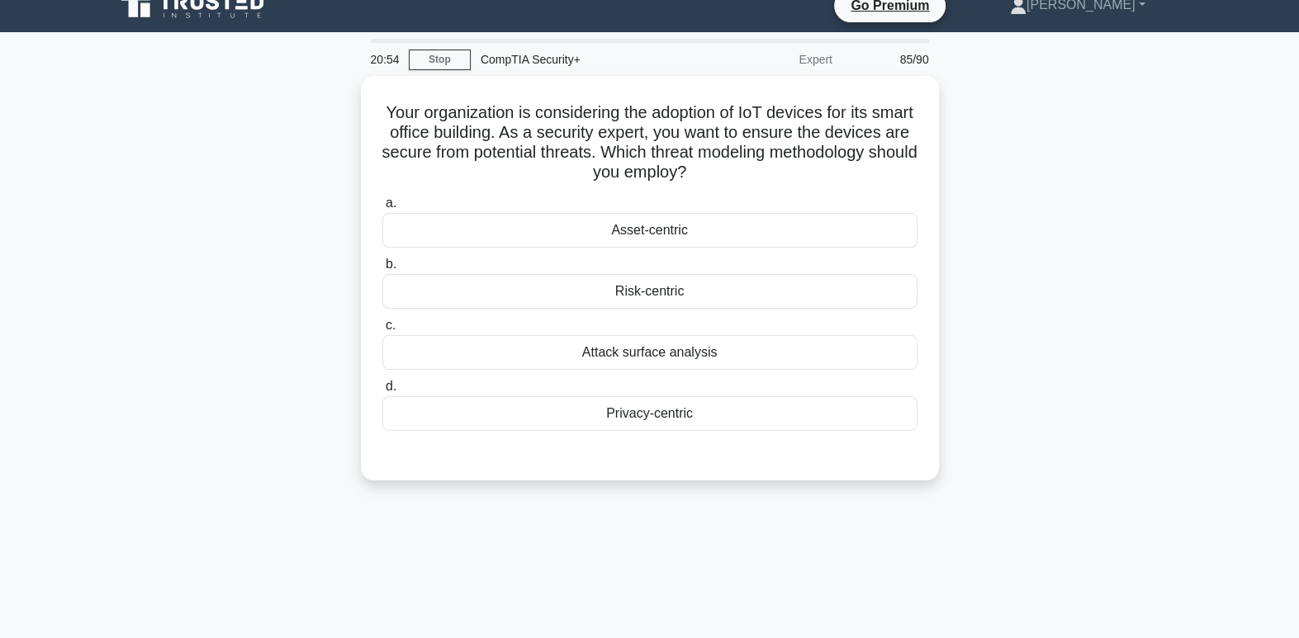
scroll to position [0, 0]
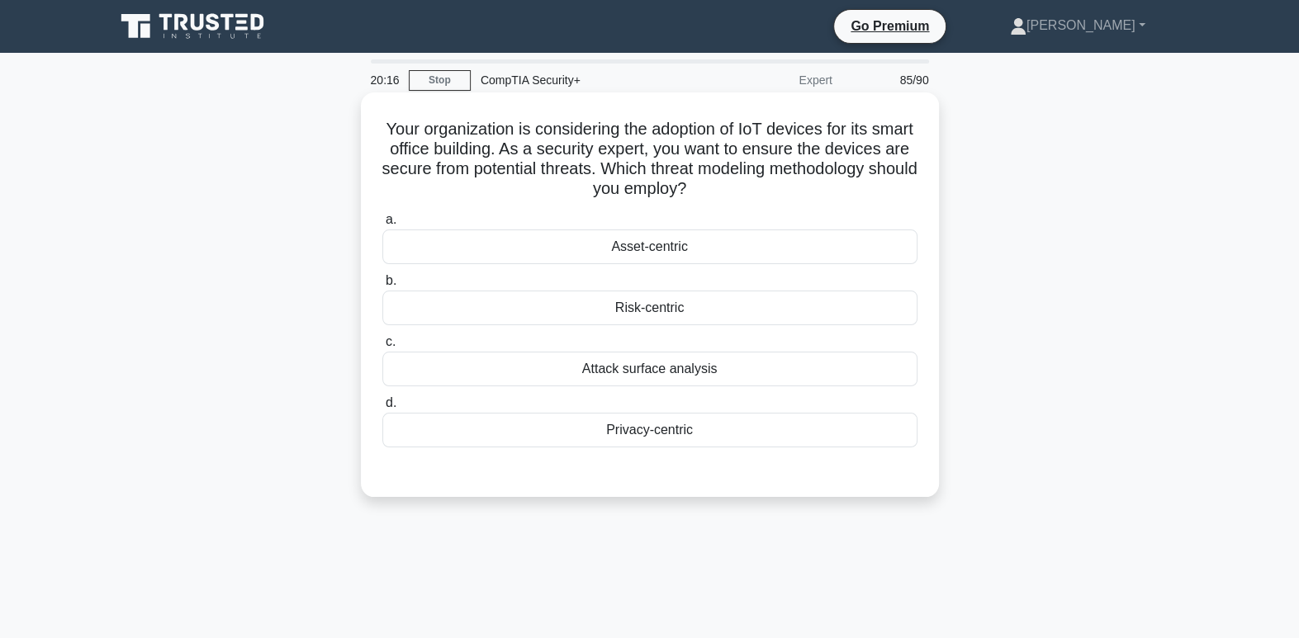
click at [668, 315] on div "Risk-centric" at bounding box center [649, 308] width 535 height 35
click at [382, 286] on input "b. Risk-centric" at bounding box center [382, 281] width 0 height 11
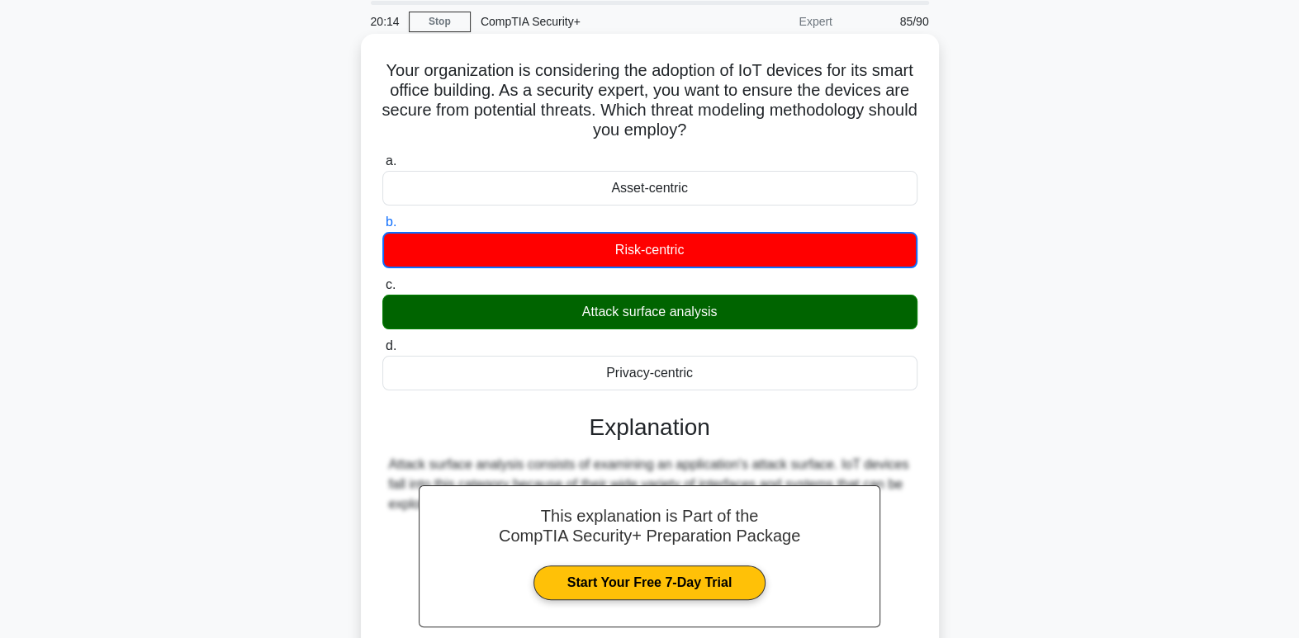
scroll to position [253, 0]
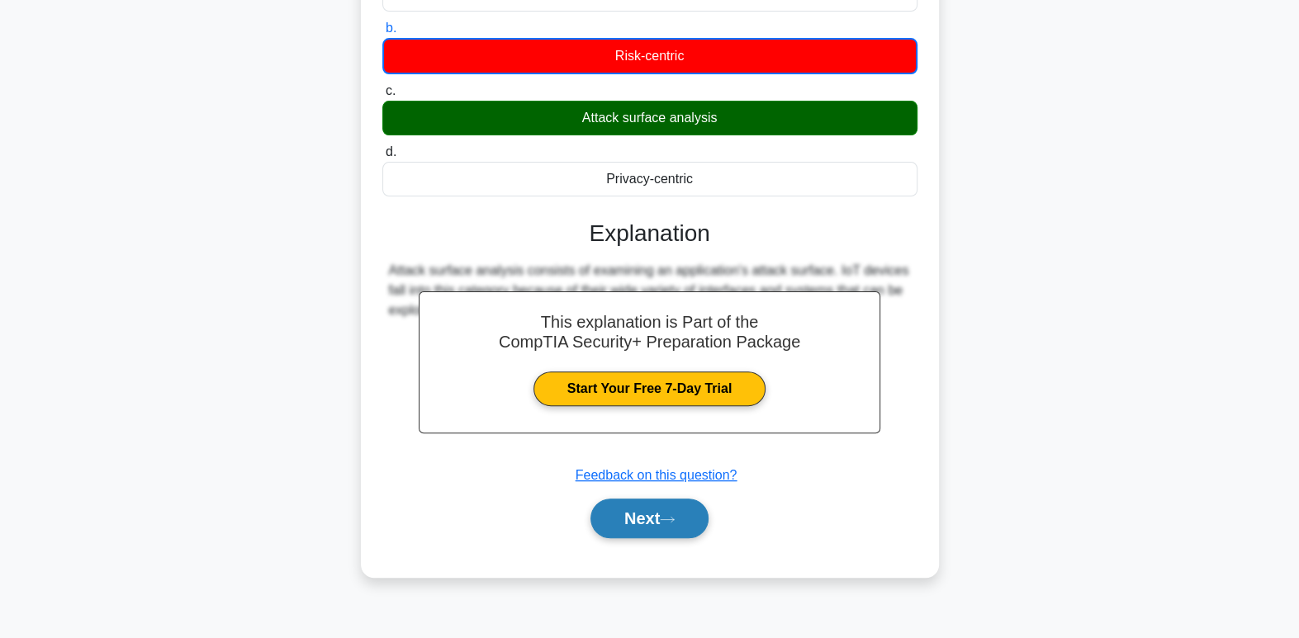
click at [674, 518] on icon at bounding box center [667, 519] width 15 height 9
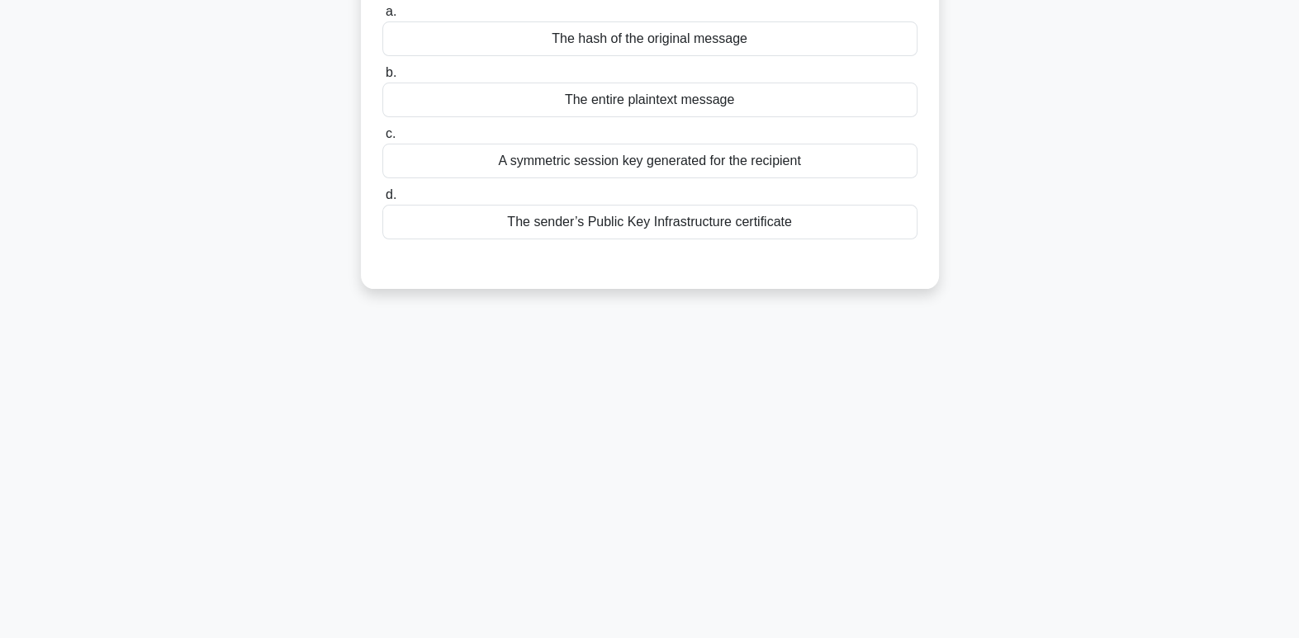
scroll to position [0, 0]
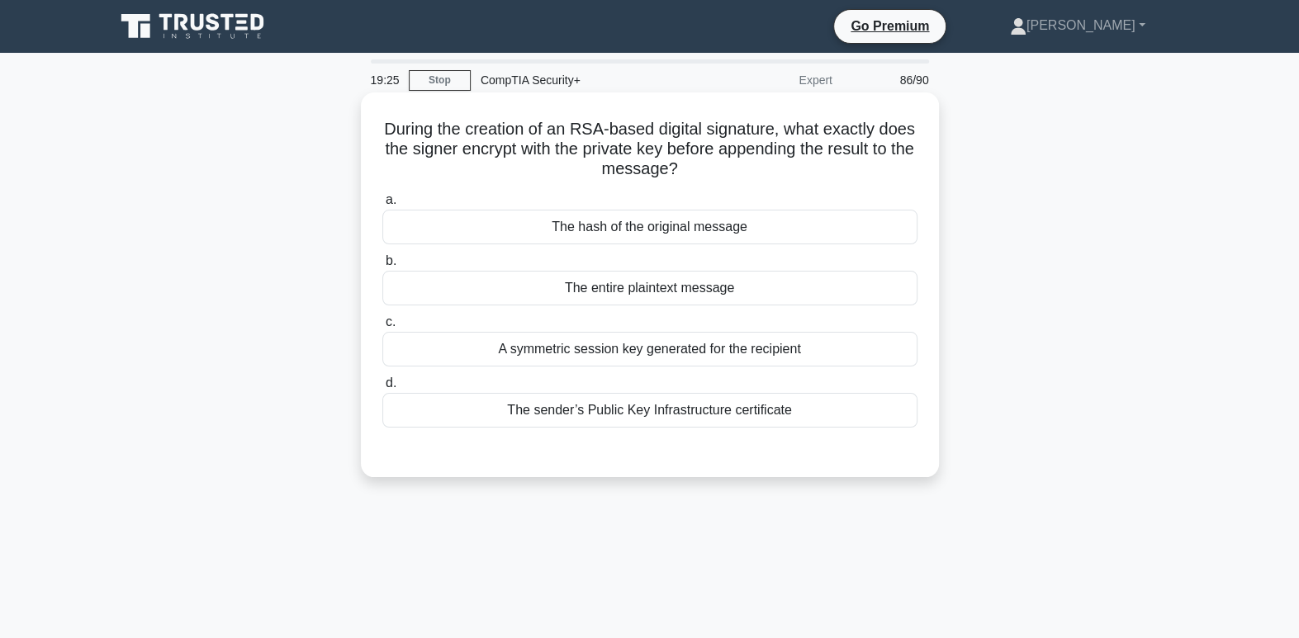
click at [731, 357] on div "A symmetric session key generated for the recipient" at bounding box center [649, 349] width 535 height 35
click at [382, 328] on input "c. A symmetric session key generated for the recipient" at bounding box center [382, 322] width 0 height 11
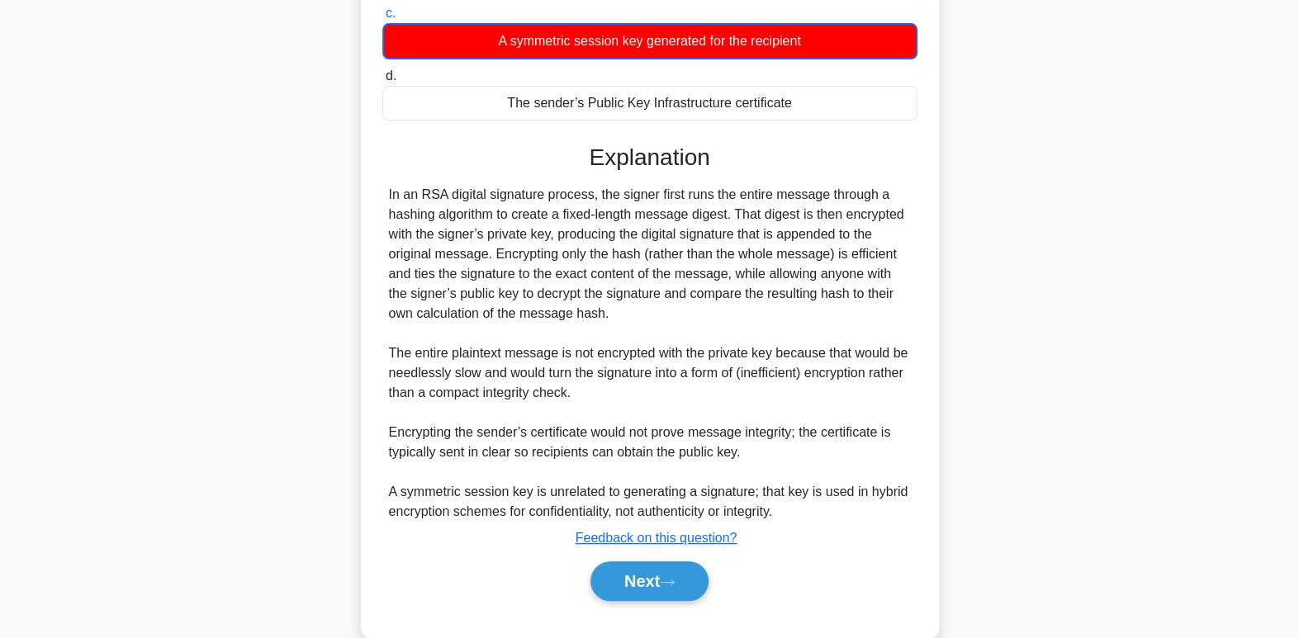
scroll to position [303, 0]
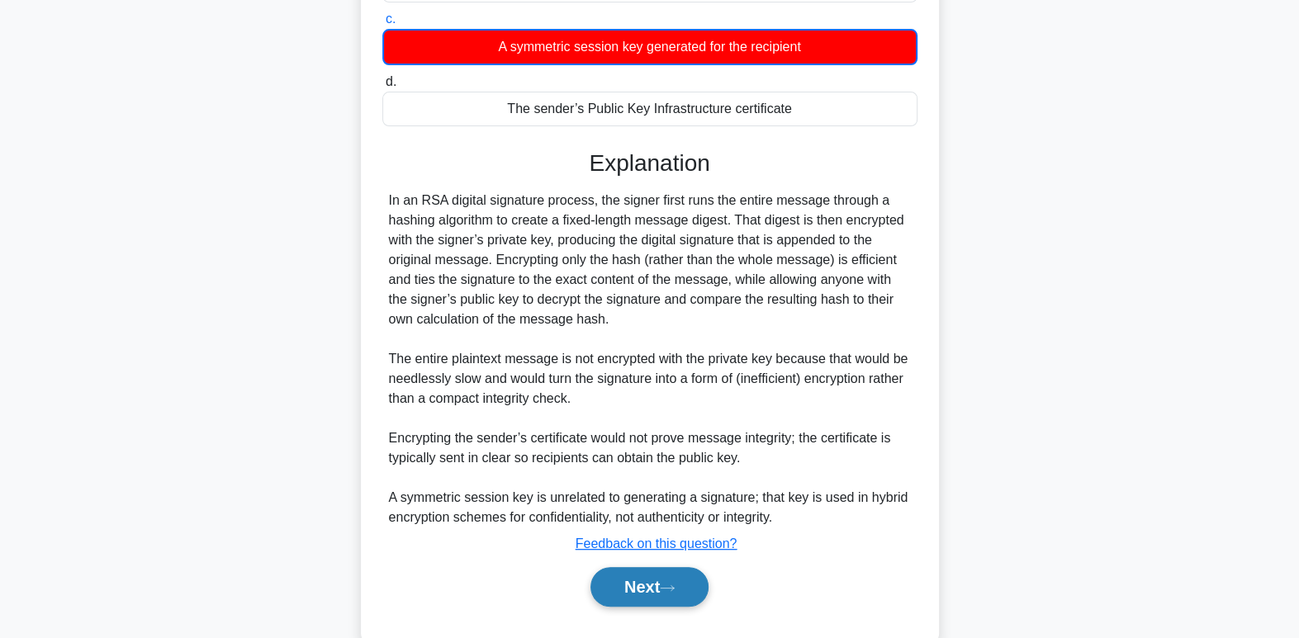
click at [685, 595] on button "Next" at bounding box center [649, 587] width 118 height 40
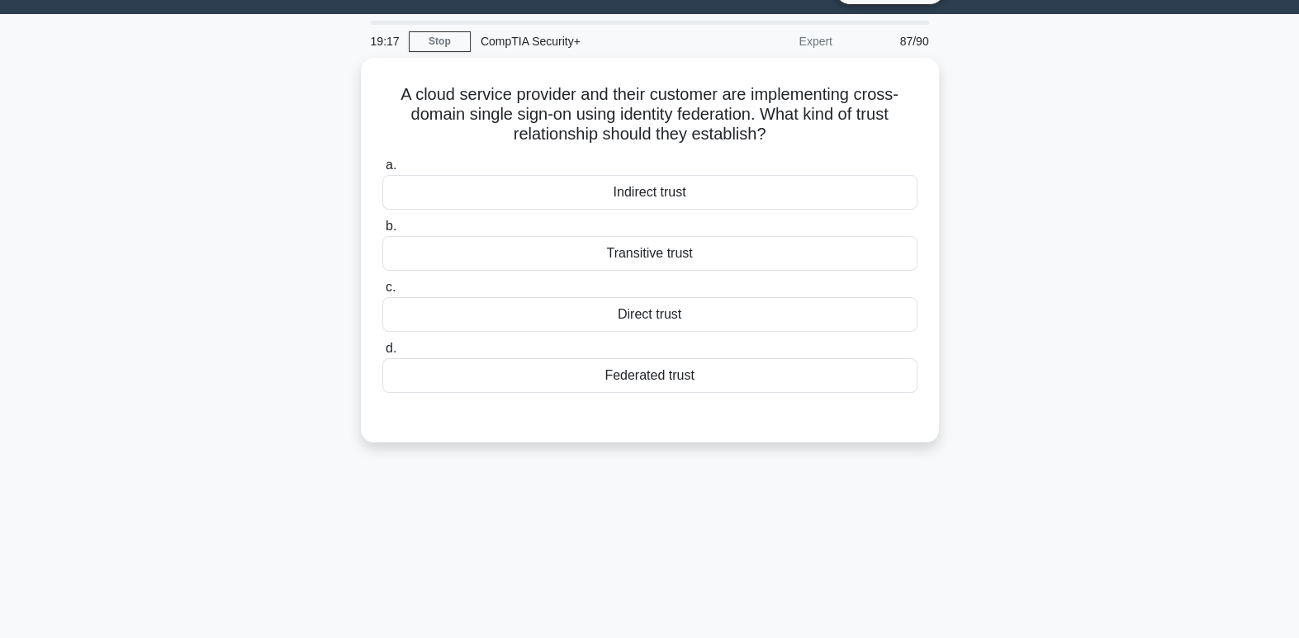
scroll to position [0, 0]
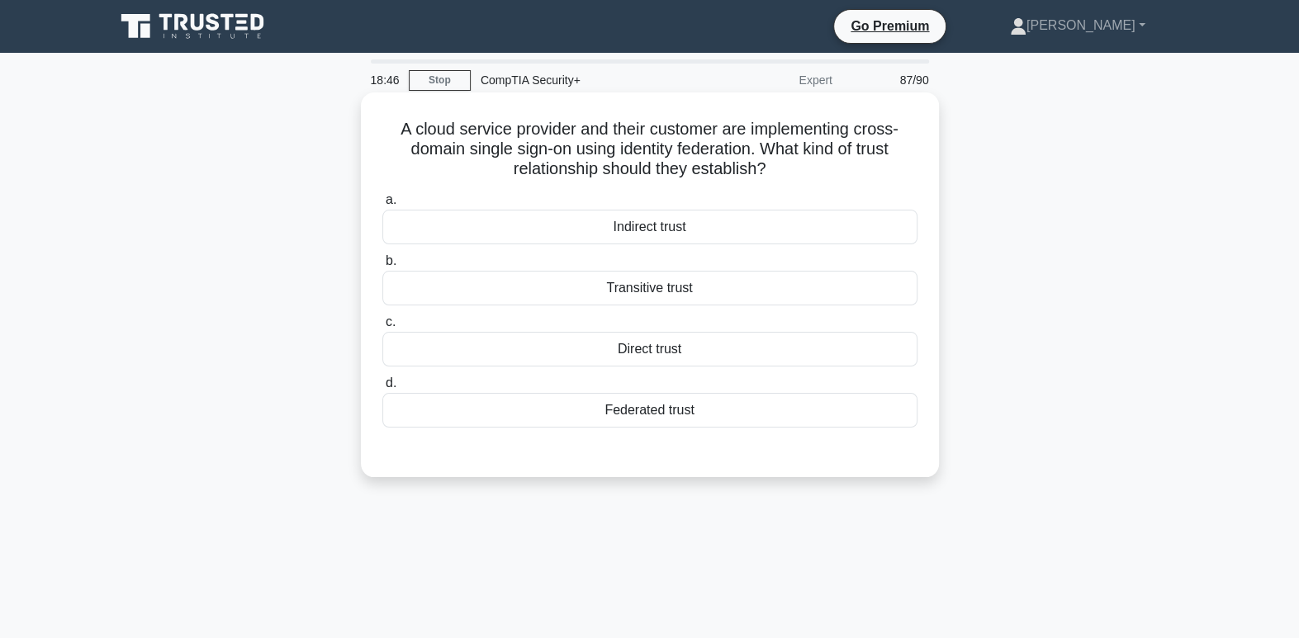
click at [781, 417] on div "Federated trust" at bounding box center [649, 410] width 535 height 35
click at [382, 389] on input "d. Federated trust" at bounding box center [382, 383] width 0 height 11
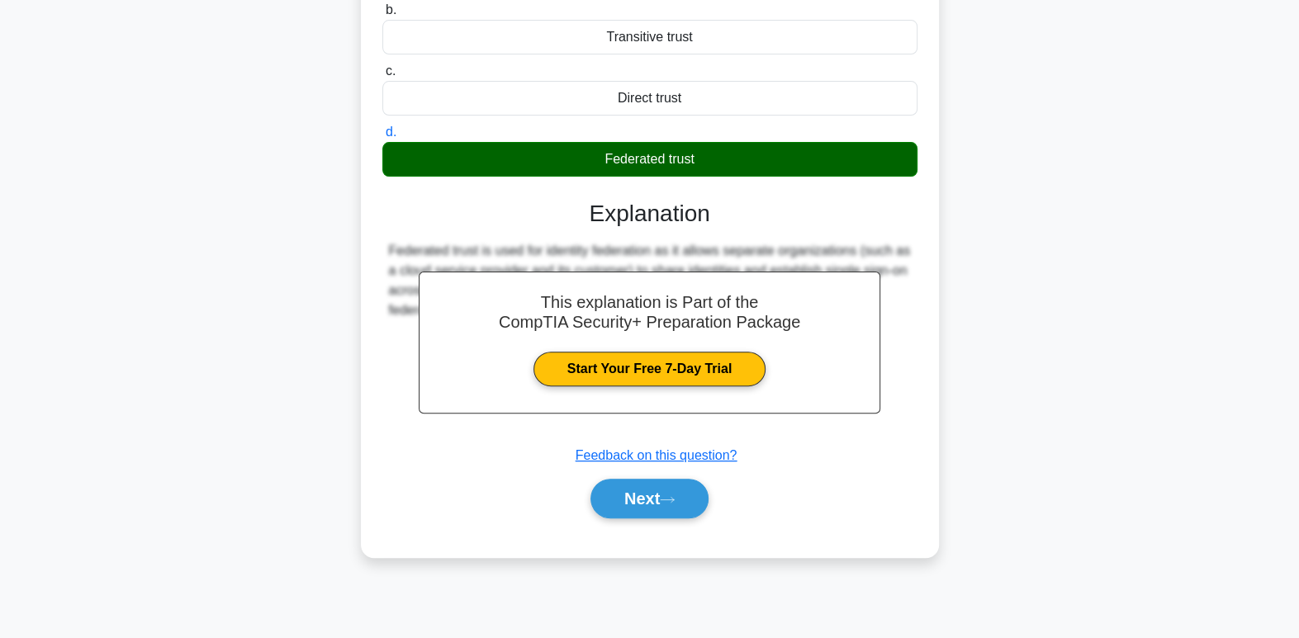
scroll to position [253, 0]
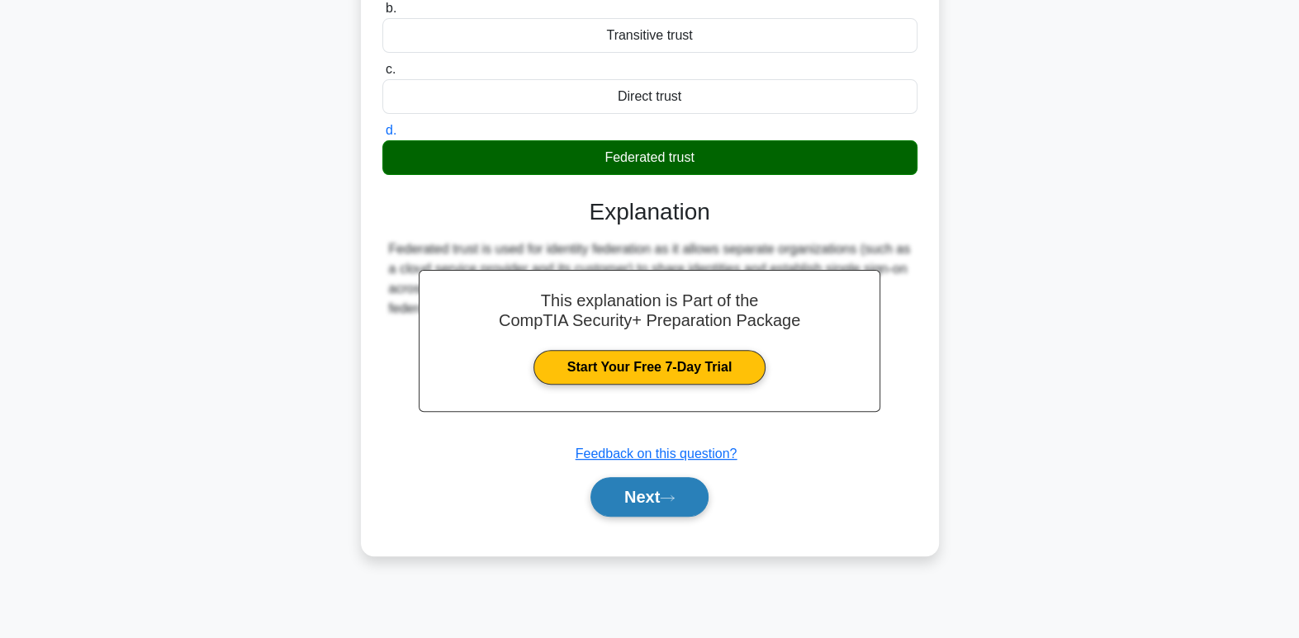
click at [657, 488] on button "Next" at bounding box center [649, 497] width 118 height 40
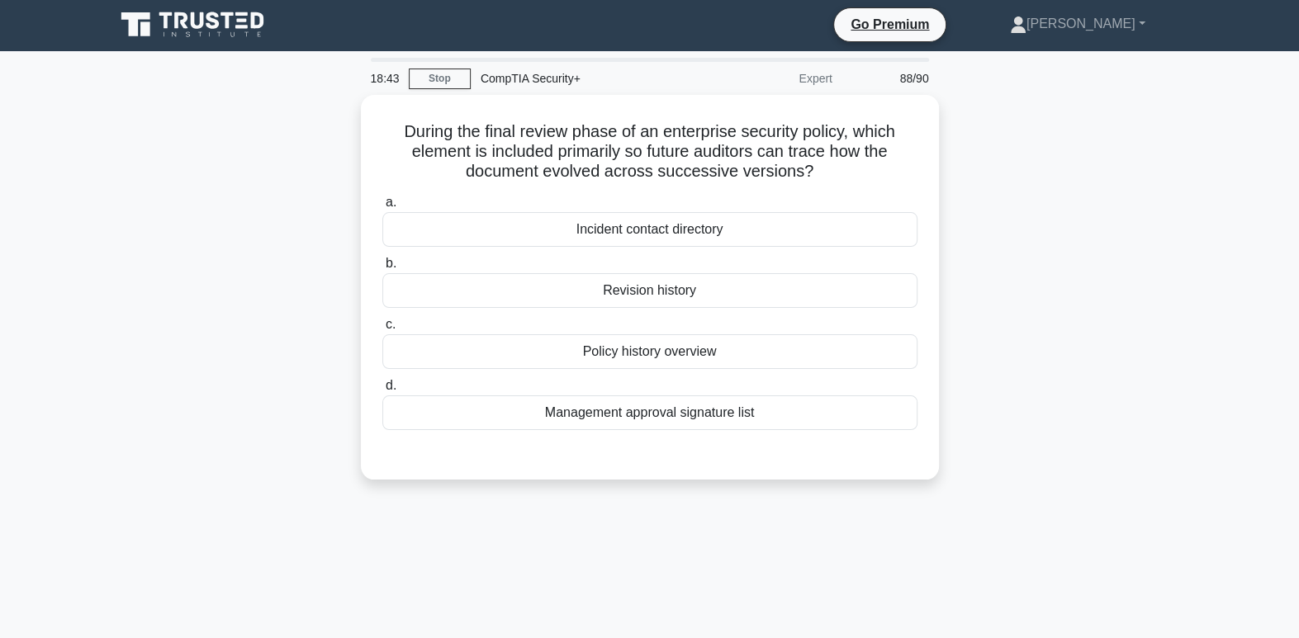
scroll to position [0, 0]
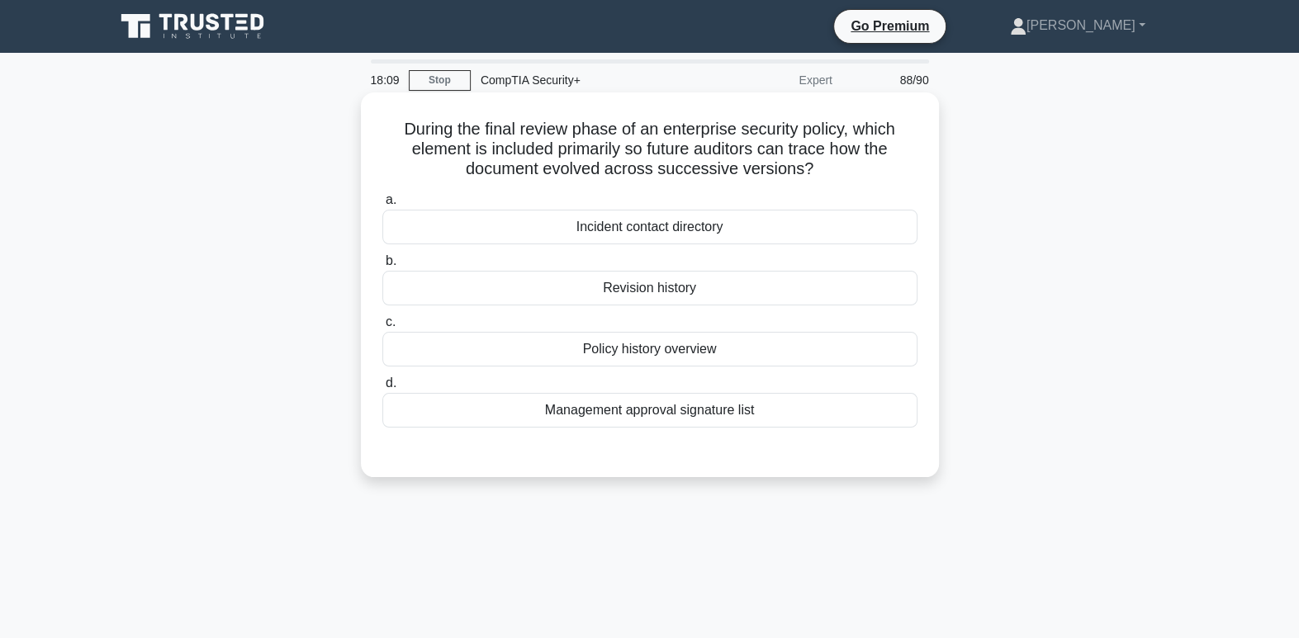
click at [854, 280] on div "Revision history" at bounding box center [649, 288] width 535 height 35
click at [382, 267] on input "b. Revision history" at bounding box center [382, 261] width 0 height 11
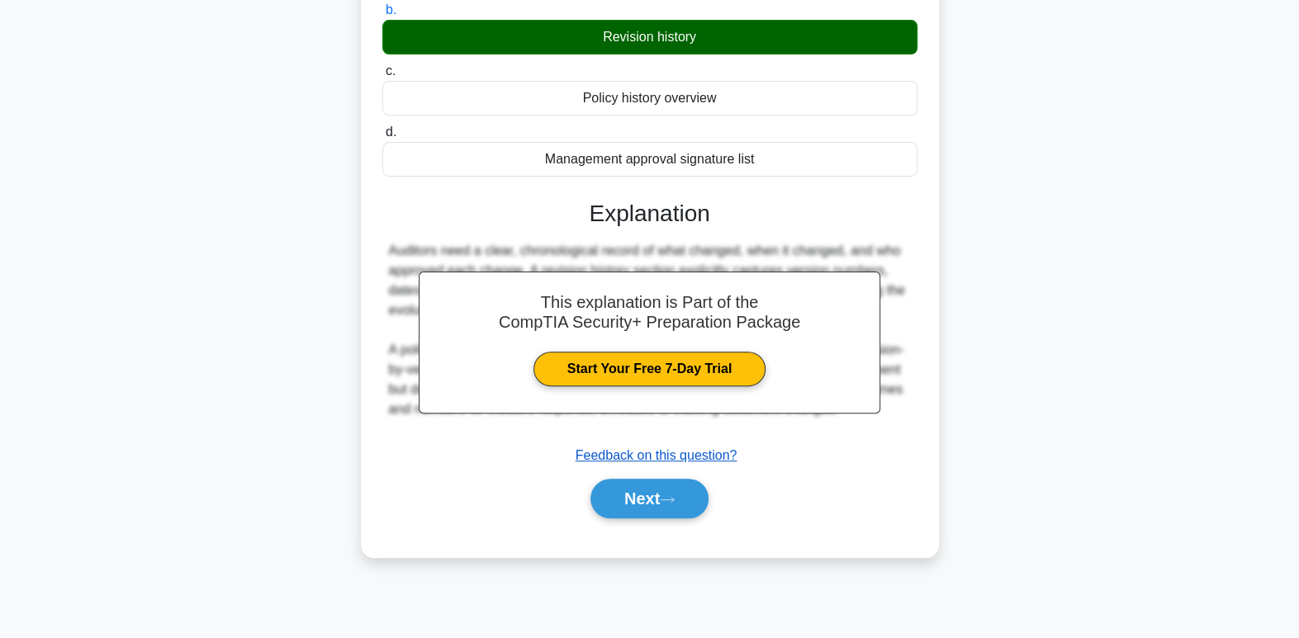
scroll to position [253, 0]
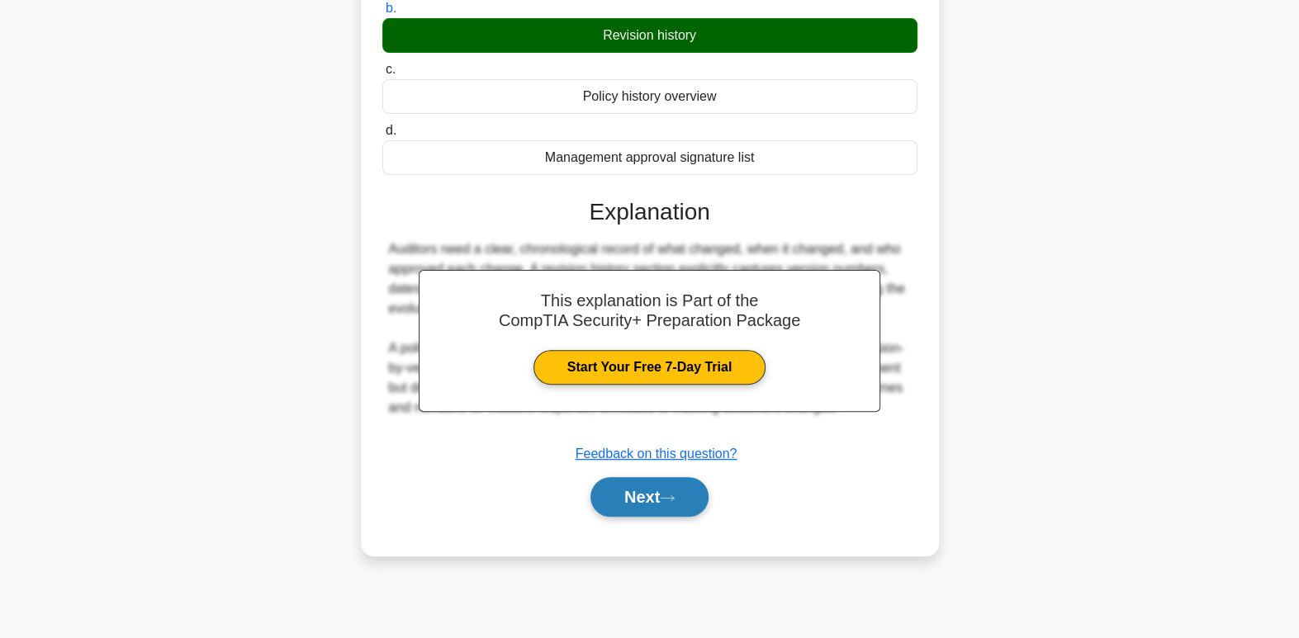
click at [636, 505] on button "Next" at bounding box center [649, 497] width 118 height 40
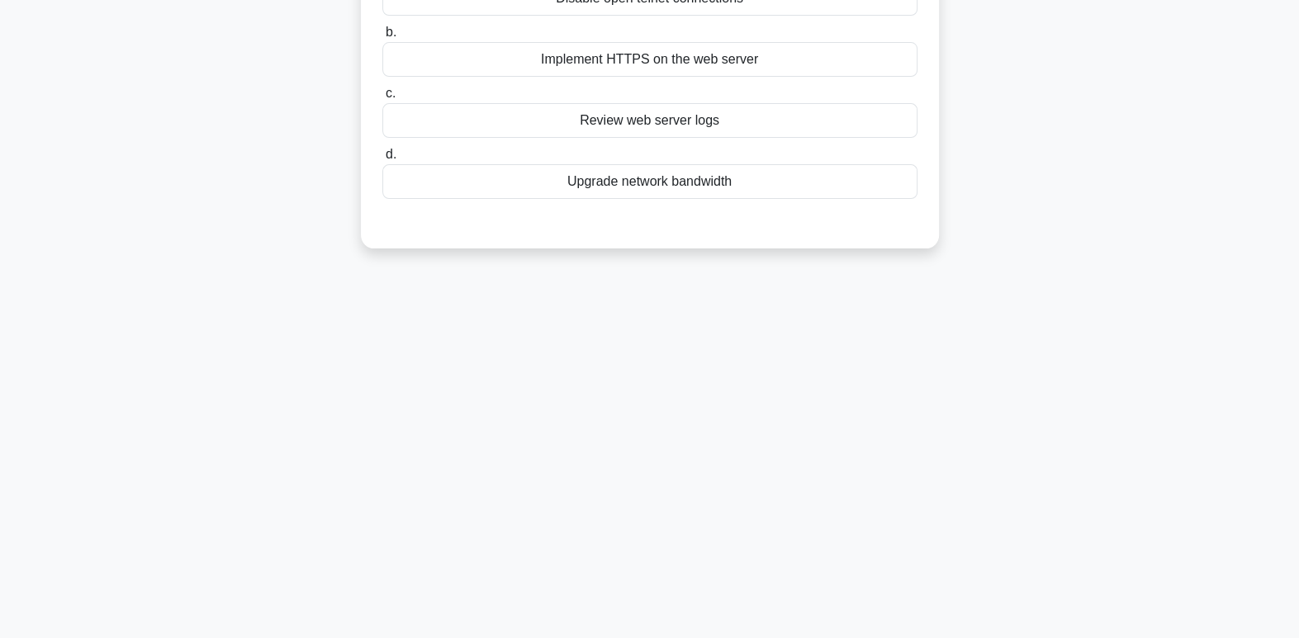
scroll to position [0, 0]
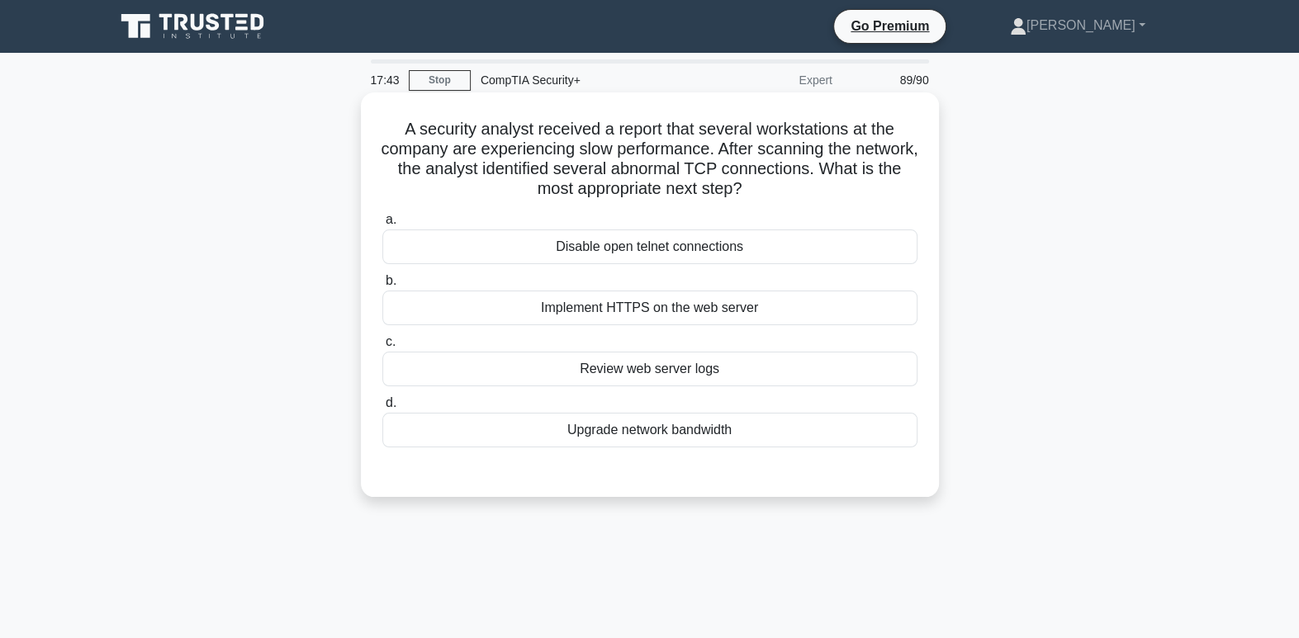
click at [710, 239] on div "Disable open telnet connections" at bounding box center [649, 246] width 535 height 35
click at [382, 225] on input "a. Disable open telnet connections" at bounding box center [382, 220] width 0 height 11
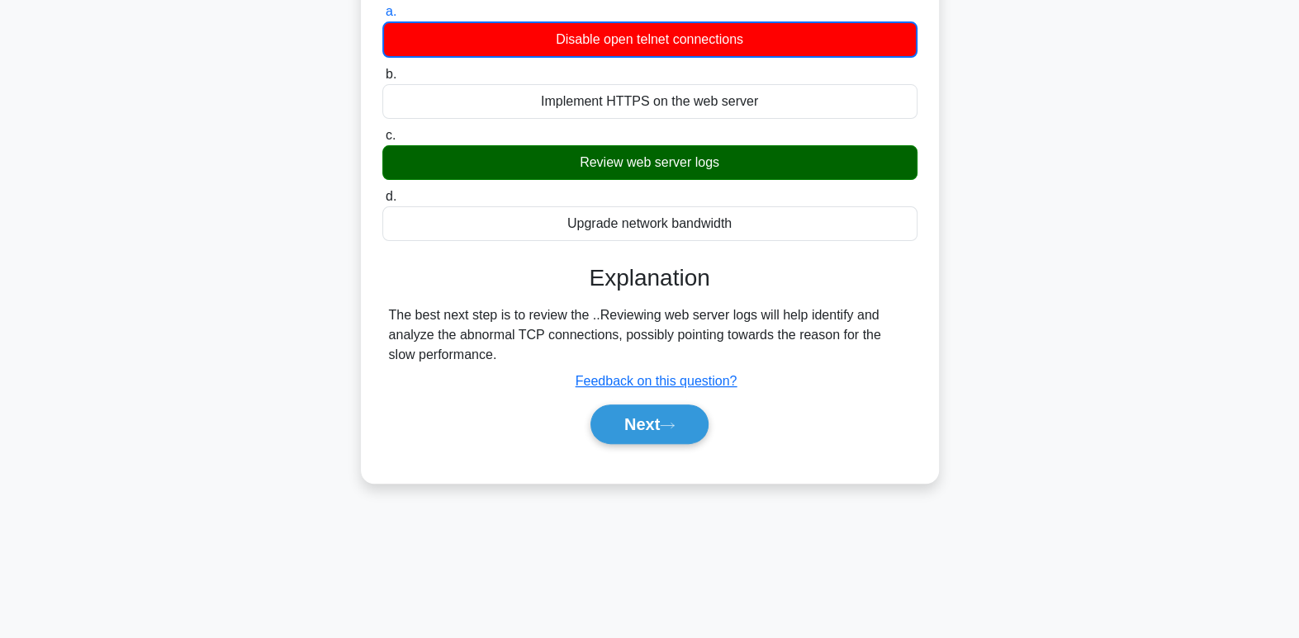
scroll to position [253, 0]
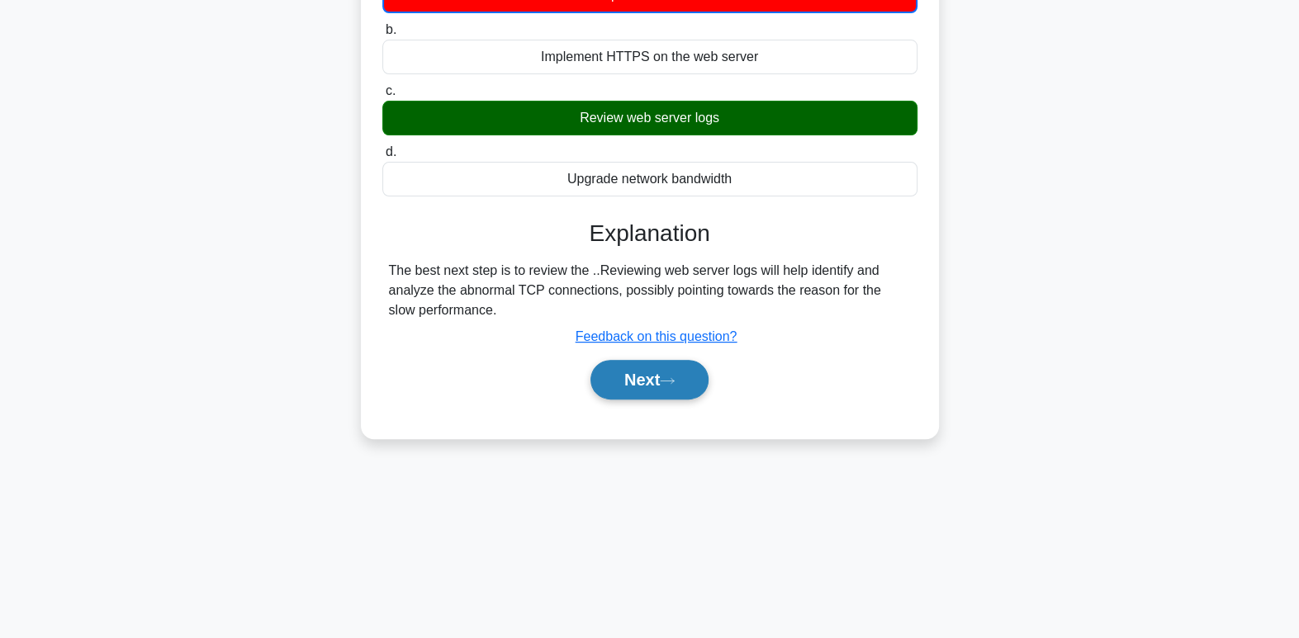
click at [679, 388] on button "Next" at bounding box center [649, 380] width 118 height 40
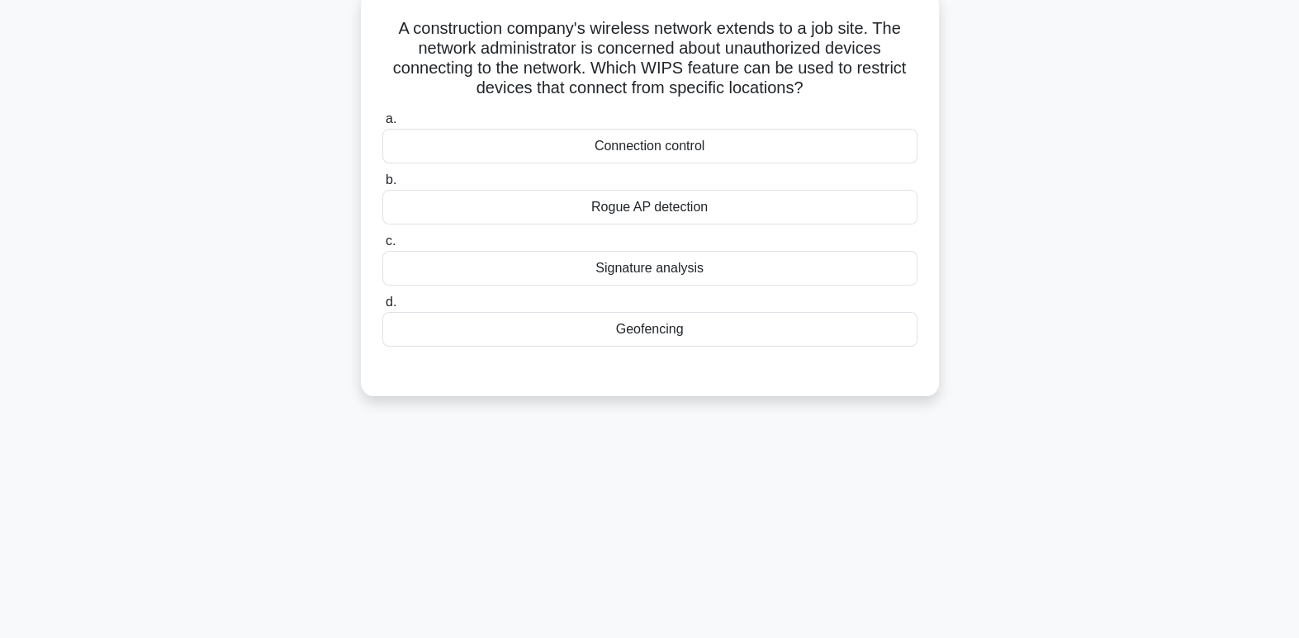
scroll to position [0, 0]
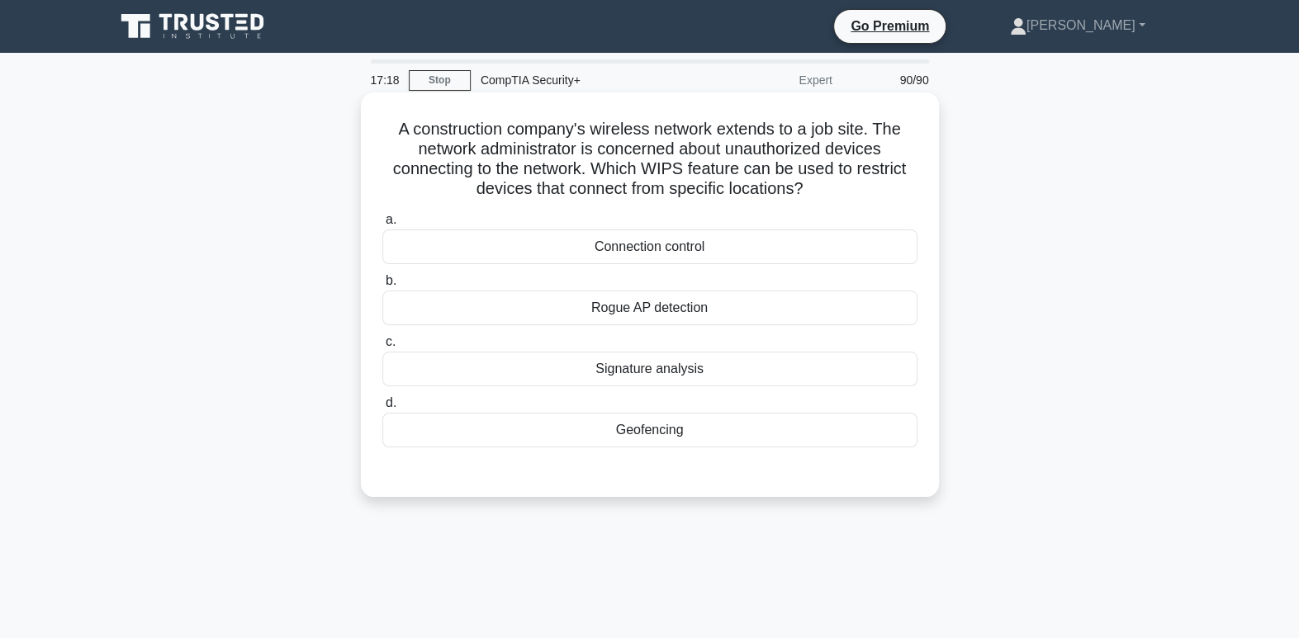
click at [643, 438] on div "Geofencing" at bounding box center [649, 430] width 535 height 35
click at [382, 409] on input "d. Geofencing" at bounding box center [382, 403] width 0 height 11
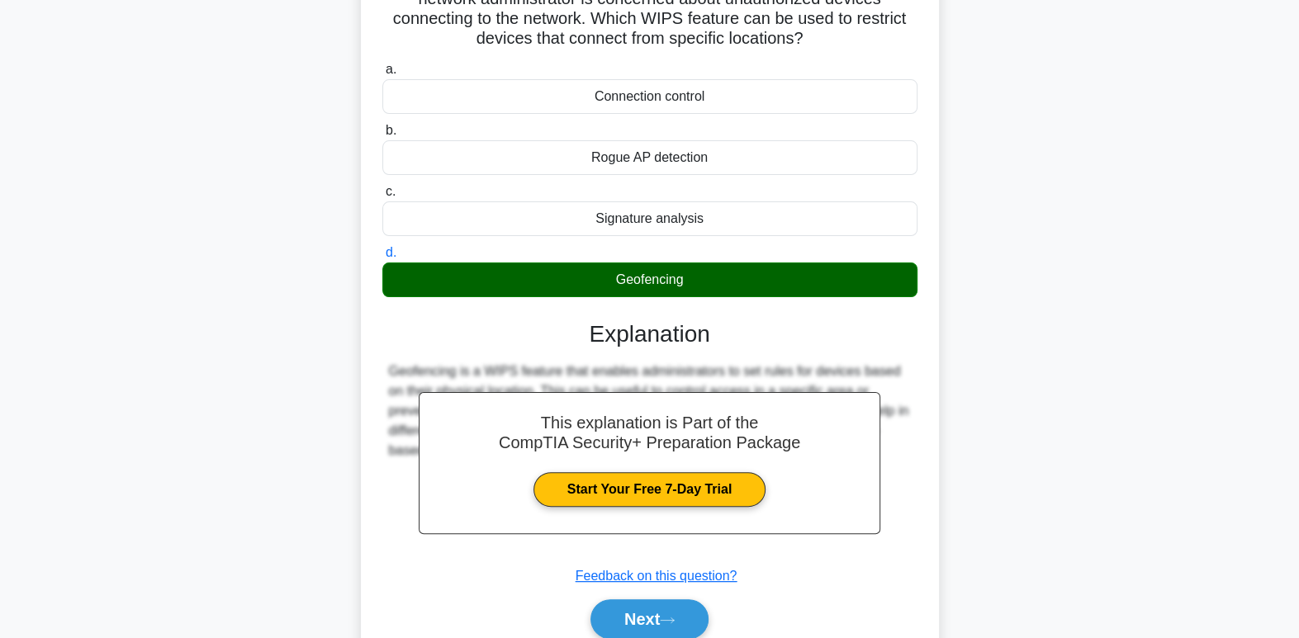
scroll to position [173, 0]
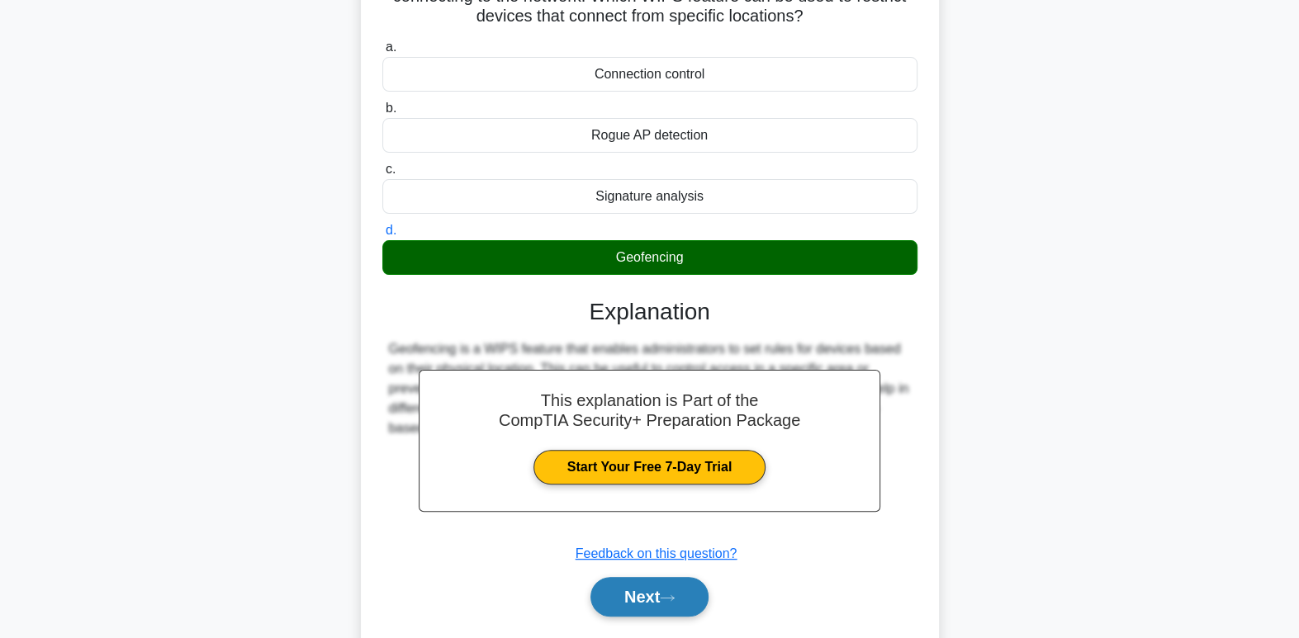
click at [643, 595] on button "Next" at bounding box center [649, 597] width 118 height 40
